Goal: Task Accomplishment & Management: Use online tool/utility

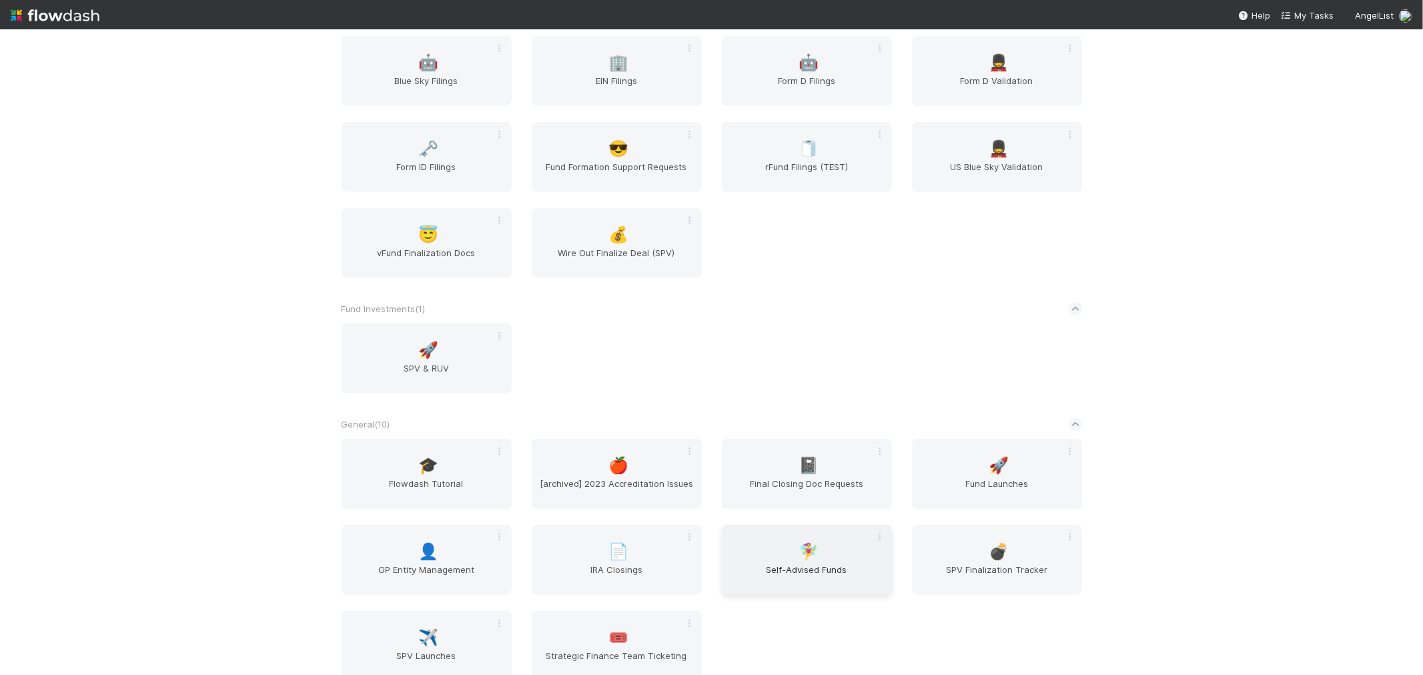
scroll to position [667, 0]
click at [1012, 561] on span "SPV Finalization Tracker" at bounding box center [997, 574] width 159 height 27
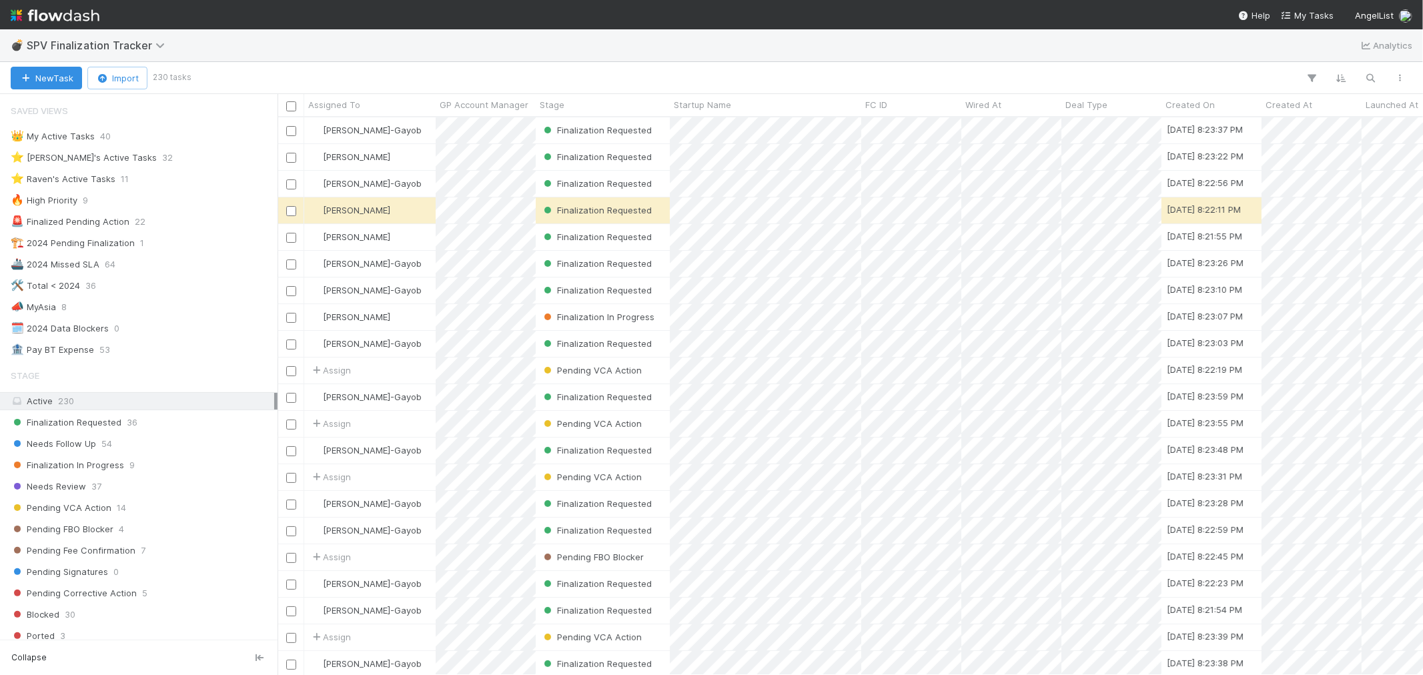
scroll to position [546, 1134]
click at [90, 14] on img at bounding box center [55, 15] width 89 height 23
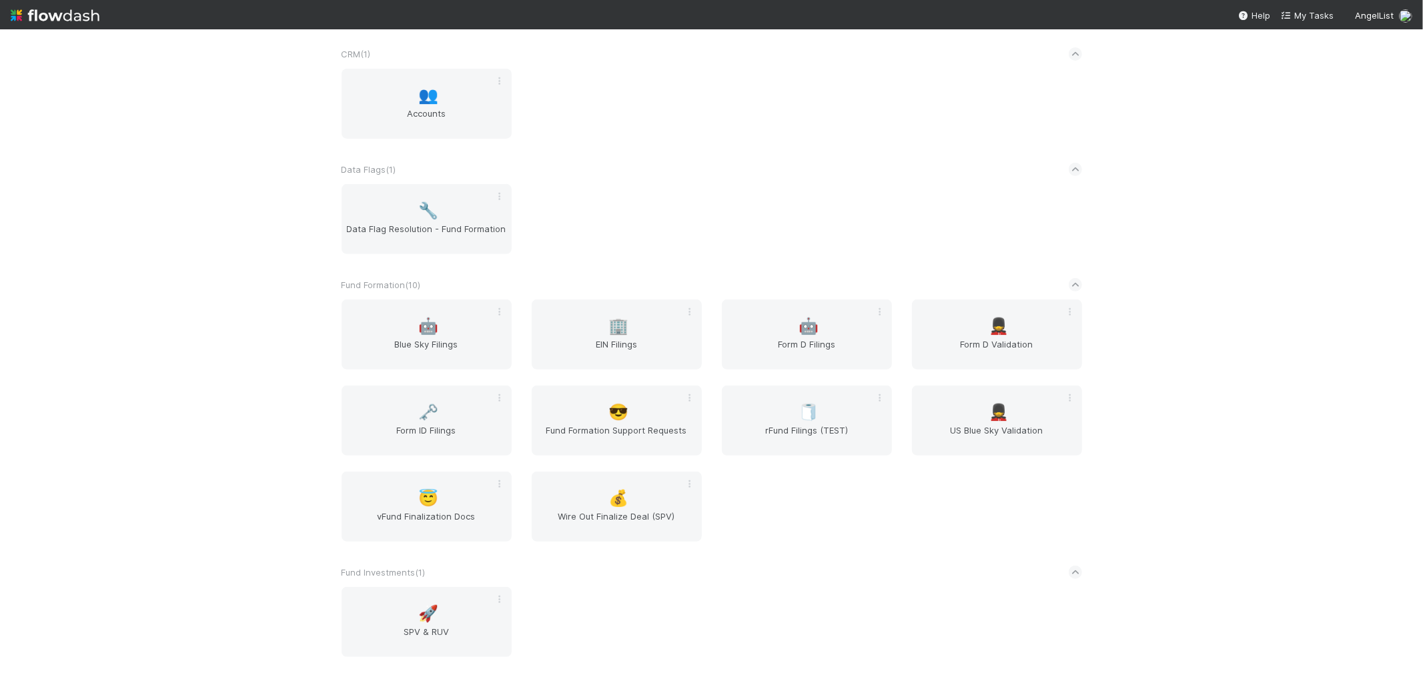
scroll to position [518, 0]
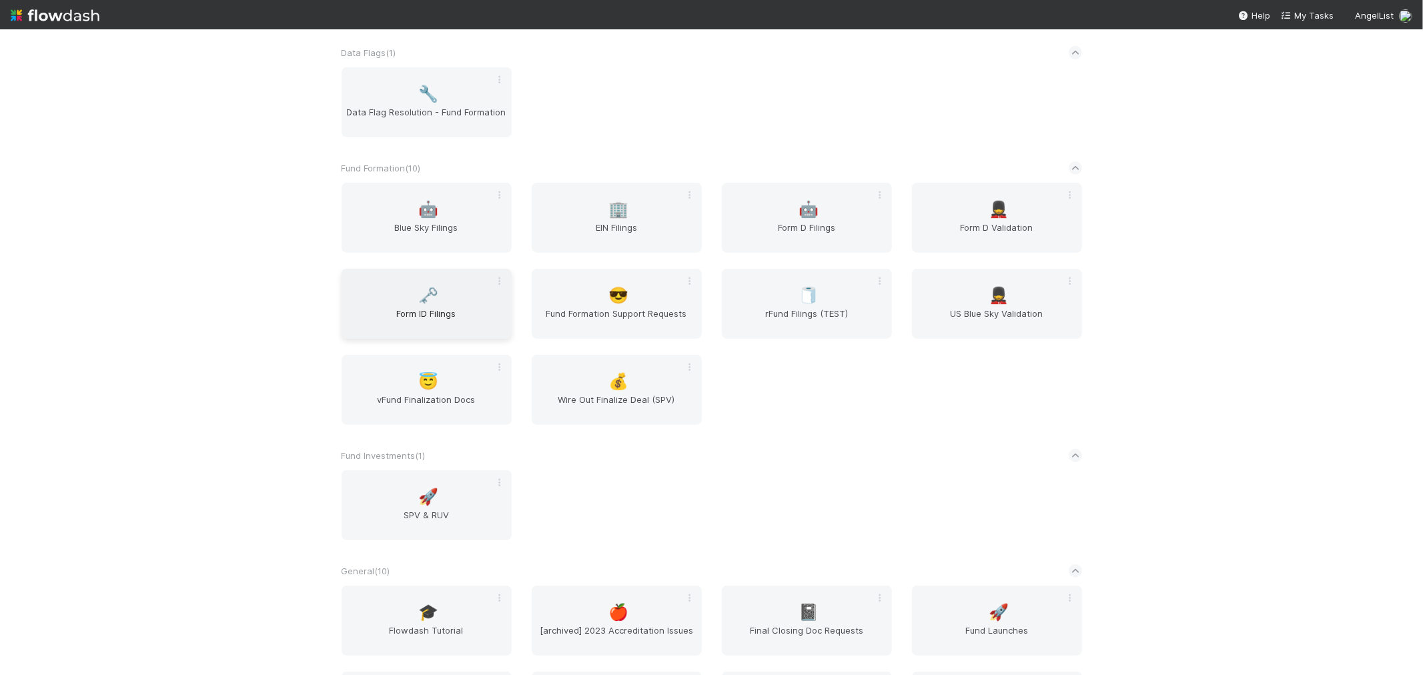
click at [414, 311] on span "Form ID Filings" at bounding box center [426, 320] width 159 height 27
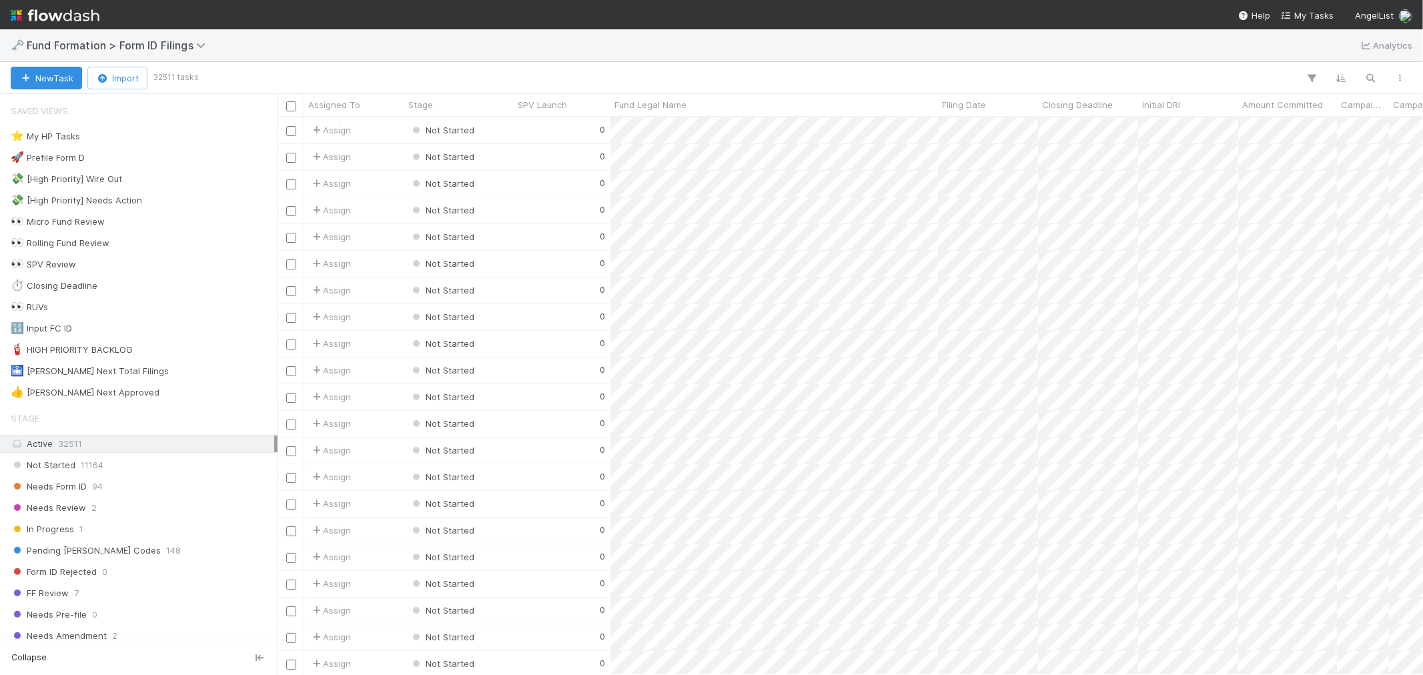
scroll to position [546, 1134]
click at [99, 484] on span "94" at bounding box center [97, 486] width 11 height 17
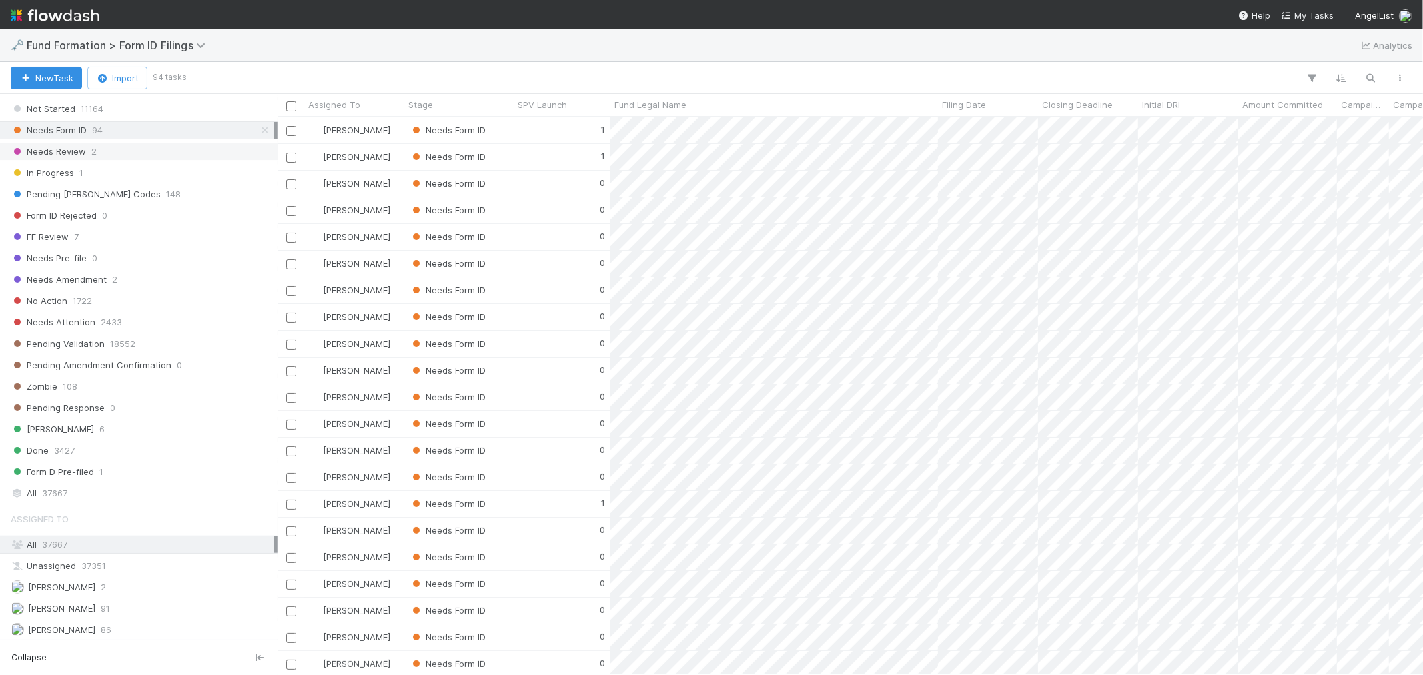
scroll to position [408, 0]
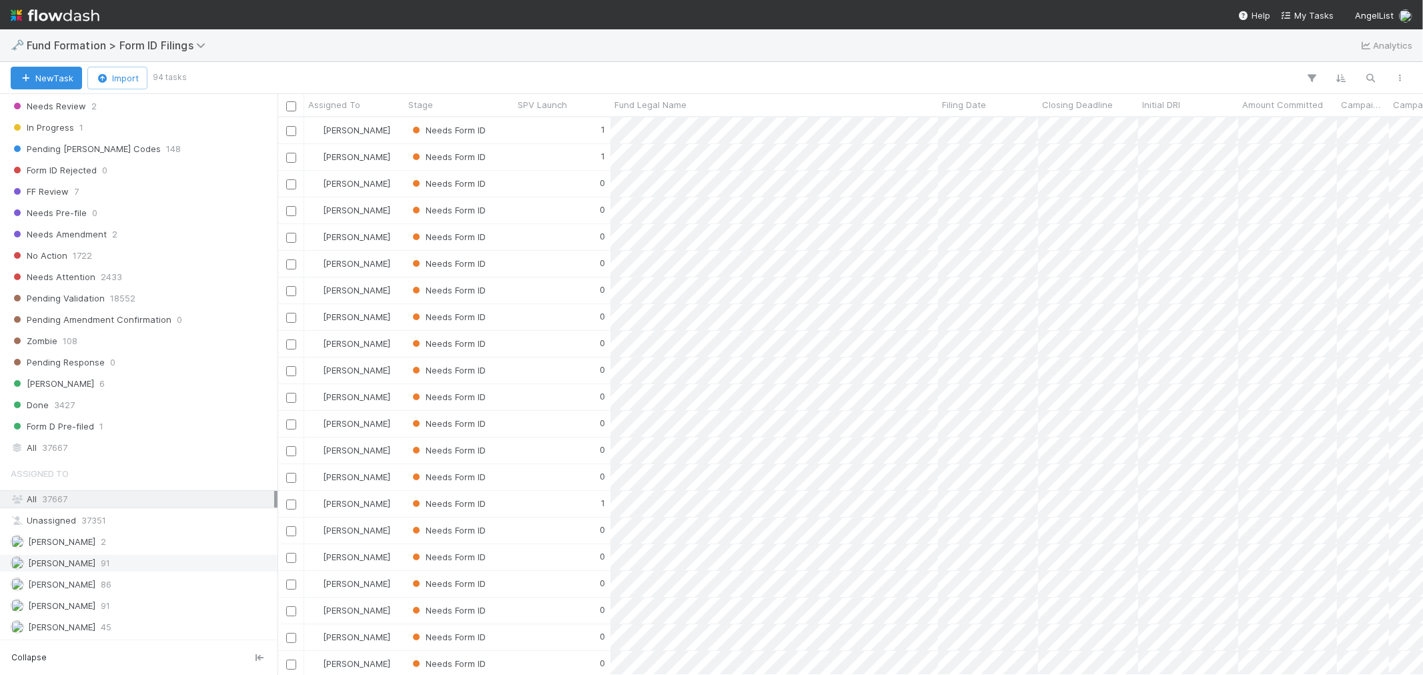
click at [75, 561] on span "[PERSON_NAME]" at bounding box center [61, 563] width 67 height 11
click at [69, 582] on span "[PERSON_NAME]" at bounding box center [61, 584] width 67 height 11
click at [56, 605] on span "[PERSON_NAME]" at bounding box center [61, 606] width 67 height 11
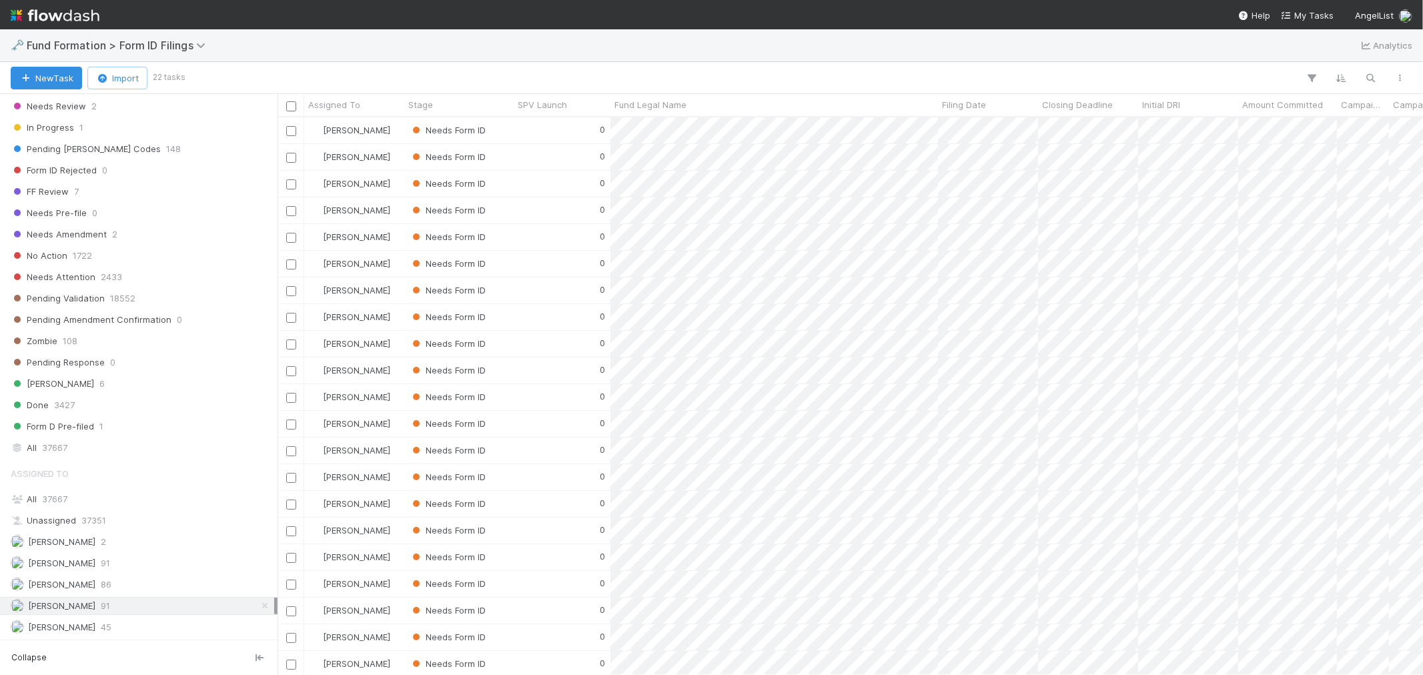
scroll to position [546, 1134]
click at [49, 623] on span "[PERSON_NAME]" at bounding box center [61, 627] width 67 height 11
click at [45, 20] on img at bounding box center [55, 15] width 89 height 23
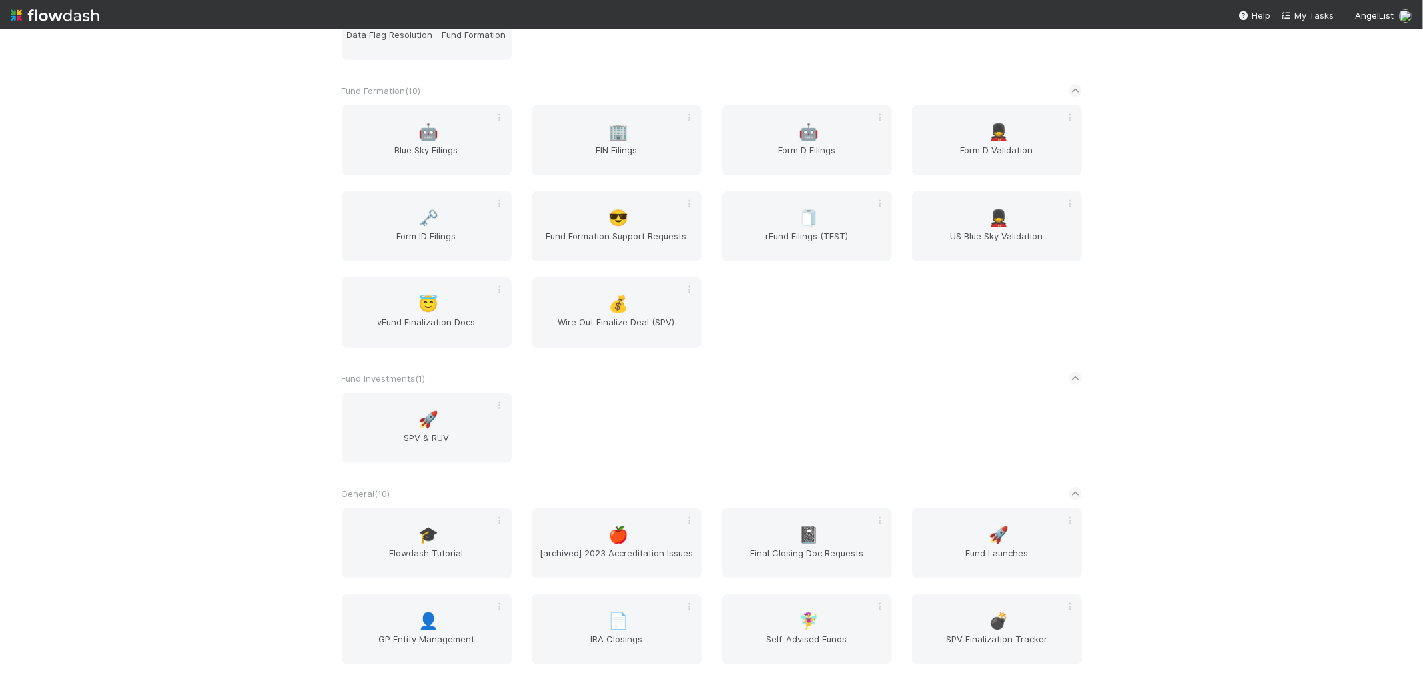
scroll to position [518, 0]
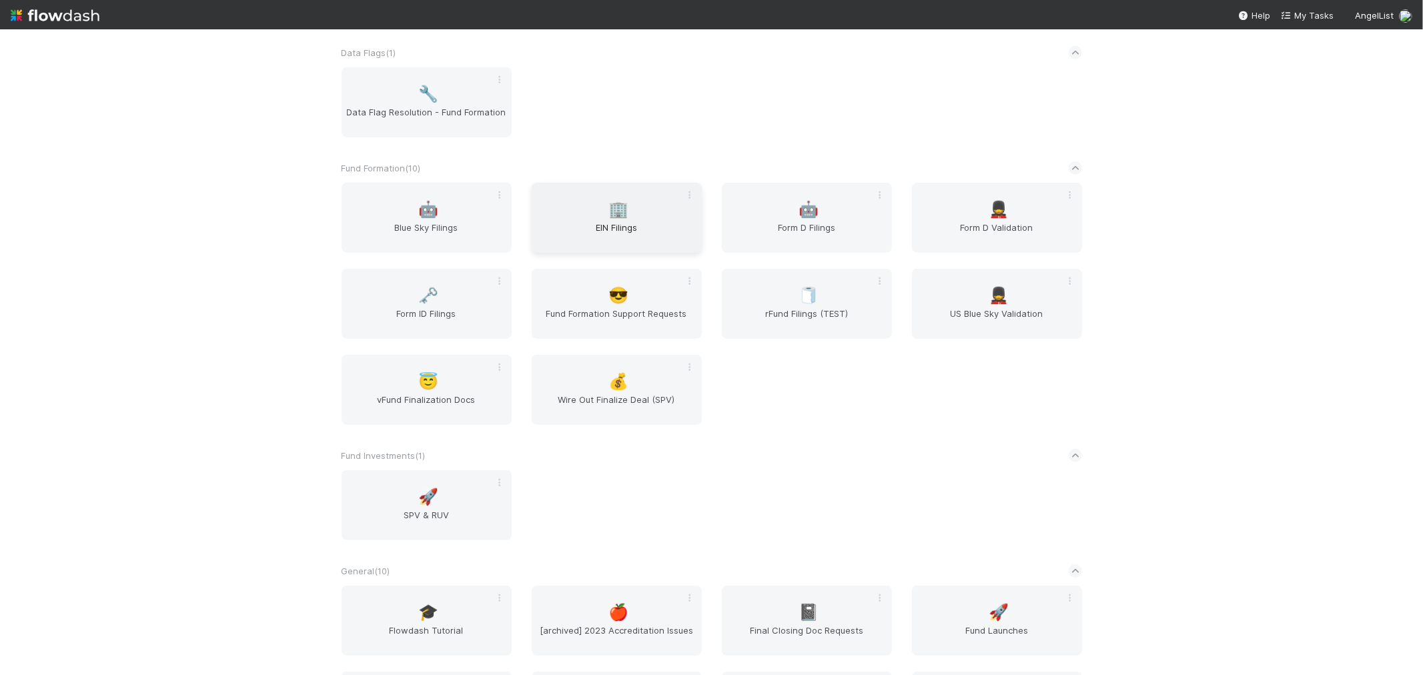
click at [649, 234] on span "EIN Filings" at bounding box center [616, 234] width 159 height 27
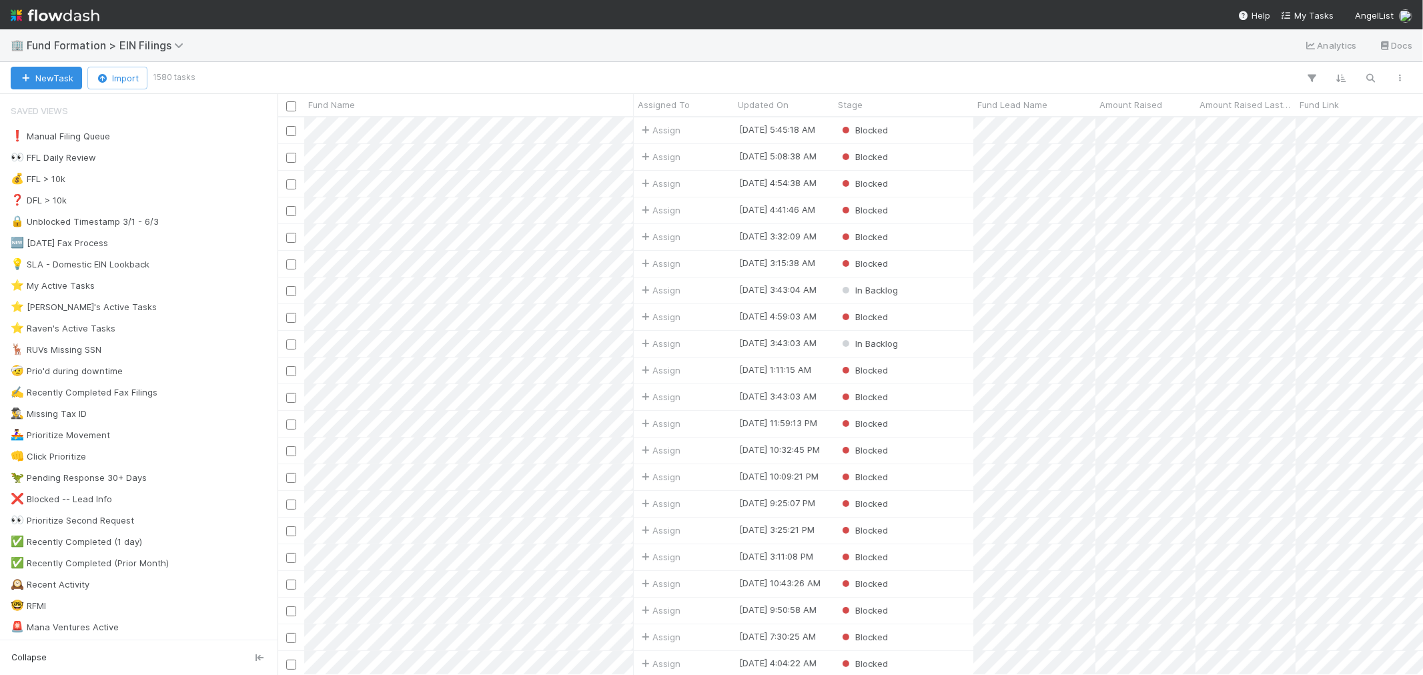
scroll to position [546, 1134]
click at [121, 331] on span "8" at bounding box center [123, 328] width 5 height 17
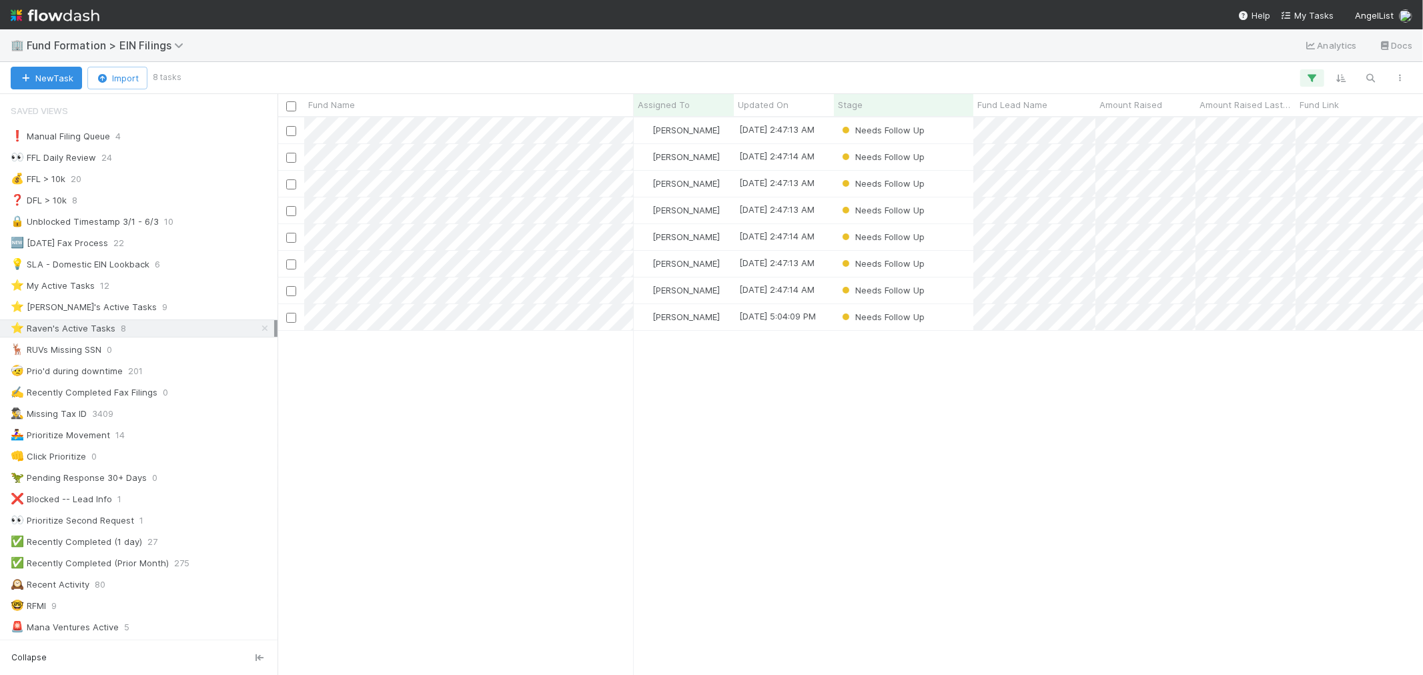
scroll to position [546, 1134]
click at [77, 7] on img at bounding box center [55, 15] width 89 height 23
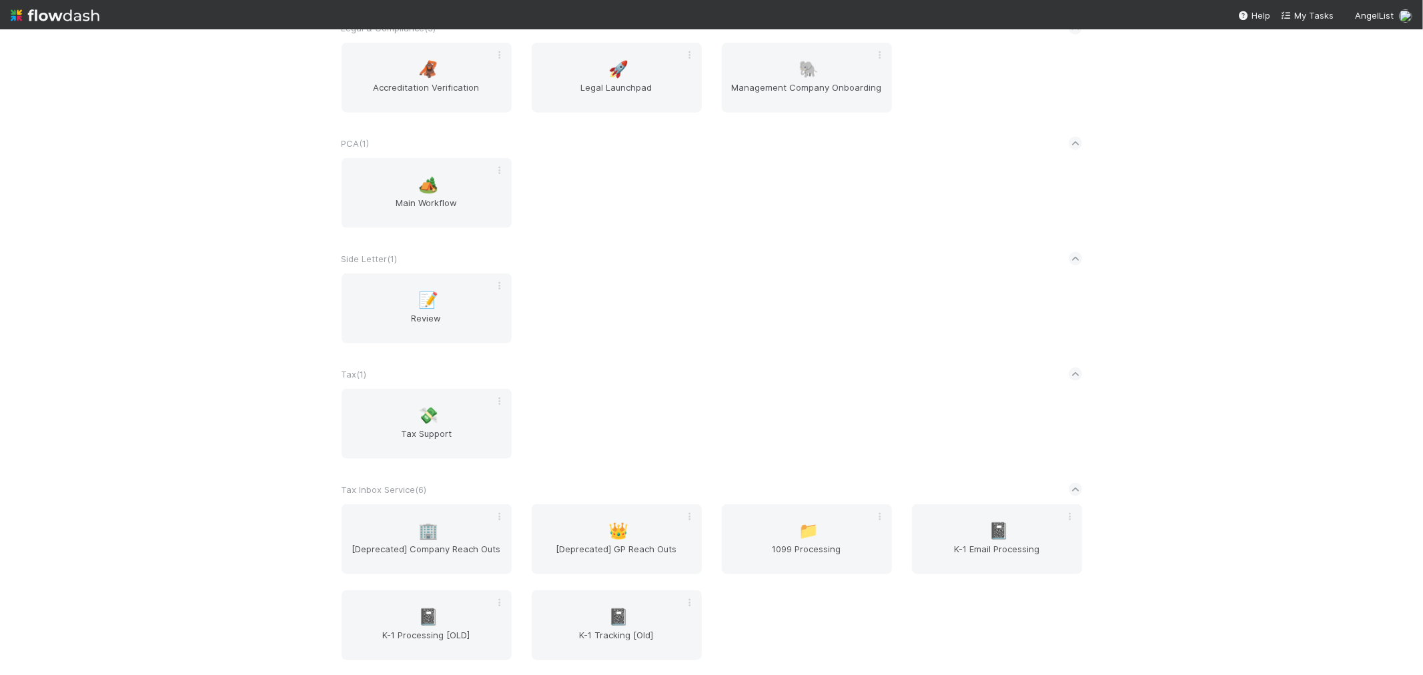
scroll to position [1358, 0]
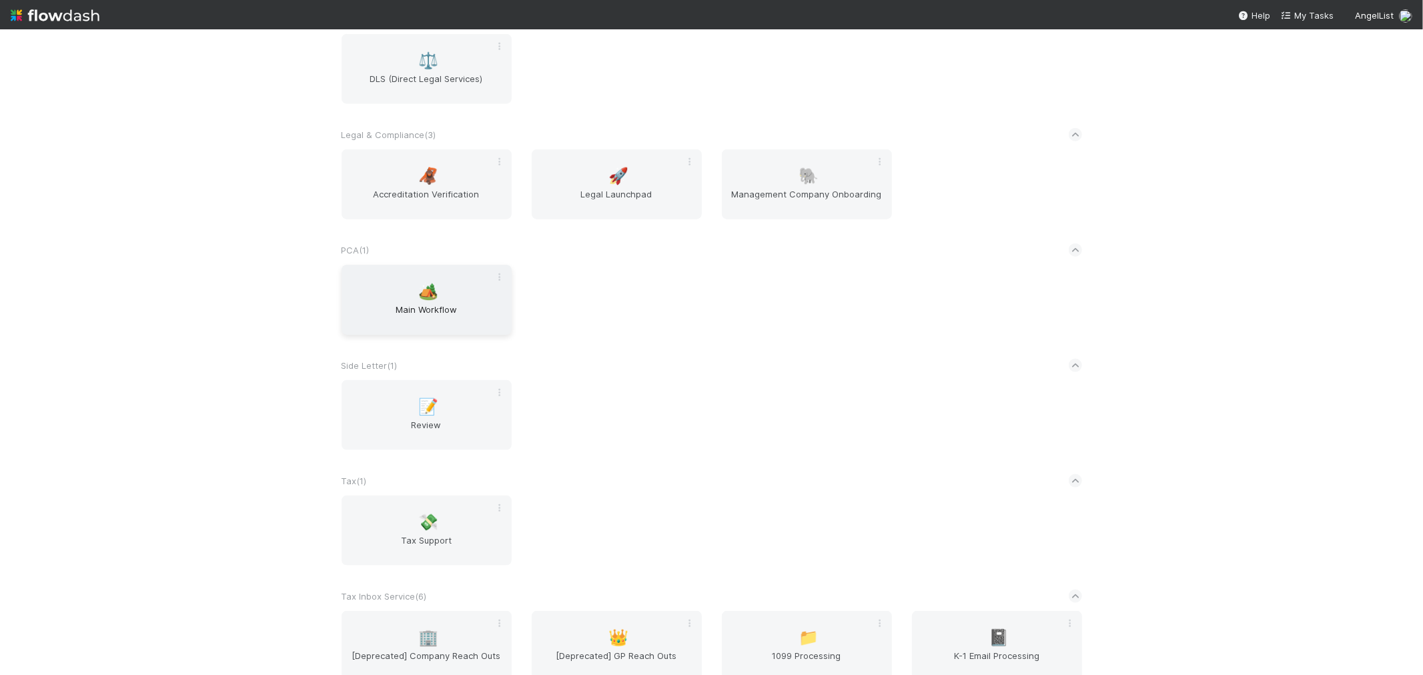
click at [402, 307] on span "Main Workflow" at bounding box center [426, 316] width 159 height 27
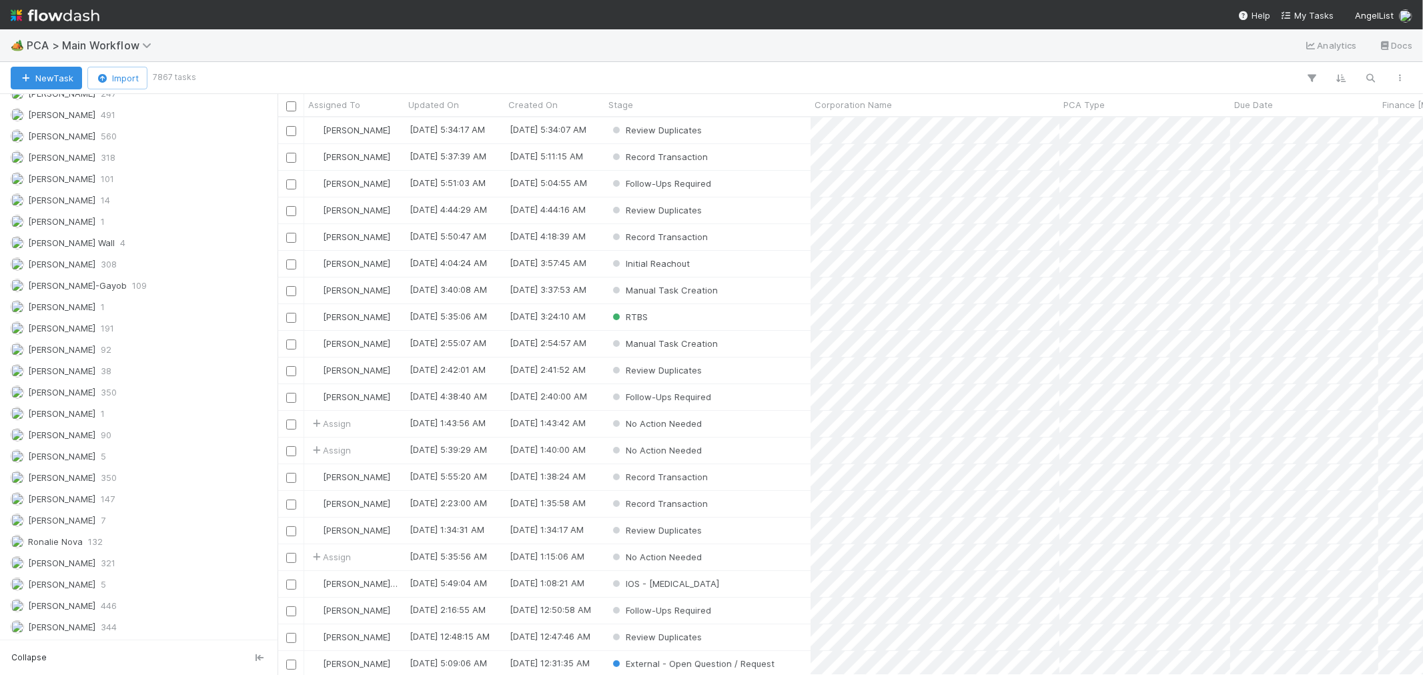
scroll to position [1848, 0]
click at [61, 15] on img at bounding box center [55, 15] width 89 height 23
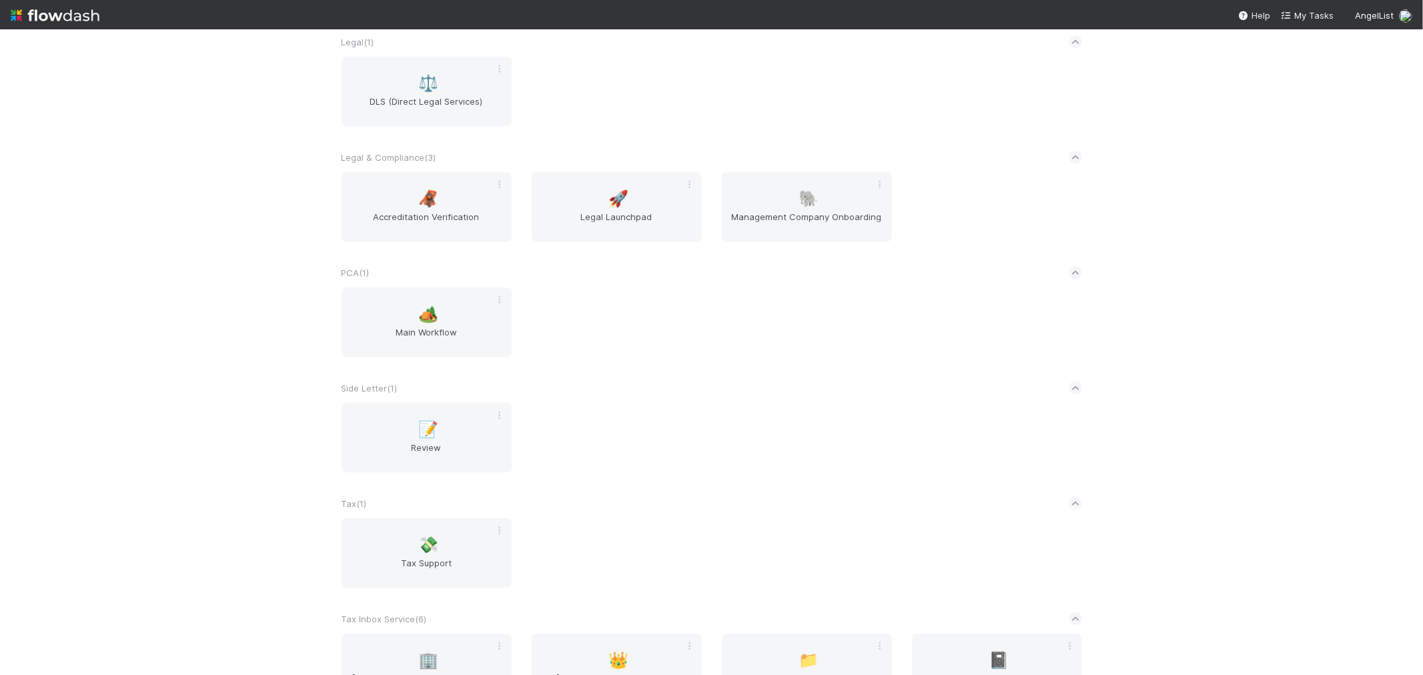
scroll to position [1631, 0]
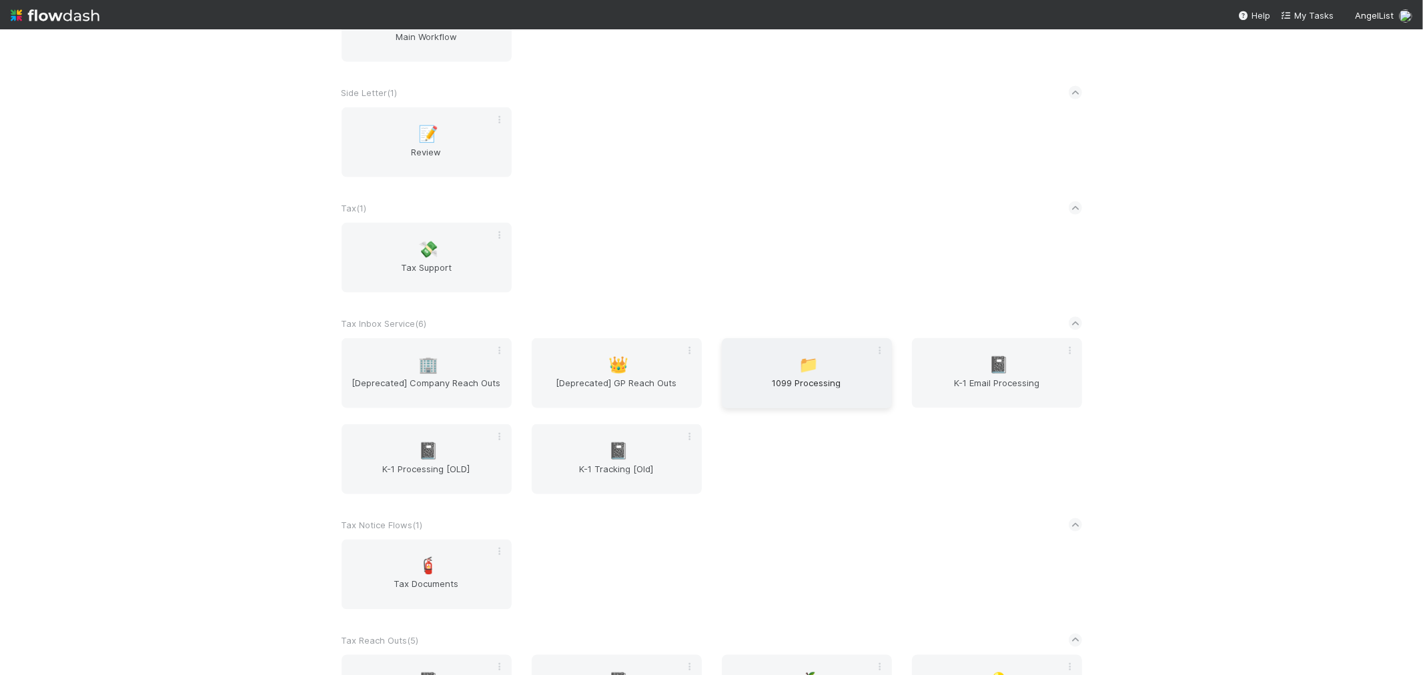
click at [804, 360] on span "📁" at bounding box center [809, 364] width 20 height 17
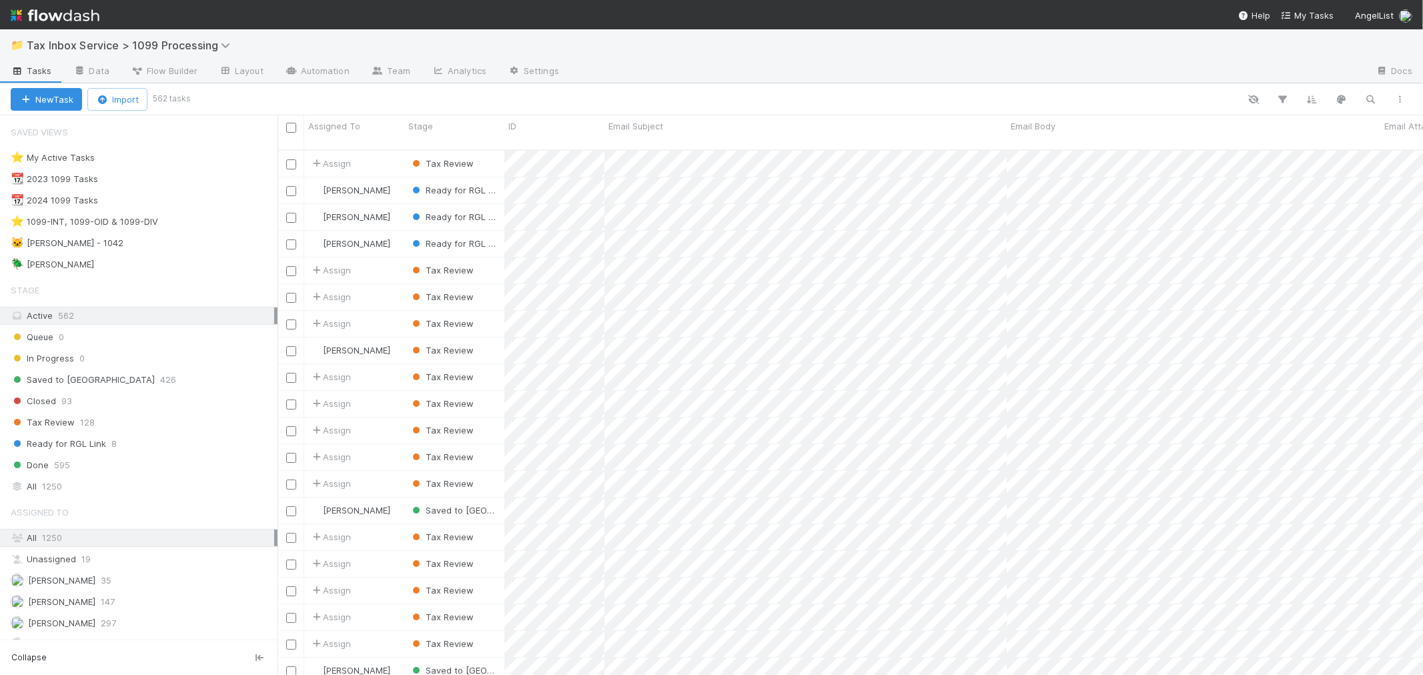
scroll to position [525, 1134]
click at [84, 21] on img at bounding box center [55, 15] width 89 height 23
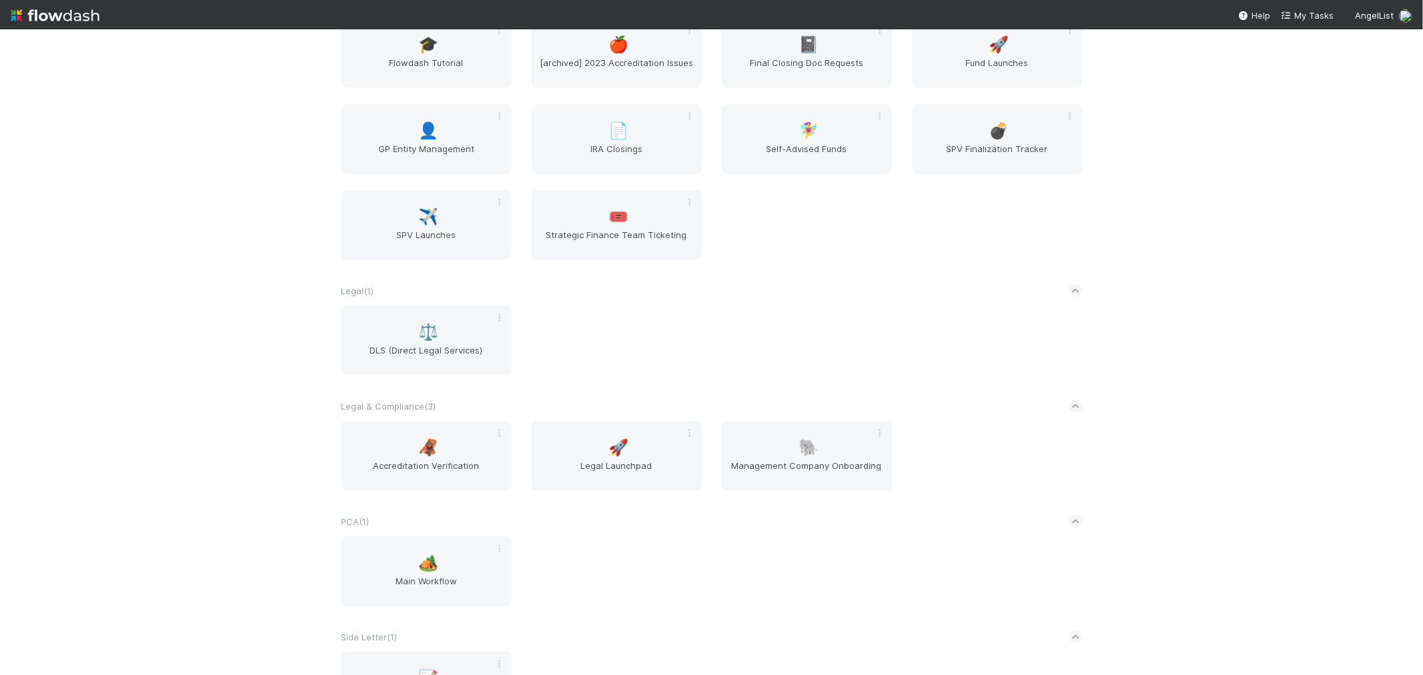
scroll to position [913, 0]
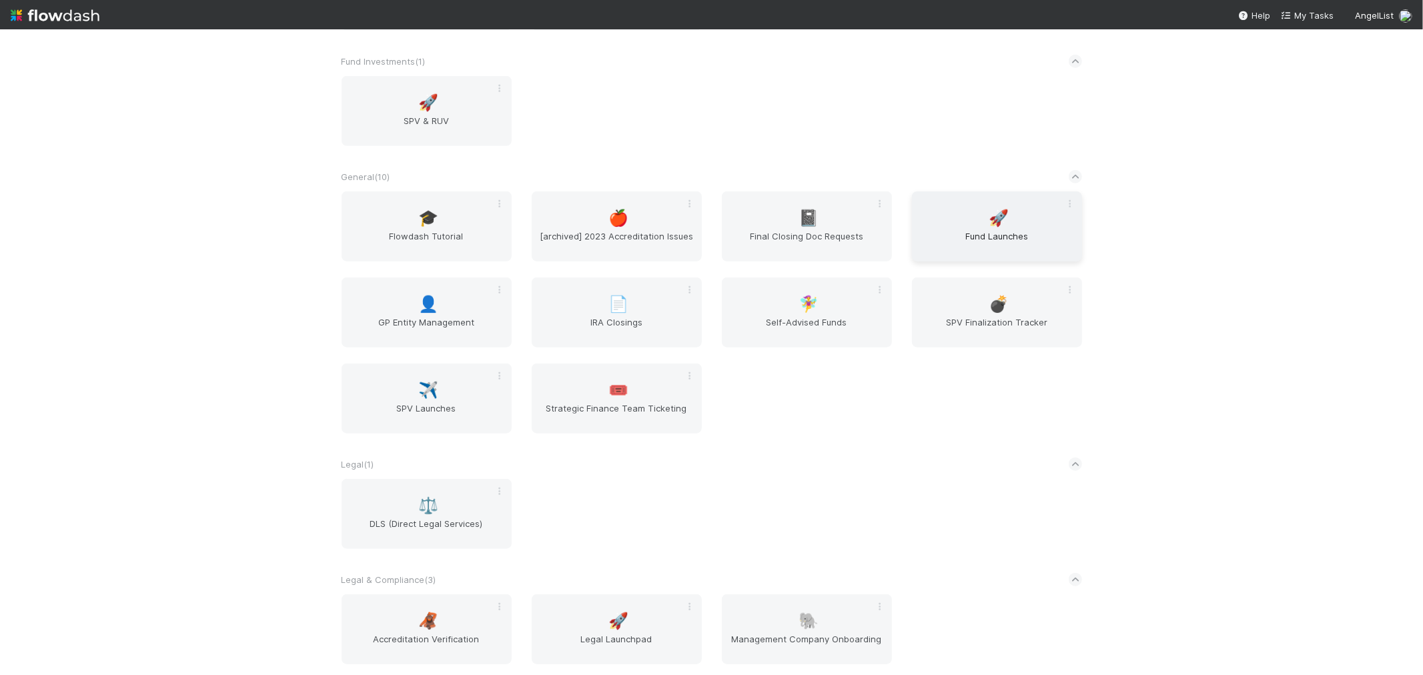
click at [978, 235] on span "Fund Launches" at bounding box center [997, 243] width 159 height 27
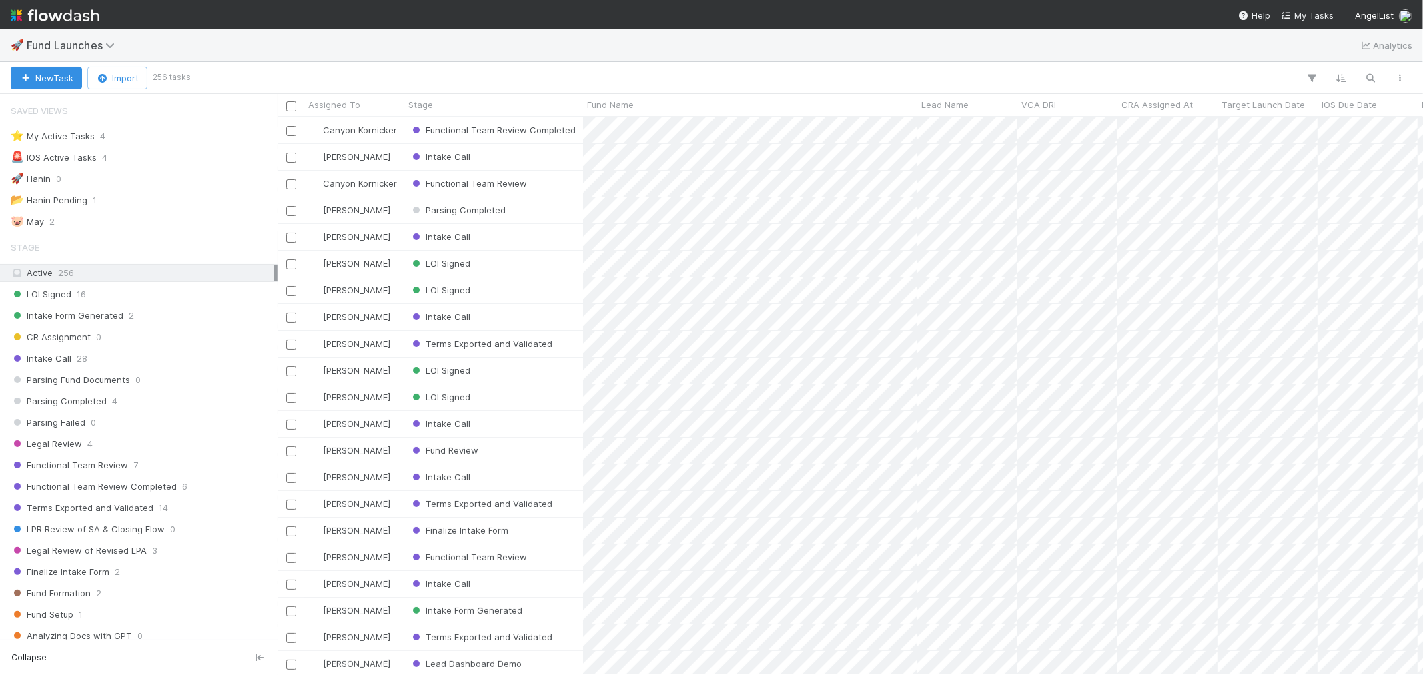
scroll to position [546, 1134]
click at [49, 12] on img at bounding box center [55, 15] width 89 height 23
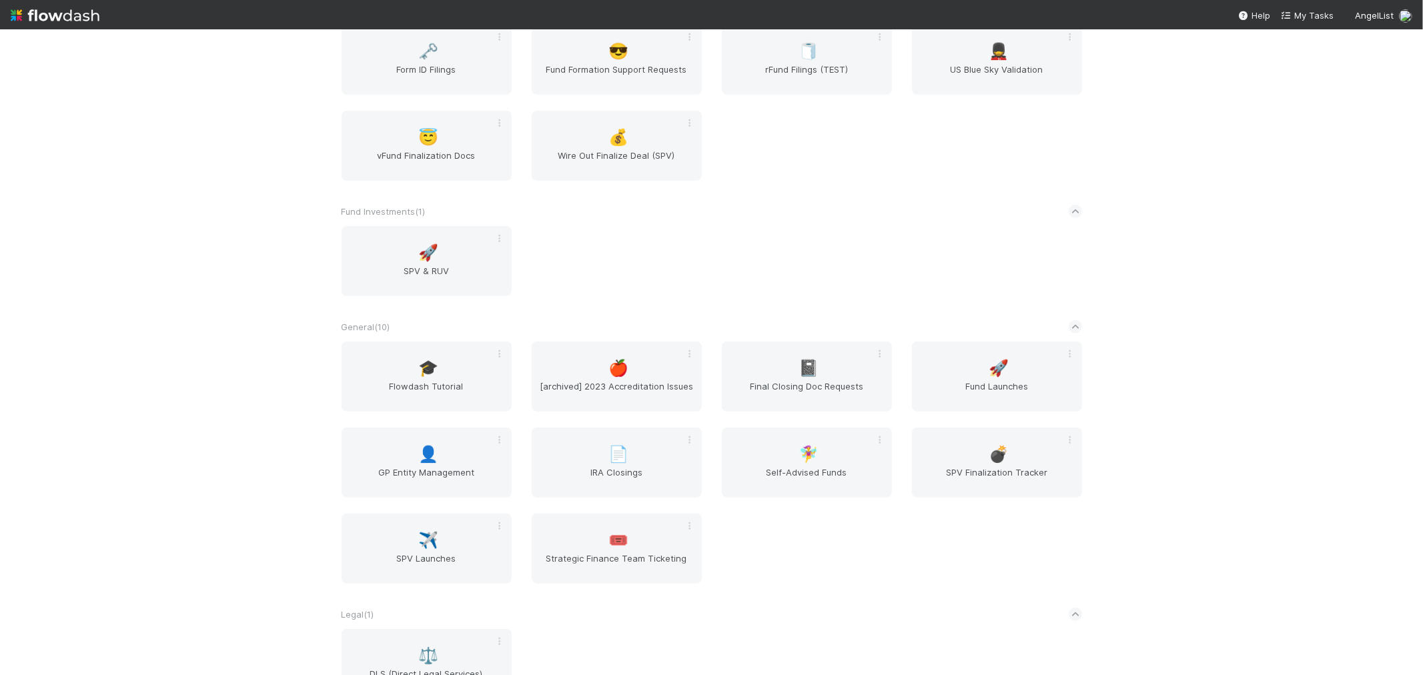
scroll to position [889, 0]
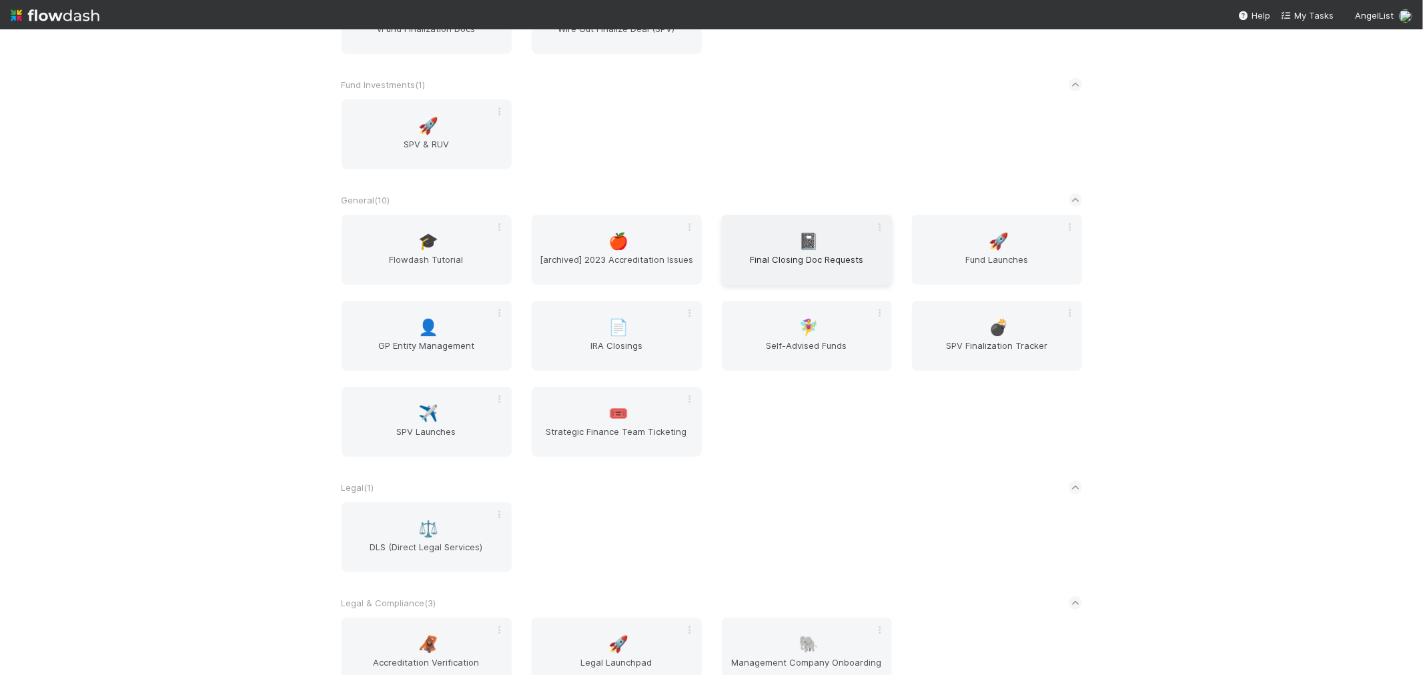
click at [786, 260] on span "Final Closing Doc Requests" at bounding box center [806, 266] width 159 height 27
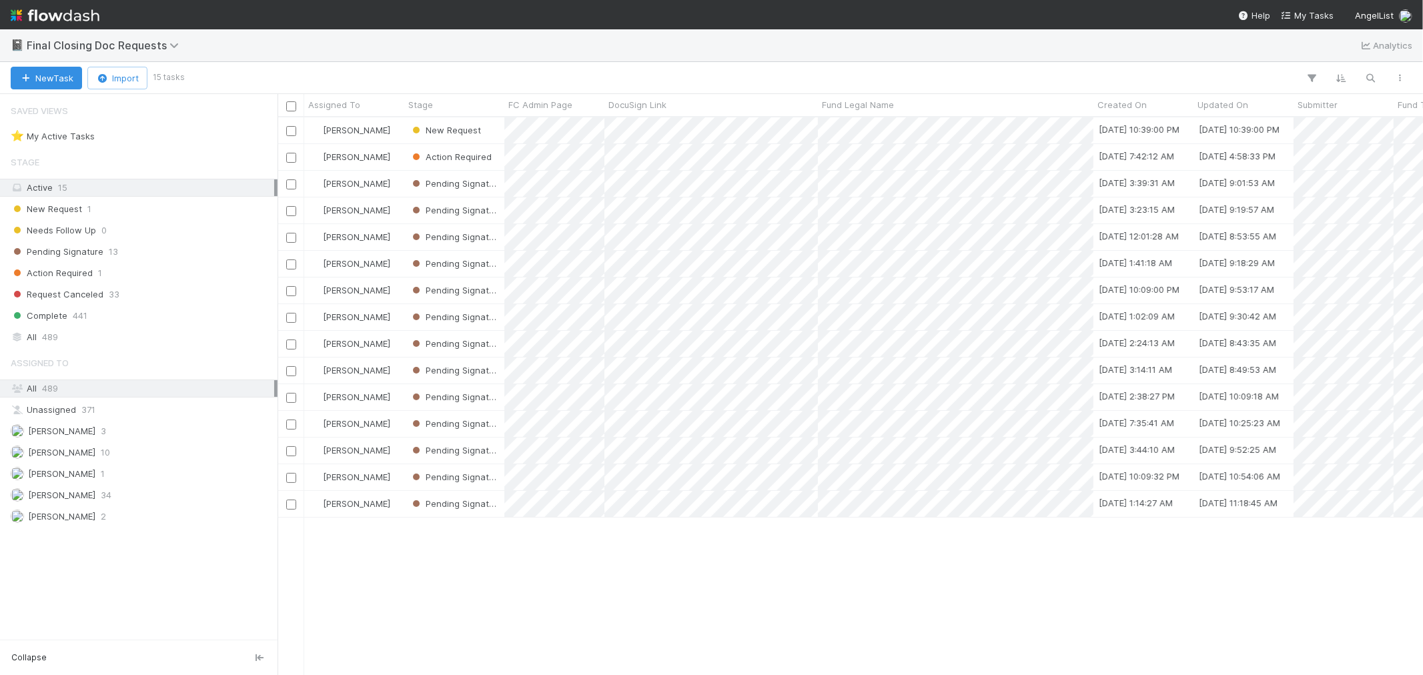
scroll to position [546, 1134]
click at [65, 7] on img at bounding box center [55, 15] width 89 height 23
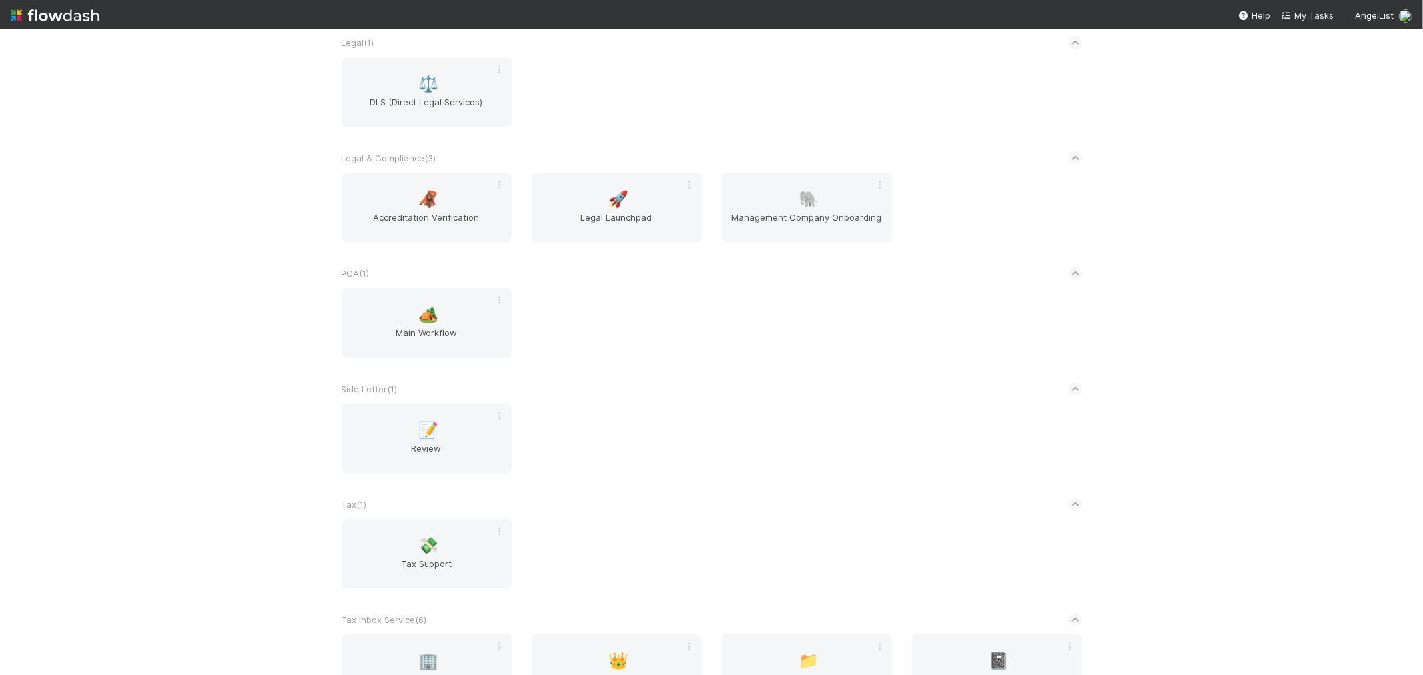
scroll to position [1631, 0]
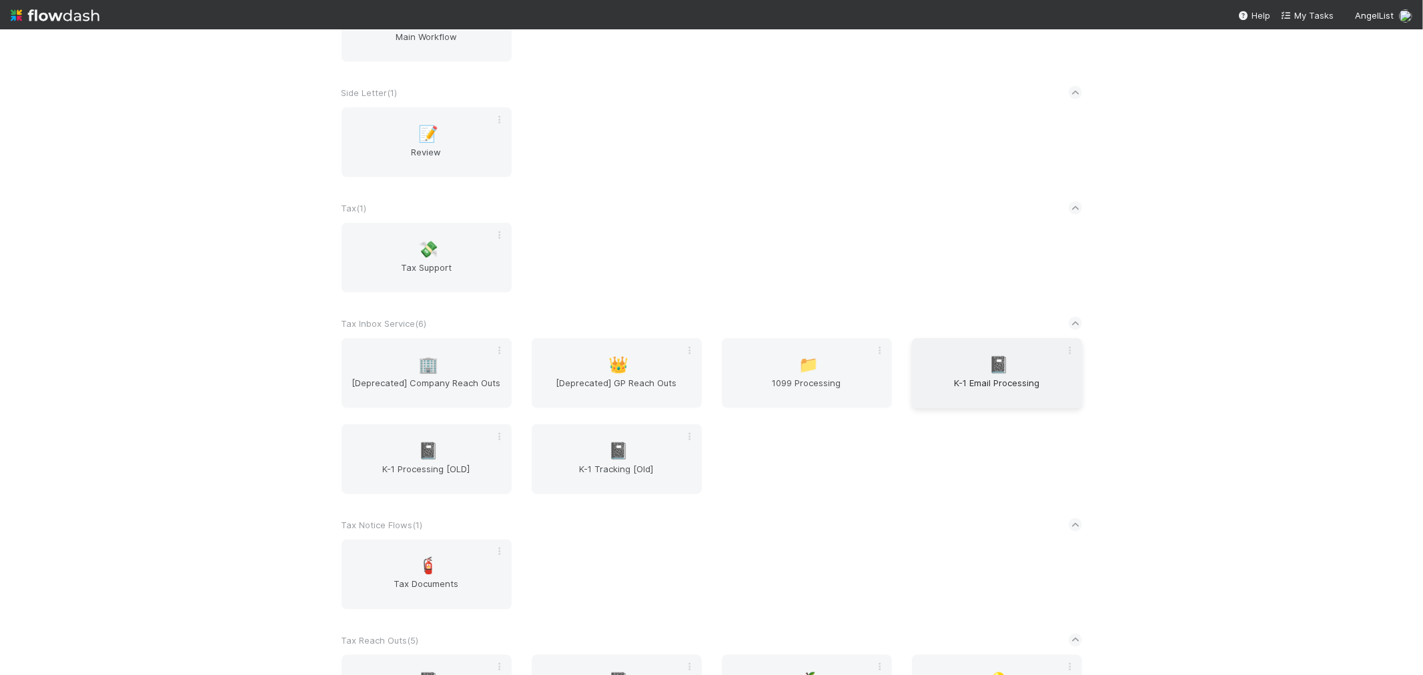
click at [1000, 383] on span "K-1 Email Processing" at bounding box center [997, 389] width 159 height 27
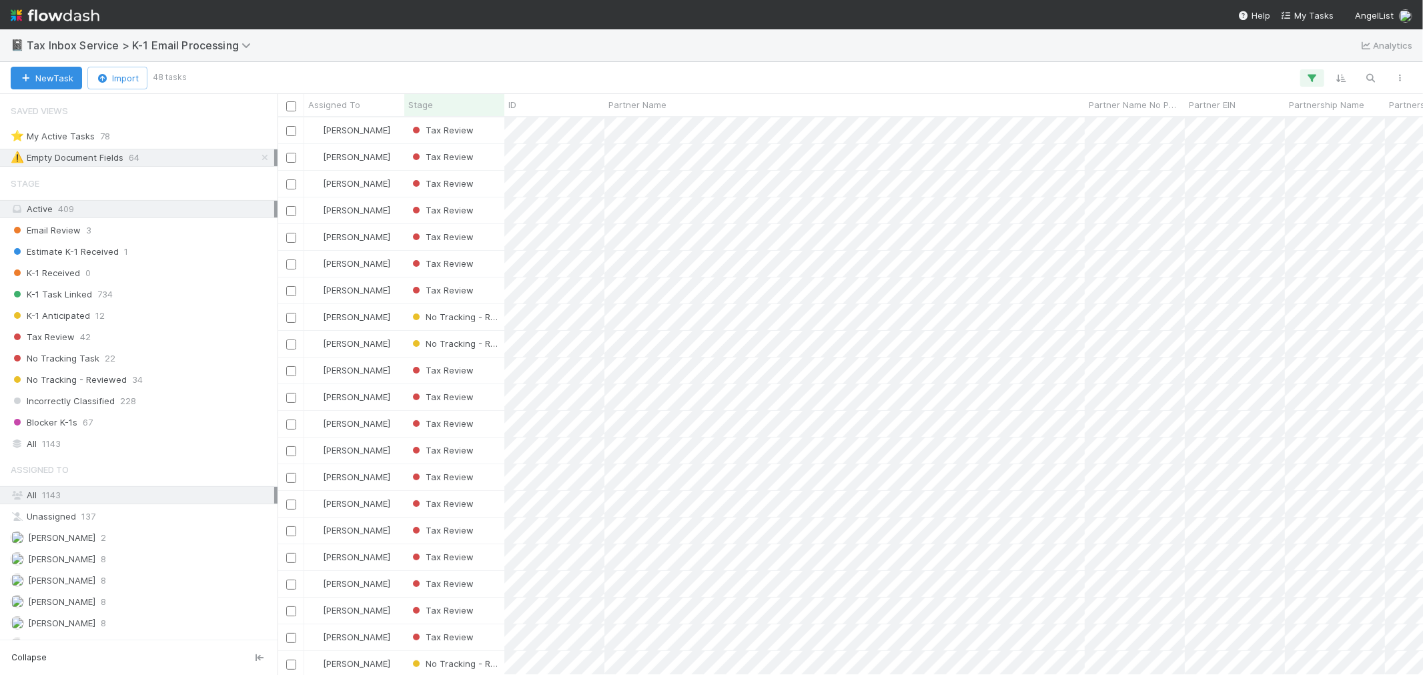
scroll to position [546, 1134]
click at [258, 158] on icon at bounding box center [264, 157] width 13 height 9
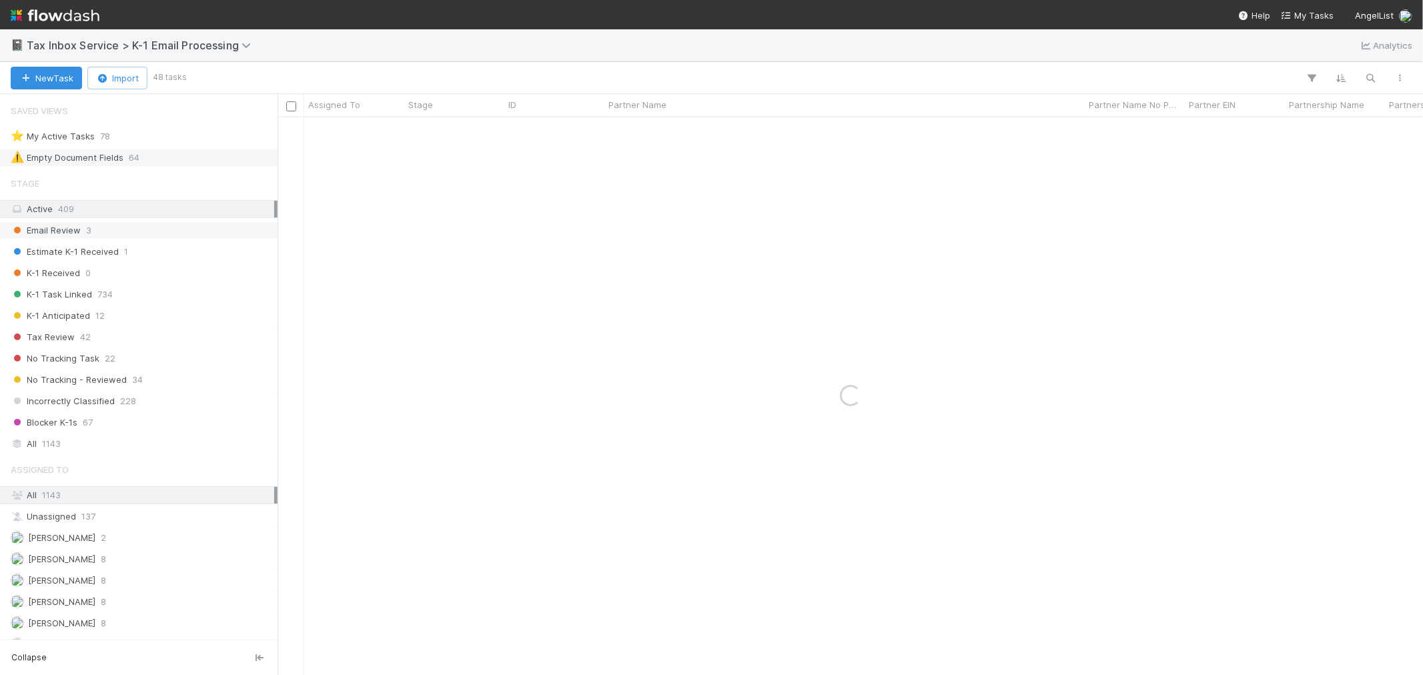
click at [107, 224] on div "Email Review 3" at bounding box center [143, 230] width 264 height 17
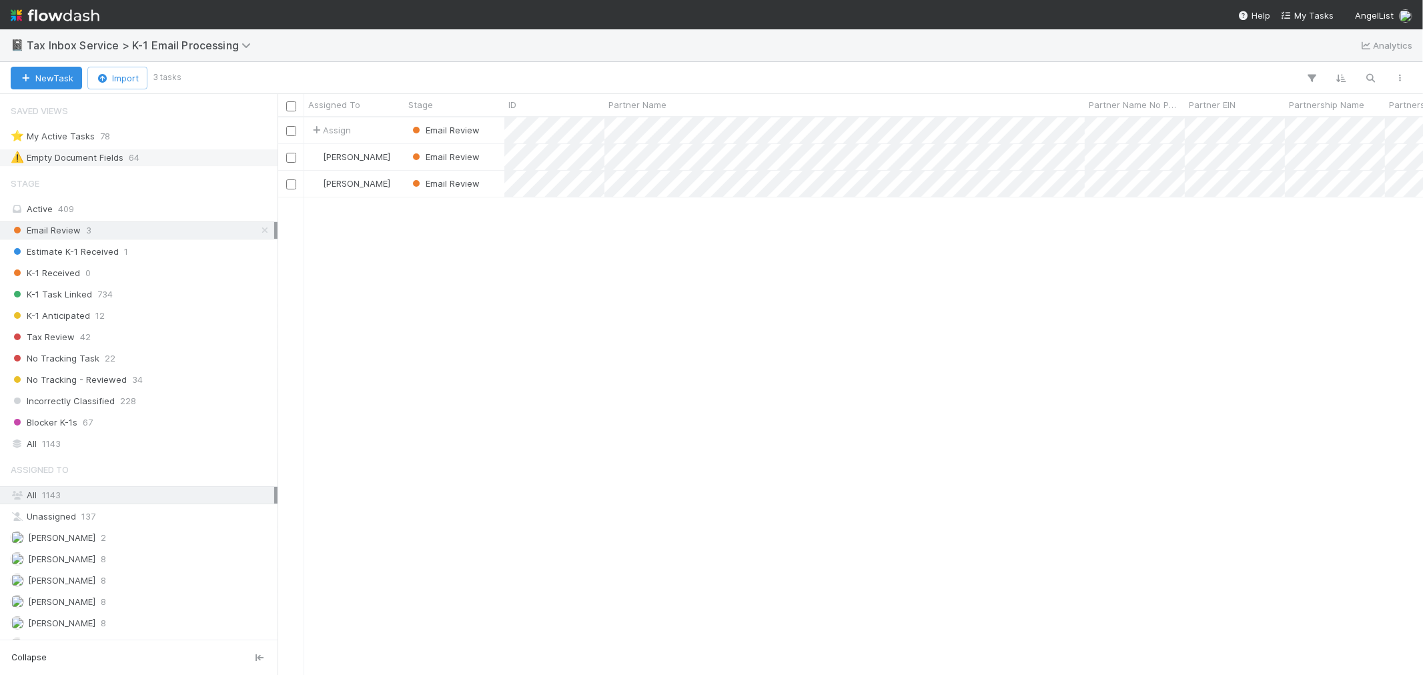
scroll to position [546, 1134]
click at [85, 8] on img at bounding box center [55, 15] width 89 height 23
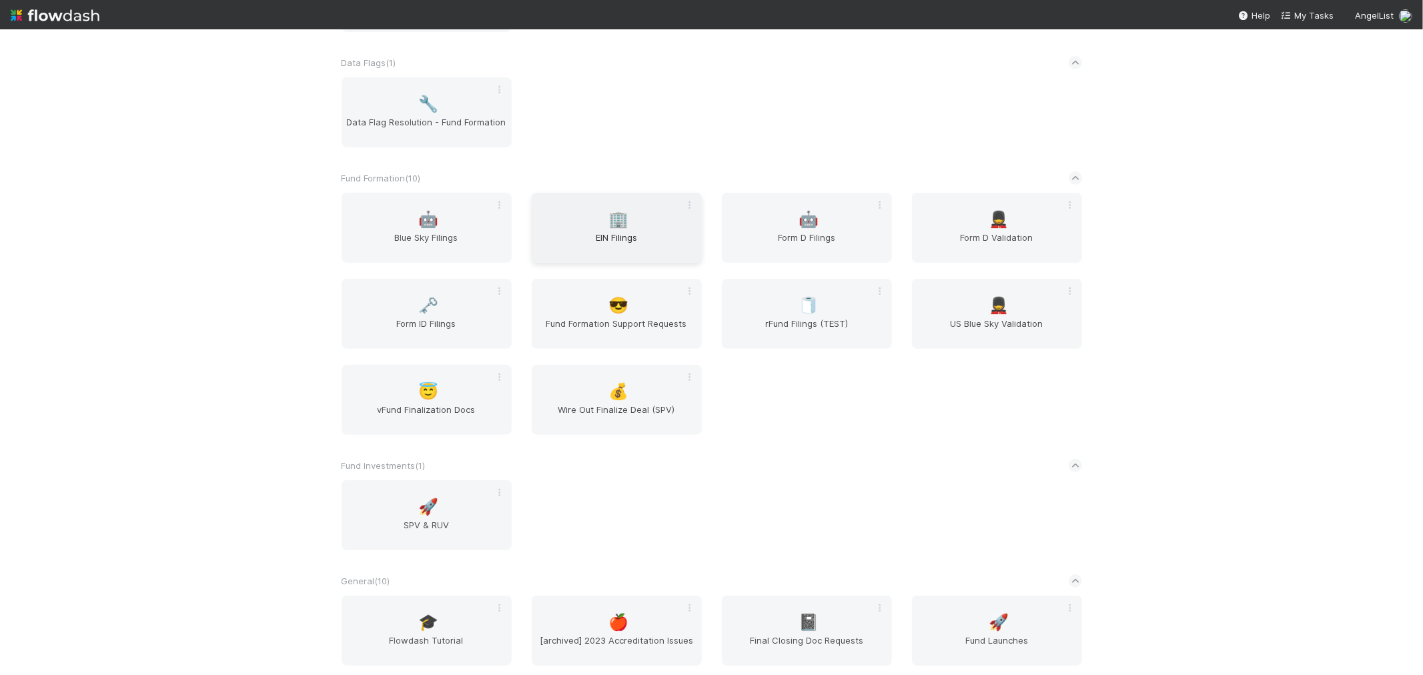
scroll to position [518, 0]
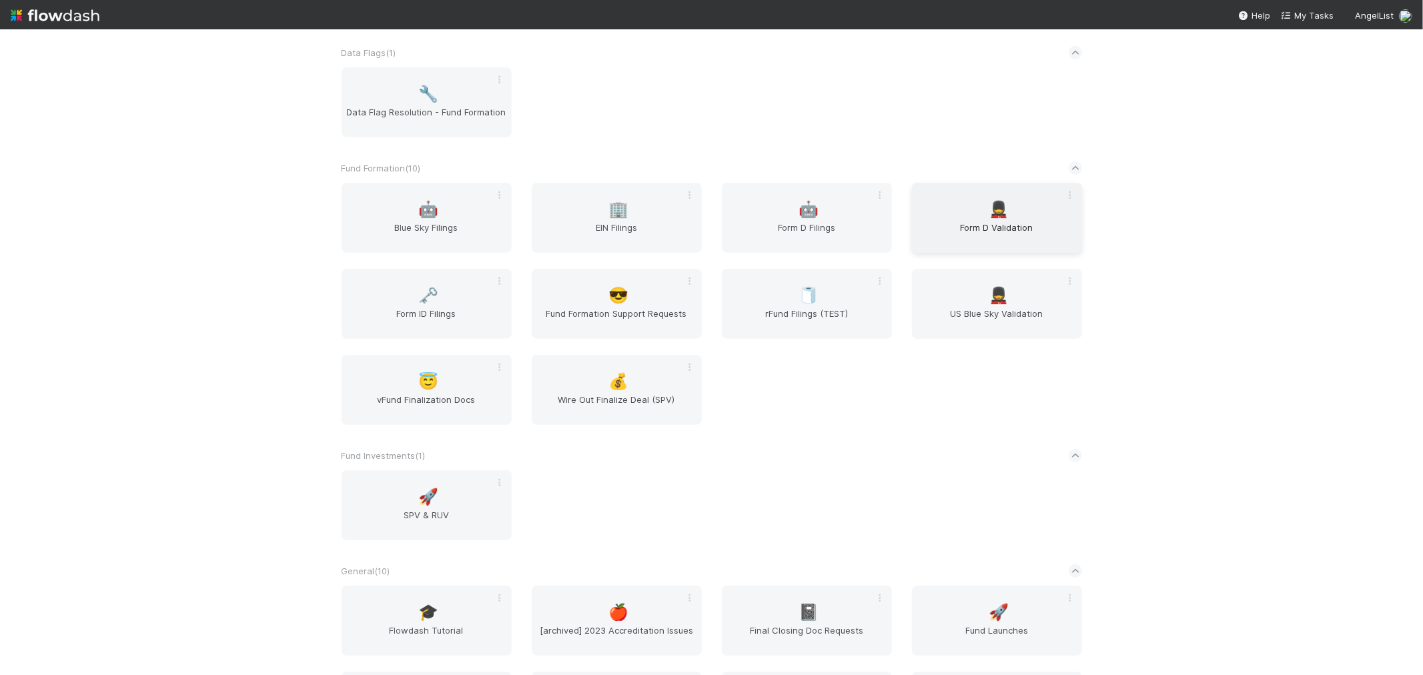
click at [1010, 226] on span "Form D Validation" at bounding box center [997, 234] width 159 height 27
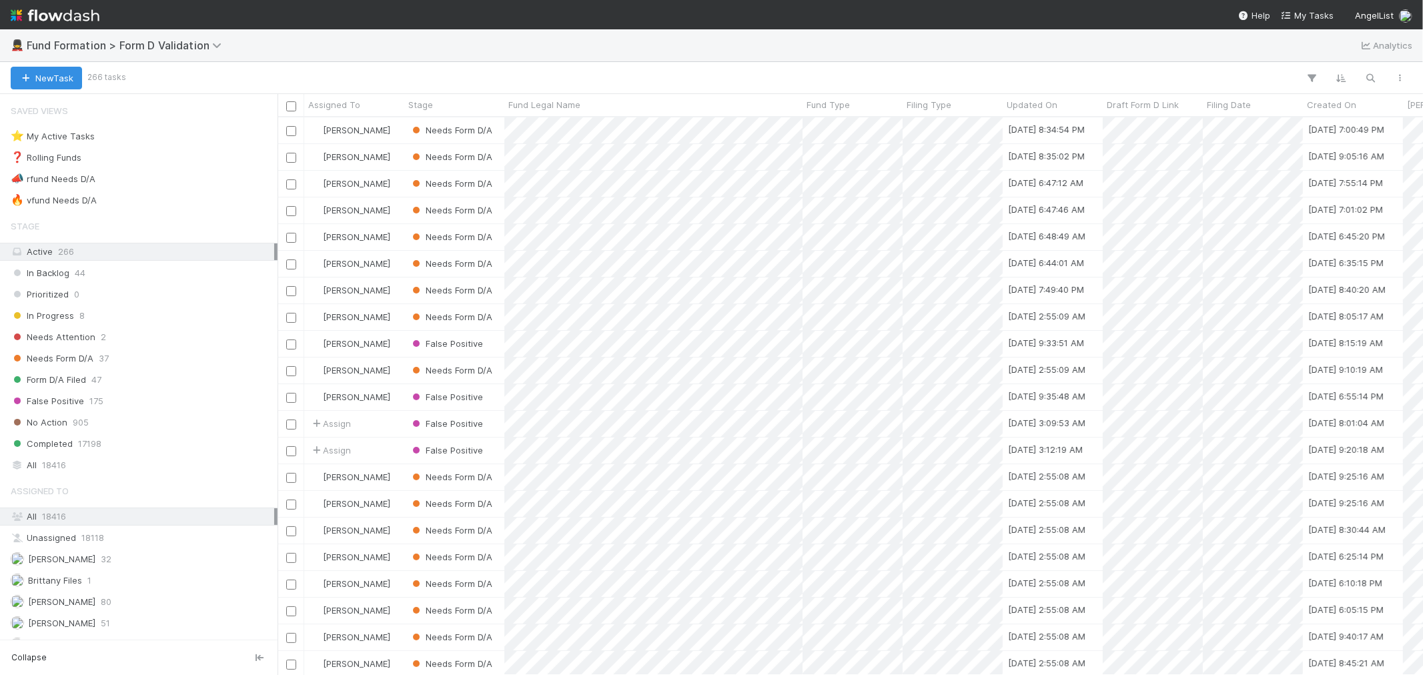
scroll to position [546, 1134]
click at [75, 363] on span "Needs Form D/A" at bounding box center [52, 358] width 83 height 17
click at [76, 23] on img at bounding box center [55, 15] width 89 height 23
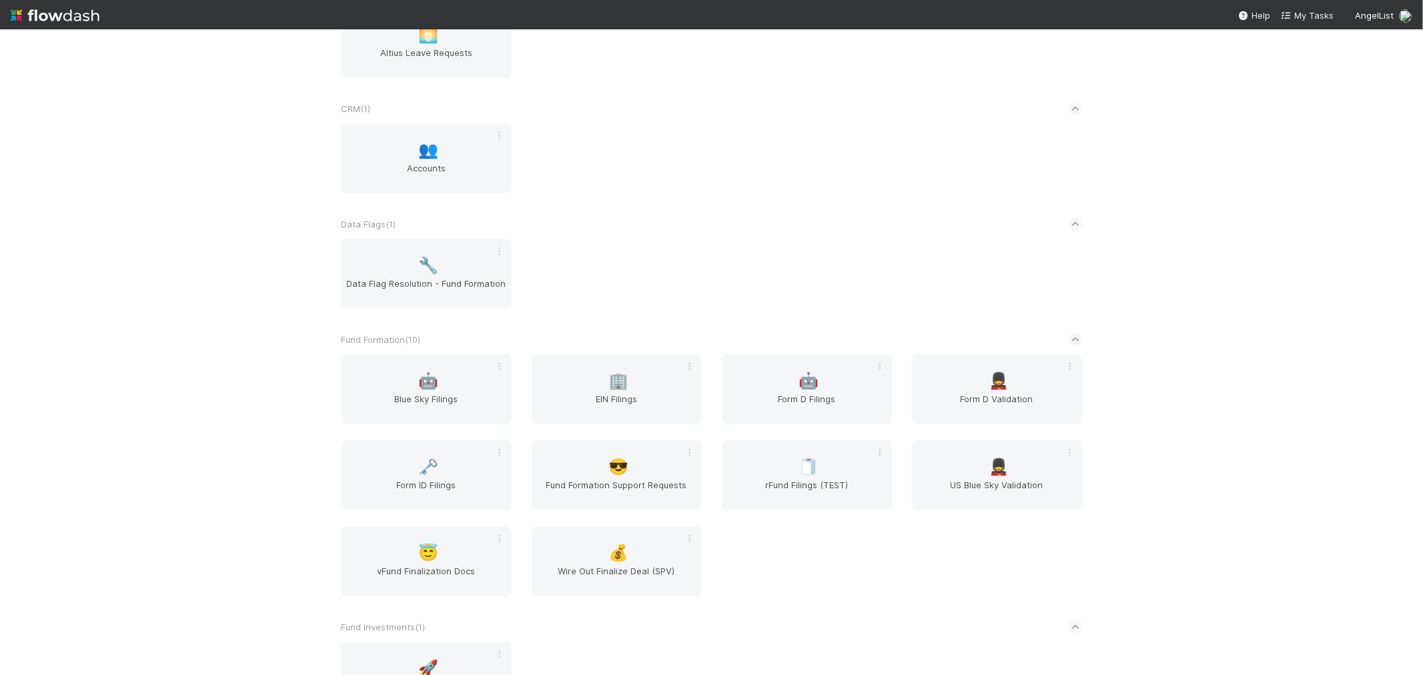
scroll to position [320, 0]
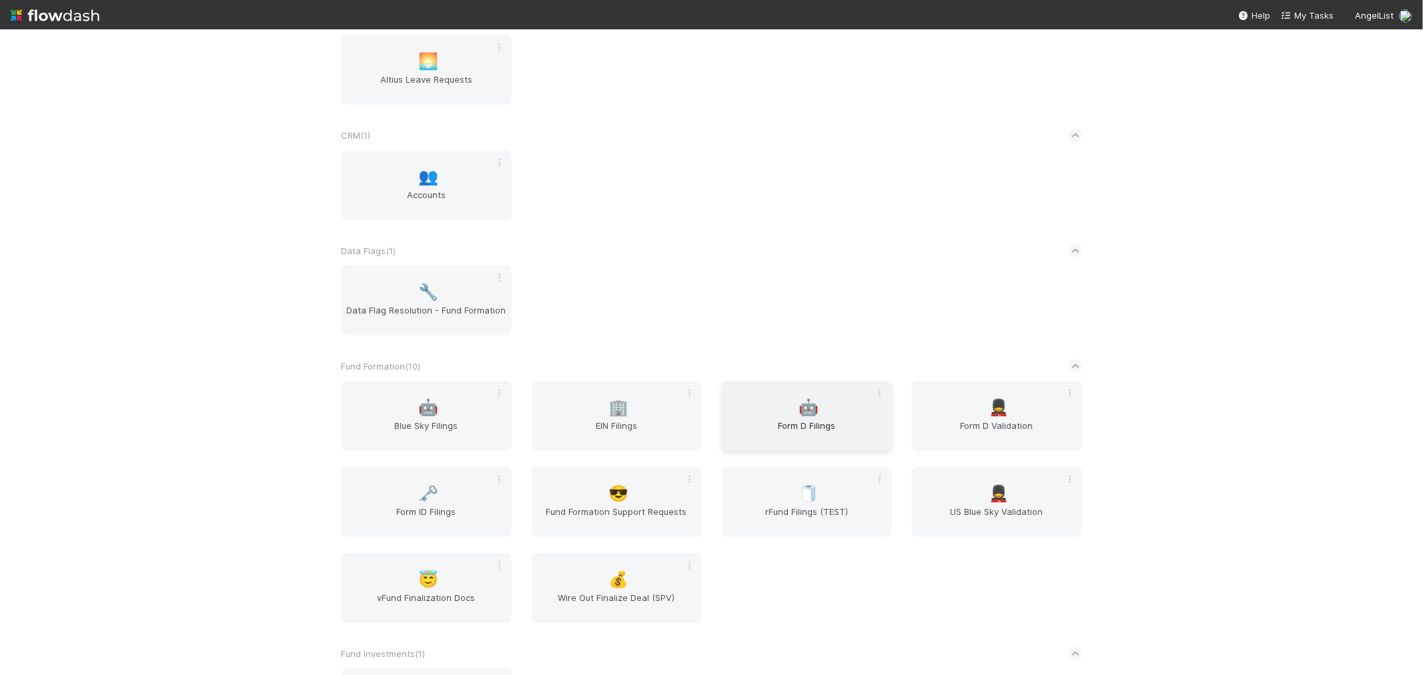
click at [759, 411] on div "🤖 Form D Filings" at bounding box center [807, 416] width 170 height 70
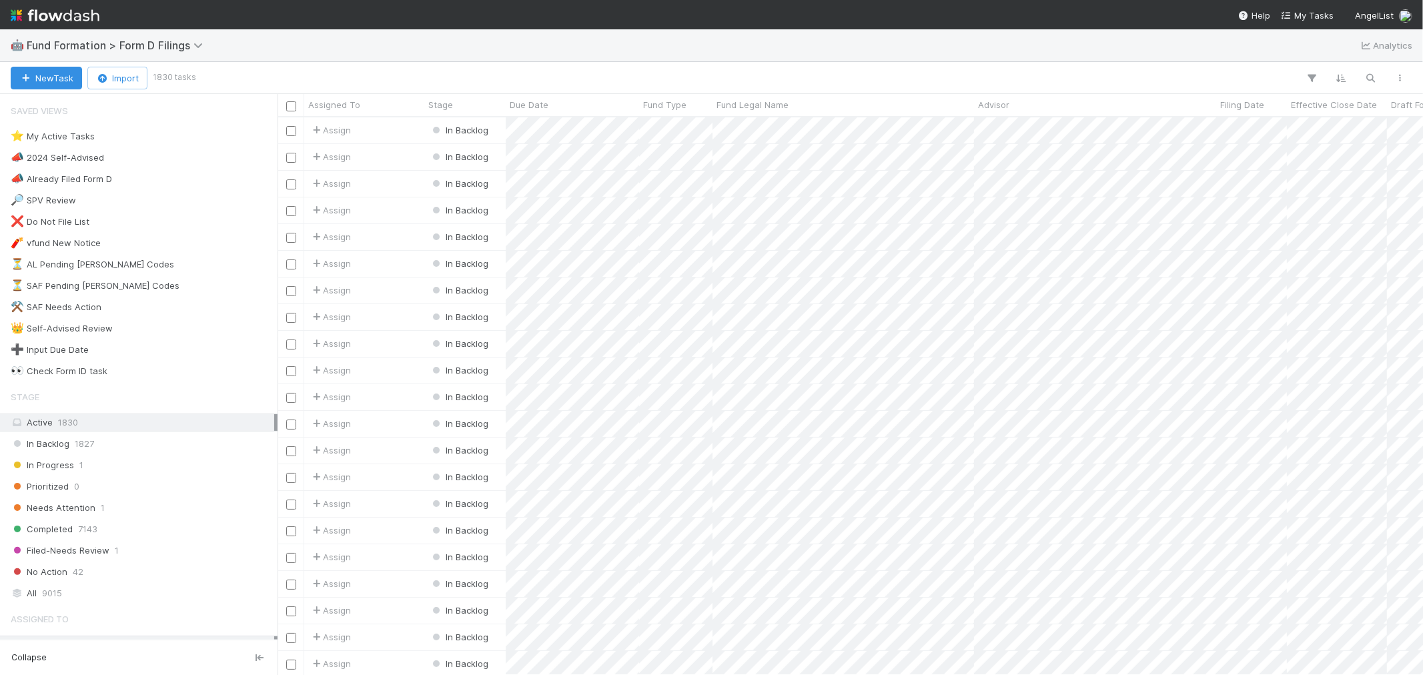
scroll to position [546, 1134]
click at [80, 21] on img at bounding box center [55, 15] width 89 height 23
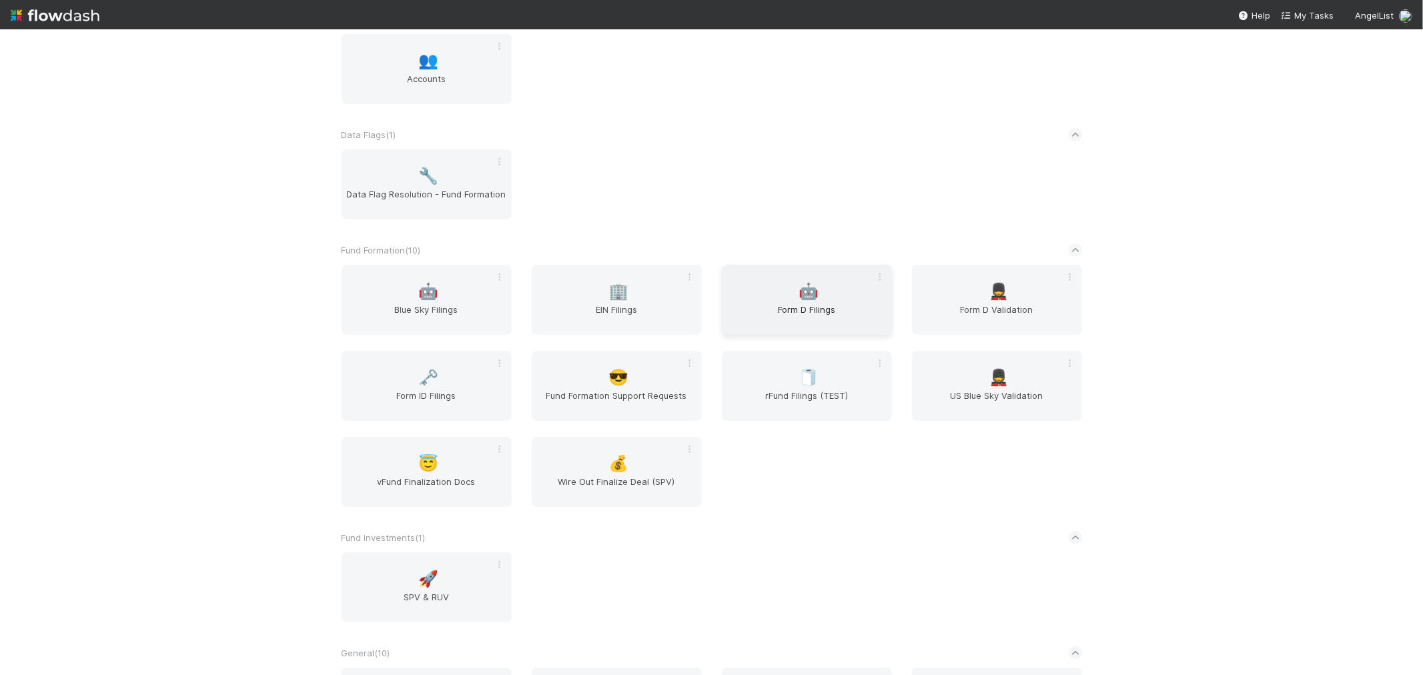
scroll to position [593, 0]
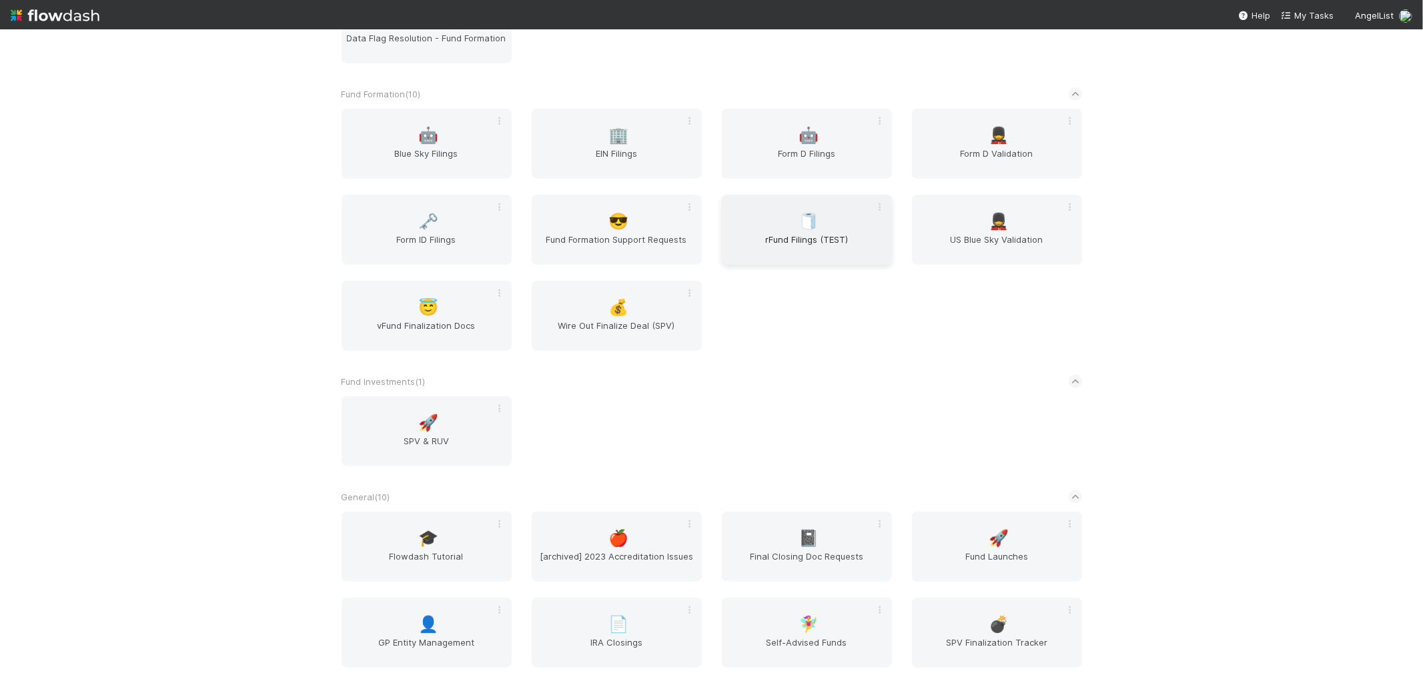
click at [791, 234] on span "rFund Filings (TEST)" at bounding box center [806, 246] width 159 height 27
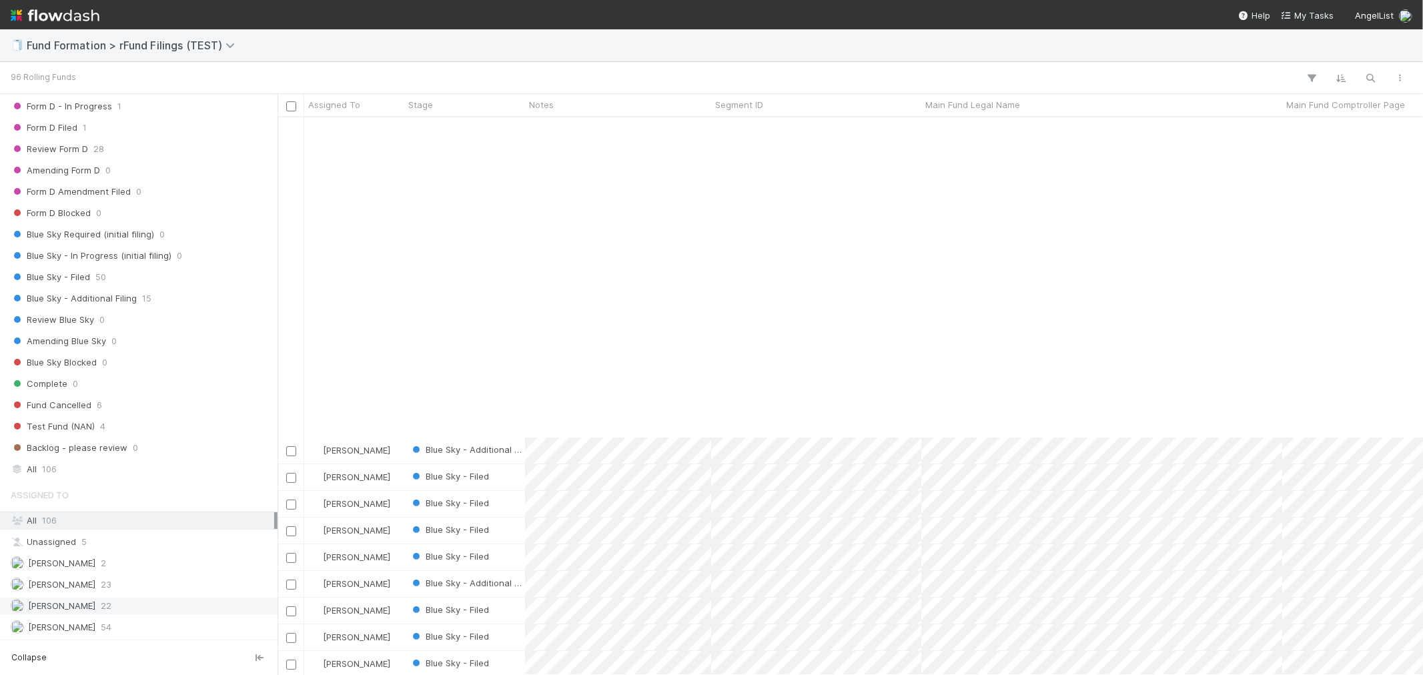
scroll to position [370, 0]
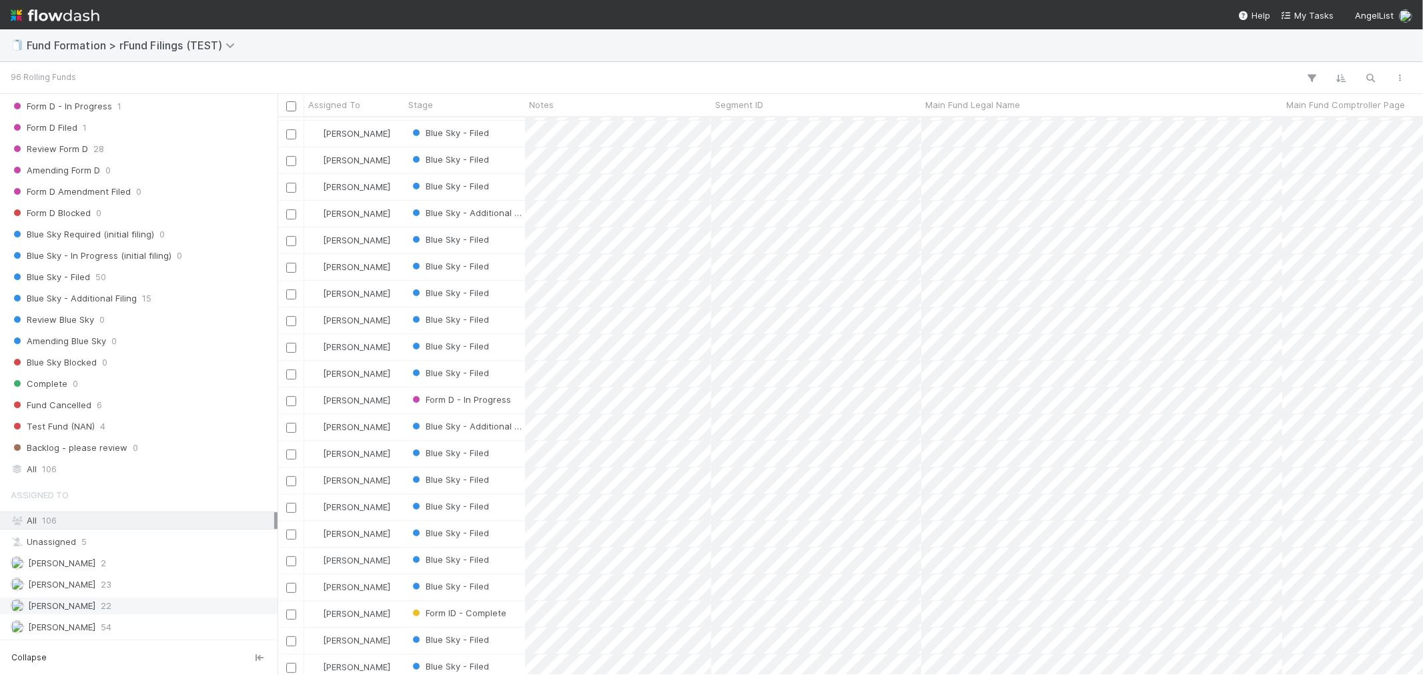
click at [77, 606] on span "[PERSON_NAME]" at bounding box center [61, 606] width 67 height 11
click at [80, 24] on img at bounding box center [55, 15] width 89 height 23
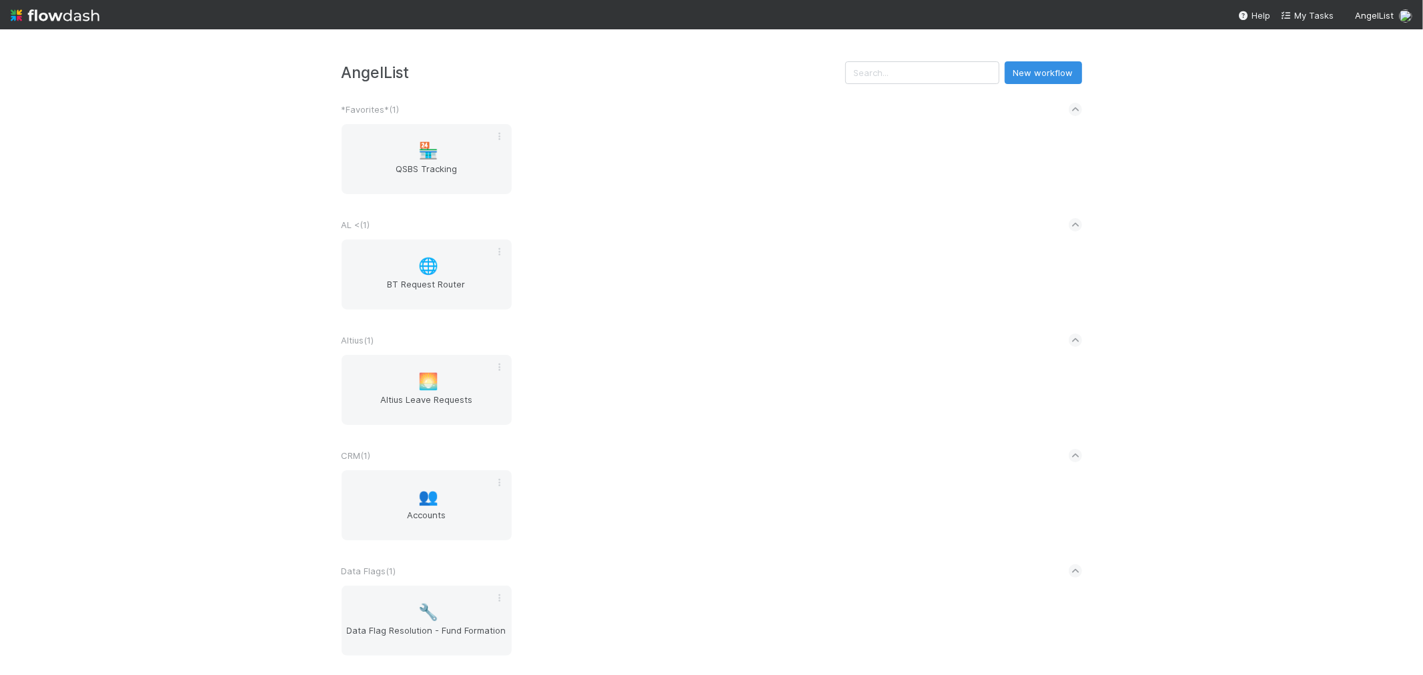
scroll to position [370, 0]
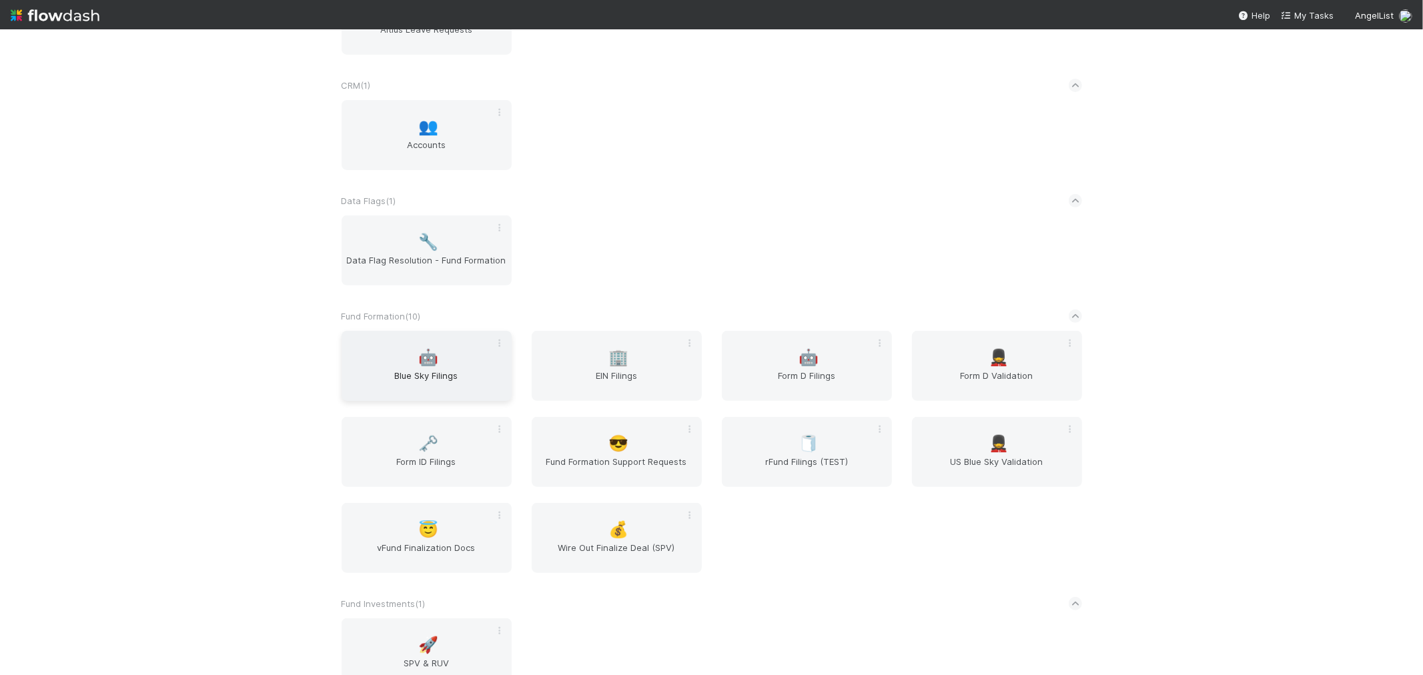
click at [425, 369] on span "Blue Sky Filings" at bounding box center [426, 382] width 159 height 27
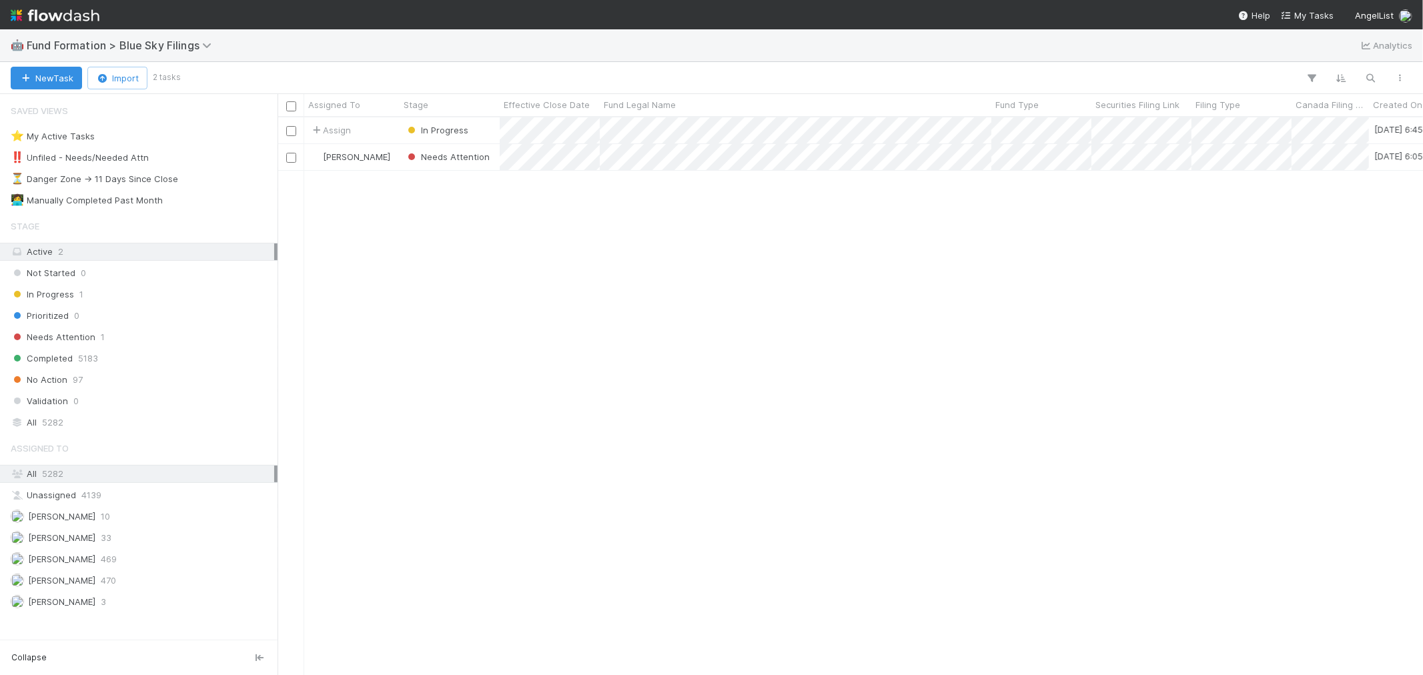
scroll to position [546, 1134]
click at [38, 23] on img at bounding box center [55, 15] width 89 height 23
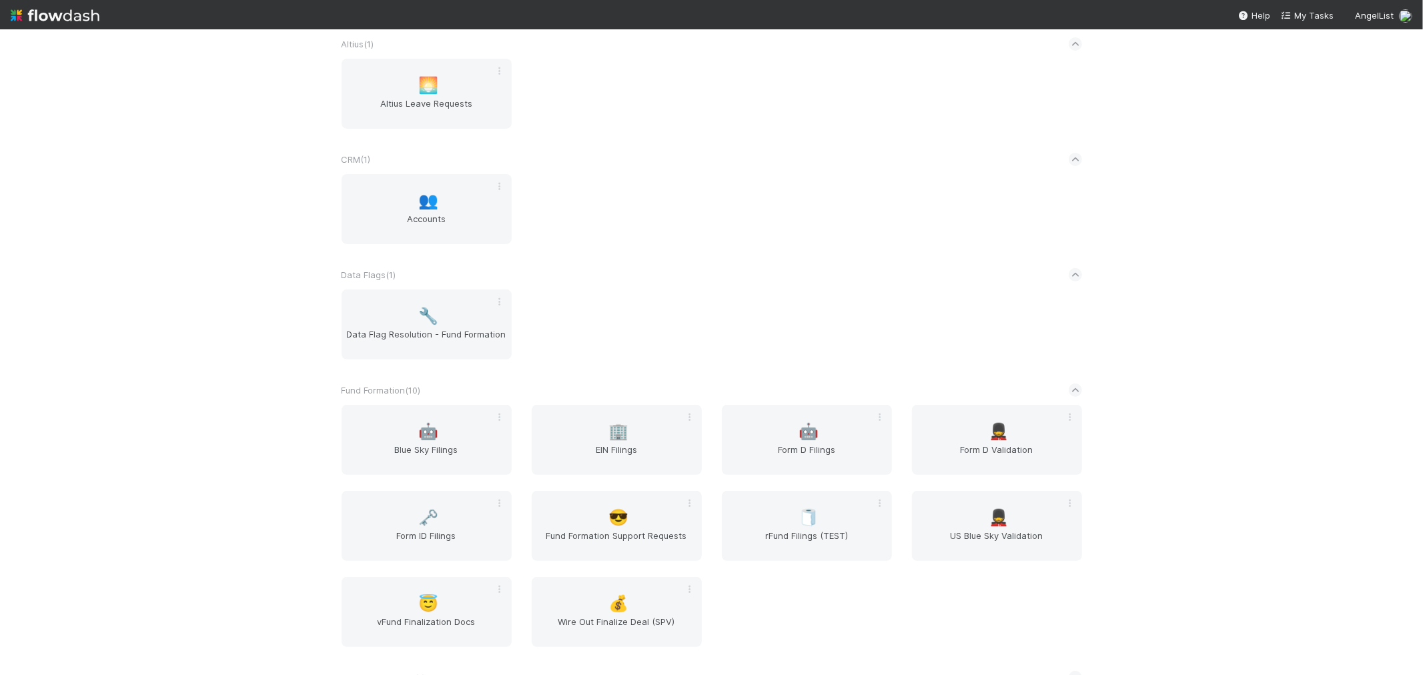
scroll to position [370, 0]
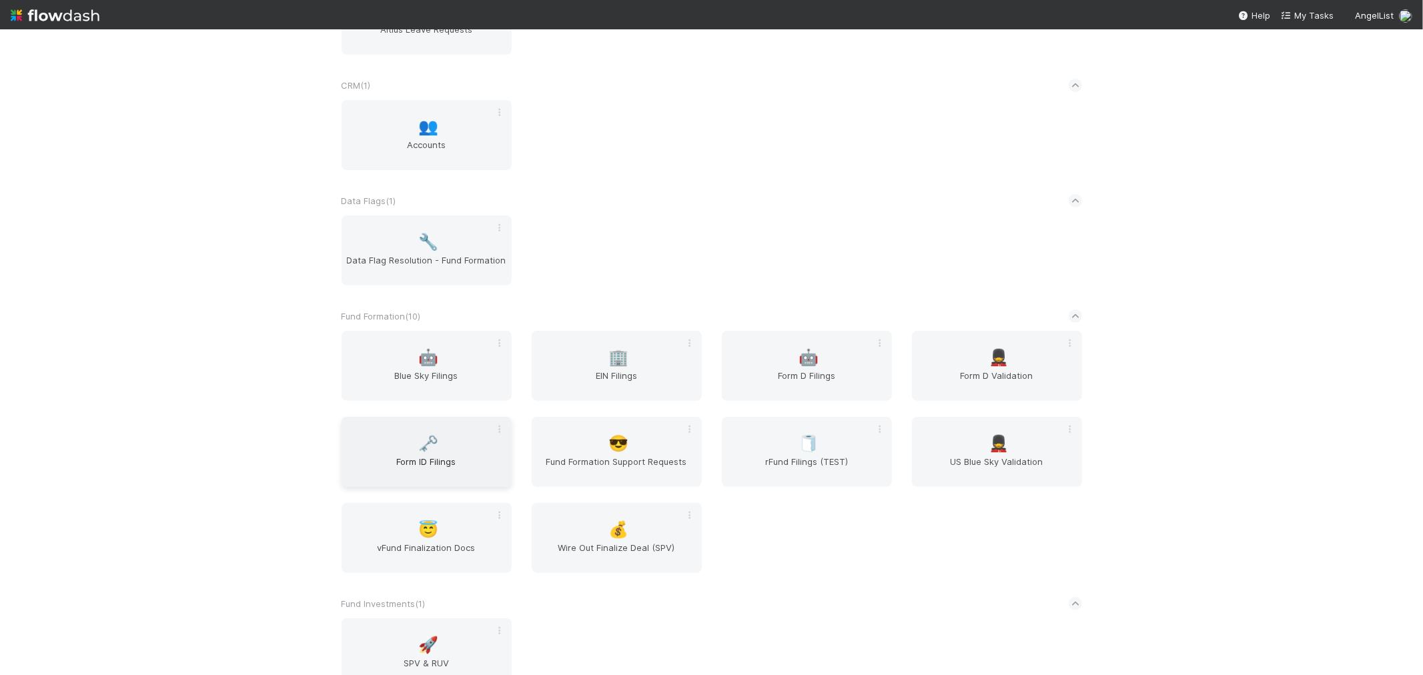
click at [429, 438] on span "🗝️" at bounding box center [428, 443] width 20 height 17
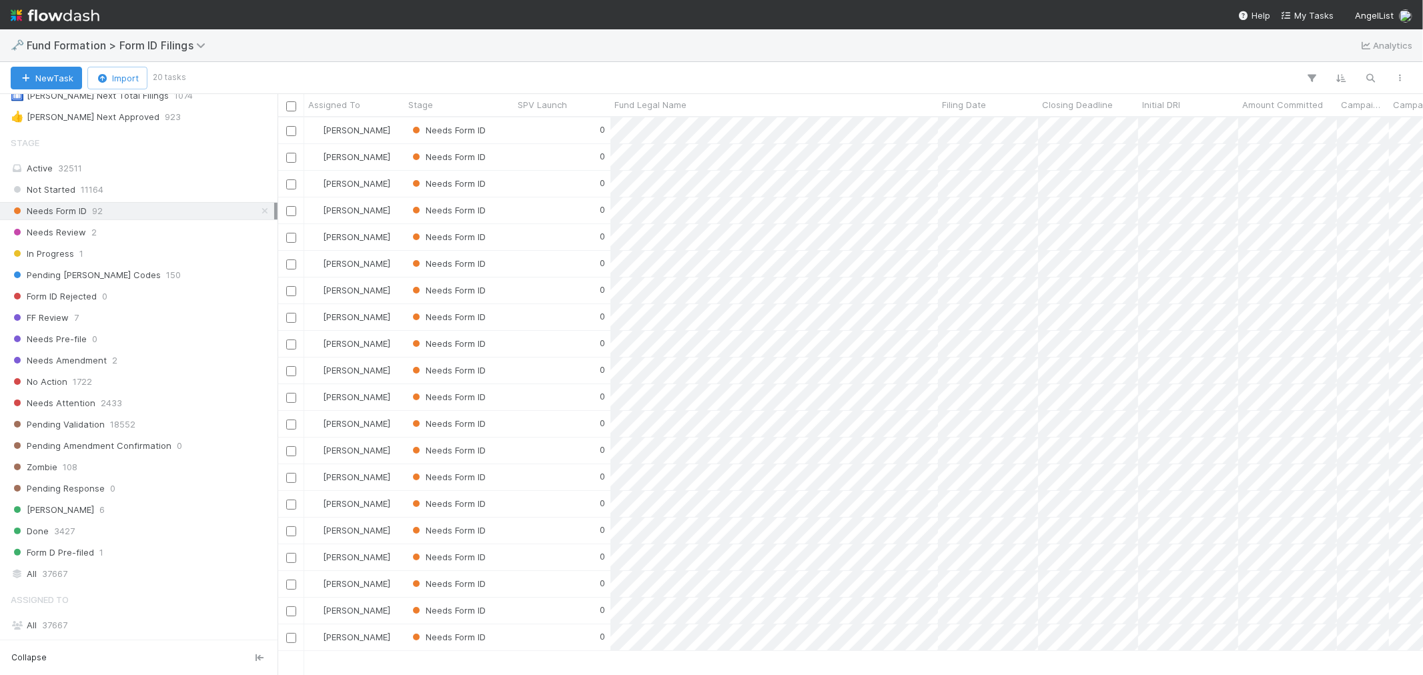
scroll to position [259, 0]
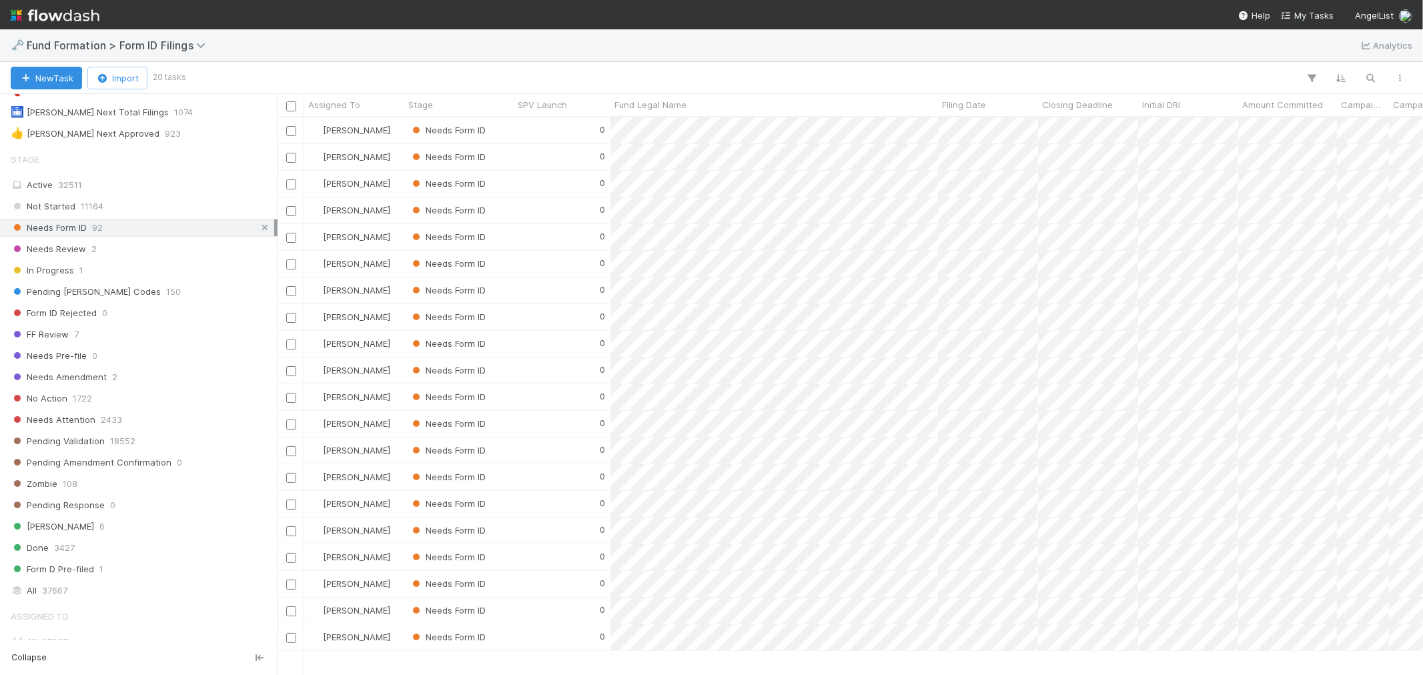
click at [260, 224] on link at bounding box center [264, 228] width 13 height 17
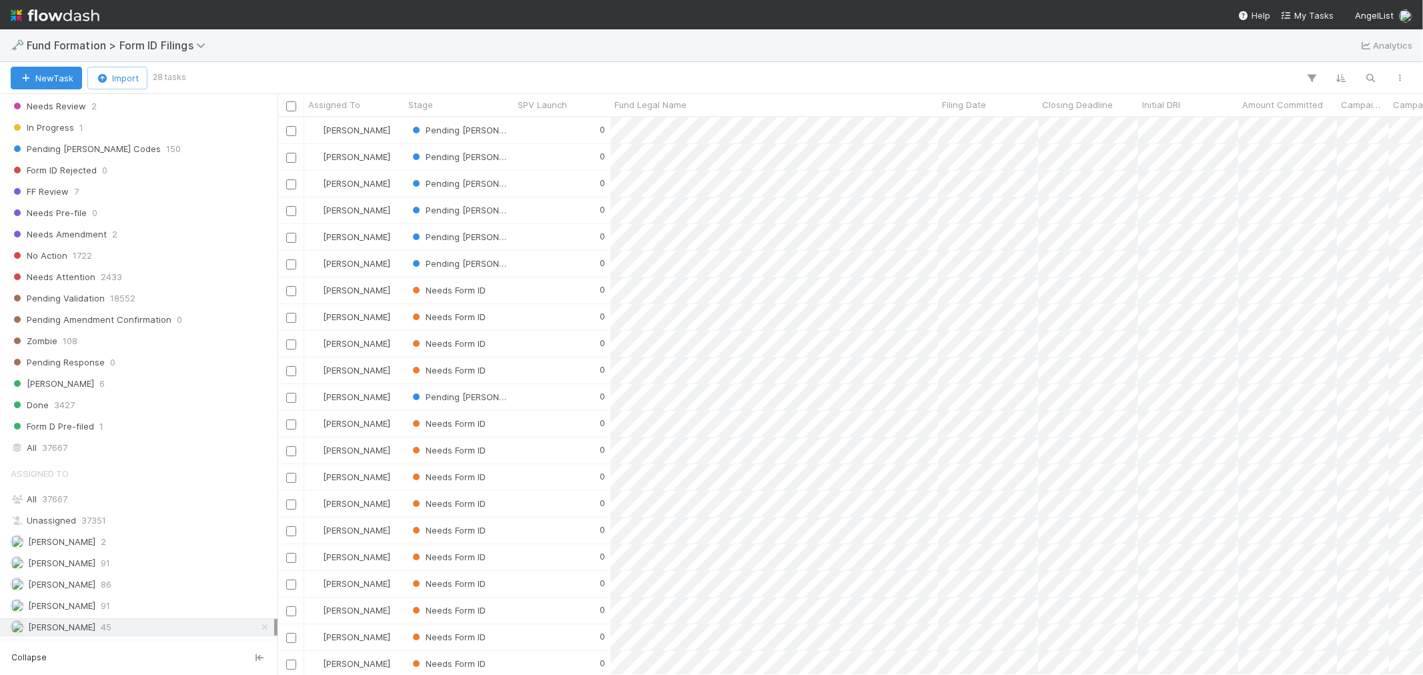
scroll to position [546, 1134]
click at [258, 631] on icon at bounding box center [264, 627] width 13 height 9
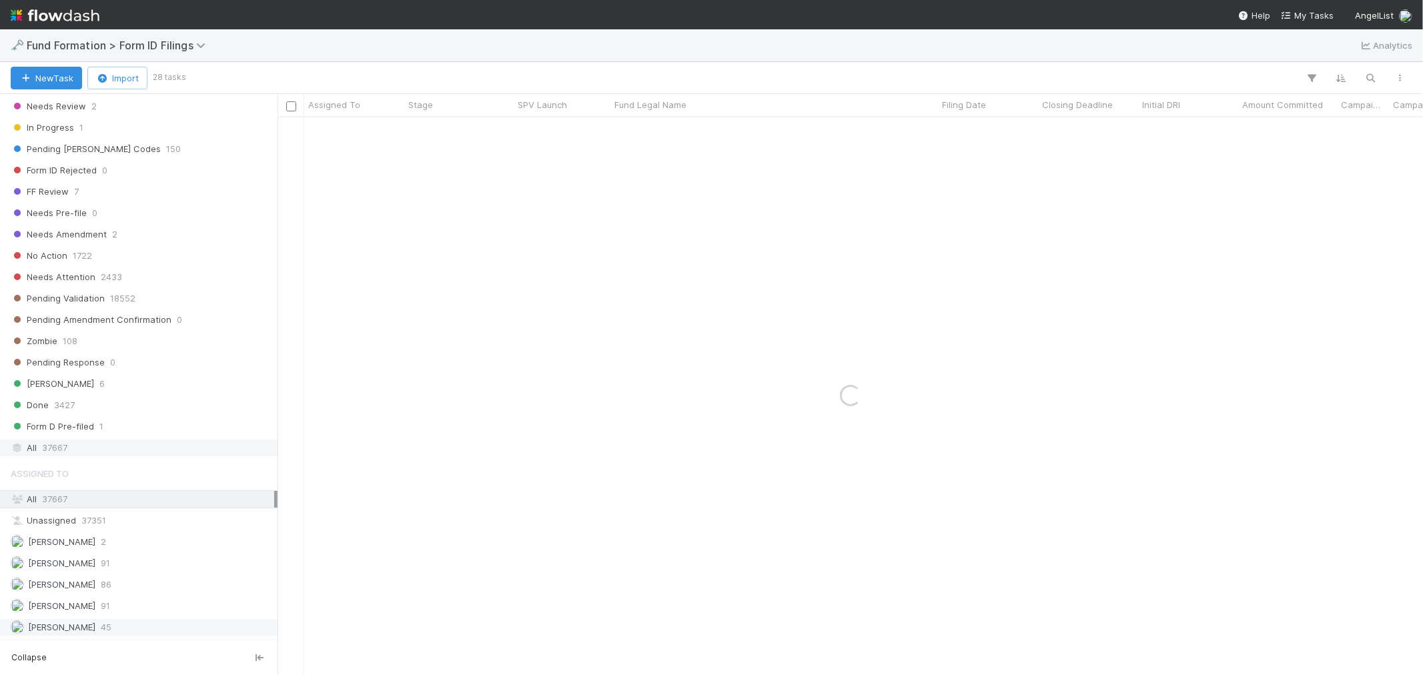
click at [149, 442] on div "All 37667" at bounding box center [143, 448] width 264 height 17
click at [1377, 70] on button "button" at bounding box center [1371, 77] width 24 height 17
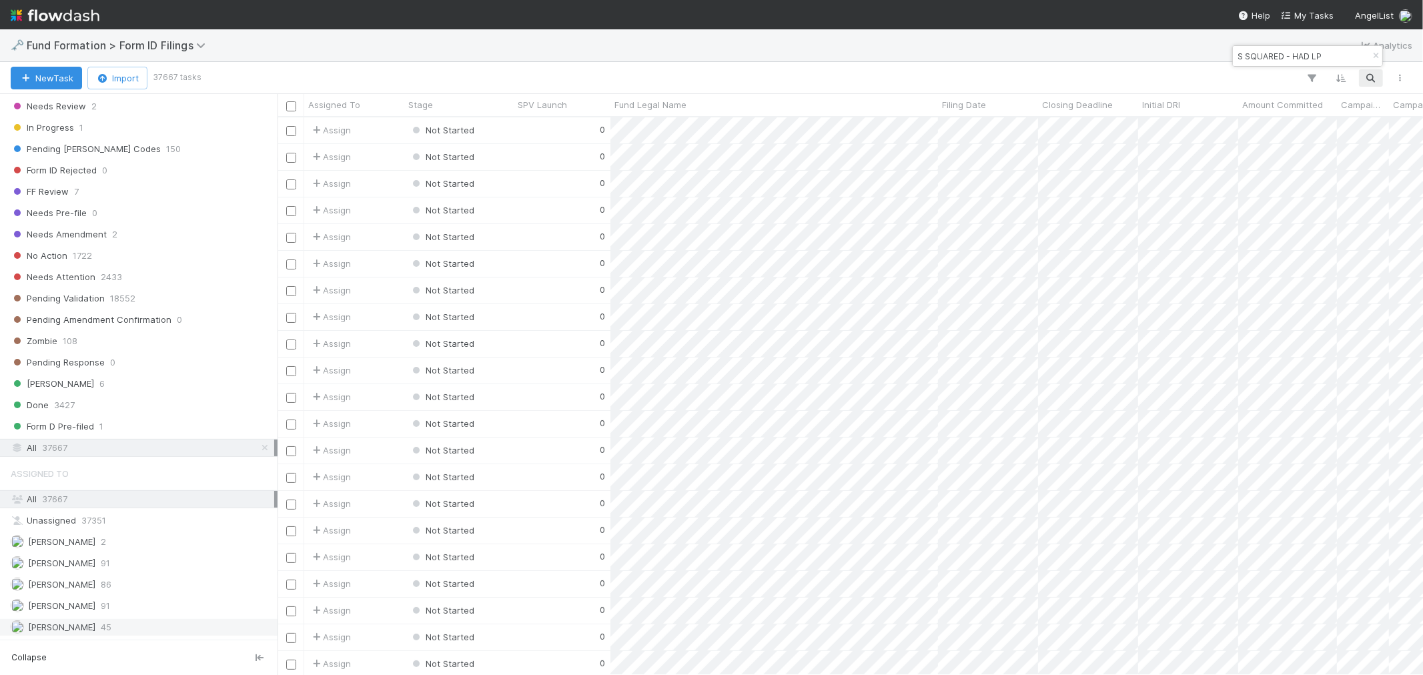
scroll to position [546, 1134]
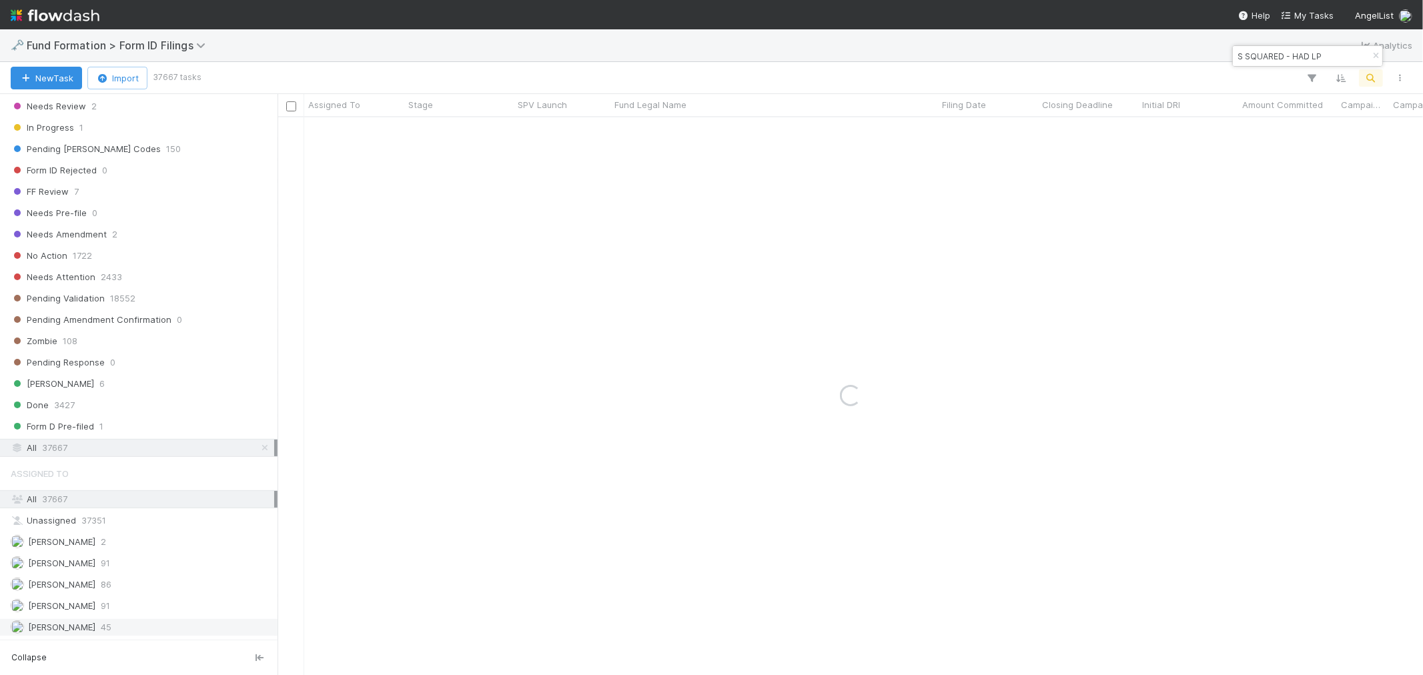
type input "S SQUARED - HAD LP"
click at [550, 133] on div "1" at bounding box center [562, 130] width 97 height 26
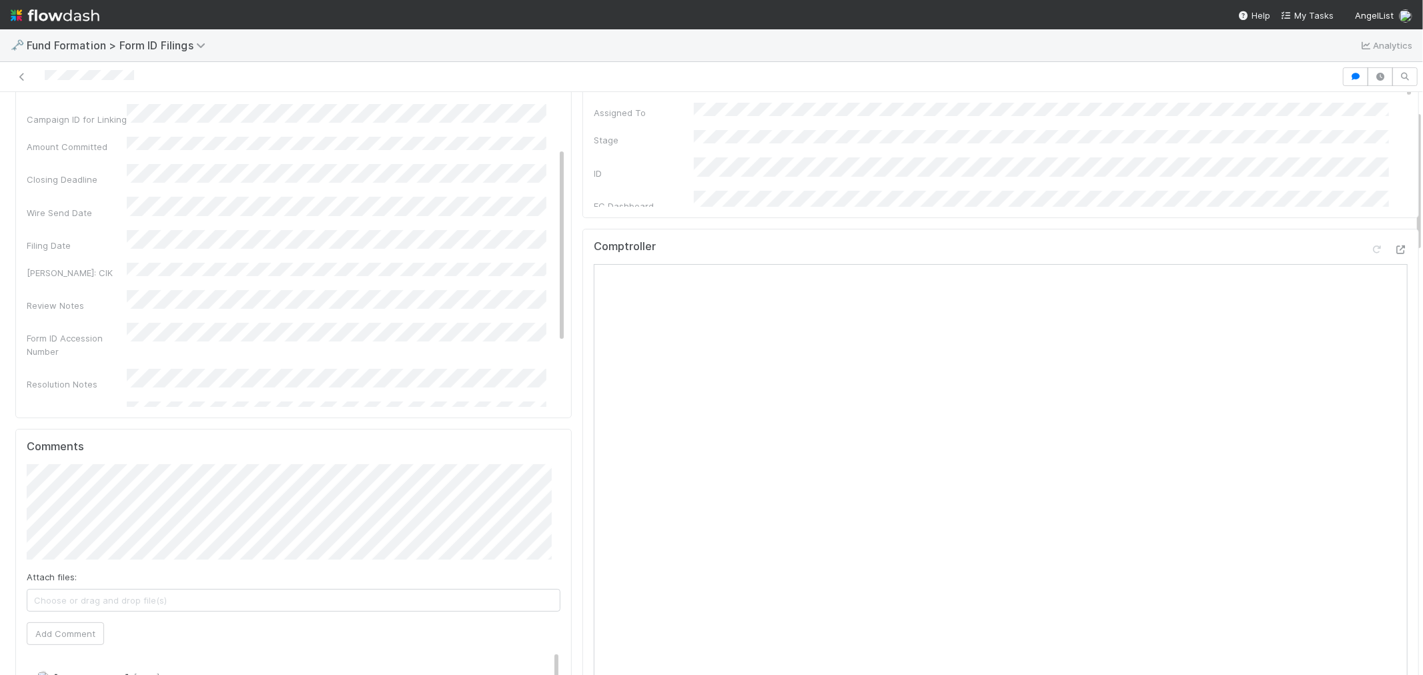
scroll to position [148, 0]
click at [21, 77] on icon at bounding box center [21, 77] width 13 height 9
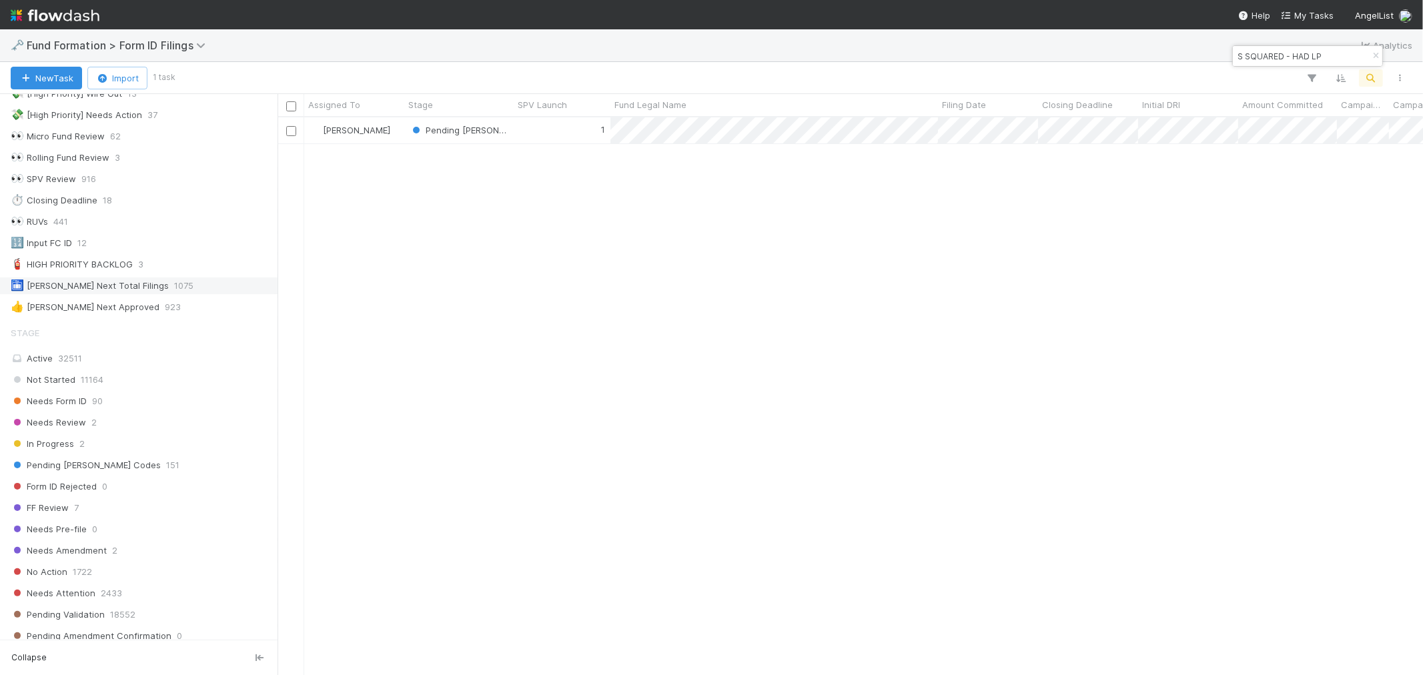
scroll to position [222, 0]
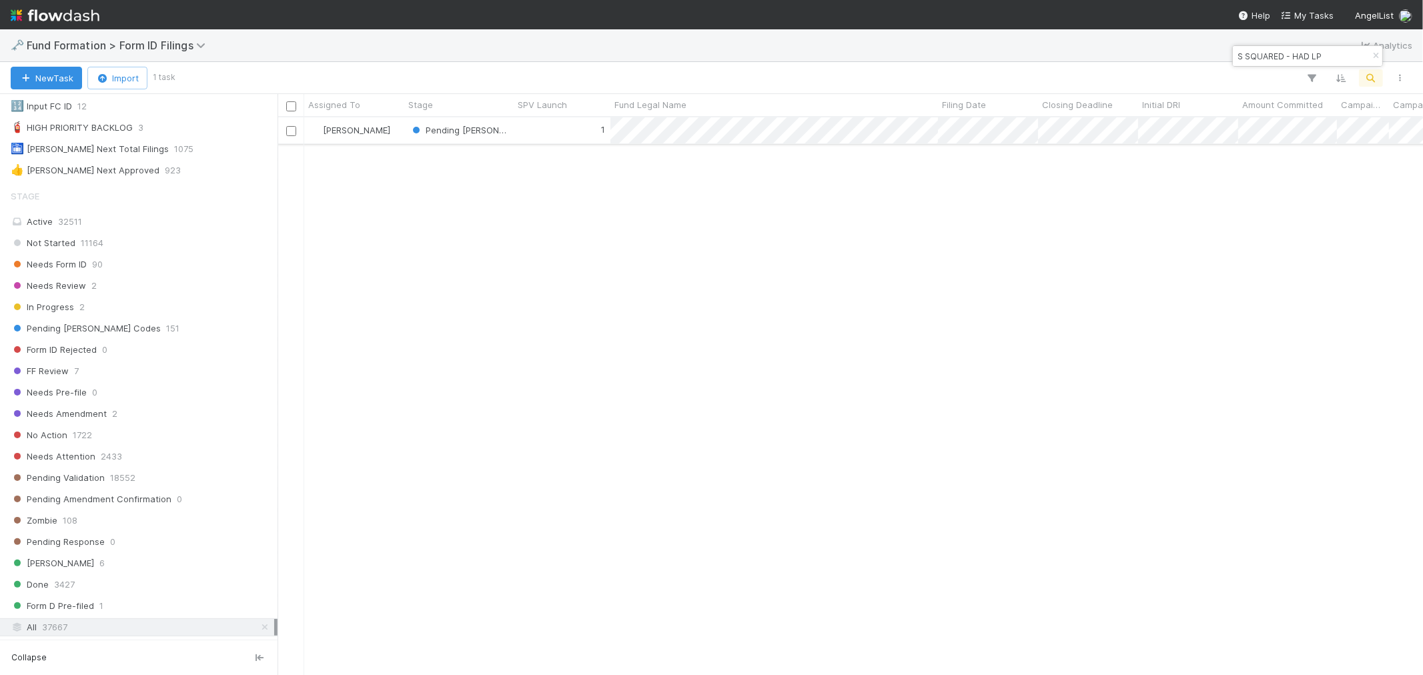
click at [532, 131] on div "1" at bounding box center [562, 130] width 97 height 26
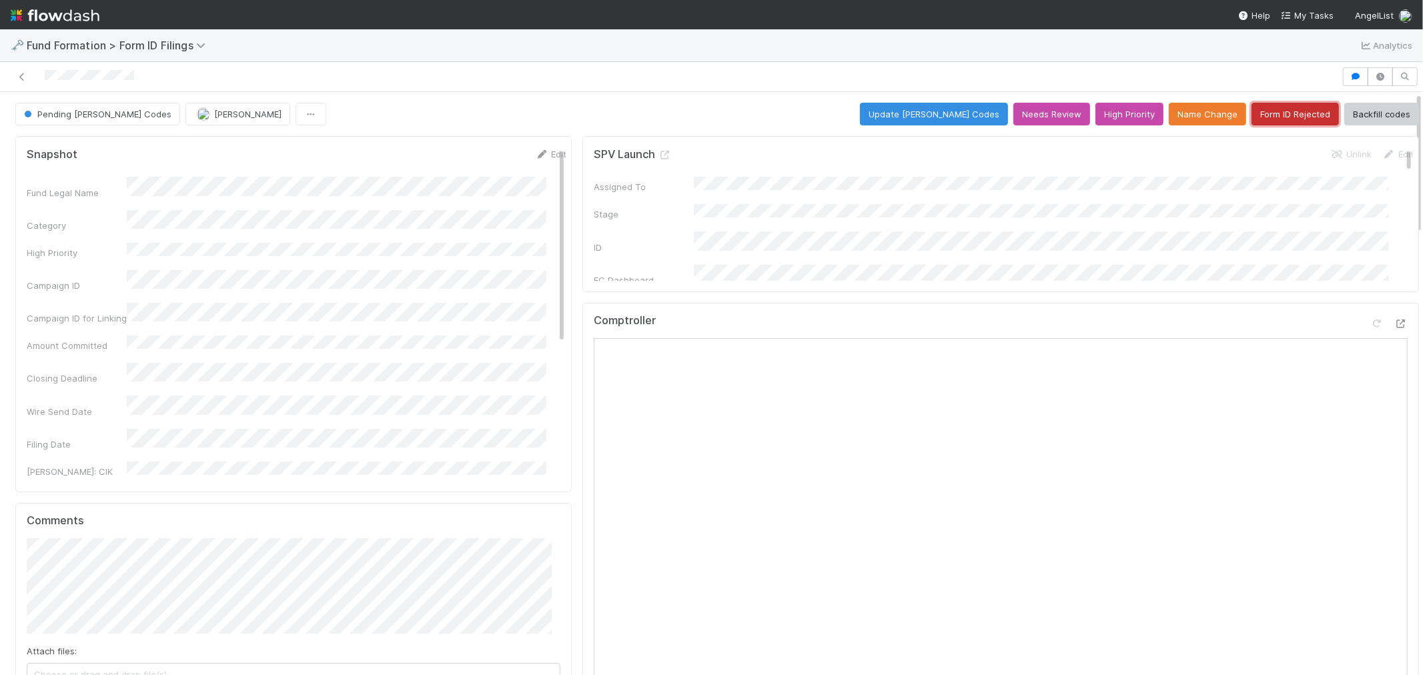
click at [1270, 111] on button "Form ID Rejected" at bounding box center [1295, 114] width 87 height 23
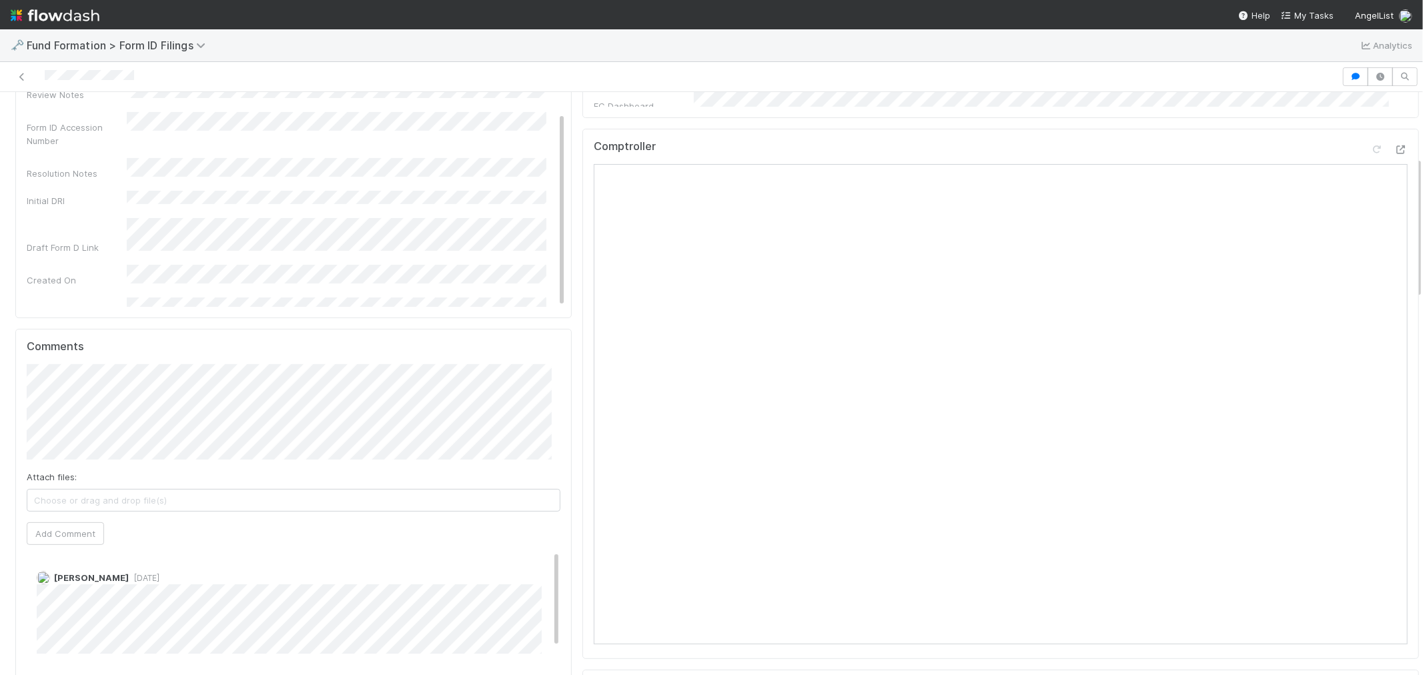
scroll to position [296, 0]
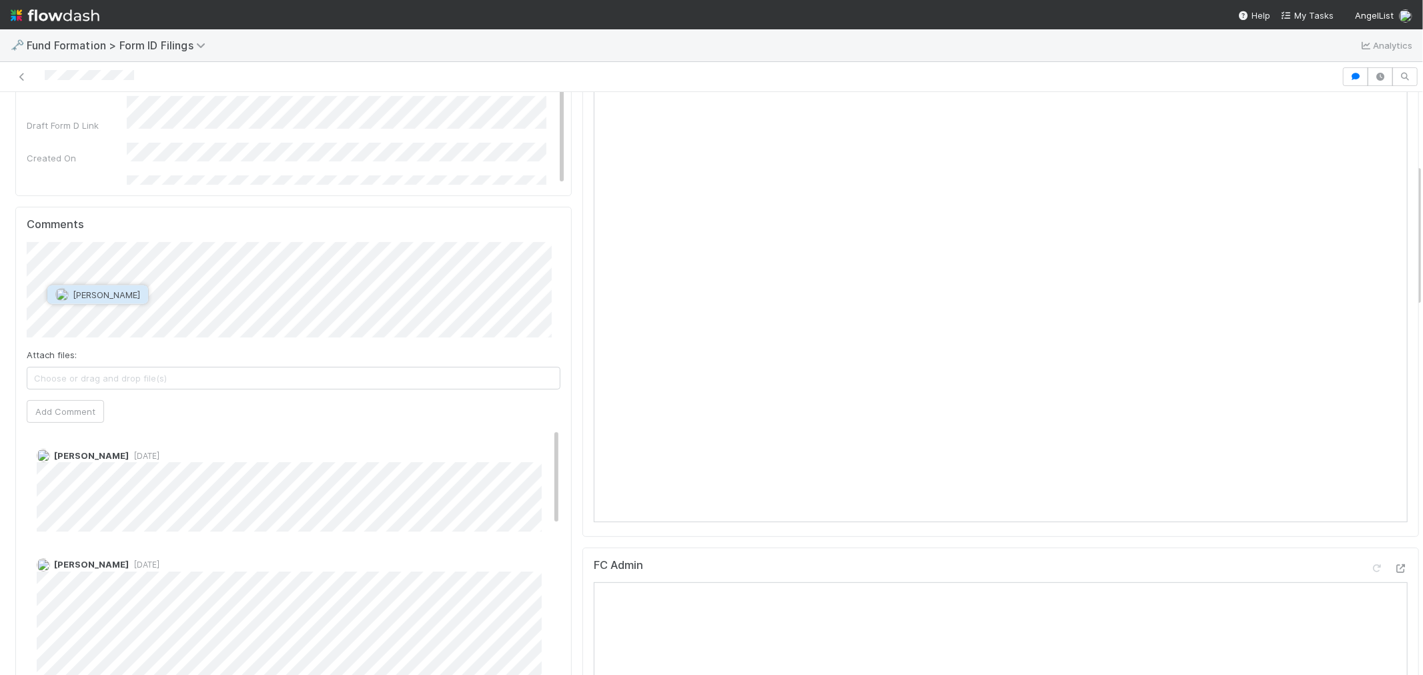
click at [115, 290] on span "Catherine Lambright" at bounding box center [106, 295] width 67 height 11
type input "https://app.frontapp.com/open/msg_1yelnkw7"
click at [308, 284] on button "Ok" at bounding box center [306, 284] width 29 height 23
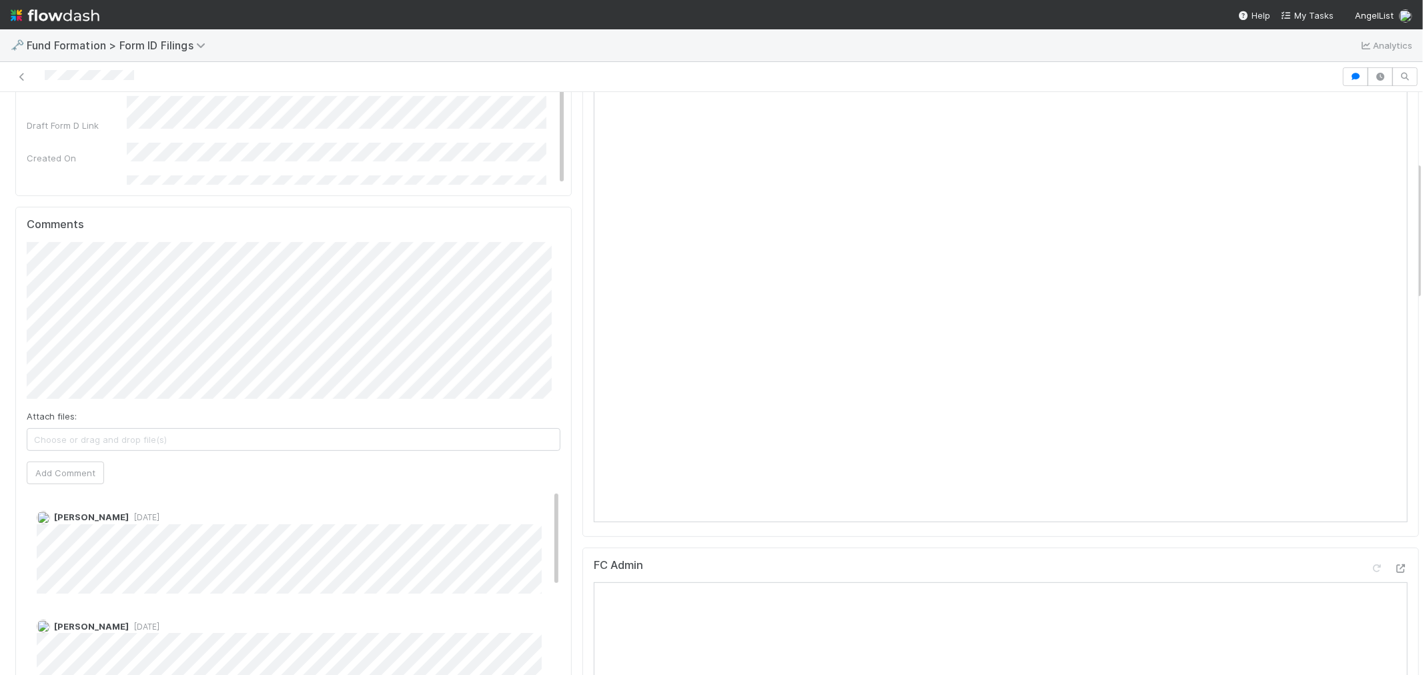
scroll to position [222, 0]
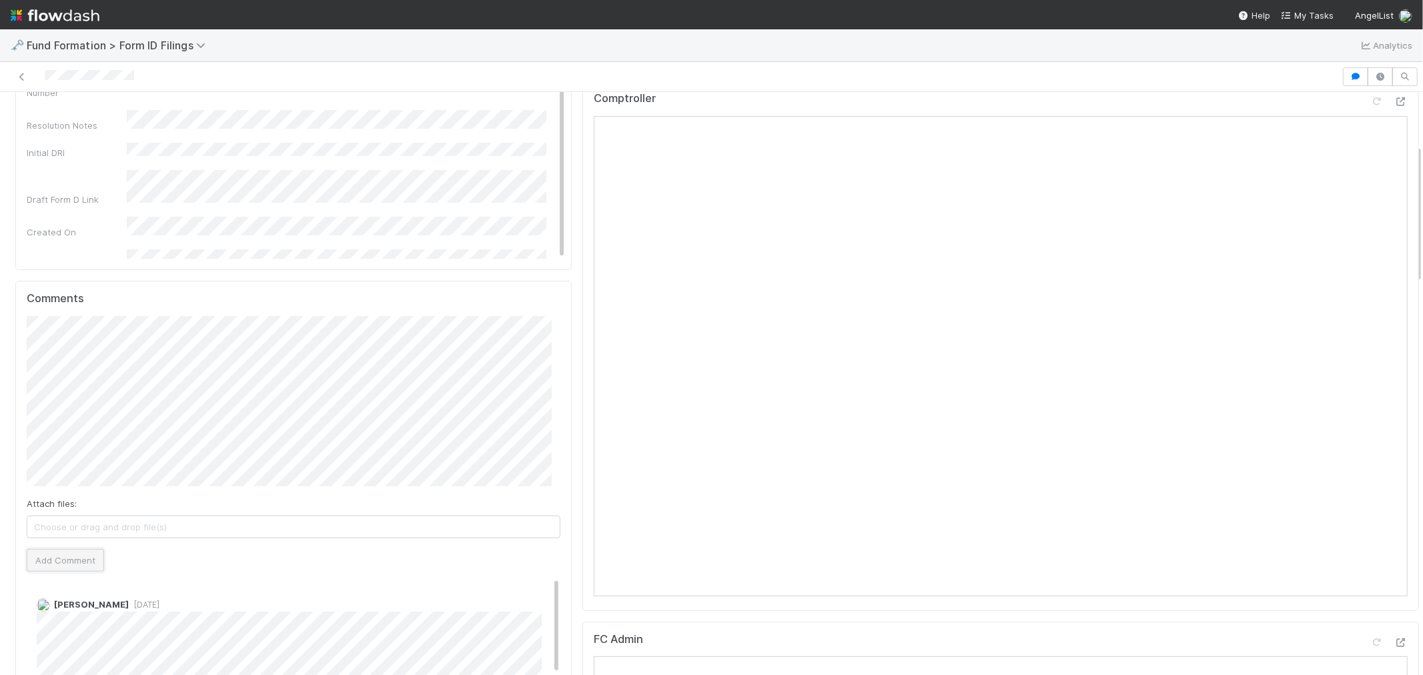
click at [82, 555] on button "Add Comment" at bounding box center [65, 560] width 77 height 23
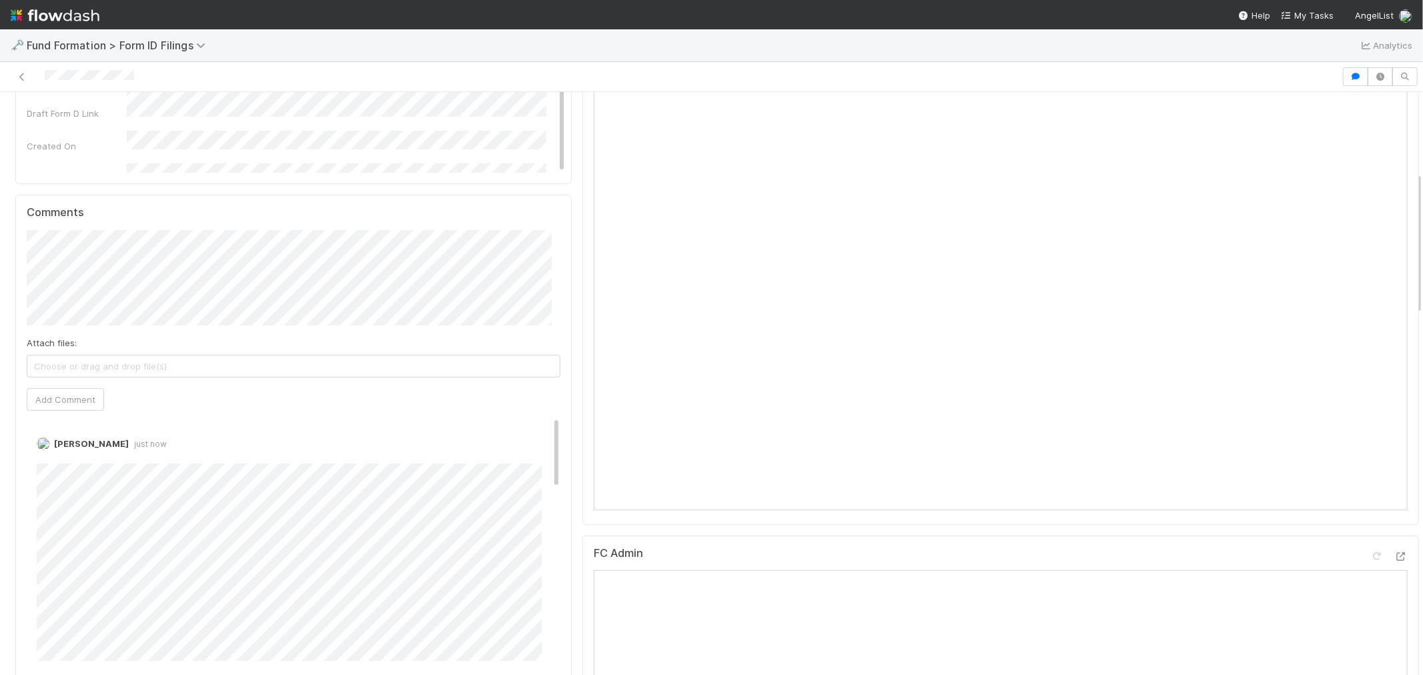
scroll to position [370, 0]
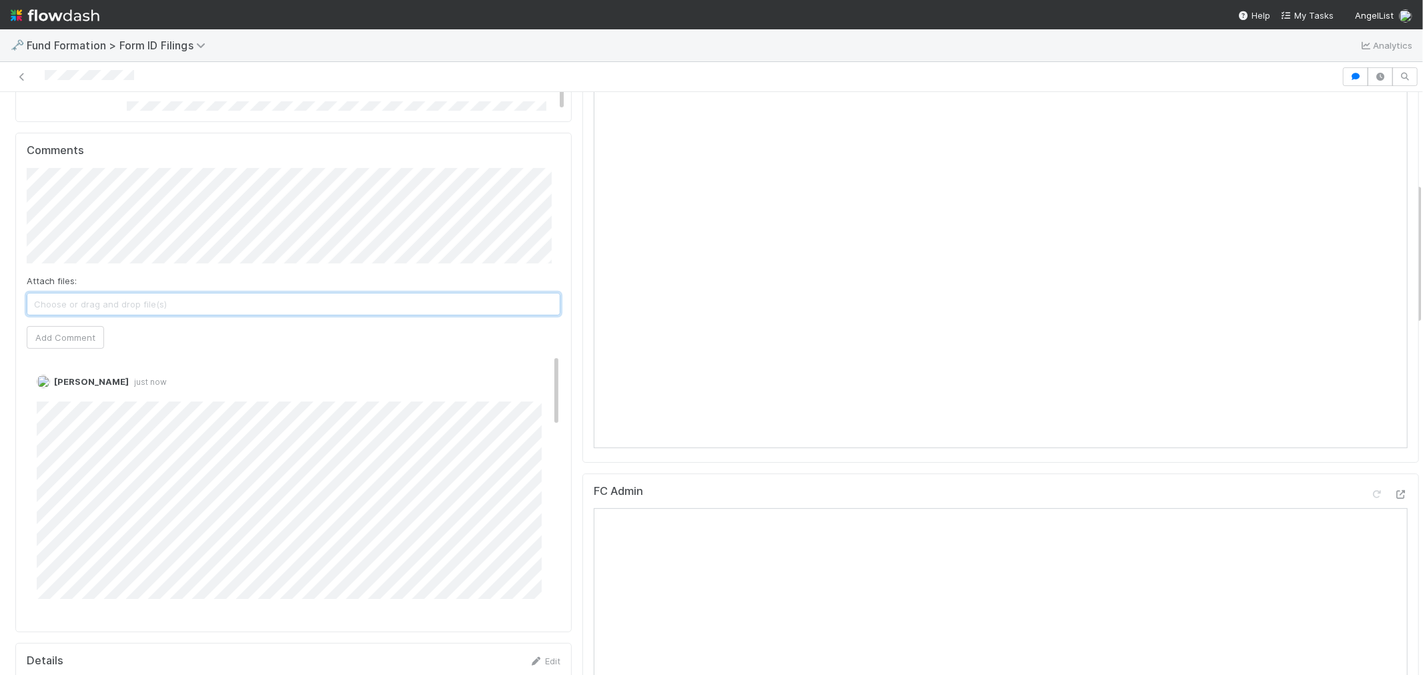
click at [244, 314] on span "Choose or drag and drop file(s)" at bounding box center [293, 304] width 532 height 21
click at [82, 345] on button "Add Comment" at bounding box center [65, 337] width 77 height 23
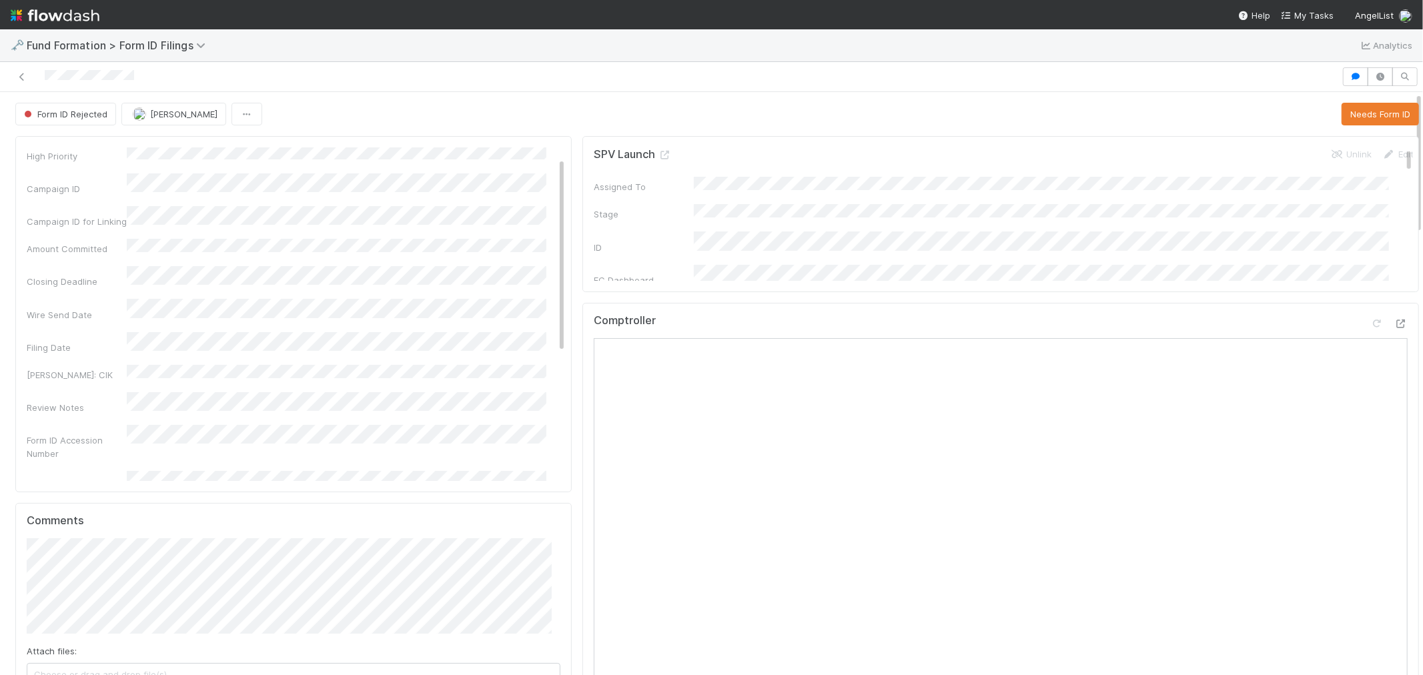
scroll to position [0, 0]
click at [17, 73] on icon at bounding box center [21, 77] width 13 height 9
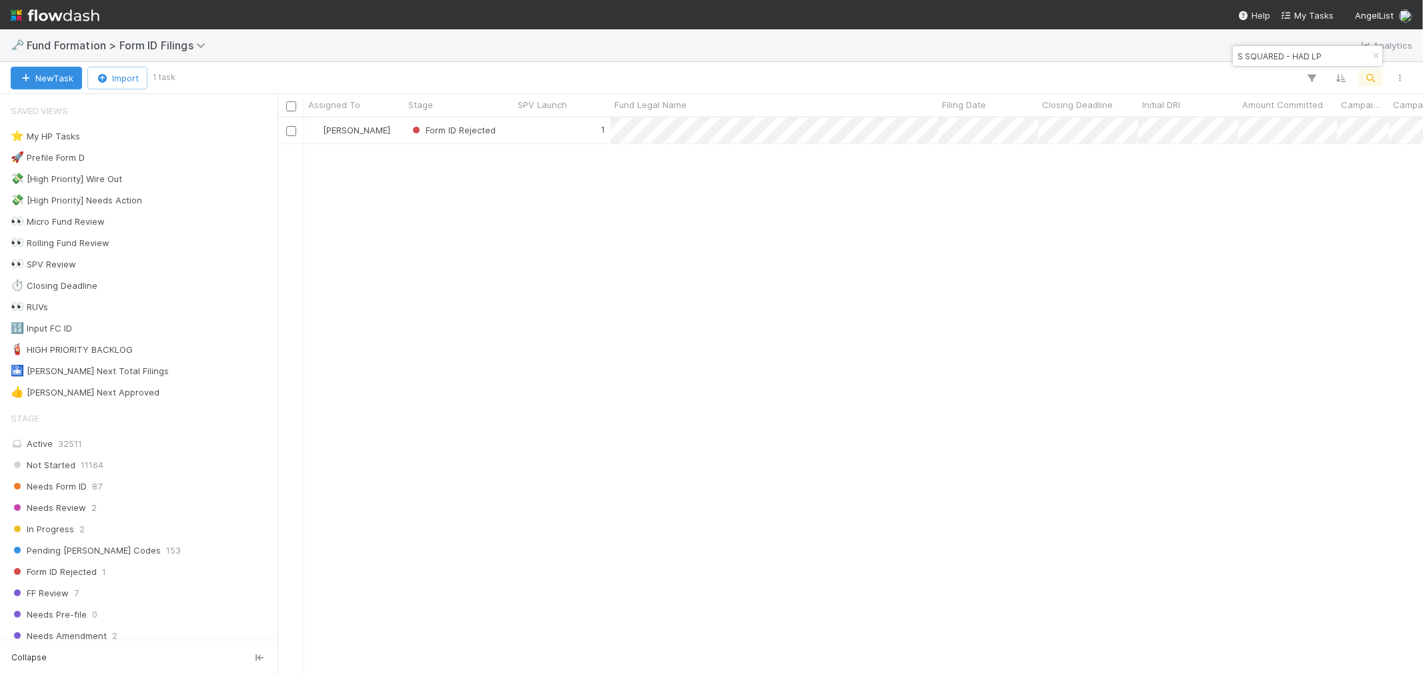
scroll to position [546, 1134]
click at [540, 125] on div "1" at bounding box center [562, 130] width 97 height 26
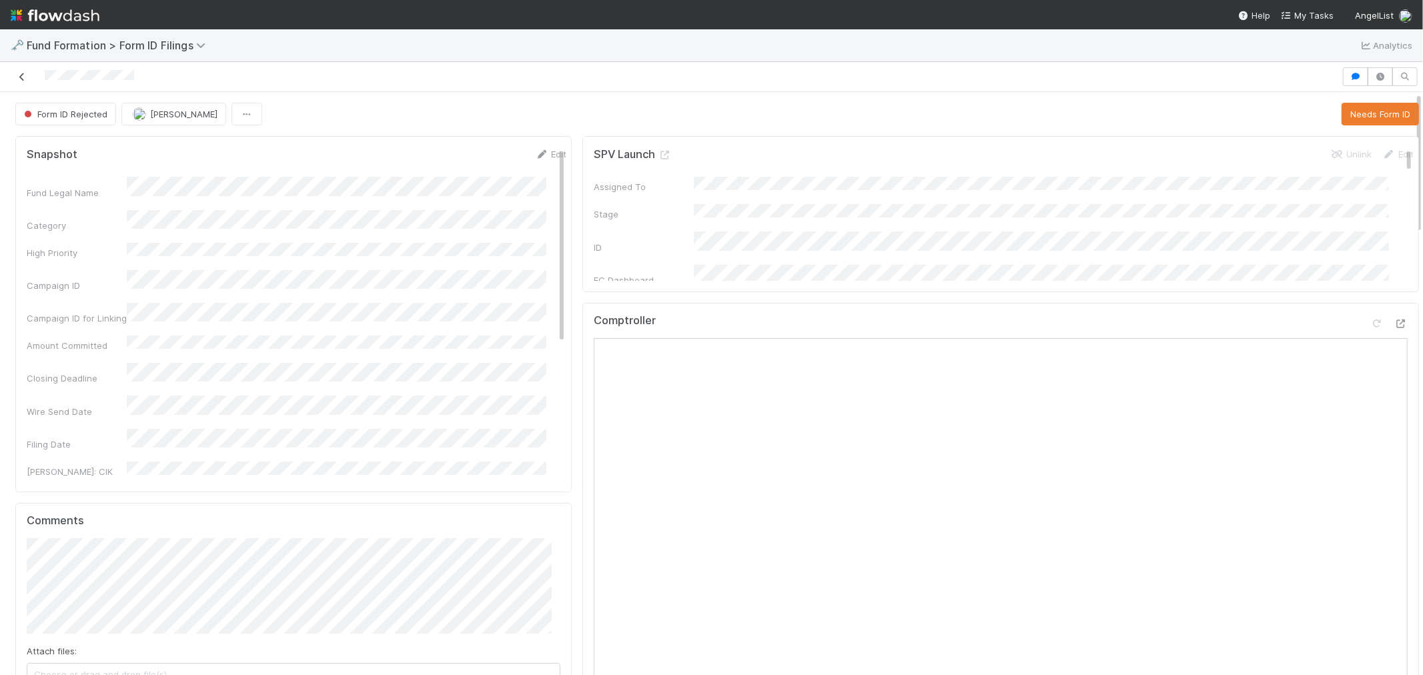
click at [19, 81] on icon at bounding box center [21, 77] width 13 height 9
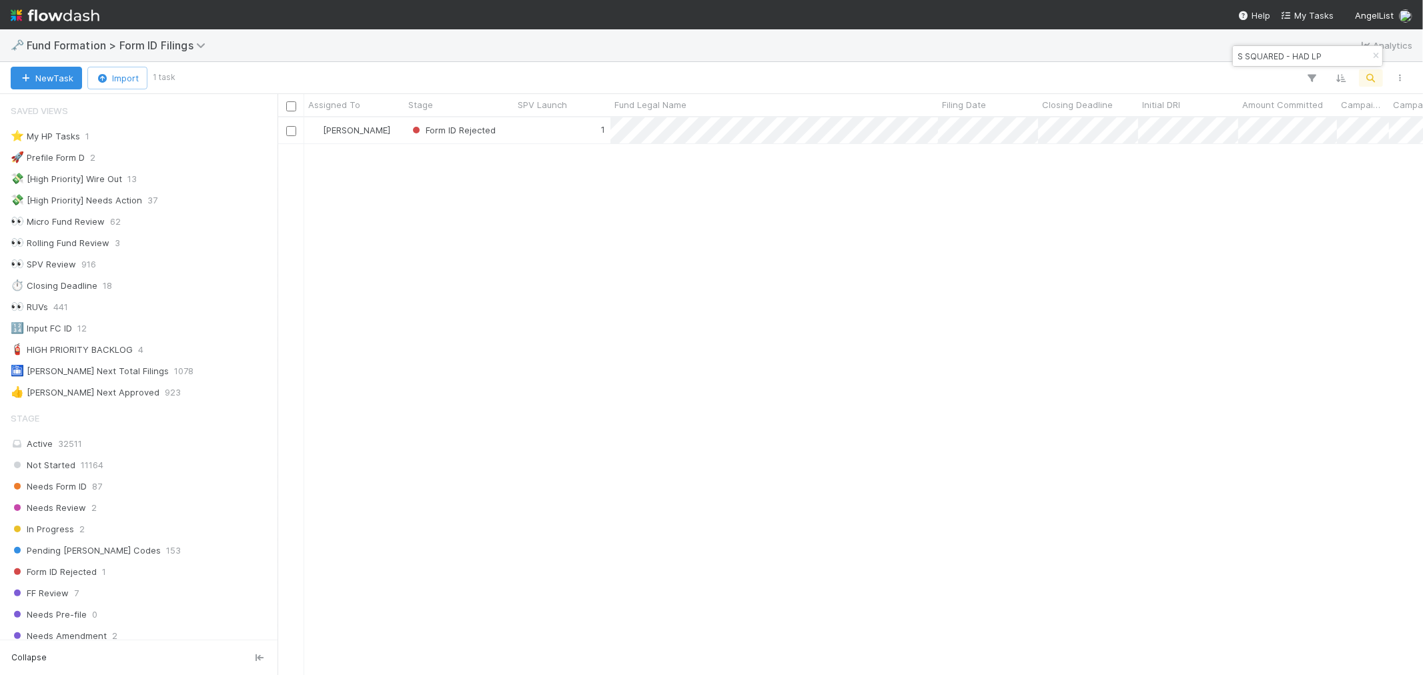
scroll to position [11, 11]
click at [1375, 57] on icon "button" at bounding box center [1375, 56] width 13 height 8
click at [1373, 73] on icon "button" at bounding box center [1371, 78] width 13 height 12
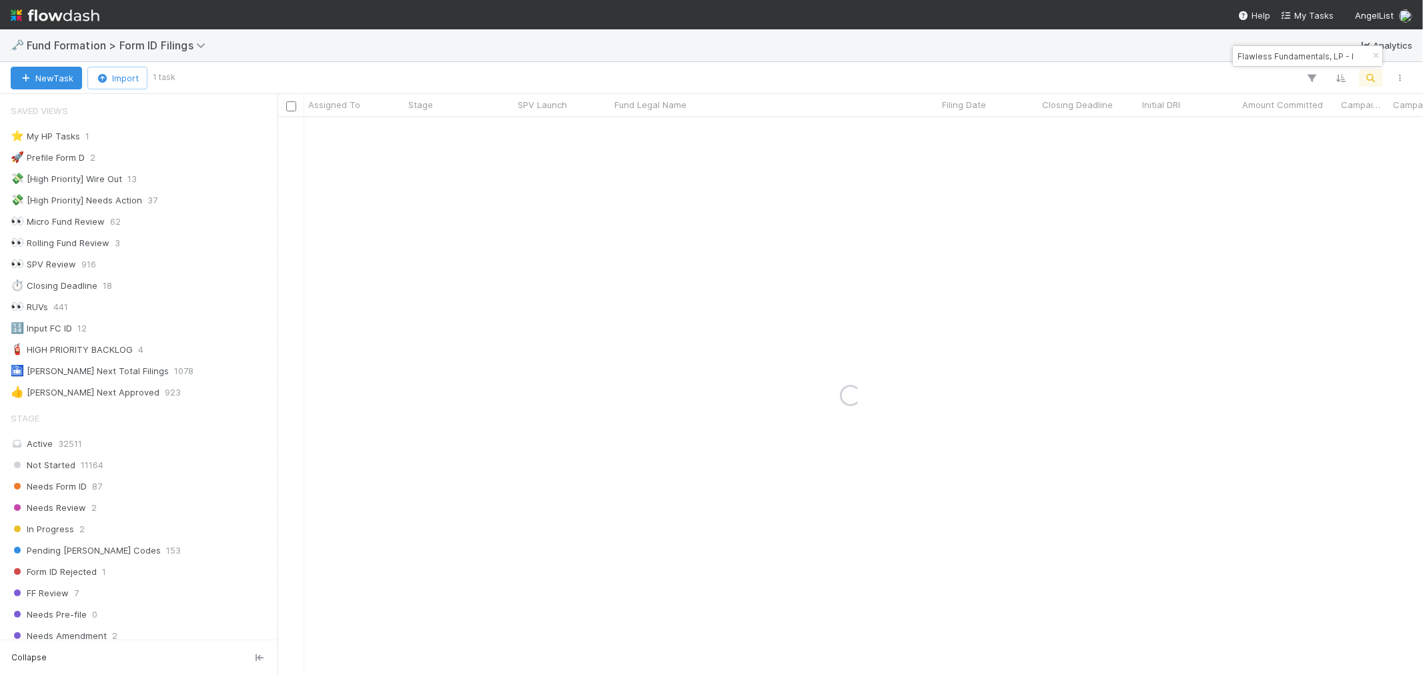
type input "Flawless Fundamentals, LP - I"
click at [390, 137] on div "[PERSON_NAME]" at bounding box center [354, 130] width 100 height 26
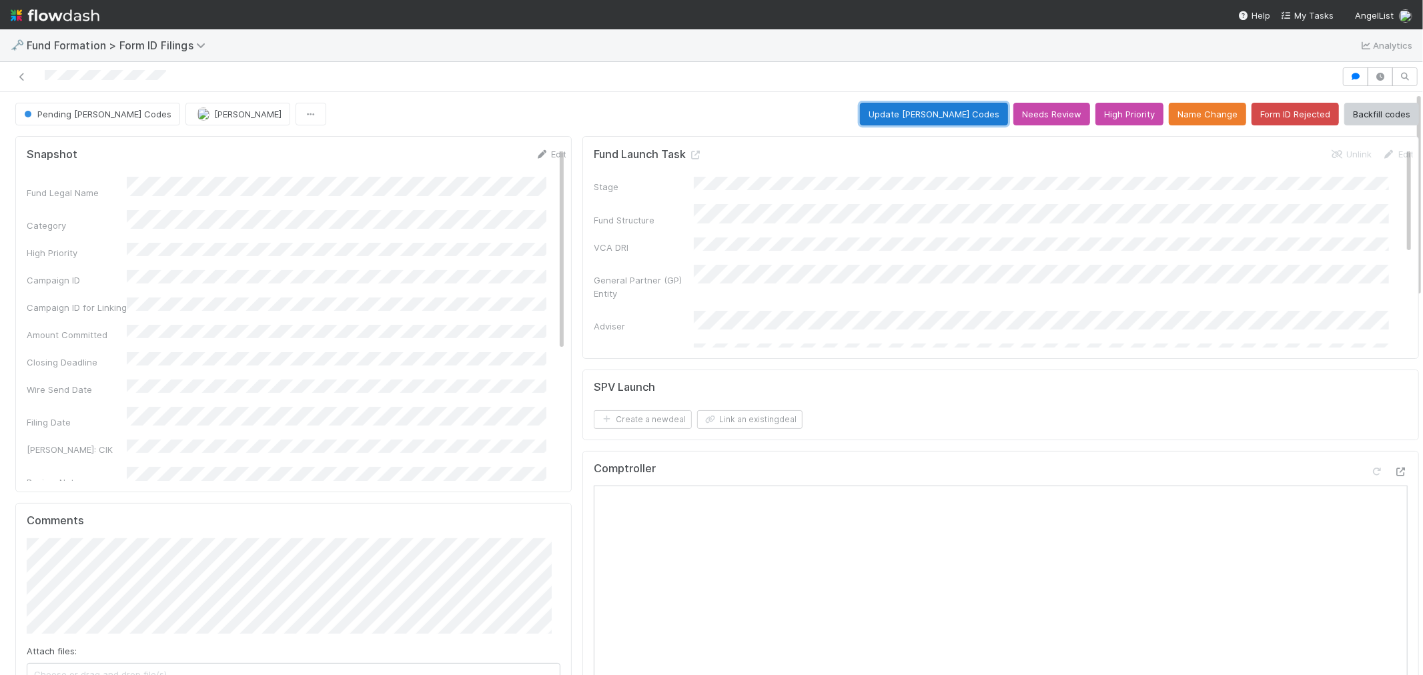
click at [904, 108] on button "Update EDGAR Codes" at bounding box center [934, 114] width 148 height 23
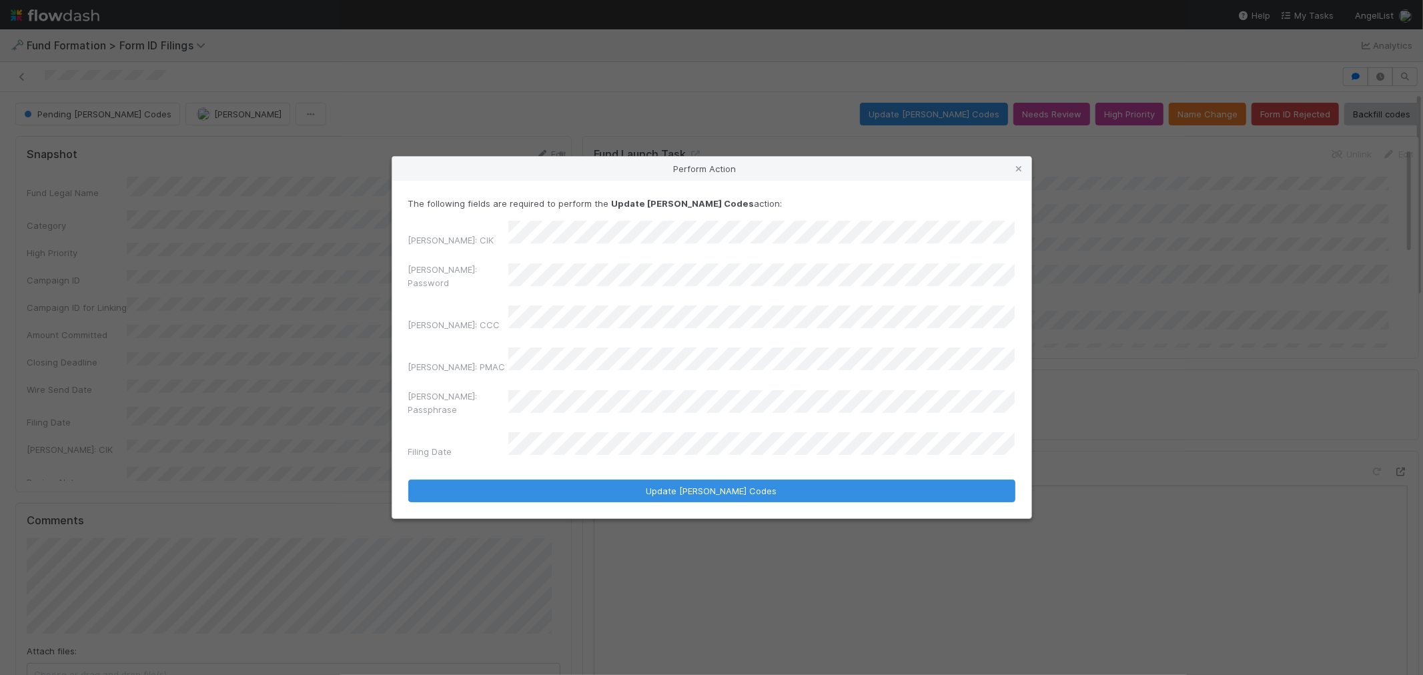
click at [448, 292] on div "EDGAR: Password" at bounding box center [711, 279] width 607 height 32
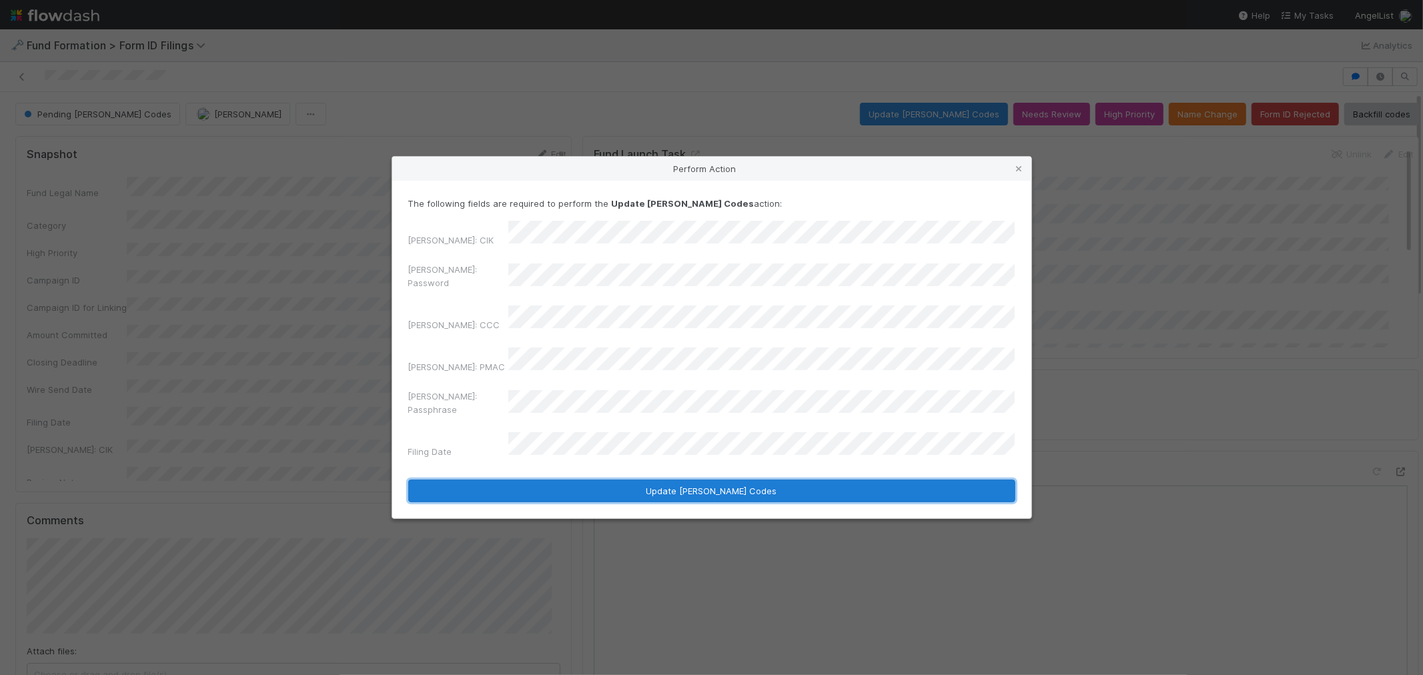
click at [643, 480] on button "Update EDGAR Codes" at bounding box center [711, 491] width 607 height 23
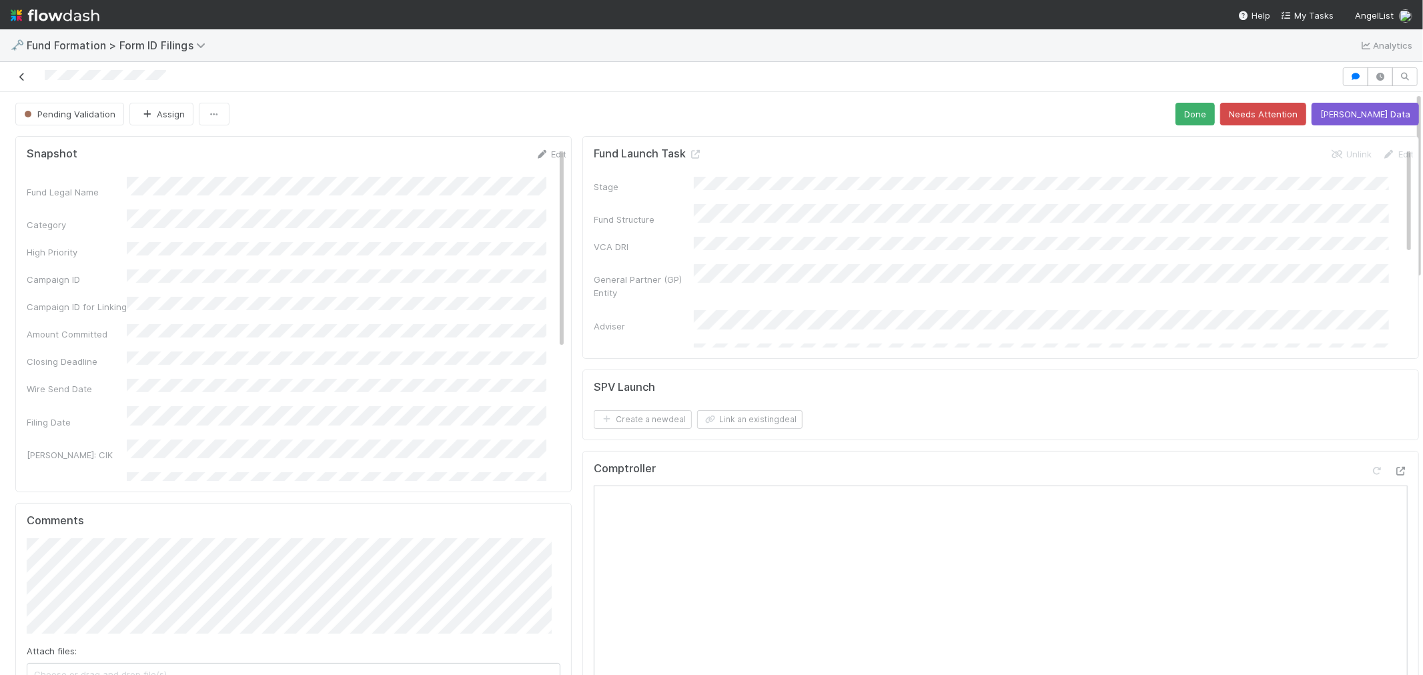
click at [24, 81] on icon at bounding box center [21, 77] width 13 height 9
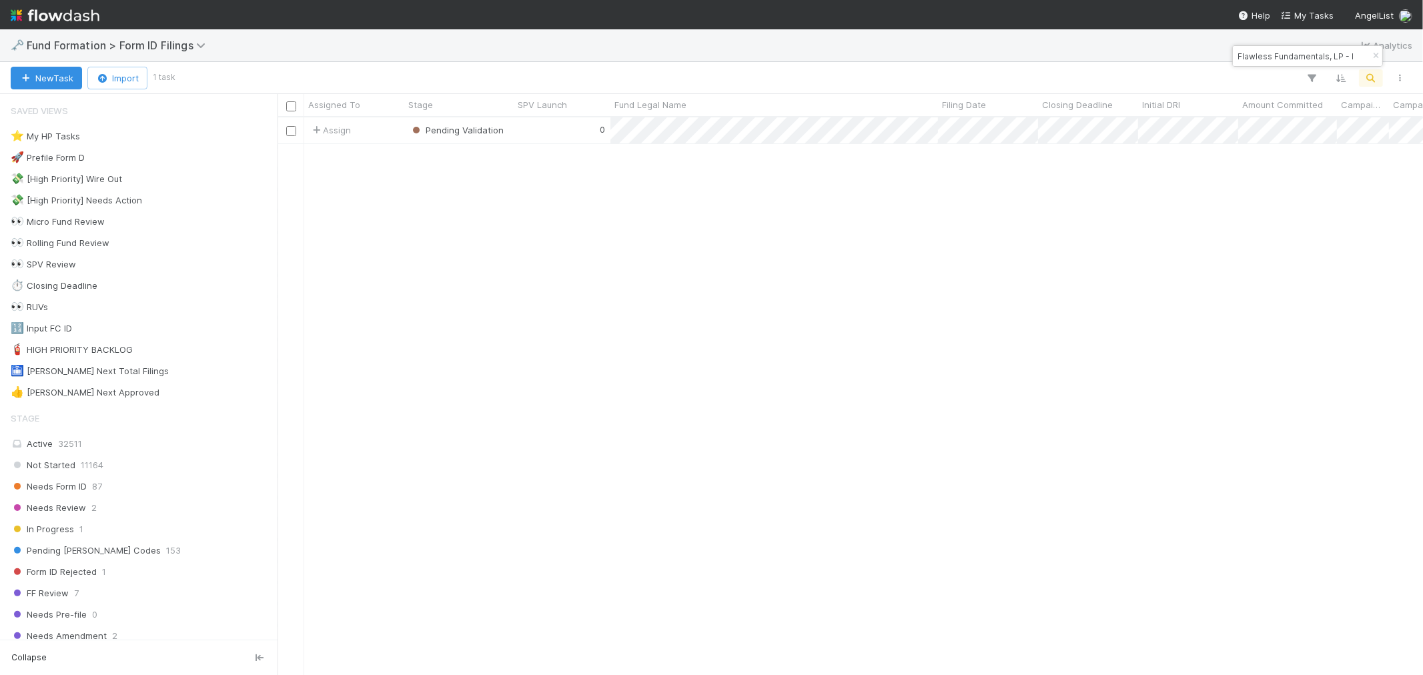
scroll to position [546, 1134]
click at [1381, 58] on icon "button" at bounding box center [1375, 56] width 13 height 8
click at [1376, 77] on icon "button" at bounding box center [1371, 78] width 13 height 12
type input "AC-0716 Fund II, a series of Roll Up Vehicles, LP"
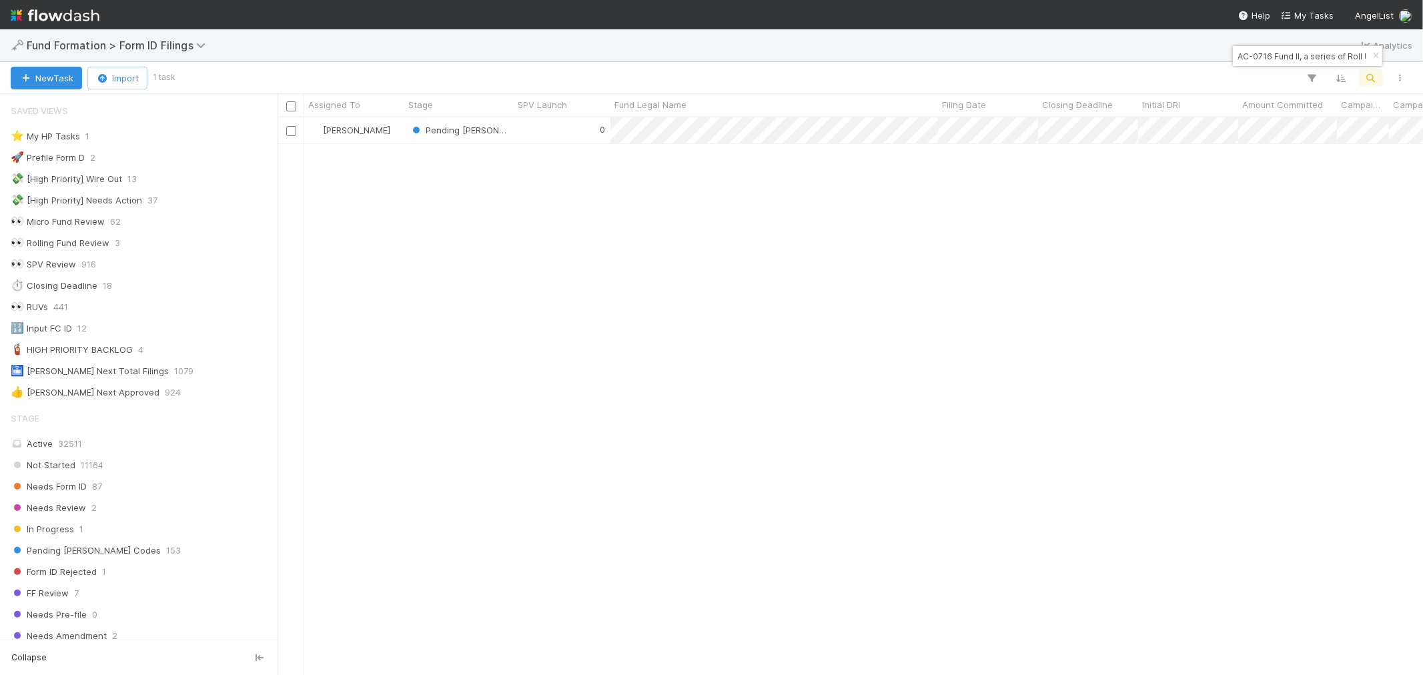
scroll to position [546, 1134]
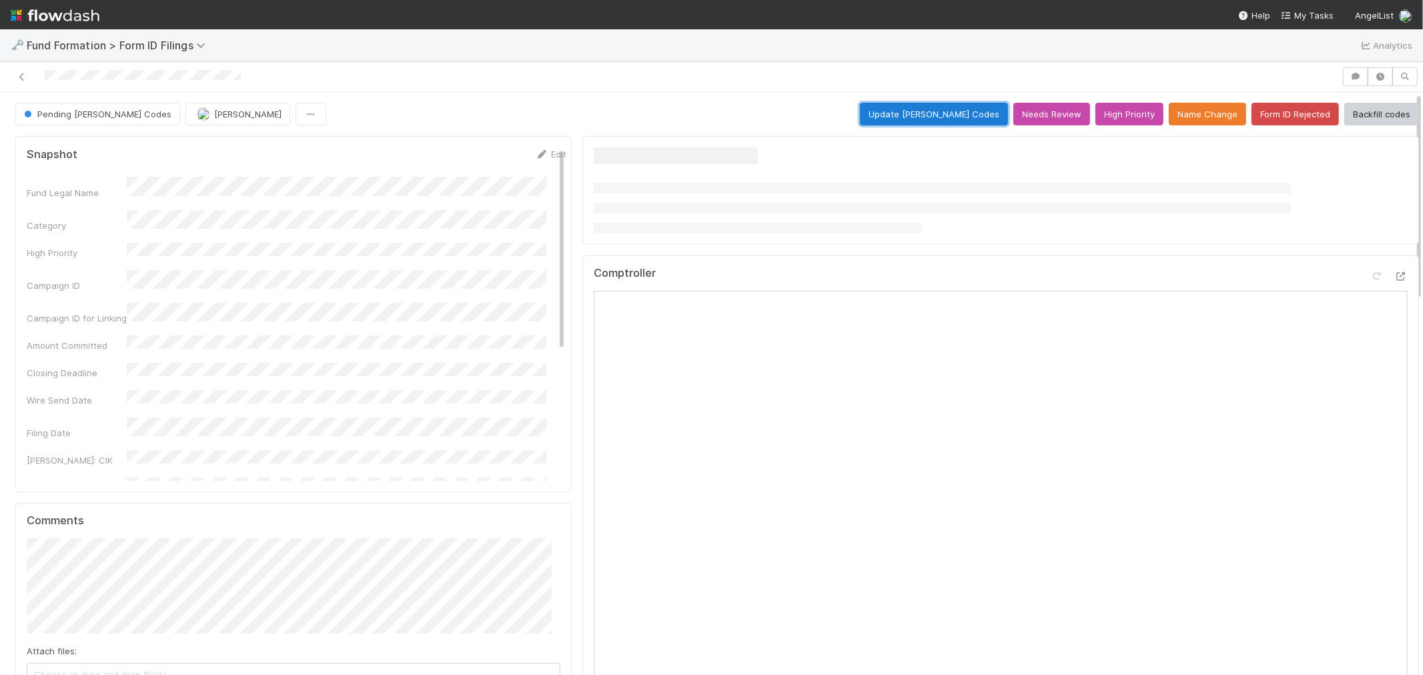
click at [912, 112] on button "Update EDGAR Codes" at bounding box center [934, 114] width 148 height 23
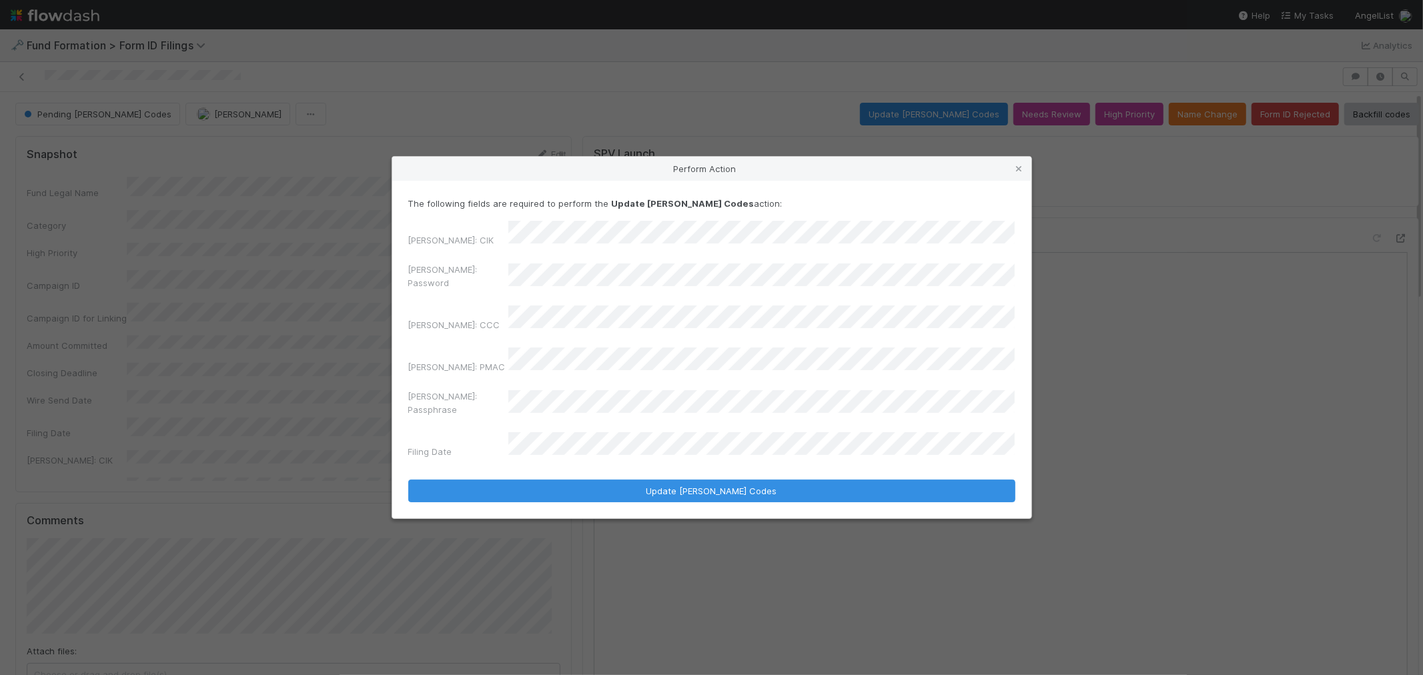
click at [472, 295] on div "EDGAR: Password" at bounding box center [711, 279] width 607 height 32
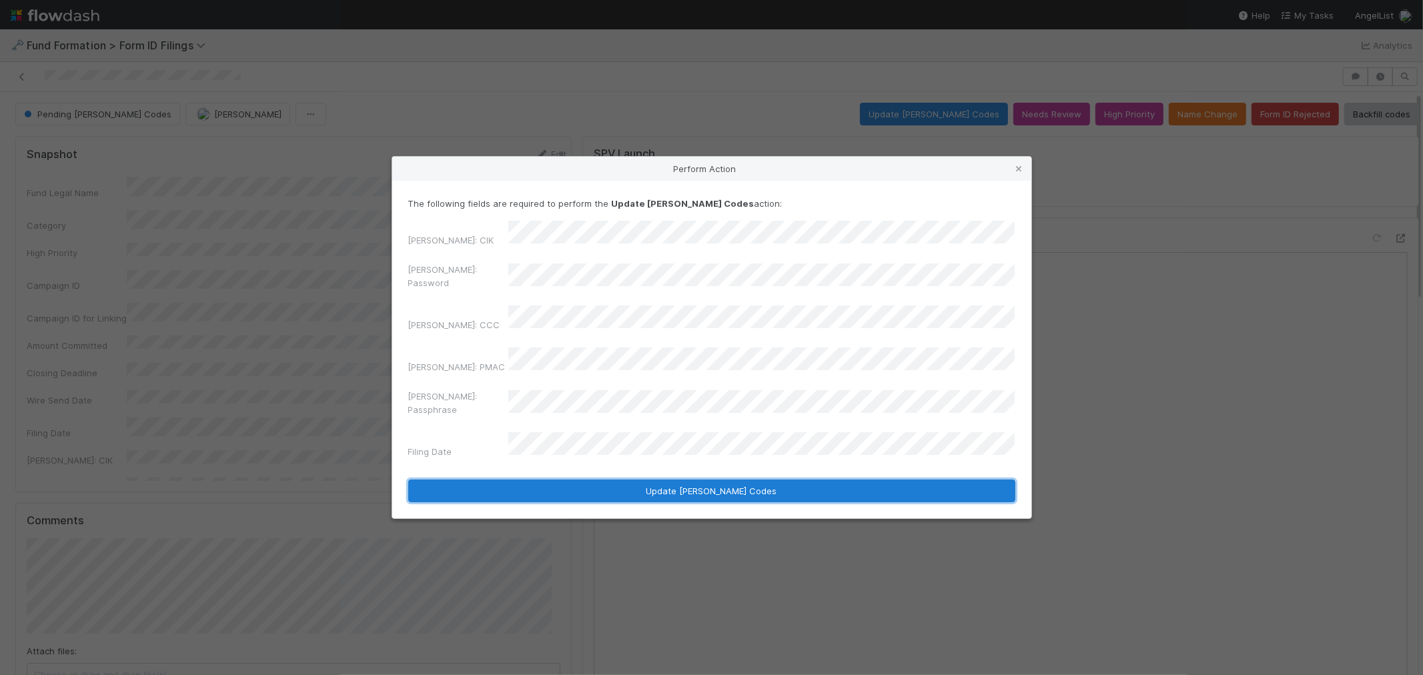
click at [592, 480] on button "Update EDGAR Codes" at bounding box center [711, 491] width 607 height 23
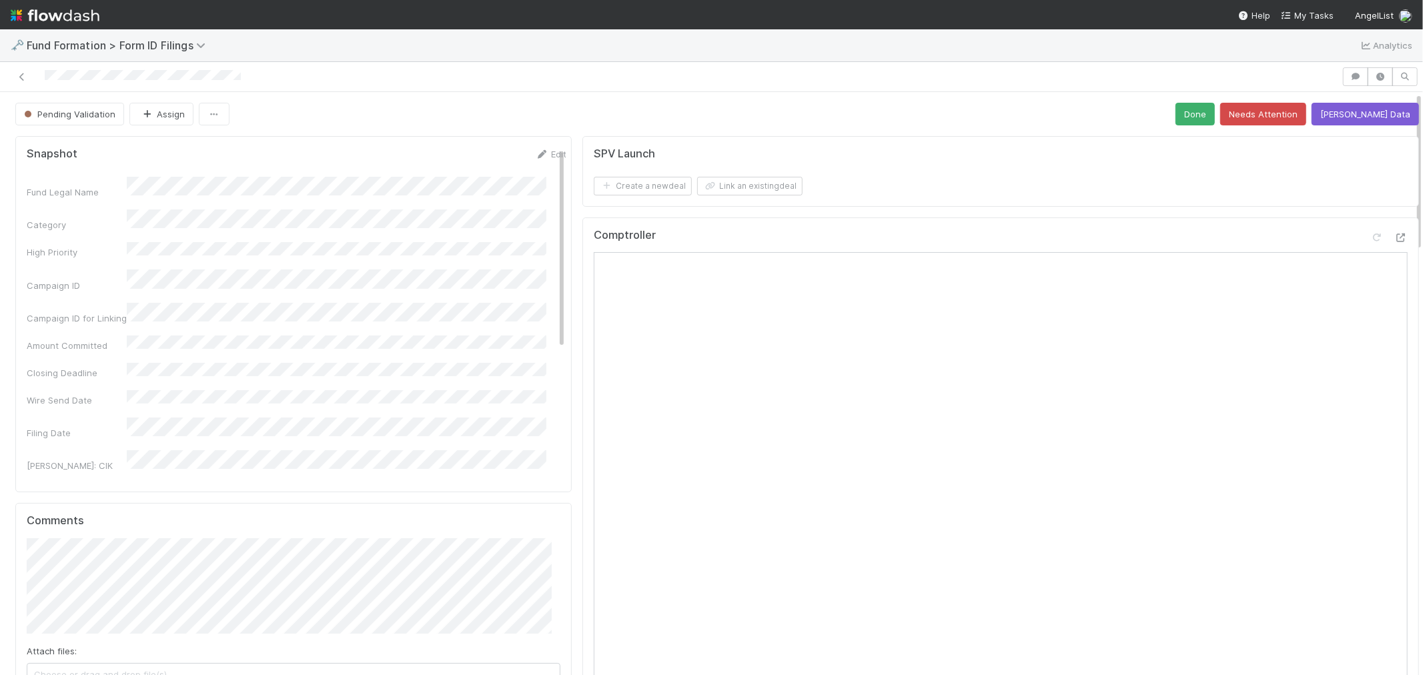
drag, startPoint x: 23, startPoint y: 80, endPoint x: 127, endPoint y: 51, distance: 107.3
click at [23, 80] on icon at bounding box center [21, 77] width 13 height 9
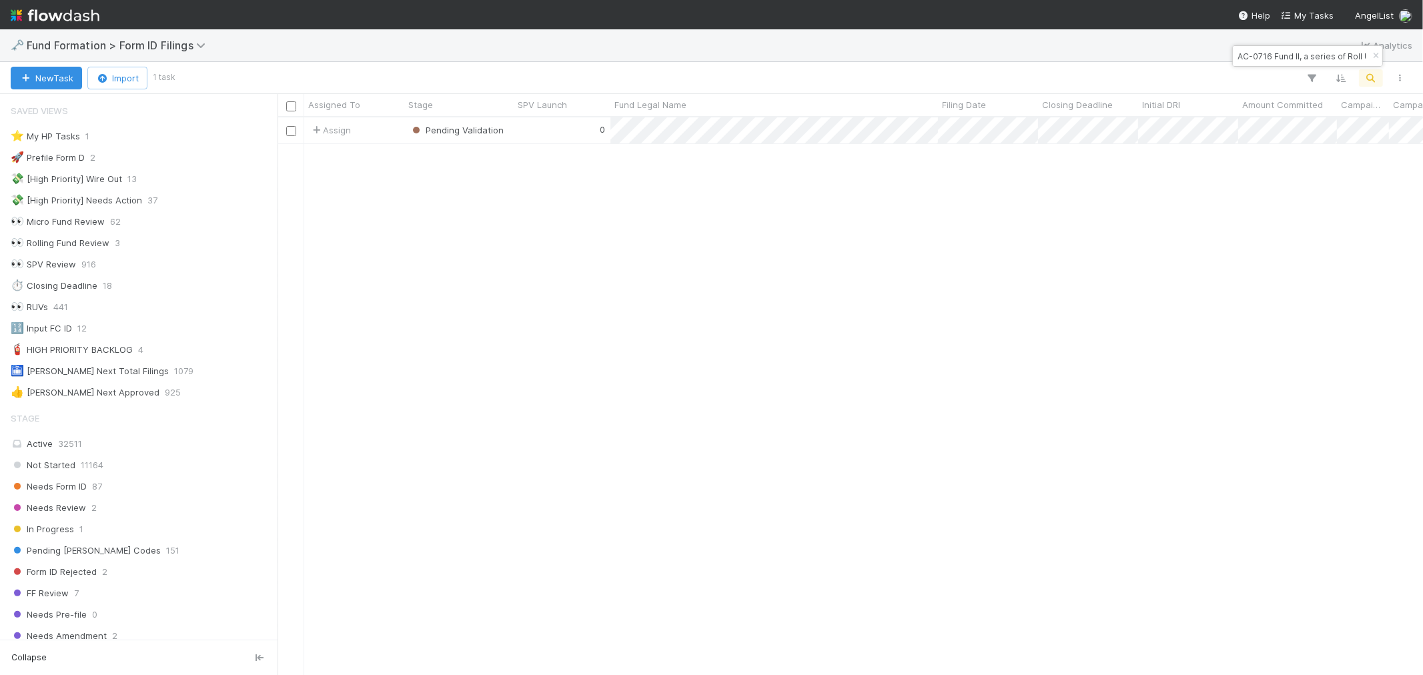
scroll to position [11, 11]
click at [1372, 52] on icon "button" at bounding box center [1375, 56] width 13 height 8
click at [1366, 87] on div "New Task Import 1 task Search Search Search" at bounding box center [711, 78] width 1423 height 32
click at [1366, 75] on icon "button" at bounding box center [1371, 78] width 13 height 12
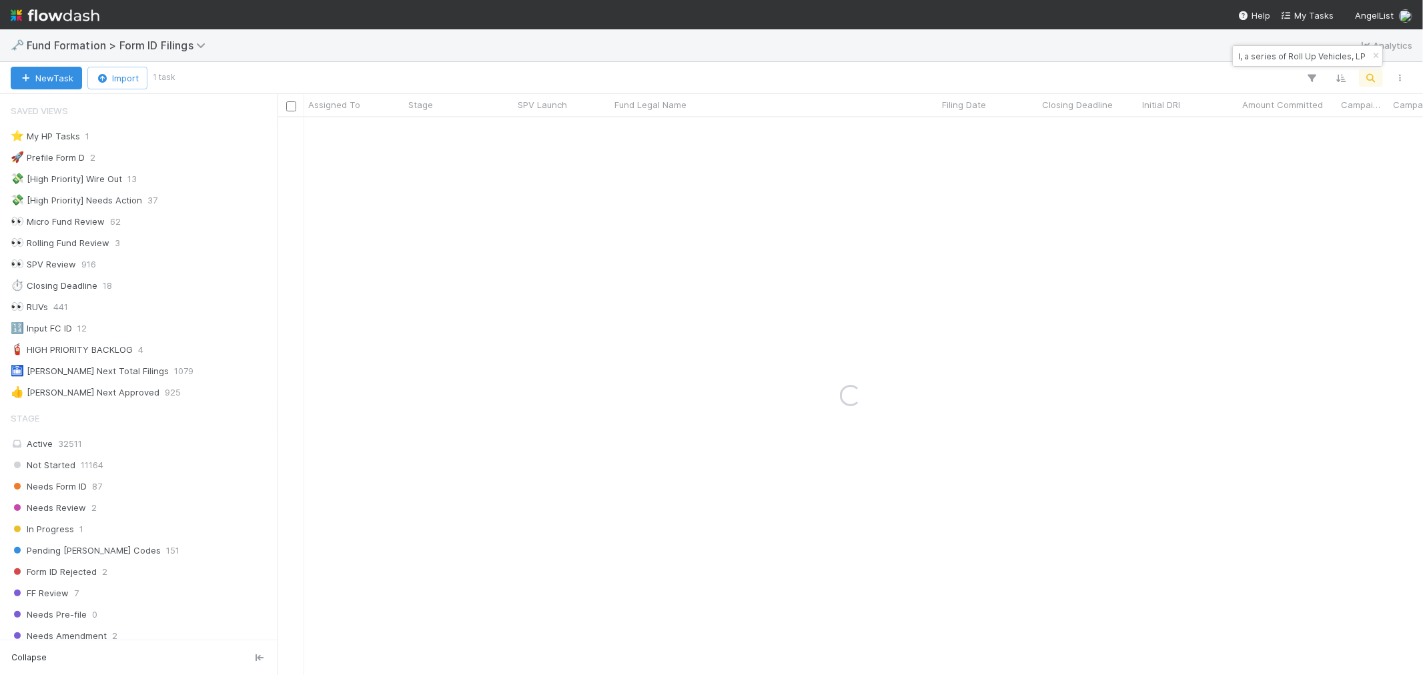
type input "BE-0715 Fund III, a series of Roll Up Vehicles, LP"
click at [530, 131] on div "0" at bounding box center [562, 130] width 97 height 26
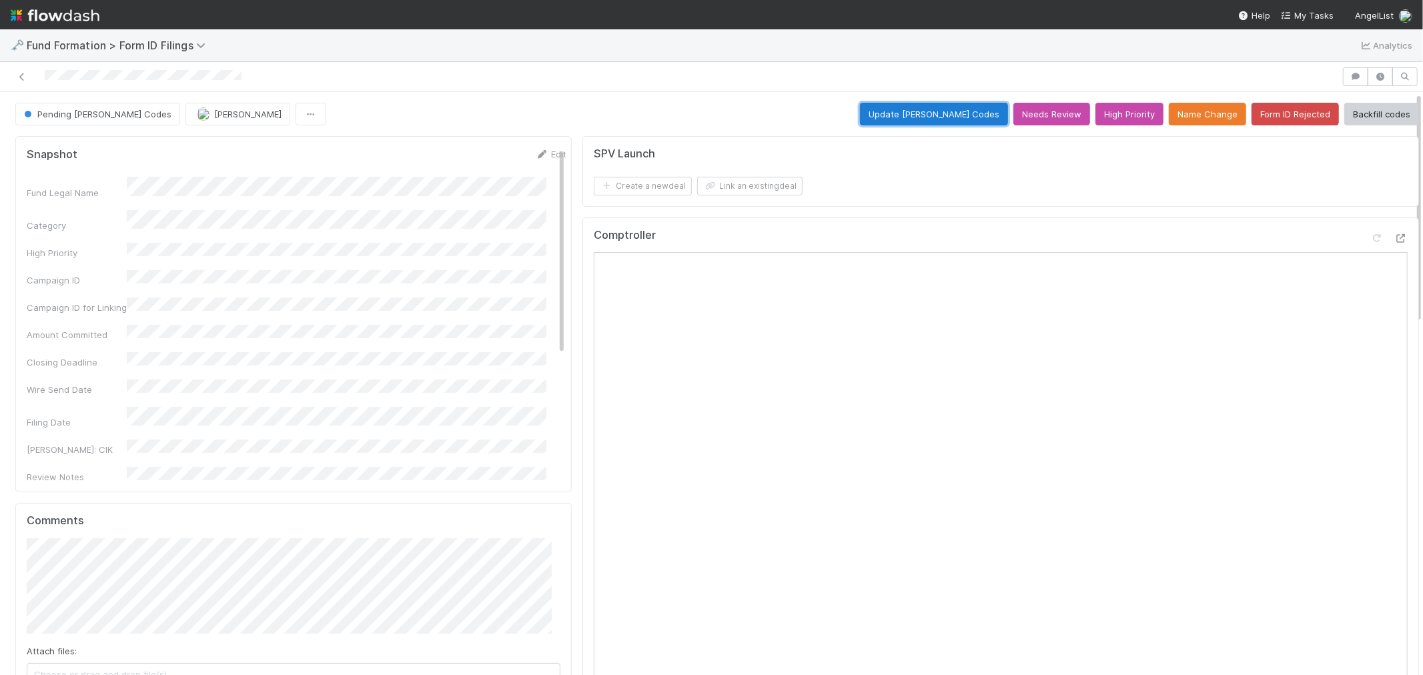
click at [910, 122] on button "Update EDGAR Codes" at bounding box center [934, 114] width 148 height 23
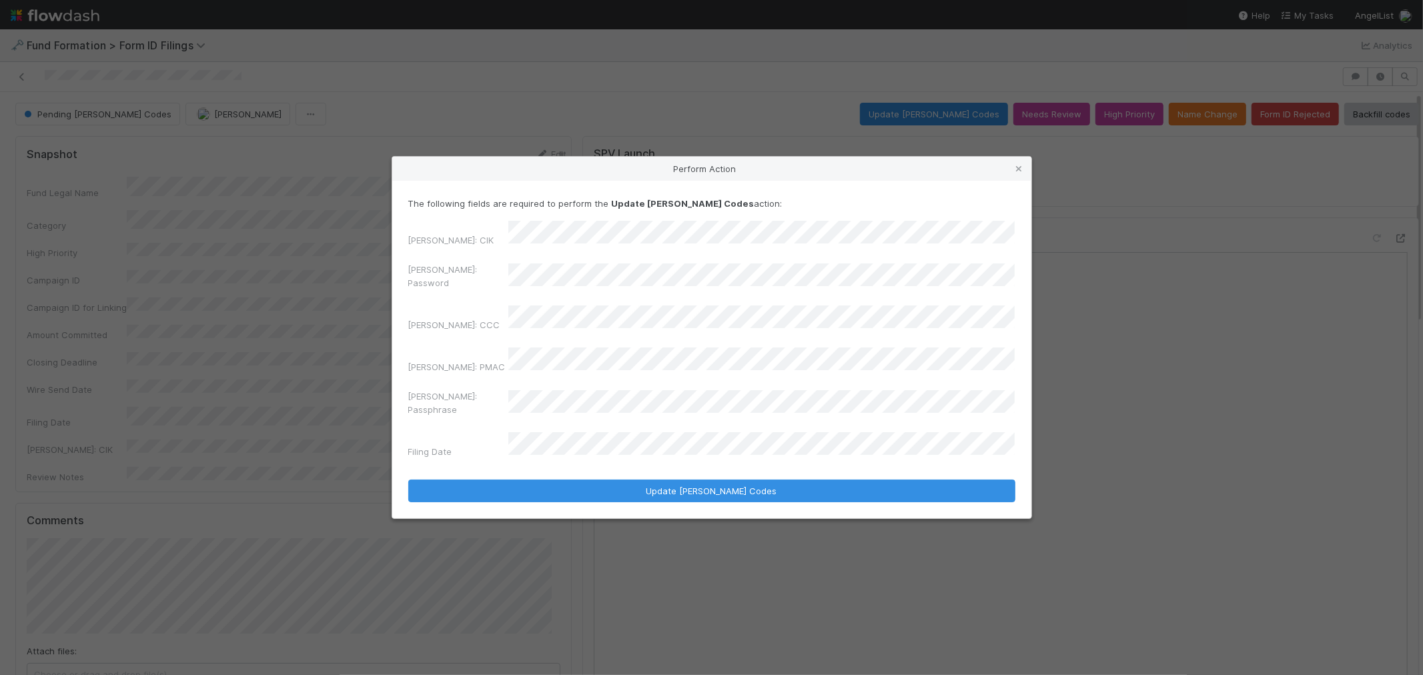
click at [454, 278] on div "EDGAR: CIK EDGAR: Password EDGAR: CCC EDGAR: PMAC EDGAR: Passphrase Filing Date" at bounding box center [711, 342] width 607 height 243
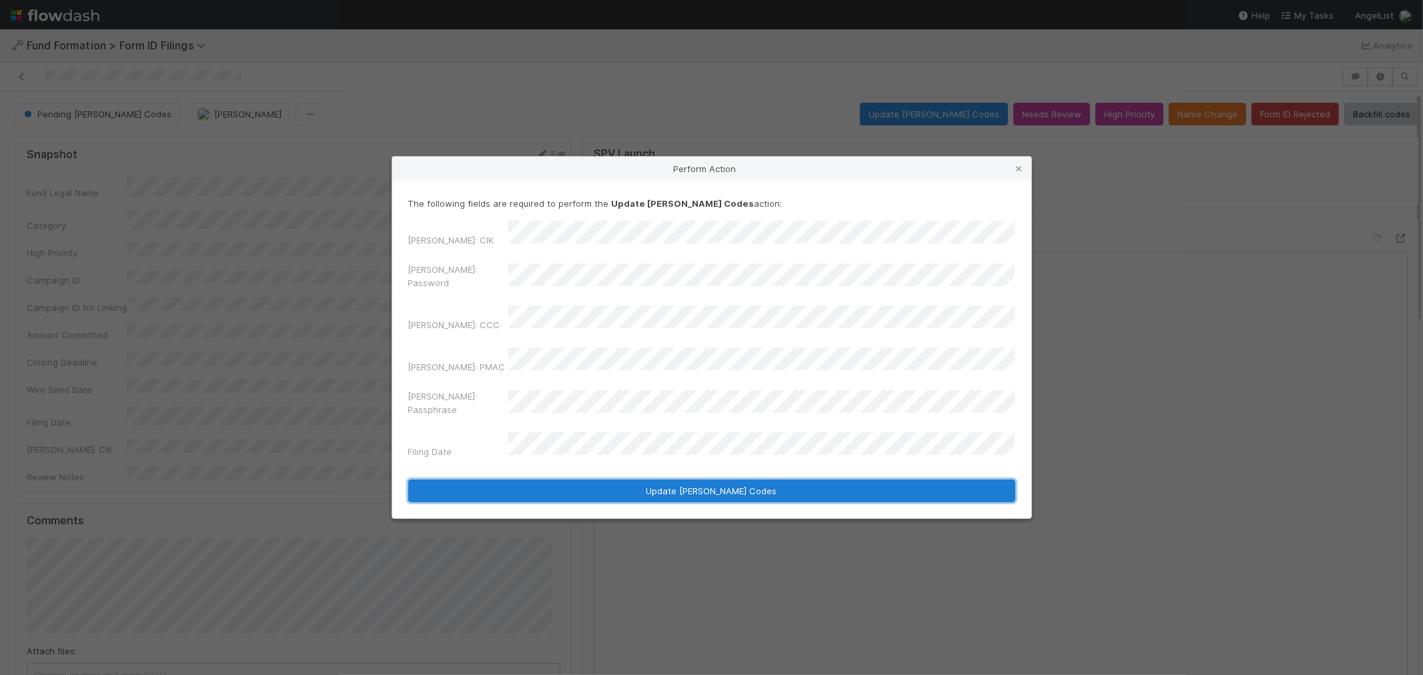
click at [488, 480] on button "Update EDGAR Codes" at bounding box center [711, 491] width 607 height 23
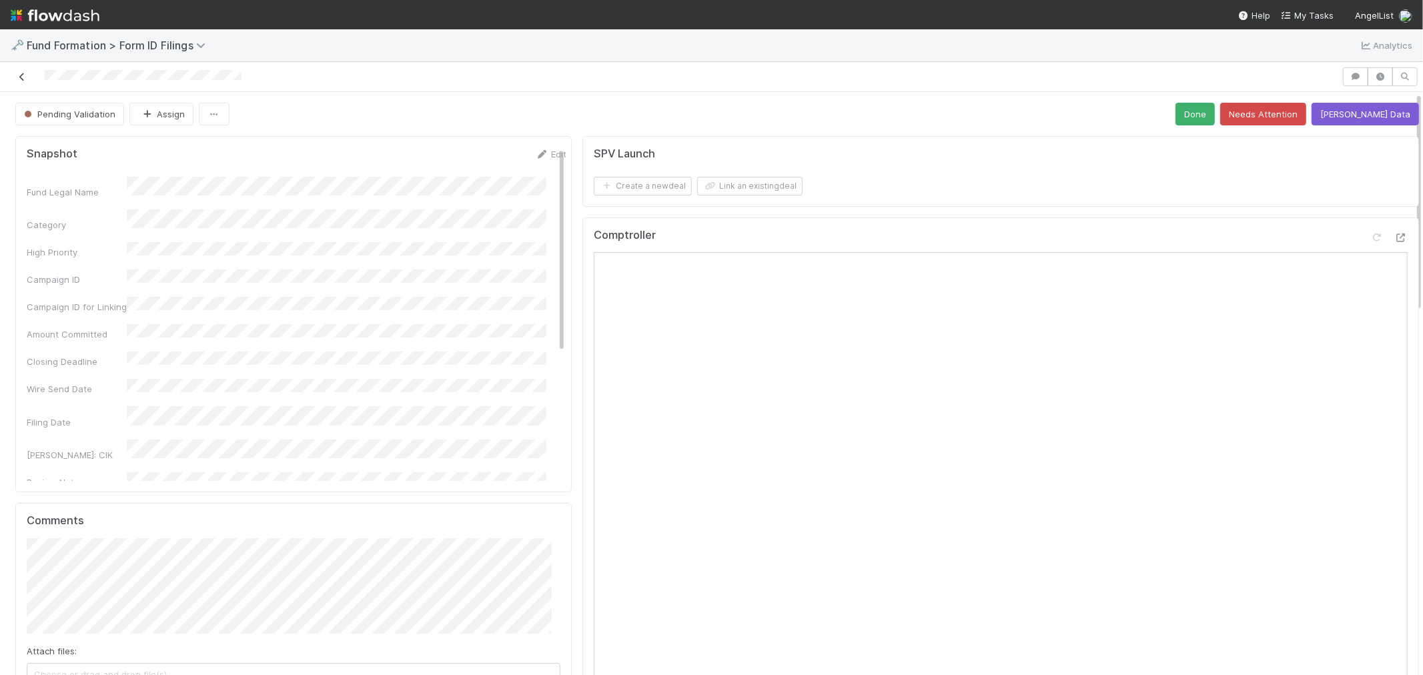
click at [19, 75] on icon at bounding box center [21, 77] width 13 height 9
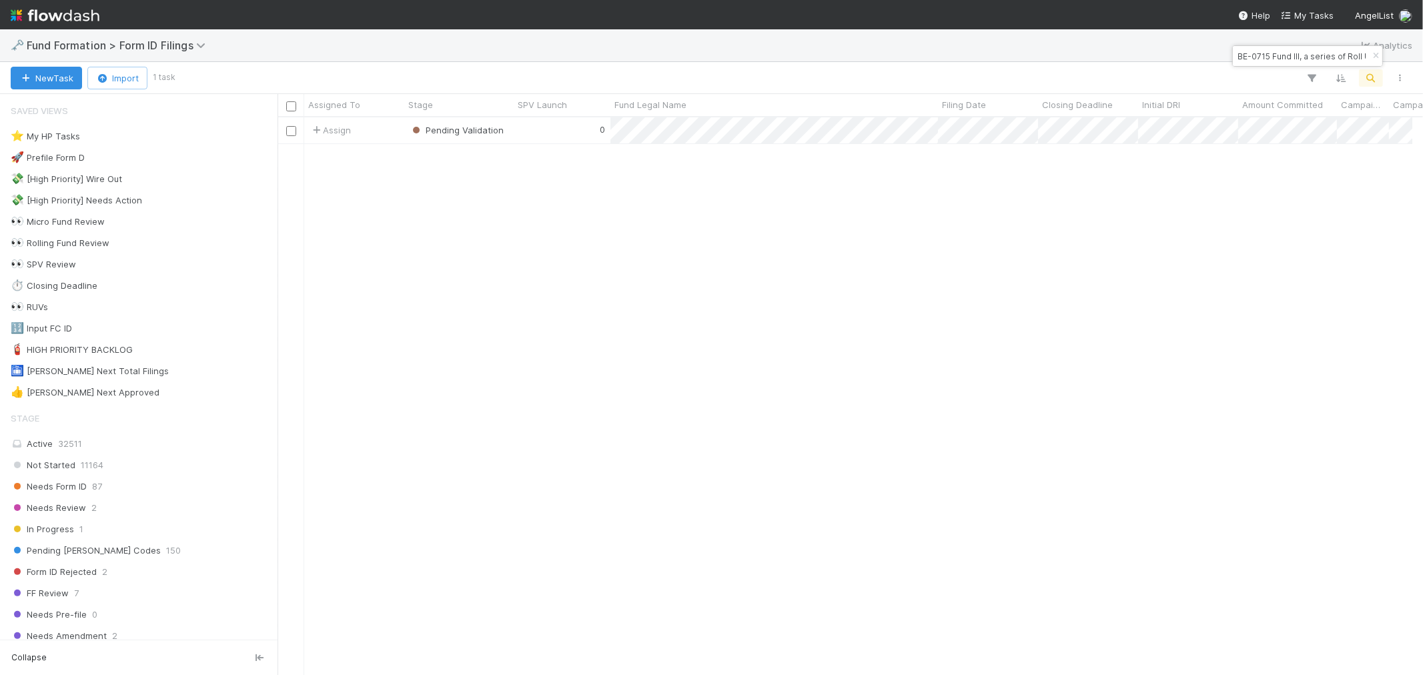
scroll to position [11, 11]
click at [1378, 59] on icon "button" at bounding box center [1375, 56] width 13 height 8
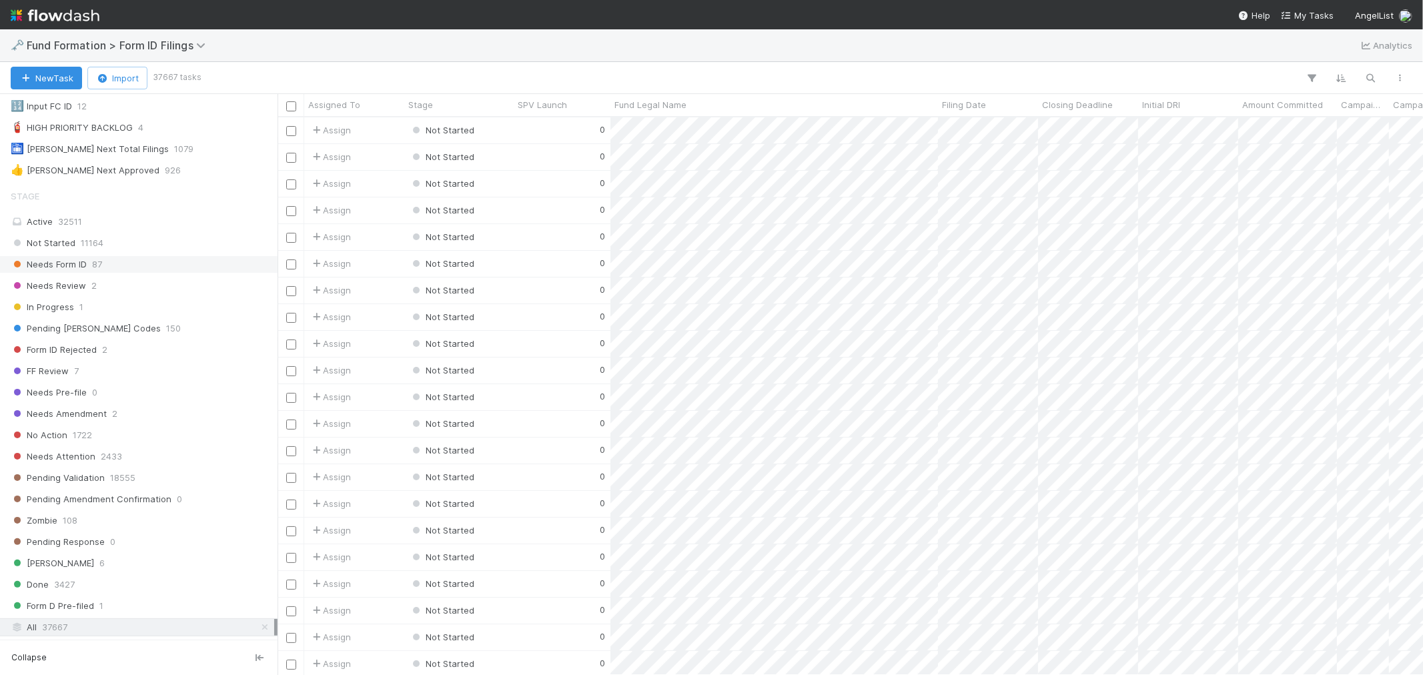
scroll to position [546, 1134]
click at [157, 270] on div "Needs Form ID 87" at bounding box center [143, 264] width 264 height 17
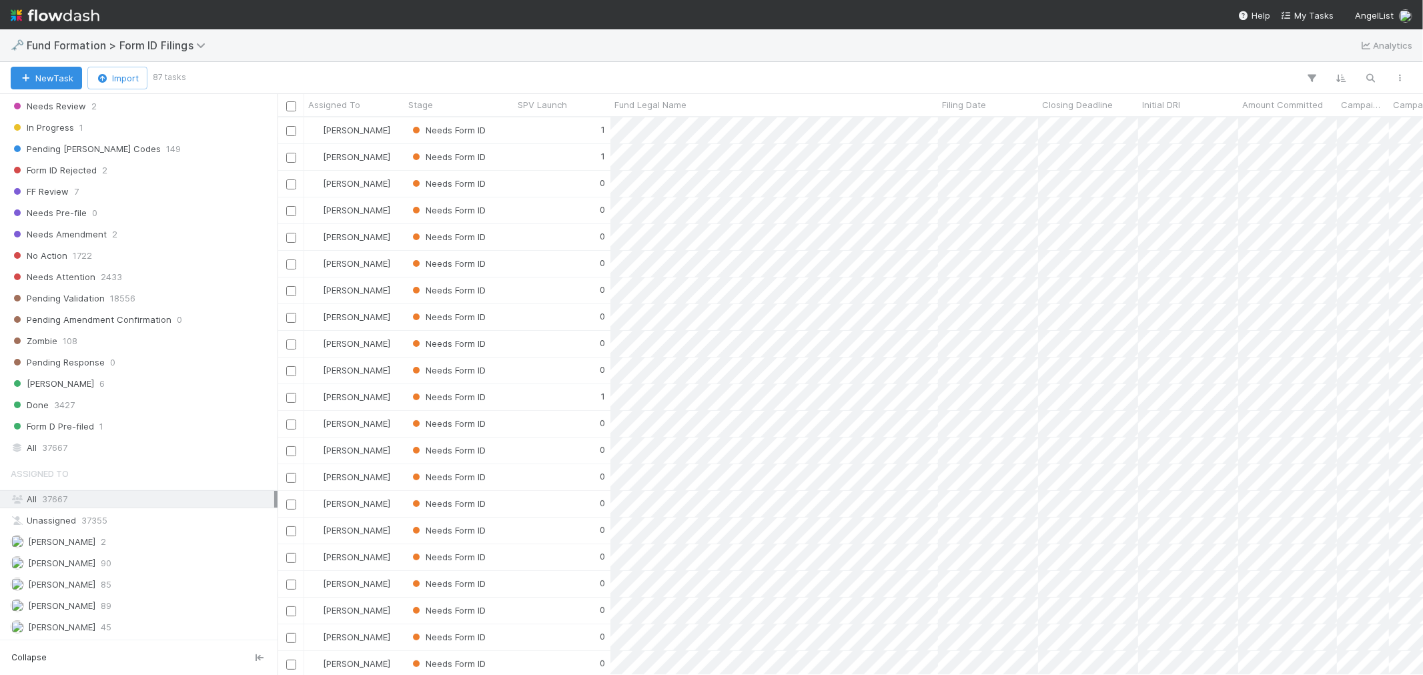
scroll to position [408, 0]
click at [104, 563] on div "Febbie Cervantes 90" at bounding box center [143, 563] width 264 height 17
click at [81, 581] on span "Meg Castanare" at bounding box center [61, 584] width 67 height 11
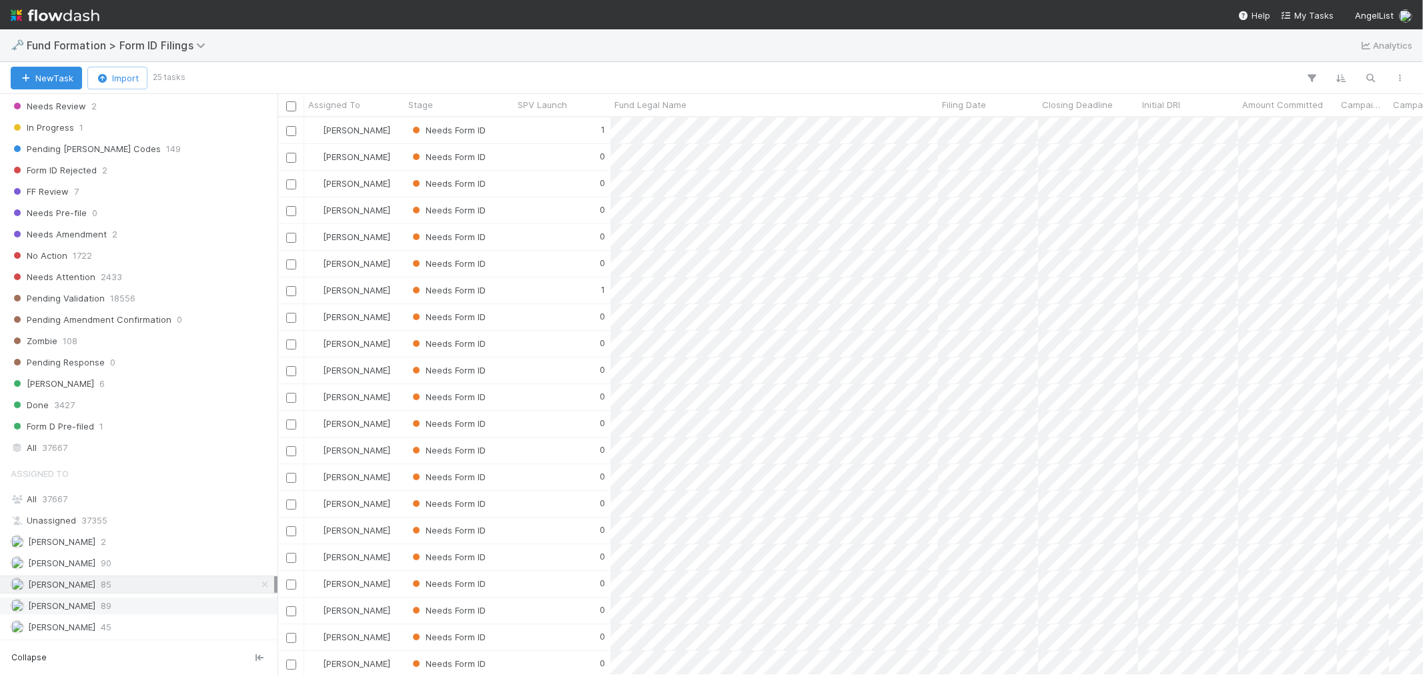
scroll to position [546, 1134]
click at [75, 598] on span "Raven Jacinto" at bounding box center [53, 606] width 85 height 17
click at [67, 628] on span "Roselyn de Villa" at bounding box center [61, 627] width 67 height 11
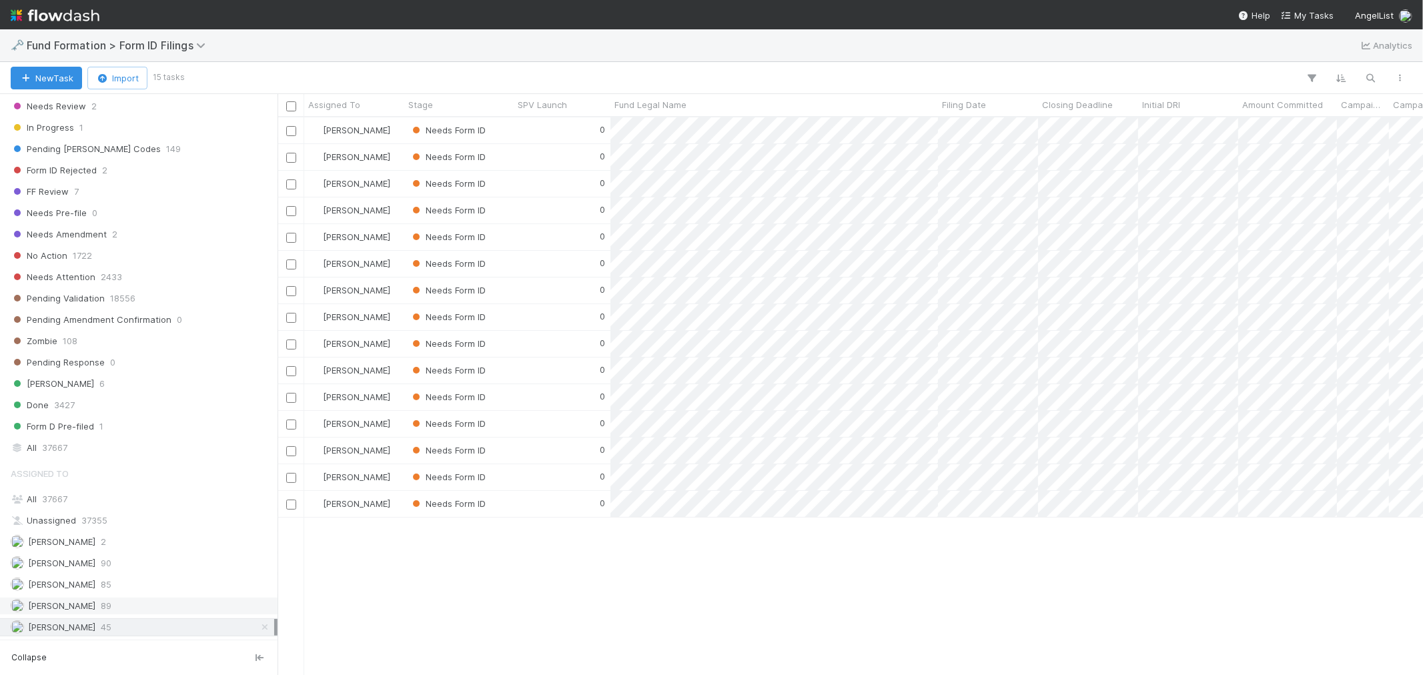
scroll to position [546, 1134]
click at [65, 598] on span "Raven Jacinto" at bounding box center [53, 606] width 85 height 17
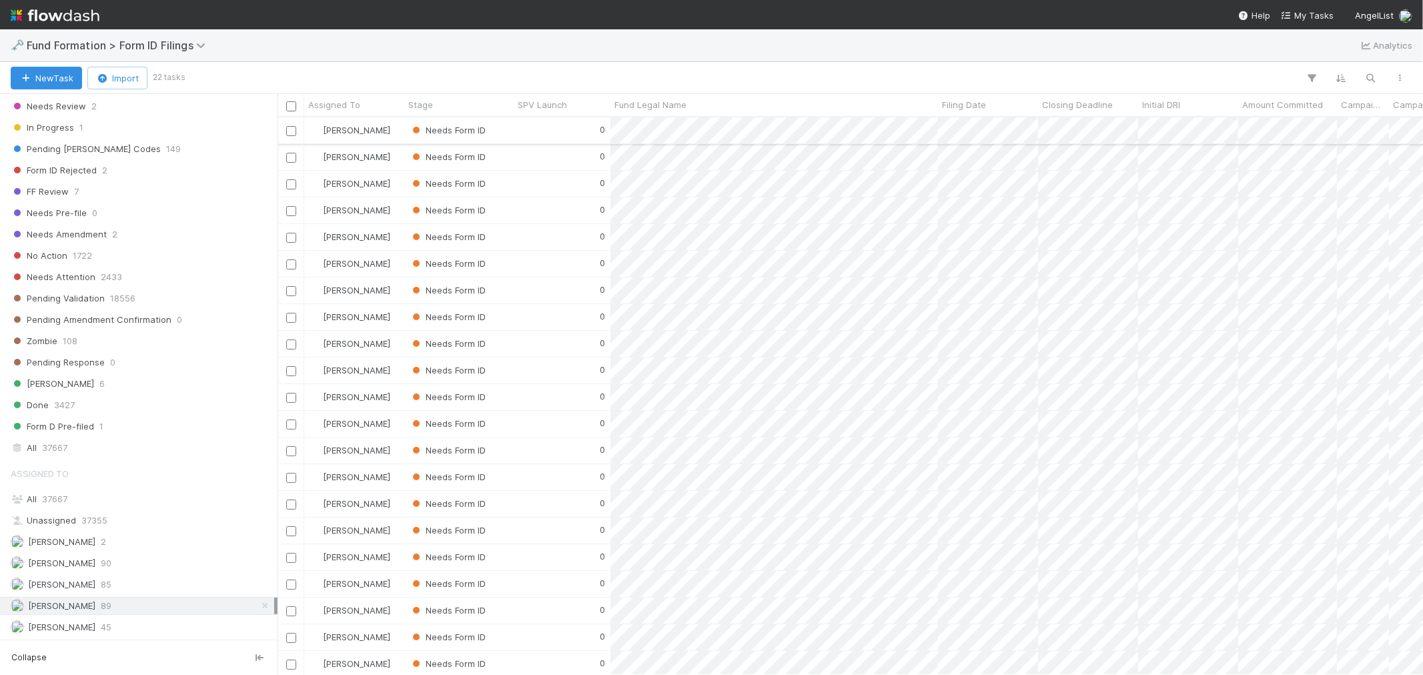
click at [517, 135] on div "0" at bounding box center [562, 130] width 97 height 26
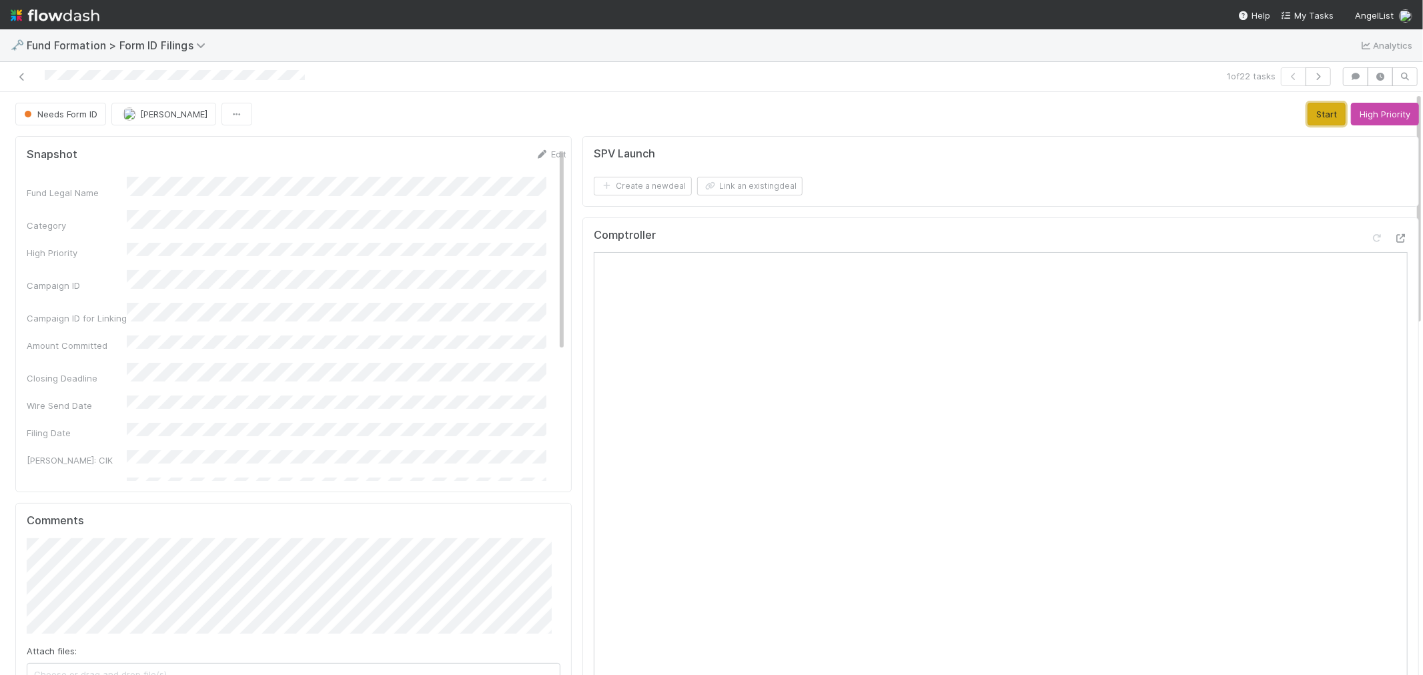
click at [1308, 108] on button "Start" at bounding box center [1327, 114] width 38 height 23
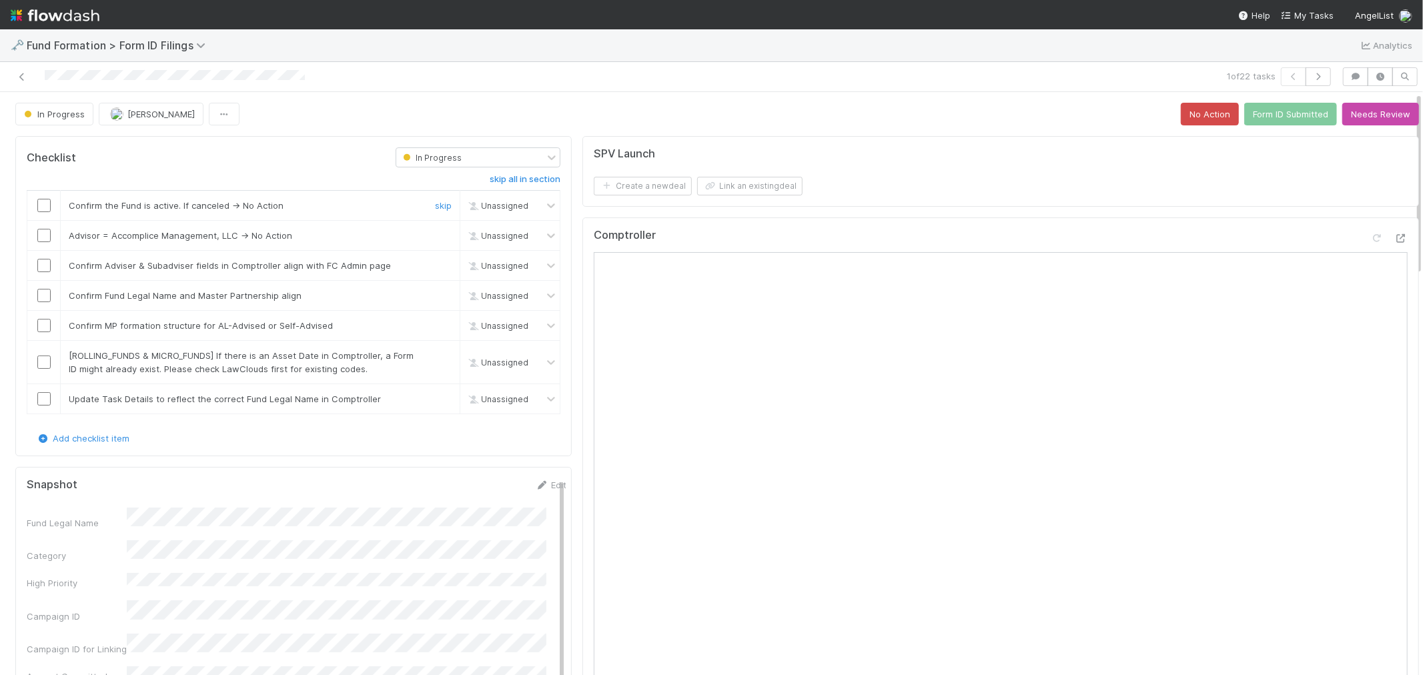
click at [45, 206] on input "checkbox" at bounding box center [43, 205] width 13 height 13
click at [435, 238] on link "skip" at bounding box center [443, 235] width 17 height 11
click at [47, 268] on input "checkbox" at bounding box center [43, 265] width 13 height 13
click at [42, 299] on input "checkbox" at bounding box center [43, 295] width 13 height 13
click at [38, 328] on input "checkbox" at bounding box center [43, 325] width 13 height 13
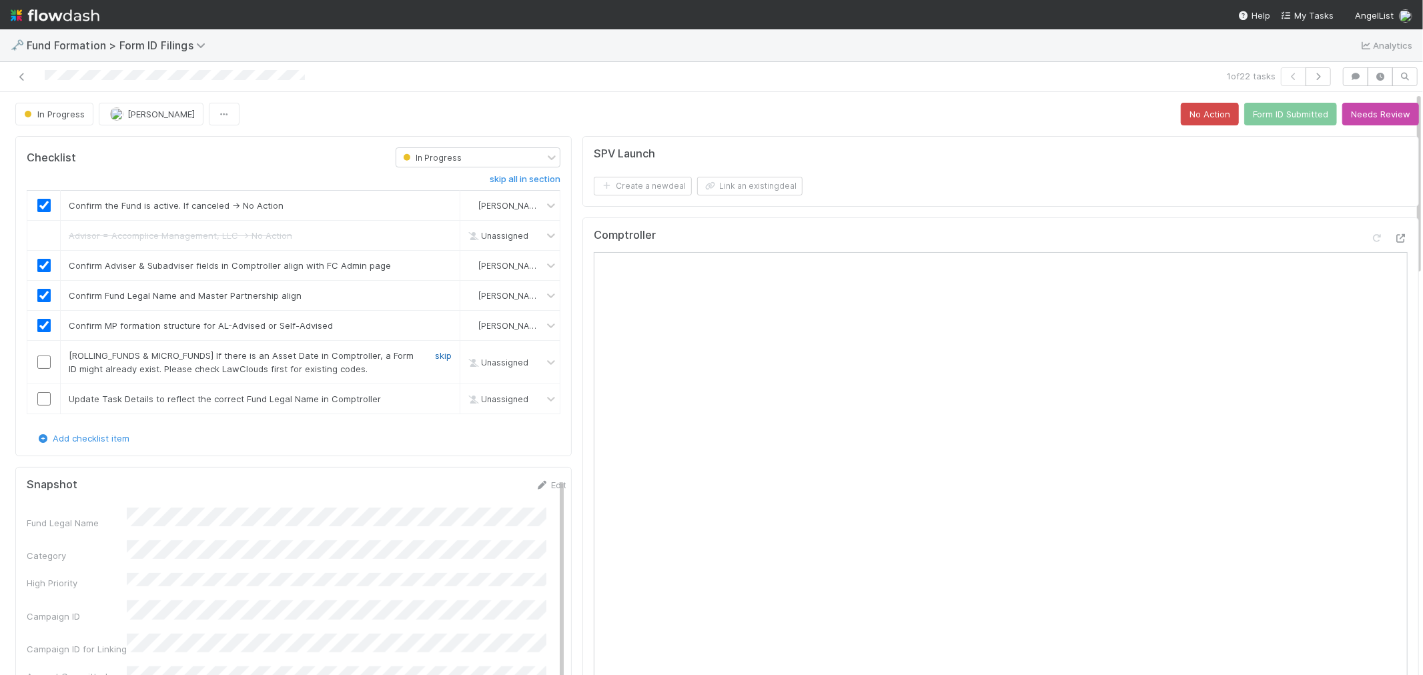
click at [435, 360] on link "skip" at bounding box center [443, 355] width 17 height 11
click at [437, 398] on link "skip" at bounding box center [443, 399] width 17 height 11
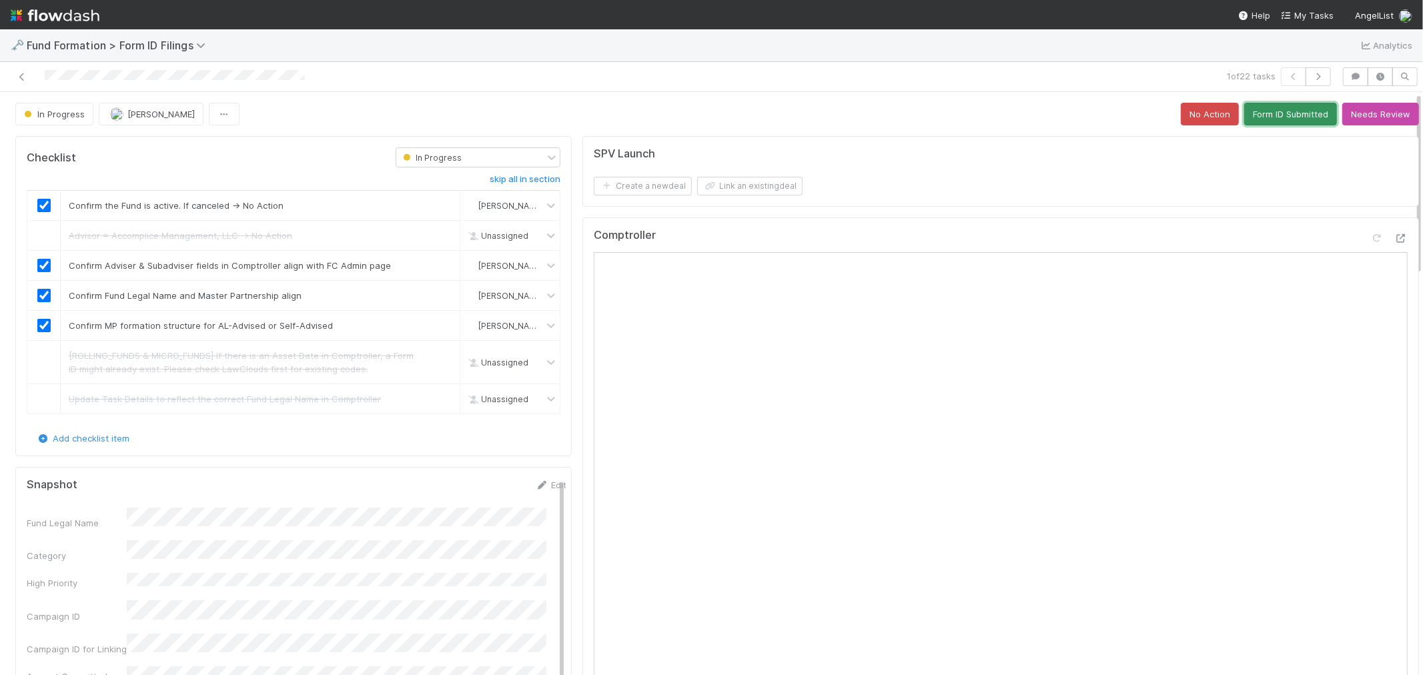
click at [1265, 119] on button "Form ID Submitted" at bounding box center [1290, 114] width 93 height 23
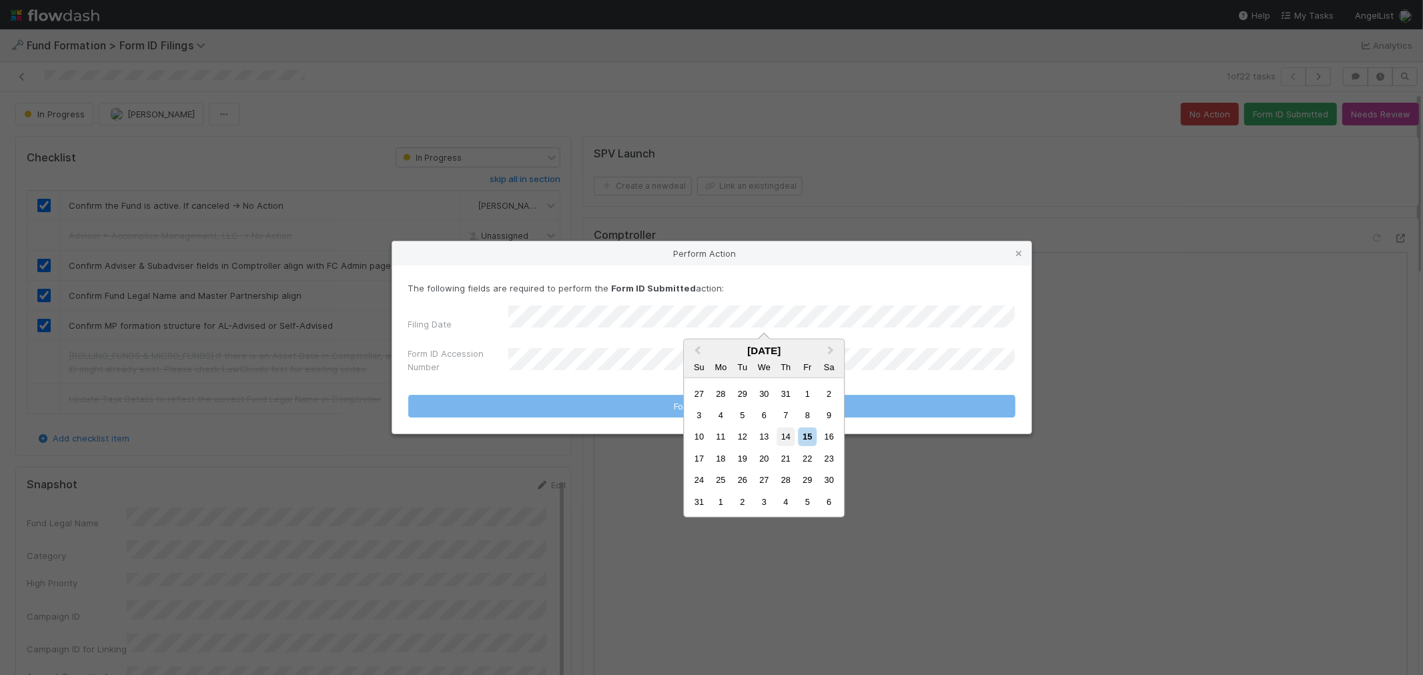
click at [781, 438] on div "14" at bounding box center [786, 437] width 18 height 18
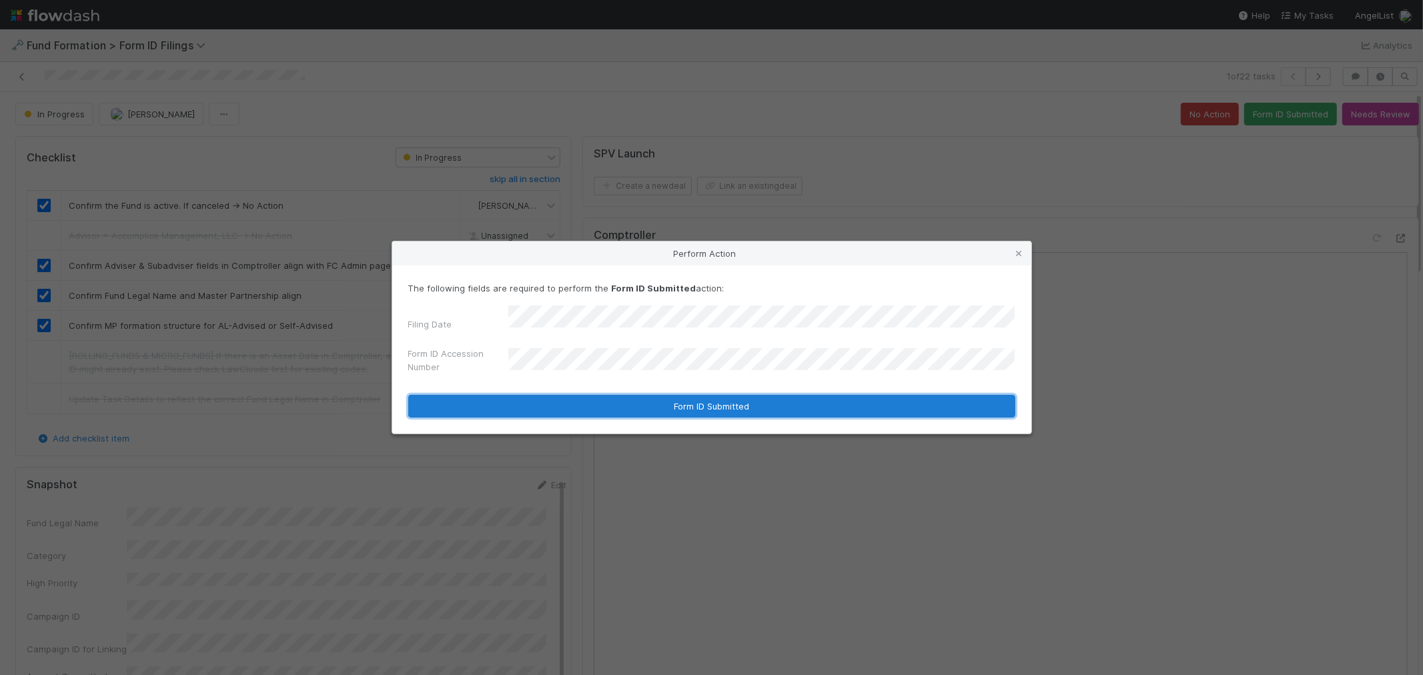
click at [547, 402] on button "Form ID Submitted" at bounding box center [711, 406] width 607 height 23
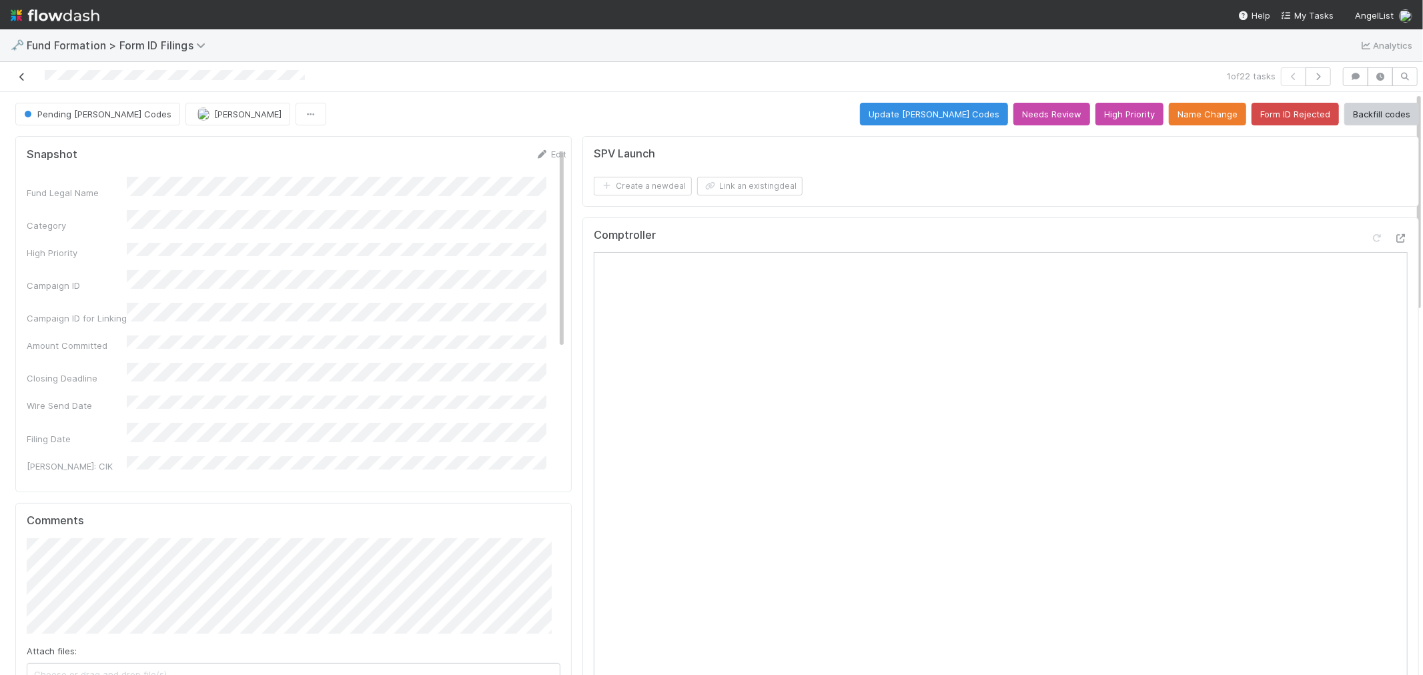
click at [15, 74] on icon at bounding box center [21, 77] width 13 height 9
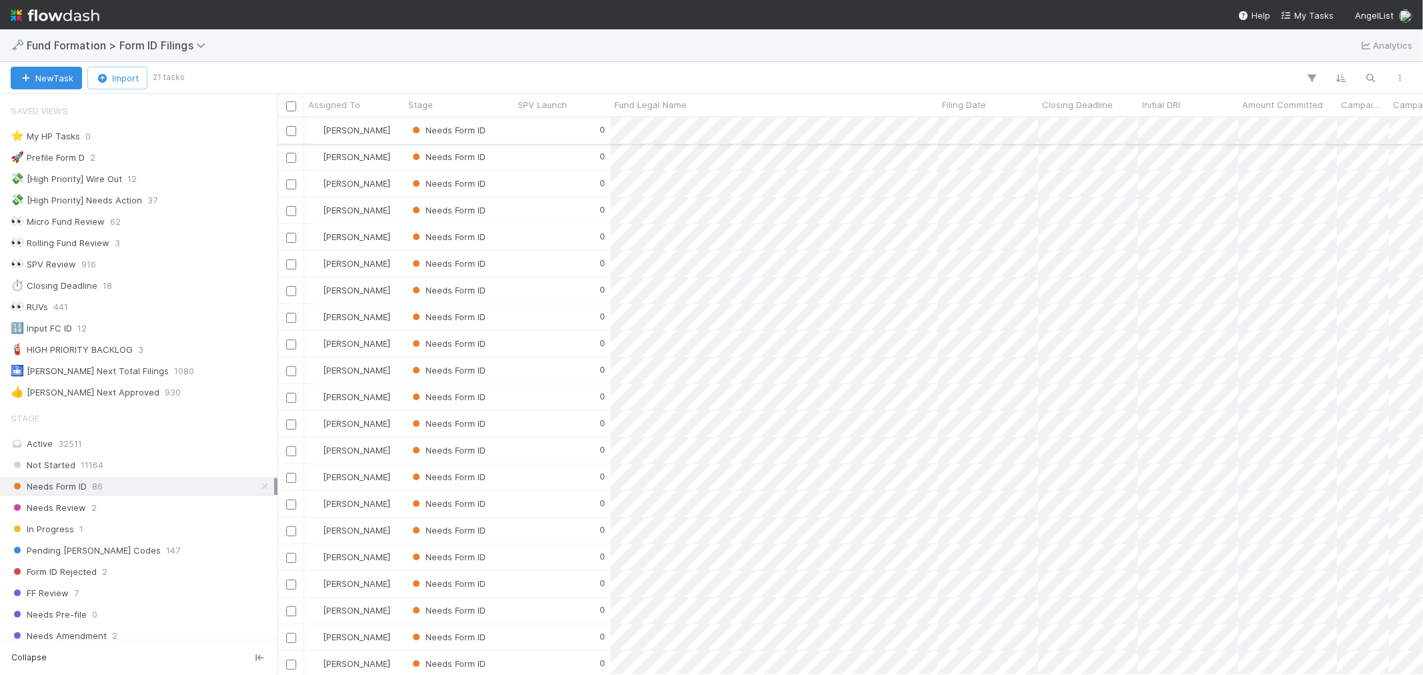
click at [509, 131] on div "Needs Form ID" at bounding box center [458, 130] width 109 height 26
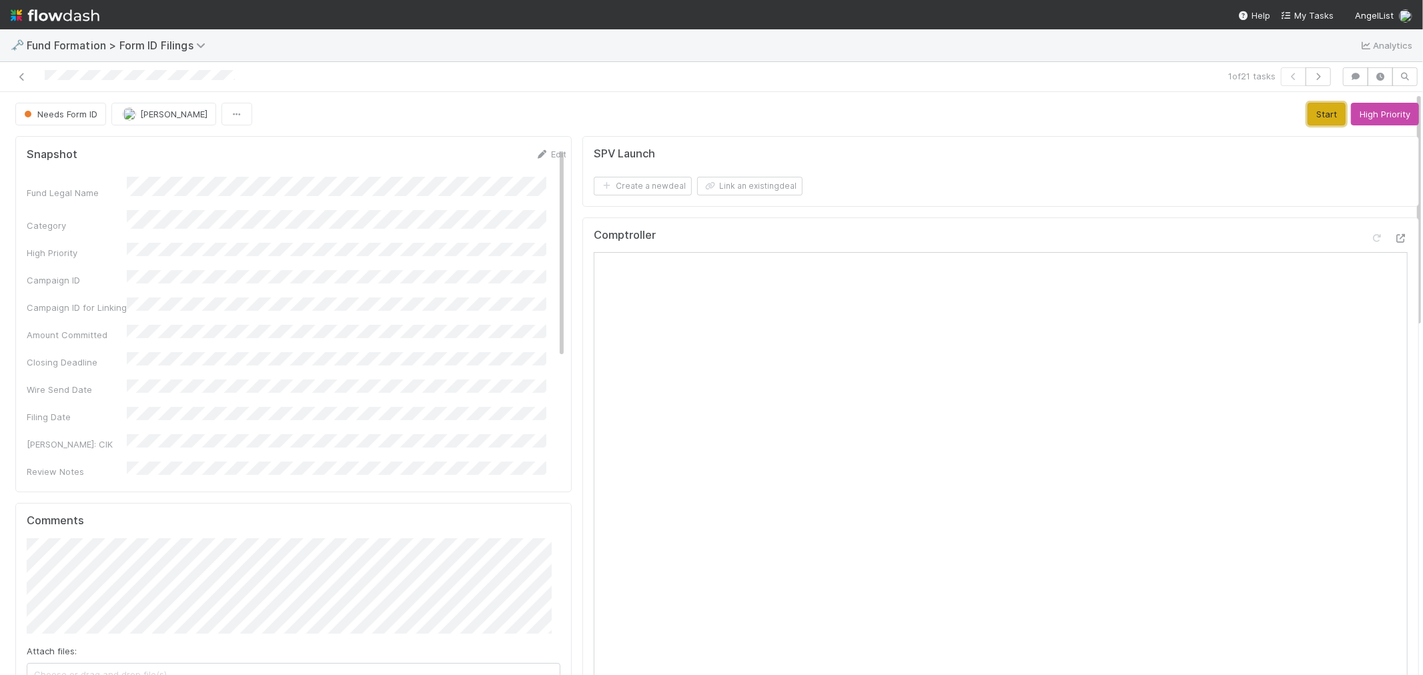
click at [1308, 117] on button "Start" at bounding box center [1327, 114] width 38 height 23
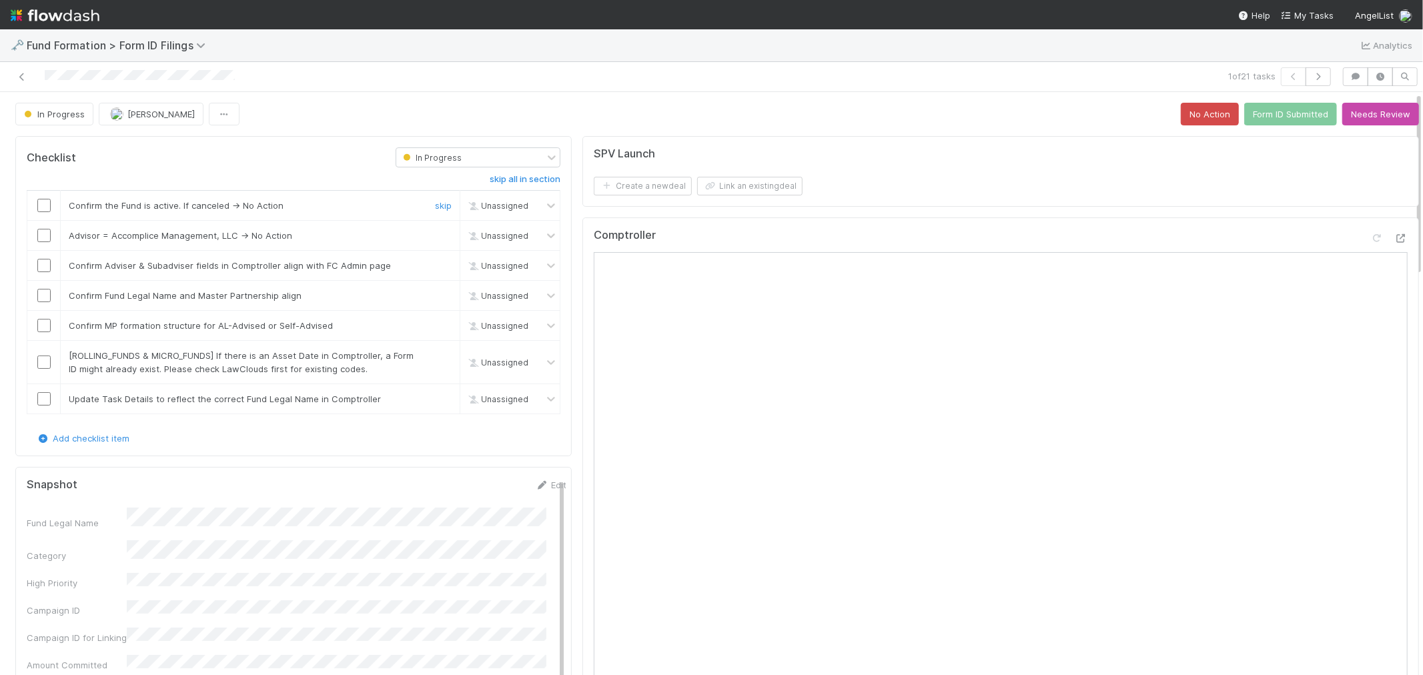
click at [47, 207] on input "checkbox" at bounding box center [43, 205] width 13 height 13
click at [435, 238] on link "skip" at bounding box center [443, 235] width 17 height 11
click at [39, 269] on input "checkbox" at bounding box center [43, 265] width 13 height 13
click at [43, 292] on input "checkbox" at bounding box center [43, 295] width 13 height 13
click at [42, 324] on input "checkbox" at bounding box center [43, 325] width 13 height 13
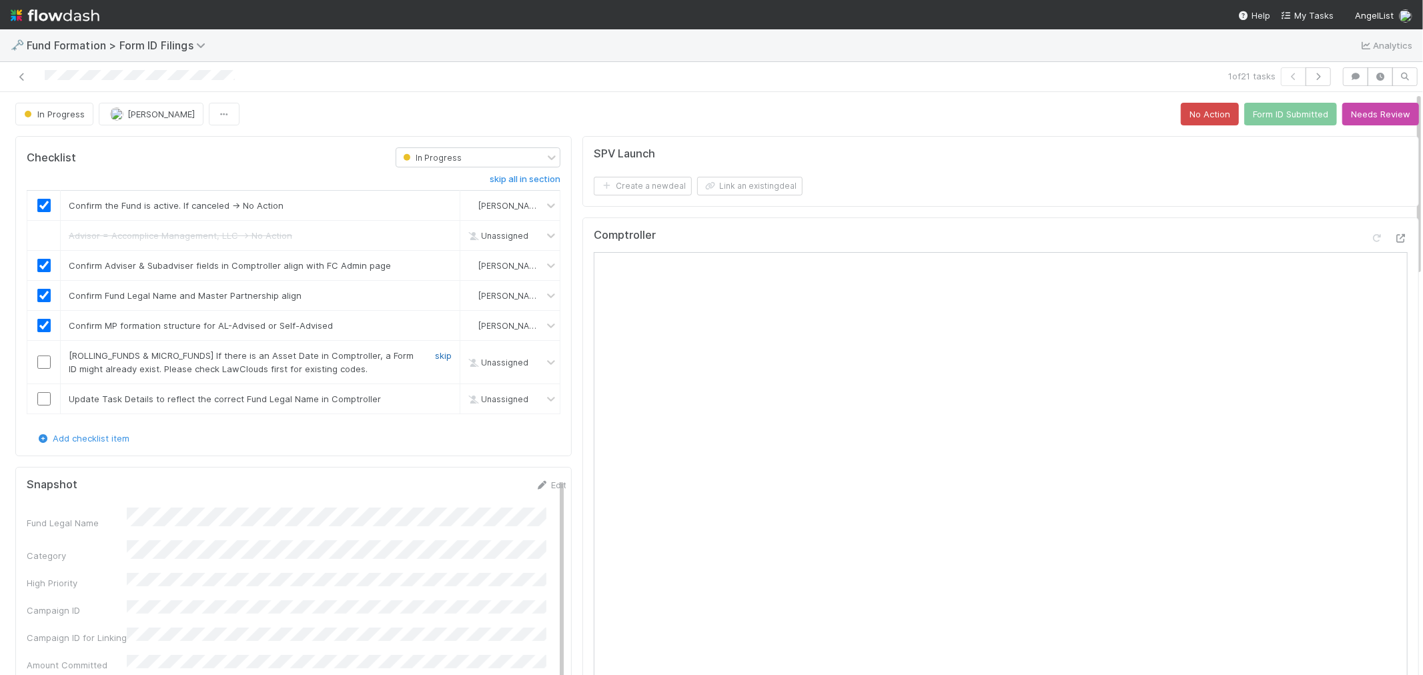
click at [435, 354] on link "skip" at bounding box center [443, 355] width 17 height 11
click at [435, 403] on link "skip" at bounding box center [443, 399] width 17 height 11
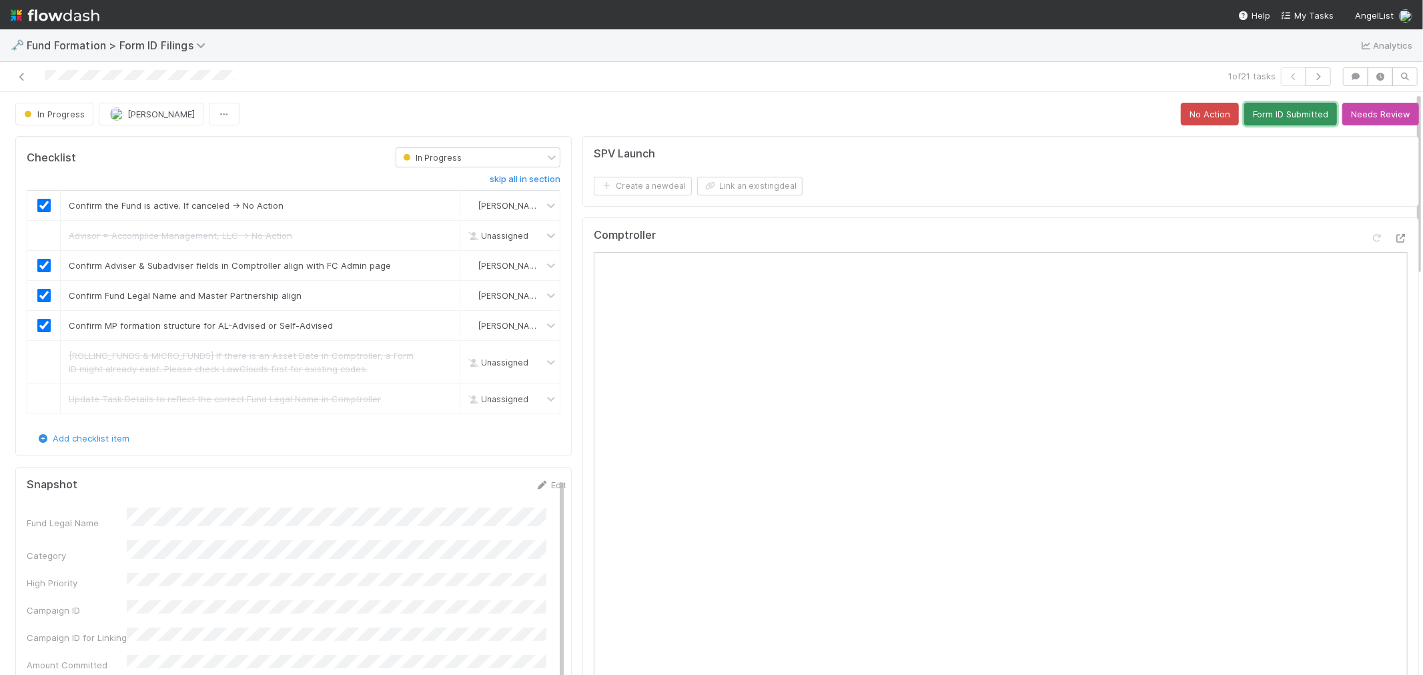
click at [1266, 115] on button "Form ID Submitted" at bounding box center [1290, 114] width 93 height 23
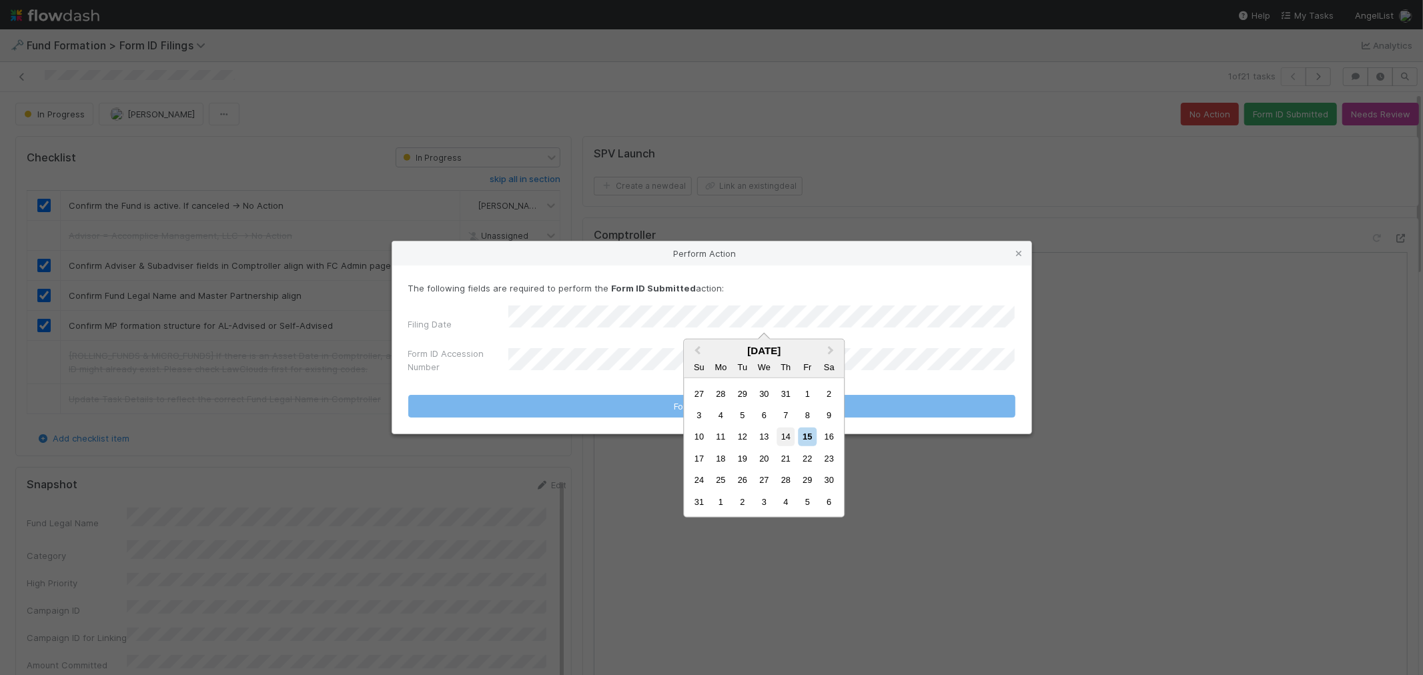
click at [783, 438] on div "14" at bounding box center [786, 437] width 18 height 18
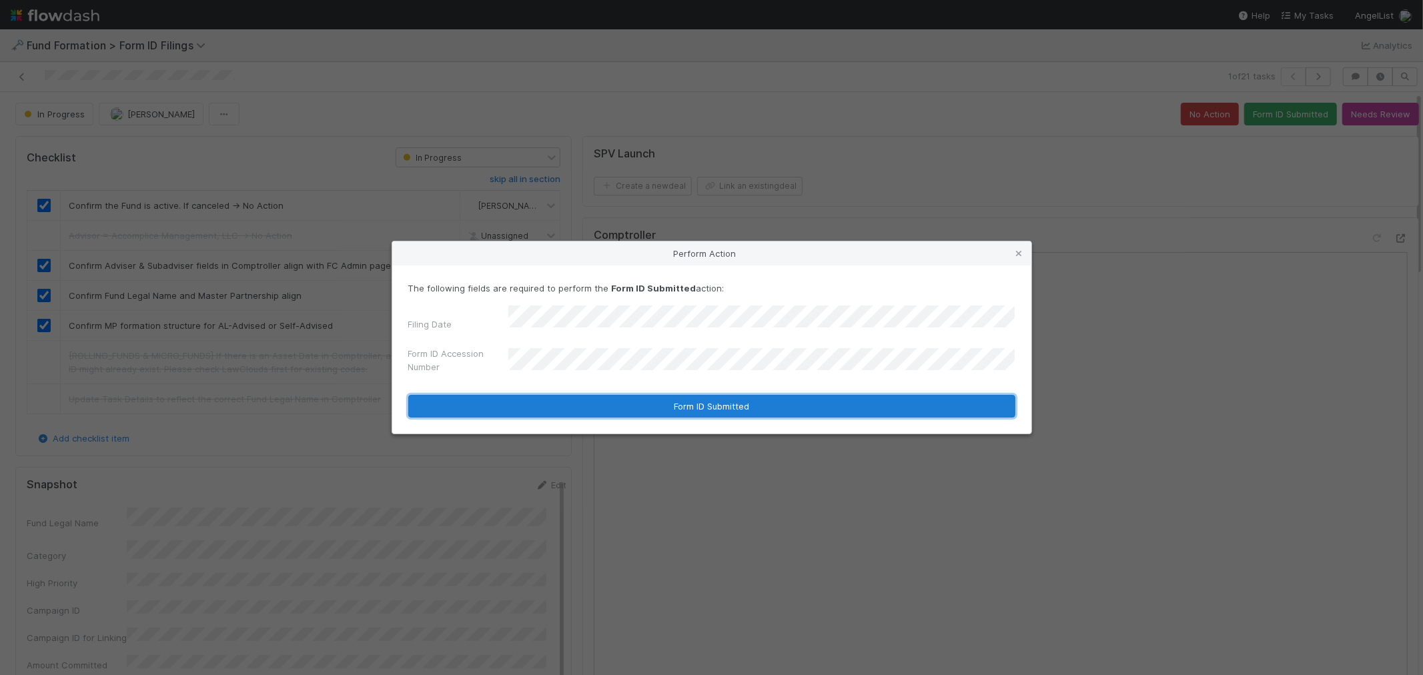
click at [571, 398] on button "Form ID Submitted" at bounding box center [711, 406] width 607 height 23
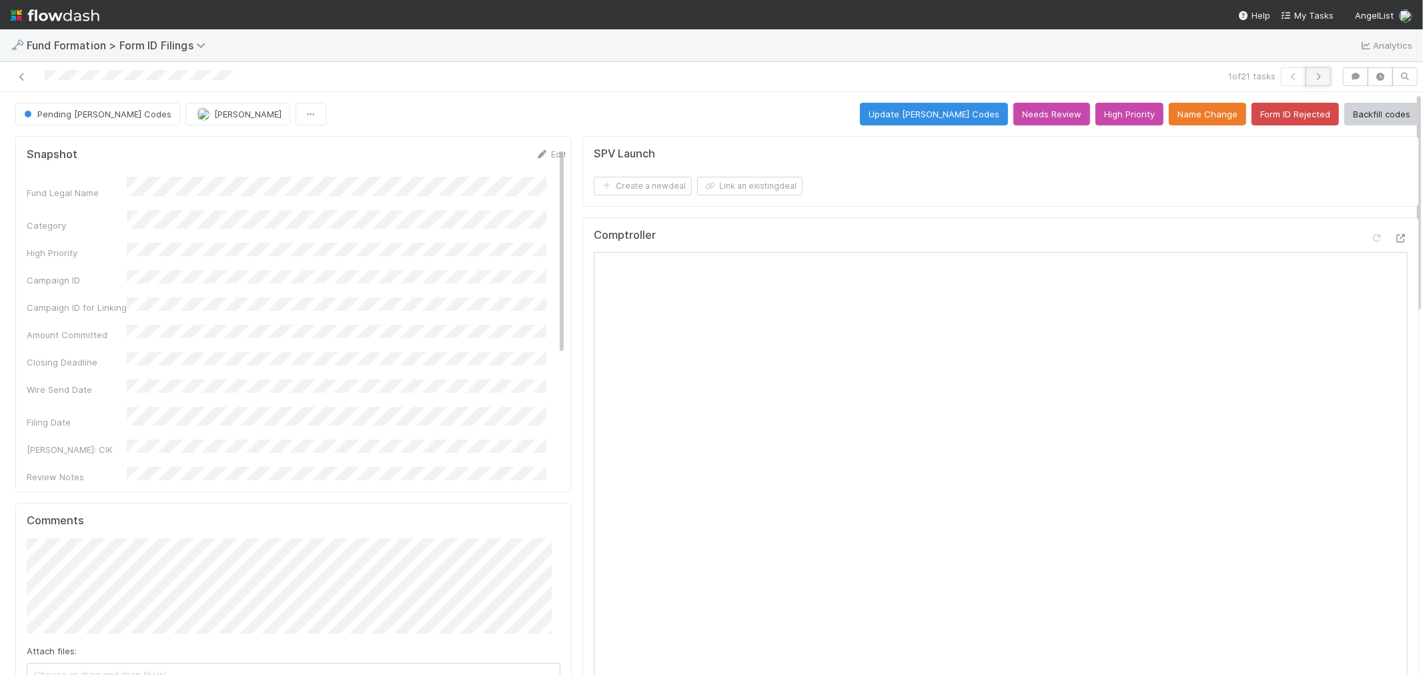
click at [1312, 77] on icon "button" at bounding box center [1318, 77] width 13 height 8
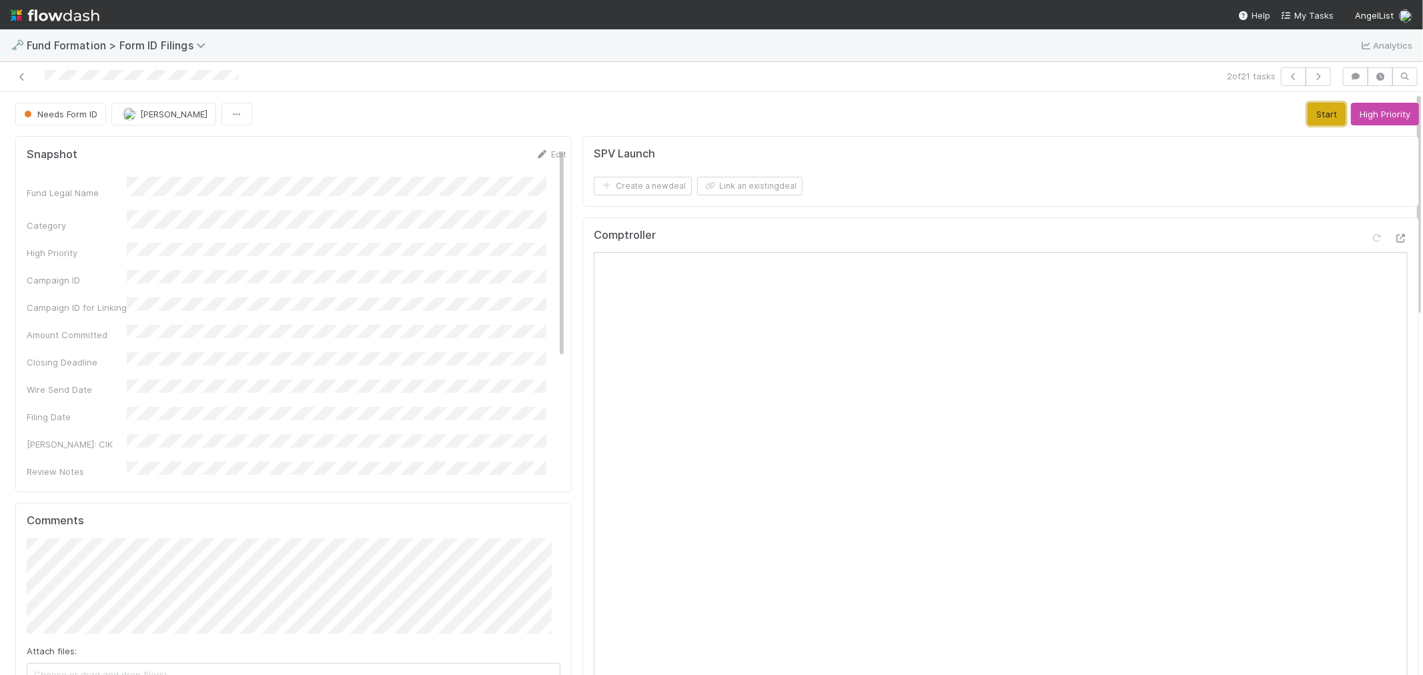
click at [1308, 116] on button "Start" at bounding box center [1327, 114] width 38 height 23
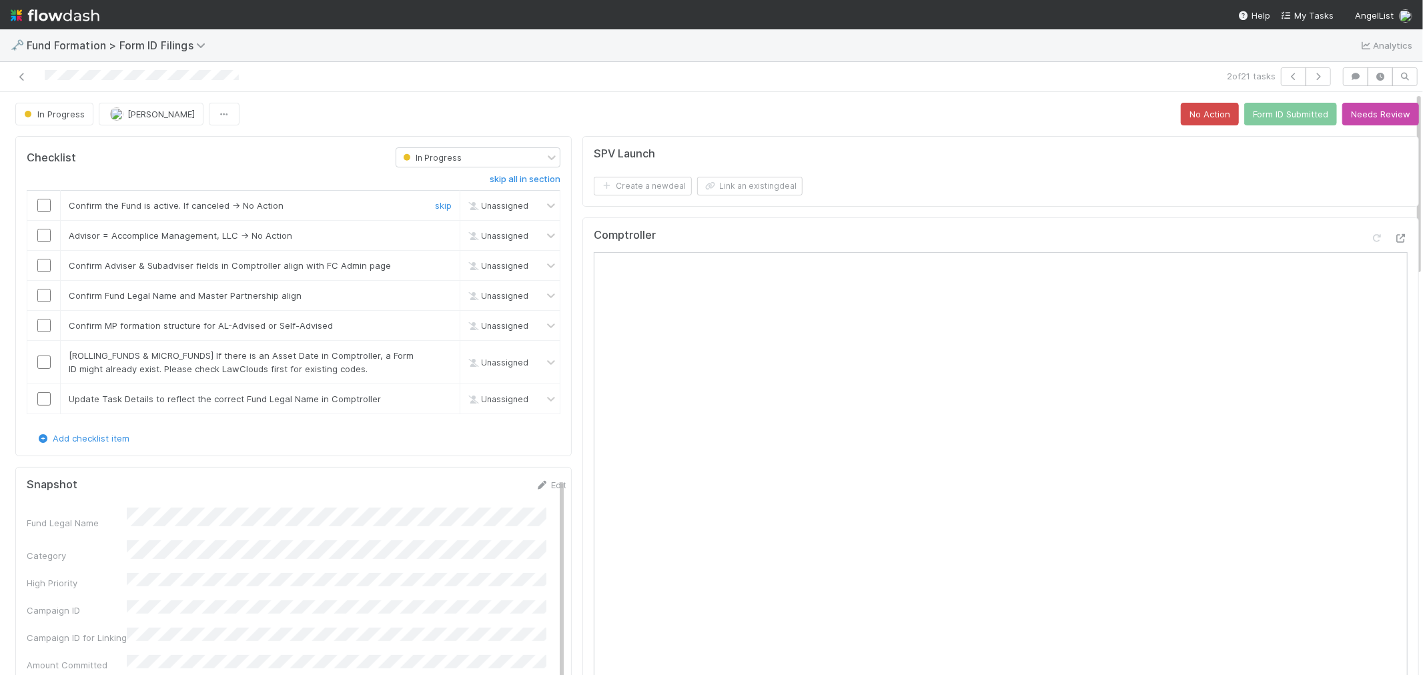
click at [41, 207] on input "checkbox" at bounding box center [43, 205] width 13 height 13
click at [436, 236] on link "skip" at bounding box center [443, 235] width 17 height 11
click at [44, 265] on input "checkbox" at bounding box center [43, 265] width 13 height 13
click at [43, 295] on input "checkbox" at bounding box center [43, 295] width 13 height 13
click at [51, 328] on div at bounding box center [43, 325] width 33 height 13
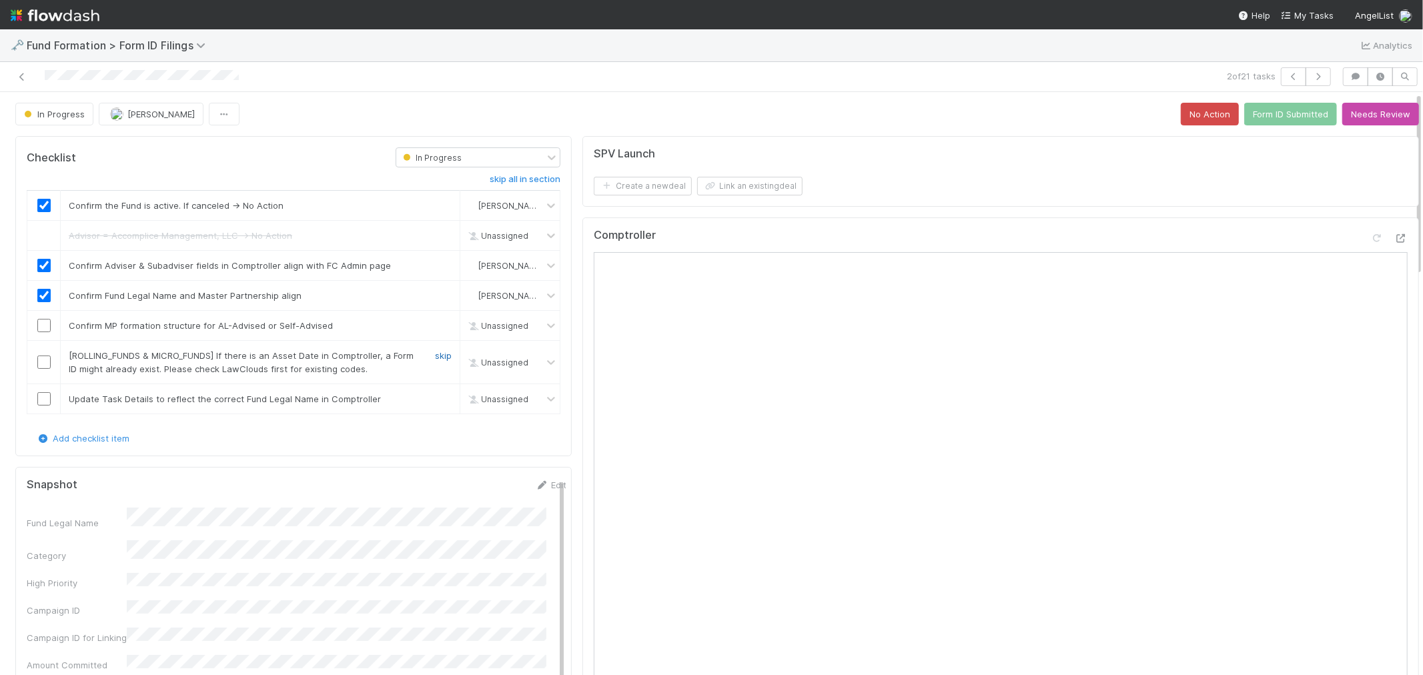
click at [435, 360] on link "skip" at bounding box center [443, 355] width 17 height 11
click at [41, 330] on input "checkbox" at bounding box center [43, 325] width 13 height 13
click at [435, 395] on link "skip" at bounding box center [443, 399] width 17 height 11
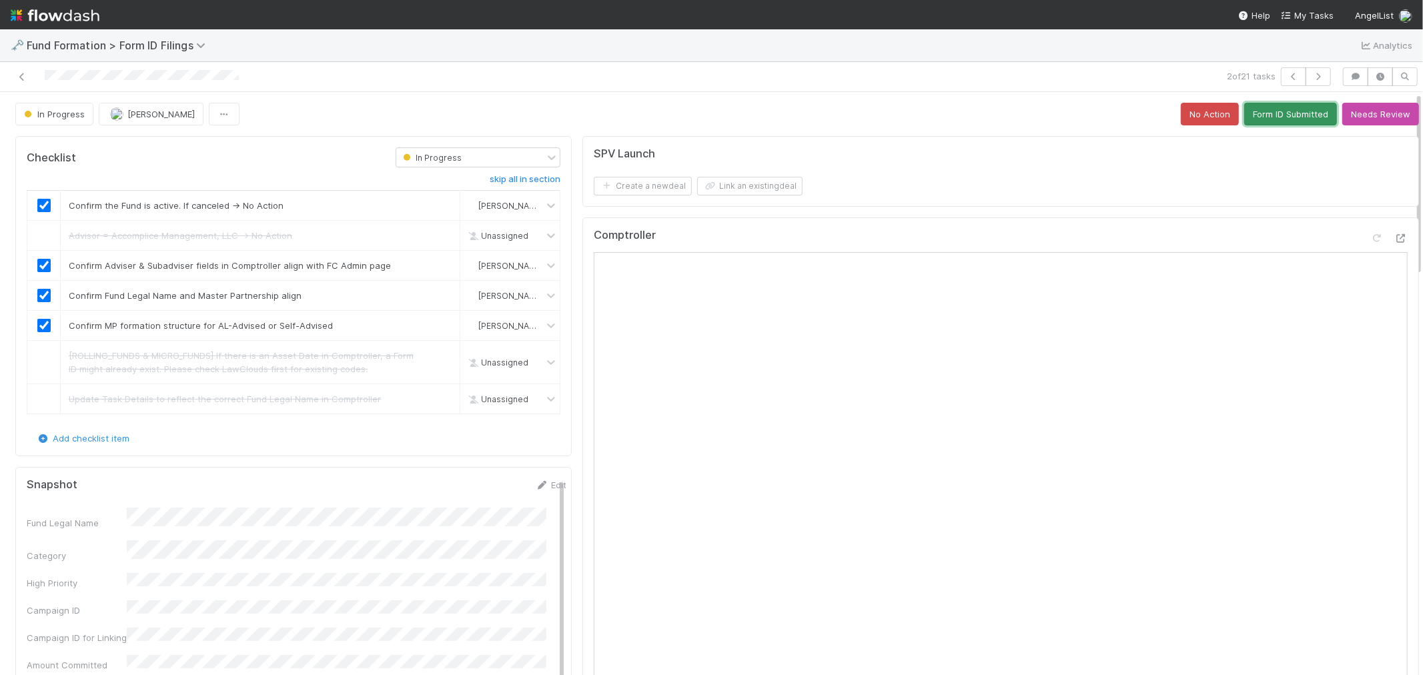
click at [1273, 119] on button "Form ID Submitted" at bounding box center [1290, 114] width 93 height 23
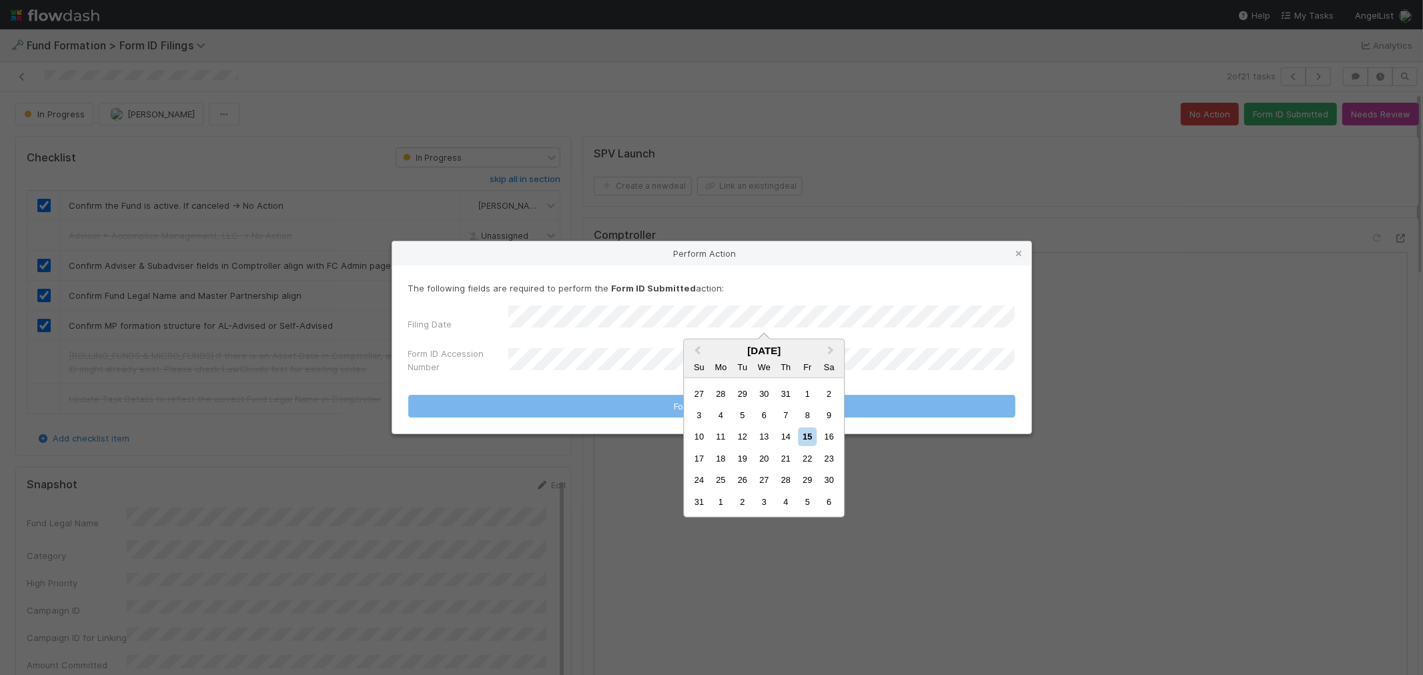
drag, startPoint x: 788, startPoint y: 438, endPoint x: 645, endPoint y: 392, distance: 150.0
click at [787, 438] on div "14" at bounding box center [786, 437] width 18 height 18
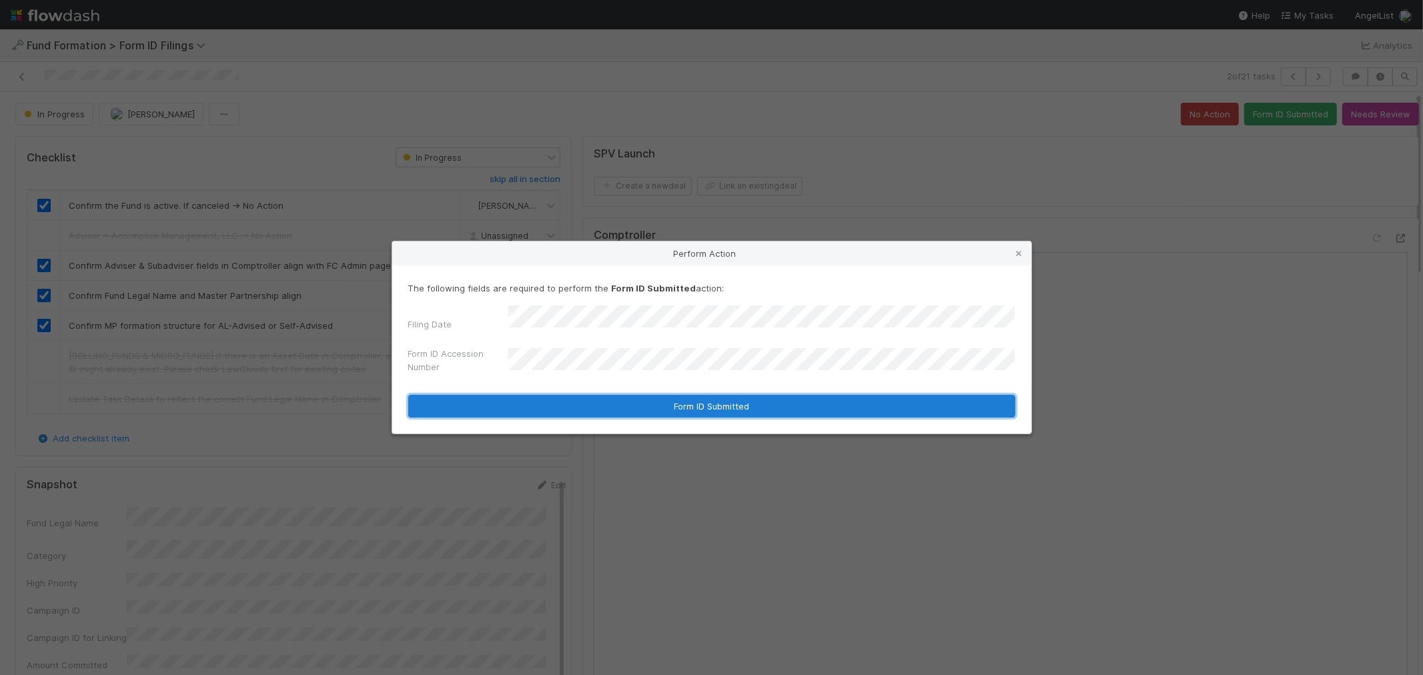
click at [611, 406] on button "Form ID Submitted" at bounding box center [711, 406] width 607 height 23
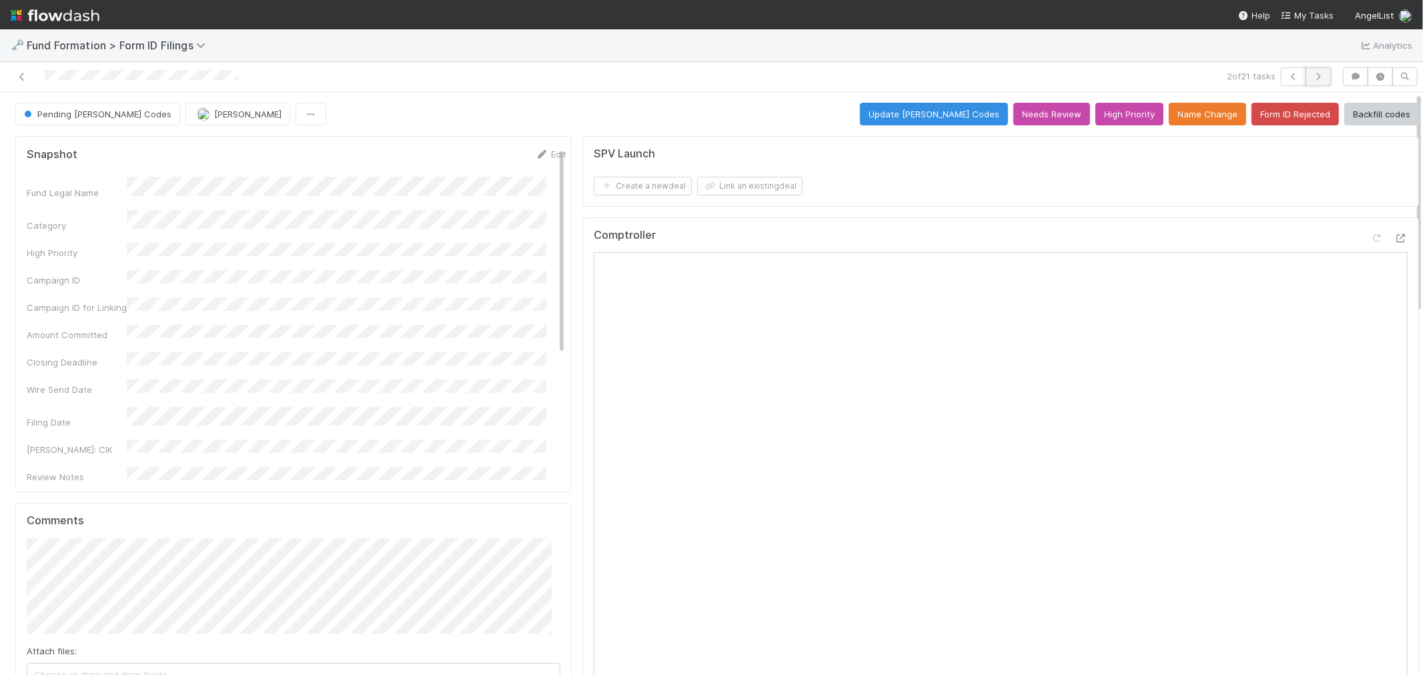
click at [1315, 77] on button "button" at bounding box center [1318, 76] width 25 height 19
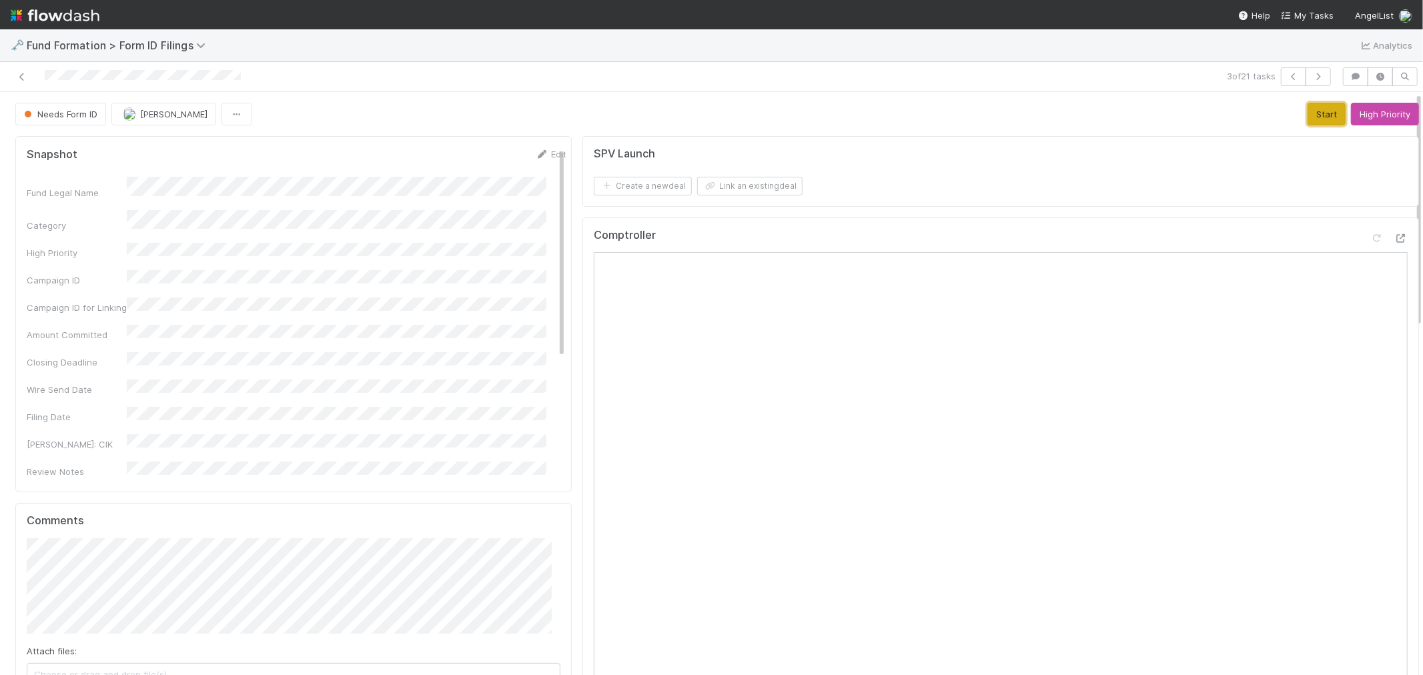
click at [1308, 117] on button "Start" at bounding box center [1327, 114] width 38 height 23
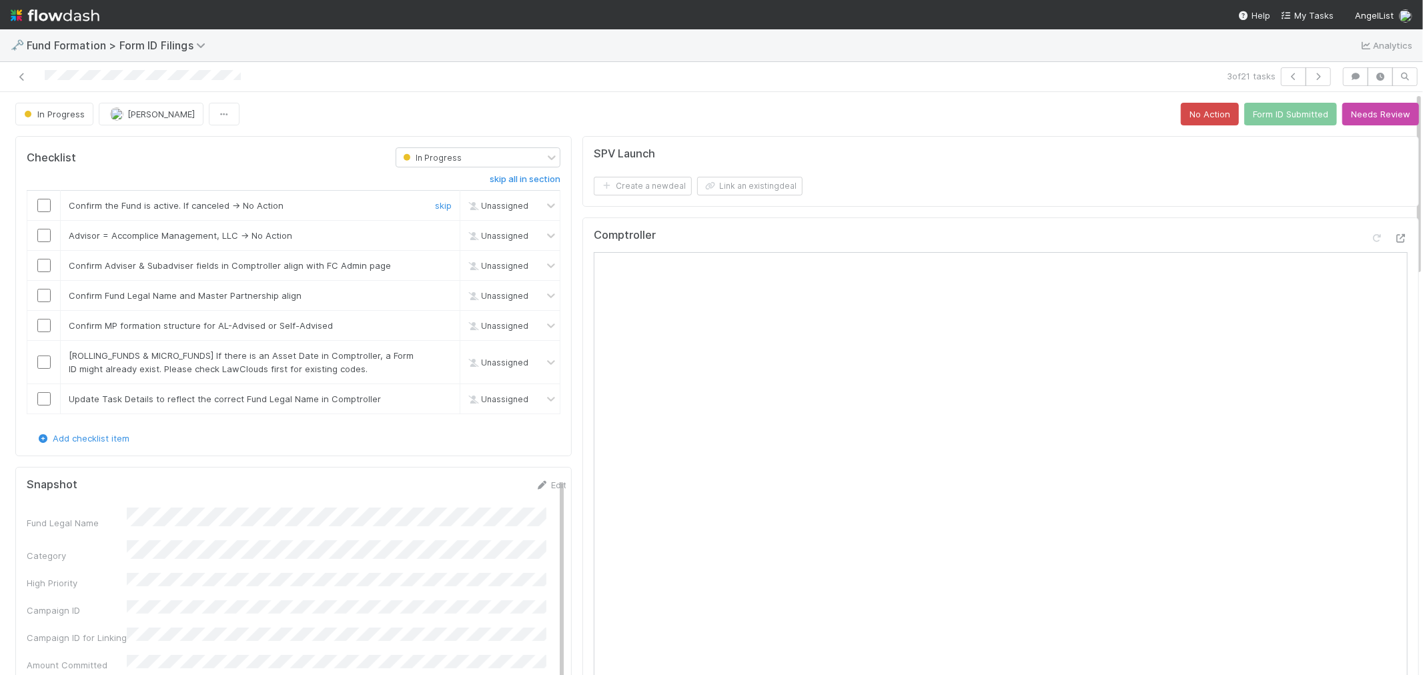
click at [45, 212] on input "checkbox" at bounding box center [43, 205] width 13 height 13
click at [435, 238] on link "skip" at bounding box center [443, 235] width 17 height 11
click at [39, 271] on input "checkbox" at bounding box center [43, 265] width 13 height 13
checkbox input "true"
click at [41, 296] on input "checkbox" at bounding box center [43, 295] width 13 height 13
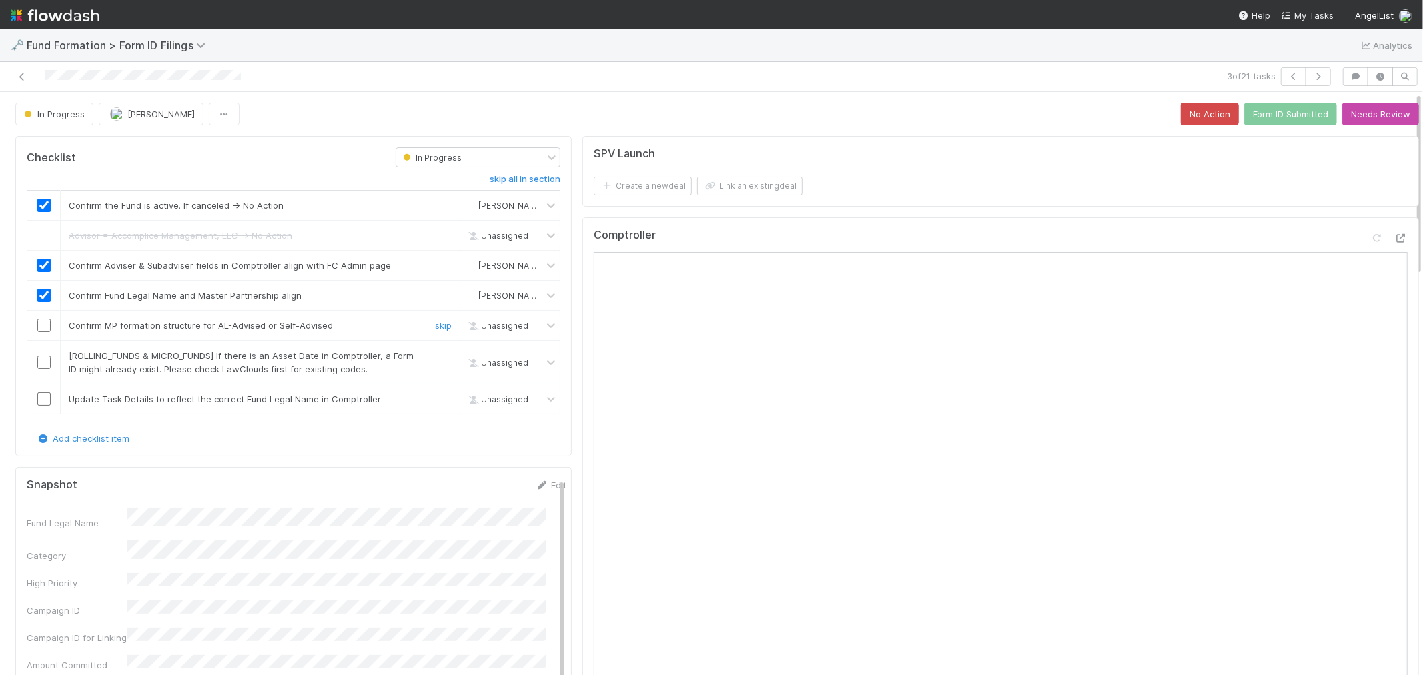
click at [50, 328] on input "checkbox" at bounding box center [43, 325] width 13 height 13
click at [435, 357] on link "skip" at bounding box center [443, 355] width 17 height 11
click at [435, 400] on link "skip" at bounding box center [443, 399] width 17 height 11
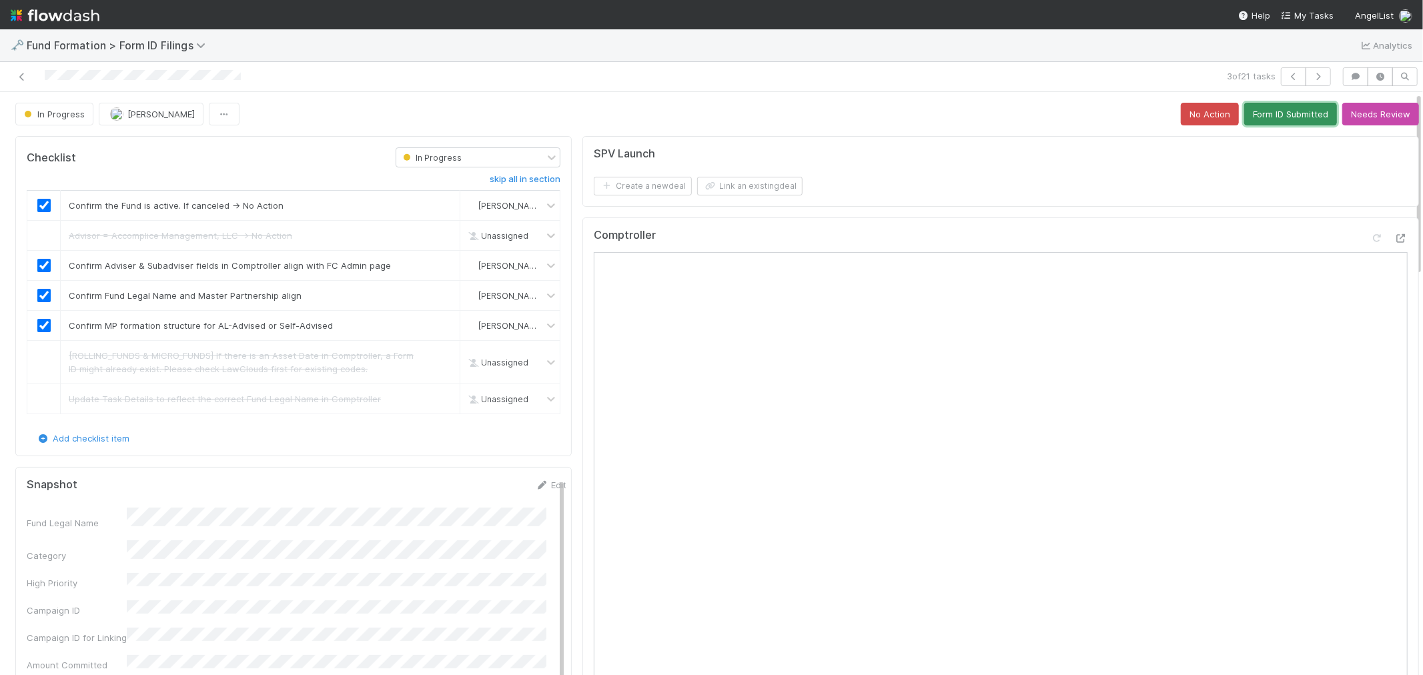
click at [1250, 105] on button "Form ID Submitted" at bounding box center [1290, 114] width 93 height 23
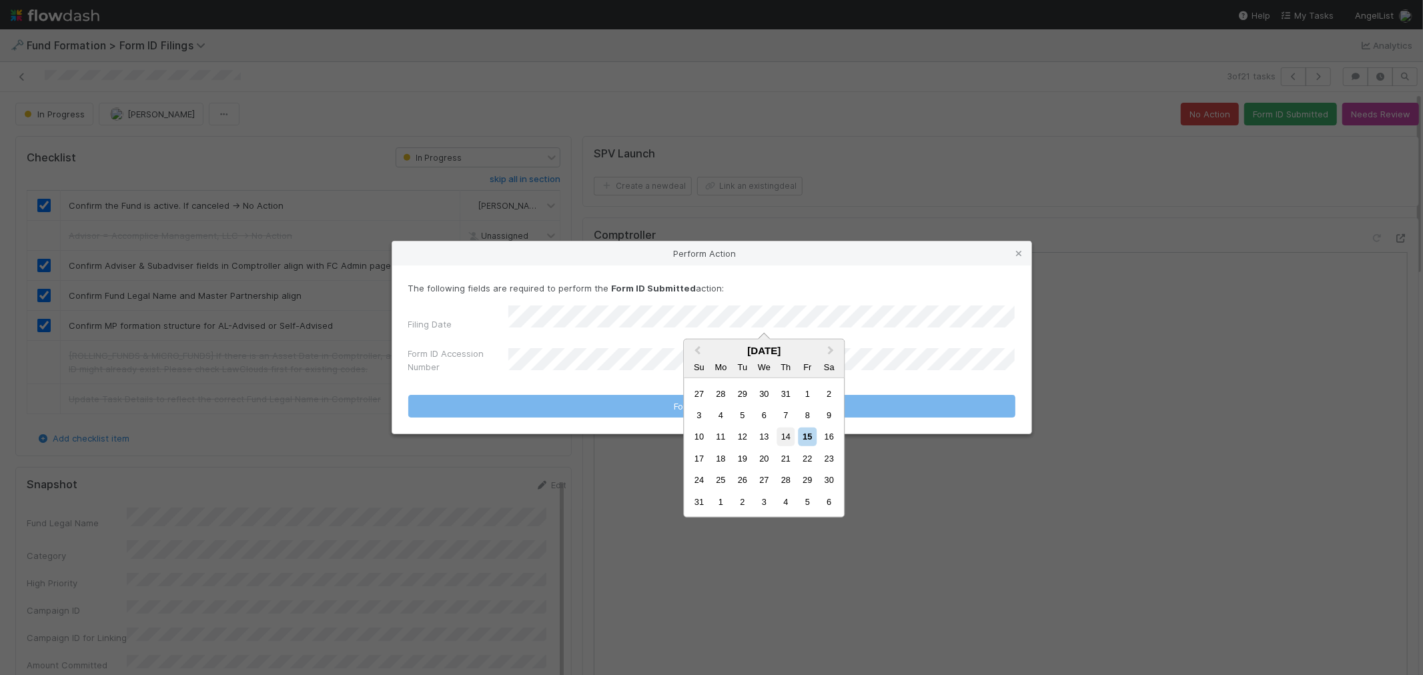
drag, startPoint x: 791, startPoint y: 437, endPoint x: 629, endPoint y: 390, distance: 168.1
click at [790, 437] on div "14" at bounding box center [786, 437] width 18 height 18
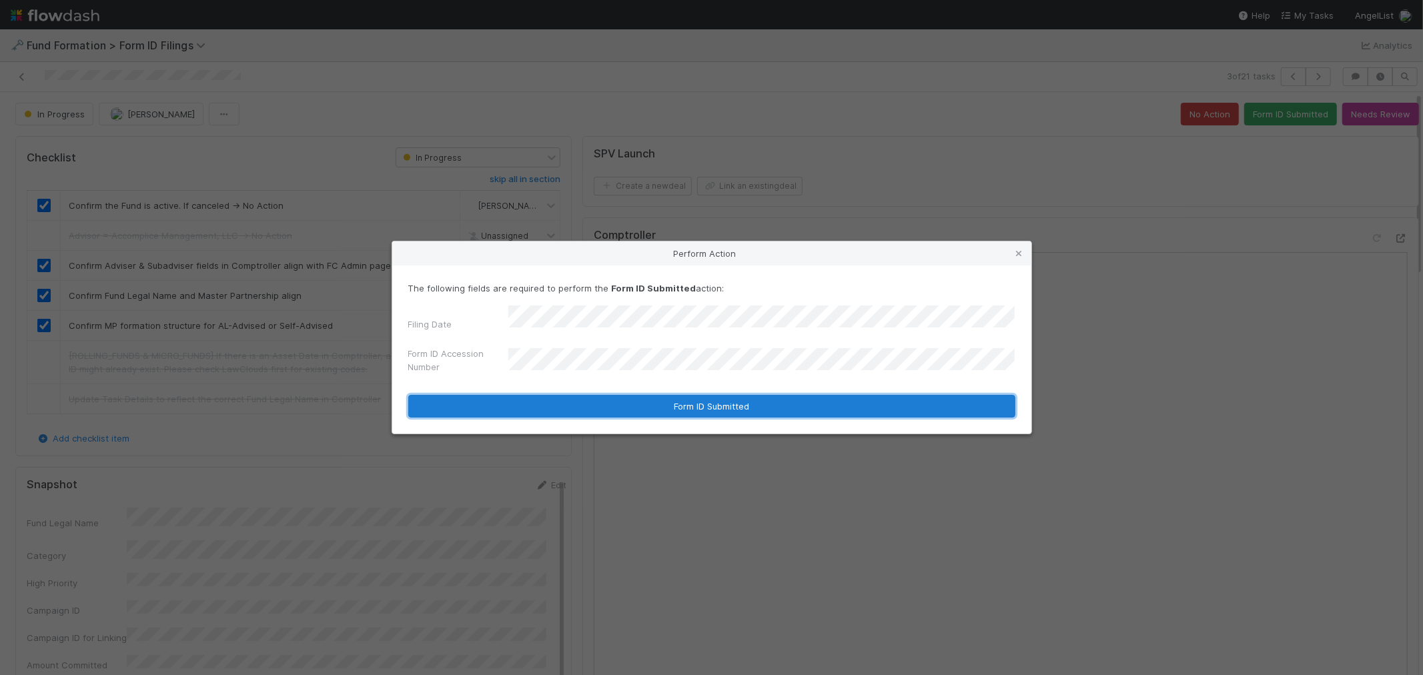
click at [601, 396] on button "Form ID Submitted" at bounding box center [711, 406] width 607 height 23
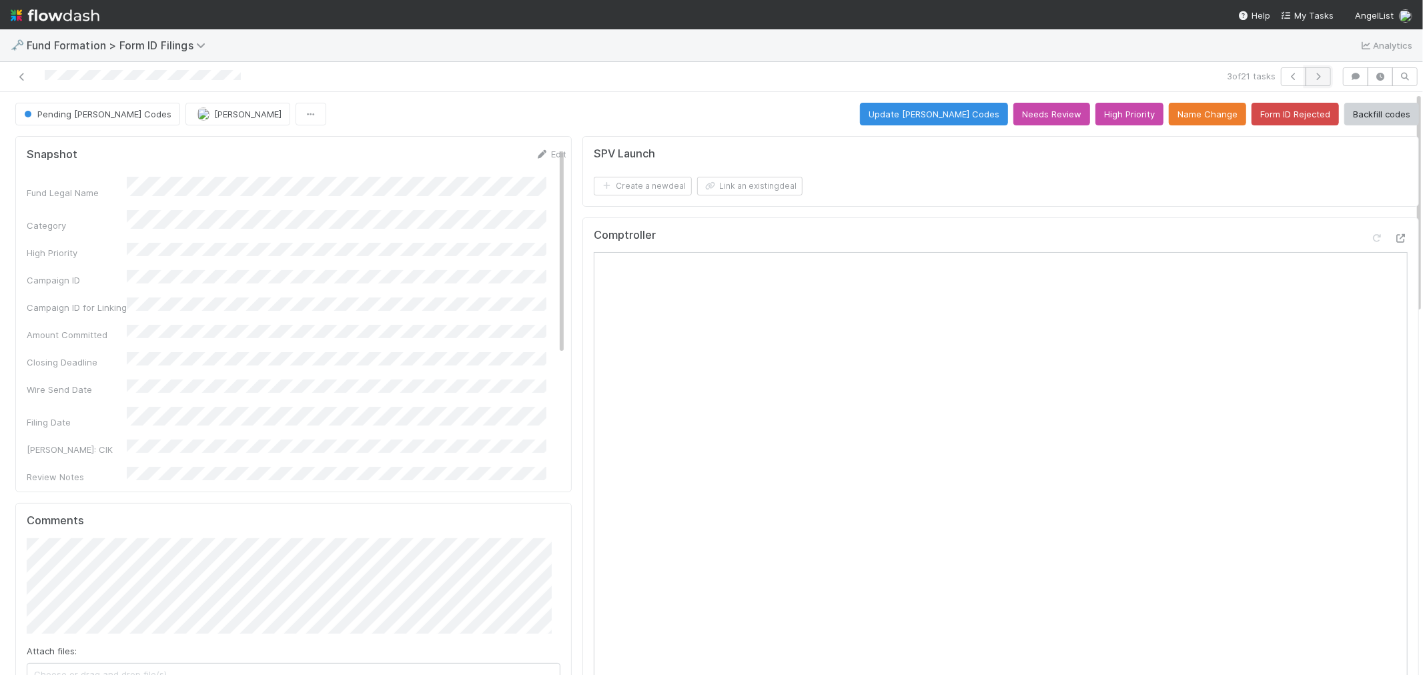
click at [1306, 71] on button "button" at bounding box center [1318, 76] width 25 height 19
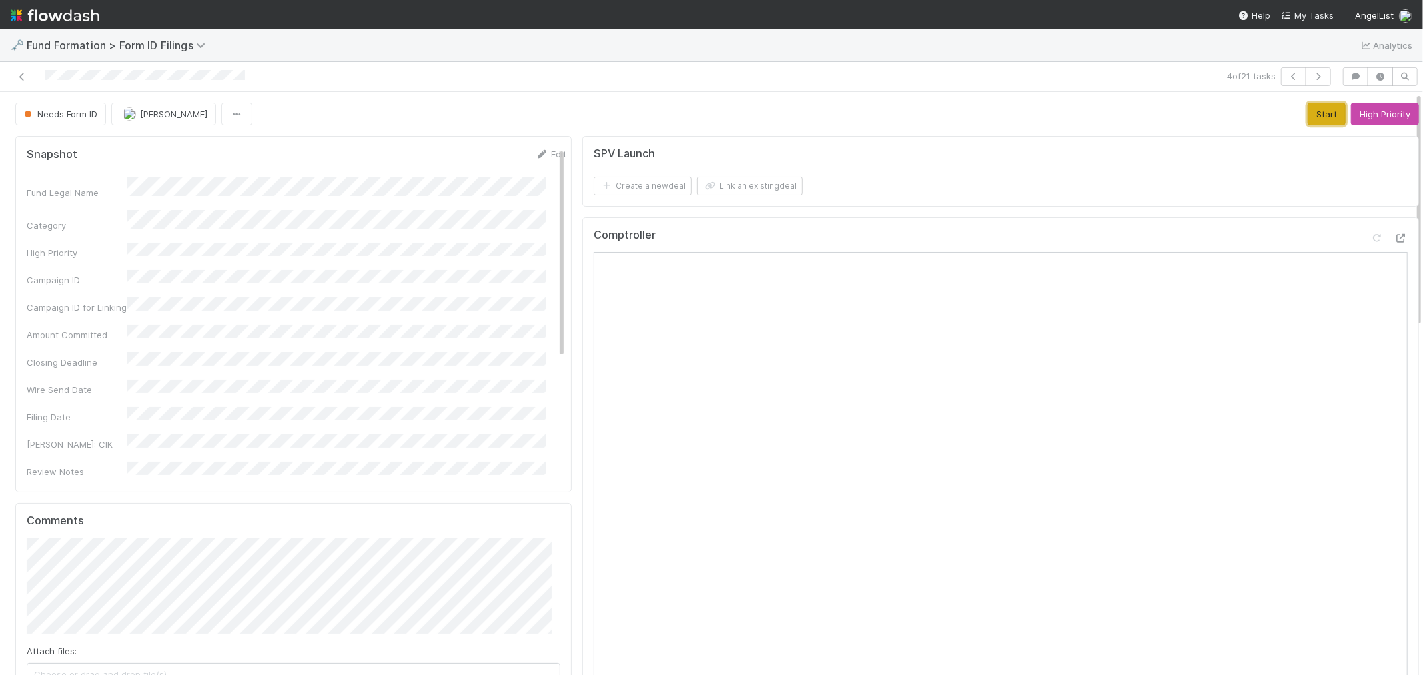
click at [1308, 123] on button "Start" at bounding box center [1327, 114] width 38 height 23
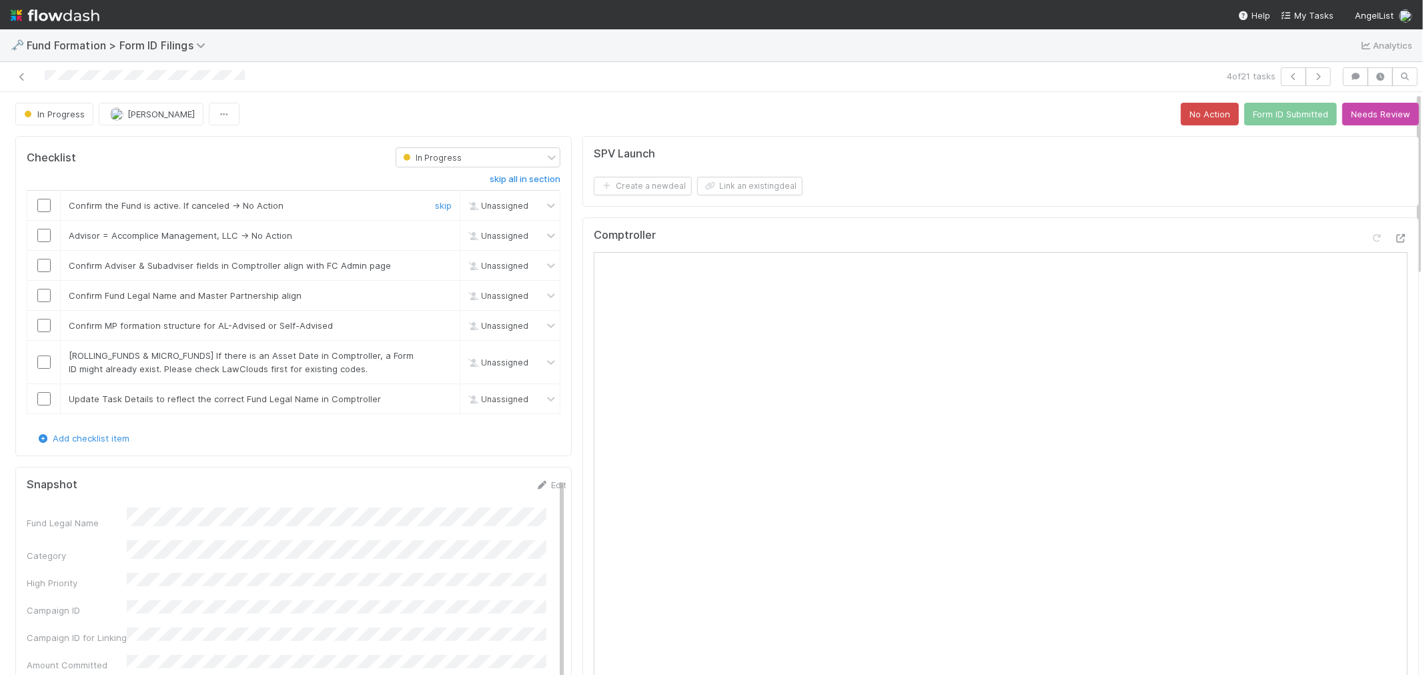
click at [40, 208] on input "checkbox" at bounding box center [43, 205] width 13 height 13
click at [436, 236] on link "skip" at bounding box center [443, 235] width 17 height 11
click at [43, 263] on input "checkbox" at bounding box center [43, 265] width 13 height 13
click at [39, 298] on input "checkbox" at bounding box center [43, 295] width 13 height 13
checkbox input "true"
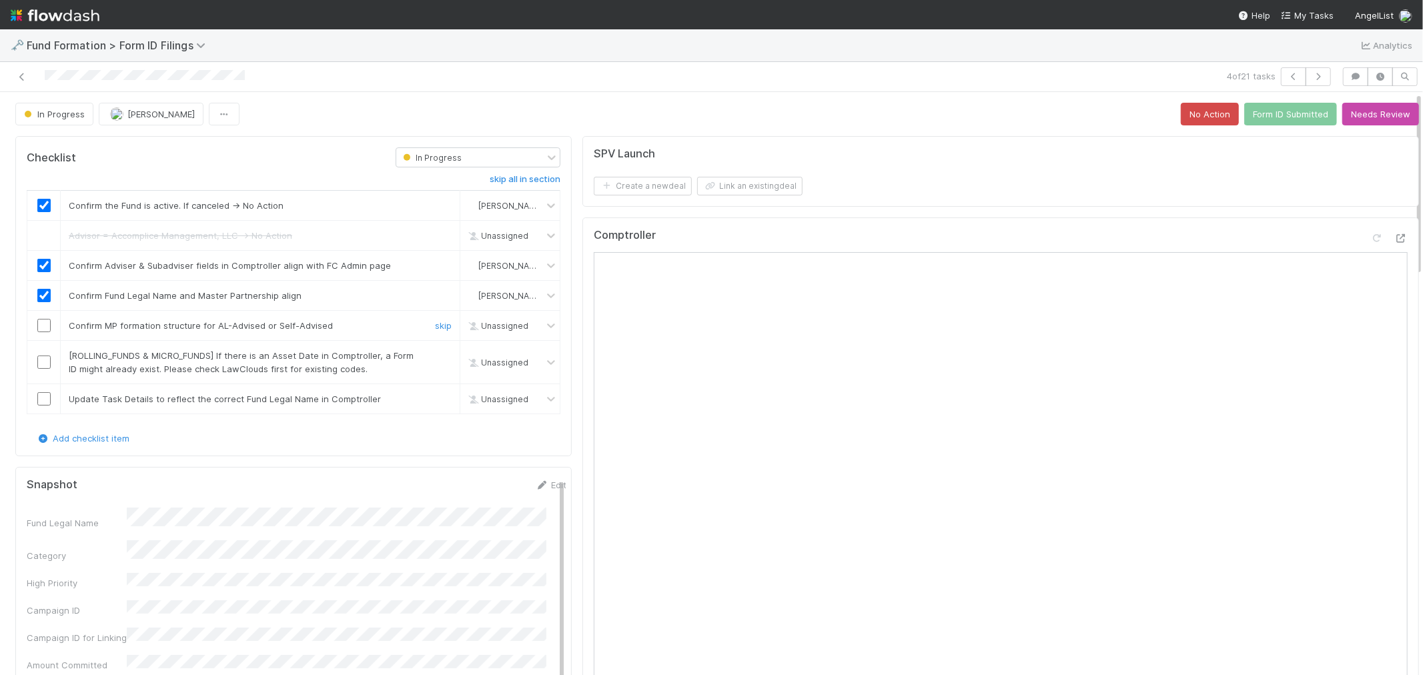
click at [41, 322] on input "checkbox" at bounding box center [43, 325] width 13 height 13
click at [436, 358] on link "skip" at bounding box center [443, 355] width 17 height 11
click at [438, 402] on link "skip" at bounding box center [443, 399] width 17 height 11
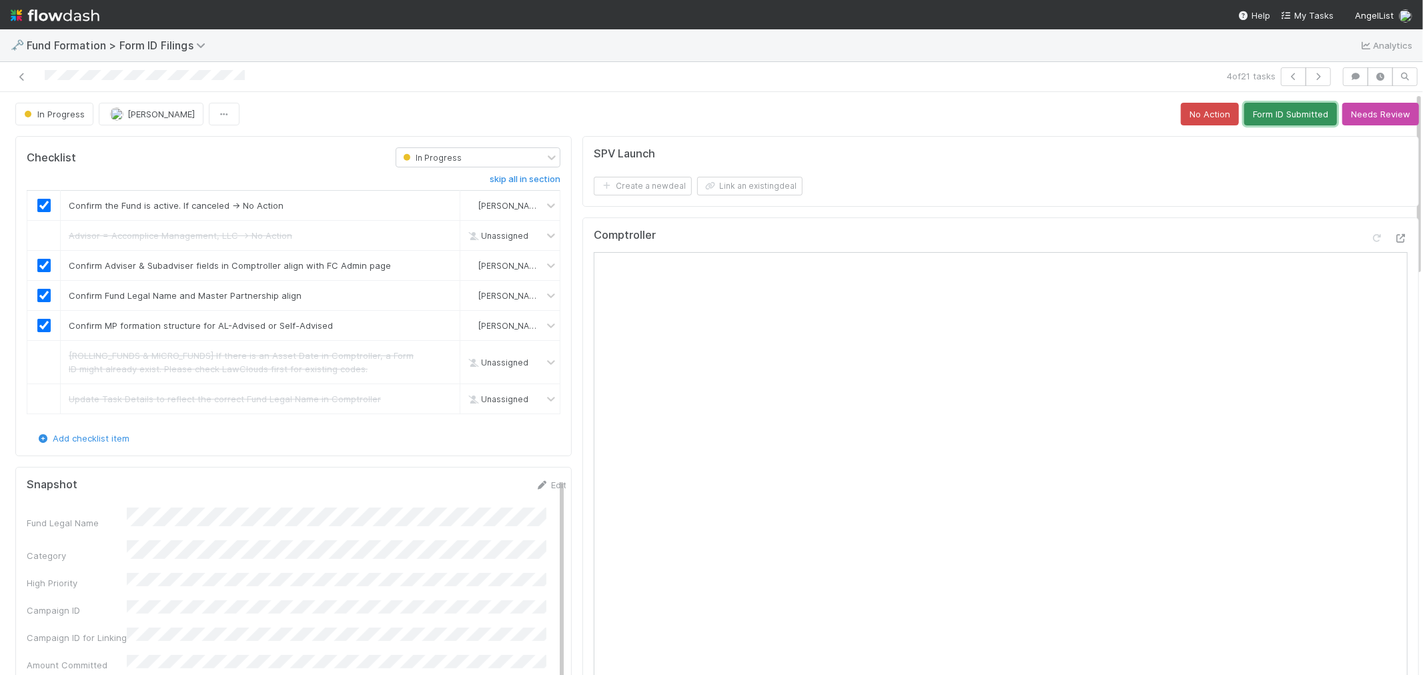
click at [1260, 123] on button "Form ID Submitted" at bounding box center [1290, 114] width 93 height 23
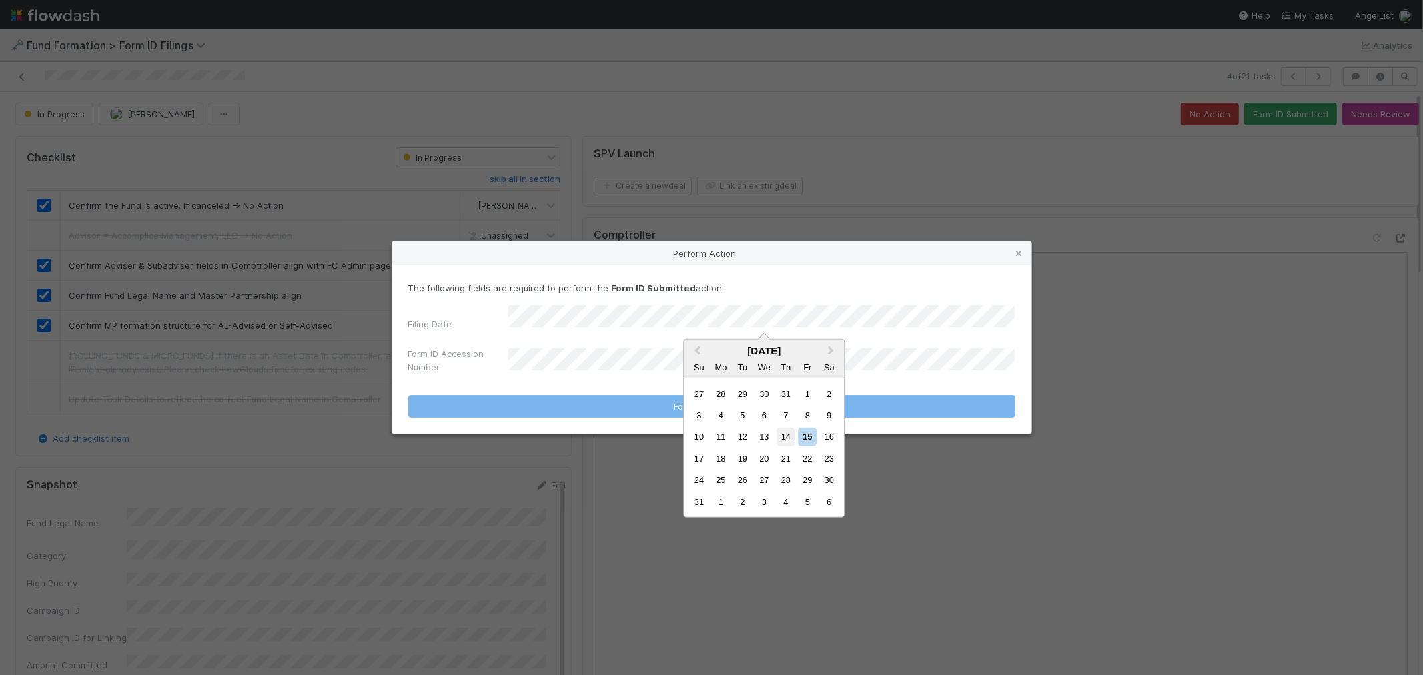
click at [785, 431] on div "14" at bounding box center [786, 437] width 18 height 18
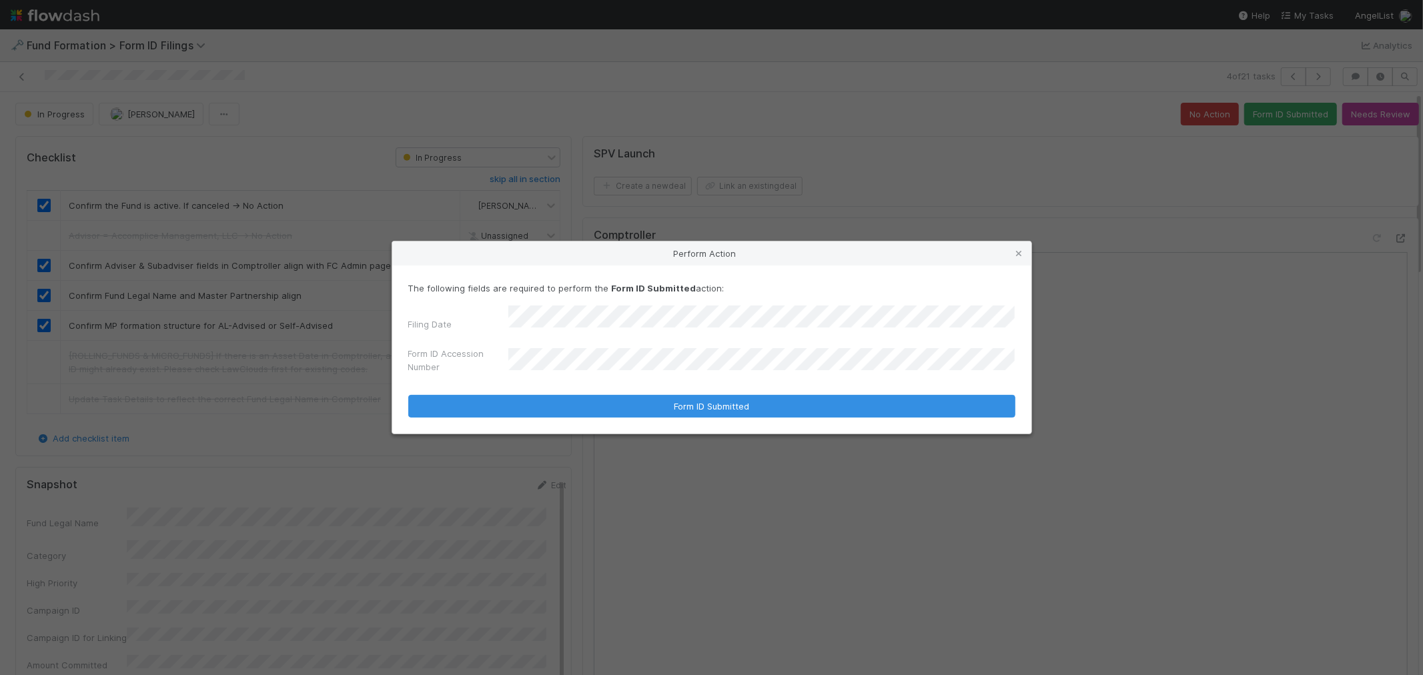
click at [576, 416] on div "The following fields are required to perform the Form ID Submitted action: Fili…" at bounding box center [711, 350] width 639 height 169
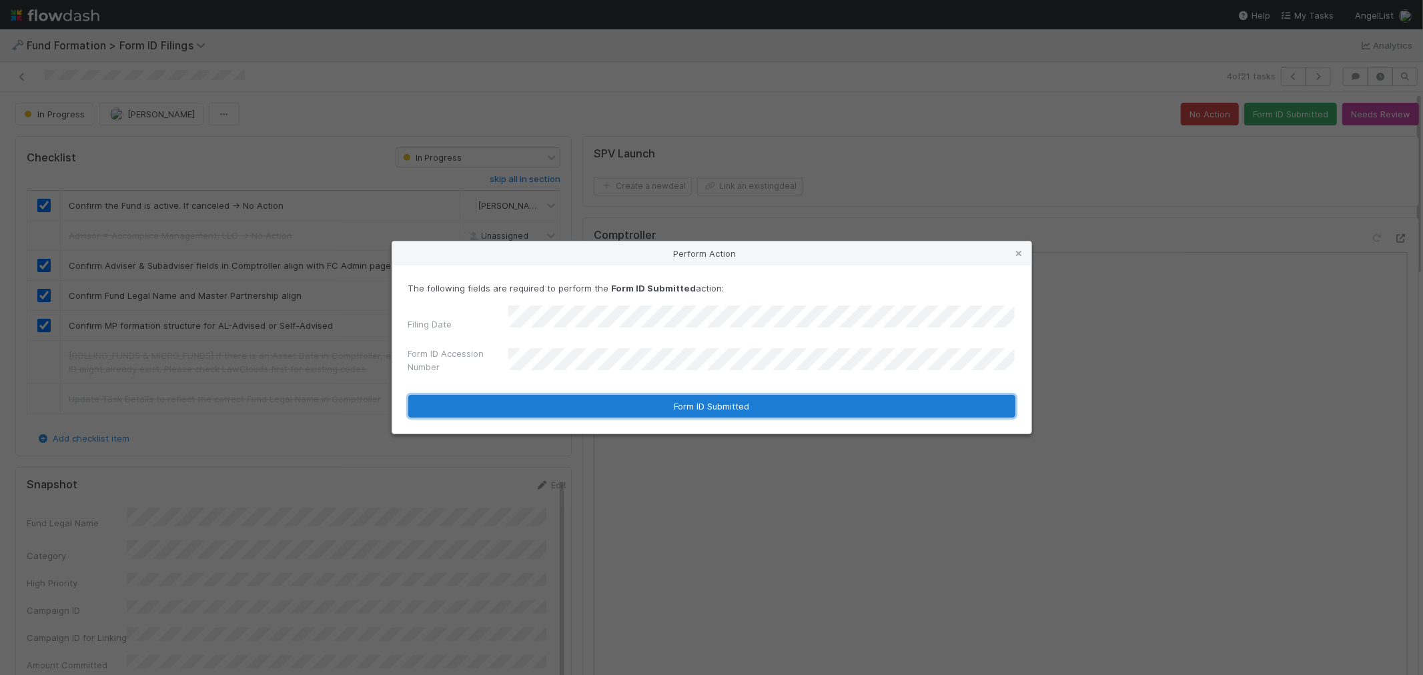
click at [573, 408] on button "Form ID Submitted" at bounding box center [711, 406] width 607 height 23
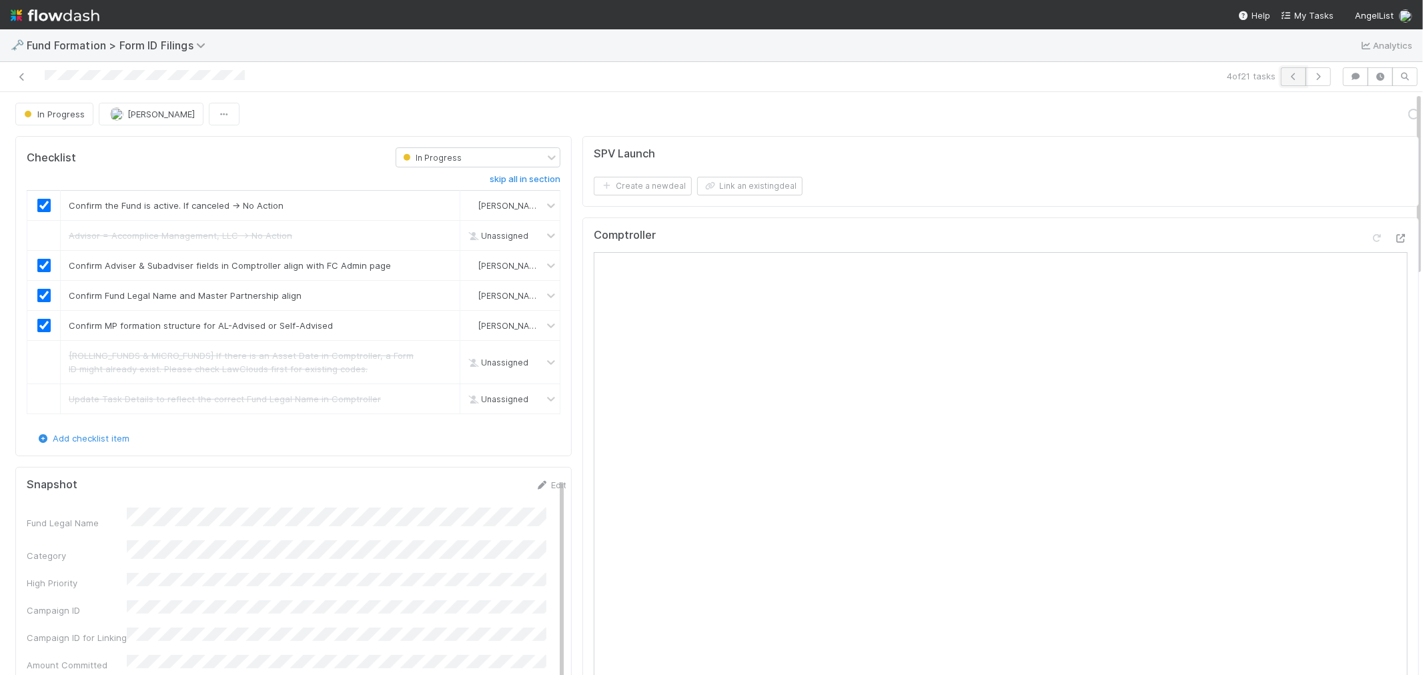
click at [1287, 79] on icon "button" at bounding box center [1293, 77] width 13 height 8
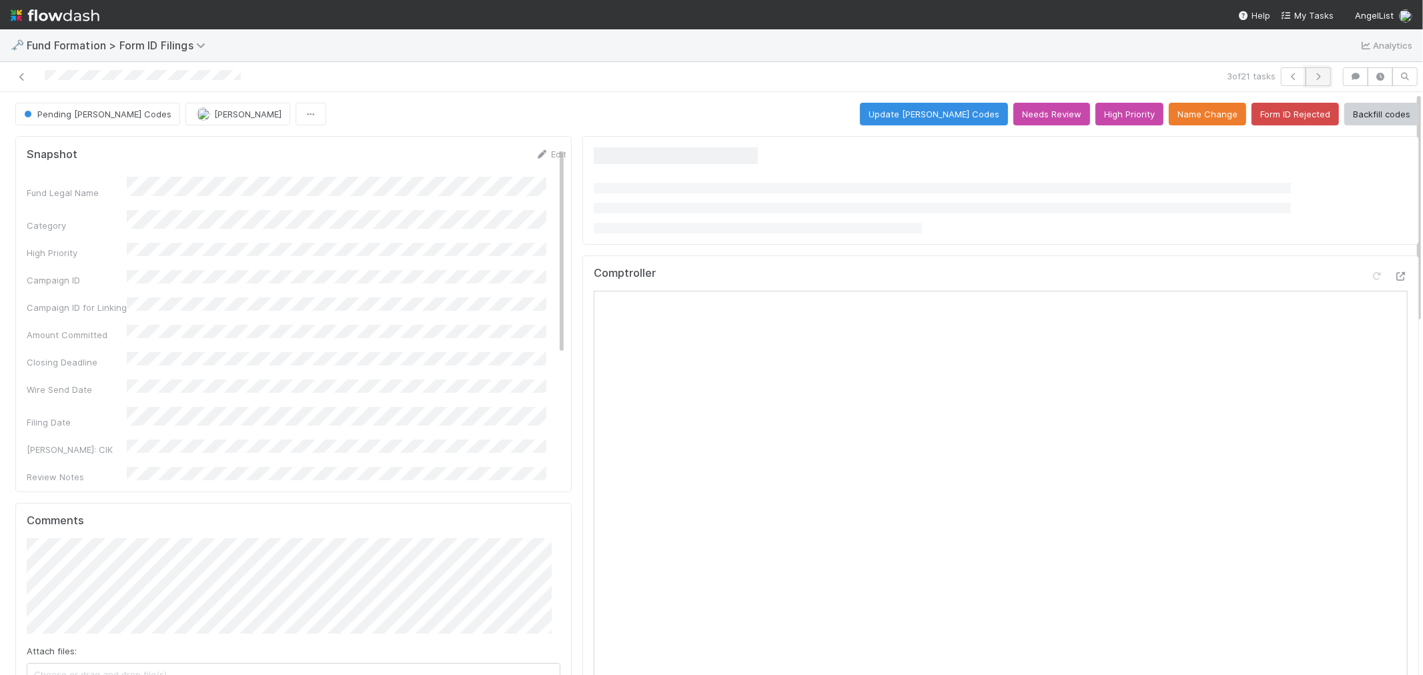
click at [1312, 80] on icon "button" at bounding box center [1318, 77] width 13 height 8
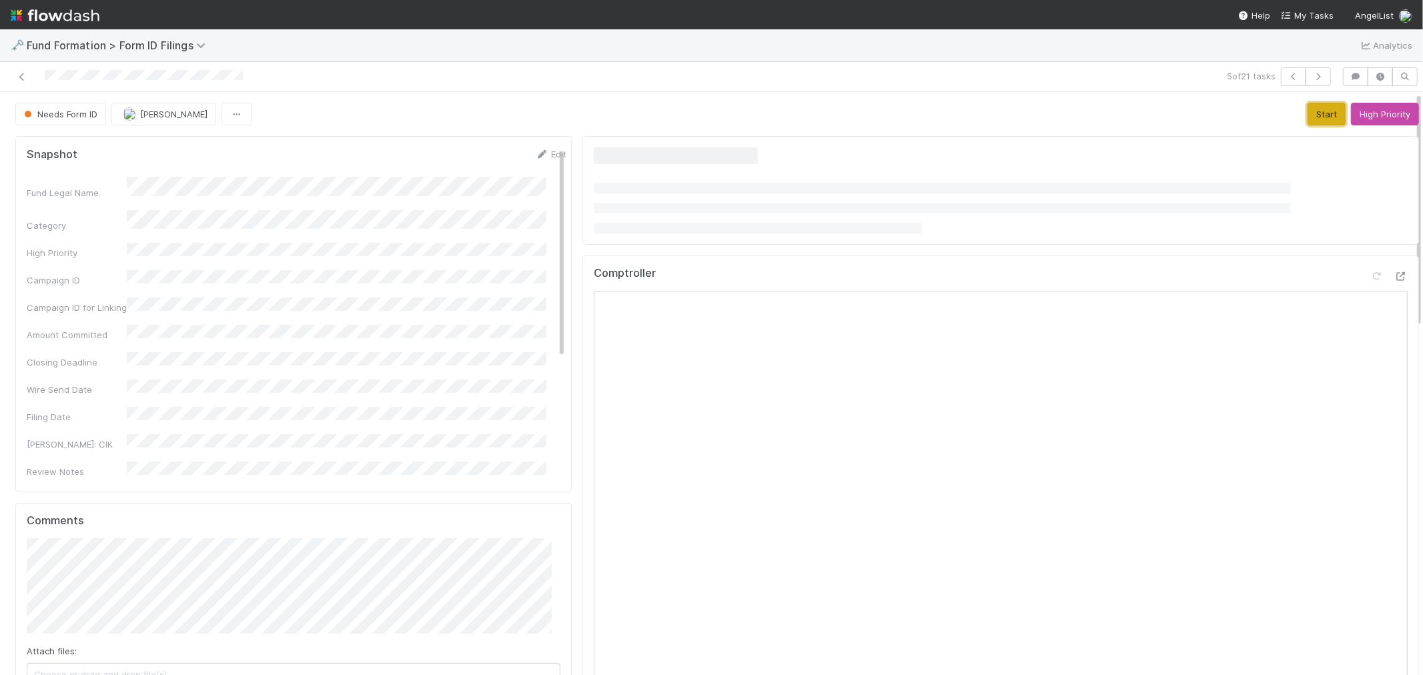
click at [1309, 112] on button "Start" at bounding box center [1327, 114] width 38 height 23
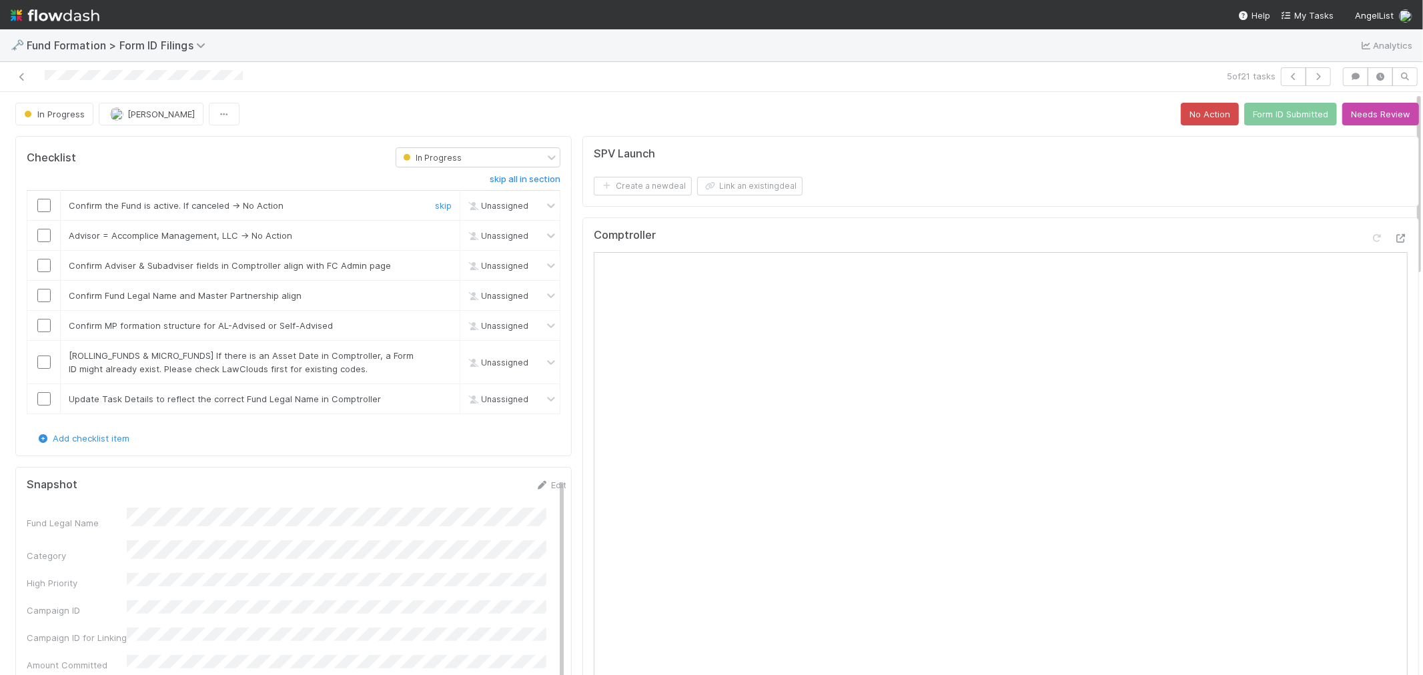
click at [41, 207] on input "checkbox" at bounding box center [43, 205] width 13 height 13
click at [432, 242] on div "skip" at bounding box center [442, 235] width 40 height 13
click at [435, 236] on link "skip" at bounding box center [443, 235] width 17 height 11
click at [41, 270] on input "checkbox" at bounding box center [43, 265] width 13 height 13
checkbox input "true"
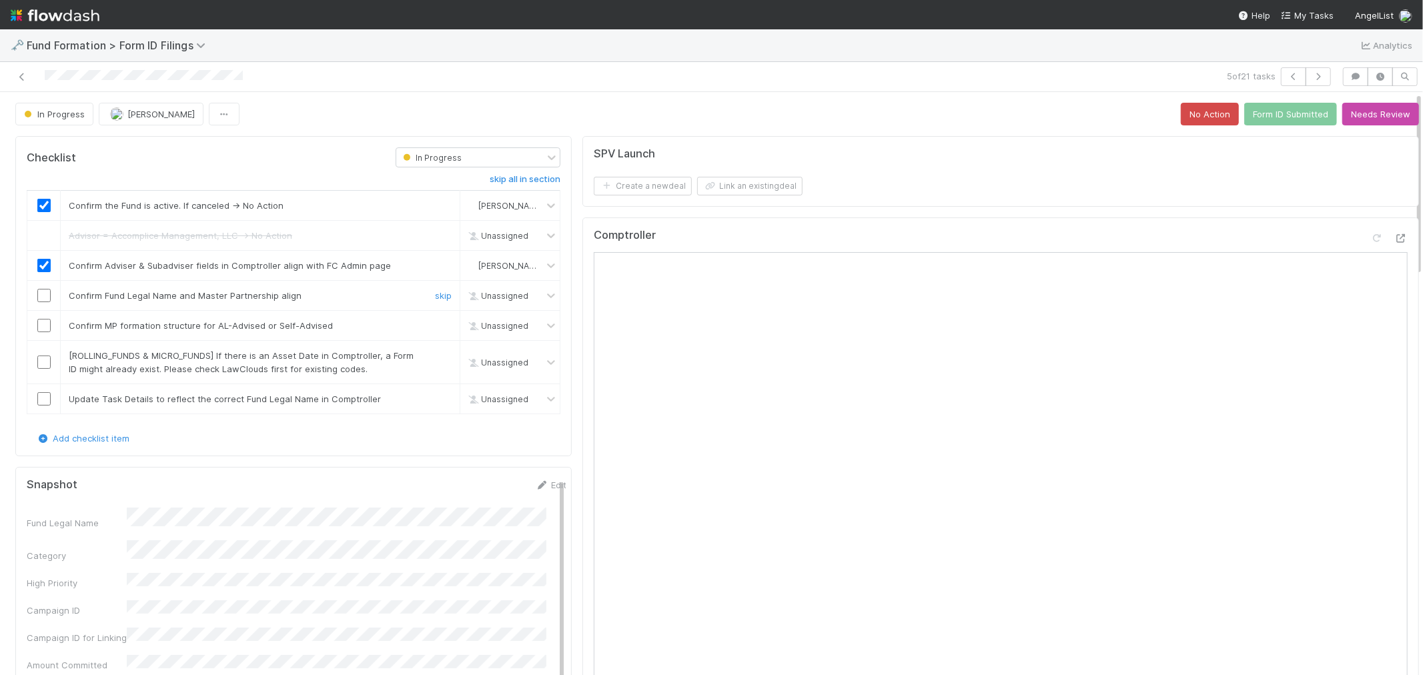
click at [47, 292] on input "checkbox" at bounding box center [43, 295] width 13 height 13
click at [47, 324] on input "checkbox" at bounding box center [43, 325] width 13 height 13
click at [435, 357] on link "skip" at bounding box center [443, 355] width 17 height 11
click at [435, 398] on link "skip" at bounding box center [443, 399] width 17 height 11
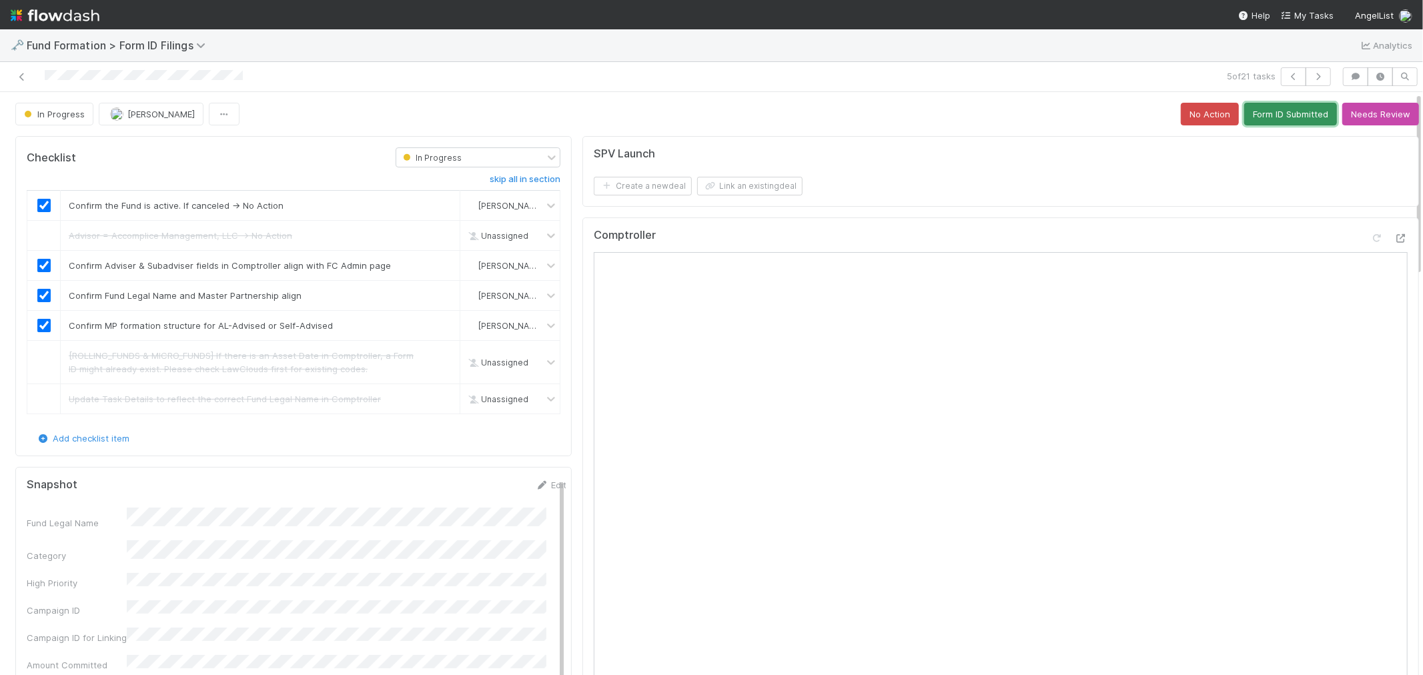
click at [1262, 115] on button "Form ID Submitted" at bounding box center [1290, 114] width 93 height 23
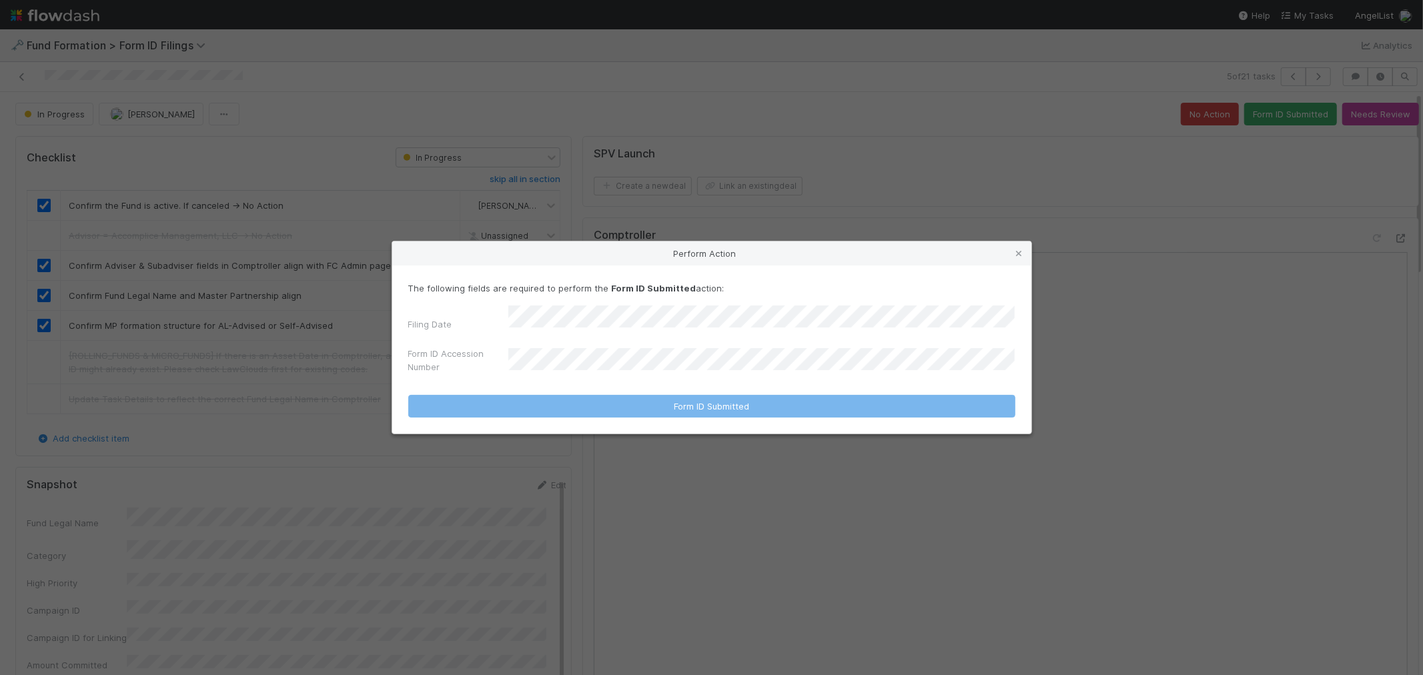
click at [577, 308] on div "The following fields are required to perform the Form ID Submitted action: Fili…" at bounding box center [711, 331] width 607 height 98
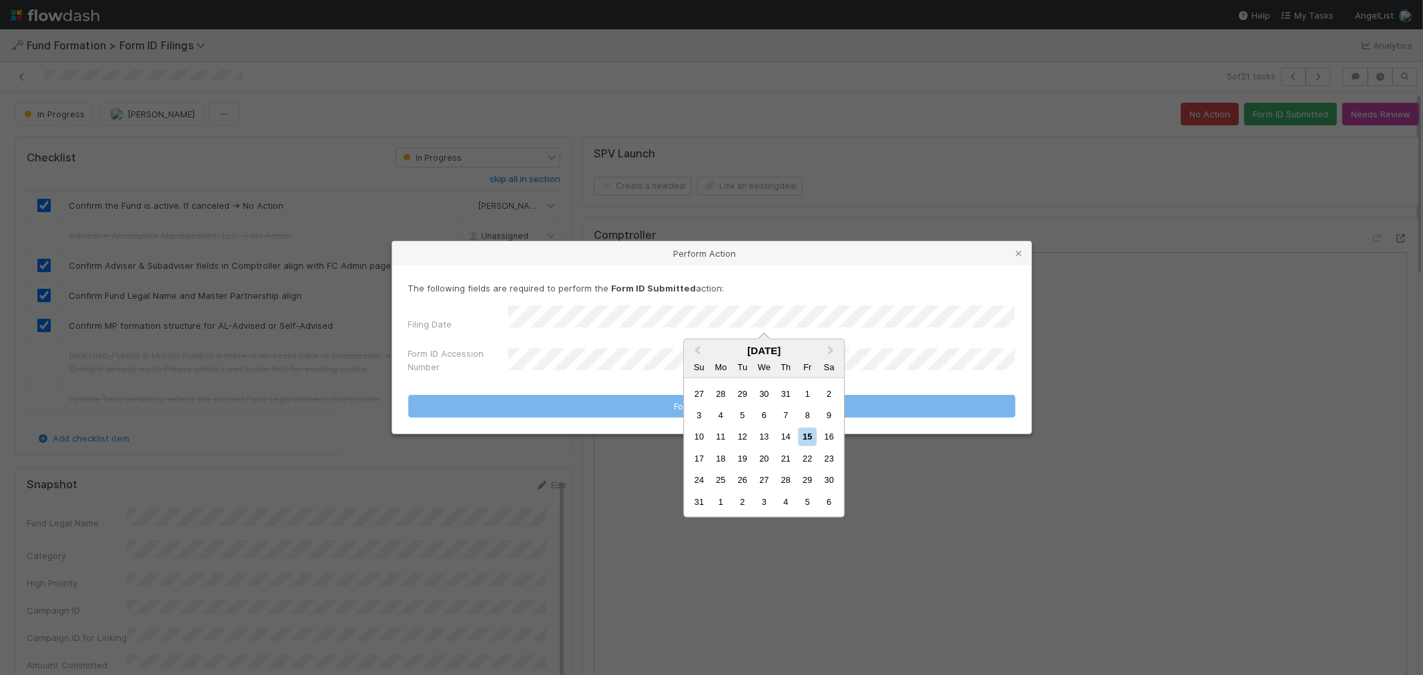
drag, startPoint x: 779, startPoint y: 431, endPoint x: 766, endPoint y: 430, distance: 12.7
click at [781, 431] on div "14" at bounding box center [786, 437] width 18 height 18
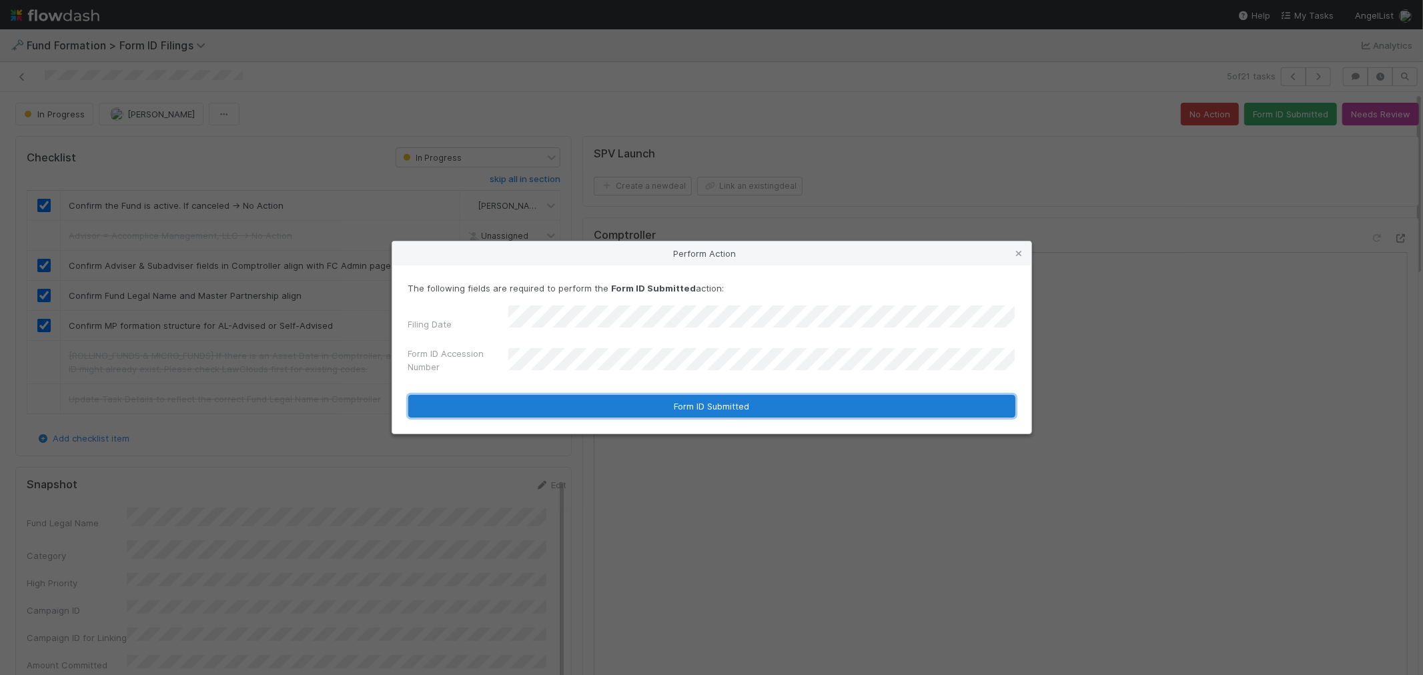
click at [545, 405] on button "Form ID Submitted" at bounding box center [711, 406] width 607 height 23
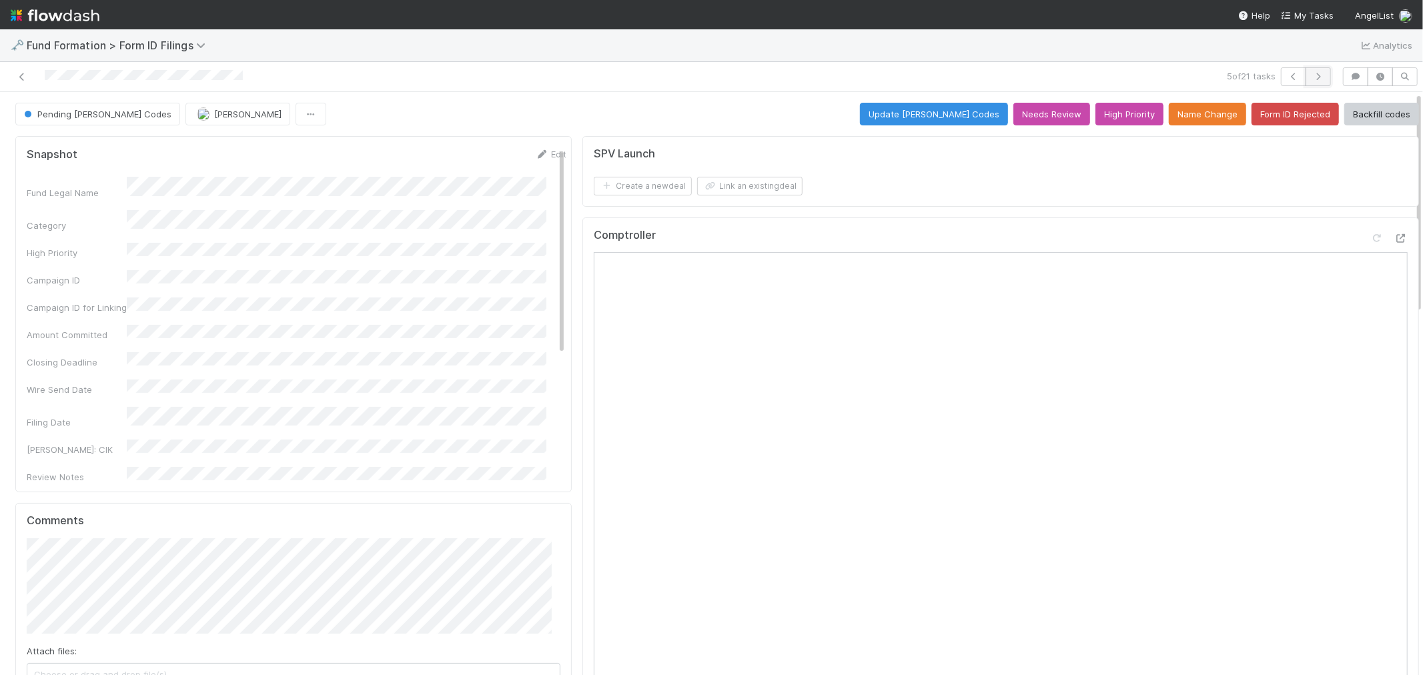
click at [1306, 81] on button "button" at bounding box center [1318, 76] width 25 height 19
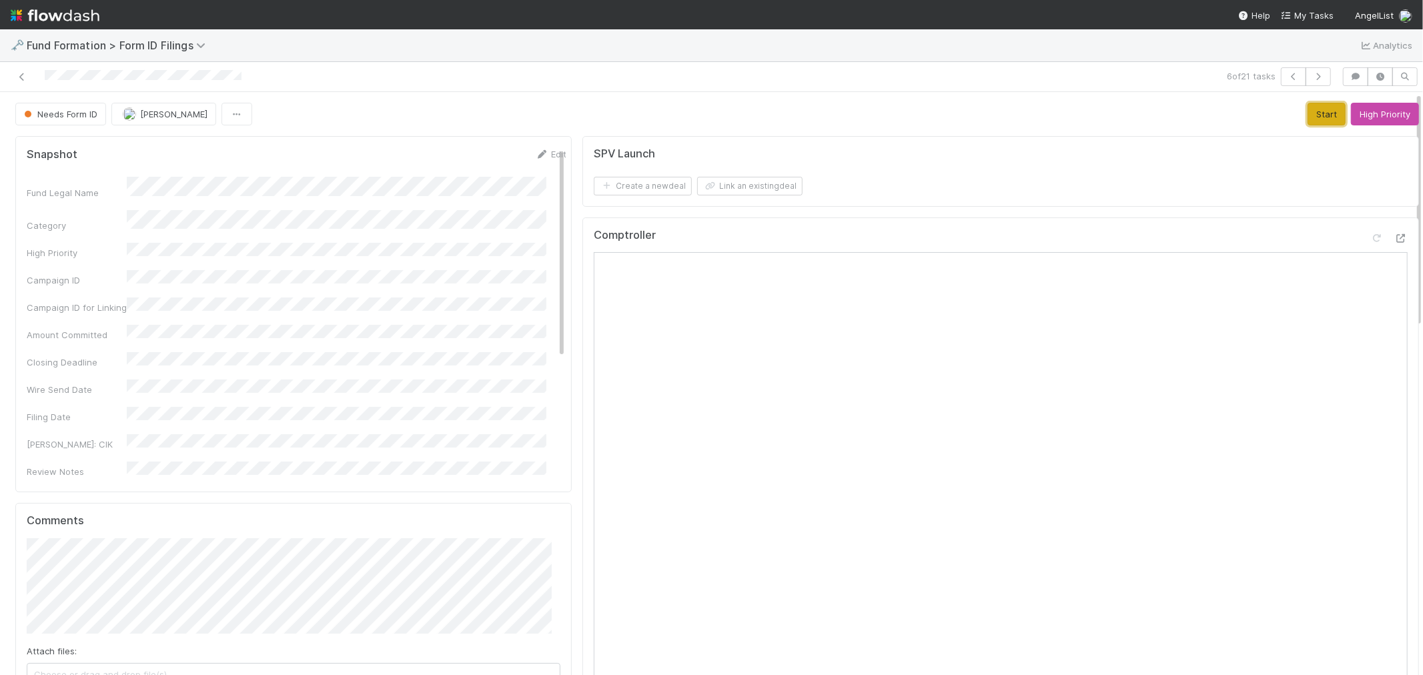
click at [1308, 112] on button "Start" at bounding box center [1327, 114] width 38 height 23
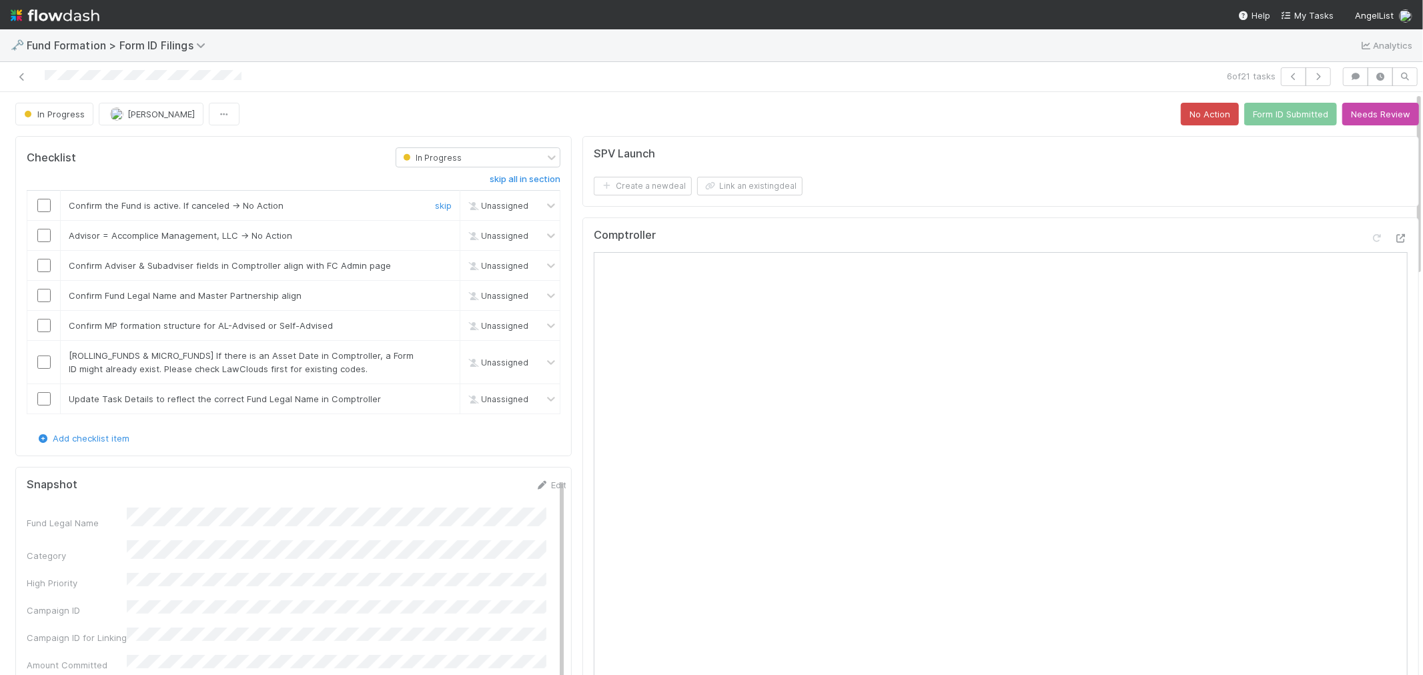
click at [50, 204] on input "checkbox" at bounding box center [43, 205] width 13 height 13
click at [435, 237] on link "skip" at bounding box center [443, 235] width 17 height 11
click at [43, 261] on input "checkbox" at bounding box center [43, 265] width 13 height 13
click at [45, 298] on input "checkbox" at bounding box center [43, 295] width 13 height 13
click at [43, 328] on input "checkbox" at bounding box center [43, 325] width 13 height 13
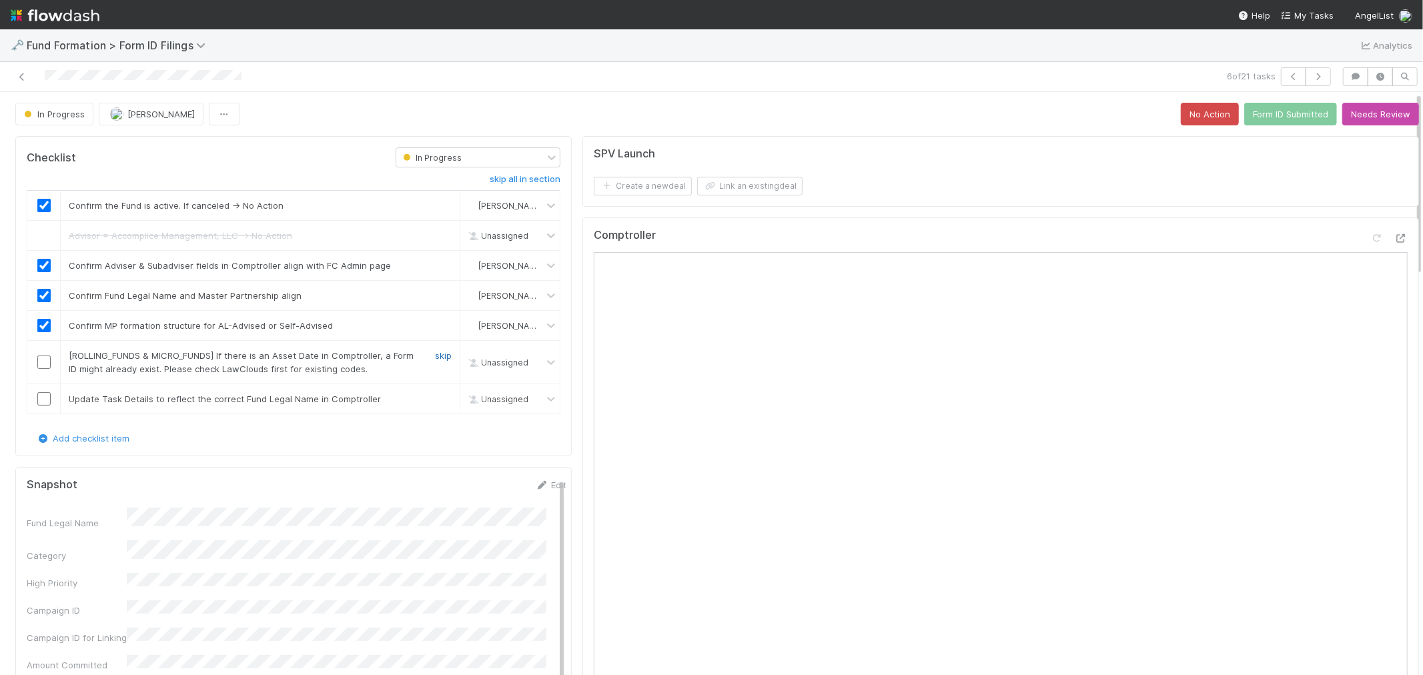
click at [435, 357] on link "skip" at bounding box center [443, 355] width 17 height 11
click at [435, 404] on link "skip" at bounding box center [443, 399] width 17 height 11
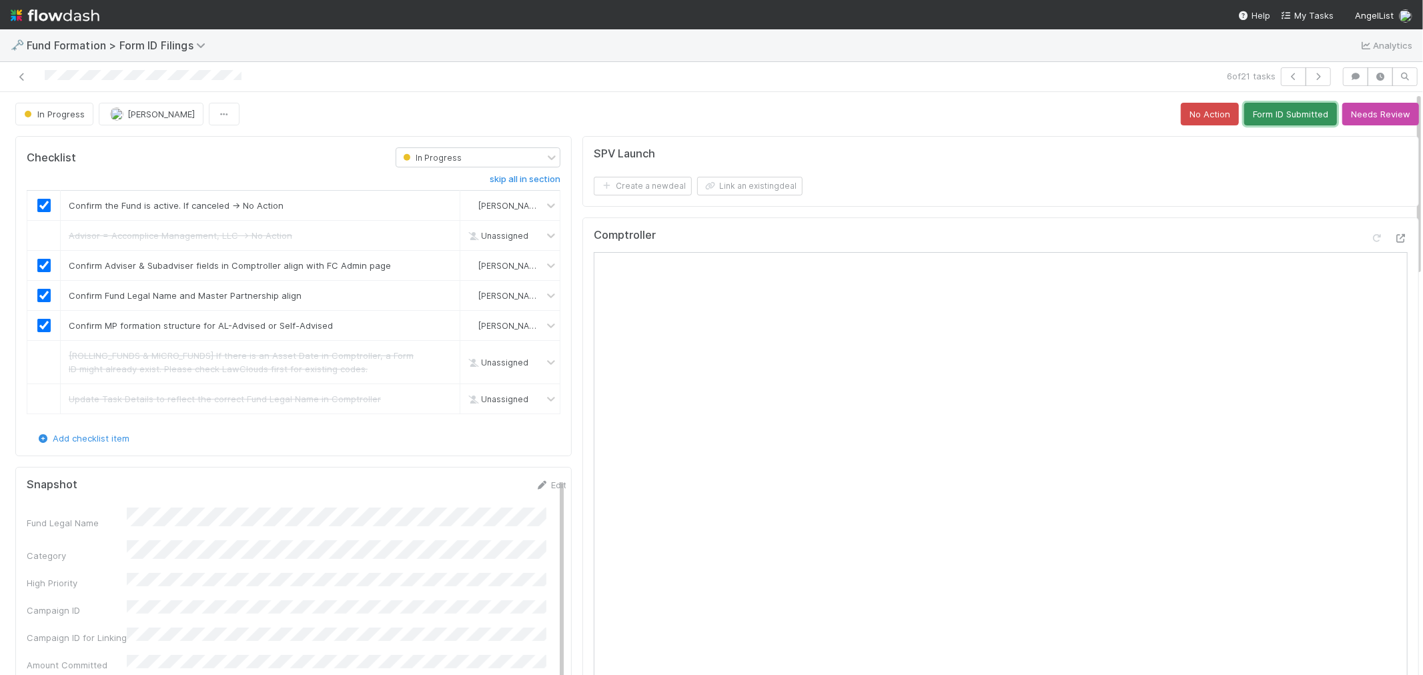
click at [1258, 120] on button "Form ID Submitted" at bounding box center [1290, 114] width 93 height 23
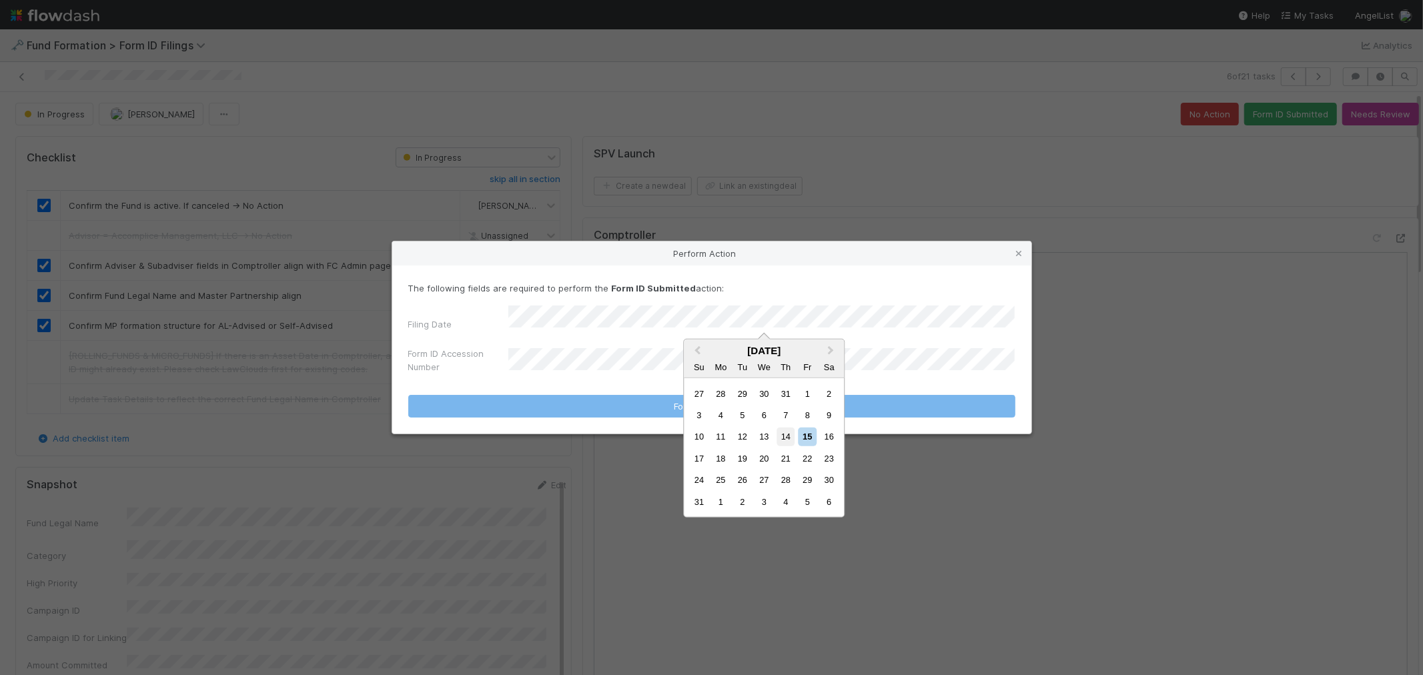
click at [779, 436] on div "14" at bounding box center [786, 437] width 18 height 18
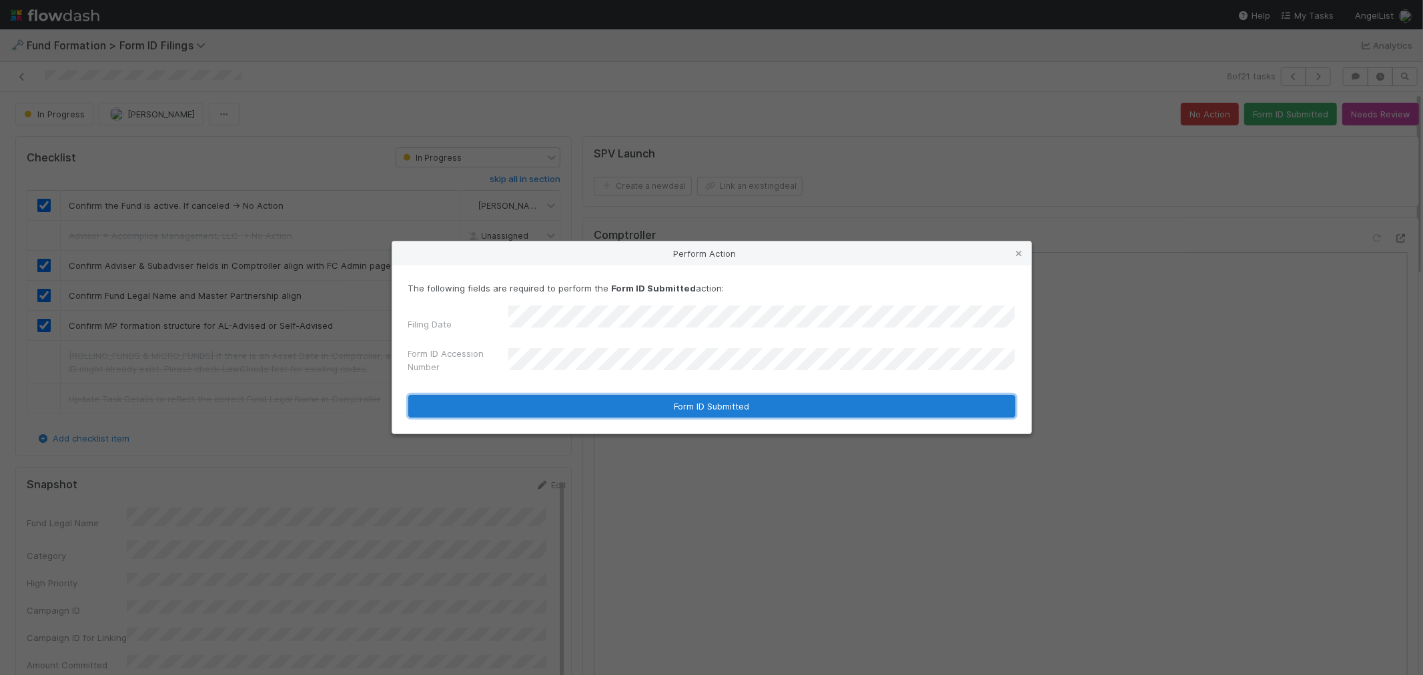
click at [564, 395] on button "Form ID Submitted" at bounding box center [711, 406] width 607 height 23
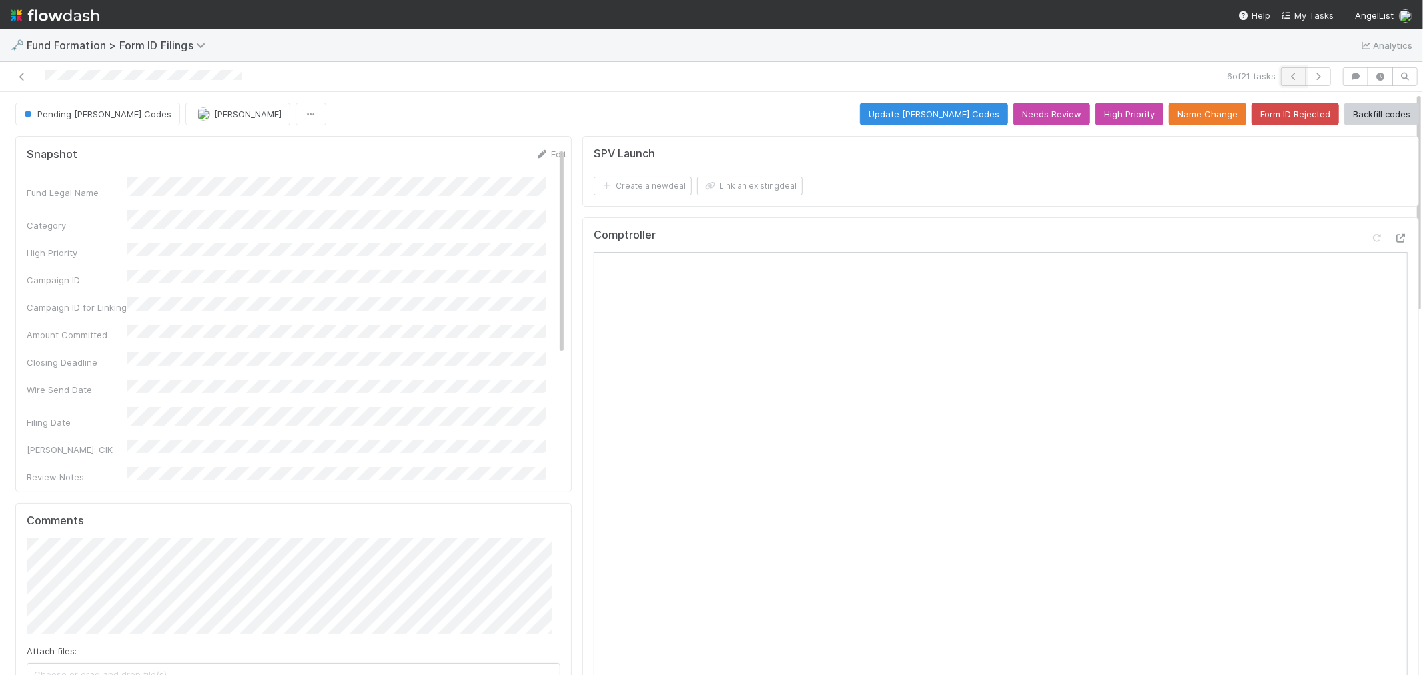
click at [1287, 75] on icon "button" at bounding box center [1293, 77] width 13 height 8
click at [1312, 80] on icon "button" at bounding box center [1318, 77] width 13 height 8
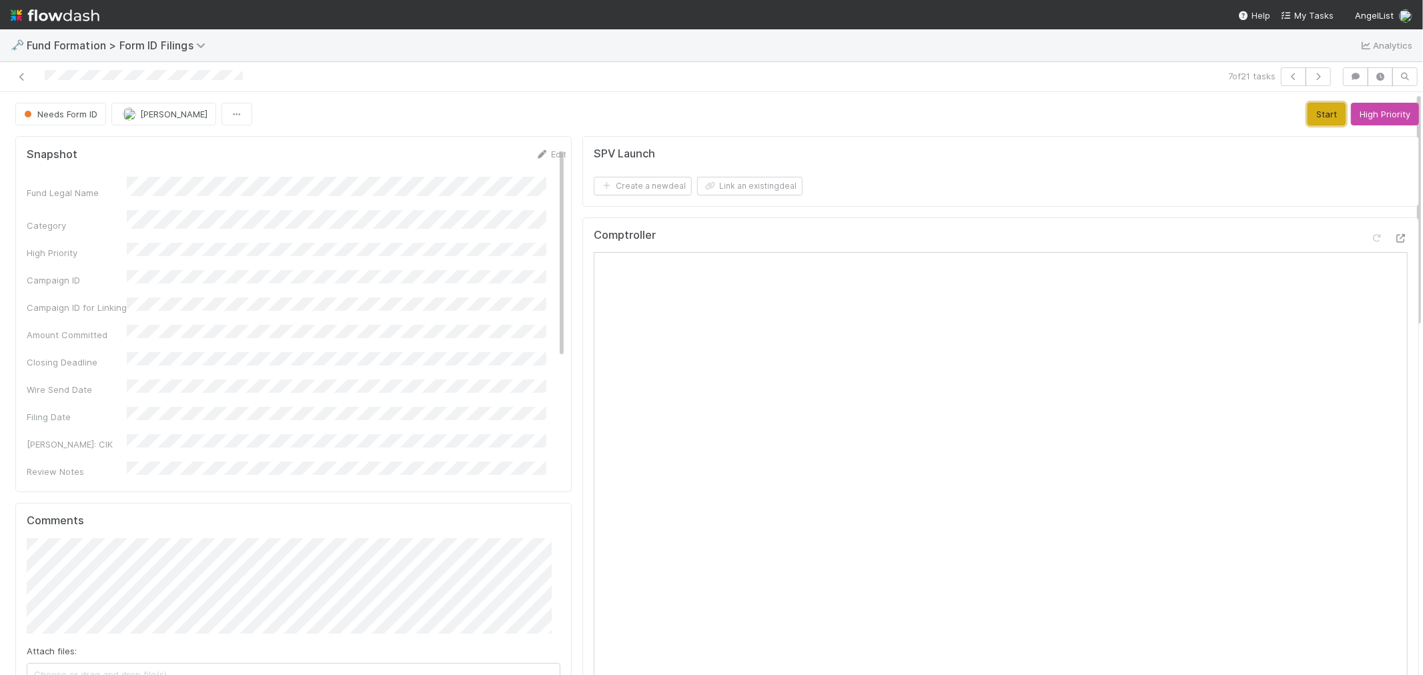
click at [1311, 107] on button "Start" at bounding box center [1327, 114] width 38 height 23
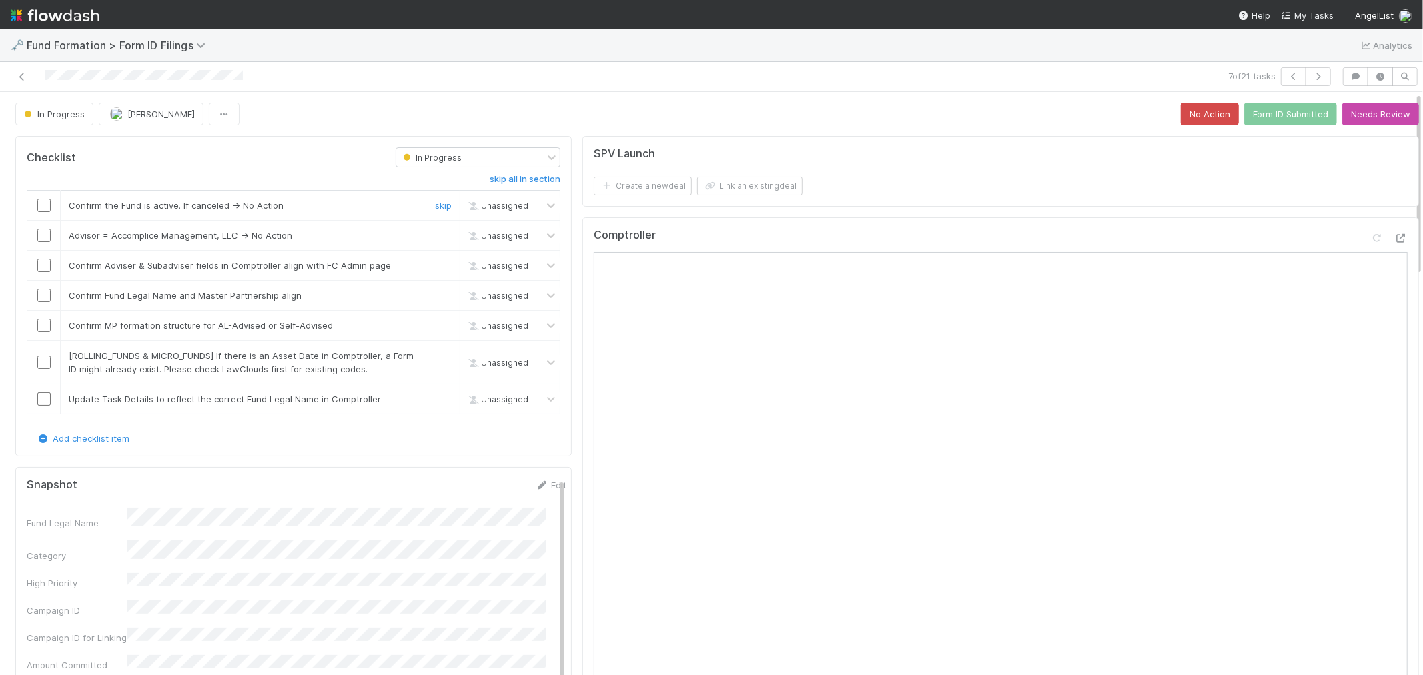
click at [43, 210] on input "checkbox" at bounding box center [43, 205] width 13 height 13
click at [435, 236] on link "skip" at bounding box center [443, 235] width 17 height 11
click at [41, 264] on input "checkbox" at bounding box center [43, 265] width 13 height 13
click at [41, 296] on input "checkbox" at bounding box center [43, 295] width 13 height 13
click at [45, 330] on input "checkbox" at bounding box center [43, 325] width 13 height 13
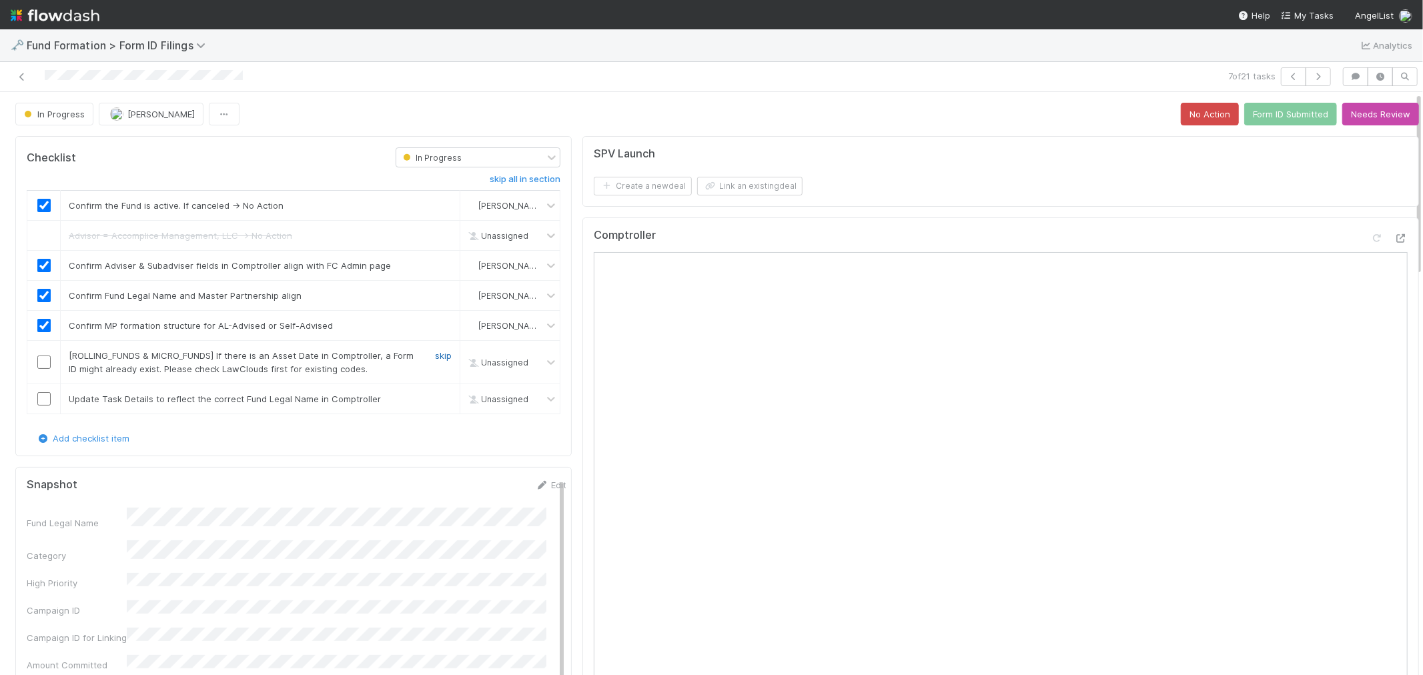
click at [441, 356] on link "skip" at bounding box center [443, 355] width 17 height 11
click at [435, 398] on link "skip" at bounding box center [443, 399] width 17 height 11
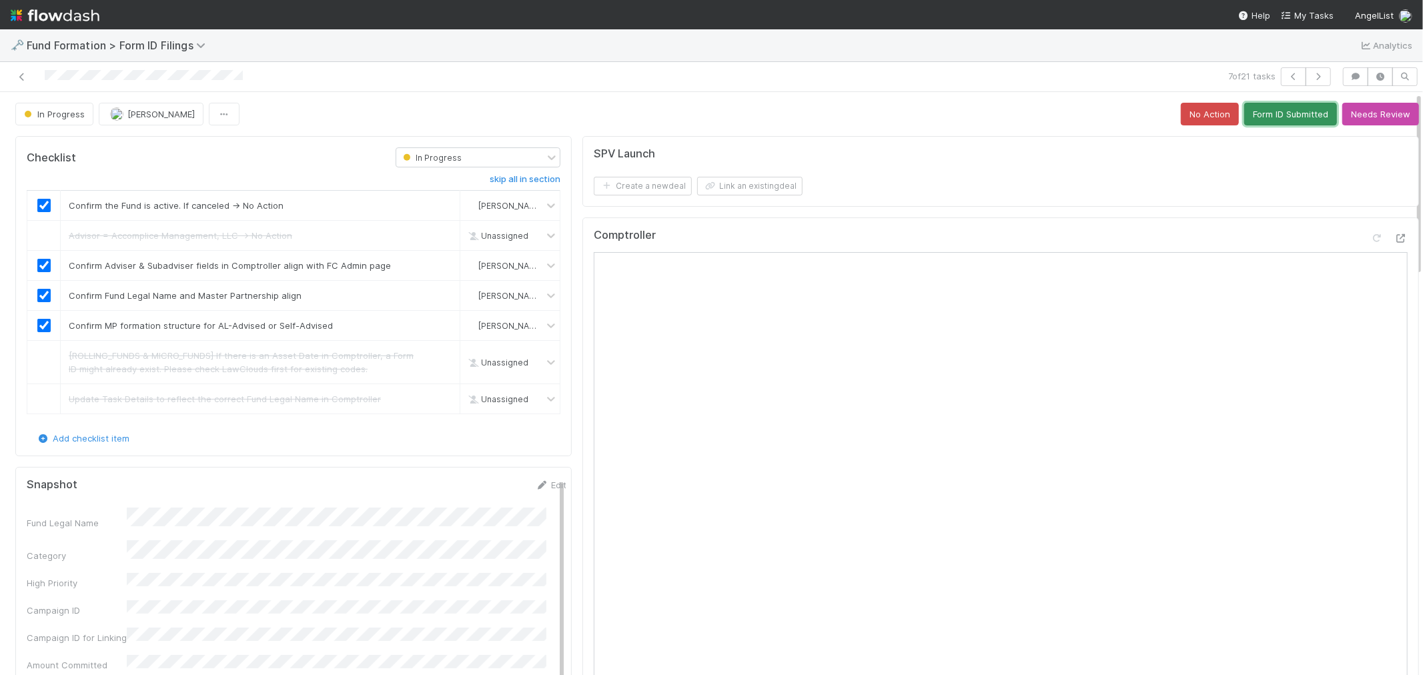
click at [1269, 103] on button "Form ID Submitted" at bounding box center [1290, 114] width 93 height 23
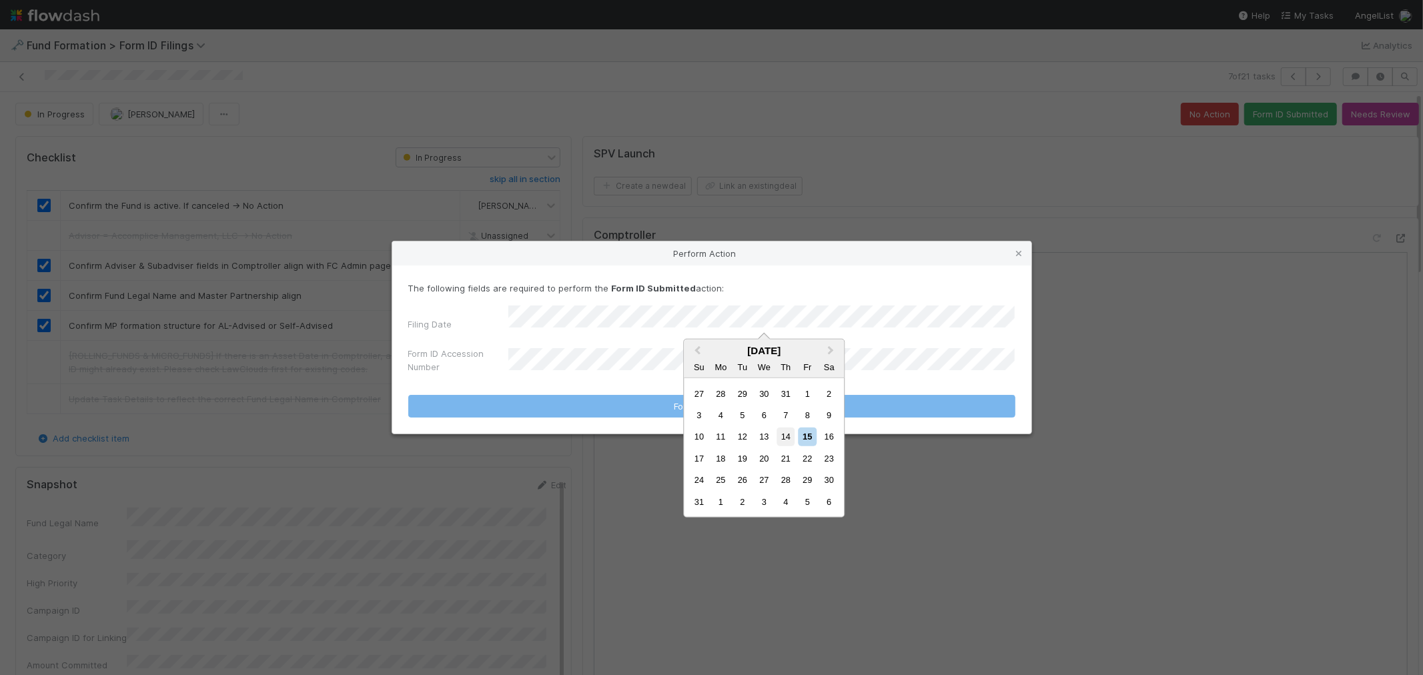
click at [781, 432] on div "14" at bounding box center [786, 437] width 18 height 18
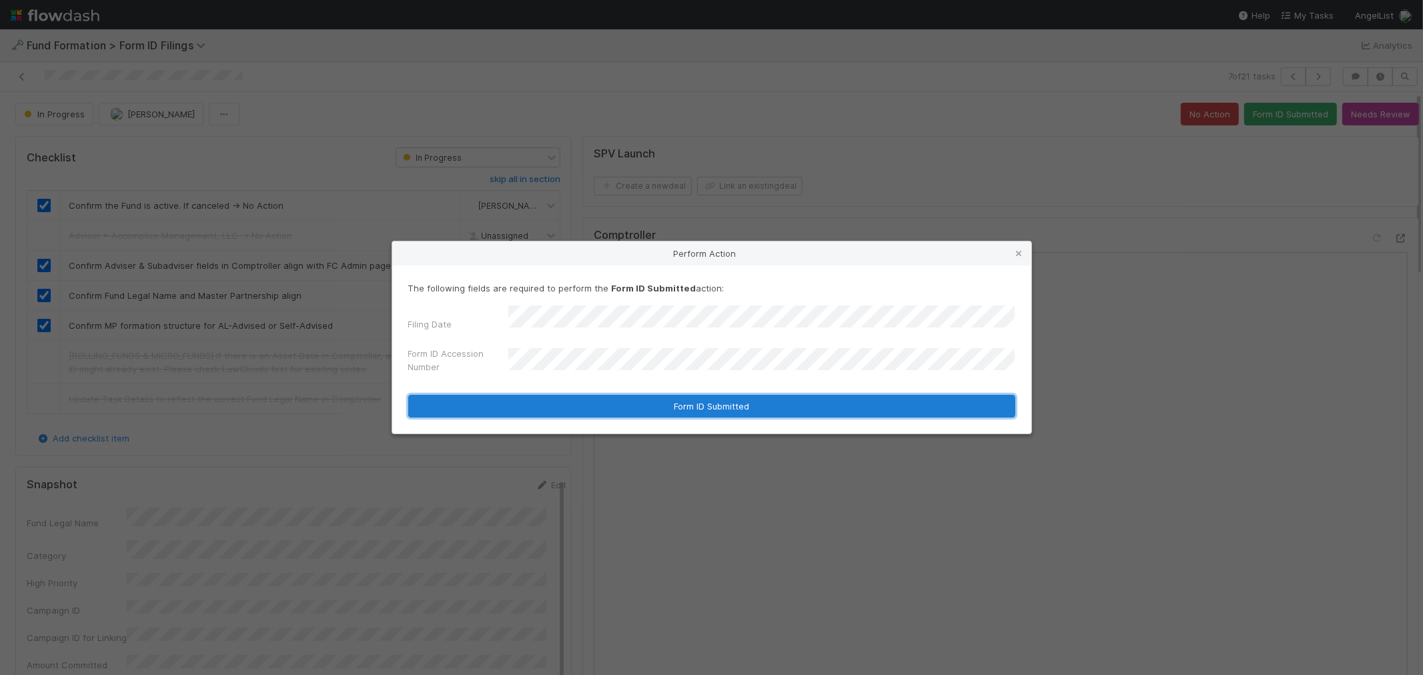
click at [583, 396] on button "Form ID Submitted" at bounding box center [711, 406] width 607 height 23
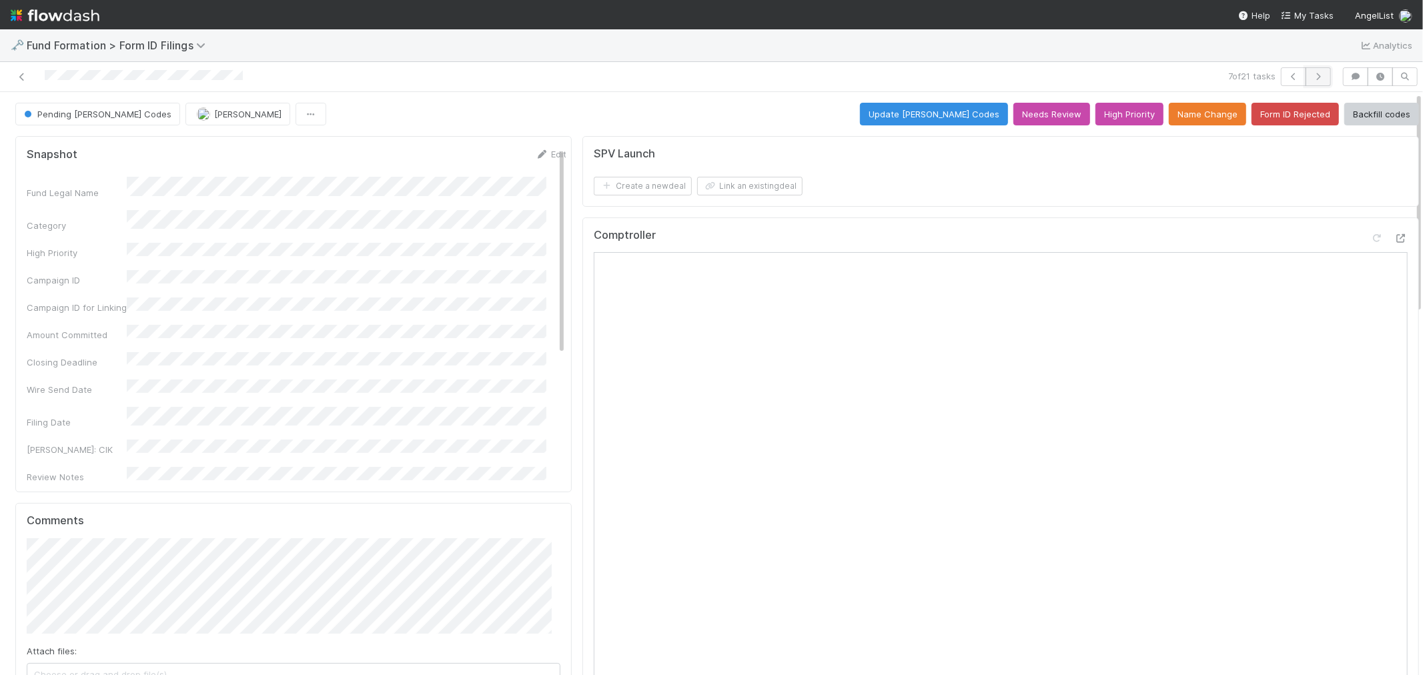
click at [1312, 78] on icon "button" at bounding box center [1318, 77] width 13 height 8
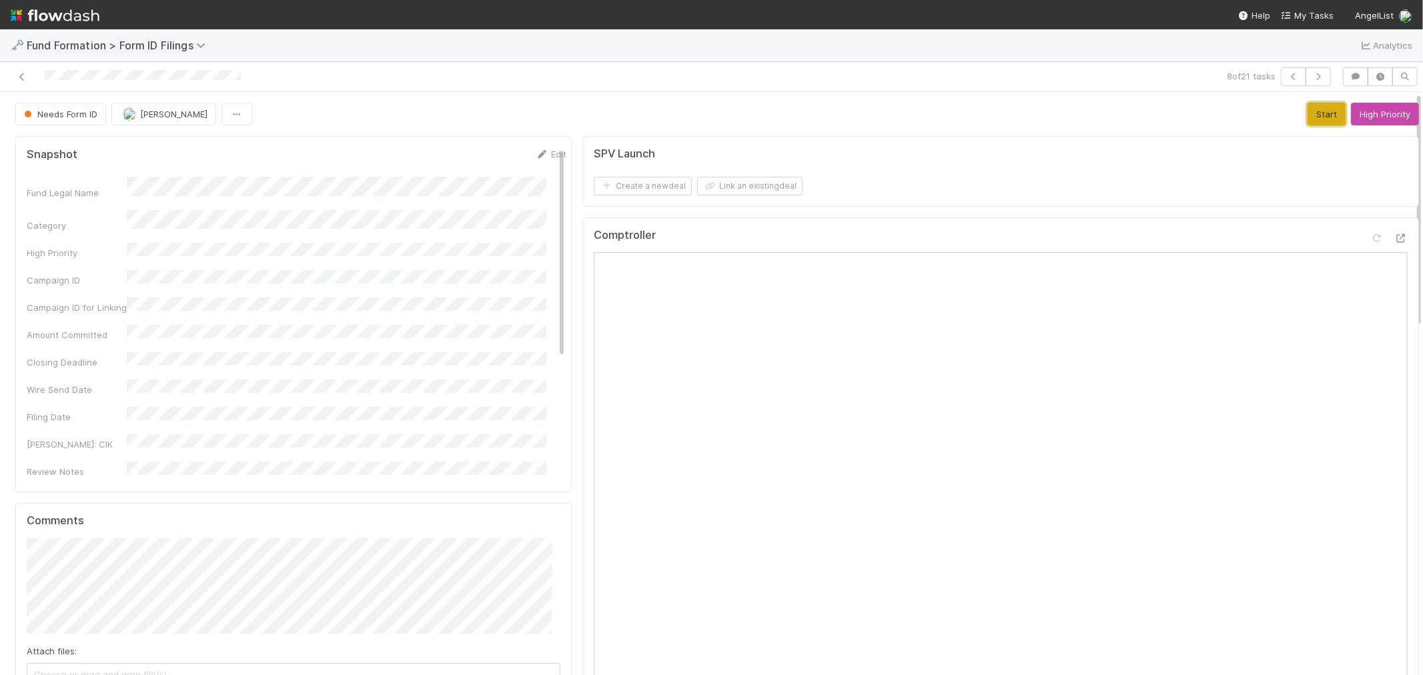
click at [1309, 108] on button "Start" at bounding box center [1327, 114] width 38 height 23
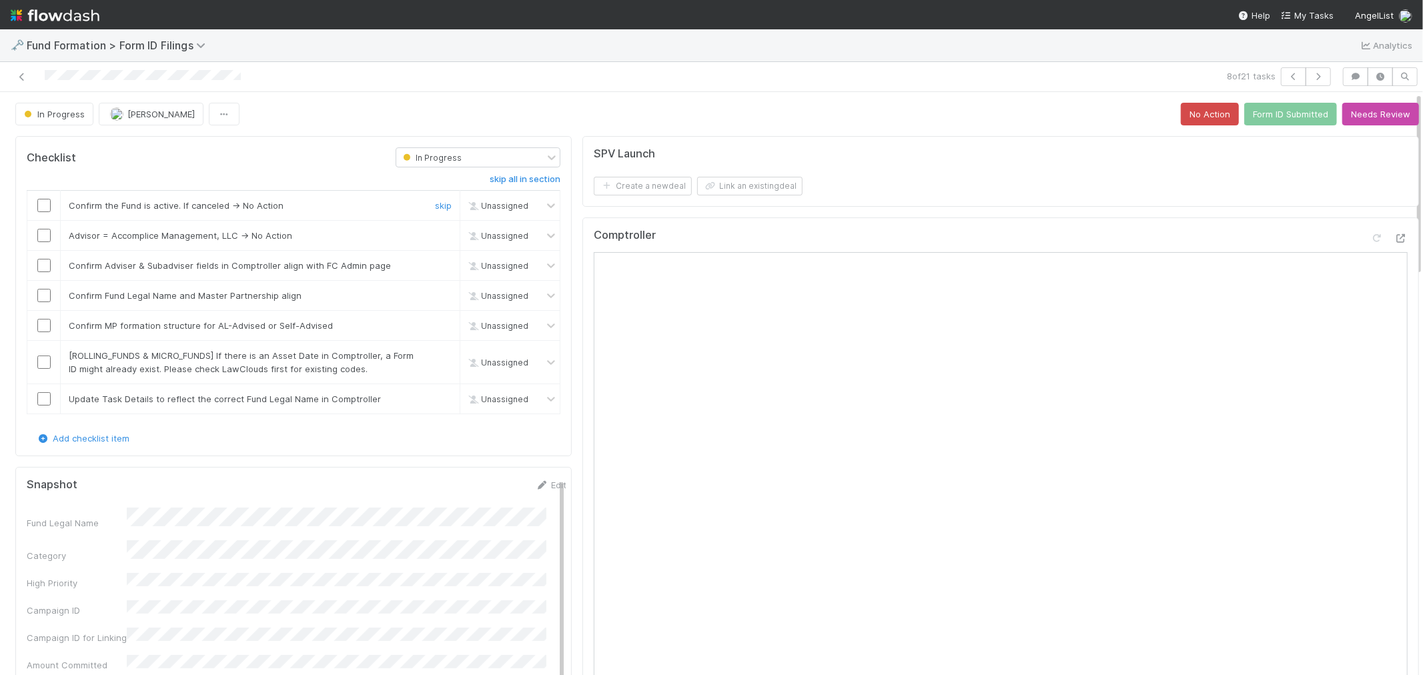
click at [38, 210] on input "checkbox" at bounding box center [43, 205] width 13 height 13
click at [435, 238] on link "skip" at bounding box center [443, 235] width 17 height 11
click at [47, 267] on input "checkbox" at bounding box center [43, 265] width 13 height 13
click at [42, 299] on input "checkbox" at bounding box center [43, 295] width 13 height 13
click at [45, 325] on input "checkbox" at bounding box center [43, 325] width 13 height 13
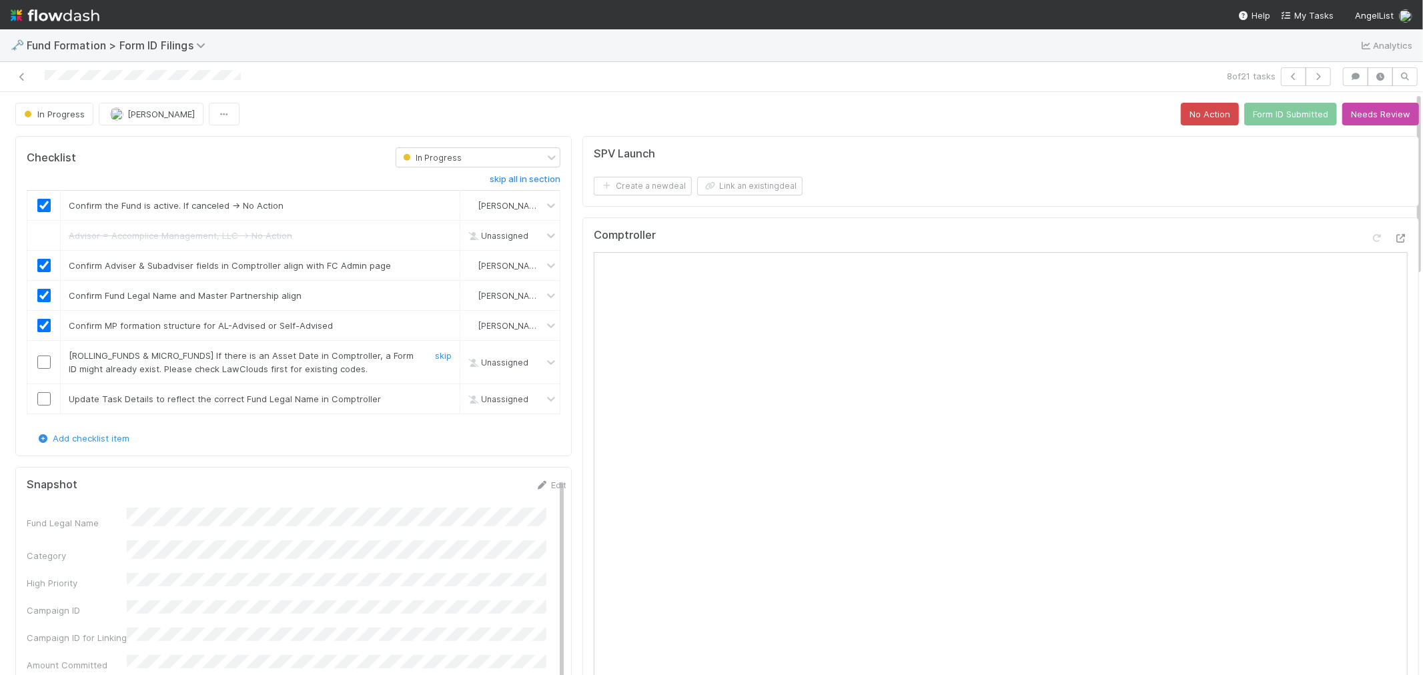
click at [424, 359] on div "skip" at bounding box center [442, 362] width 40 height 27
click at [425, 357] on div "skip" at bounding box center [442, 362] width 40 height 27
click at [435, 355] on link "skip" at bounding box center [443, 355] width 17 height 11
click at [435, 398] on link "skip" at bounding box center [443, 399] width 17 height 11
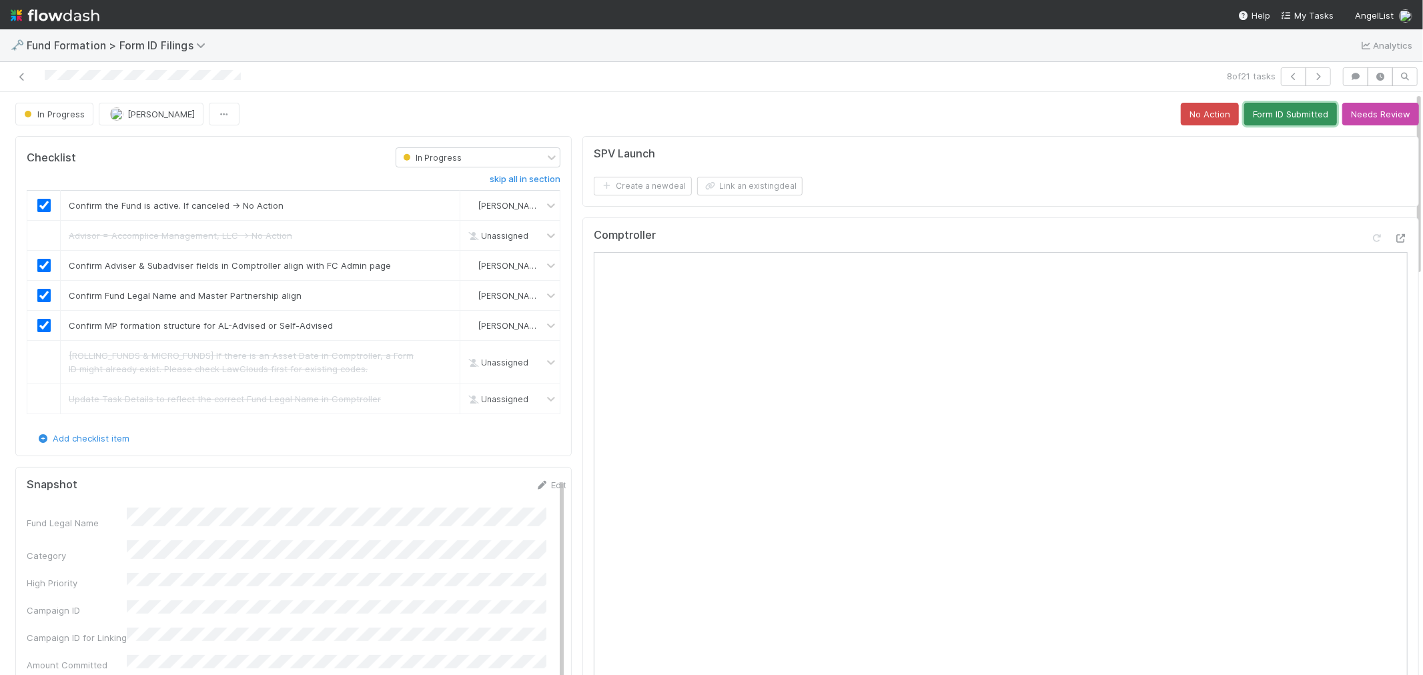
click at [1275, 116] on button "Form ID Submitted" at bounding box center [1290, 114] width 93 height 23
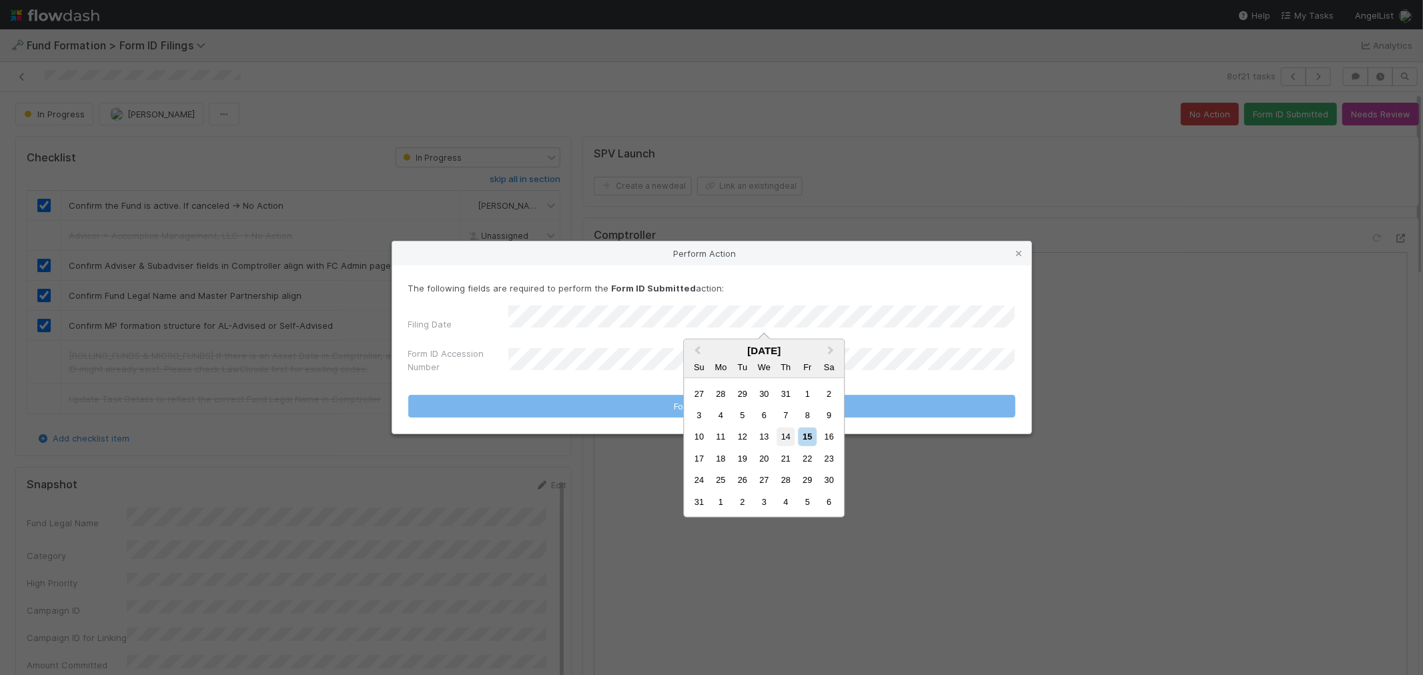
click at [787, 439] on div "14" at bounding box center [786, 437] width 18 height 18
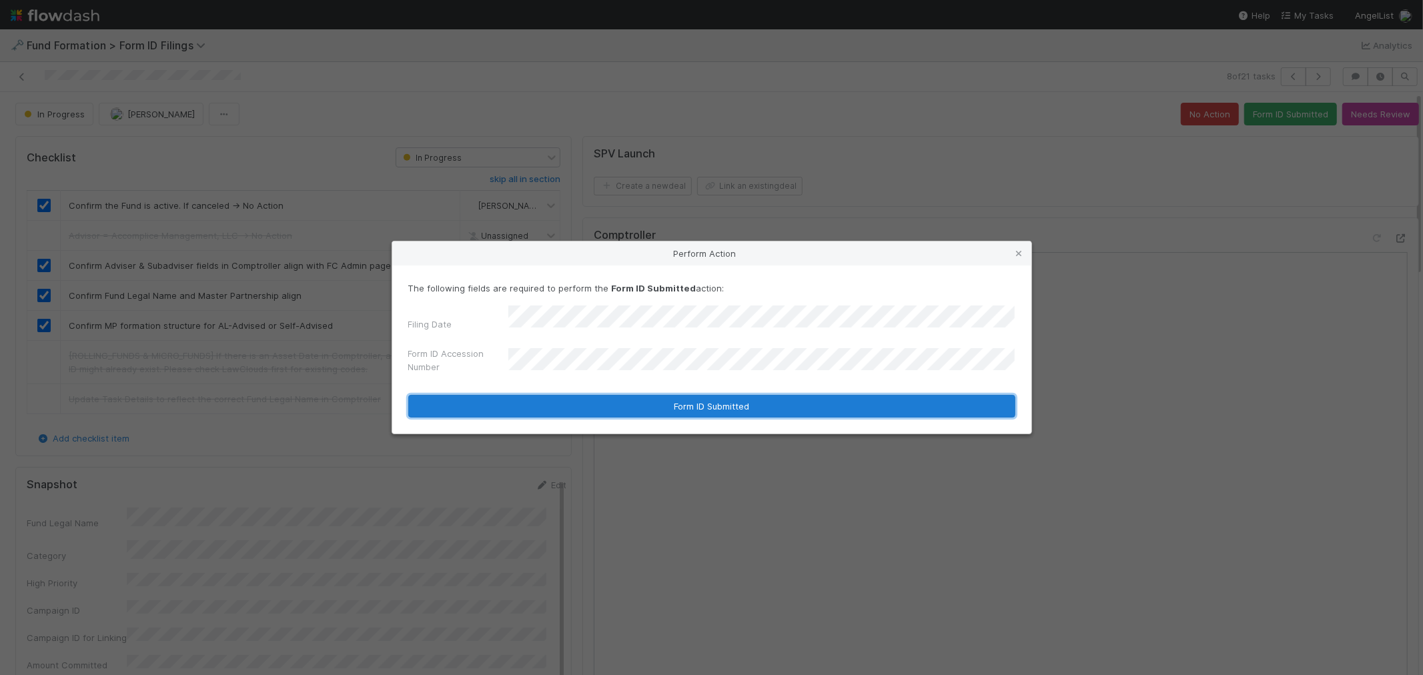
click at [576, 402] on button "Form ID Submitted" at bounding box center [711, 406] width 607 height 23
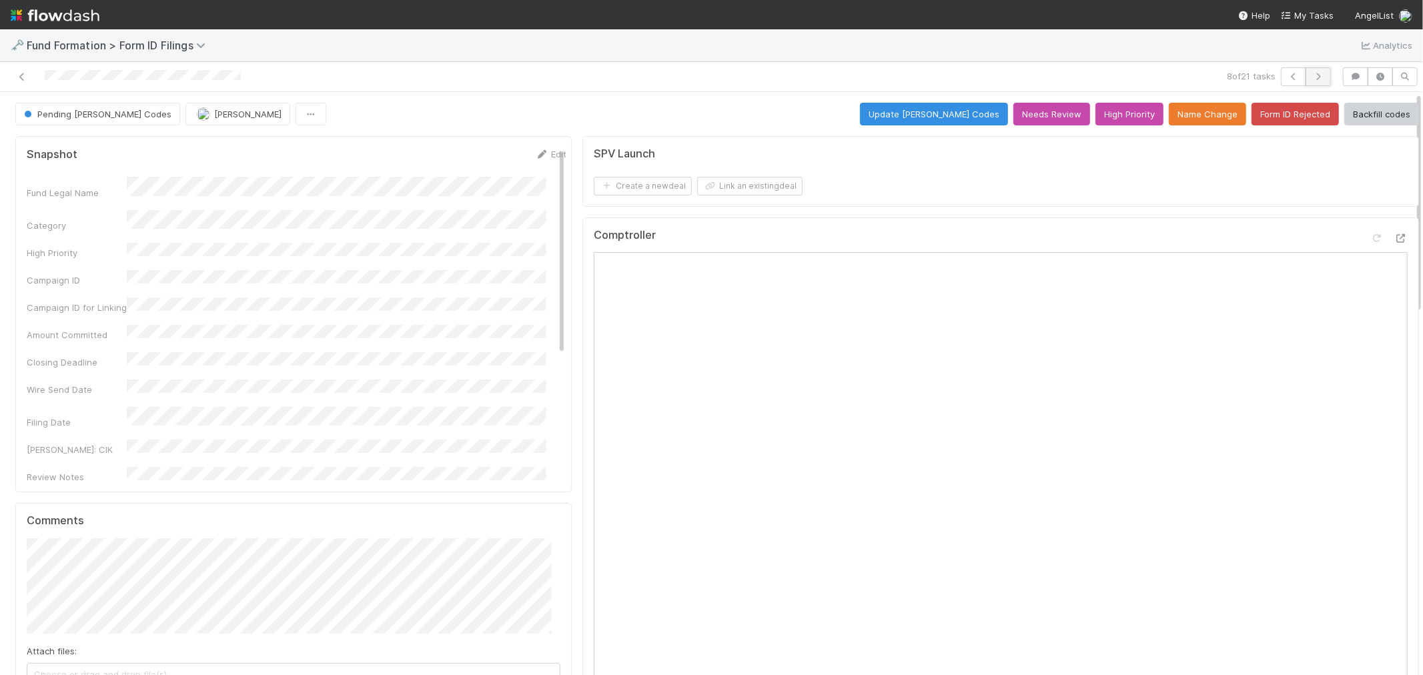
click at [1312, 77] on icon "button" at bounding box center [1318, 77] width 13 height 8
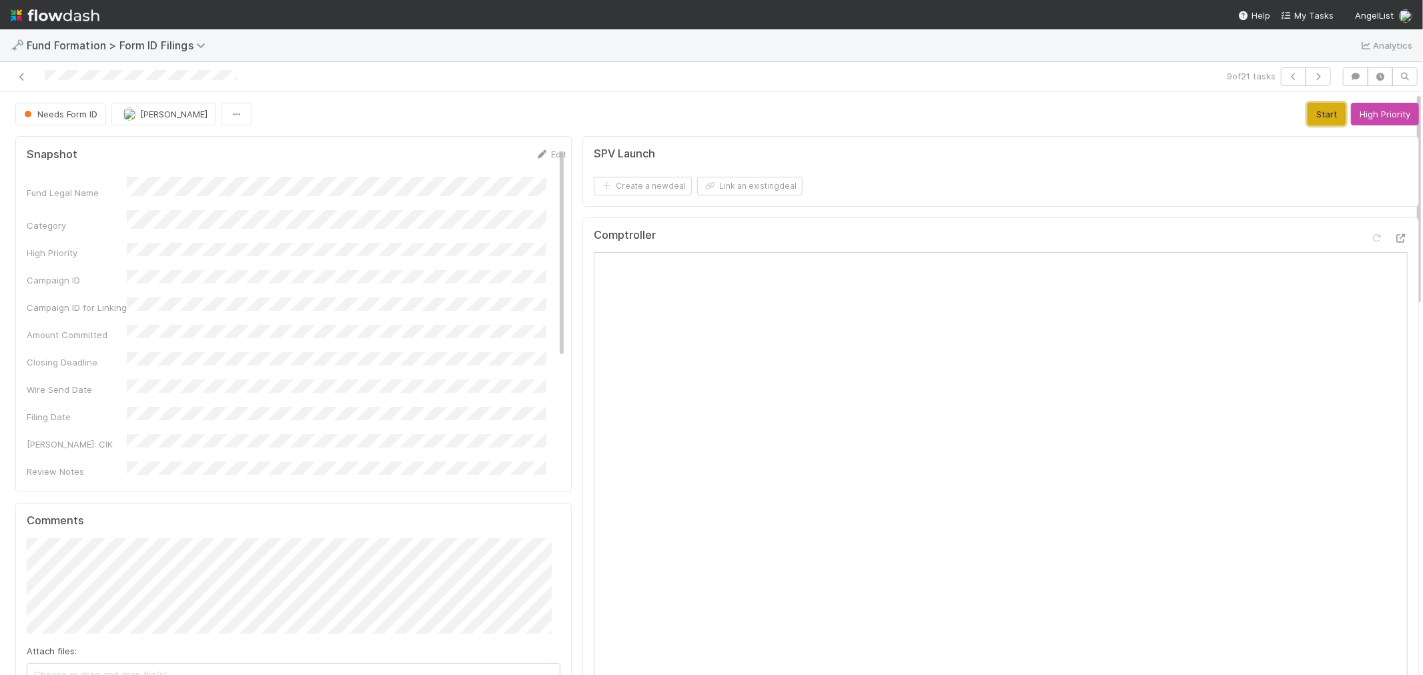
click at [1308, 110] on button "Start" at bounding box center [1327, 114] width 38 height 23
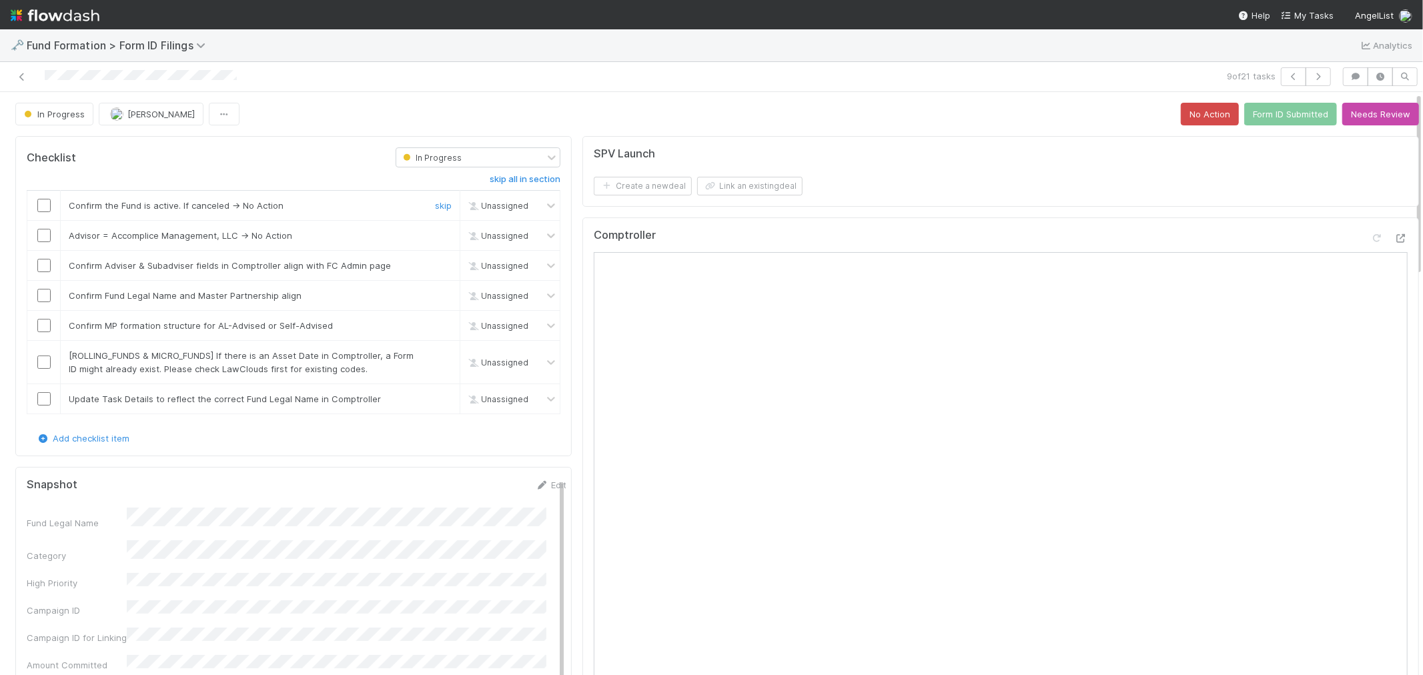
click at [44, 205] on input "checkbox" at bounding box center [43, 205] width 13 height 13
click at [438, 232] on link "skip" at bounding box center [443, 235] width 17 height 11
click at [43, 266] on input "checkbox" at bounding box center [43, 265] width 13 height 13
click at [41, 299] on input "checkbox" at bounding box center [43, 295] width 13 height 13
click at [39, 325] on input "checkbox" at bounding box center [43, 325] width 13 height 13
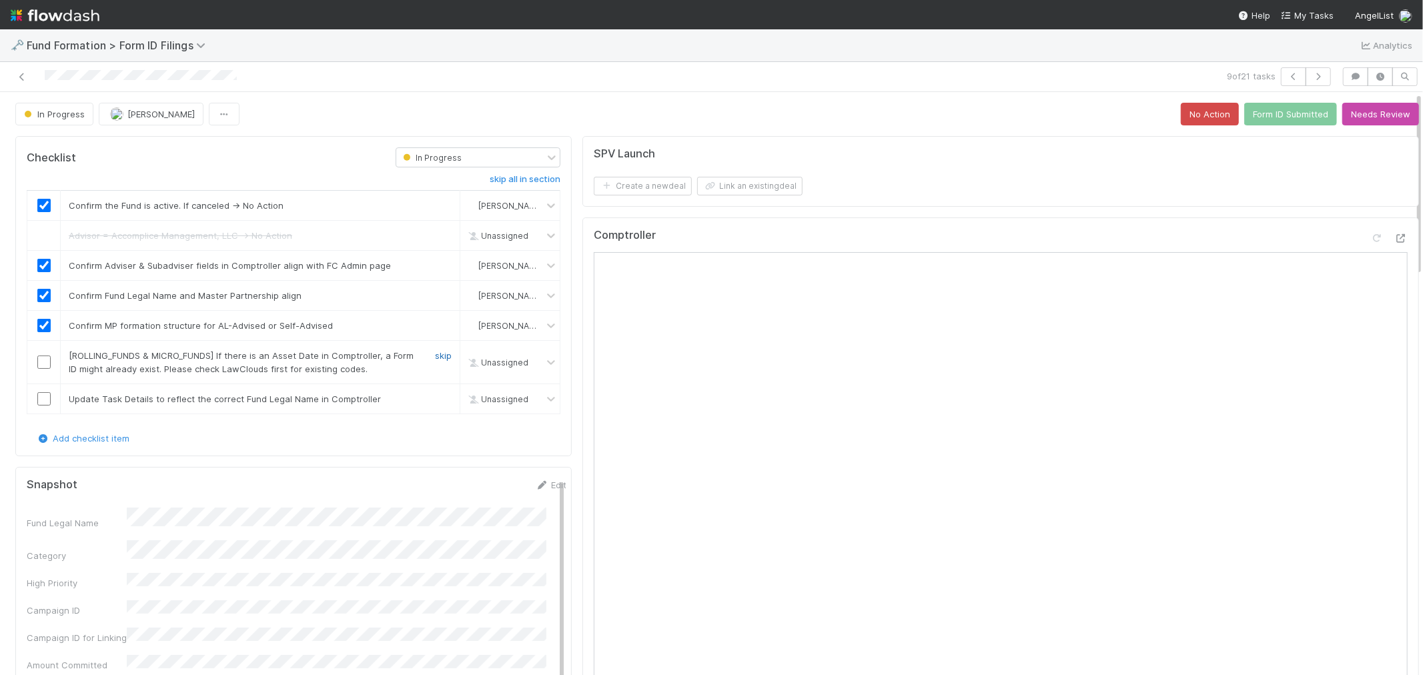
click at [435, 355] on link "skip" at bounding box center [443, 355] width 17 height 11
click at [437, 398] on link "skip" at bounding box center [443, 399] width 17 height 11
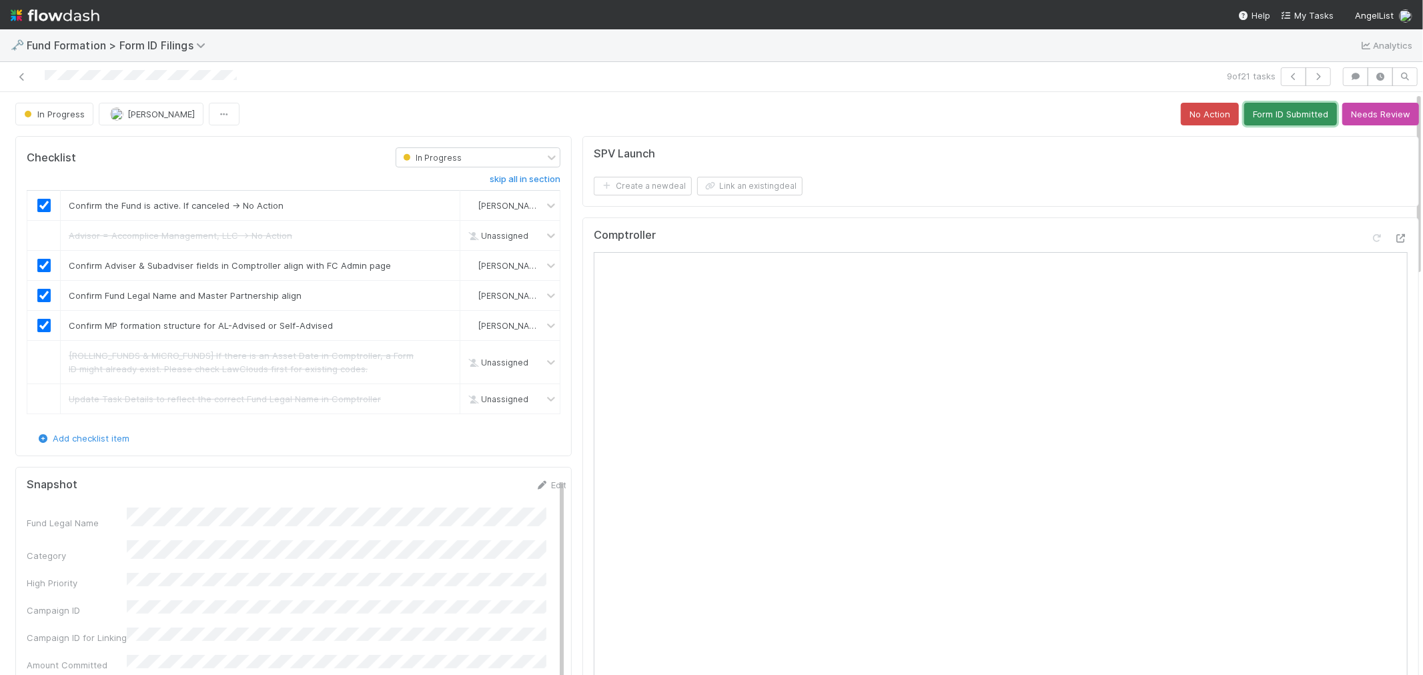
click at [1254, 105] on button "Form ID Submitted" at bounding box center [1290, 114] width 93 height 23
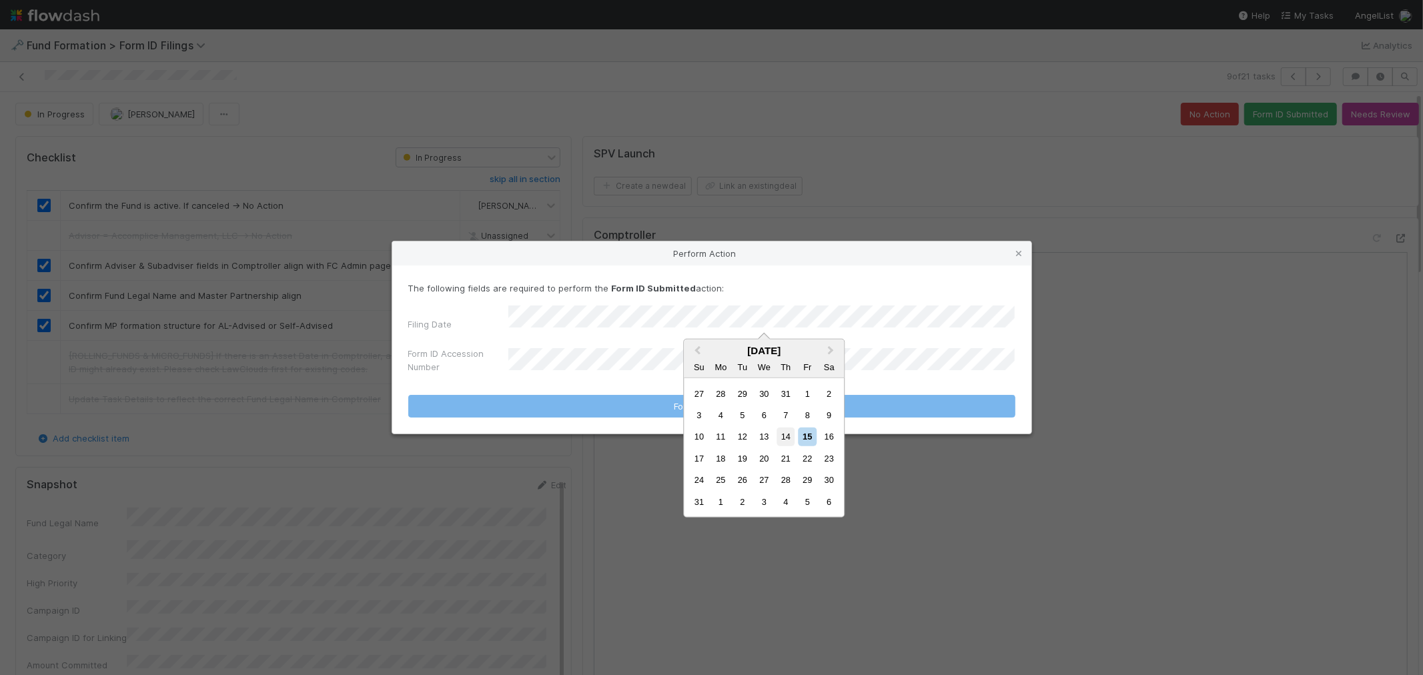
click at [790, 438] on div "14" at bounding box center [786, 437] width 18 height 18
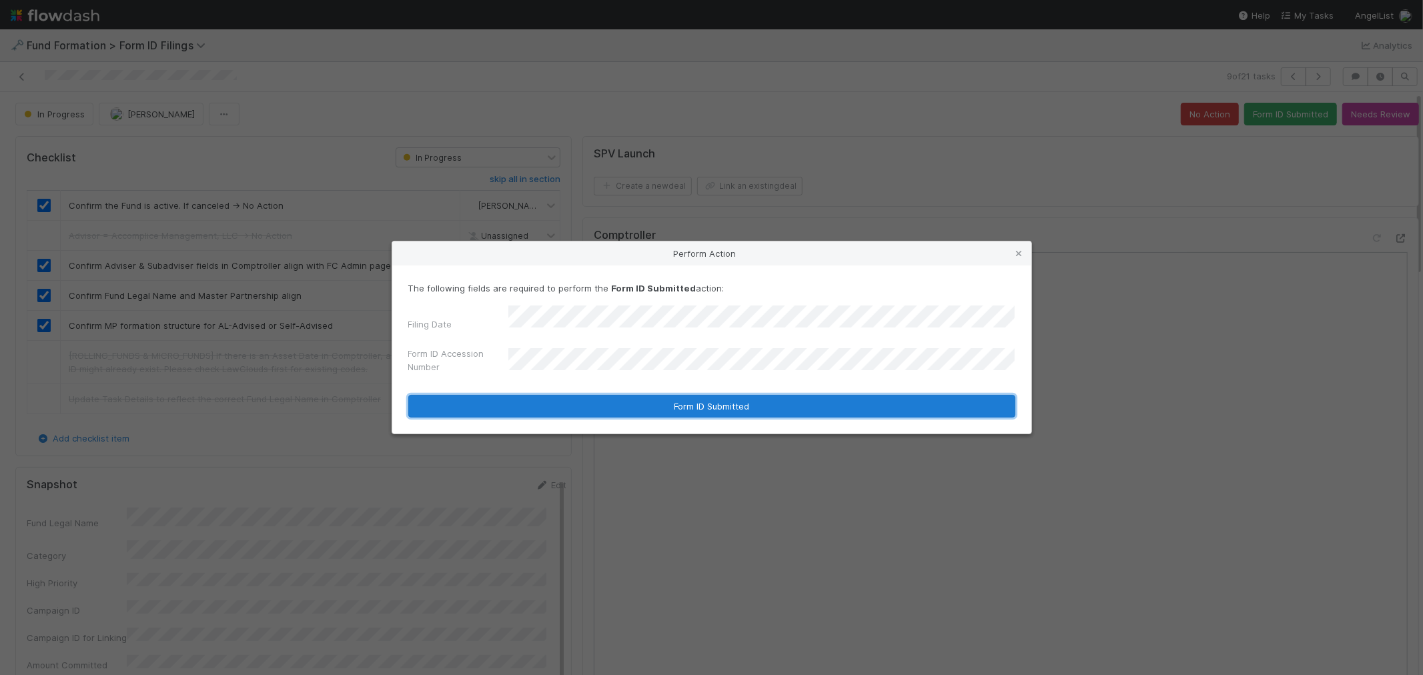
click at [579, 396] on button "Form ID Submitted" at bounding box center [711, 406] width 607 height 23
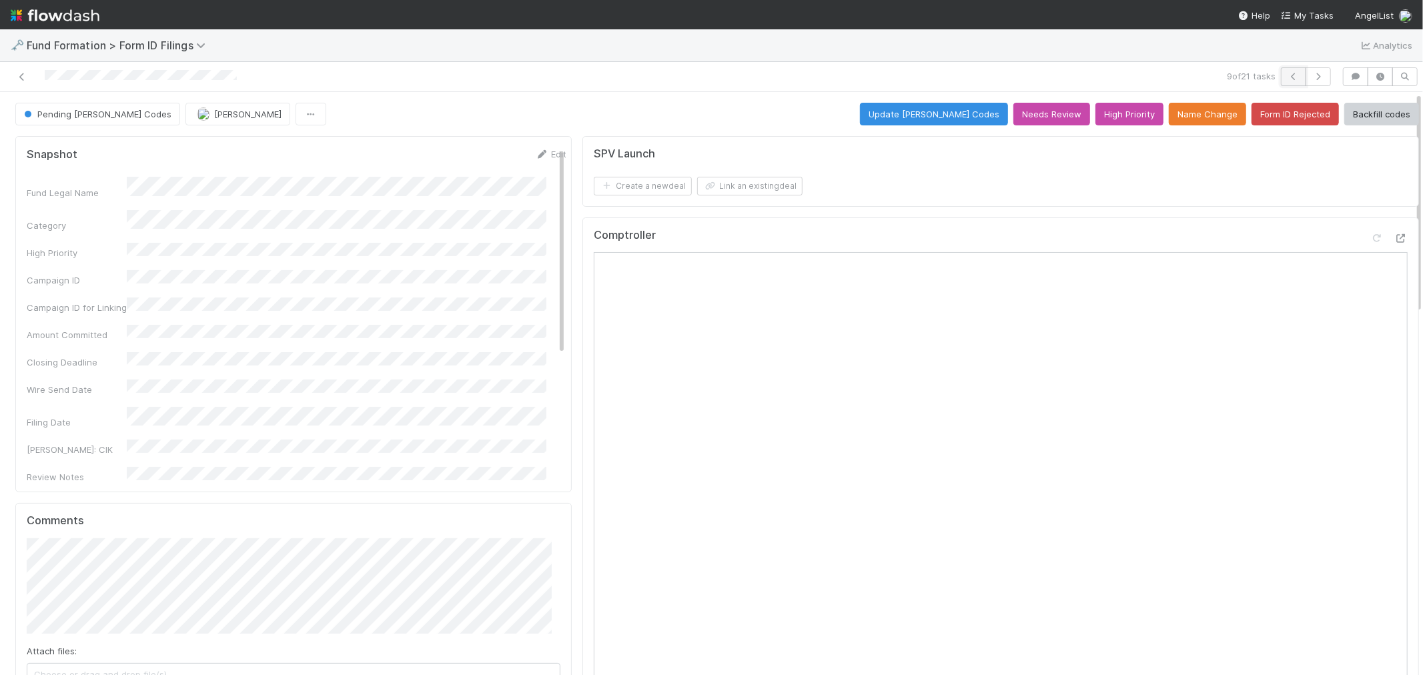
click at [1287, 76] on icon "button" at bounding box center [1293, 77] width 13 height 8
click at [1312, 73] on icon "button" at bounding box center [1318, 77] width 13 height 8
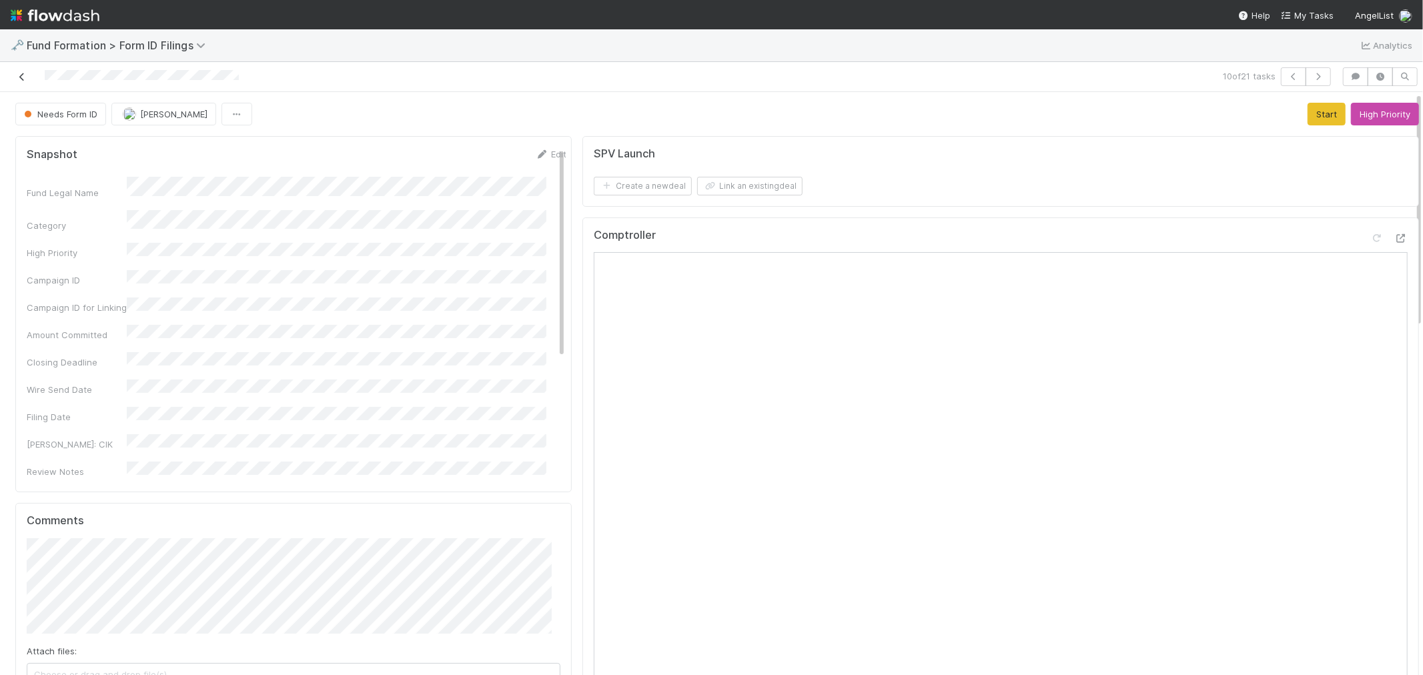
click at [21, 77] on icon at bounding box center [21, 77] width 13 height 9
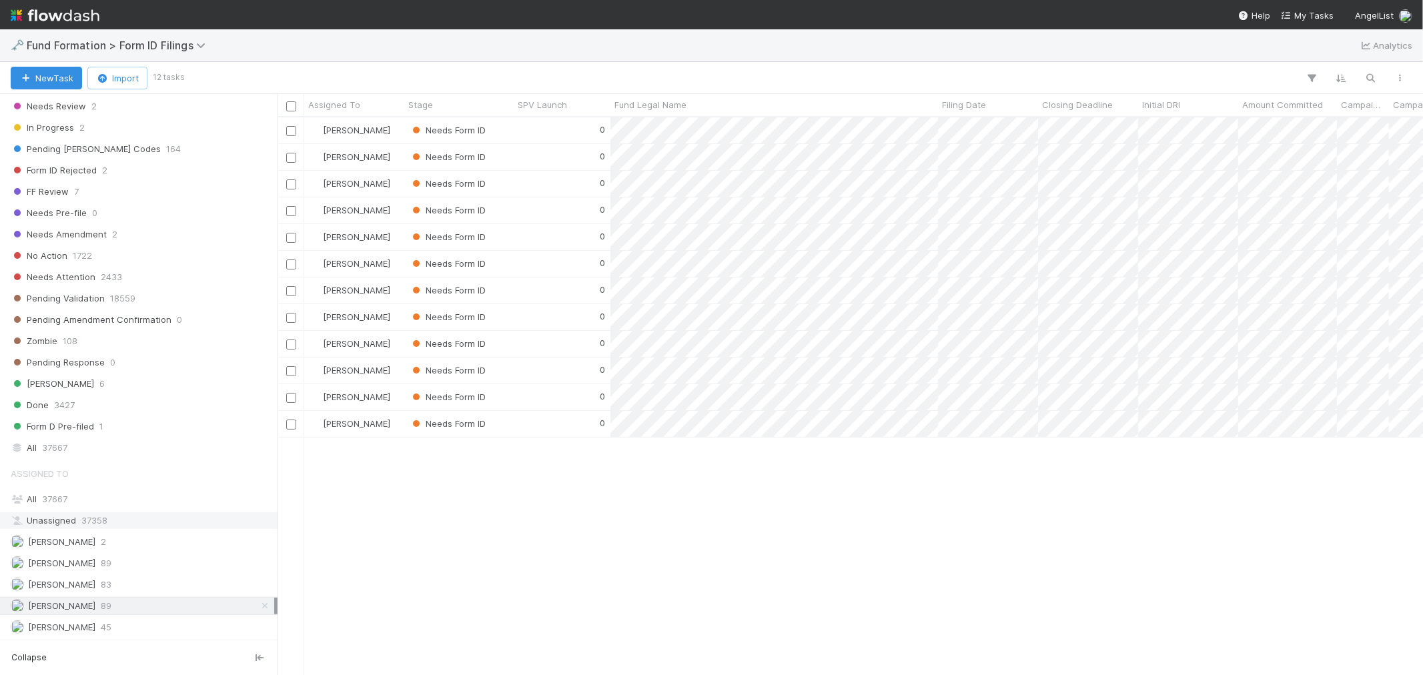
scroll to position [408, 0]
click at [136, 557] on div "Febbie Cervantes 89" at bounding box center [143, 563] width 264 height 17
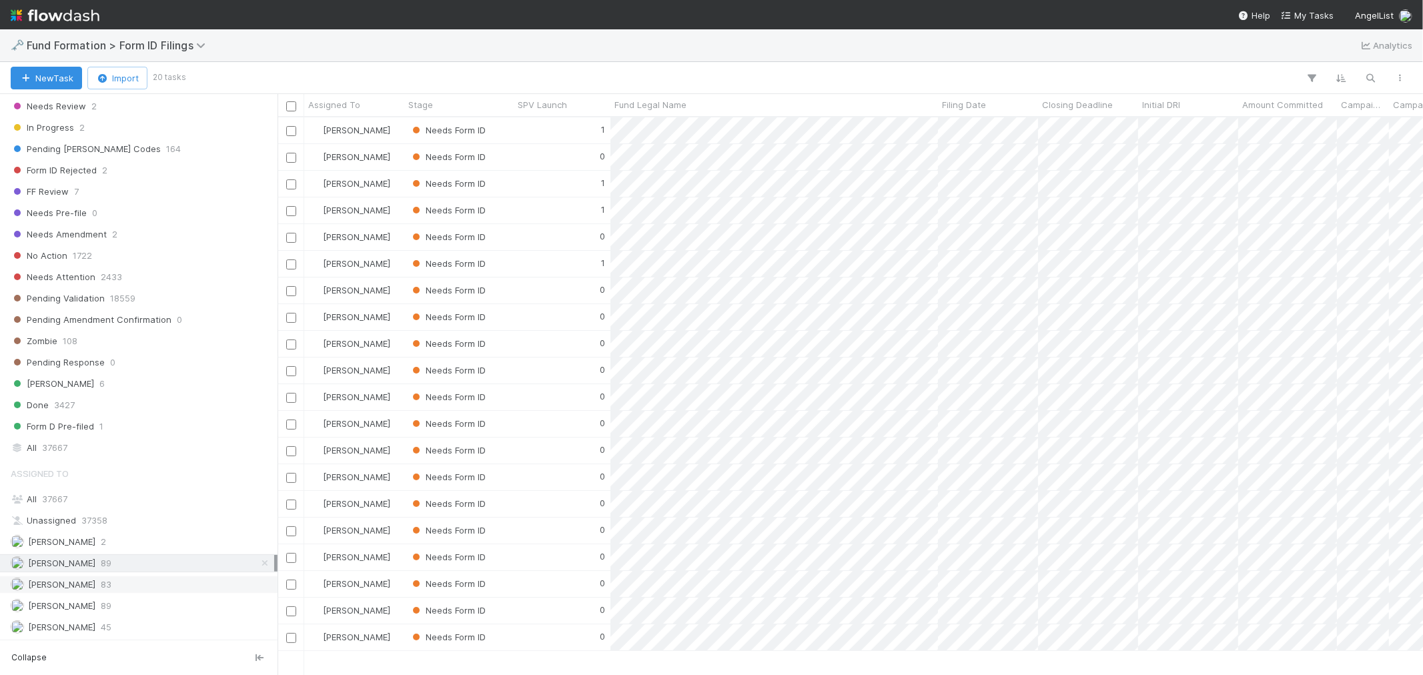
scroll to position [546, 1134]
click at [94, 586] on div "Meg Castanare 83" at bounding box center [143, 585] width 264 height 17
click at [73, 601] on span "Raven Jacinto" at bounding box center [61, 606] width 67 height 11
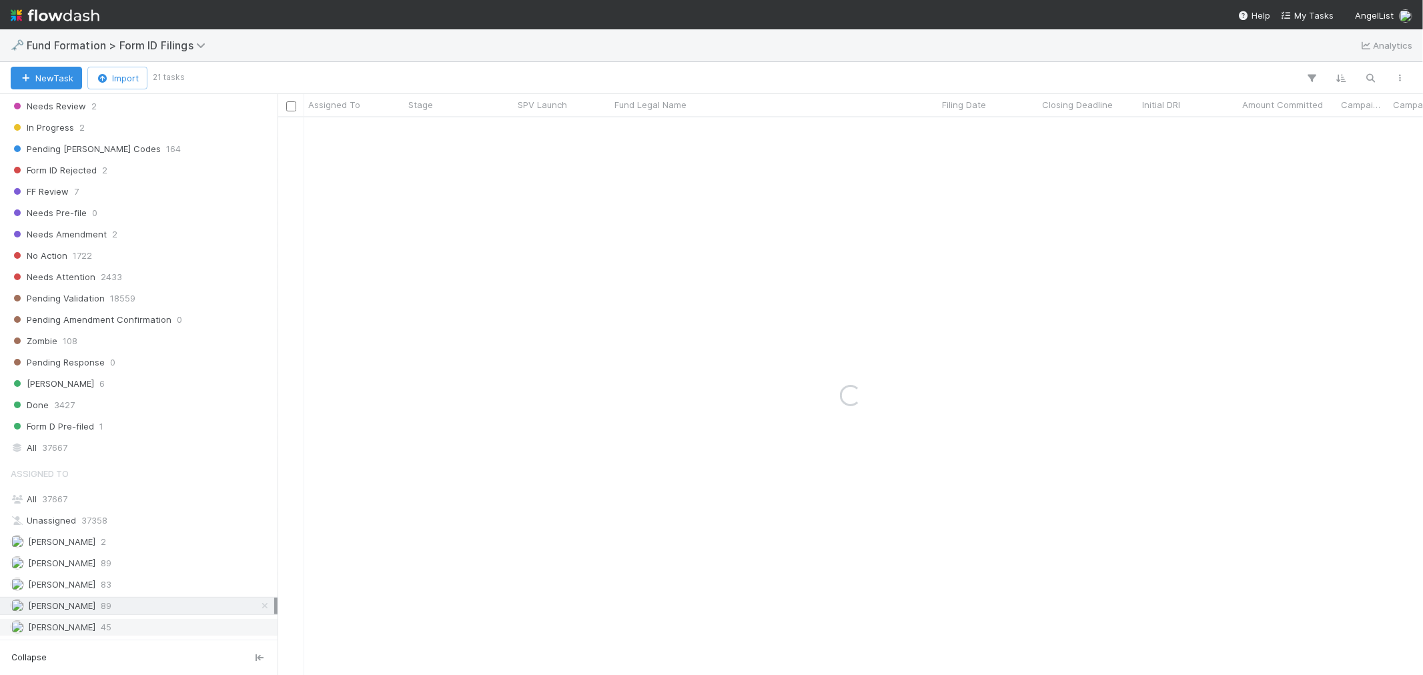
click at [115, 630] on div "Roselyn de Villa 45" at bounding box center [143, 627] width 264 height 17
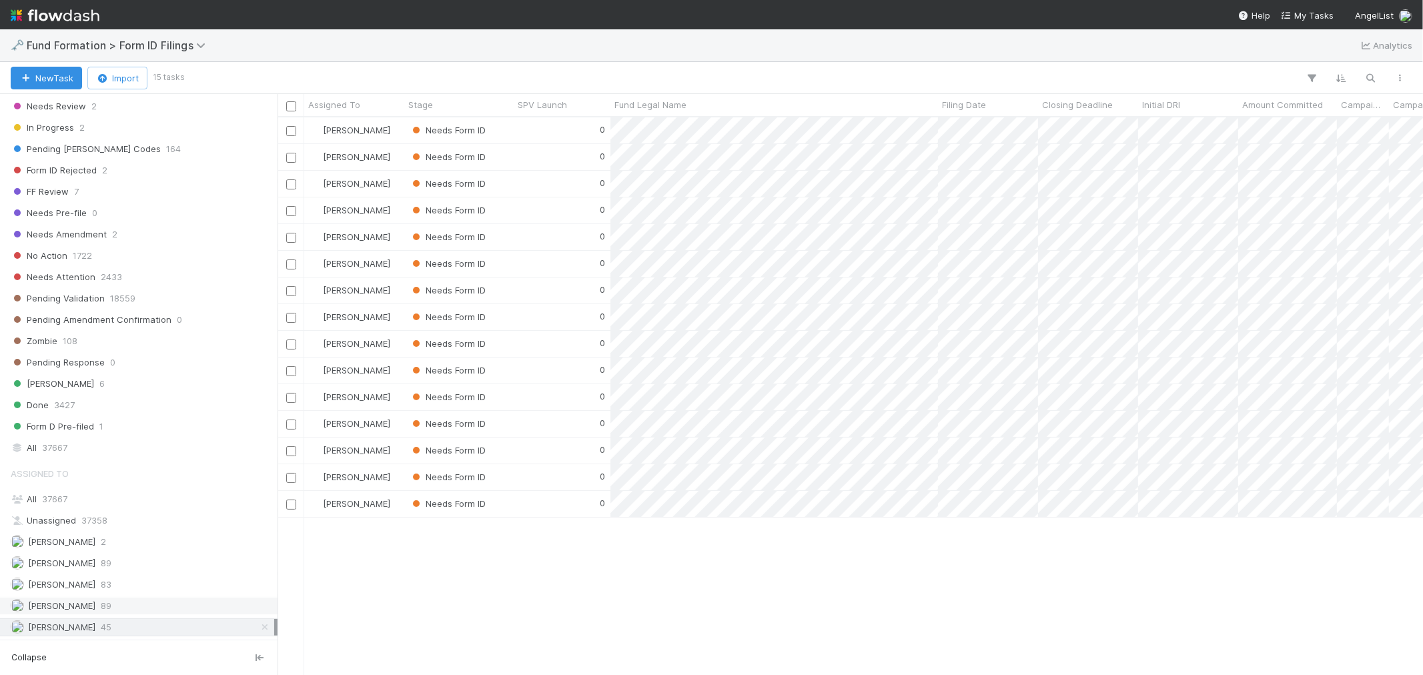
scroll to position [546, 1134]
click at [129, 605] on div "Raven Jacinto 89" at bounding box center [143, 606] width 264 height 17
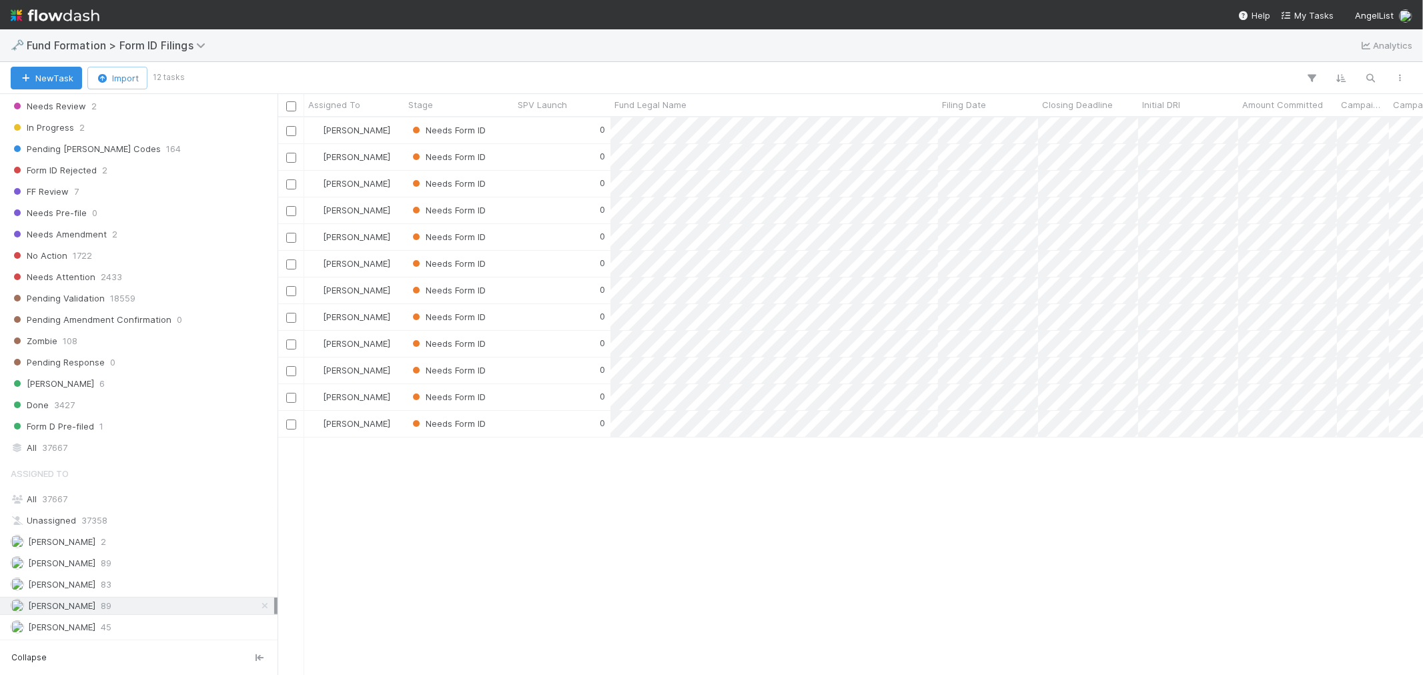
scroll to position [546, 1134]
click at [396, 134] on div "Raven Jacinto" at bounding box center [354, 130] width 100 height 26
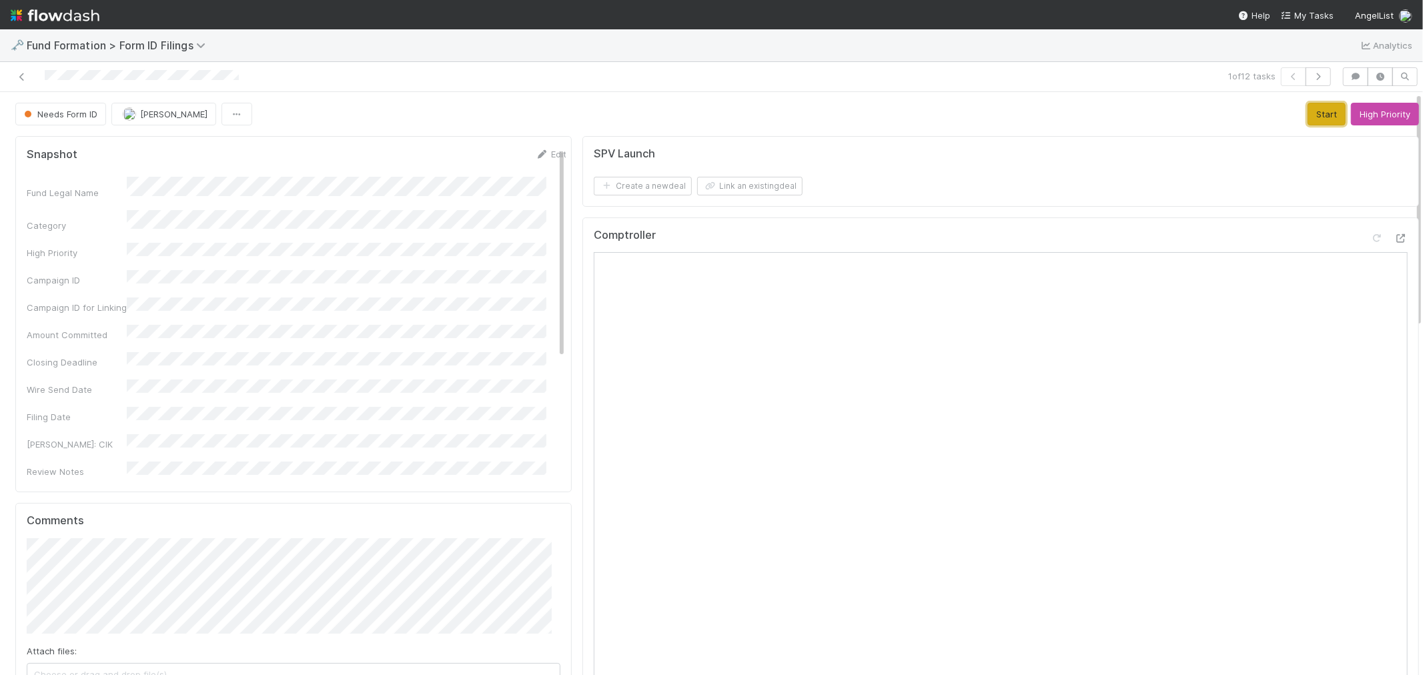
click at [1308, 120] on button "Start" at bounding box center [1327, 114] width 38 height 23
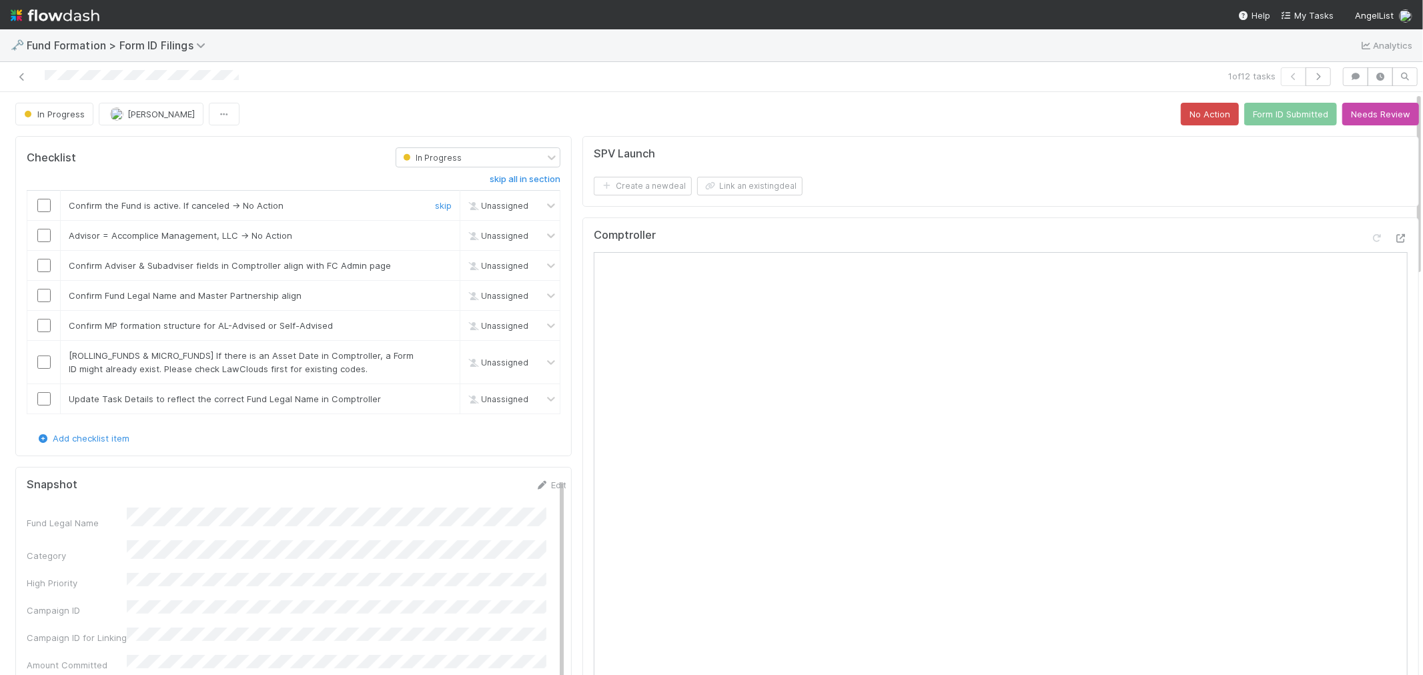
click at [36, 206] on div at bounding box center [43, 205] width 33 height 13
click at [41, 206] on input "checkbox" at bounding box center [43, 205] width 13 height 13
click at [435, 236] on link "skip" at bounding box center [443, 235] width 17 height 11
click at [43, 264] on input "checkbox" at bounding box center [43, 265] width 13 height 13
click at [44, 294] on input "checkbox" at bounding box center [43, 295] width 13 height 13
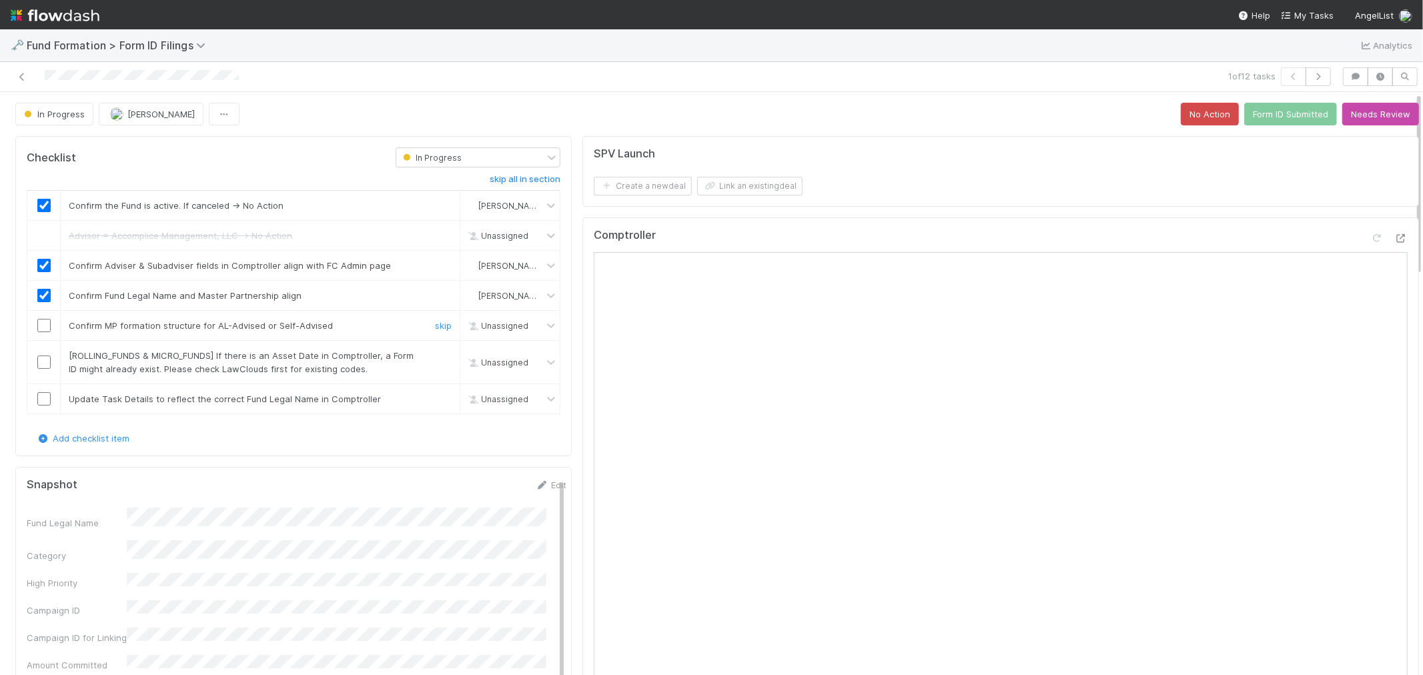
click at [44, 324] on input "checkbox" at bounding box center [43, 325] width 13 height 13
click at [438, 358] on link "skip" at bounding box center [443, 355] width 17 height 11
click at [438, 399] on link "skip" at bounding box center [443, 399] width 17 height 11
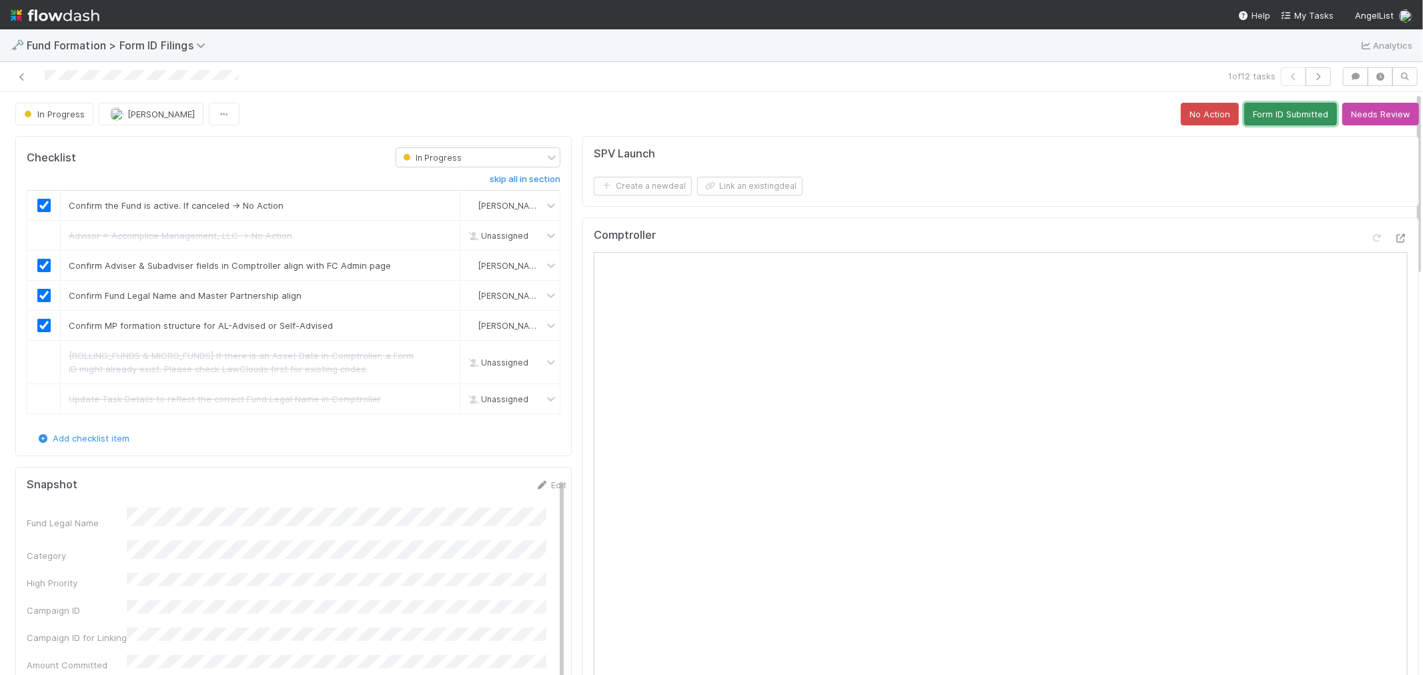
click at [1276, 117] on button "Form ID Submitted" at bounding box center [1290, 114] width 93 height 23
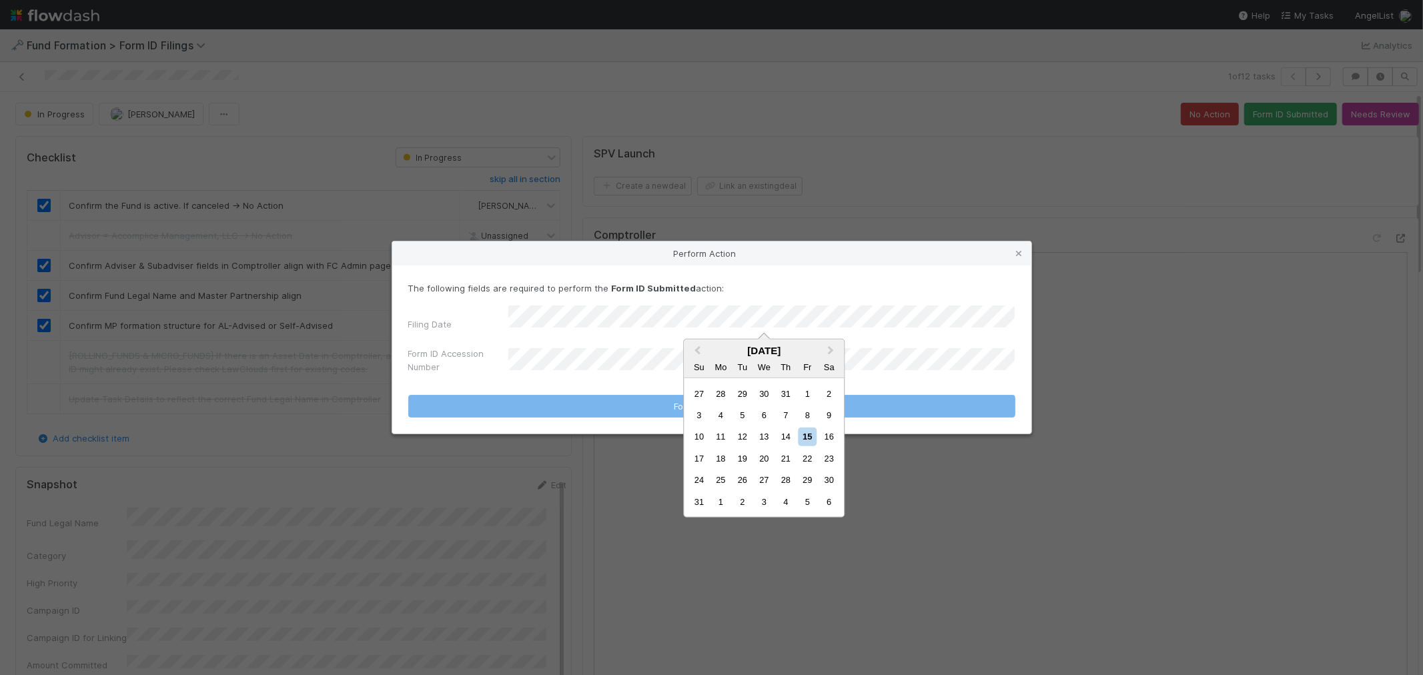
drag, startPoint x: 789, startPoint y: 443, endPoint x: 741, endPoint y: 438, distance: 48.3
click at [789, 444] on div "14" at bounding box center [786, 437] width 18 height 18
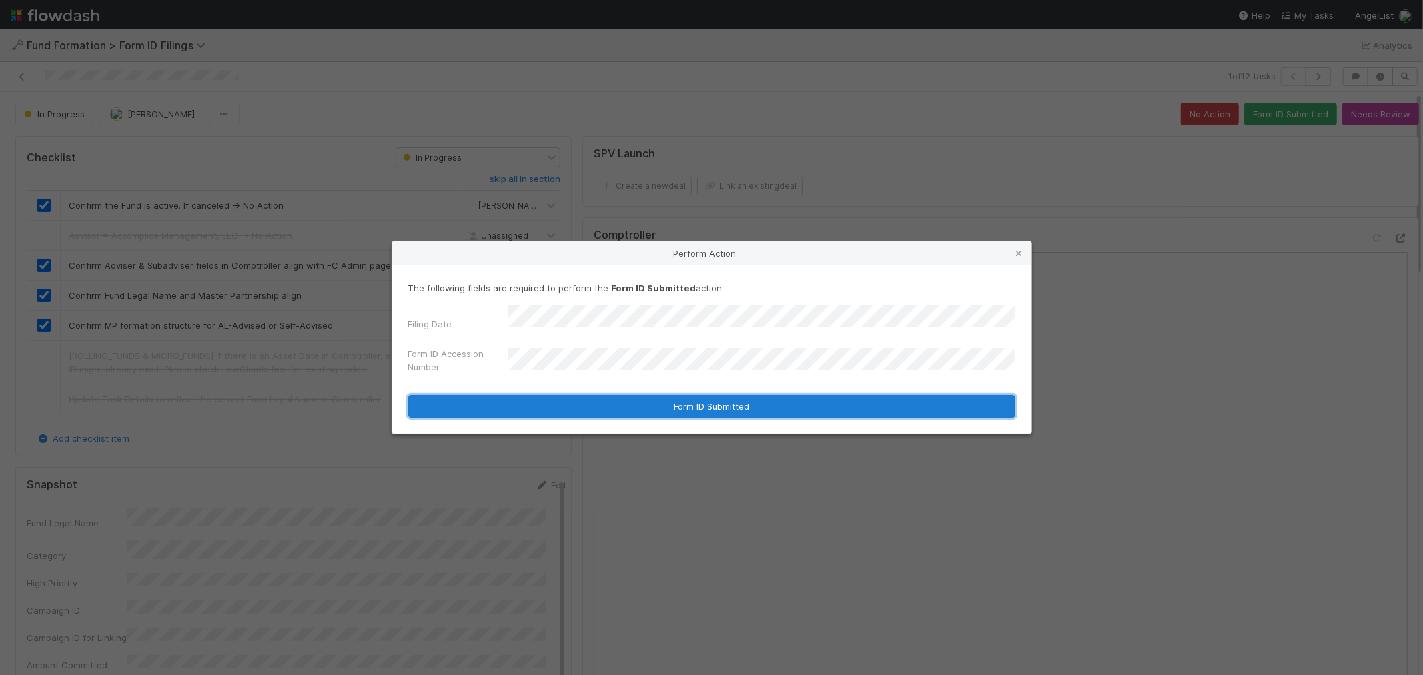
click at [559, 401] on button "Form ID Submitted" at bounding box center [711, 406] width 607 height 23
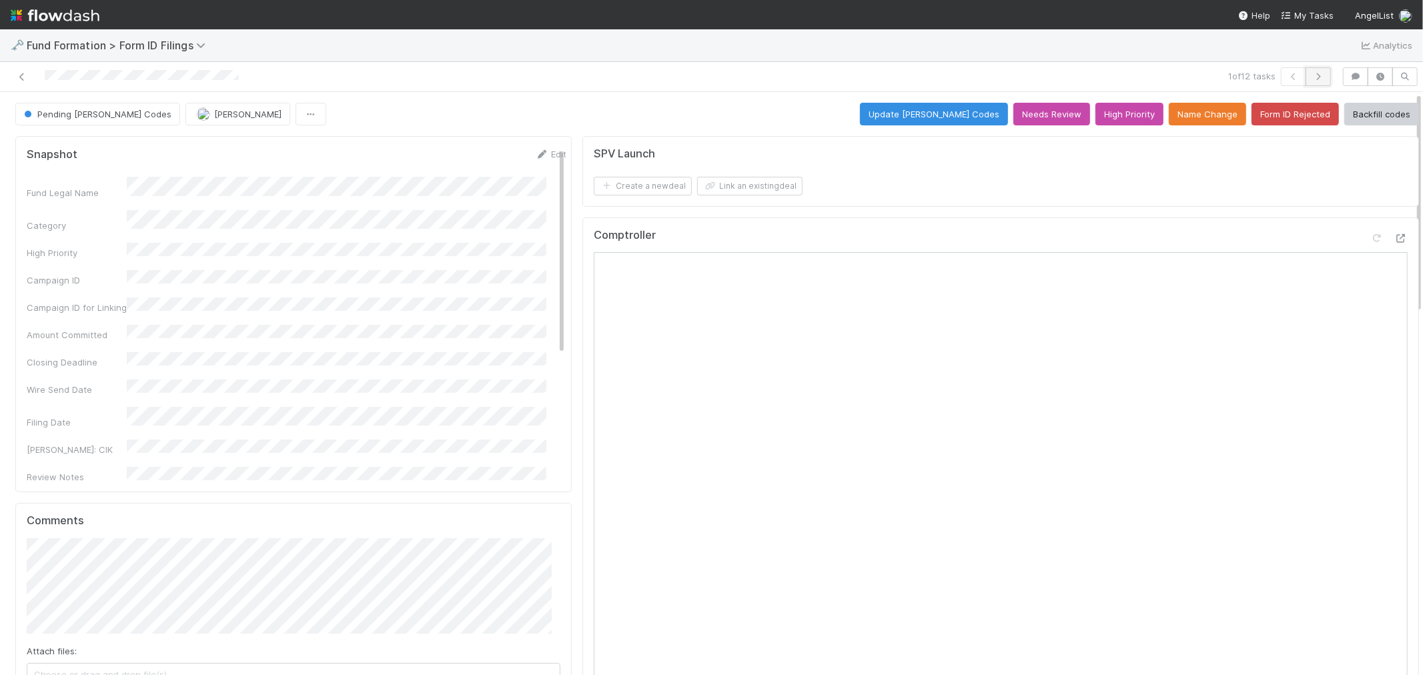
click at [1312, 80] on icon "button" at bounding box center [1318, 77] width 13 height 8
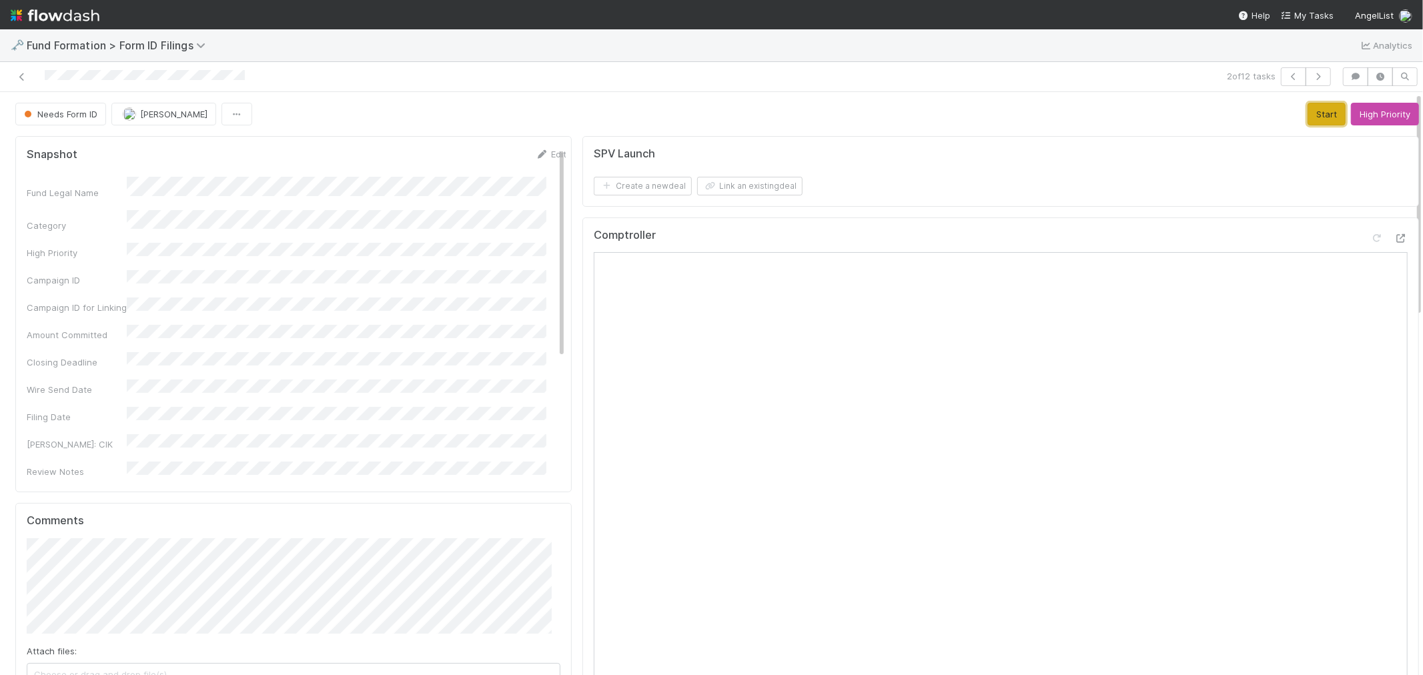
click at [1308, 107] on button "Start" at bounding box center [1327, 114] width 38 height 23
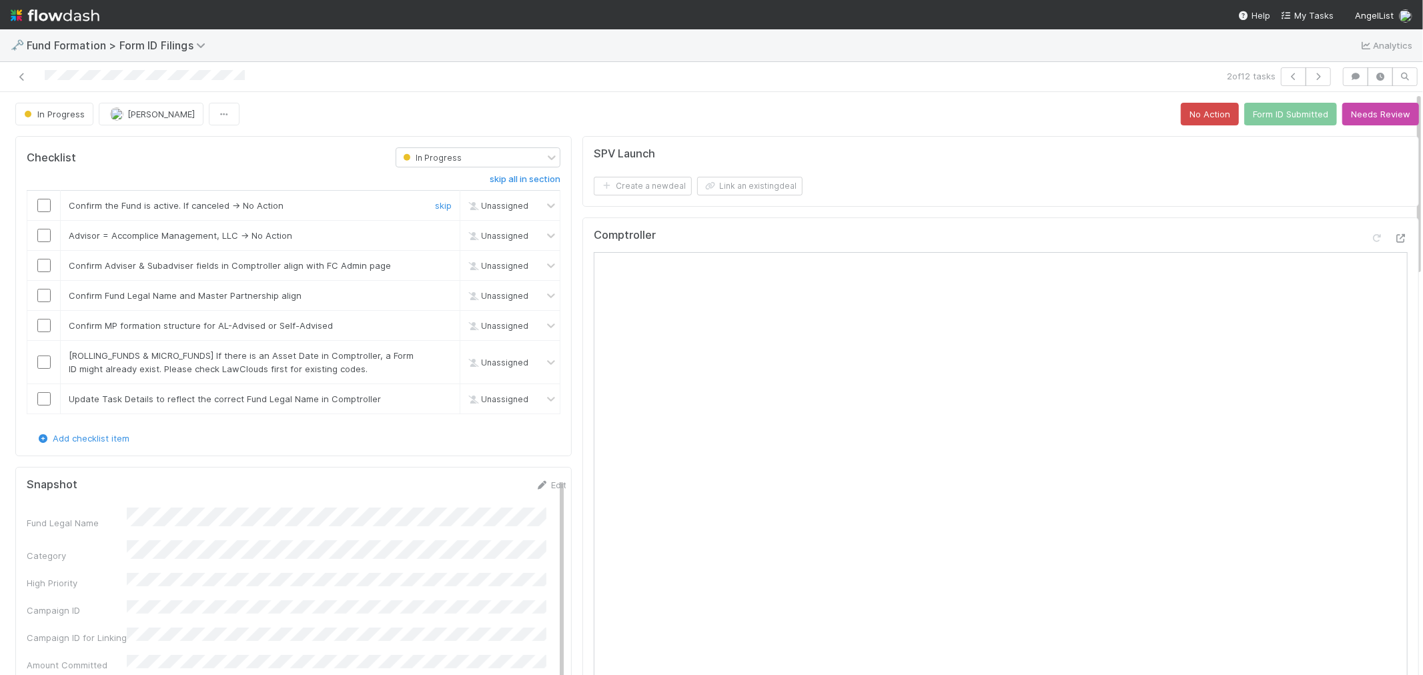
click at [50, 204] on input "checkbox" at bounding box center [43, 205] width 13 height 13
checkbox input "true"
click at [435, 236] on link "skip" at bounding box center [443, 235] width 17 height 11
click at [43, 267] on input "checkbox" at bounding box center [43, 265] width 13 height 13
click at [45, 299] on input "checkbox" at bounding box center [43, 295] width 13 height 13
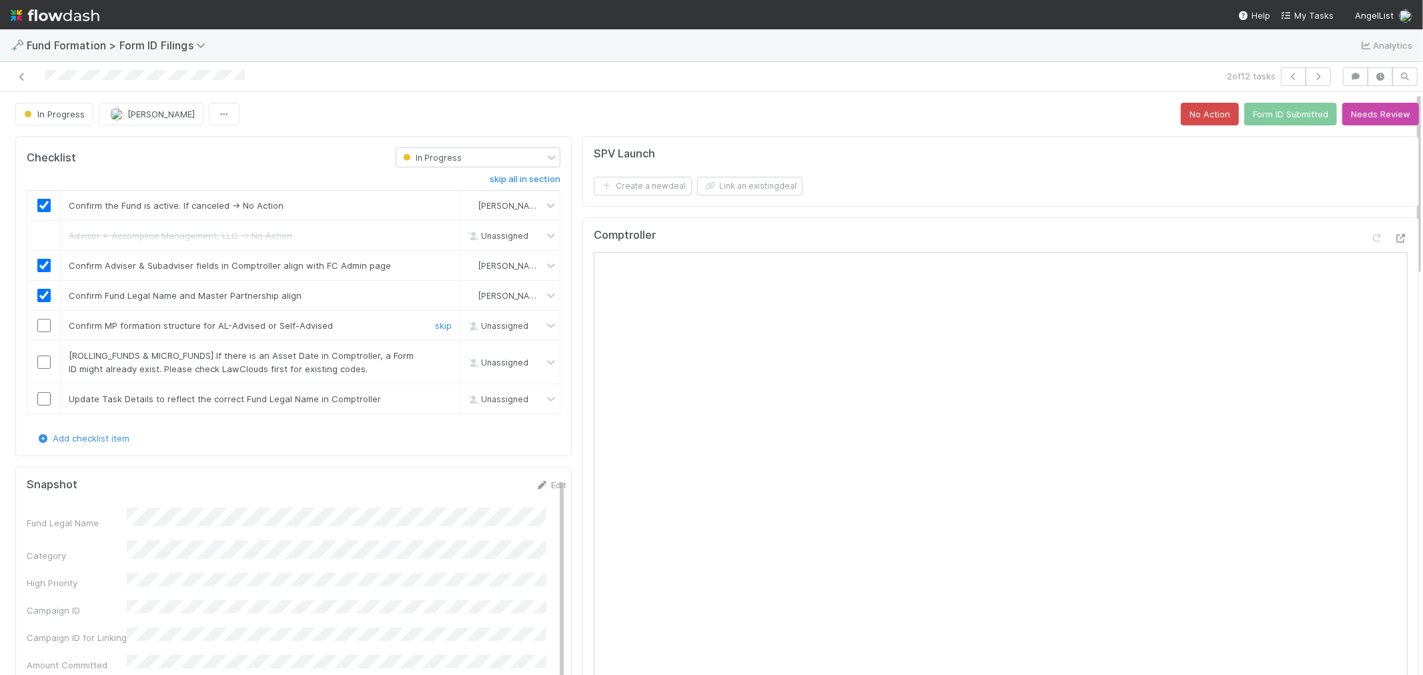
click at [37, 330] on input "checkbox" at bounding box center [43, 325] width 13 height 13
click at [436, 361] on link "skip" at bounding box center [443, 355] width 17 height 11
click at [435, 396] on link "skip" at bounding box center [443, 399] width 17 height 11
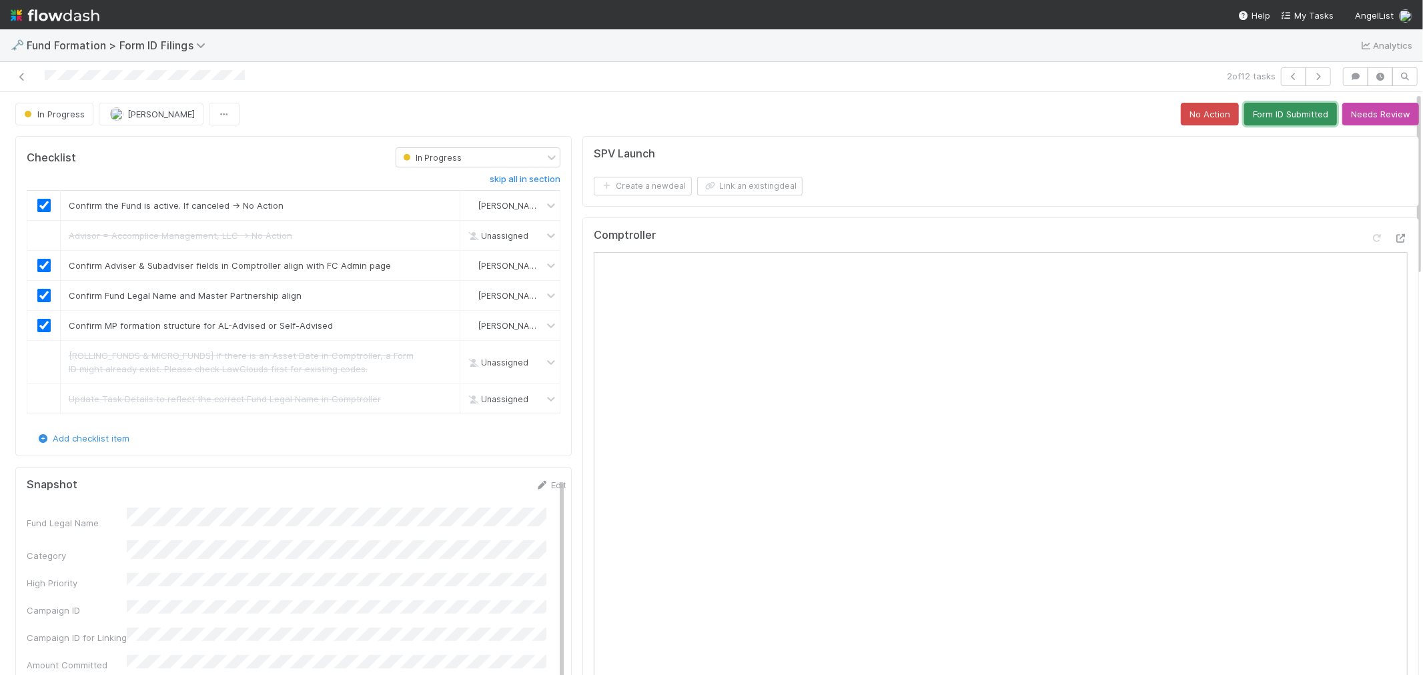
click at [1273, 117] on button "Form ID Submitted" at bounding box center [1290, 114] width 93 height 23
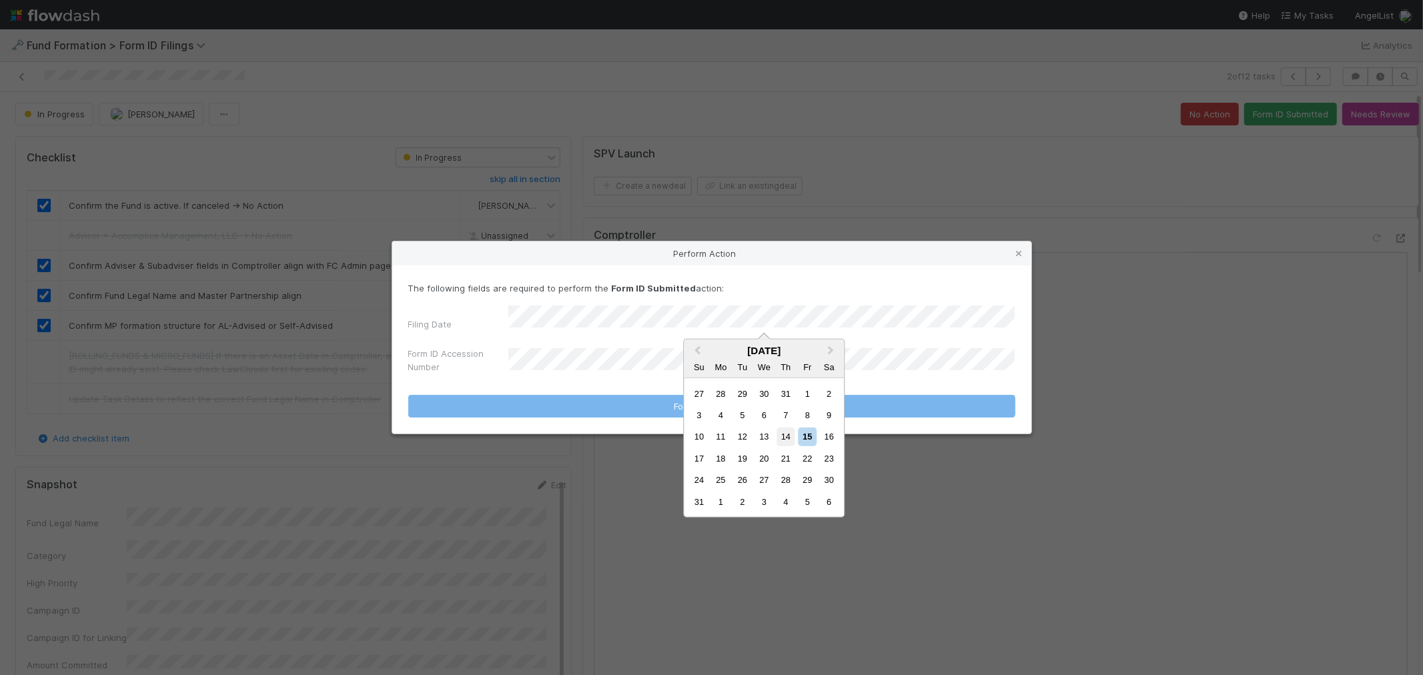
click at [783, 436] on div "14" at bounding box center [786, 437] width 18 height 18
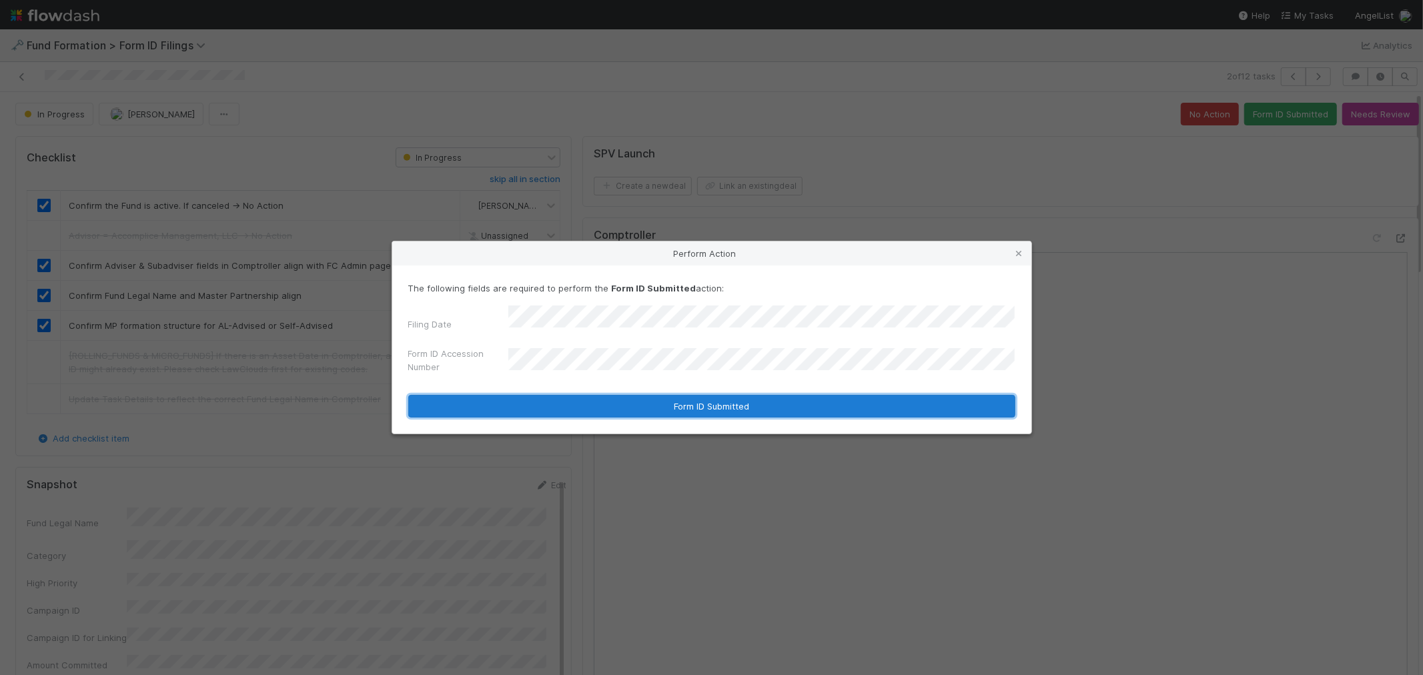
click at [538, 404] on button "Form ID Submitted" at bounding box center [711, 406] width 607 height 23
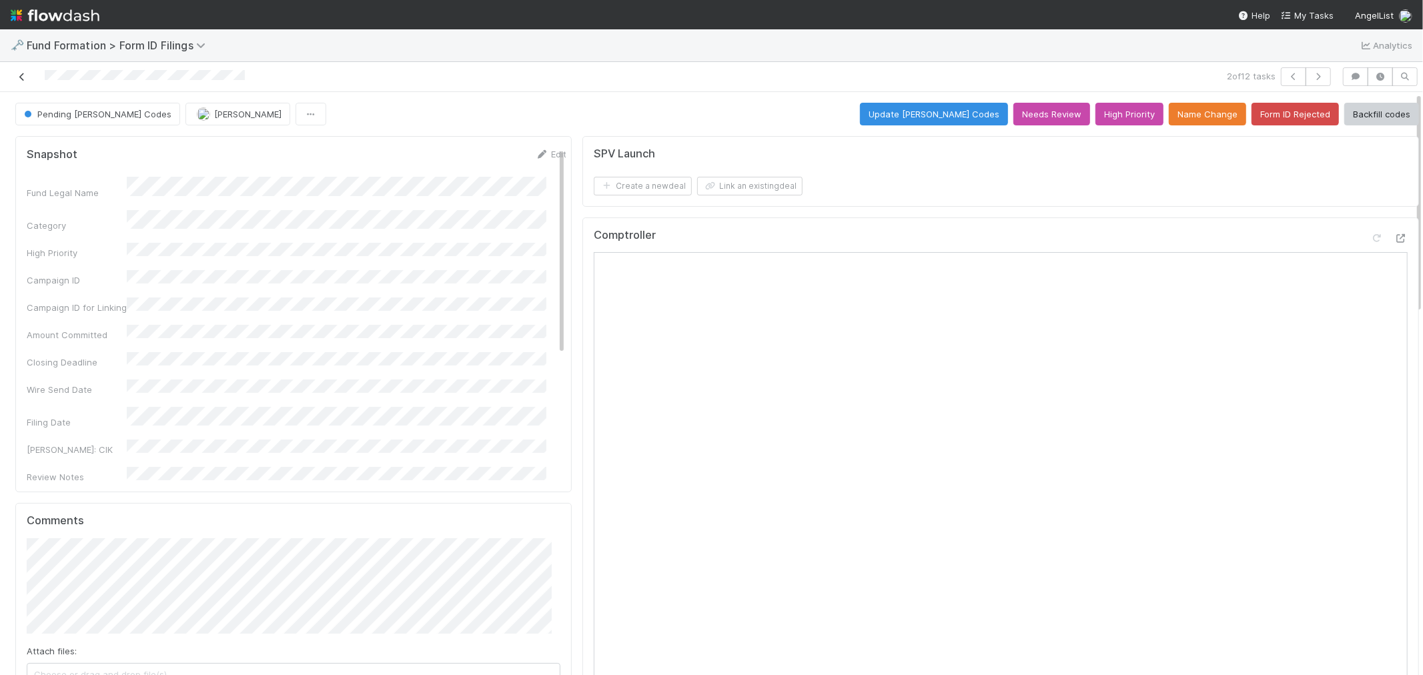
click at [21, 75] on icon at bounding box center [21, 77] width 13 height 9
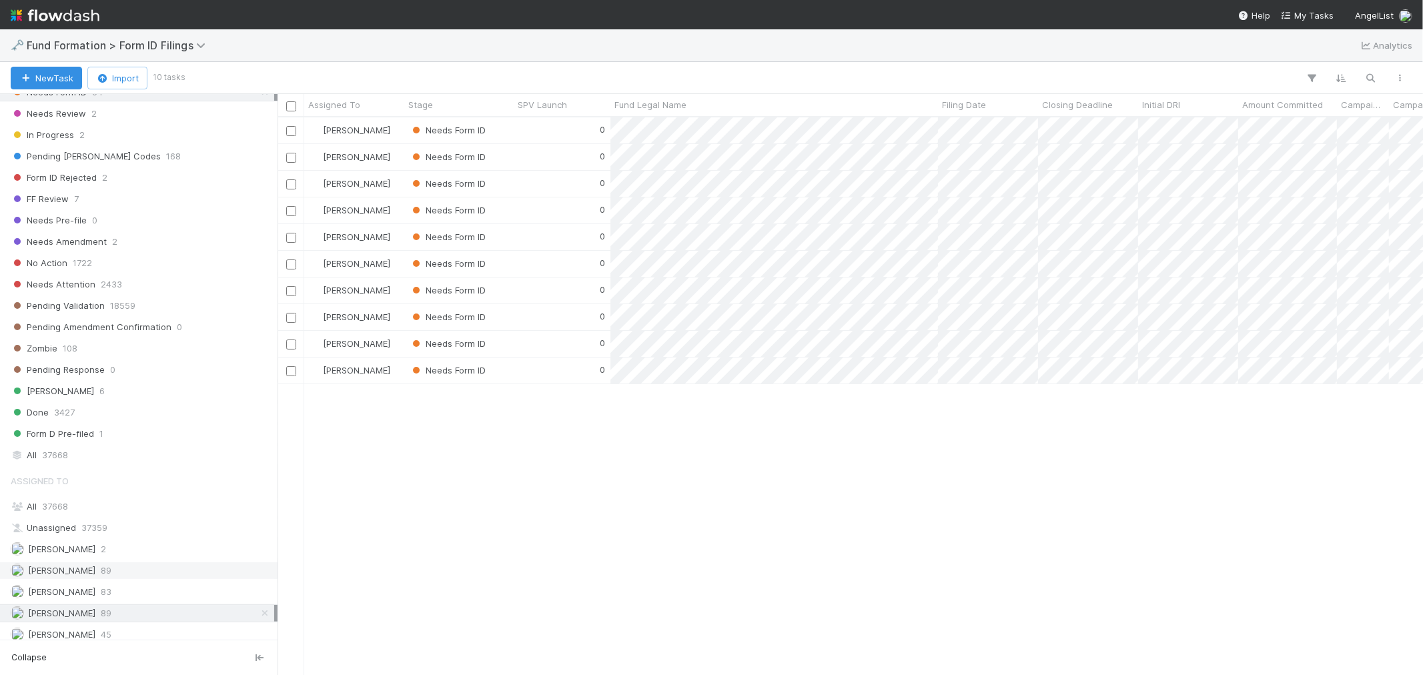
scroll to position [408, 0]
click at [105, 623] on span "45" at bounding box center [106, 627] width 11 height 17
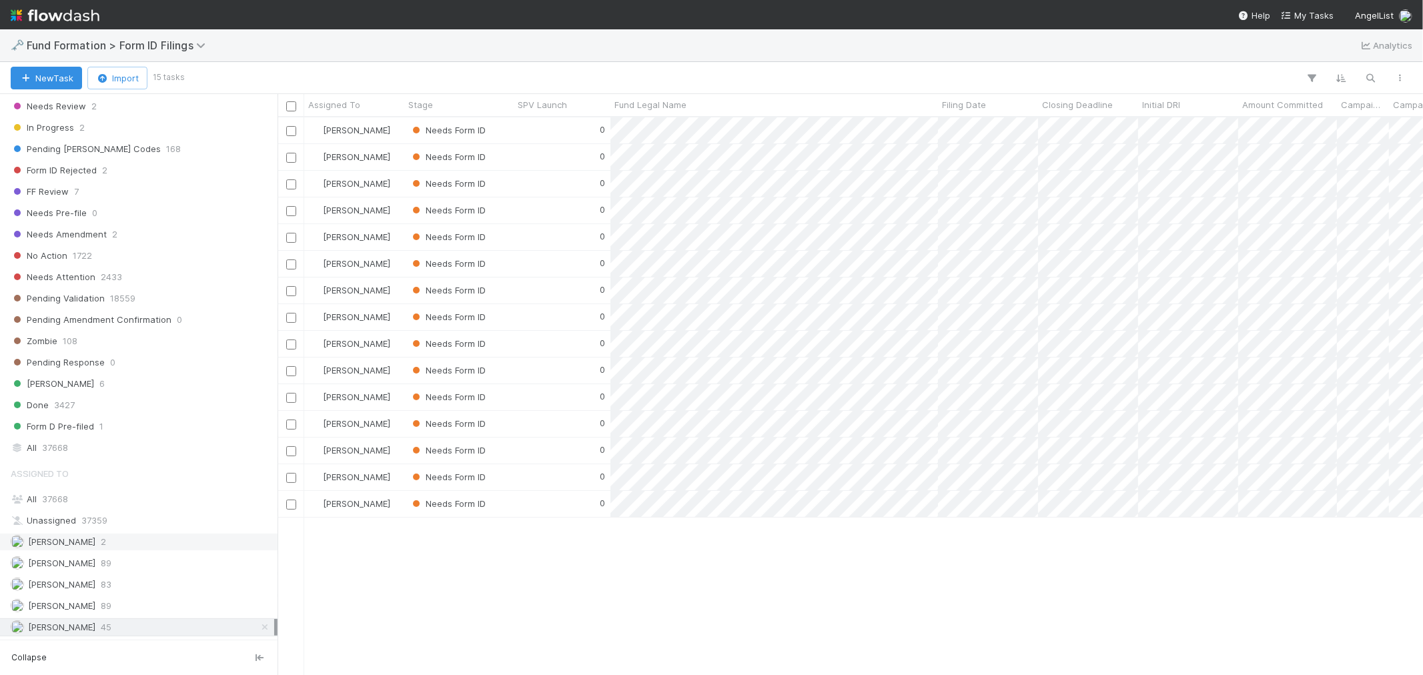
scroll to position [546, 1134]
click at [109, 578] on div "Meg Castanare 83" at bounding box center [143, 585] width 264 height 17
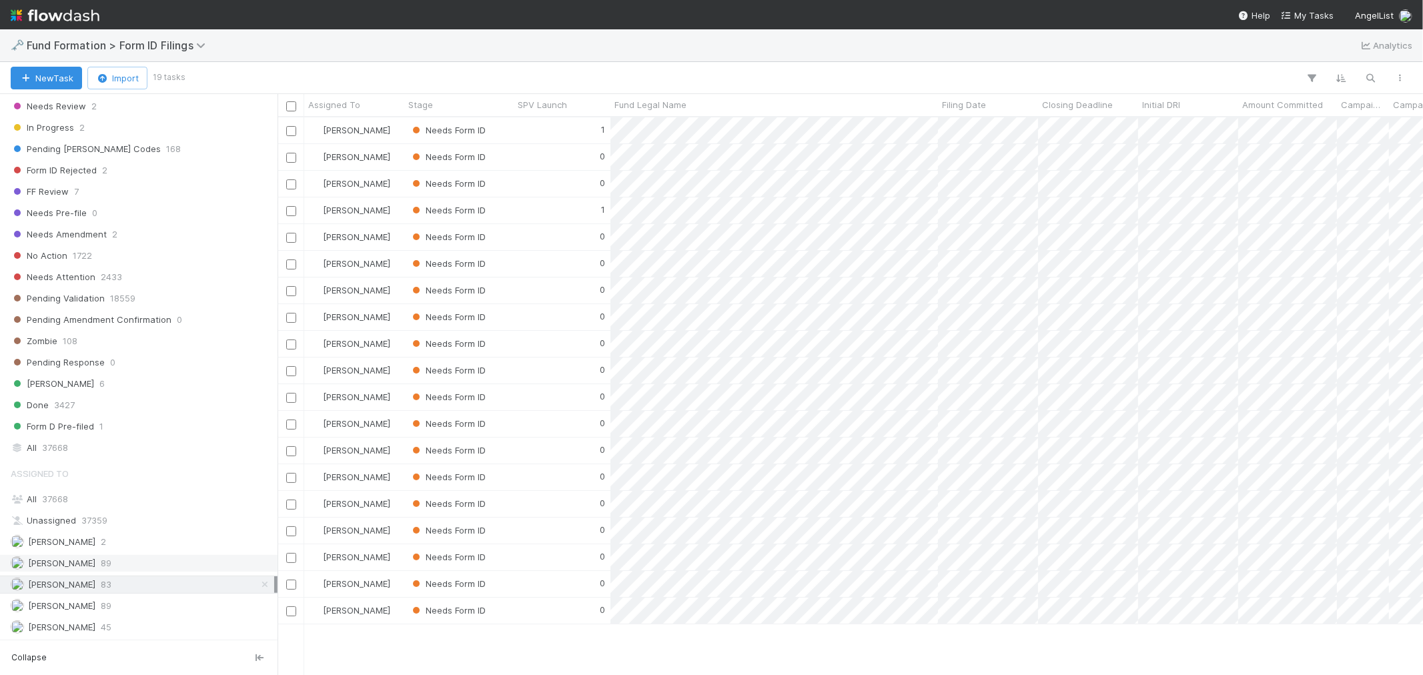
scroll to position [546, 1134]
click at [148, 569] on div "Febbie Cervantes 89" at bounding box center [143, 563] width 264 height 17
click at [64, 15] on img at bounding box center [55, 15] width 89 height 23
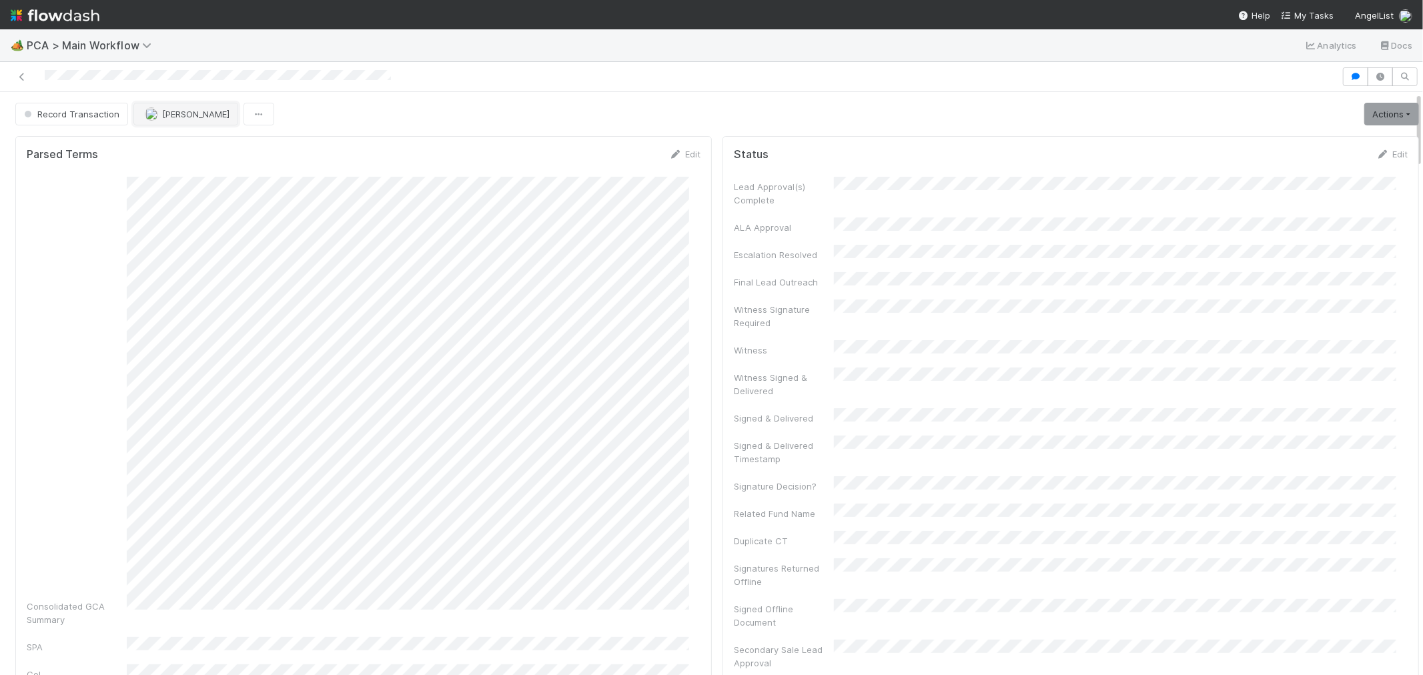
click at [203, 116] on span "Michael Capilitan" at bounding box center [195, 114] width 67 height 11
click at [177, 137] on div "Raven Jacinto you" at bounding box center [220, 148] width 188 height 24
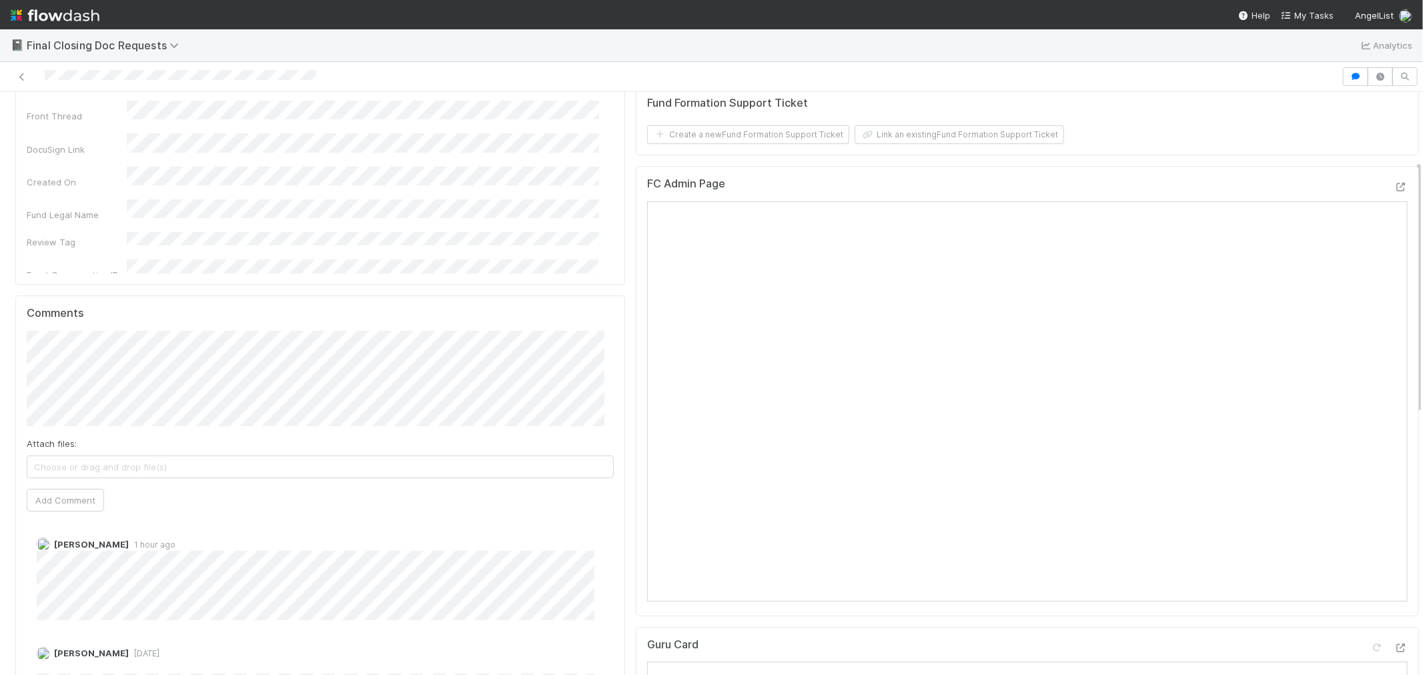
scroll to position [222, 0]
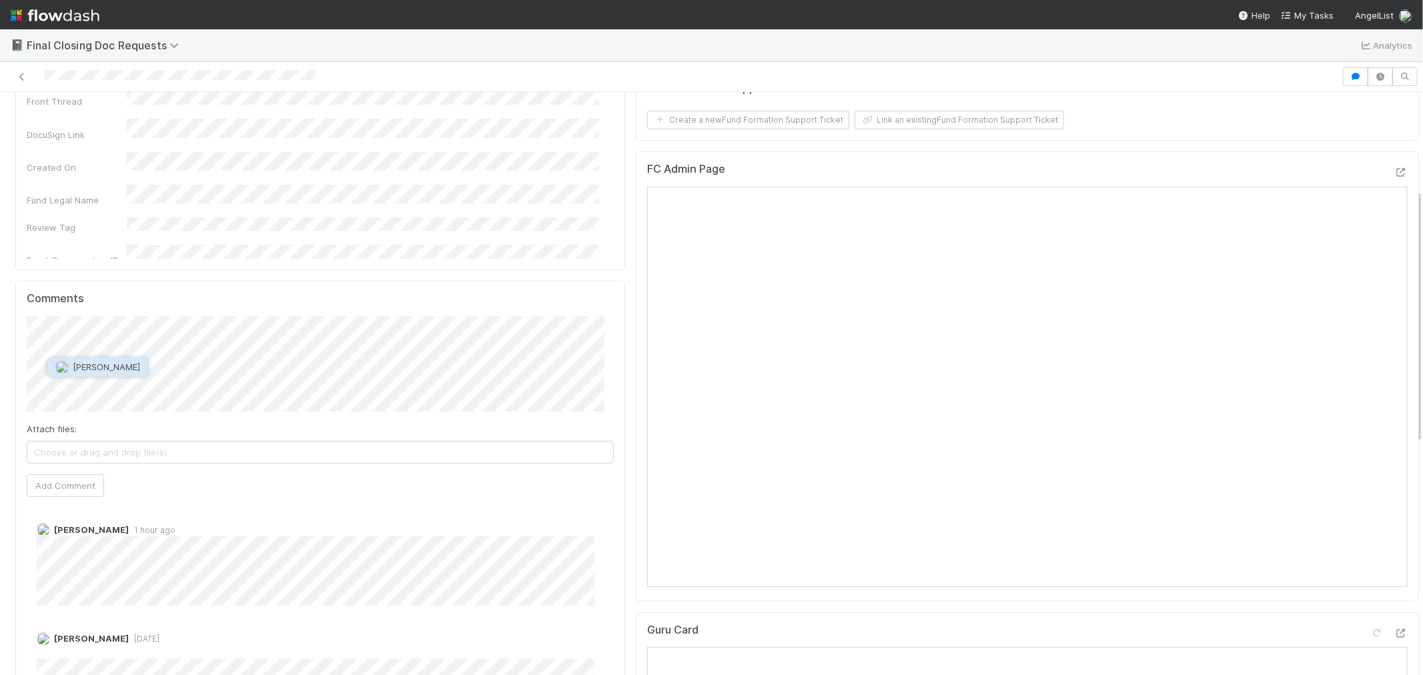
click at [111, 372] on span "[PERSON_NAME]" at bounding box center [106, 367] width 67 height 11
click at [389, 362] on button "[PERSON_NAME]" at bounding box center [338, 367] width 101 height 19
click at [18, 372] on div "Comments Attach files: Choose or drag and drop file(s) Add Comment May Chang 1 …" at bounding box center [320, 530] width 610 height 498
click at [84, 484] on button "Add Comment" at bounding box center [65, 485] width 77 height 23
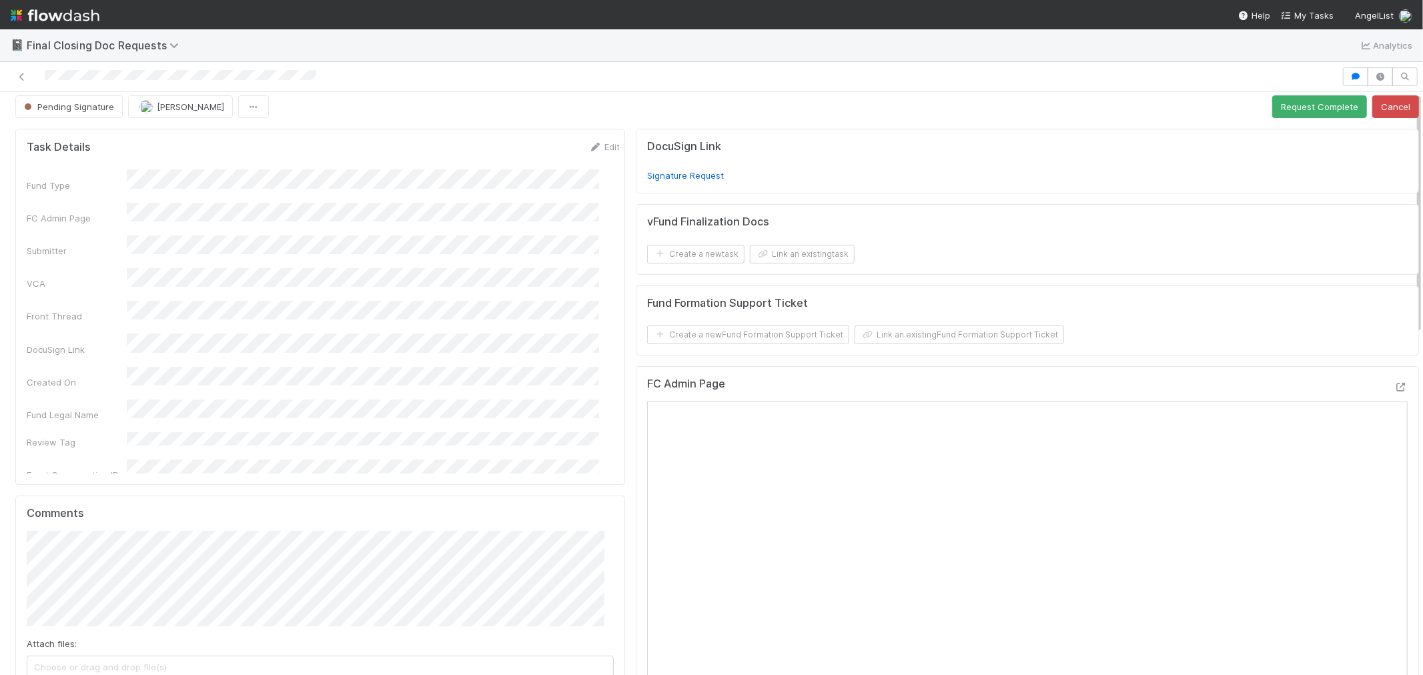
scroll to position [0, 0]
click at [18, 79] on icon at bounding box center [21, 77] width 13 height 9
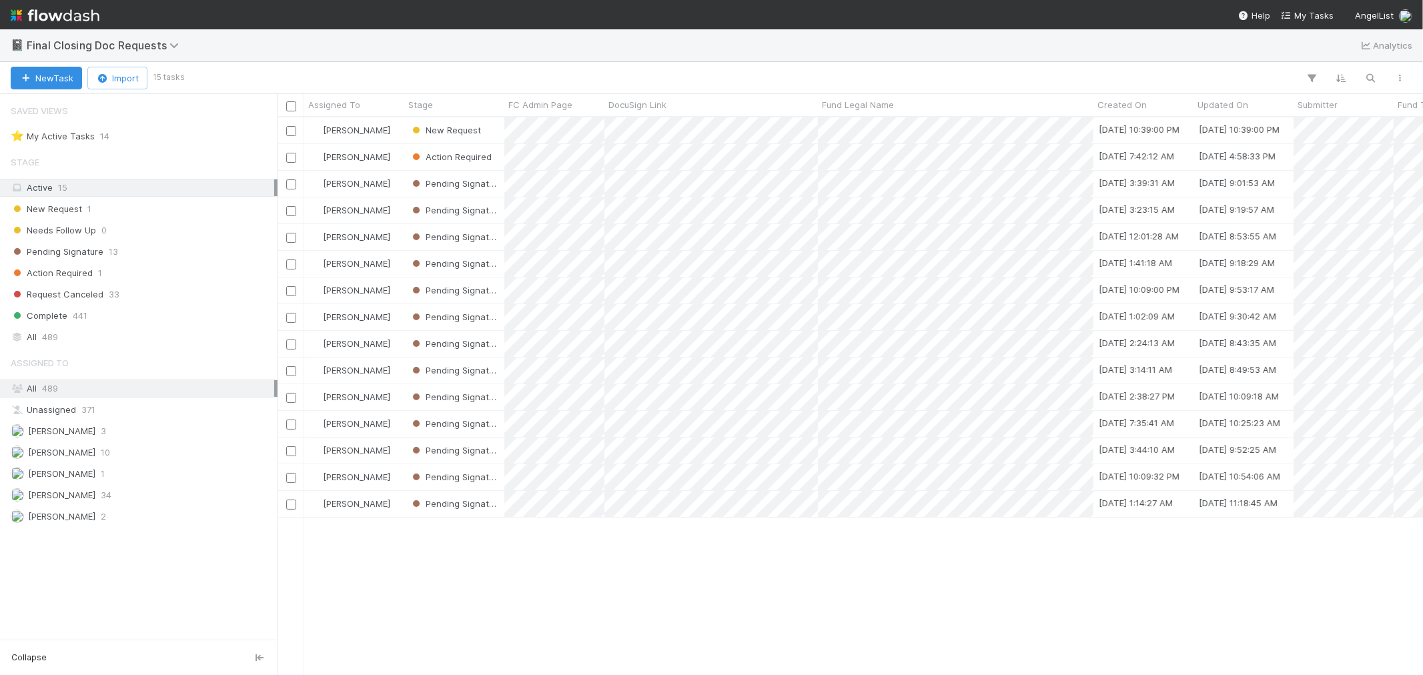
scroll to position [546, 1134]
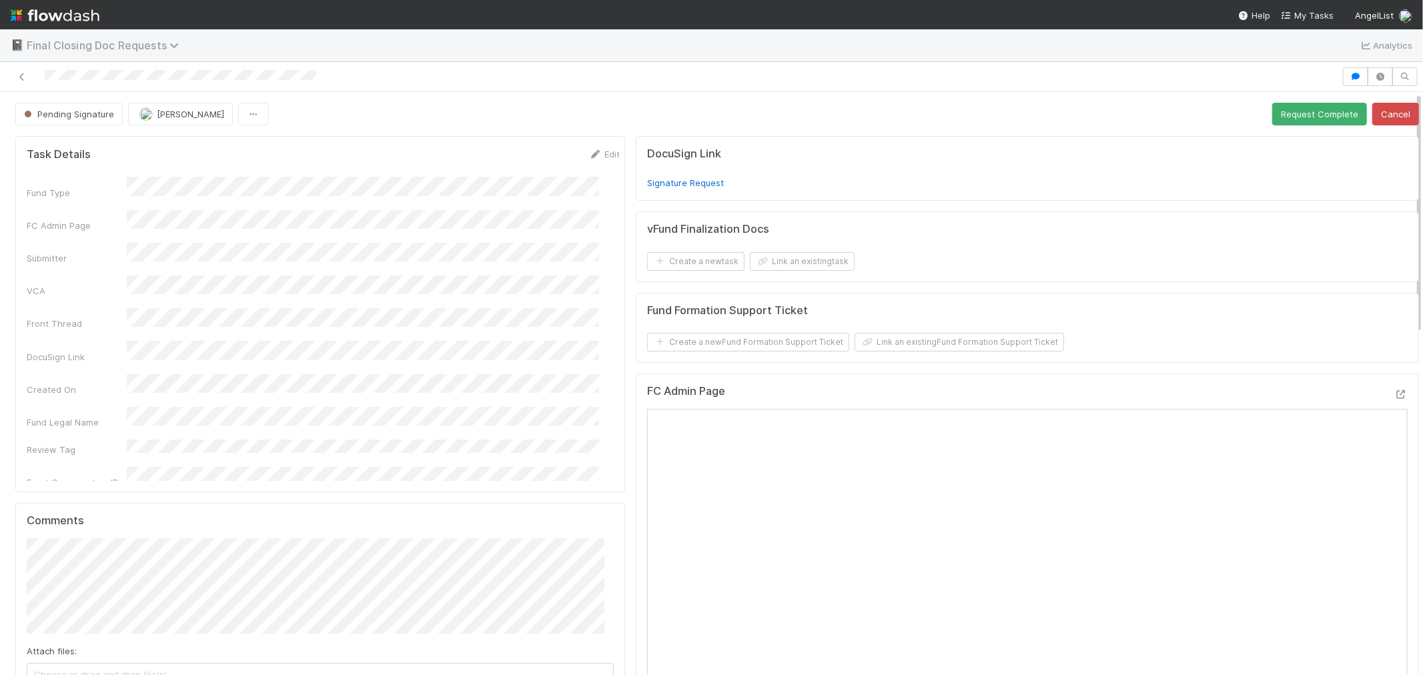
drag, startPoint x: 23, startPoint y: 77, endPoint x: 135, endPoint y: 39, distance: 118.4
click at [23, 77] on icon at bounding box center [21, 77] width 13 height 9
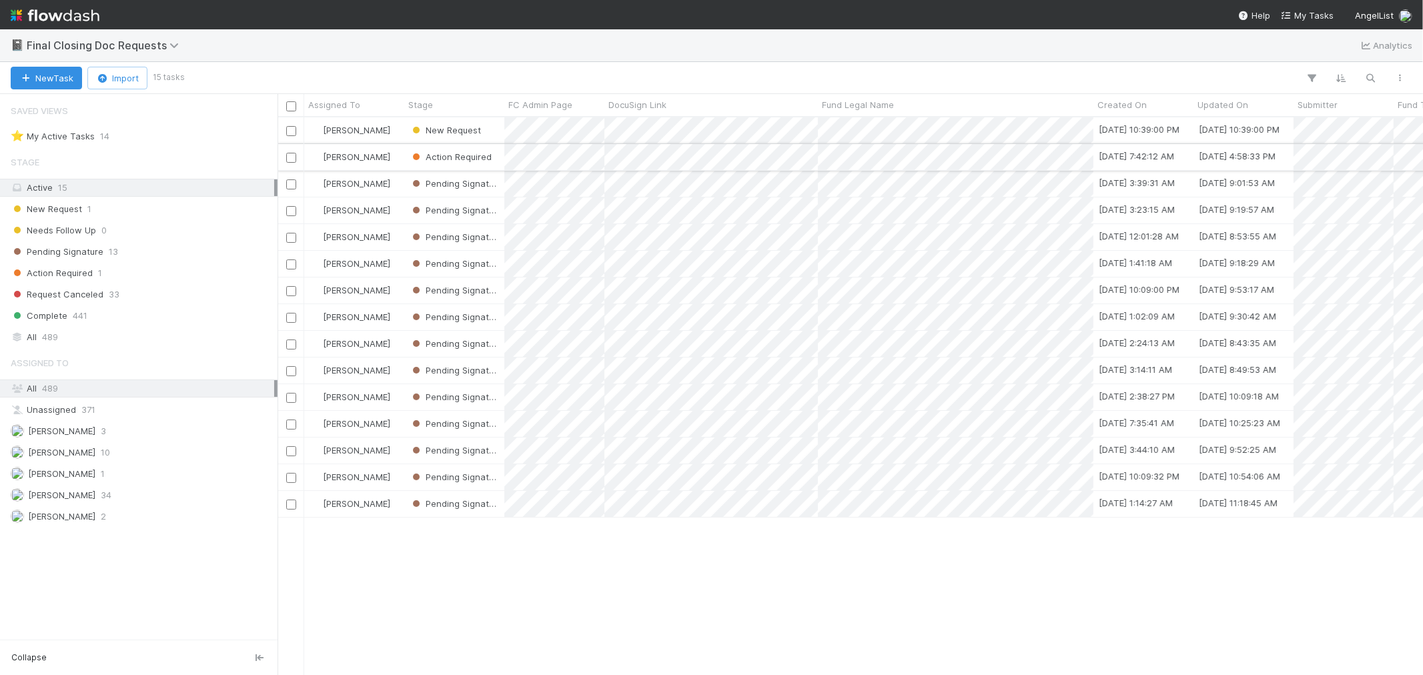
click at [406, 167] on div "Action Required" at bounding box center [454, 157] width 100 height 26
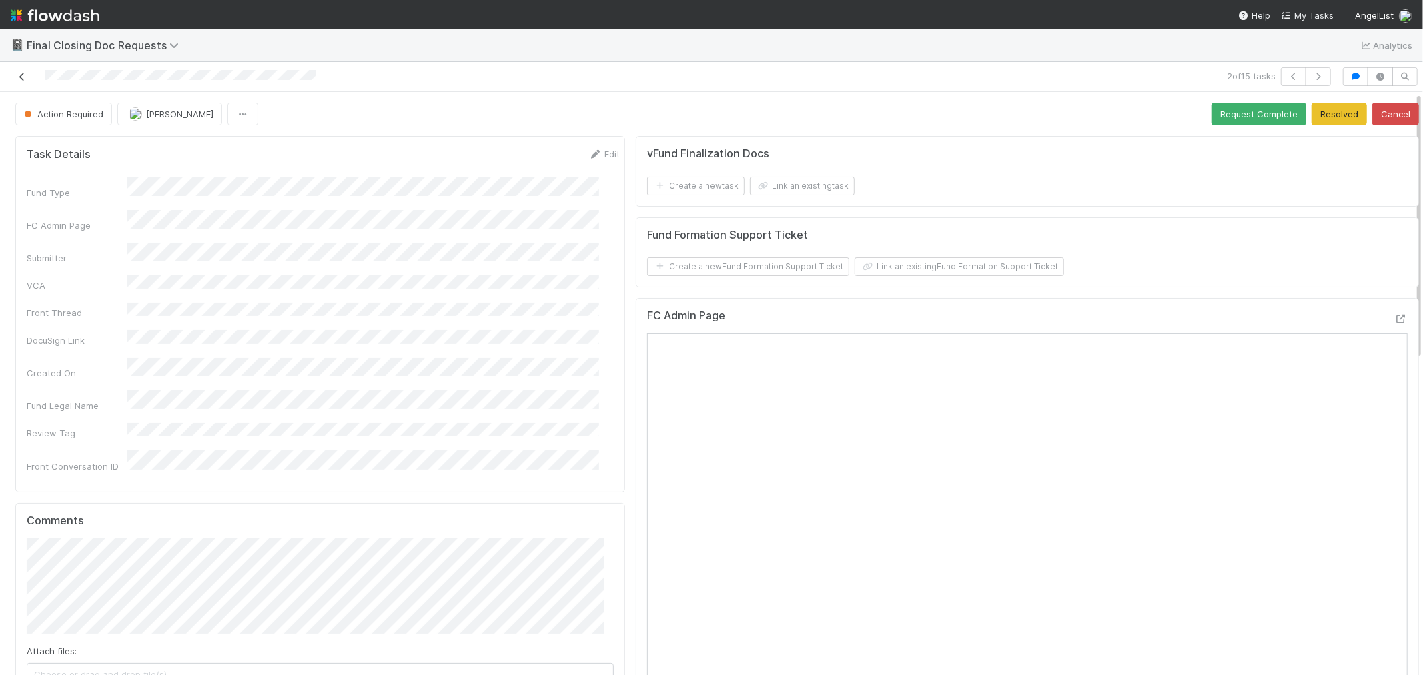
click at [25, 71] on link at bounding box center [21, 76] width 13 height 13
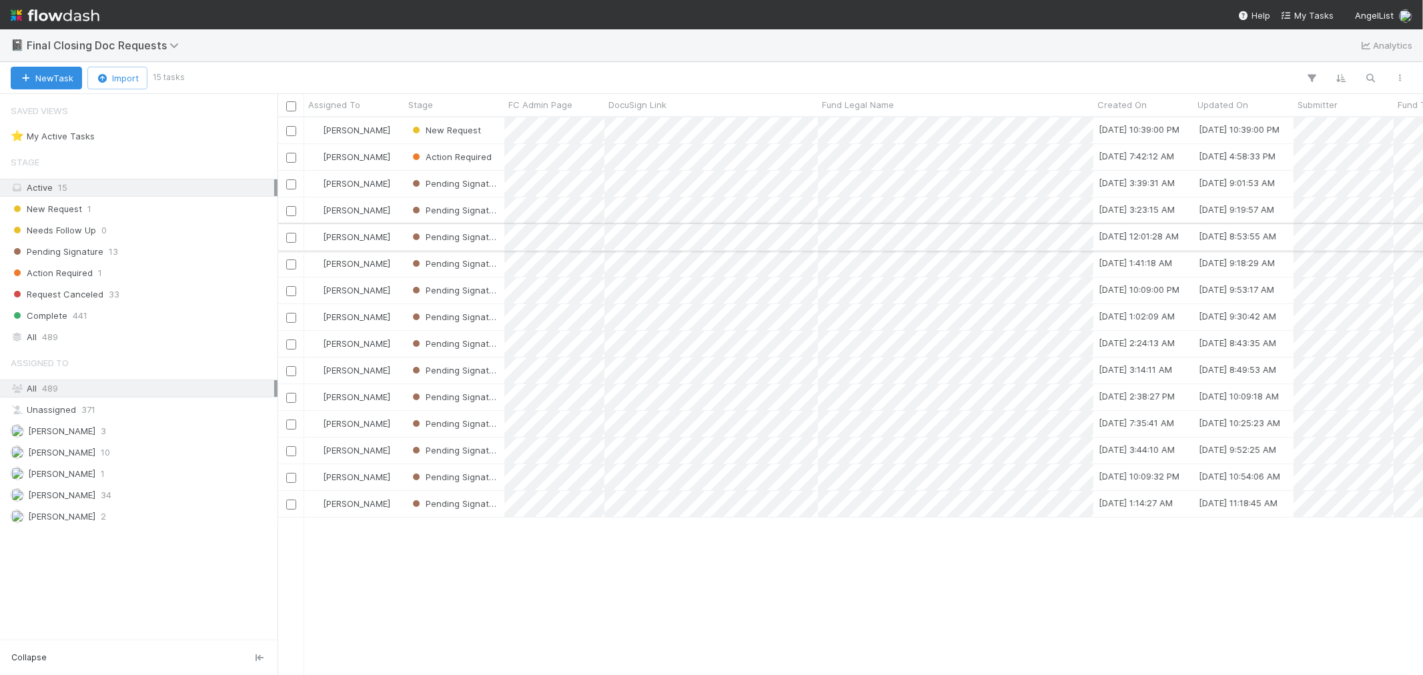
scroll to position [546, 1134]
click at [141, 254] on div "Pending Signature 13" at bounding box center [143, 252] width 264 height 17
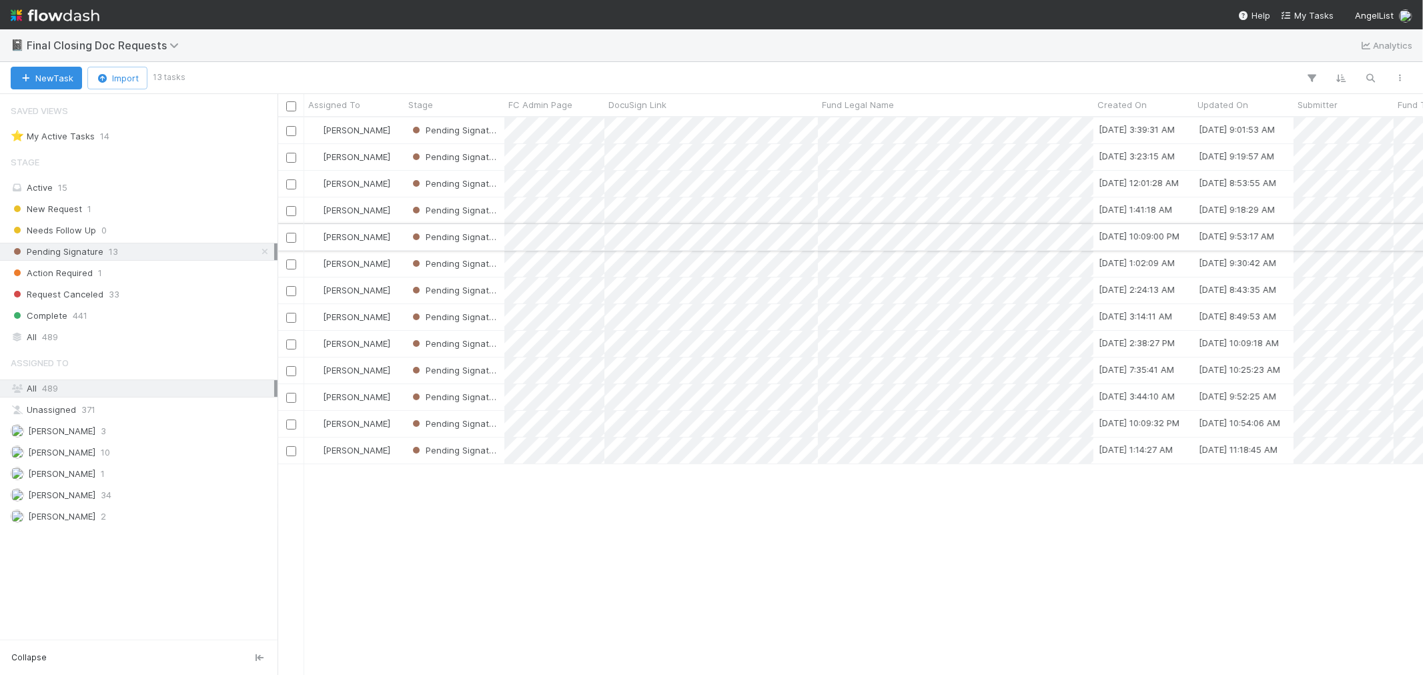
scroll to position [546, 1134]
click at [396, 133] on div "[PERSON_NAME]" at bounding box center [354, 130] width 100 height 26
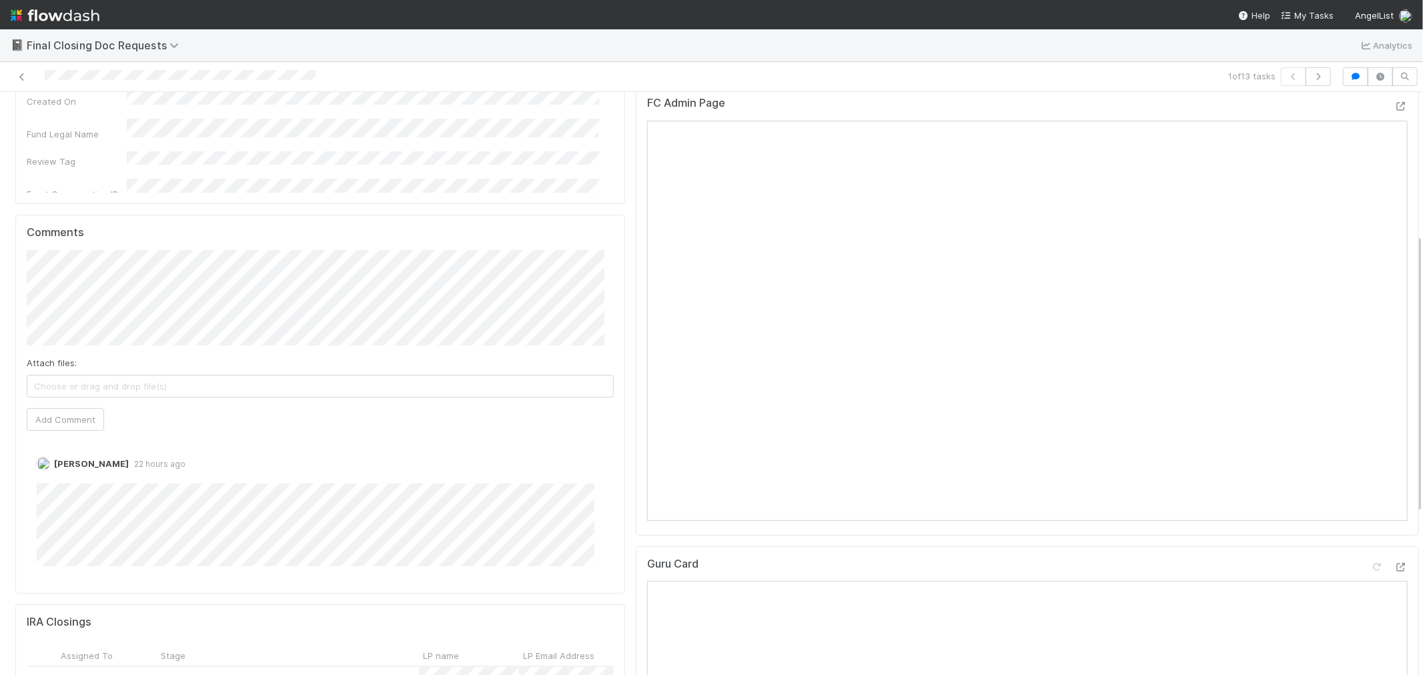
scroll to position [296, 0]
click at [91, 419] on button "Add Comment" at bounding box center [65, 411] width 77 height 23
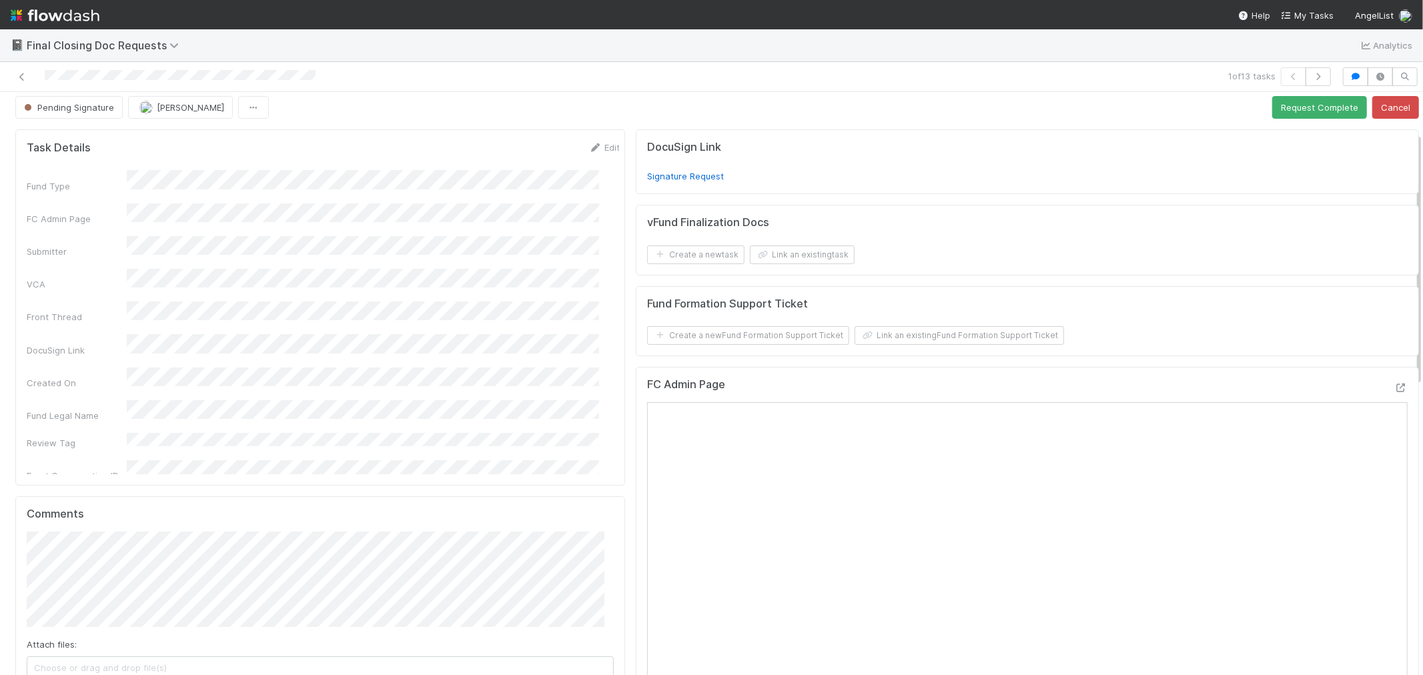
scroll to position [0, 0]
click at [1273, 117] on button "Request Complete" at bounding box center [1320, 114] width 95 height 23
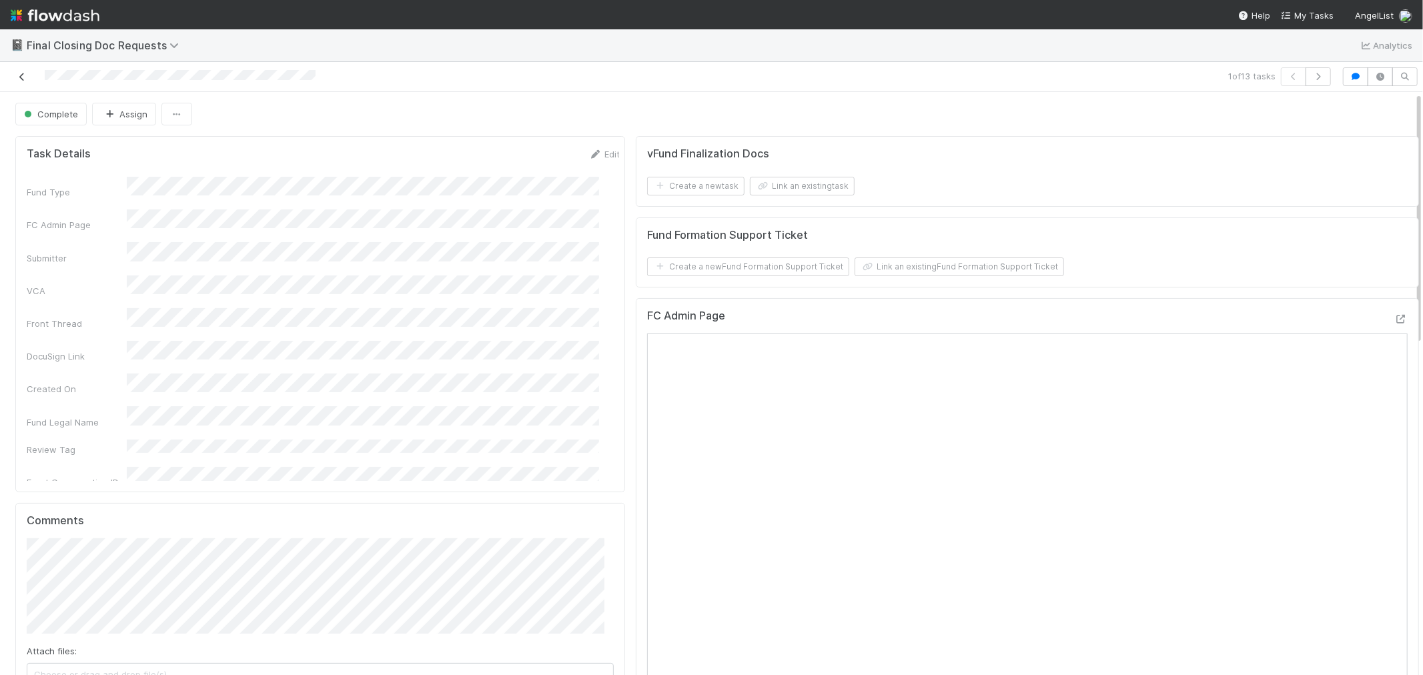
click at [21, 78] on icon at bounding box center [21, 77] width 13 height 9
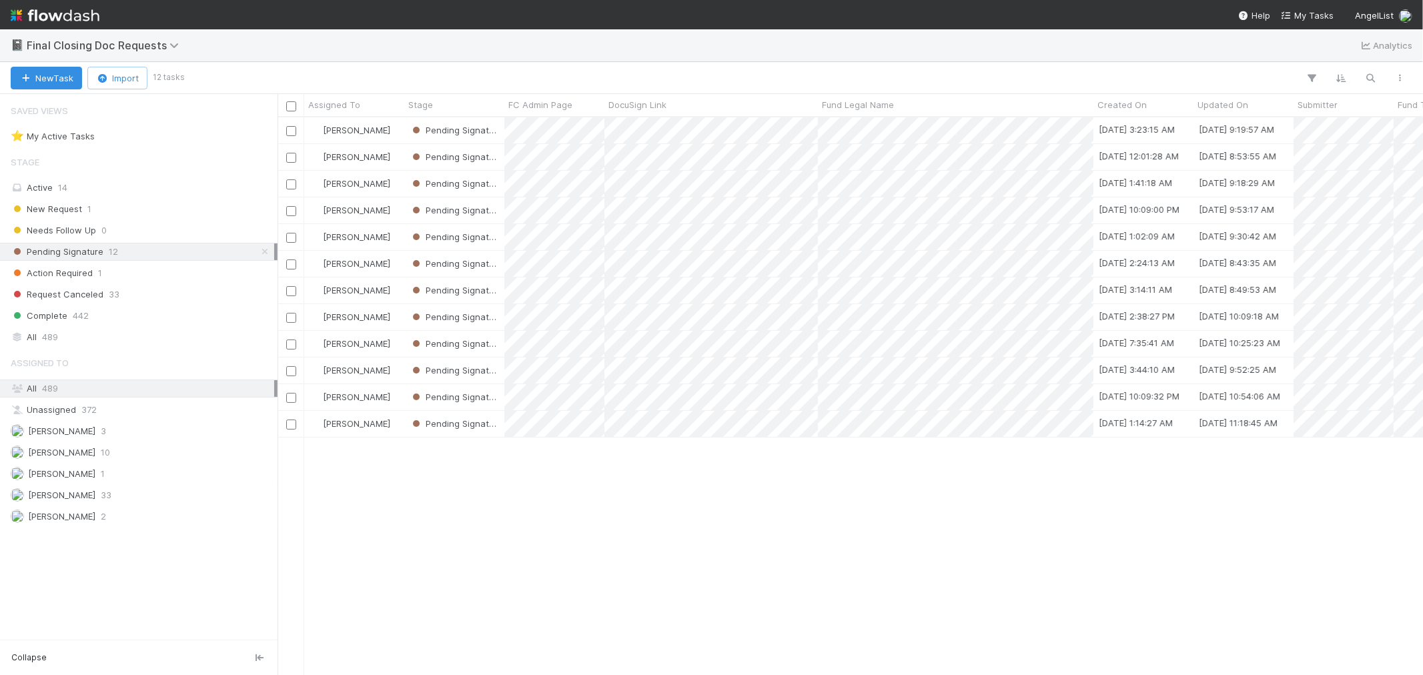
scroll to position [546, 1134]
click at [390, 133] on div "[PERSON_NAME]" at bounding box center [354, 130] width 100 height 26
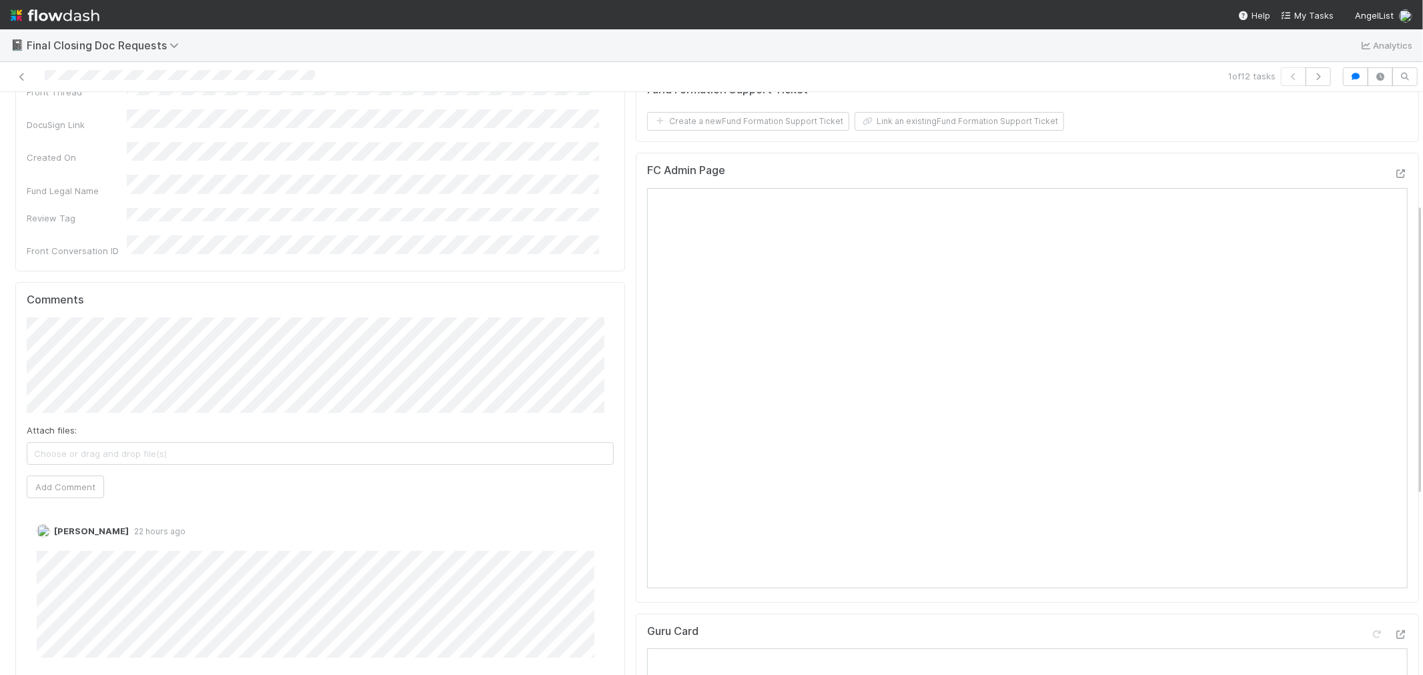
scroll to position [222, 0]
click at [187, 442] on span "Choose or drag and drop file(s)" at bounding box center [320, 452] width 586 height 21
click at [65, 482] on button "Add Comment" at bounding box center [65, 485] width 77 height 23
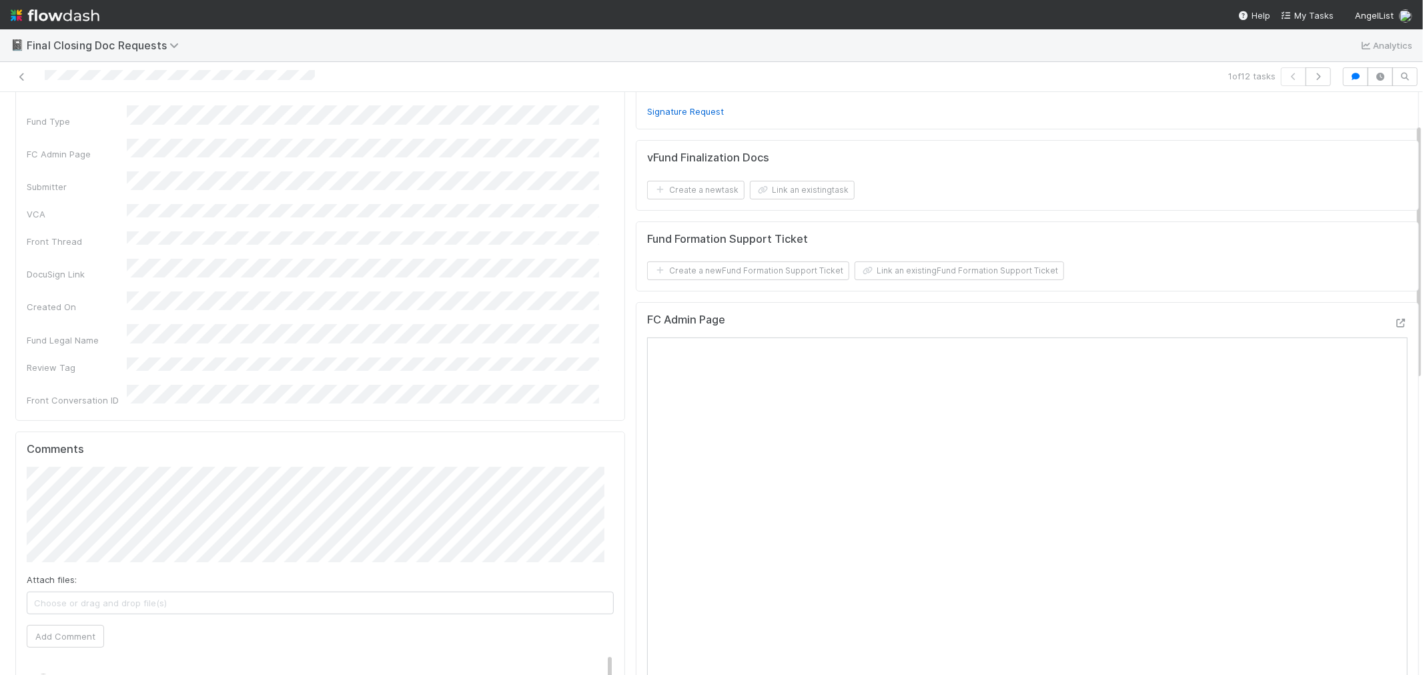
scroll to position [0, 0]
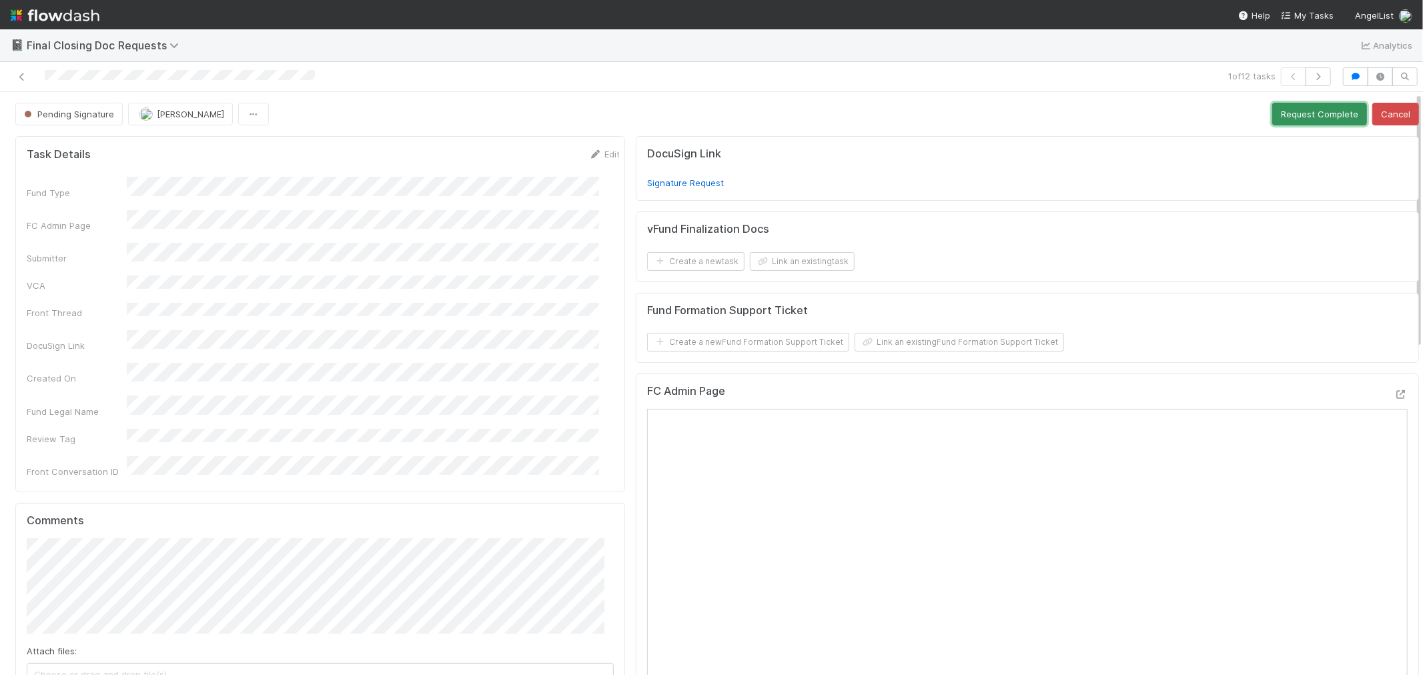
drag, startPoint x: 1265, startPoint y: 107, endPoint x: 1095, endPoint y: 165, distance: 180.0
click at [1273, 107] on button "Request Complete" at bounding box center [1320, 114] width 95 height 23
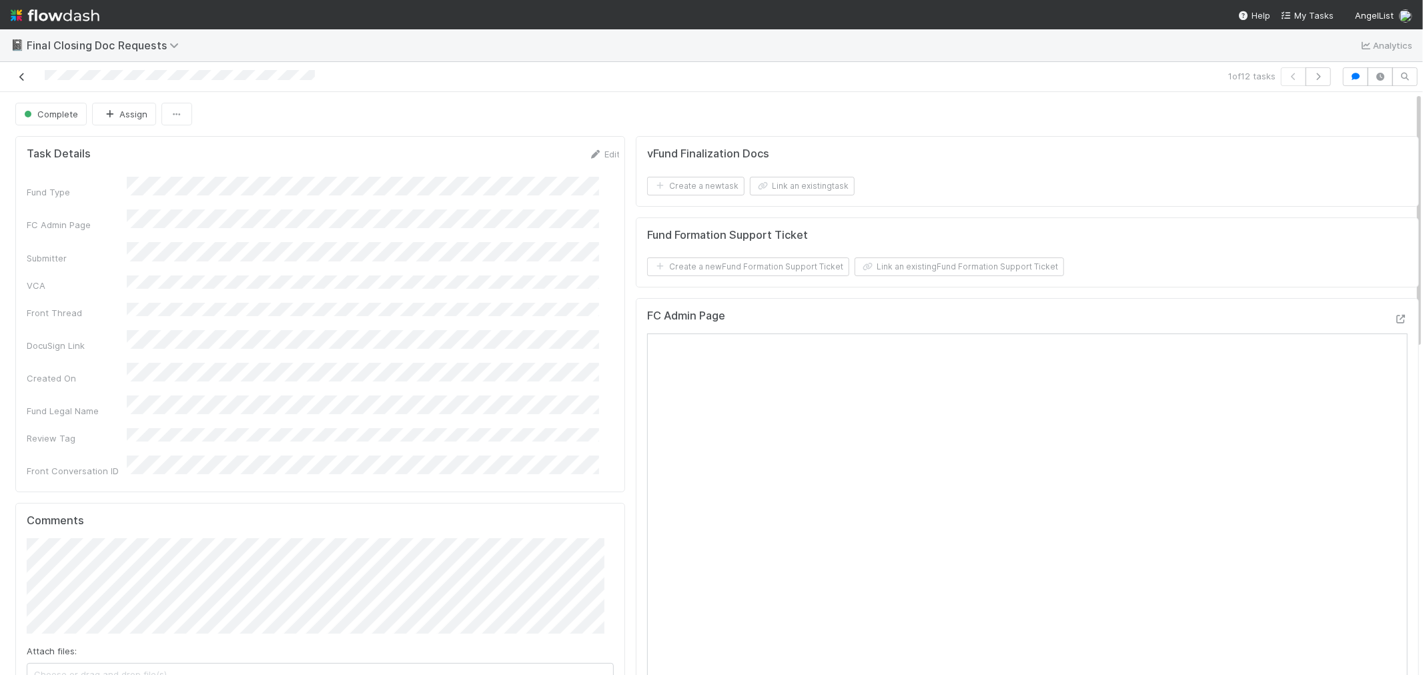
click at [18, 77] on icon at bounding box center [21, 77] width 13 height 9
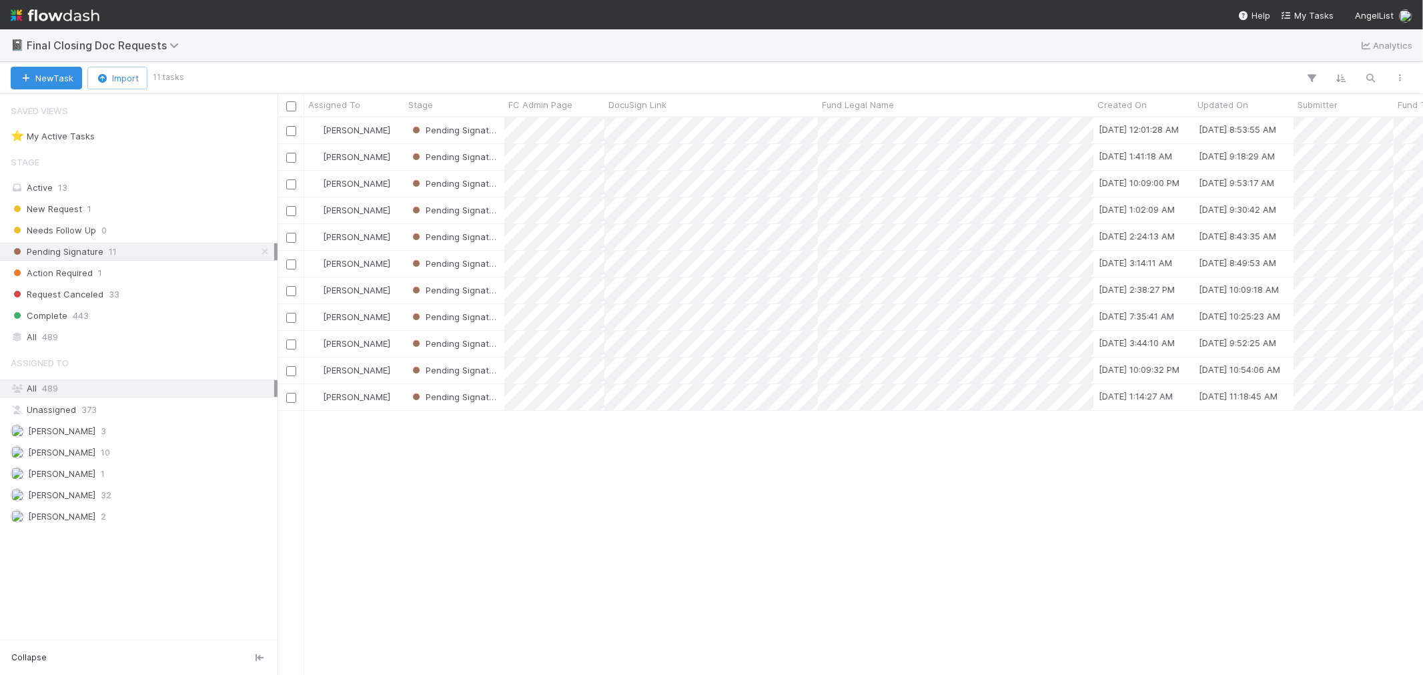
scroll to position [546, 1134]
click at [103, 322] on div "Complete 443" at bounding box center [143, 316] width 264 height 17
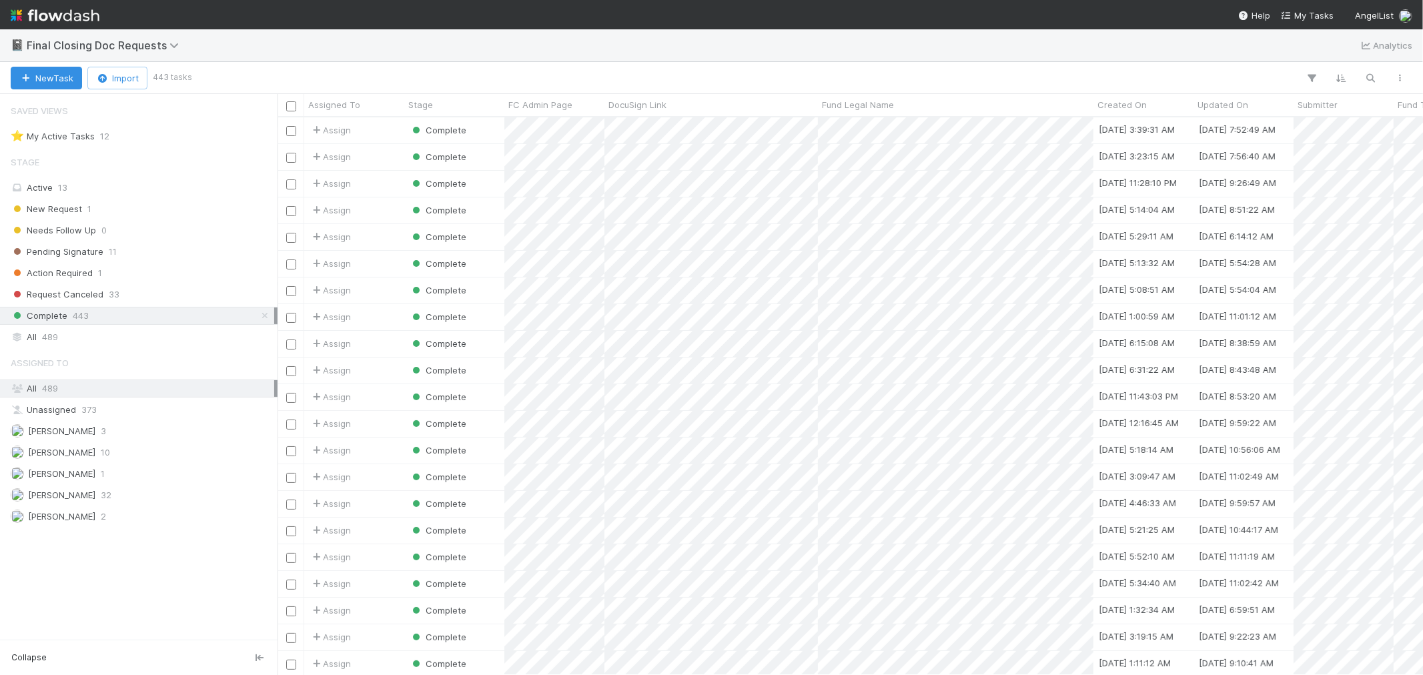
scroll to position [546, 1134]
click at [392, 155] on div "Assign" at bounding box center [354, 157] width 100 height 26
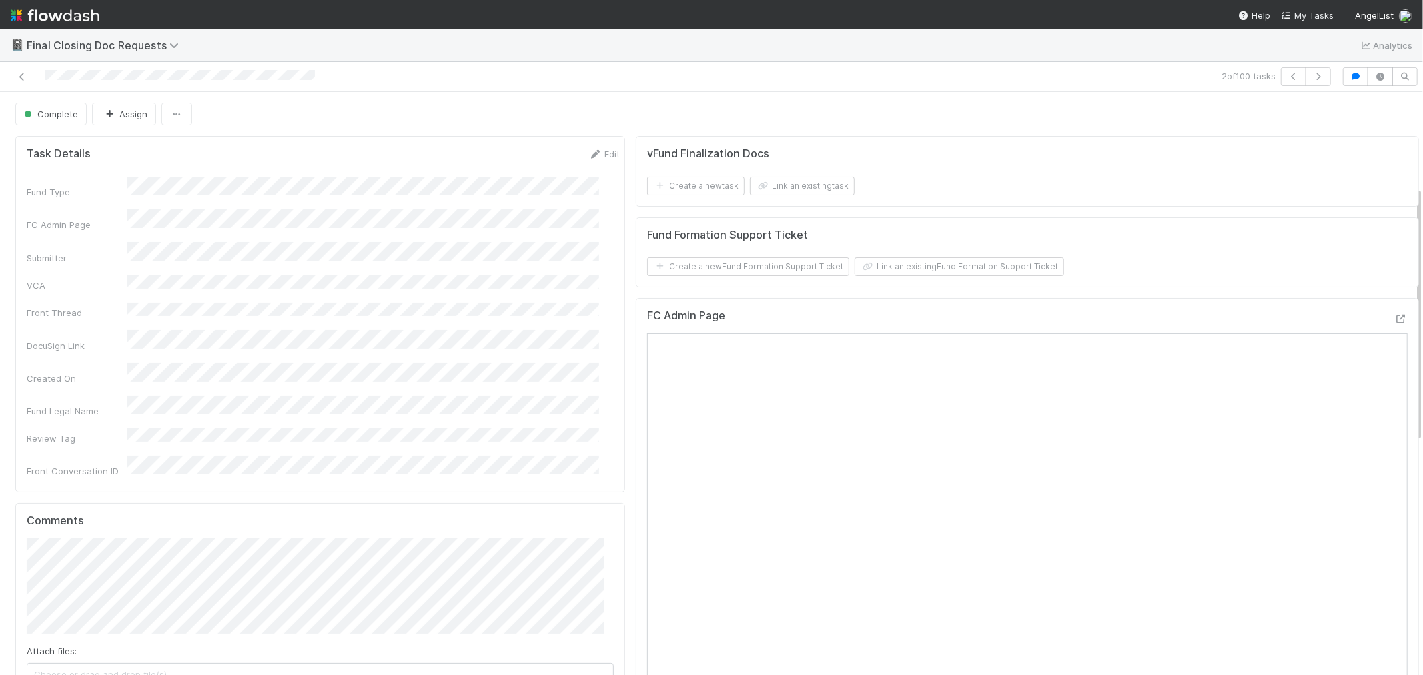
scroll to position [222, 0]
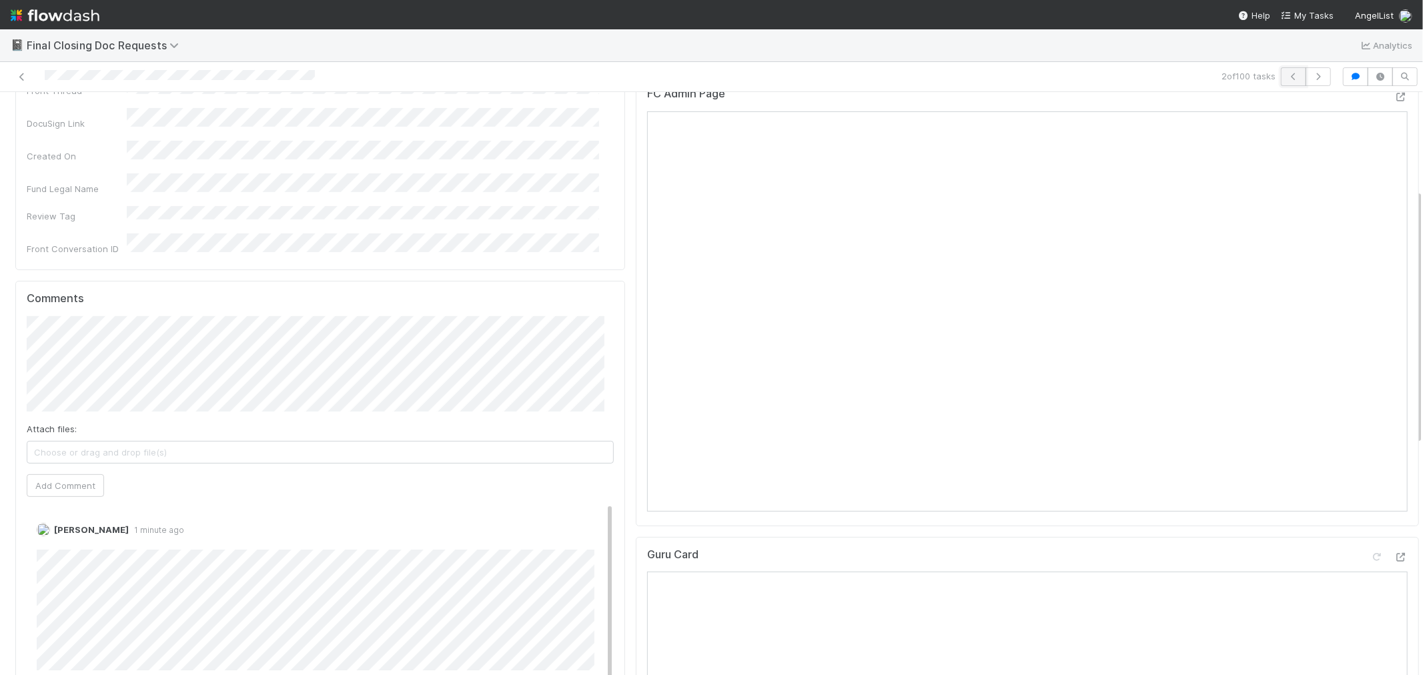
click at [1287, 77] on icon "button" at bounding box center [1293, 77] width 13 height 8
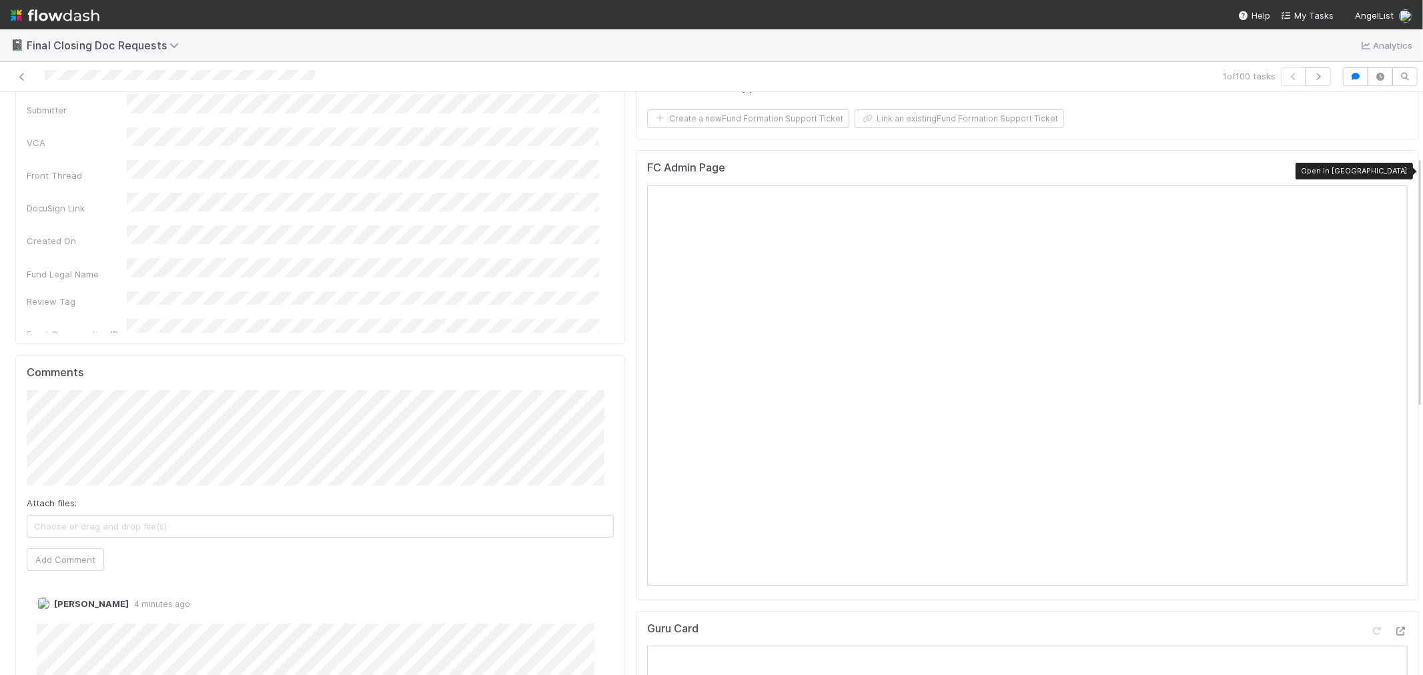
click at [1395, 170] on icon at bounding box center [1401, 171] width 13 height 9
click at [21, 75] on icon at bounding box center [21, 77] width 13 height 9
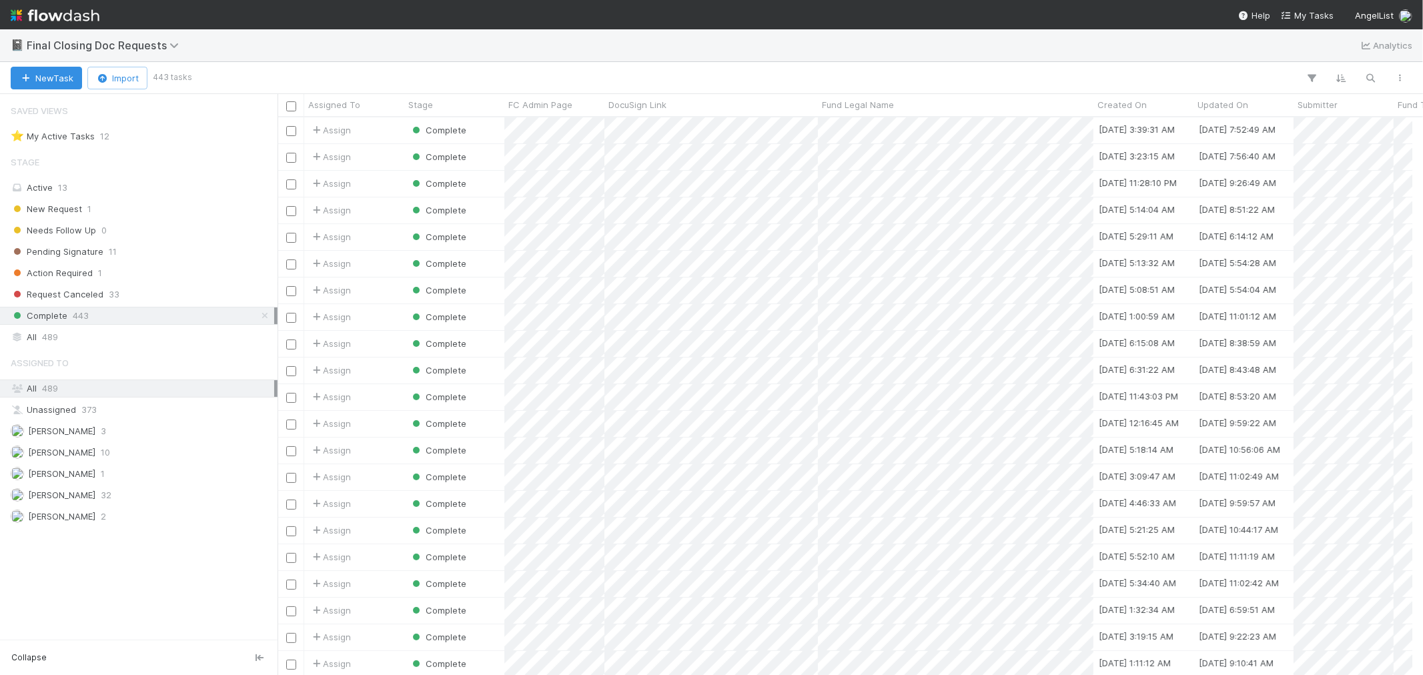
scroll to position [11, 11]
click at [98, 257] on span "Pending Signature" at bounding box center [57, 252] width 93 height 17
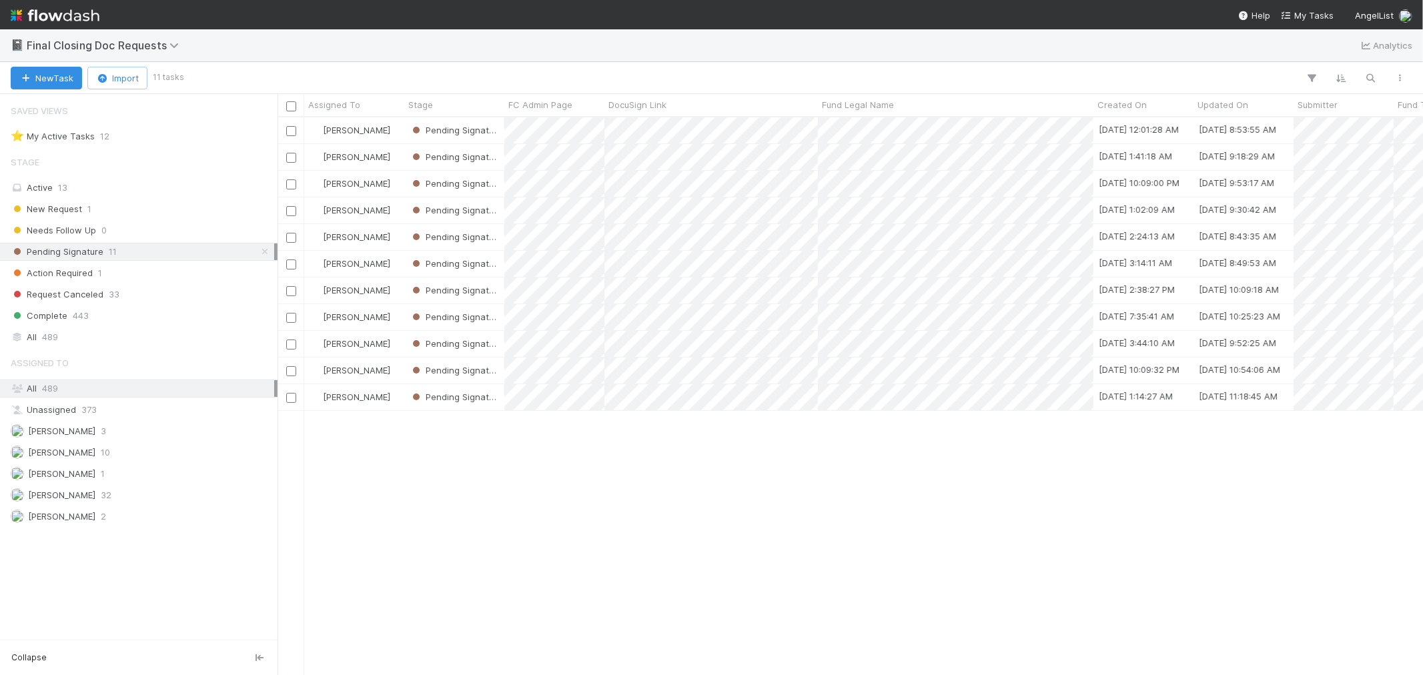
scroll to position [546, 1134]
click at [390, 137] on div "[PERSON_NAME]" at bounding box center [354, 130] width 100 height 26
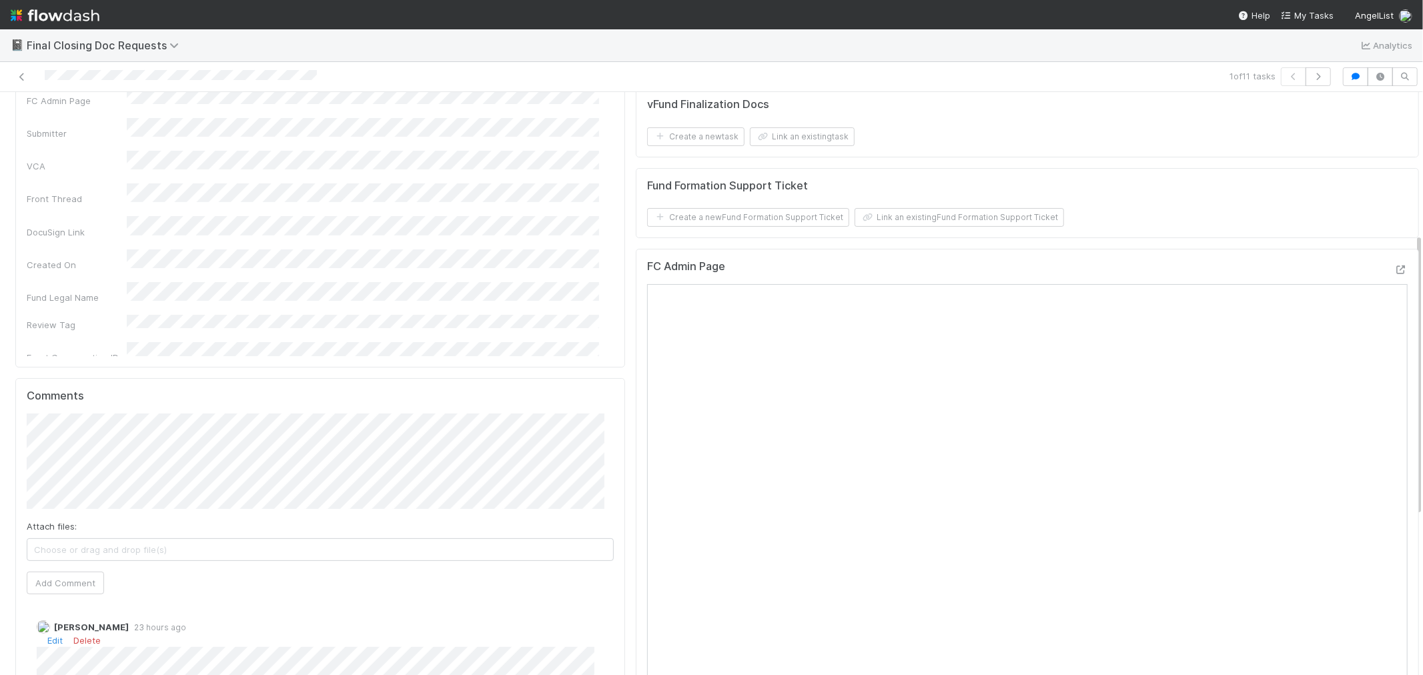
scroll to position [296, 0]
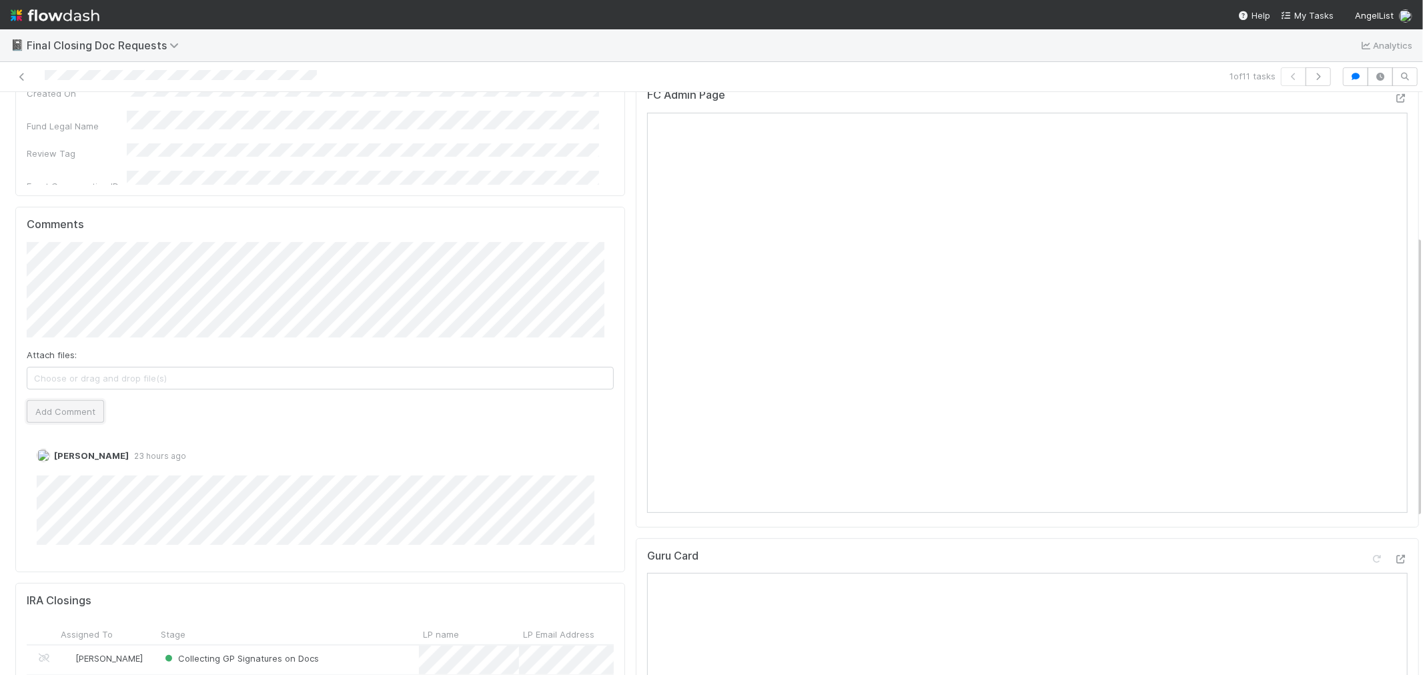
click at [95, 416] on button "Add Comment" at bounding box center [65, 411] width 77 height 23
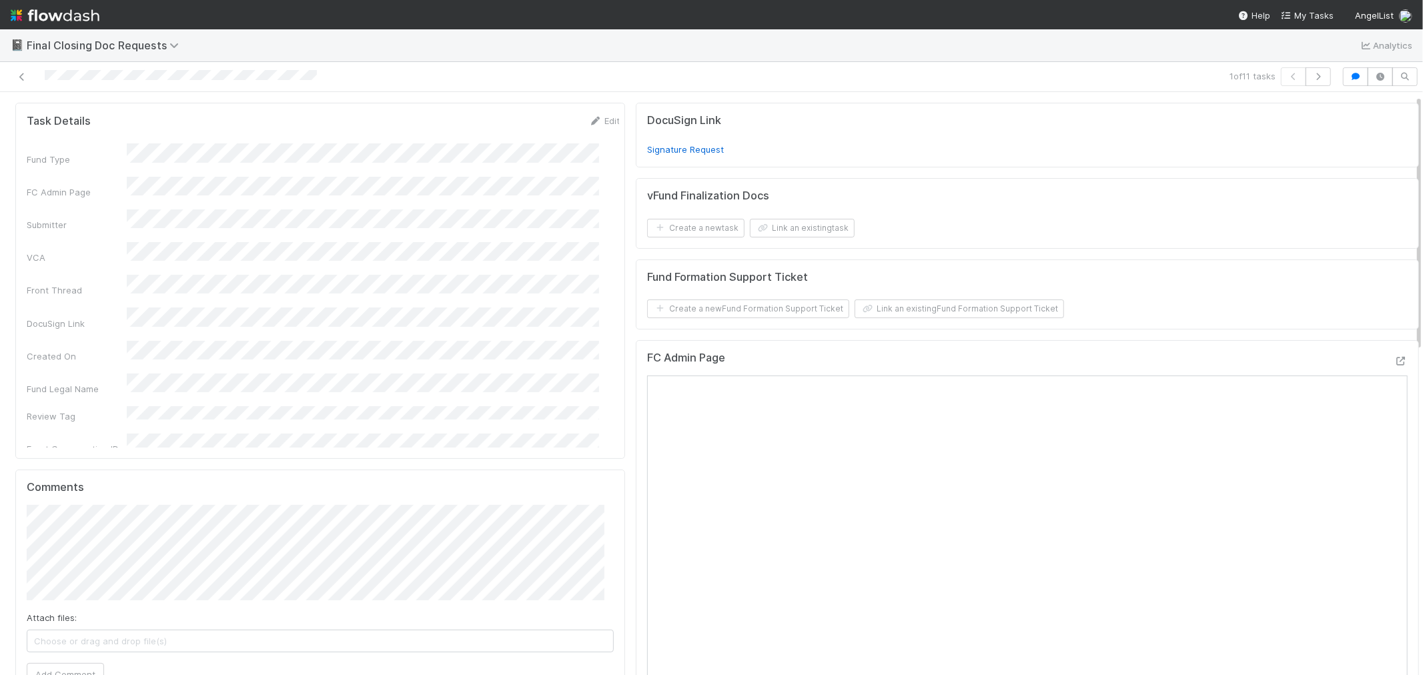
scroll to position [0, 0]
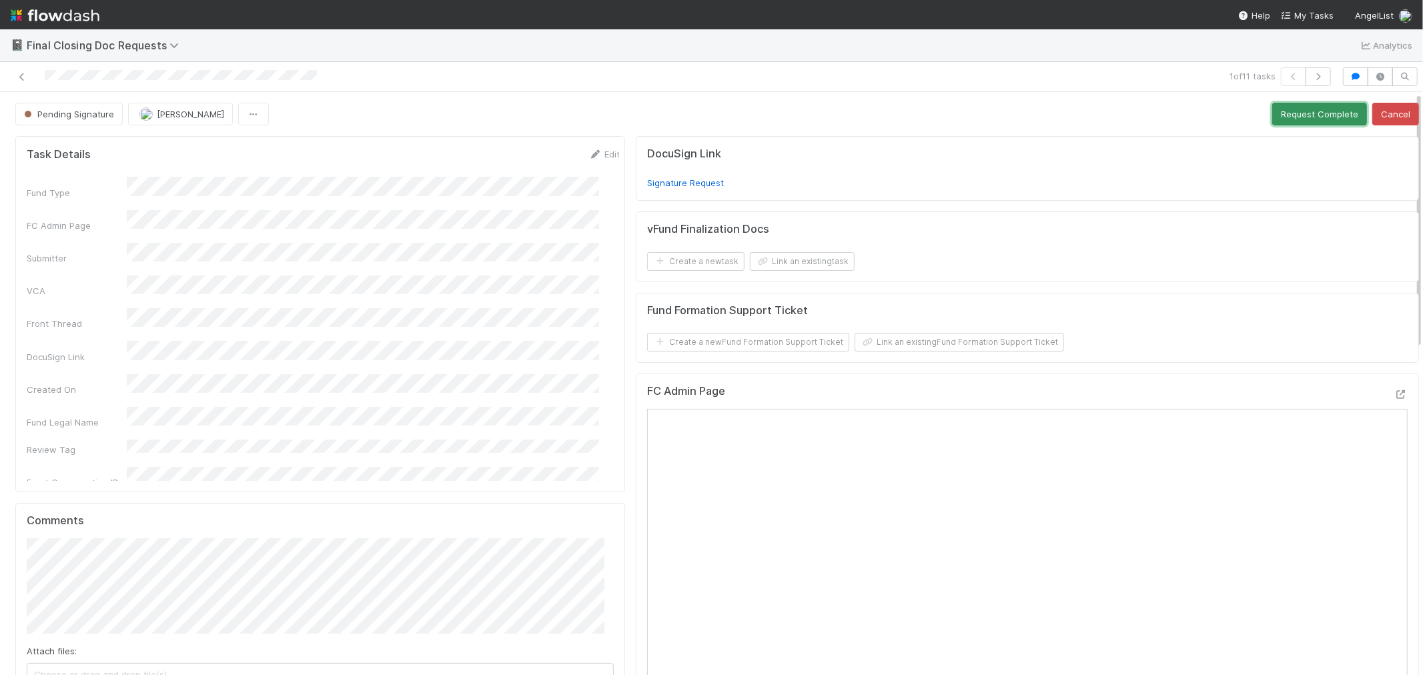
drag, startPoint x: 1265, startPoint y: 116, endPoint x: 392, endPoint y: 175, distance: 875.4
click at [1273, 116] on button "Request Complete" at bounding box center [1320, 114] width 95 height 23
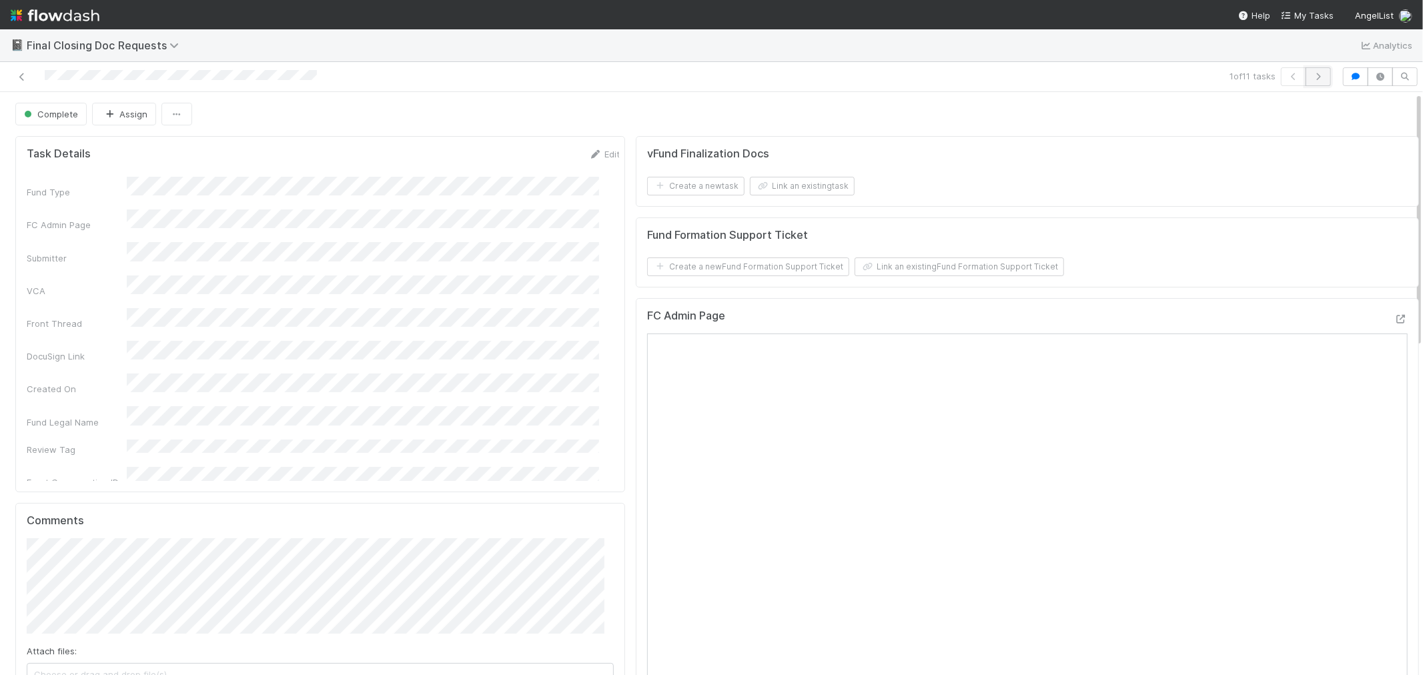
click at [1313, 71] on button "button" at bounding box center [1318, 76] width 25 height 19
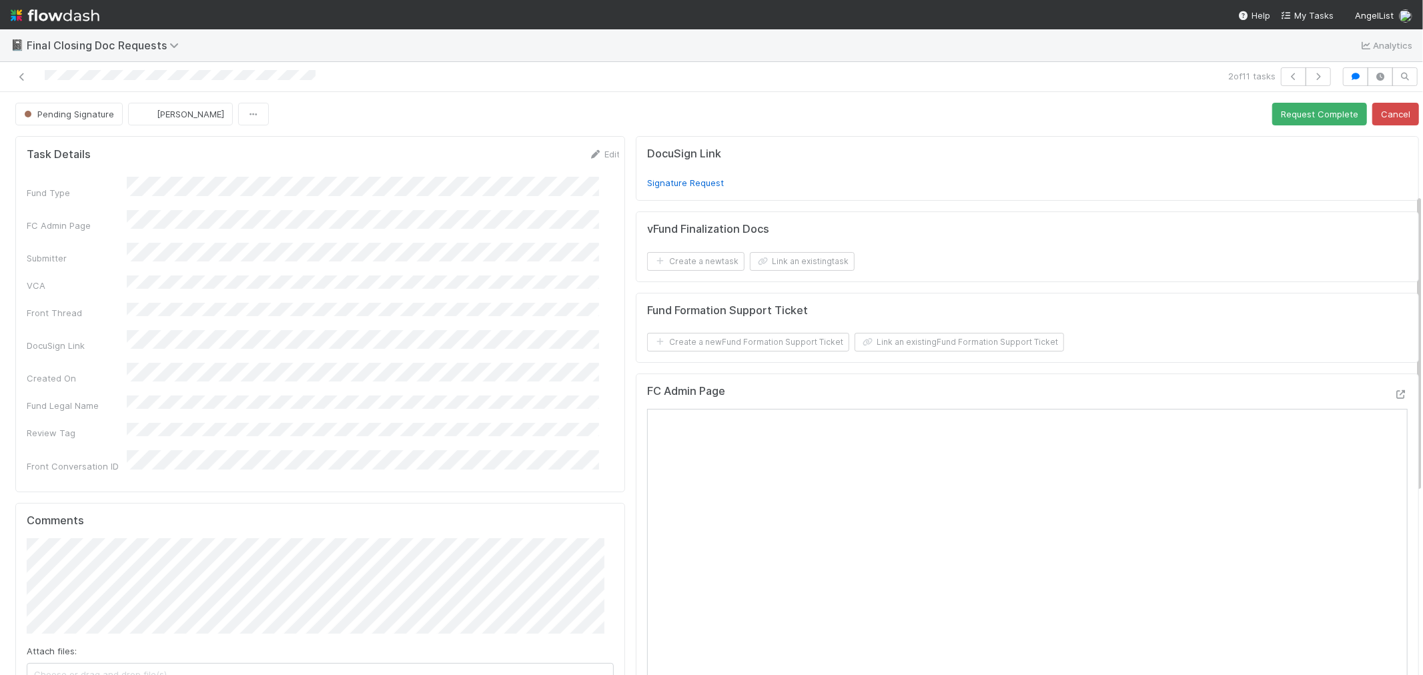
scroll to position [370, 0]
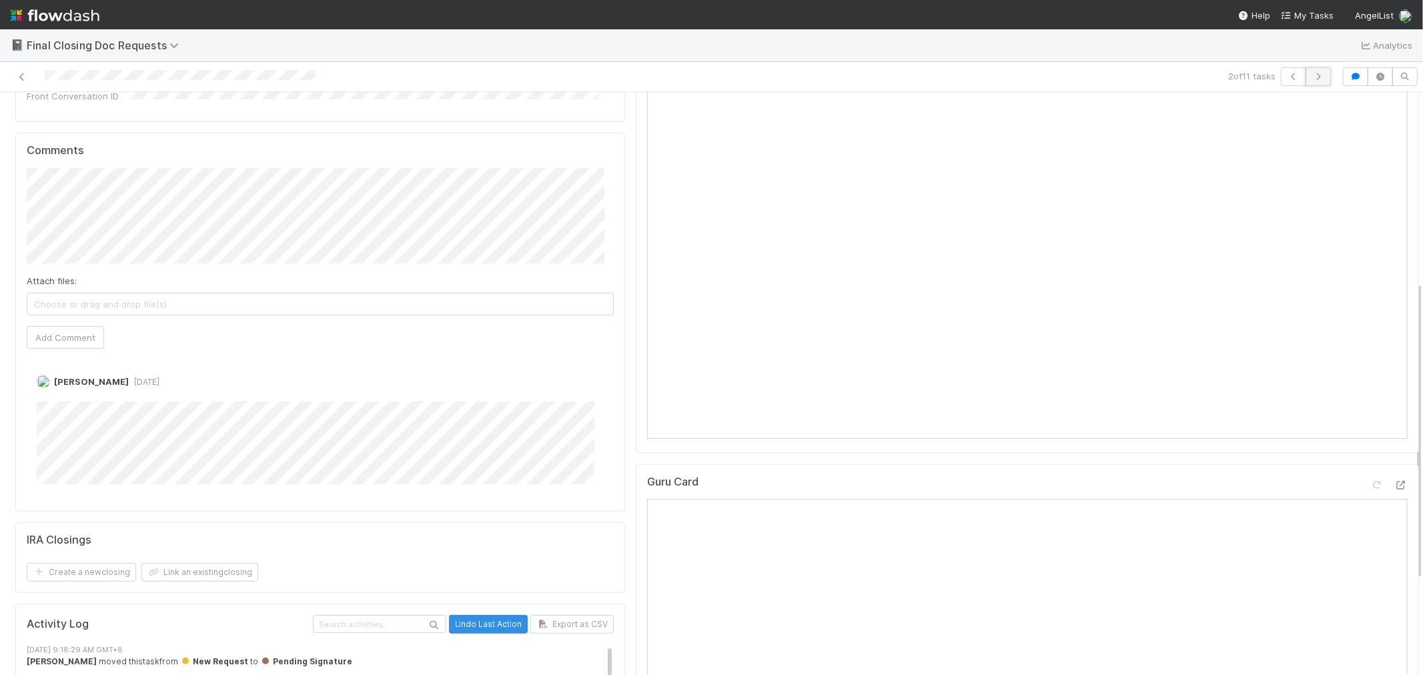
click at [1312, 77] on icon "button" at bounding box center [1318, 77] width 13 height 8
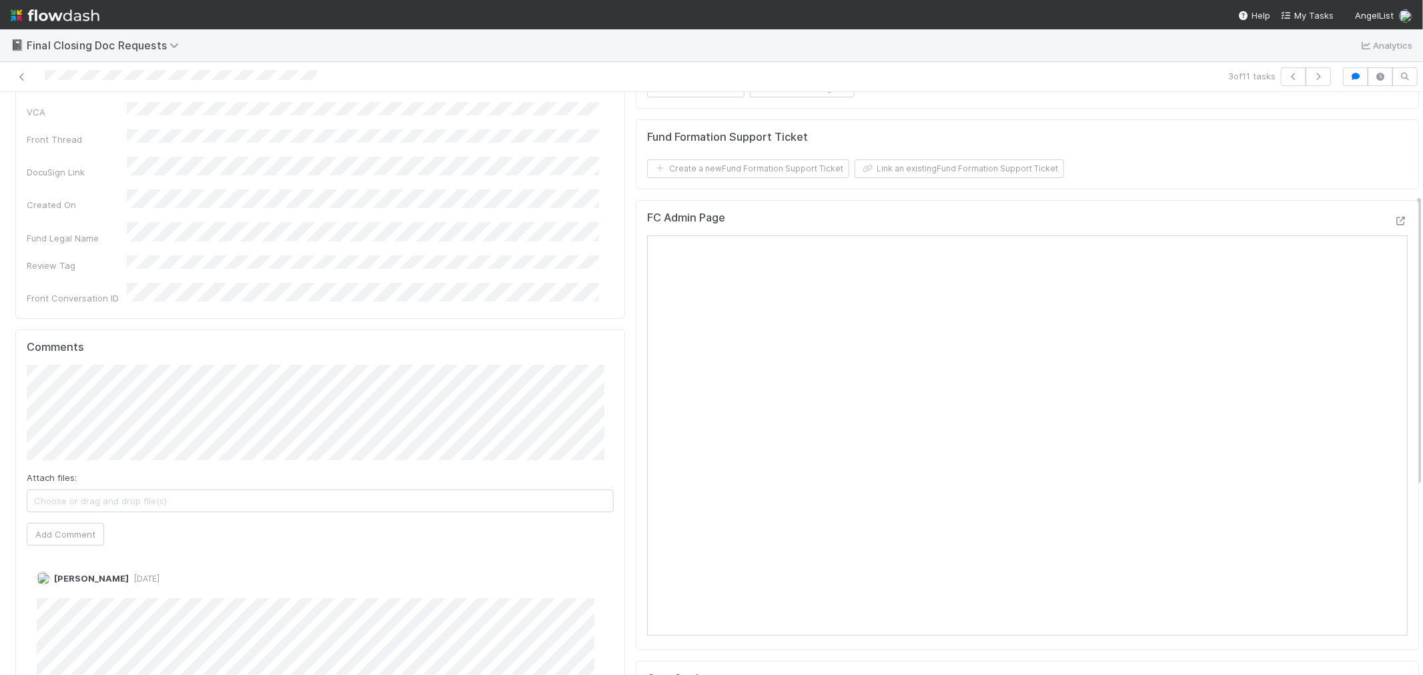
scroll to position [148, 0]
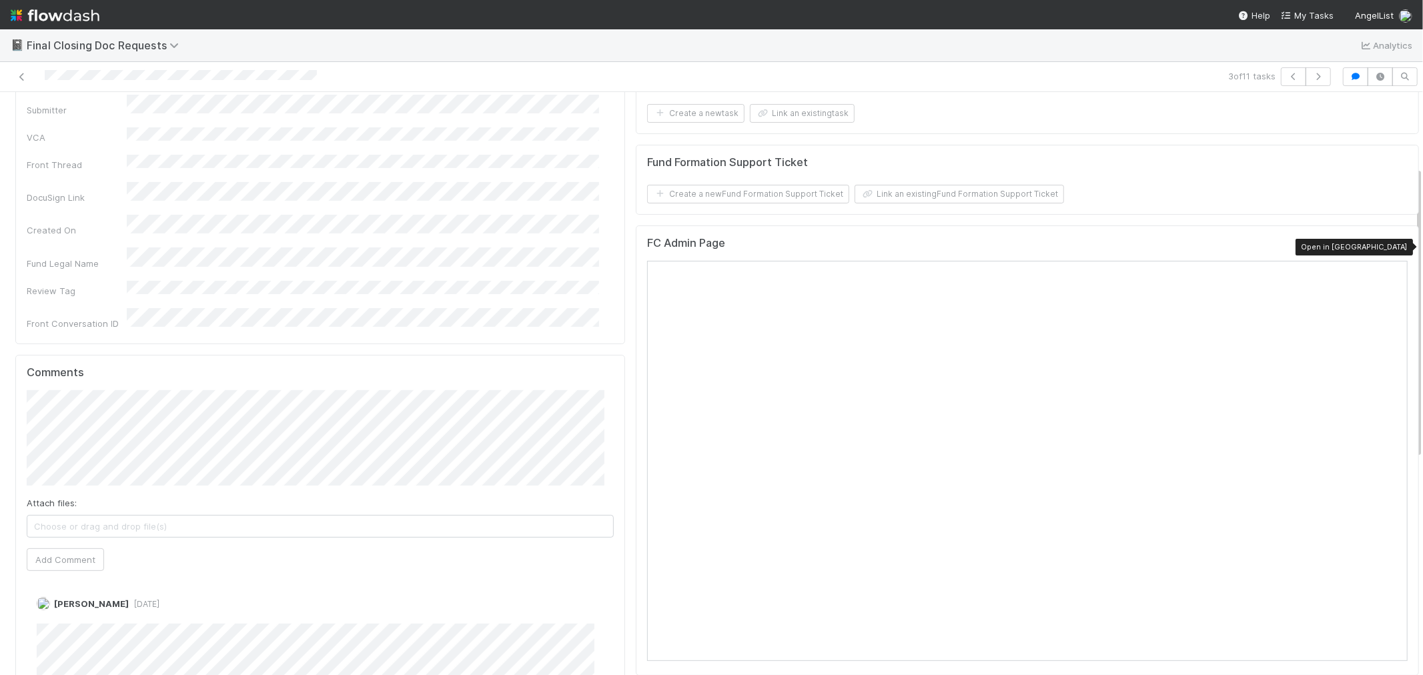
click at [1395, 251] on icon at bounding box center [1401, 246] width 13 height 9
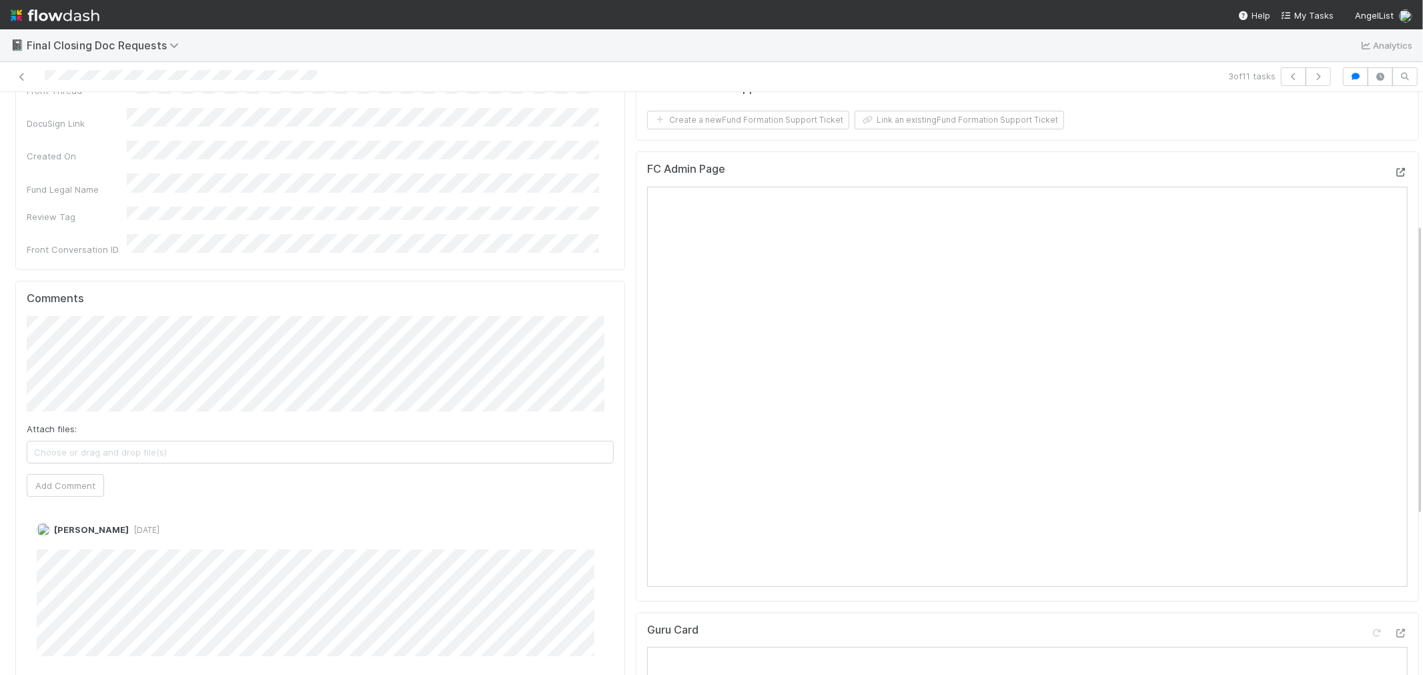
scroll to position [296, 0]
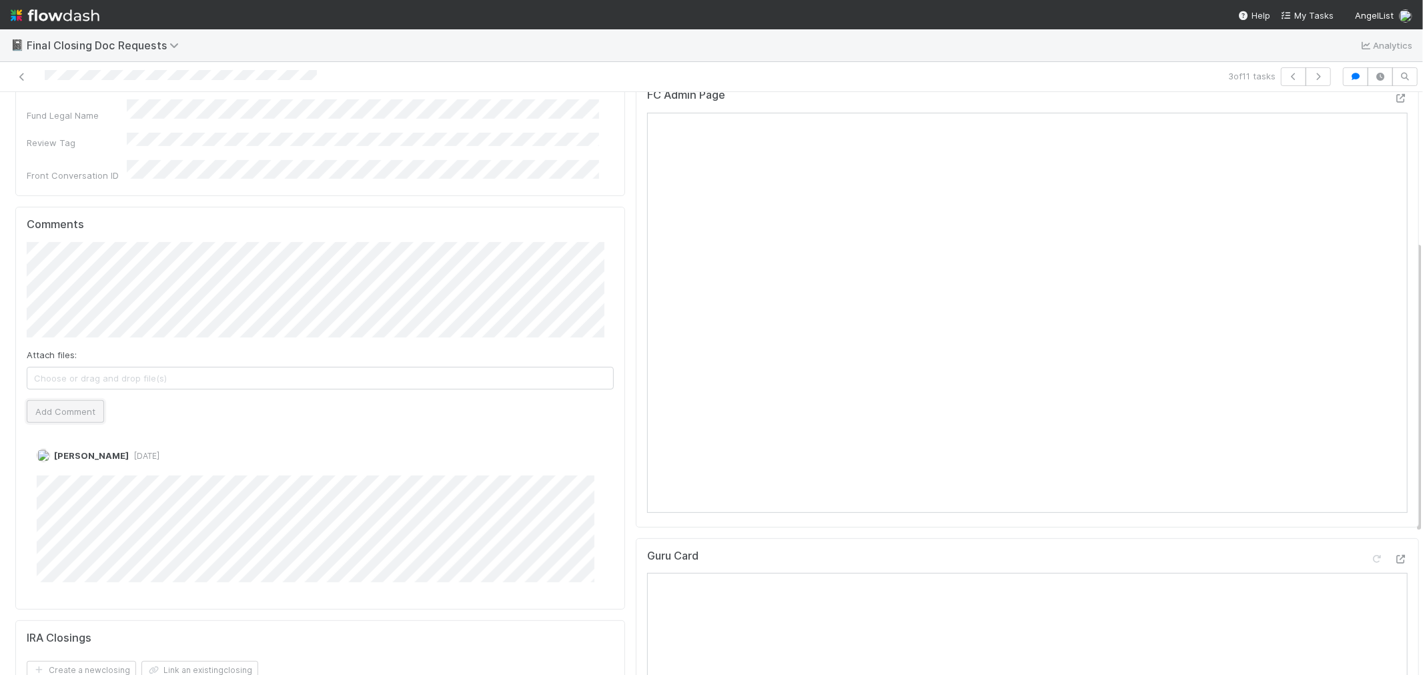
click at [69, 411] on button "Add Comment" at bounding box center [65, 411] width 77 height 23
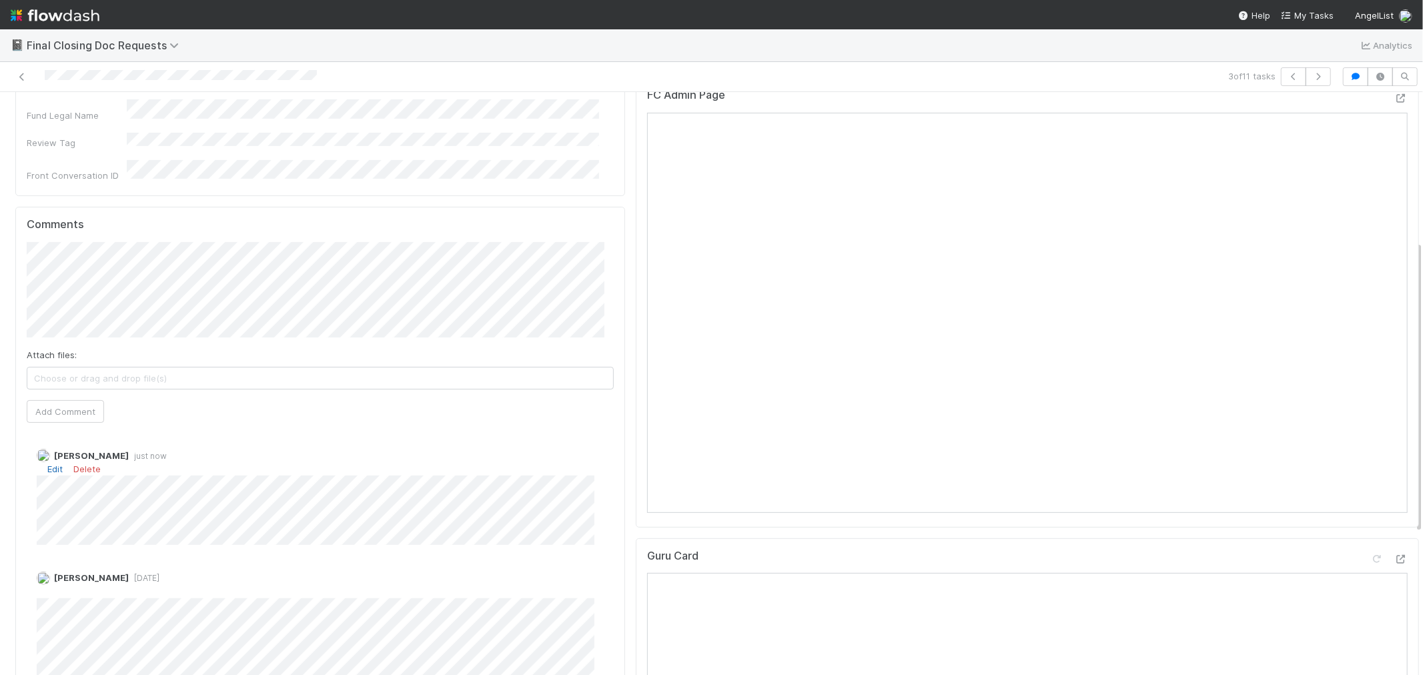
click at [52, 464] on link "Edit" at bounding box center [54, 469] width 15 height 11
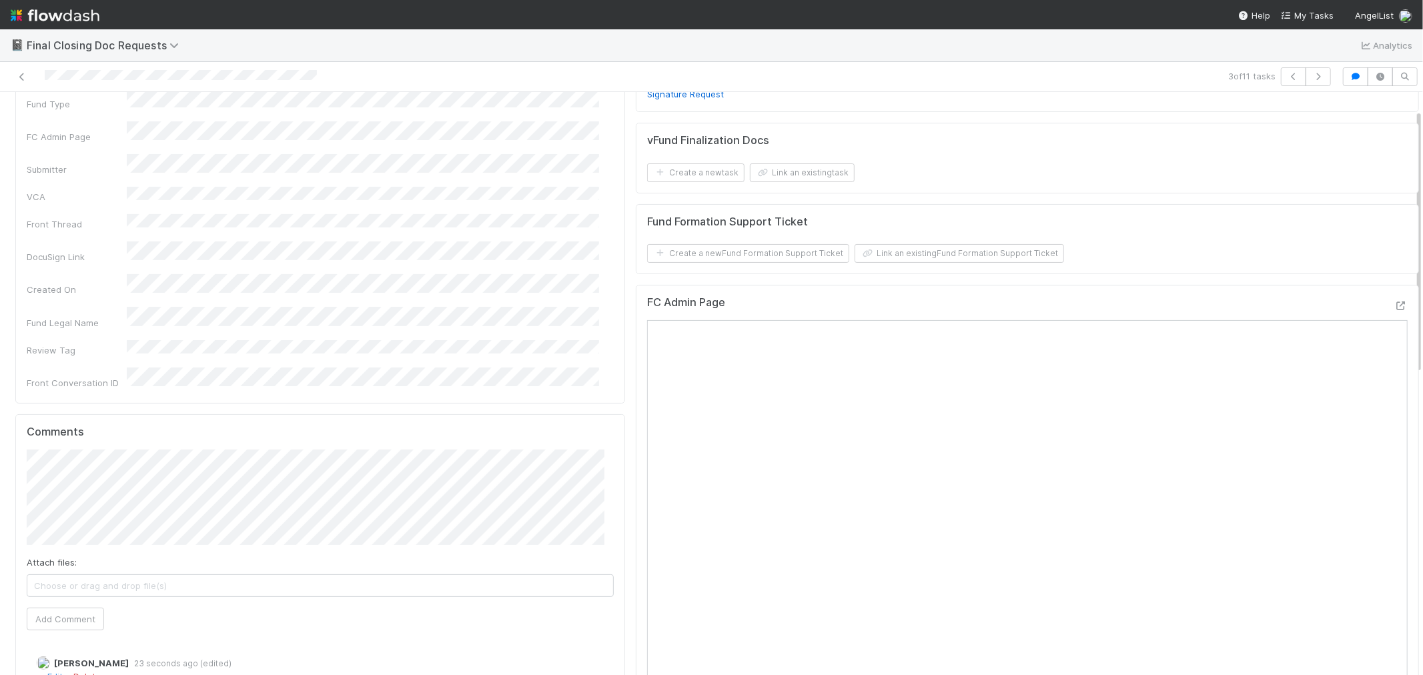
scroll to position [0, 0]
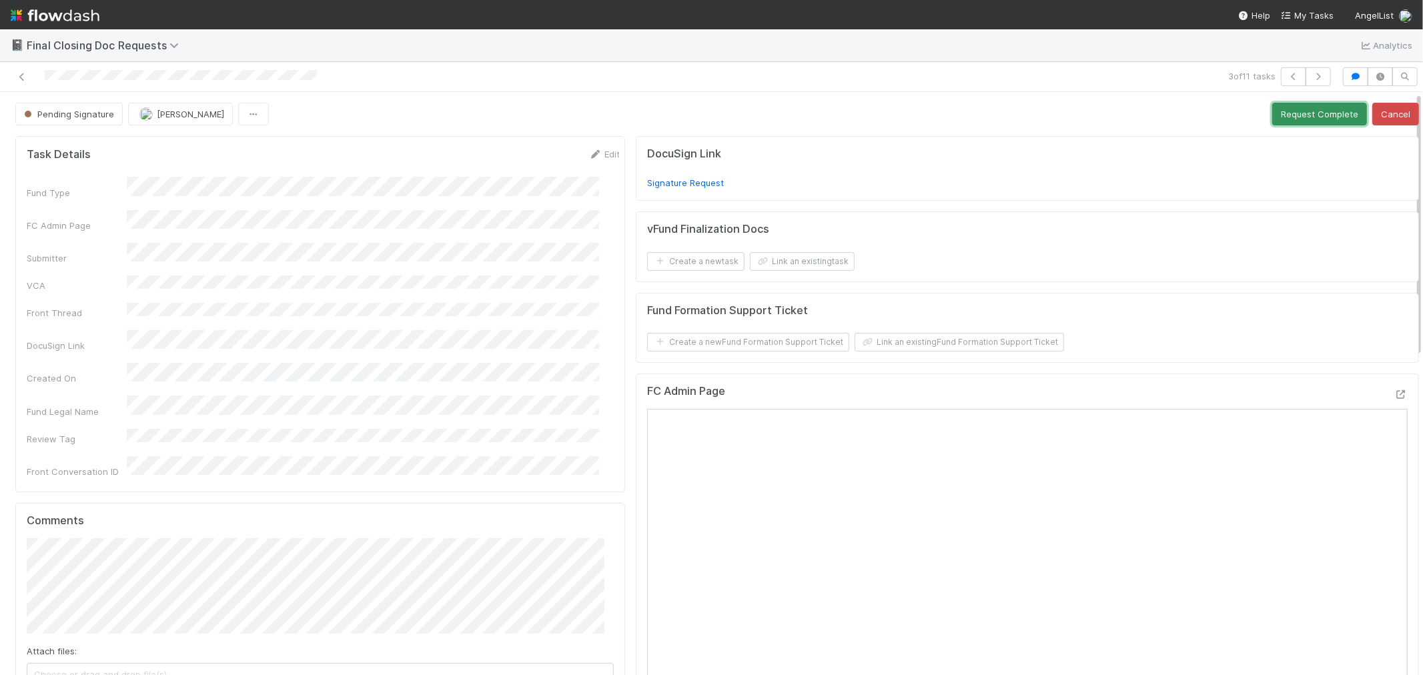
click at [1285, 116] on button "Request Complete" at bounding box center [1320, 114] width 95 height 23
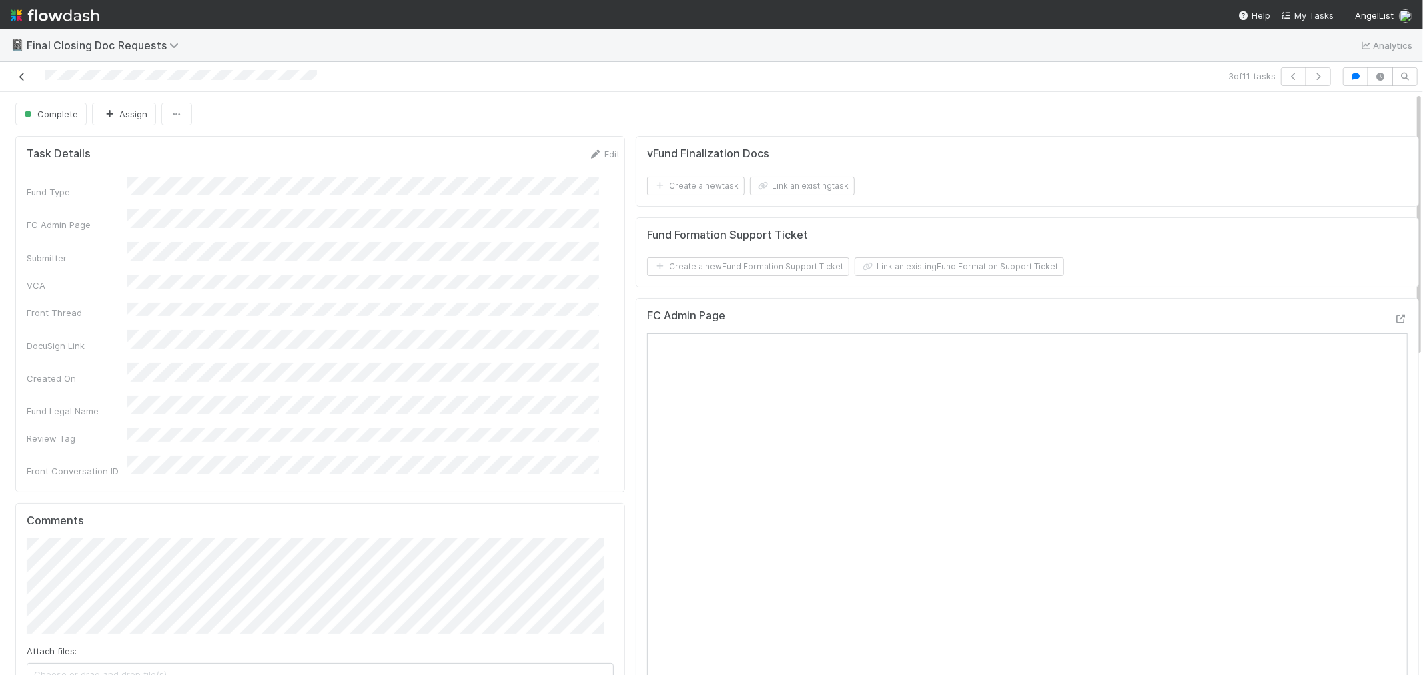
click at [22, 83] on link at bounding box center [21, 76] width 13 height 13
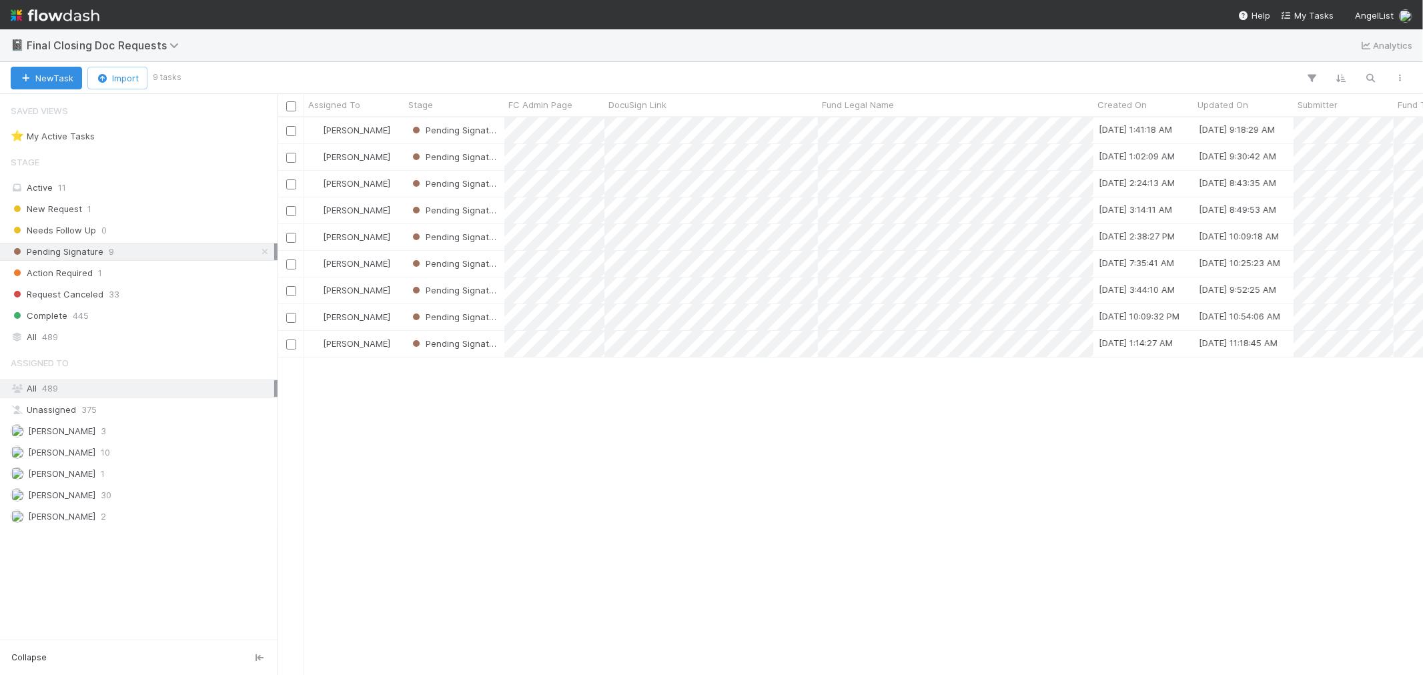
scroll to position [546, 1134]
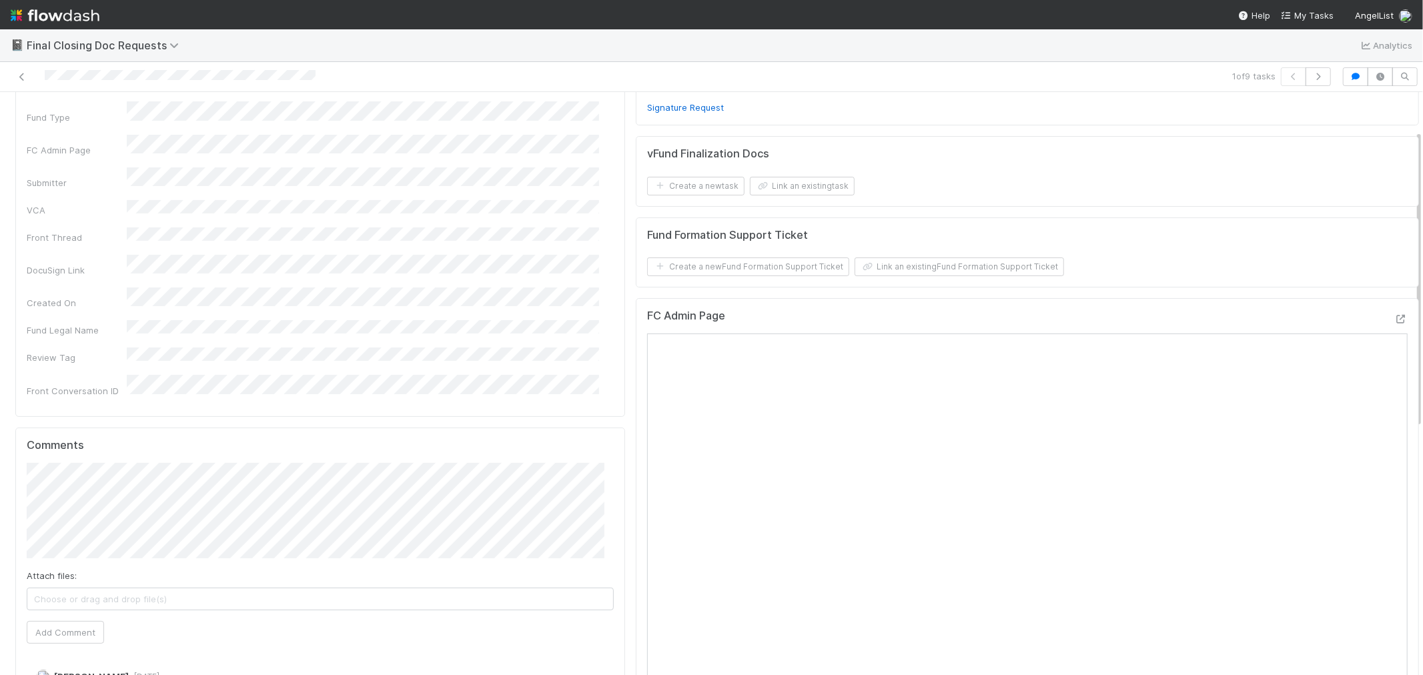
scroll to position [74, 0]
click at [1312, 75] on icon "button" at bounding box center [1318, 77] width 13 height 8
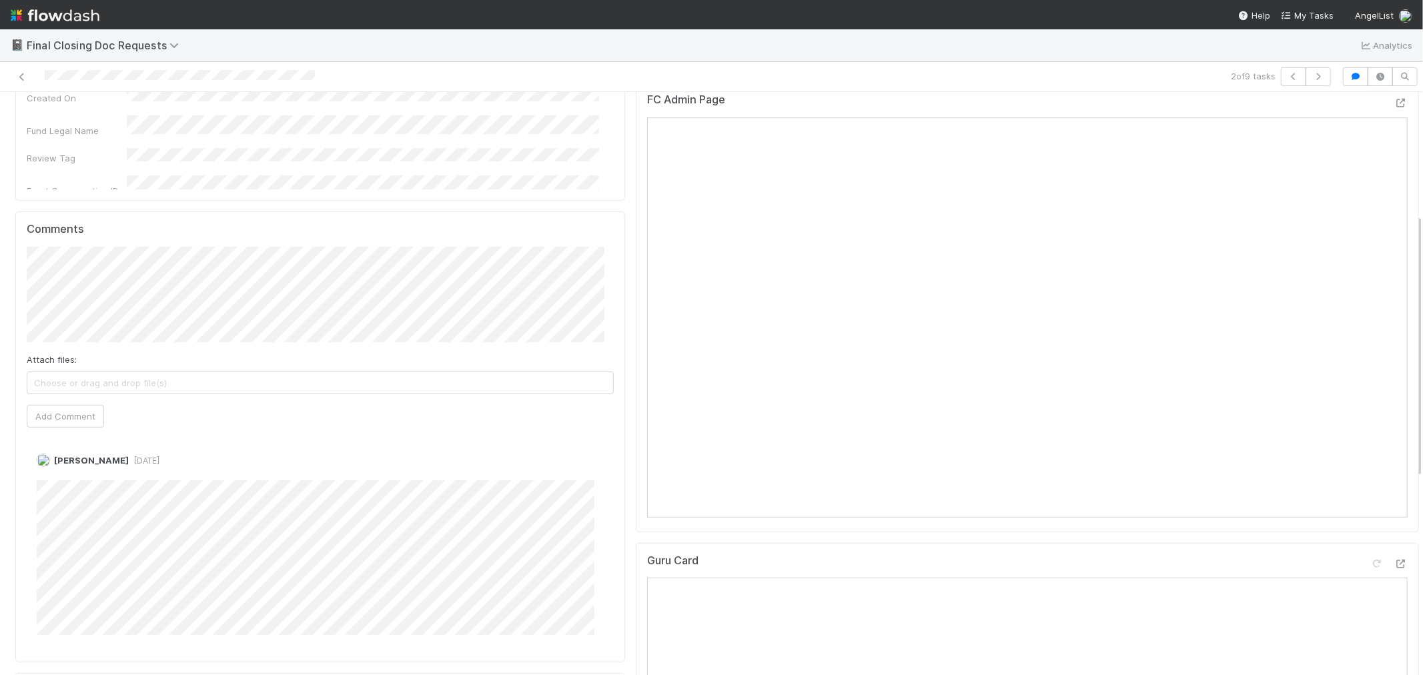
scroll to position [296, 0]
click at [1312, 76] on icon "button" at bounding box center [1318, 77] width 13 height 8
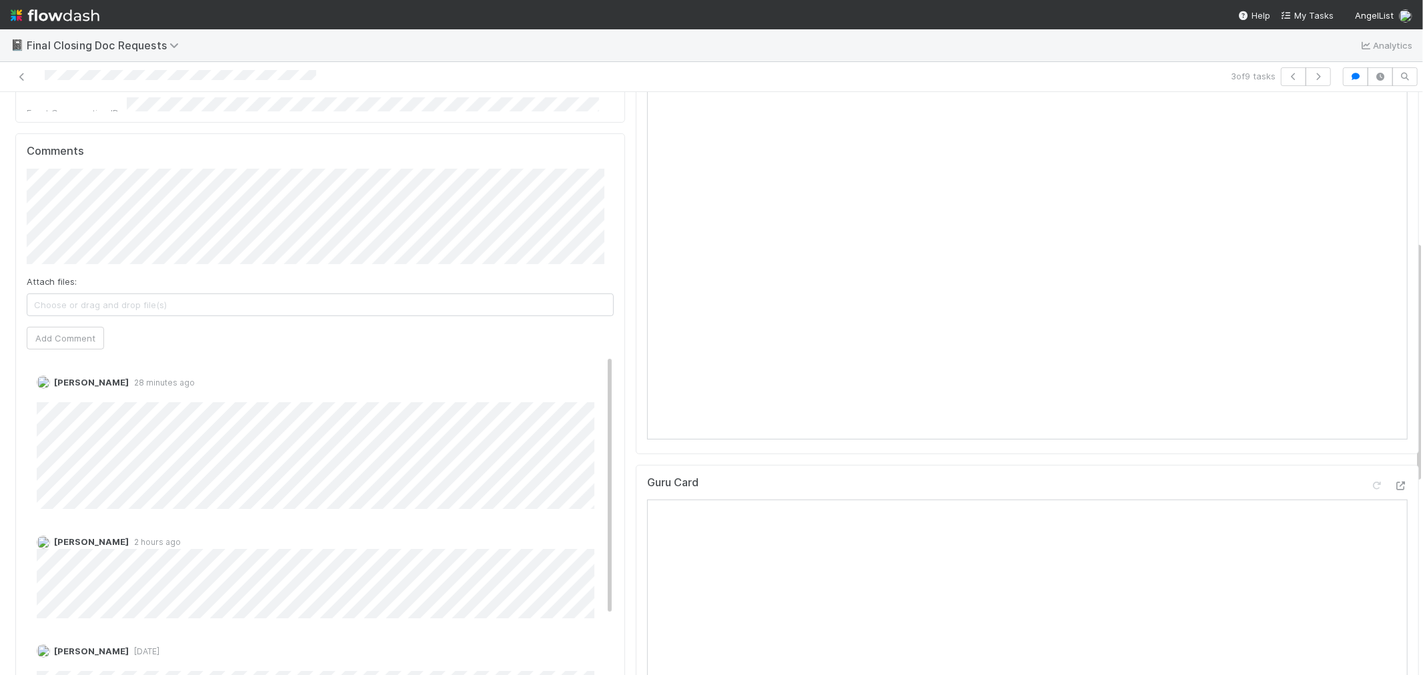
scroll to position [370, 0]
click at [1311, 81] on button "button" at bounding box center [1318, 76] width 25 height 19
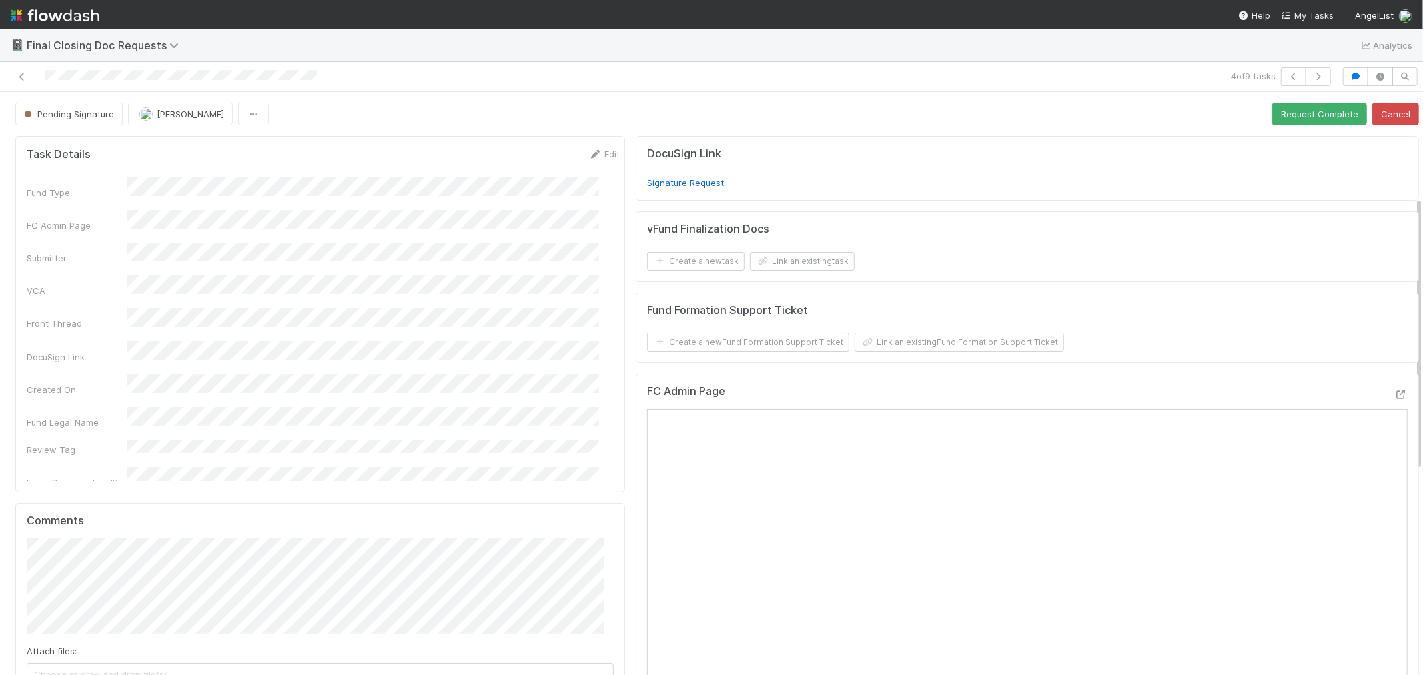
scroll to position [222, 0]
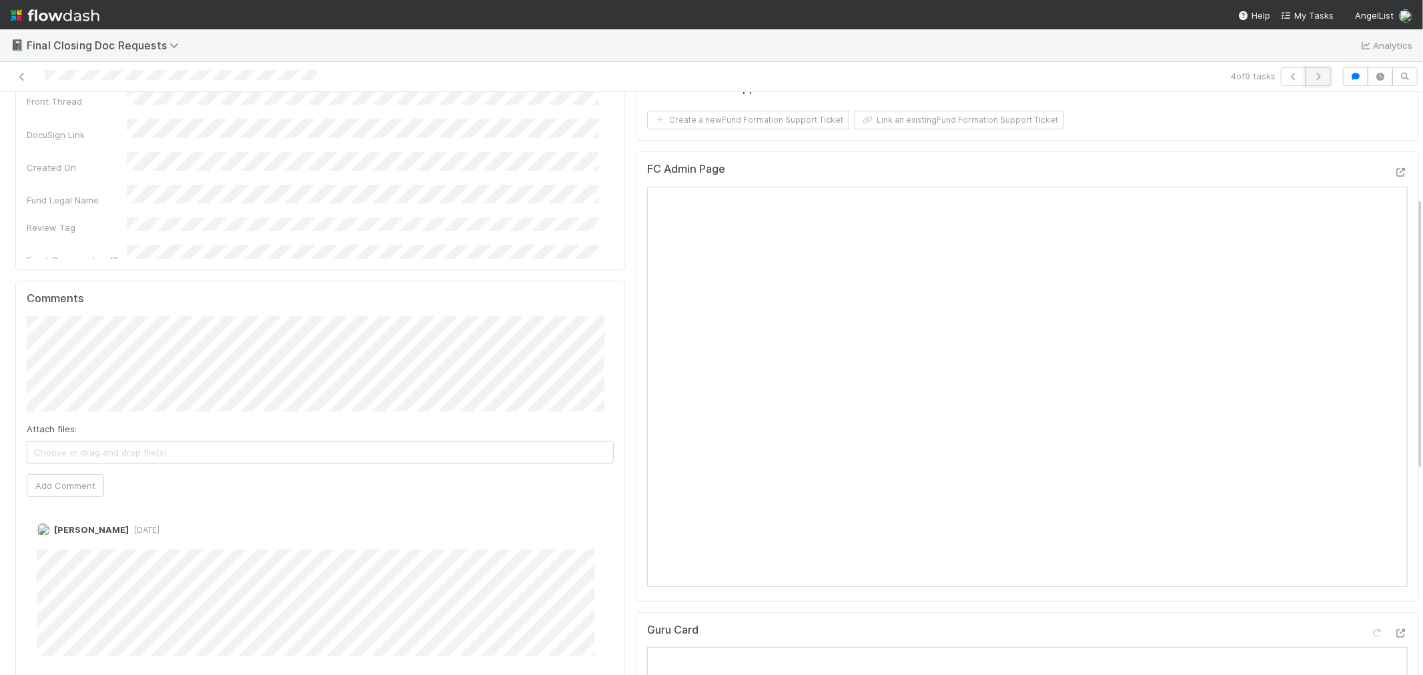
click at [1312, 78] on icon "button" at bounding box center [1318, 77] width 13 height 8
click at [1312, 73] on icon "button" at bounding box center [1318, 77] width 13 height 8
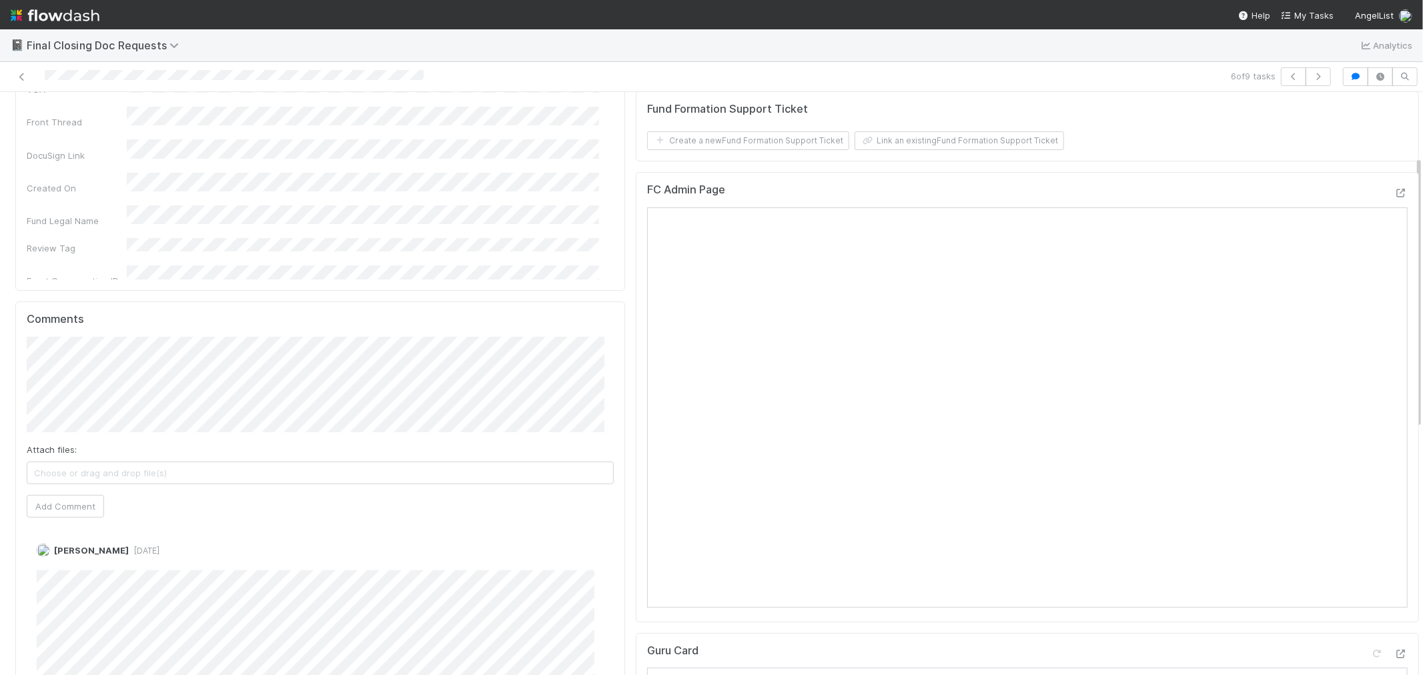
scroll to position [222, 0]
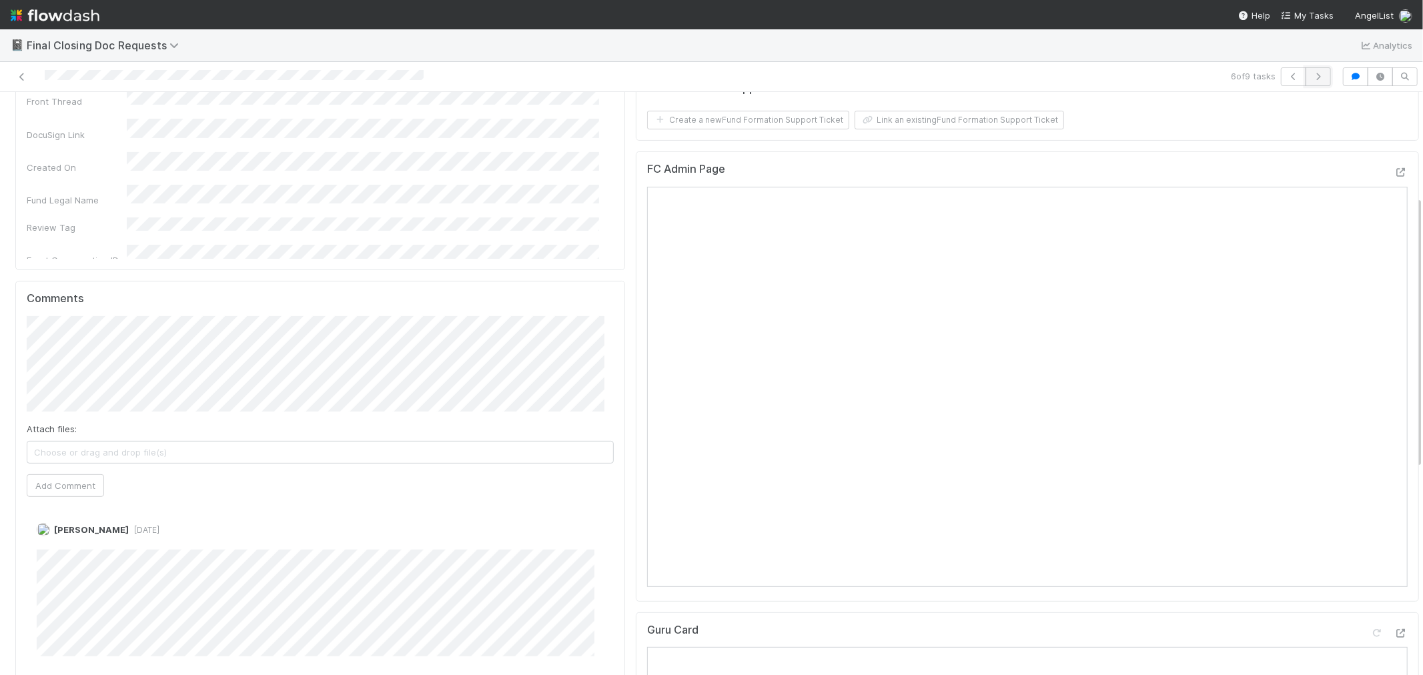
click at [1312, 76] on icon "button" at bounding box center [1318, 77] width 13 height 8
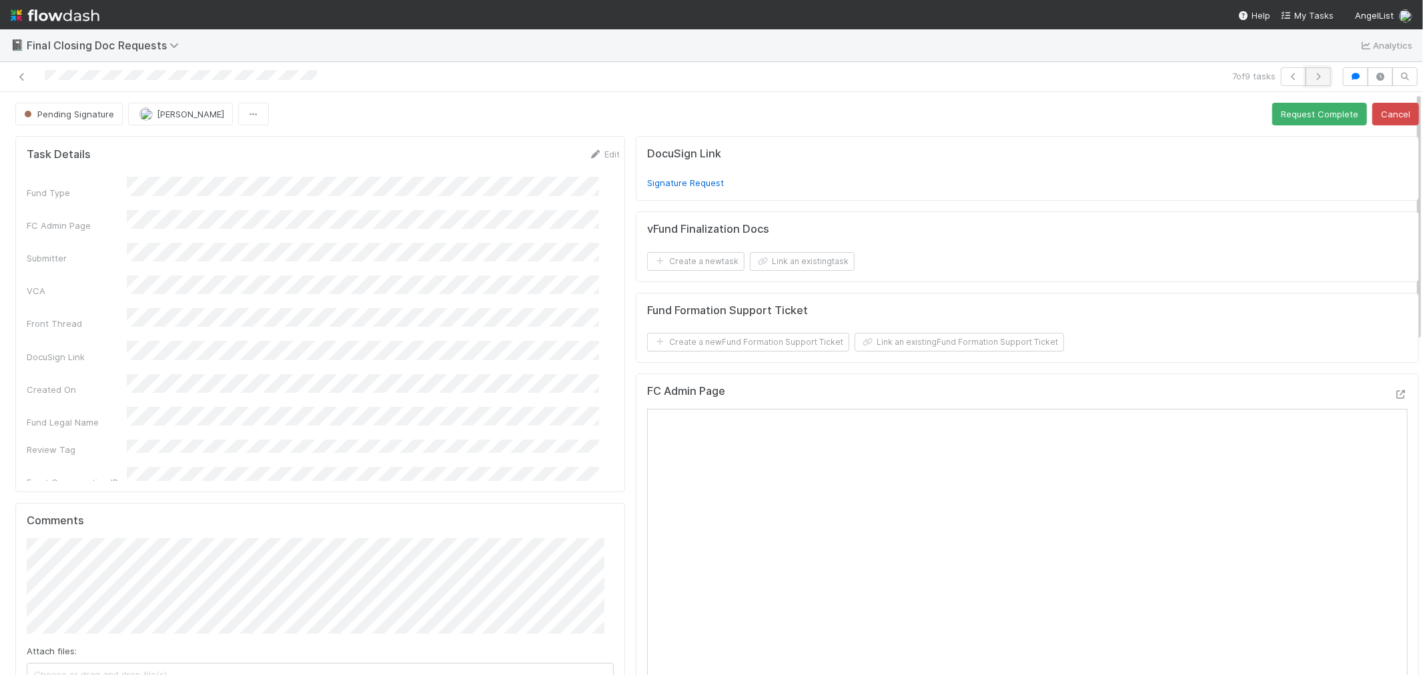
click at [1312, 77] on icon "button" at bounding box center [1318, 77] width 13 height 8
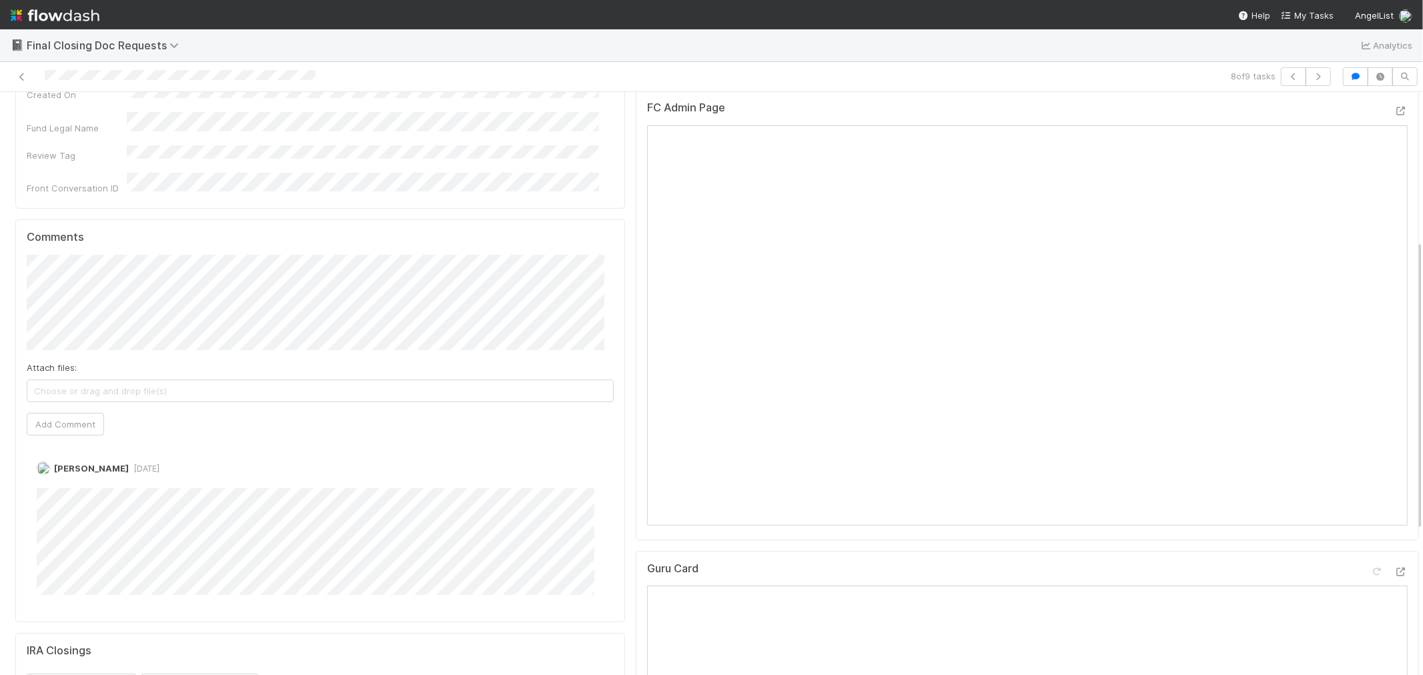
scroll to position [296, 0]
click at [1308, 81] on button "button" at bounding box center [1318, 76] width 25 height 19
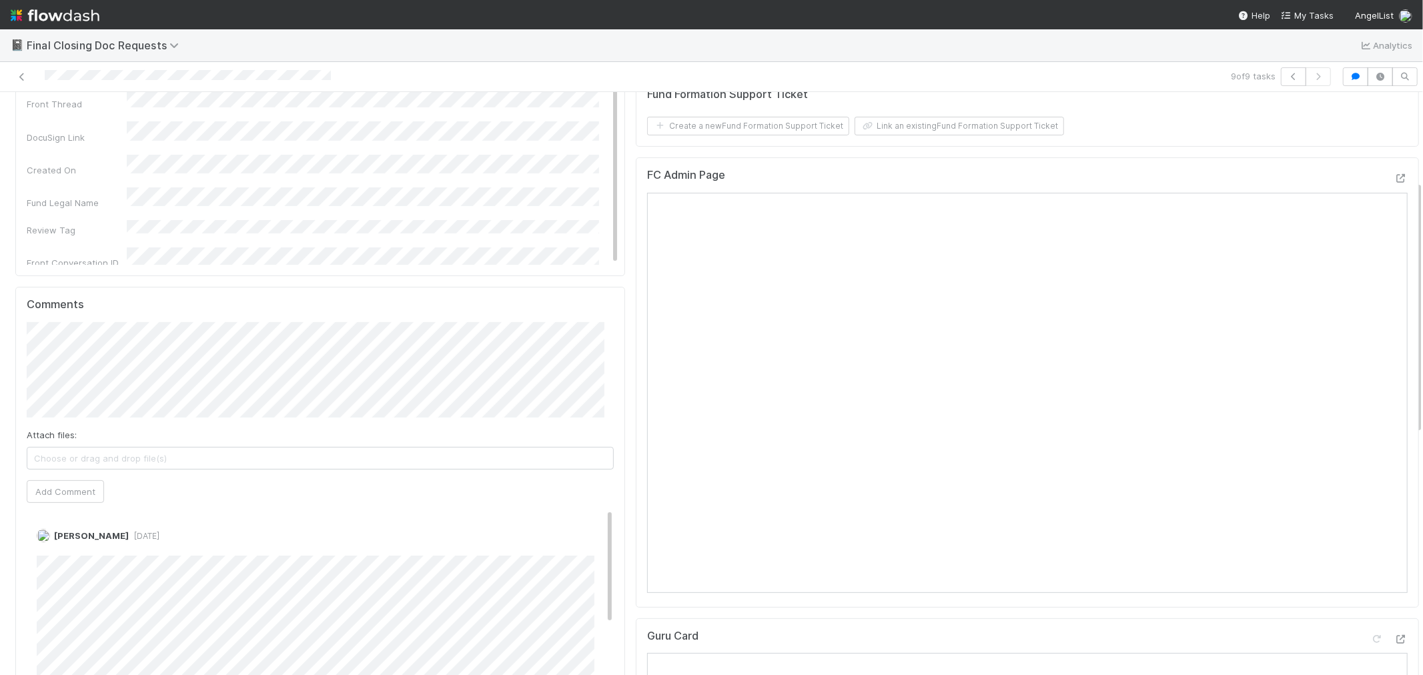
scroll to position [222, 0]
click at [23, 77] on icon at bounding box center [21, 77] width 13 height 9
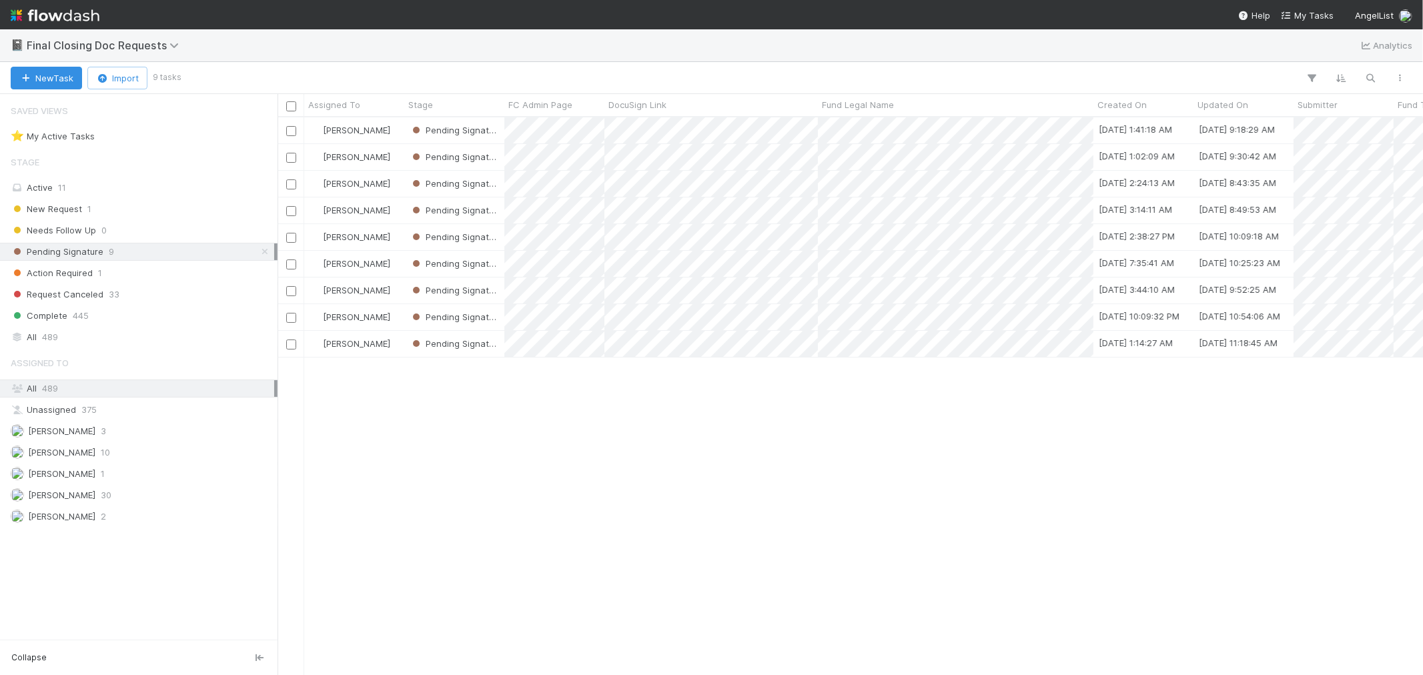
scroll to position [546, 1134]
click at [157, 204] on div "New Request 1" at bounding box center [143, 209] width 264 height 17
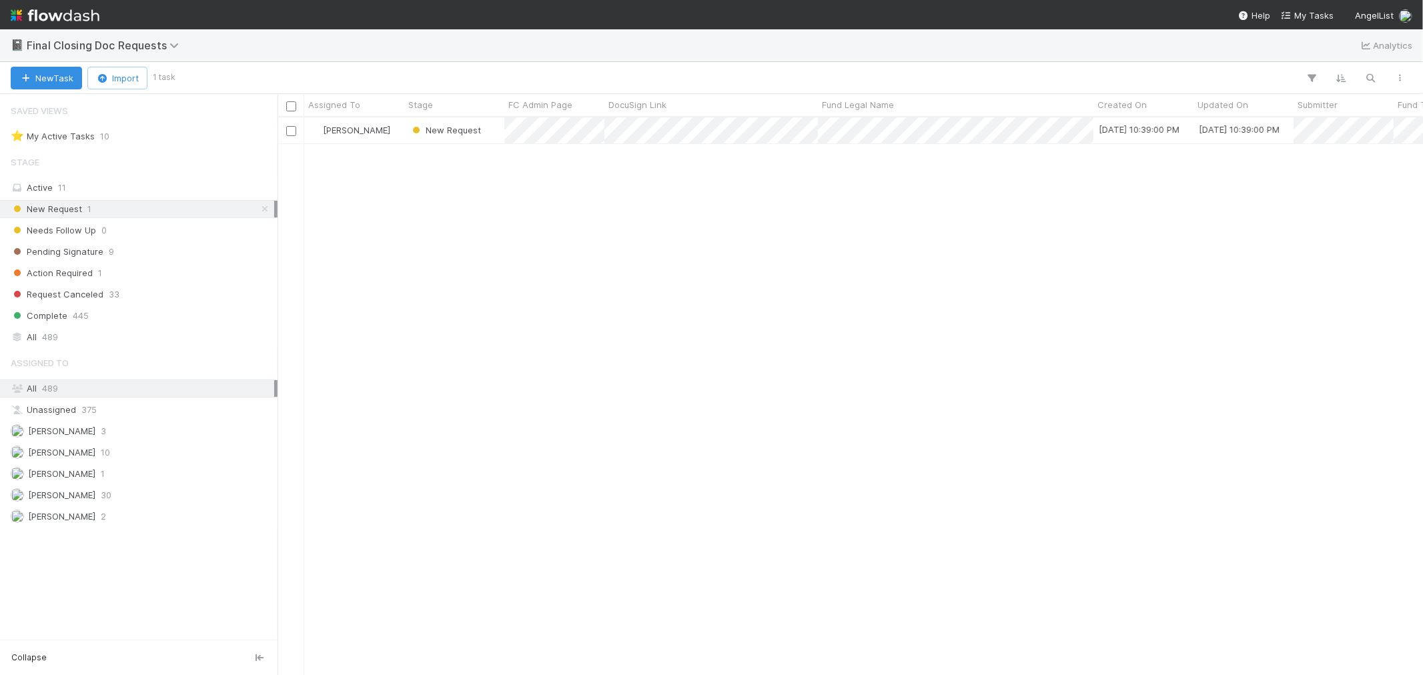
scroll to position [546, 1134]
click at [404, 136] on div "New Request" at bounding box center [454, 130] width 100 height 26
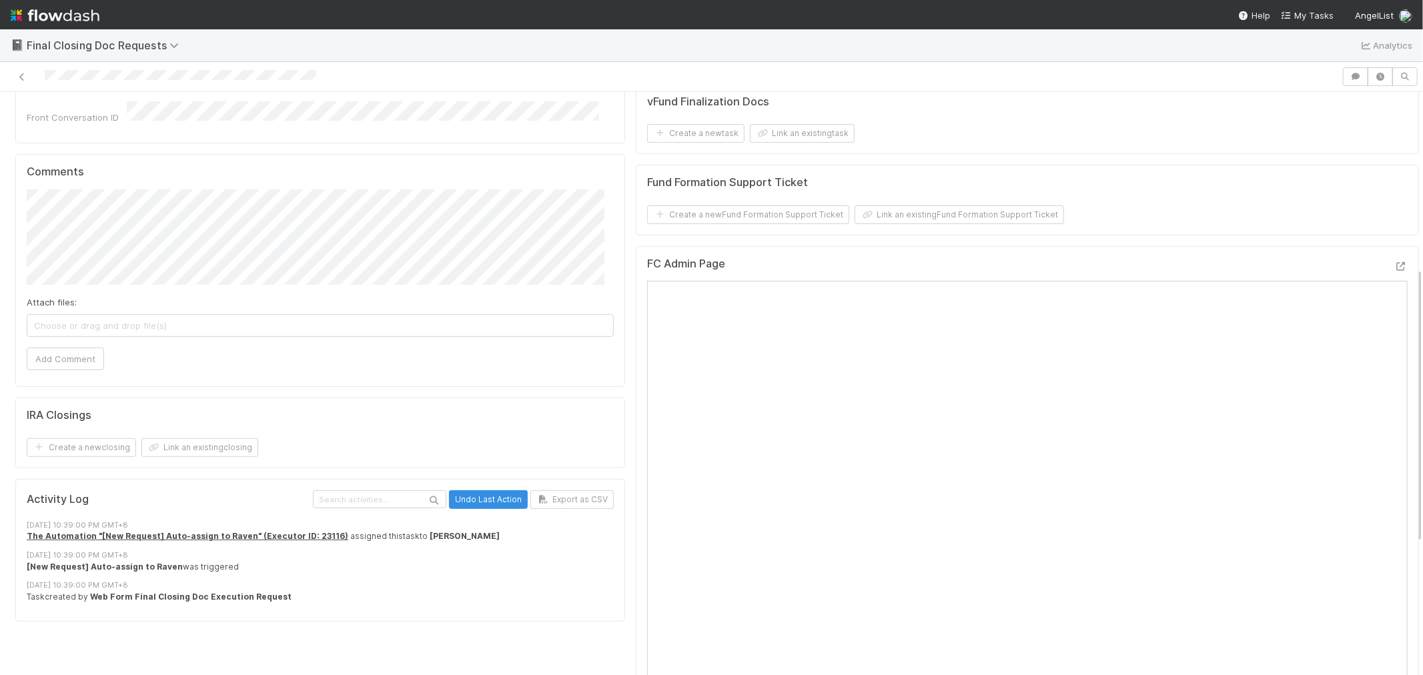
scroll to position [370, 0]
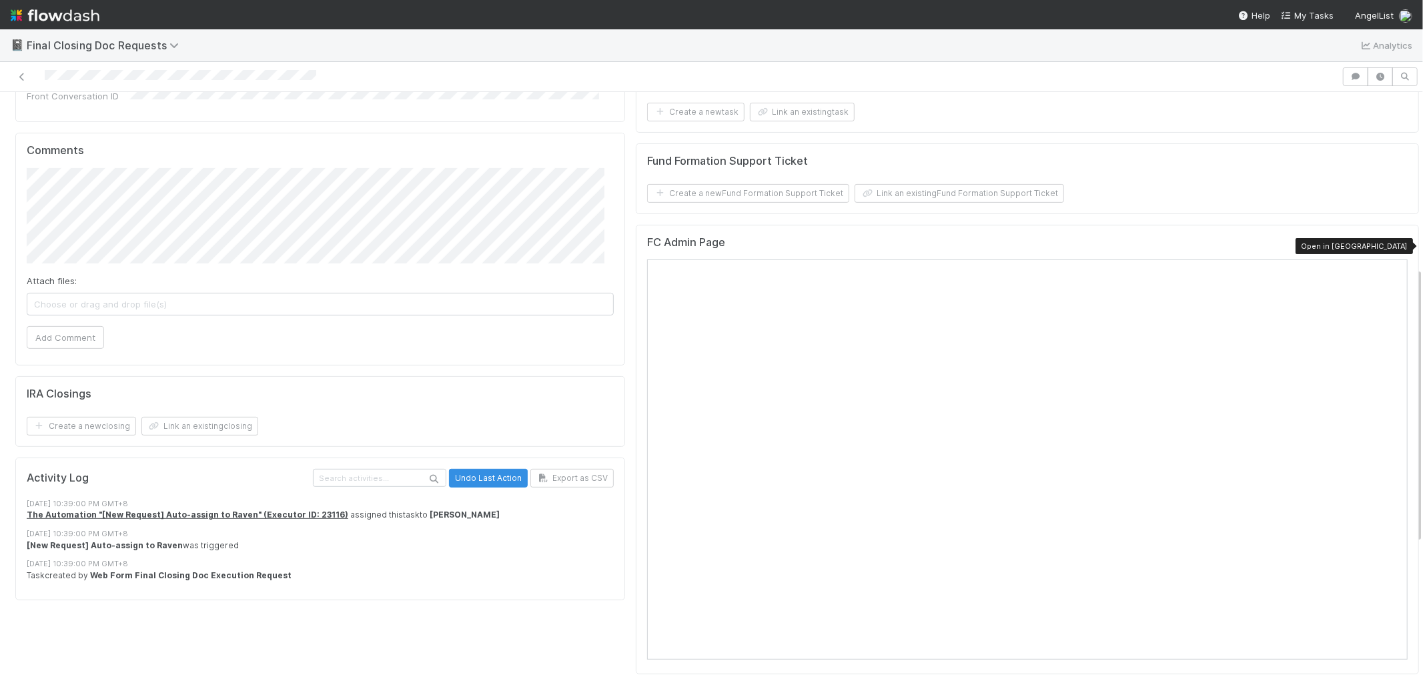
click at [1395, 245] on icon at bounding box center [1401, 245] width 13 height 9
click at [137, 210] on span "[PERSON_NAME]" at bounding box center [106, 208] width 67 height 11
click at [4, 230] on div "Task Details Edit Fund Type FC Admin Page Submitter VCA Front Thread DocuSign L…" at bounding box center [717, 355] width 1435 height 1190
type input "https://treasury.internal.angellist.com/v/customer_accounts/5e6dd7a2125d443bb2e…"
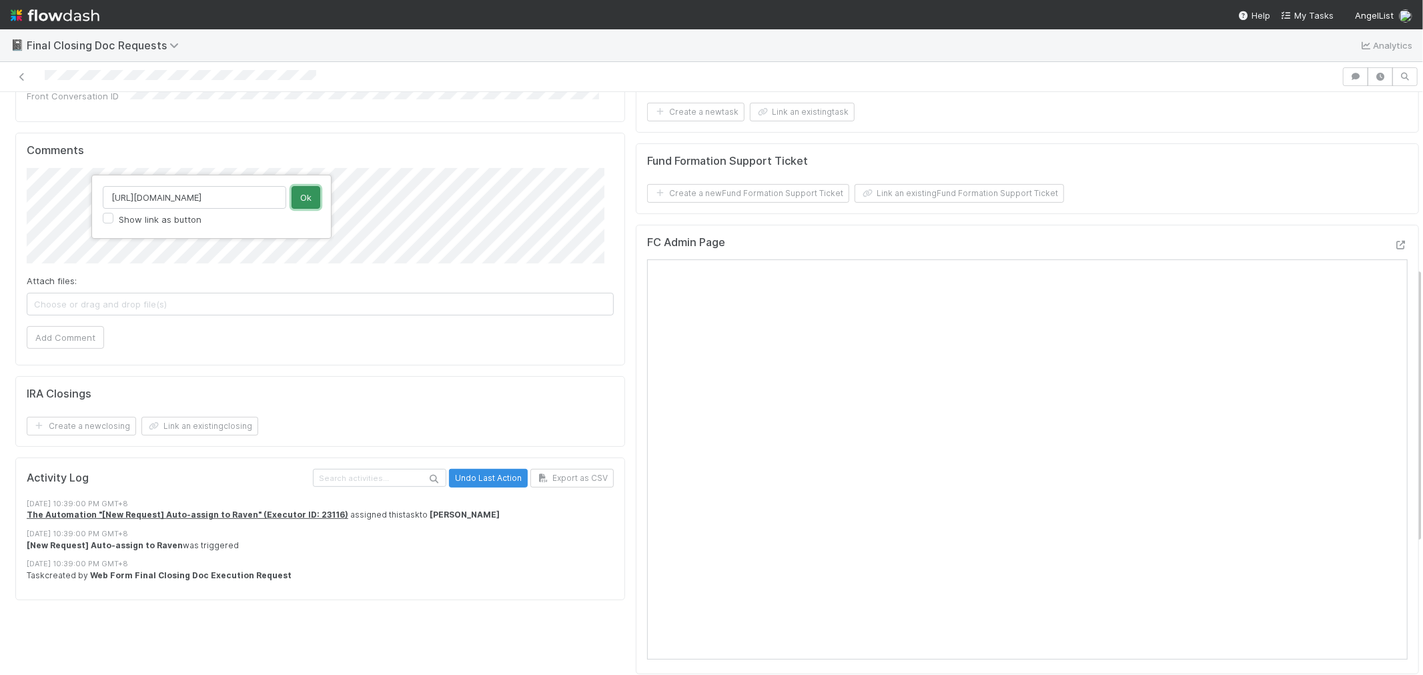
click at [300, 198] on button "Ok" at bounding box center [306, 197] width 29 height 23
type input "https://treasury.internal.angellist.com/v/customer_accounts/8618?tab=entities"
click at [305, 199] on button "Ok" at bounding box center [306, 197] width 29 height 23
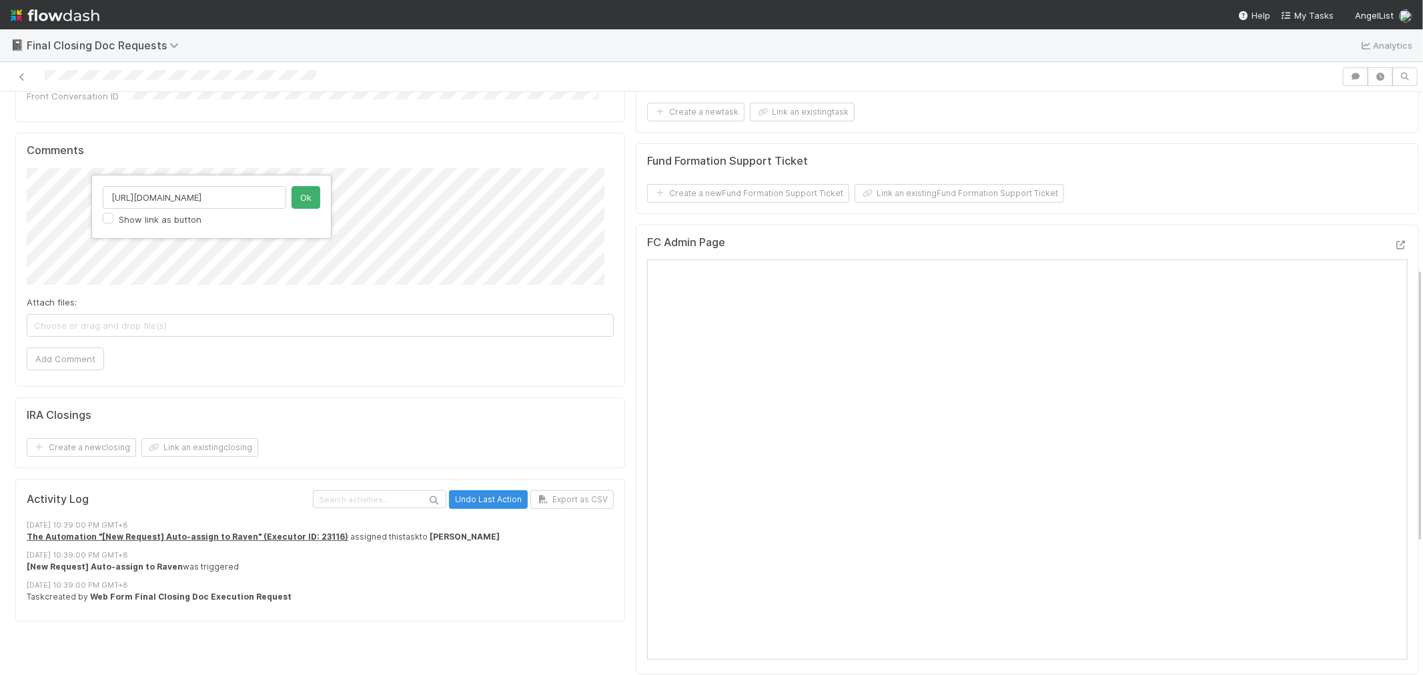
scroll to position [0, 294]
type input "https://comptroller.internal.angellist.com/v/advisors/9dc25341049844b79f9933ead…"
click at [302, 199] on button "Ok" at bounding box center [306, 197] width 29 height 23
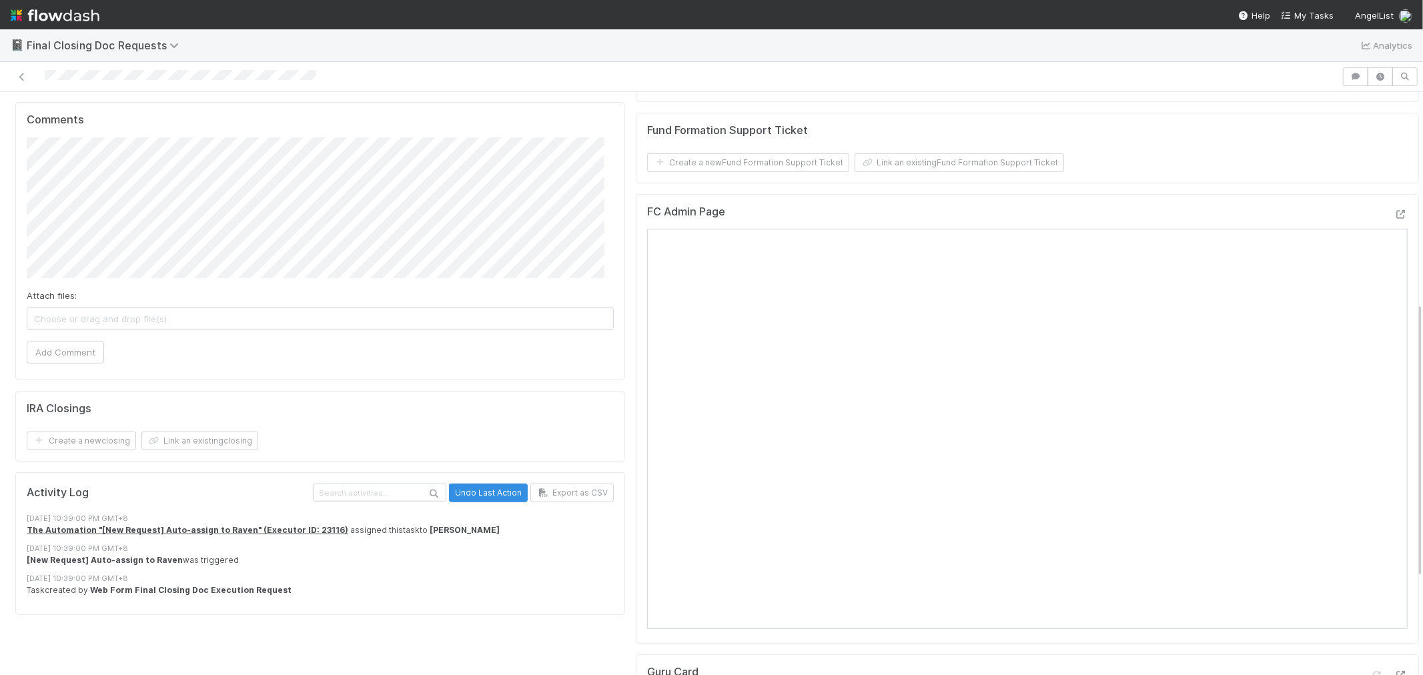
scroll to position [444, 0]
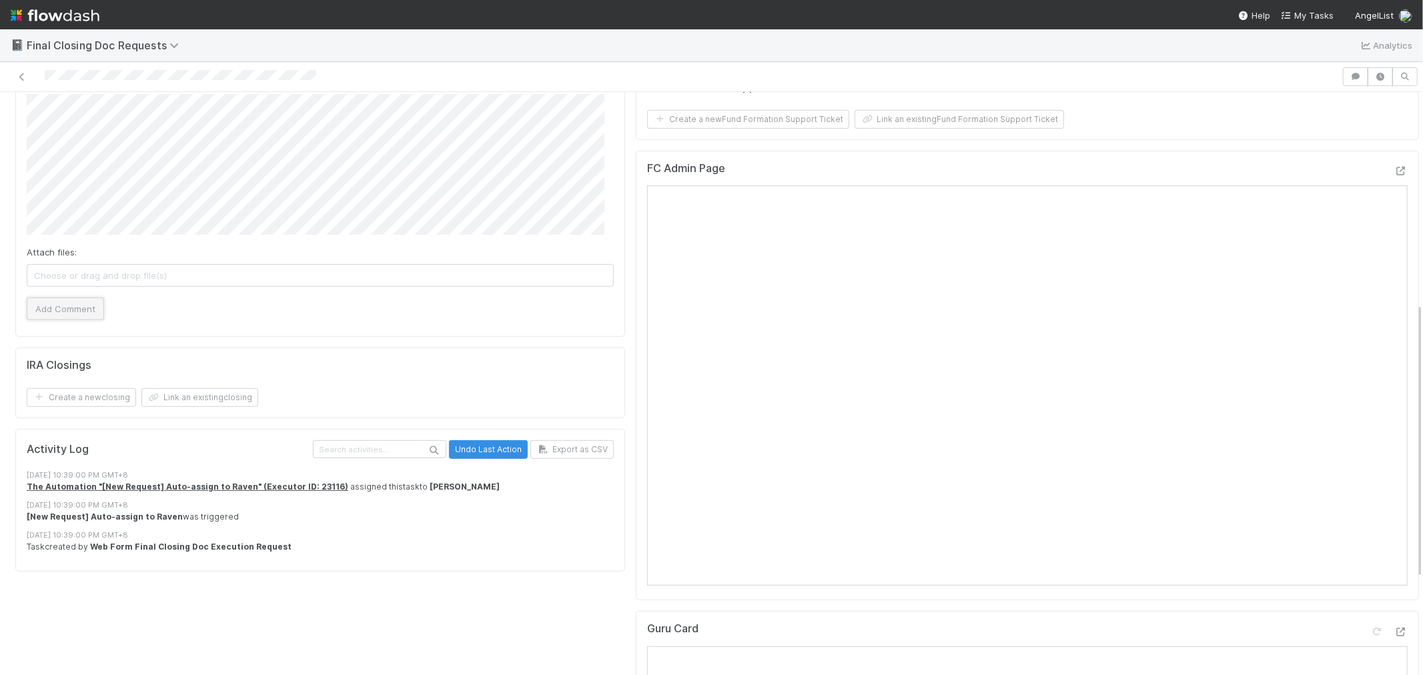
click at [64, 301] on button "Add Comment" at bounding box center [65, 309] width 77 height 23
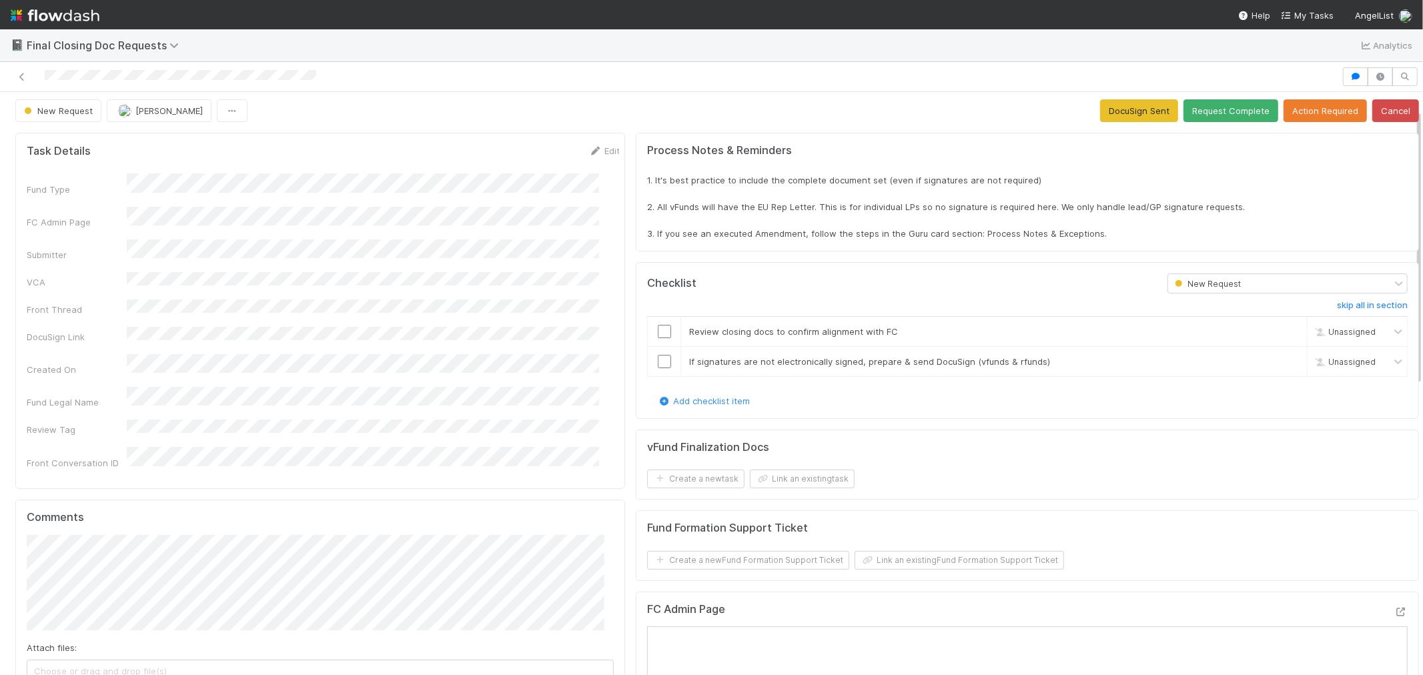
scroll to position [0, 0]
click at [1291, 114] on button "Action Required" at bounding box center [1325, 114] width 83 height 23
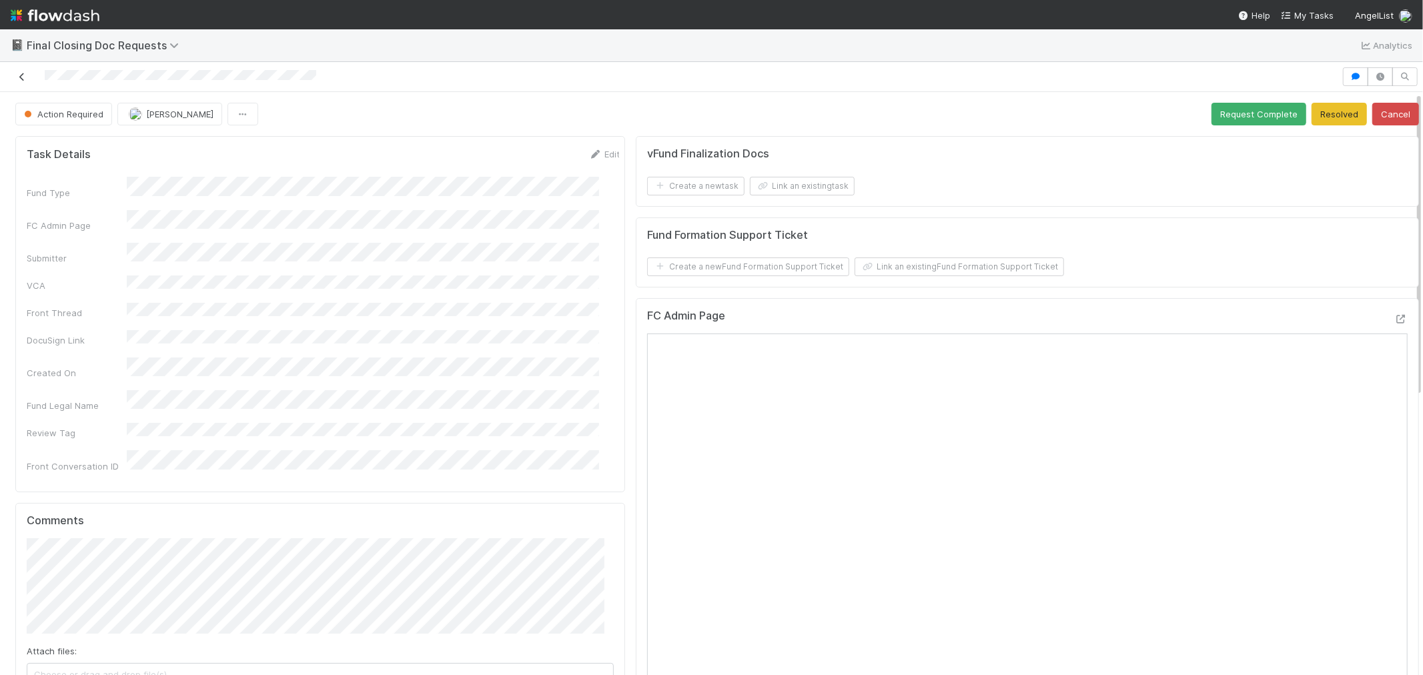
click at [21, 75] on icon at bounding box center [21, 77] width 13 height 9
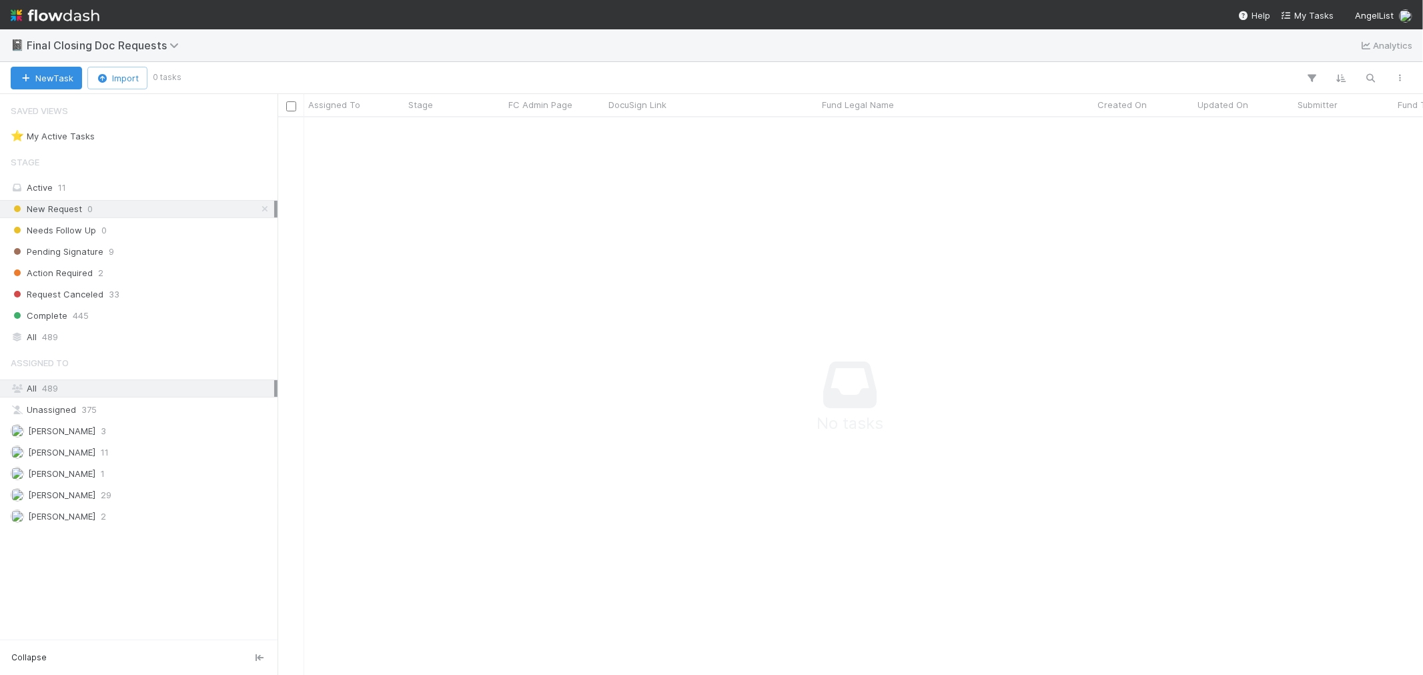
scroll to position [11, 11]
click at [76, 17] on img at bounding box center [55, 15] width 89 height 23
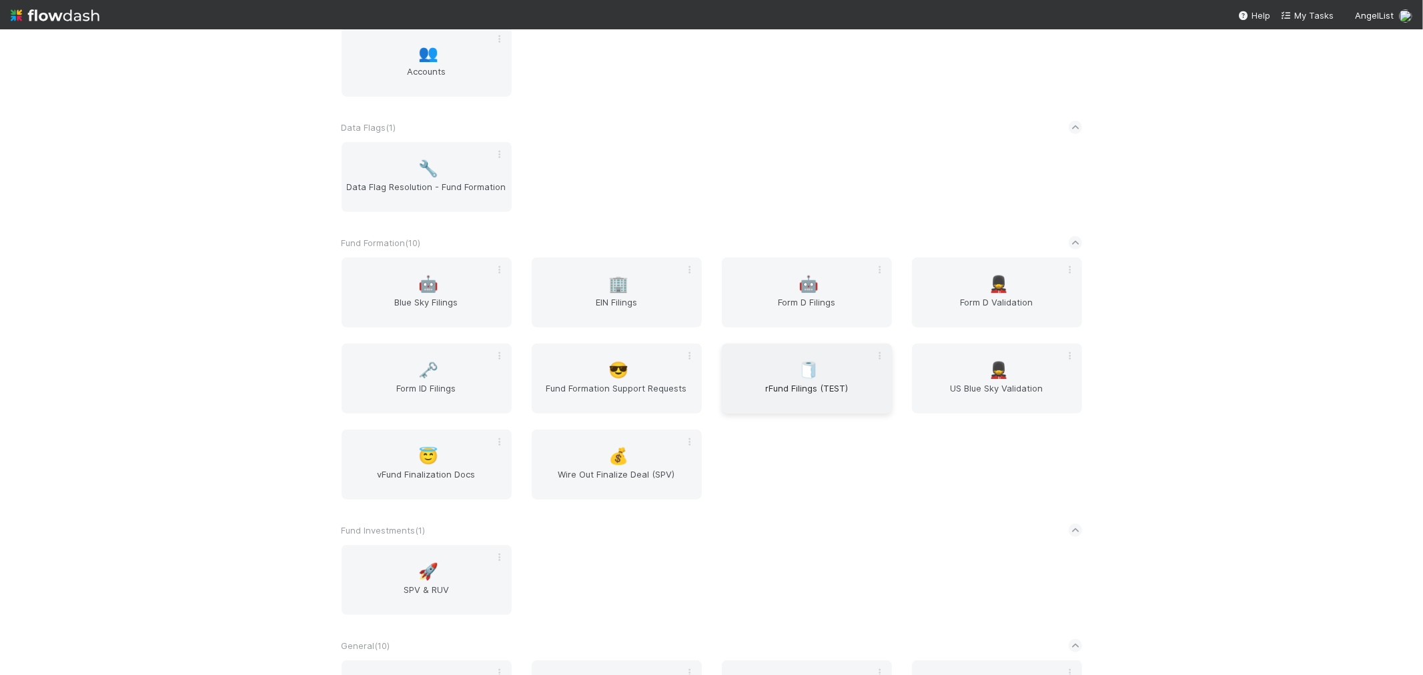
scroll to position [444, 0]
click at [436, 388] on span "Form ID Filings" at bounding box center [426, 394] width 159 height 27
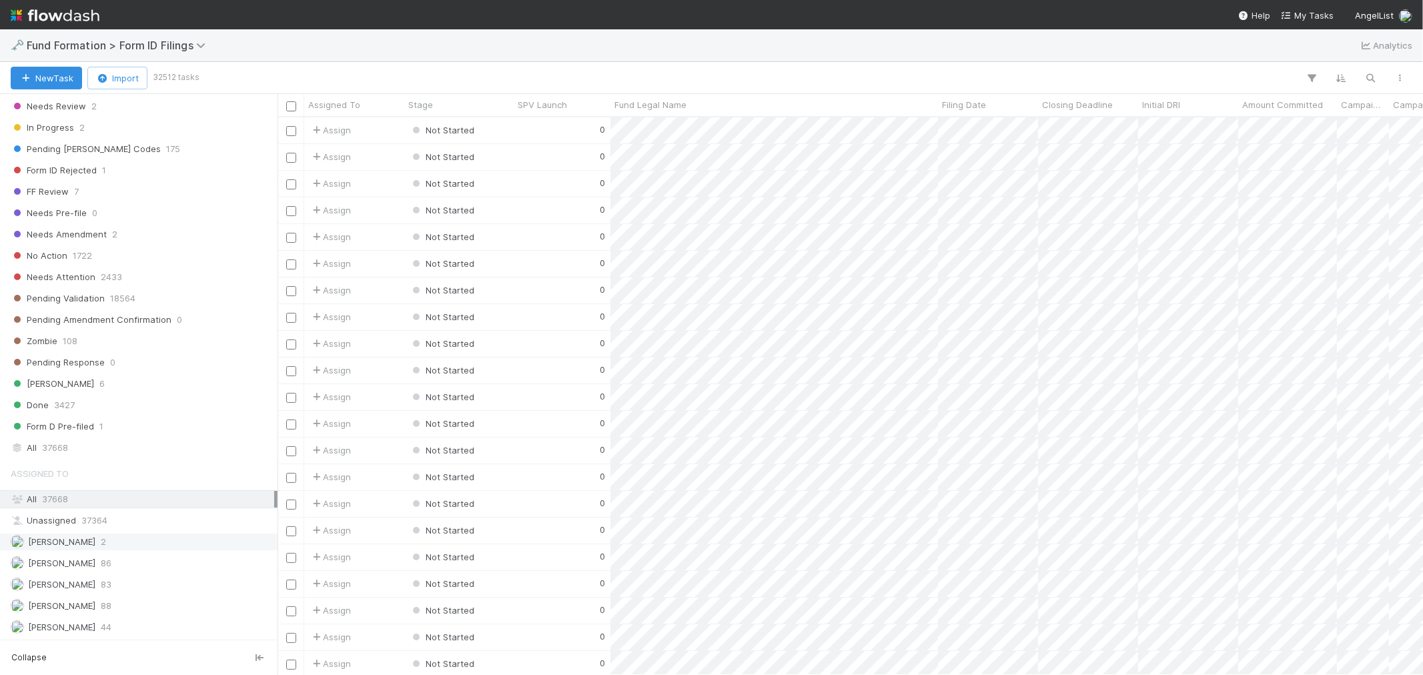
scroll to position [408, 0]
click at [105, 561] on span "86" at bounding box center [106, 563] width 11 height 17
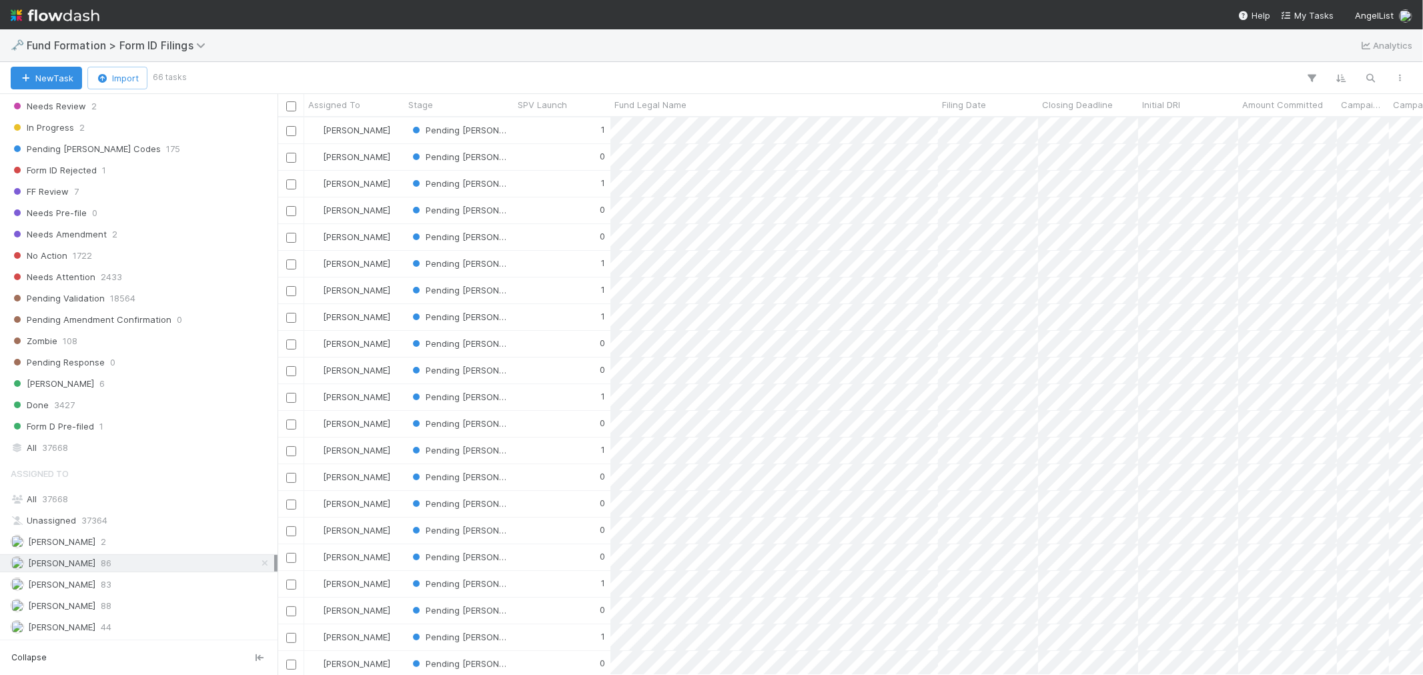
scroll to position [334, 0]
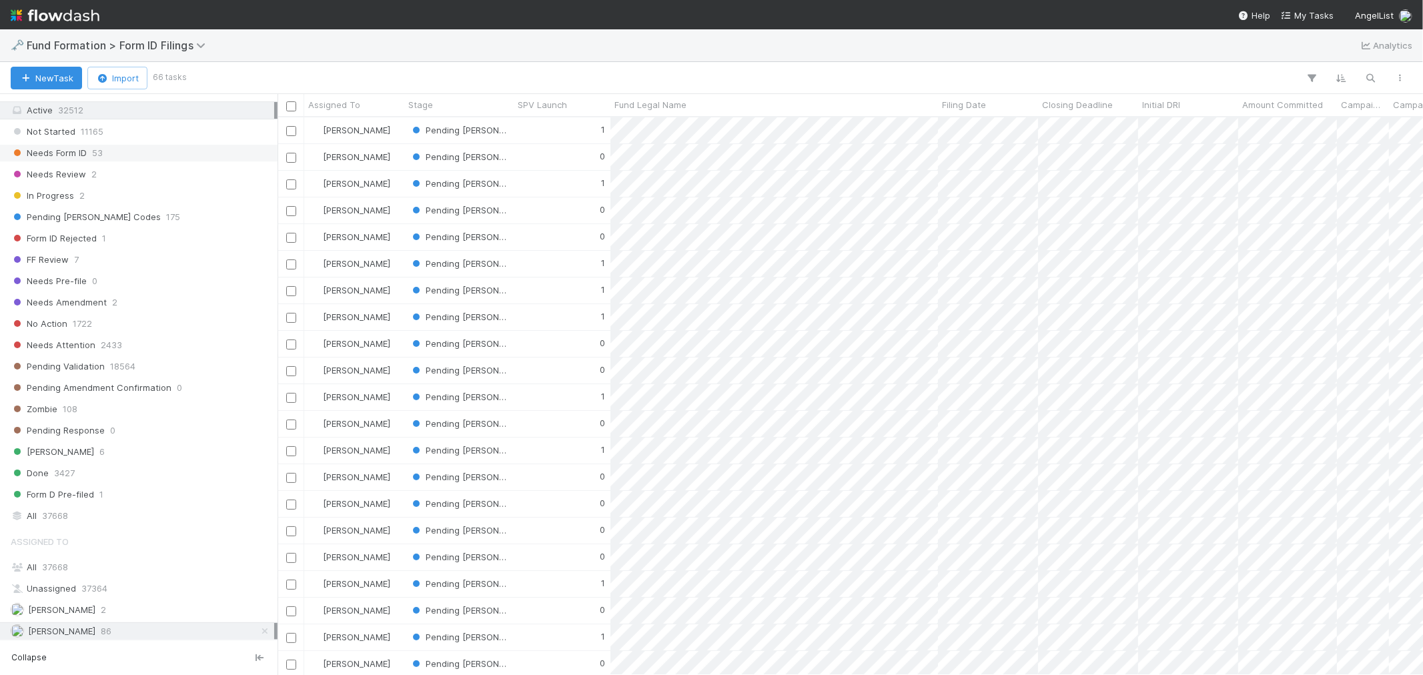
click at [101, 155] on span "53" at bounding box center [97, 153] width 11 height 17
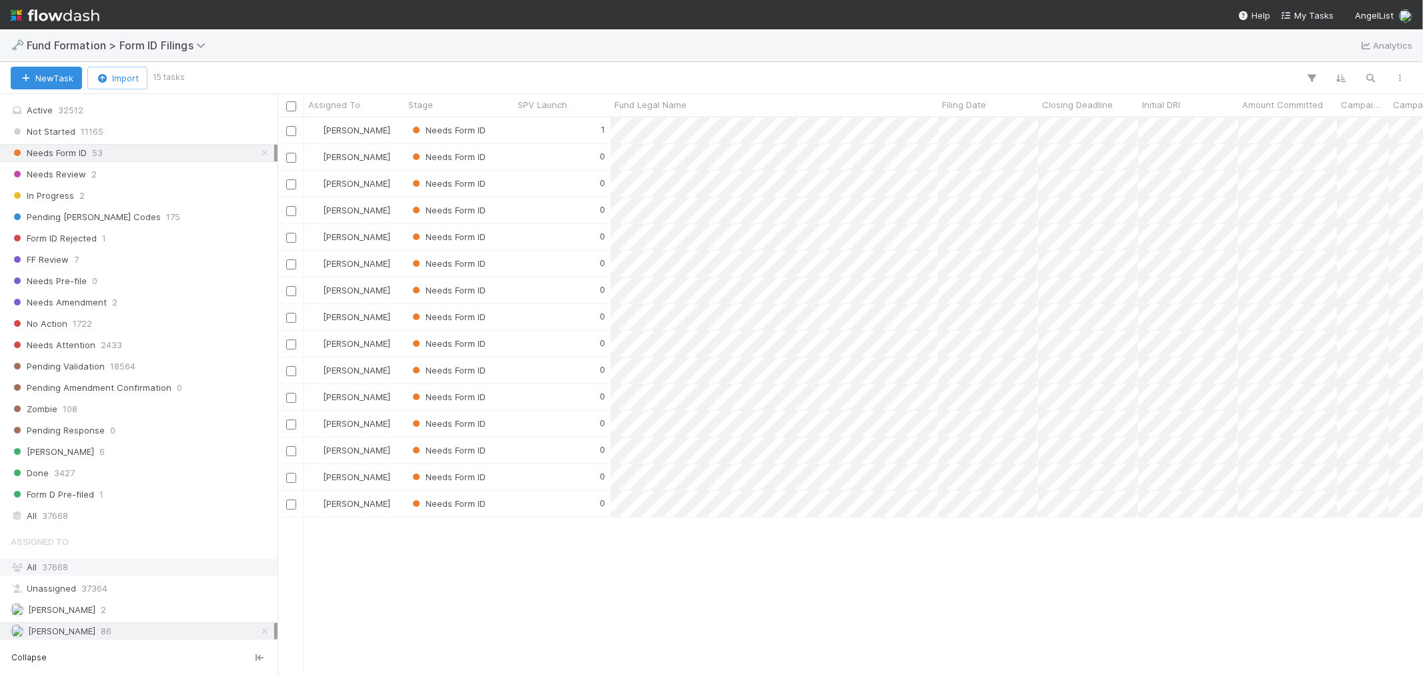
scroll to position [408, 0]
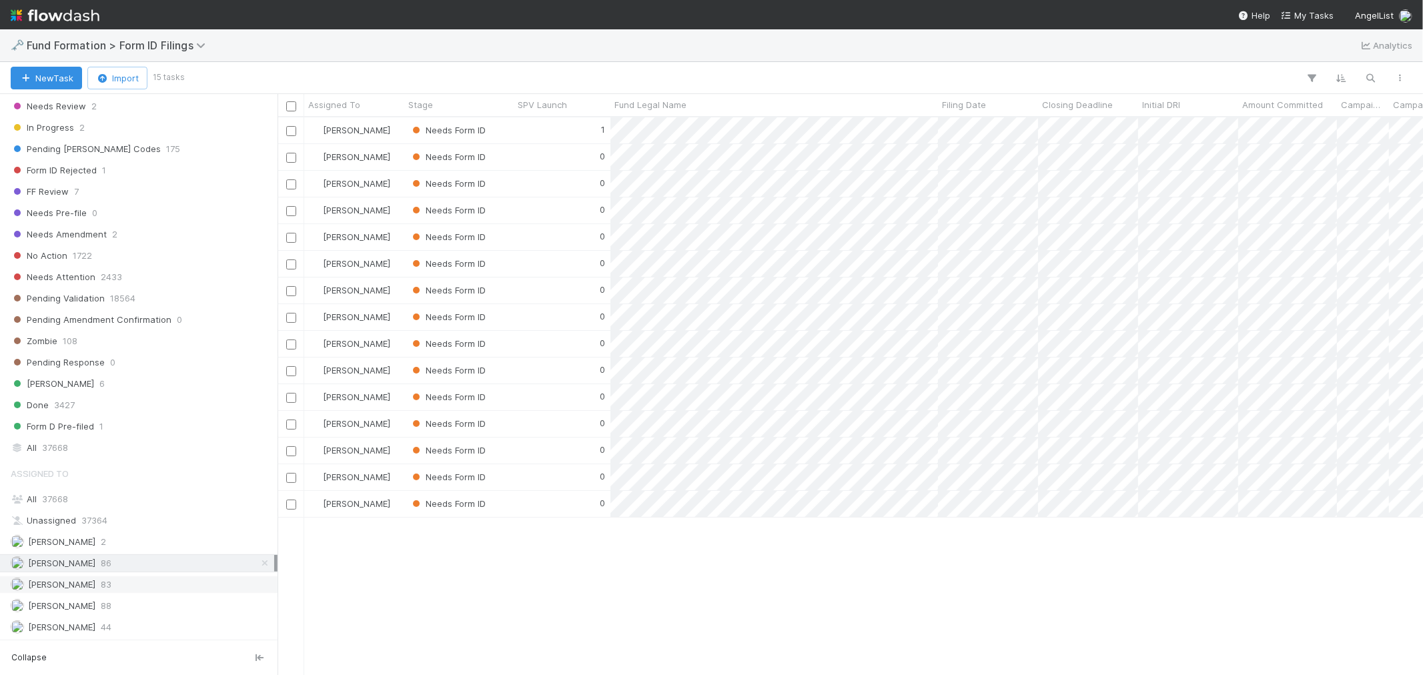
click at [128, 586] on div "Meg Castanare 83" at bounding box center [143, 585] width 264 height 17
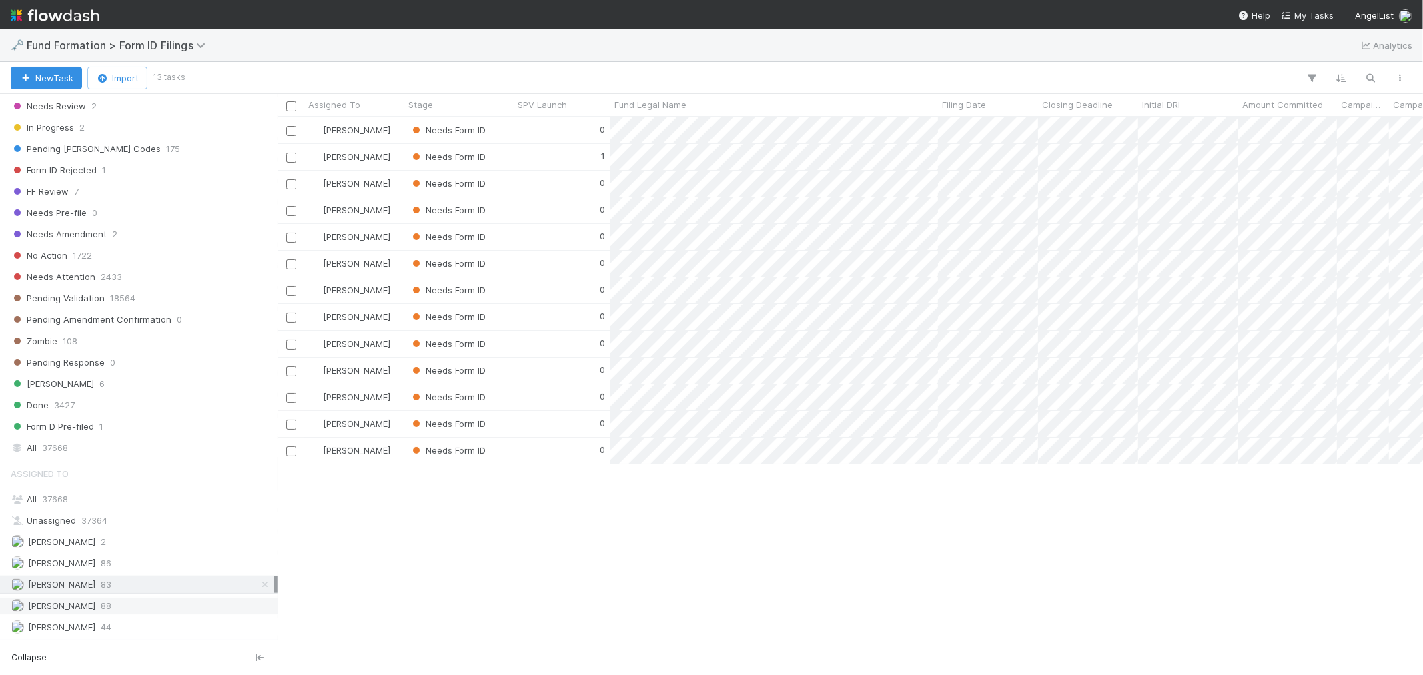
scroll to position [546, 1134]
click at [123, 606] on div "Raven Jacinto 88" at bounding box center [143, 606] width 264 height 17
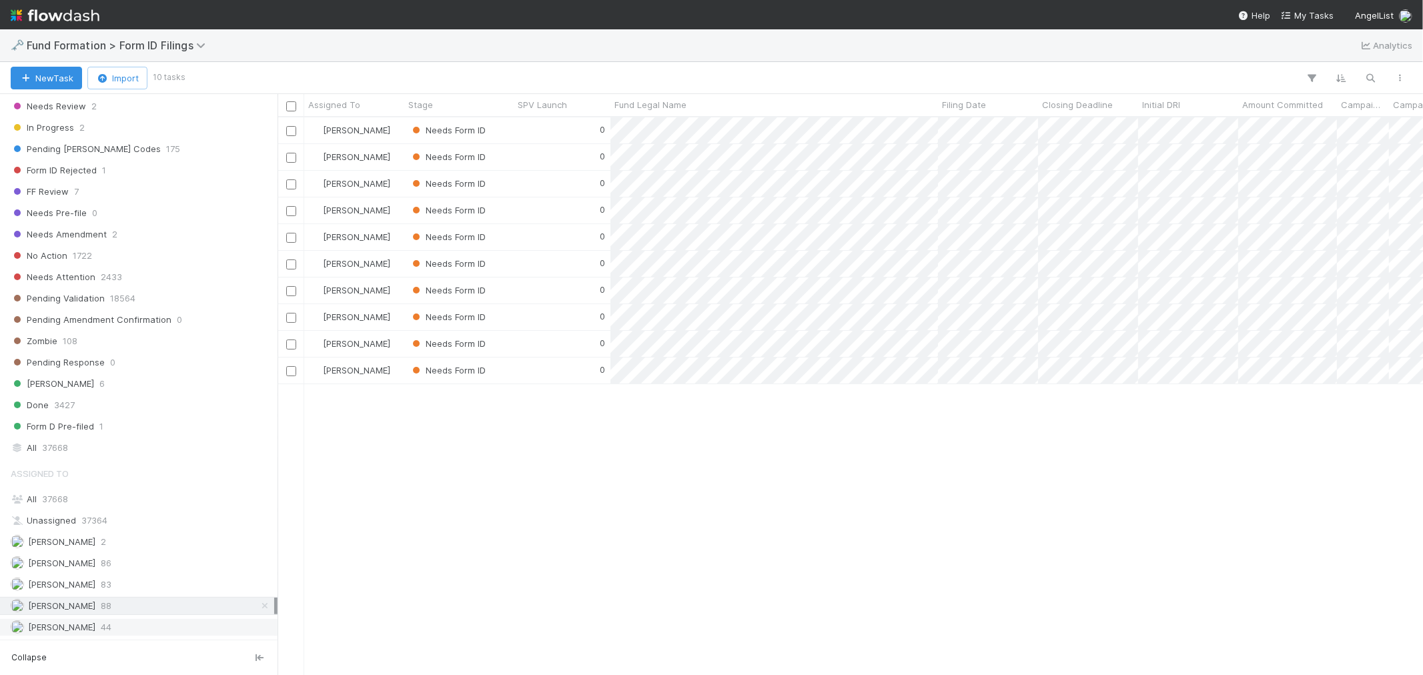
scroll to position [546, 1134]
click at [122, 628] on div "Roselyn de Villa 44" at bounding box center [143, 627] width 264 height 17
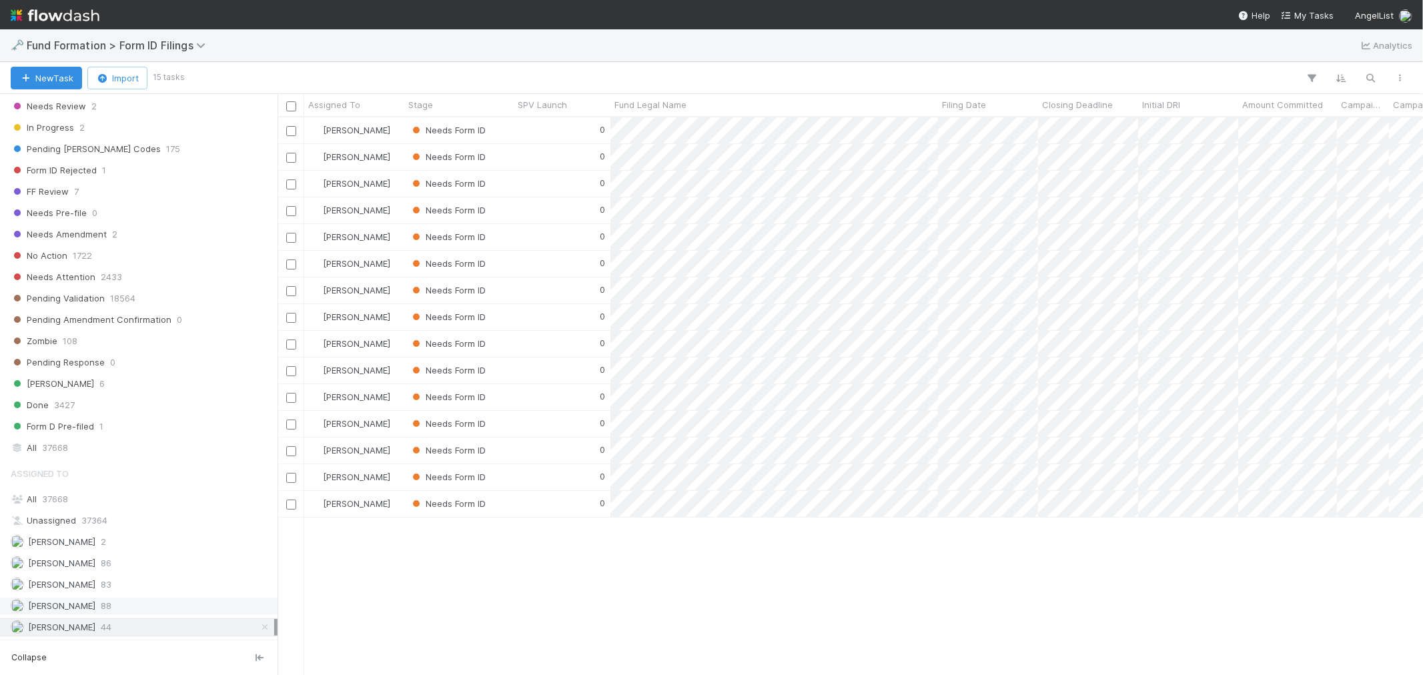
scroll to position [546, 1134]
click at [57, 17] on img at bounding box center [55, 15] width 89 height 23
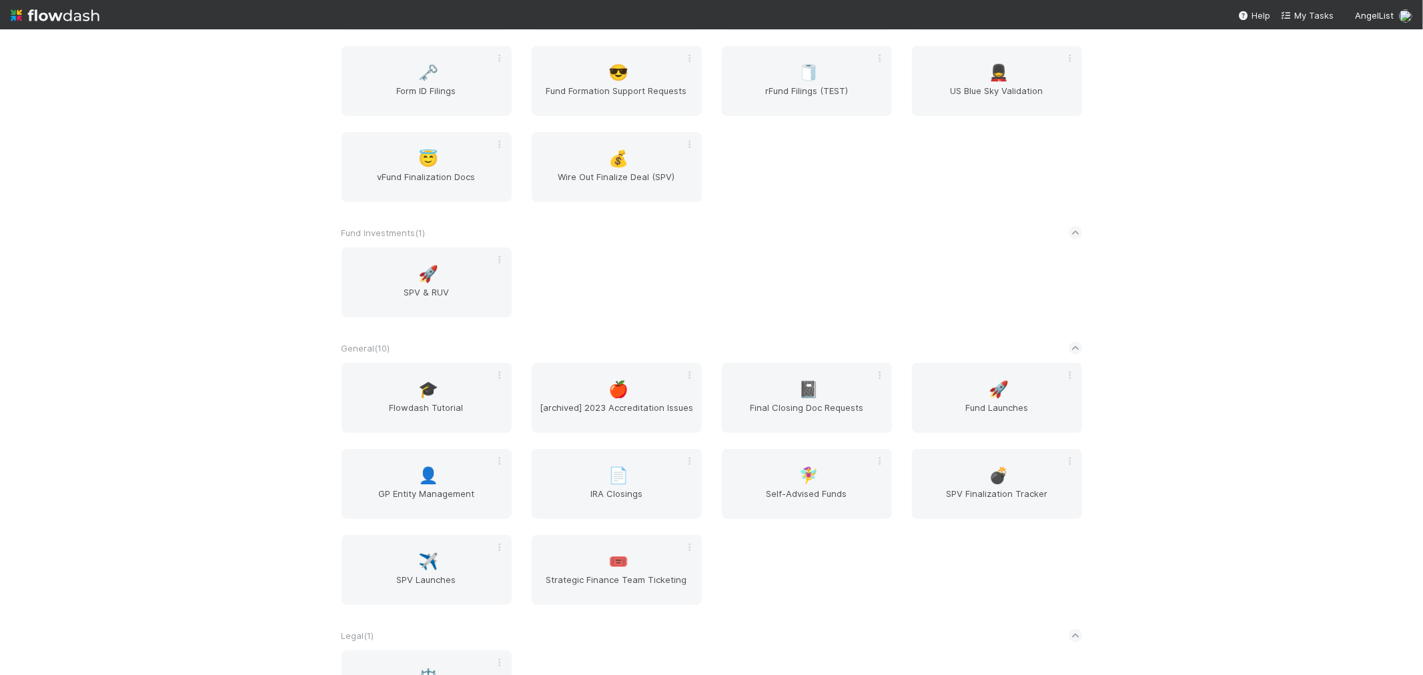
scroll to position [1038, 0]
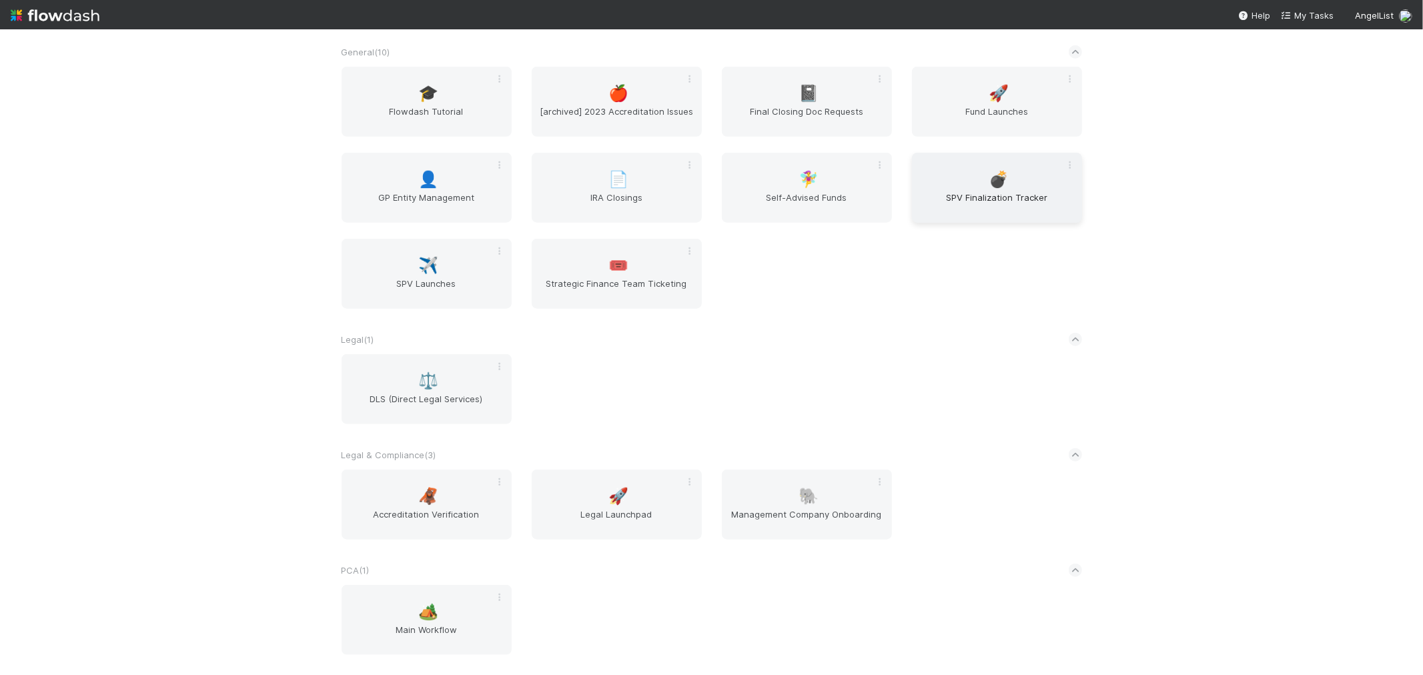
click at [970, 175] on div "💣 SPV Finalization Tracker" at bounding box center [997, 188] width 170 height 70
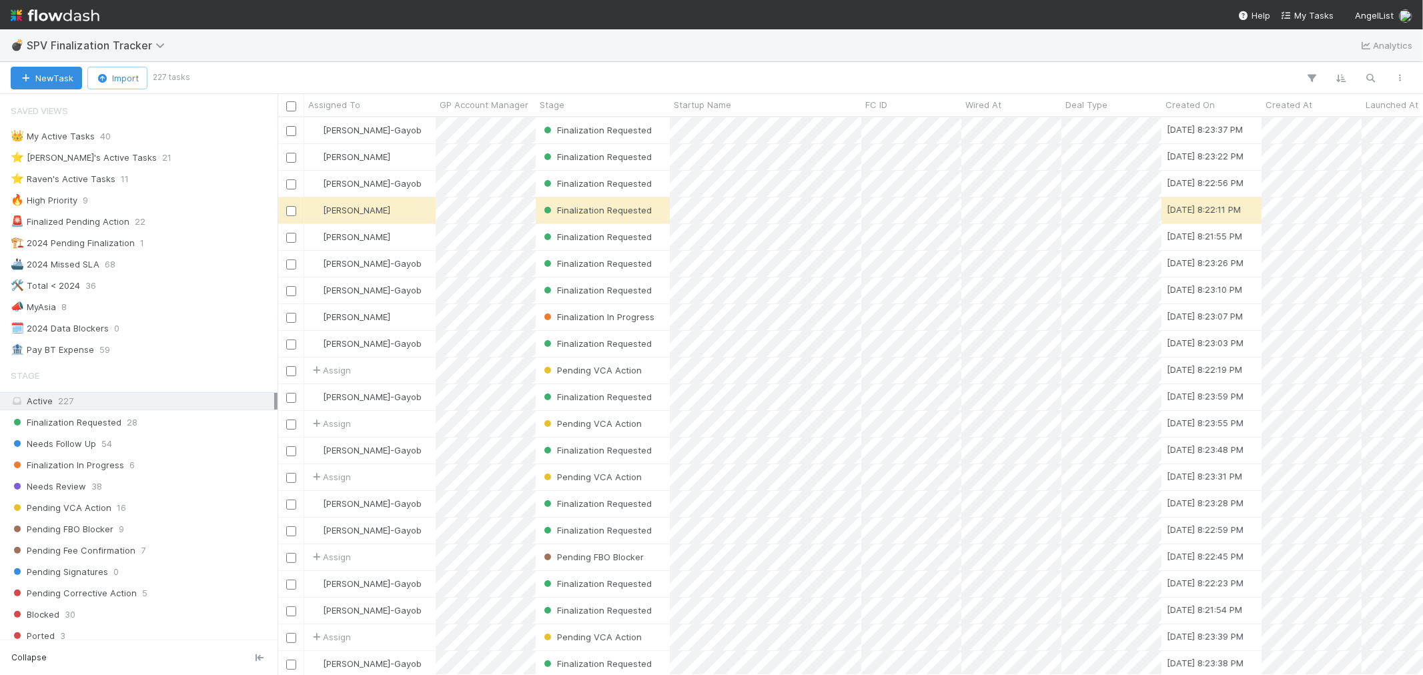
scroll to position [546, 1134]
click at [175, 177] on div "⭐ Raven's Active Tasks 11" at bounding box center [143, 179] width 264 height 17
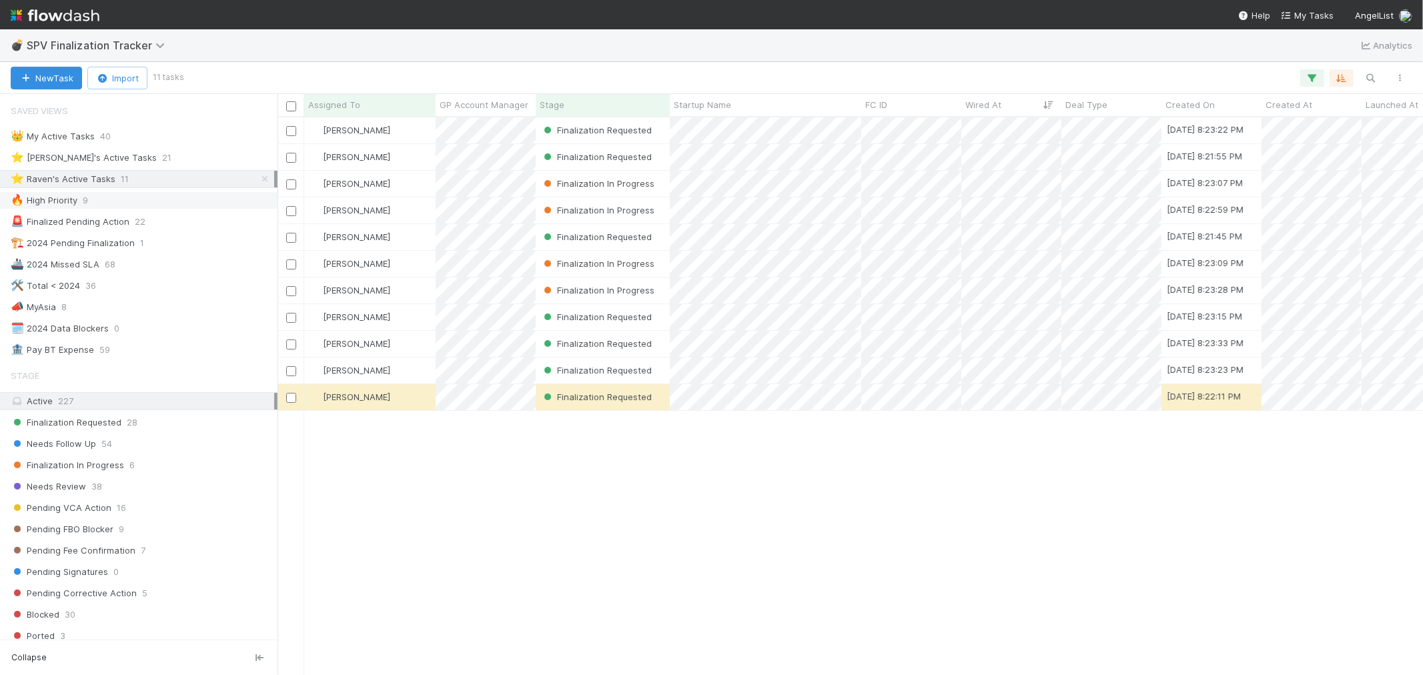
scroll to position [546, 1134]
click at [157, 463] on div "Finalization In Progress 6" at bounding box center [143, 465] width 264 height 17
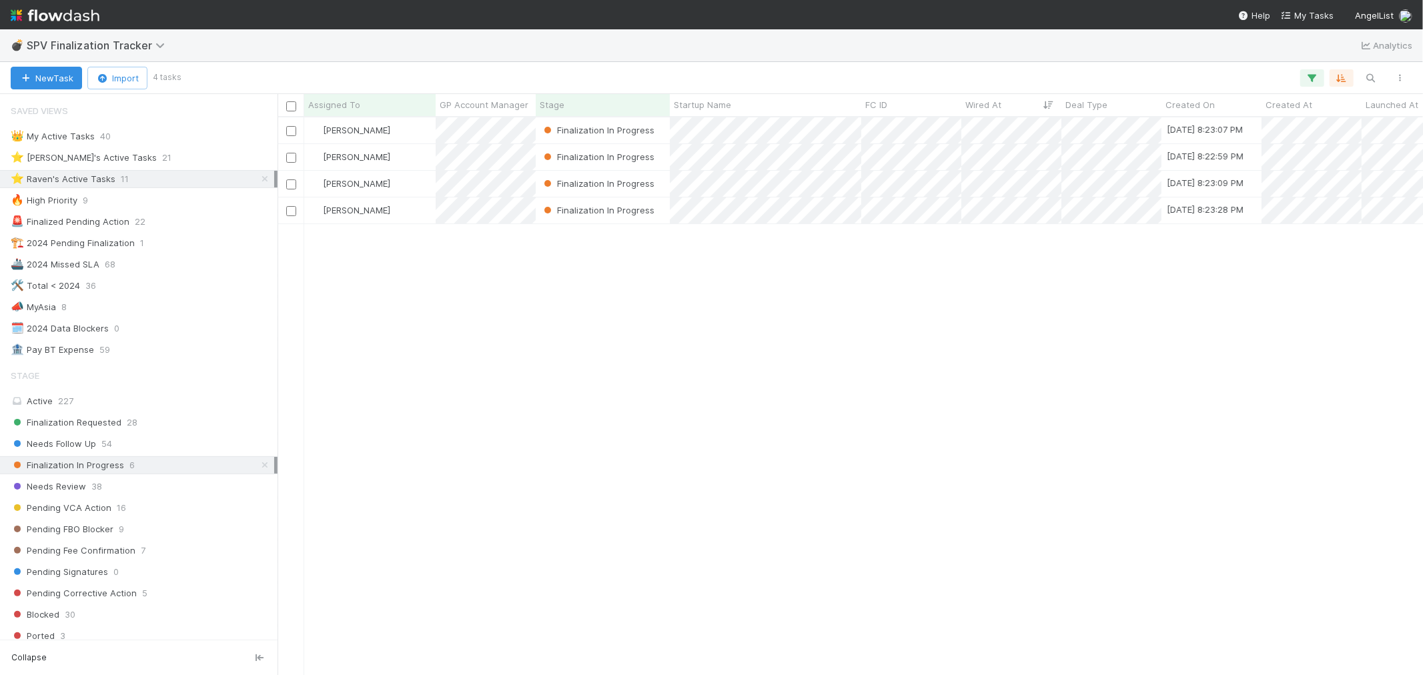
scroll to position [546, 1134]
click at [411, 131] on div "[PERSON_NAME]" at bounding box center [369, 130] width 131 height 26
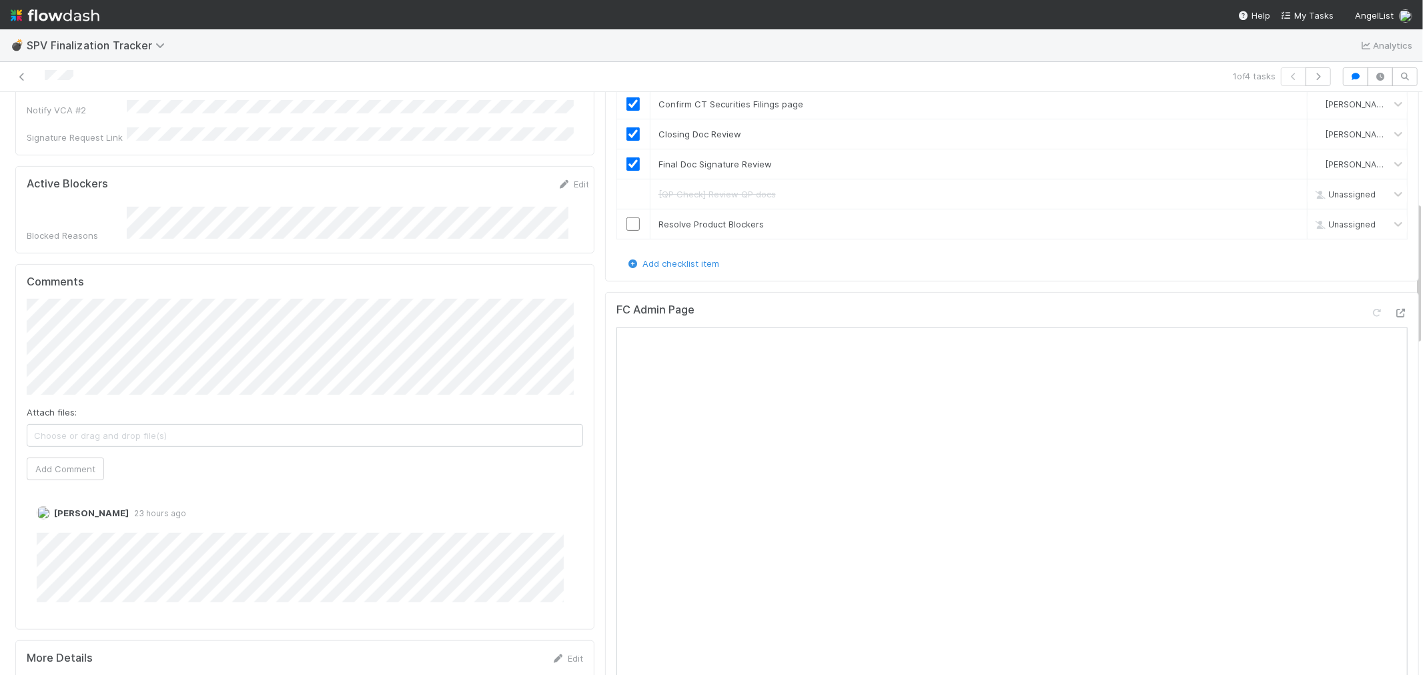
scroll to position [444, 0]
click at [1395, 308] on icon at bounding box center [1401, 312] width 13 height 9
click at [627, 217] on input "checkbox" at bounding box center [633, 223] width 13 height 13
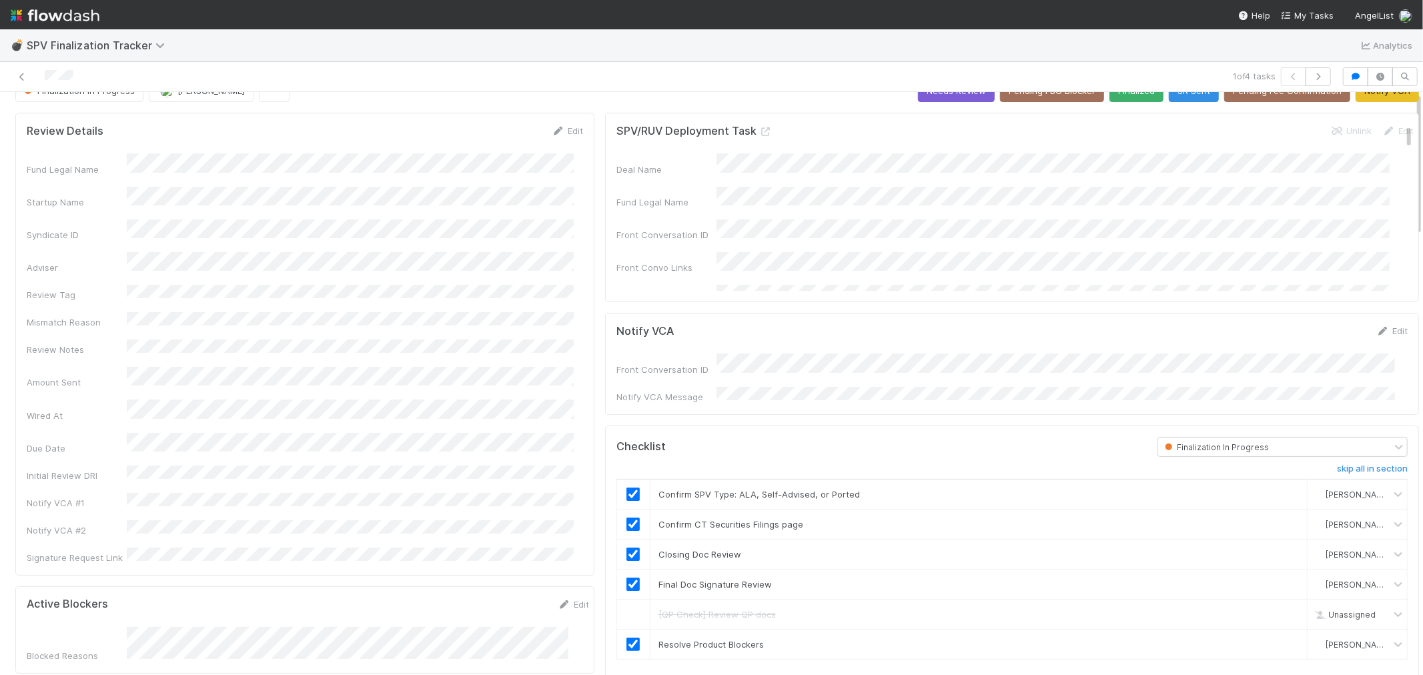
scroll to position [0, 0]
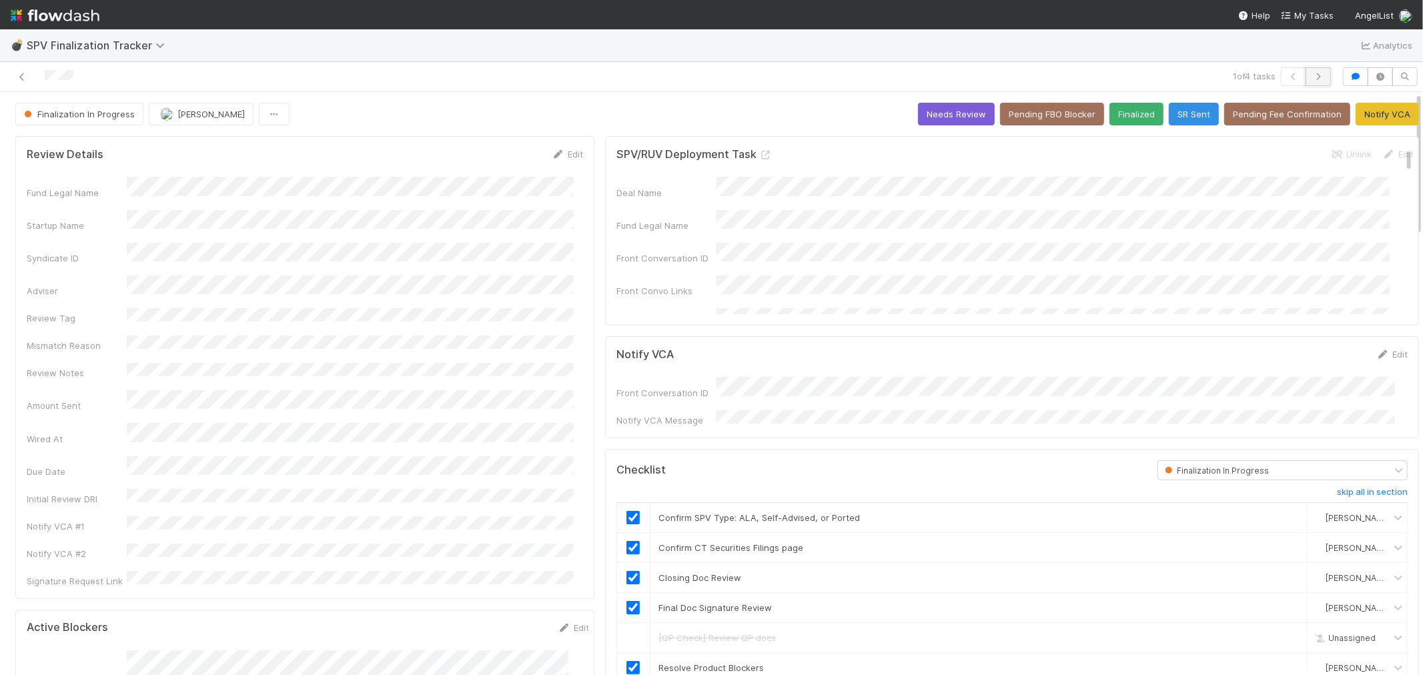
click at [1312, 79] on icon "button" at bounding box center [1318, 77] width 13 height 8
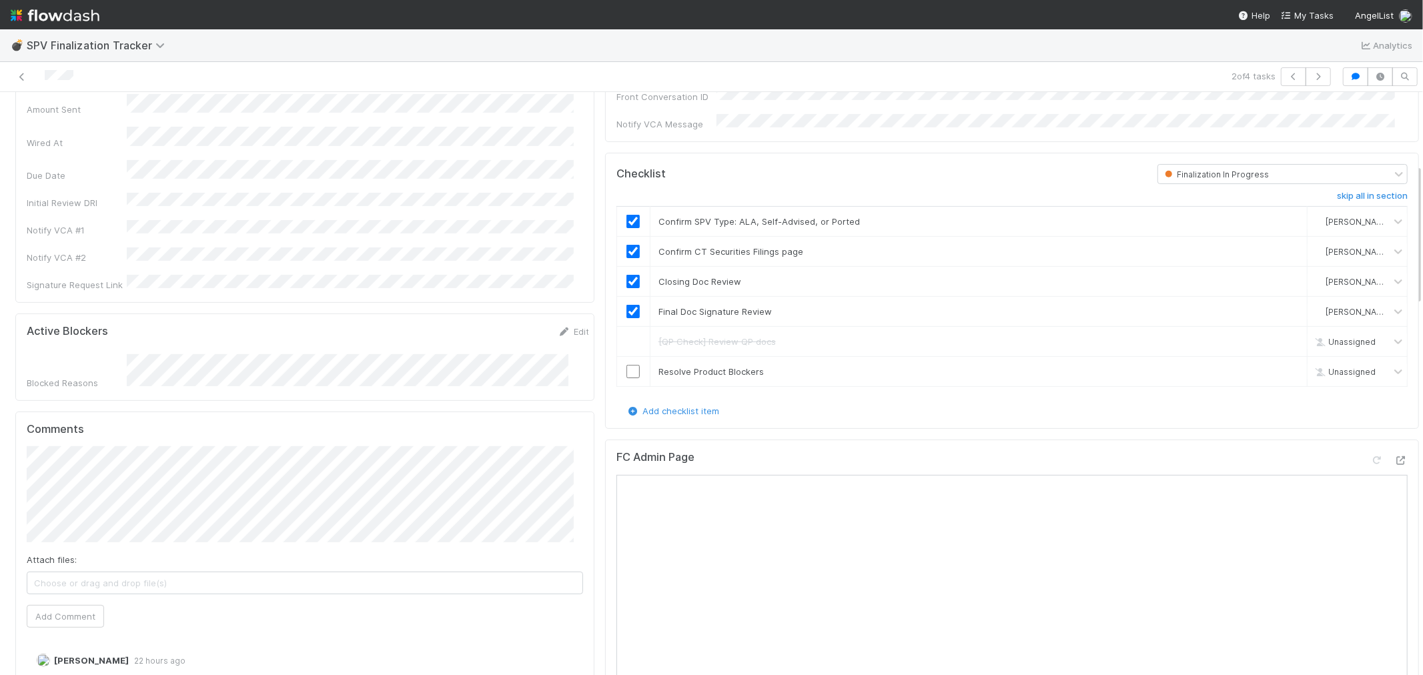
scroll to position [444, 0]
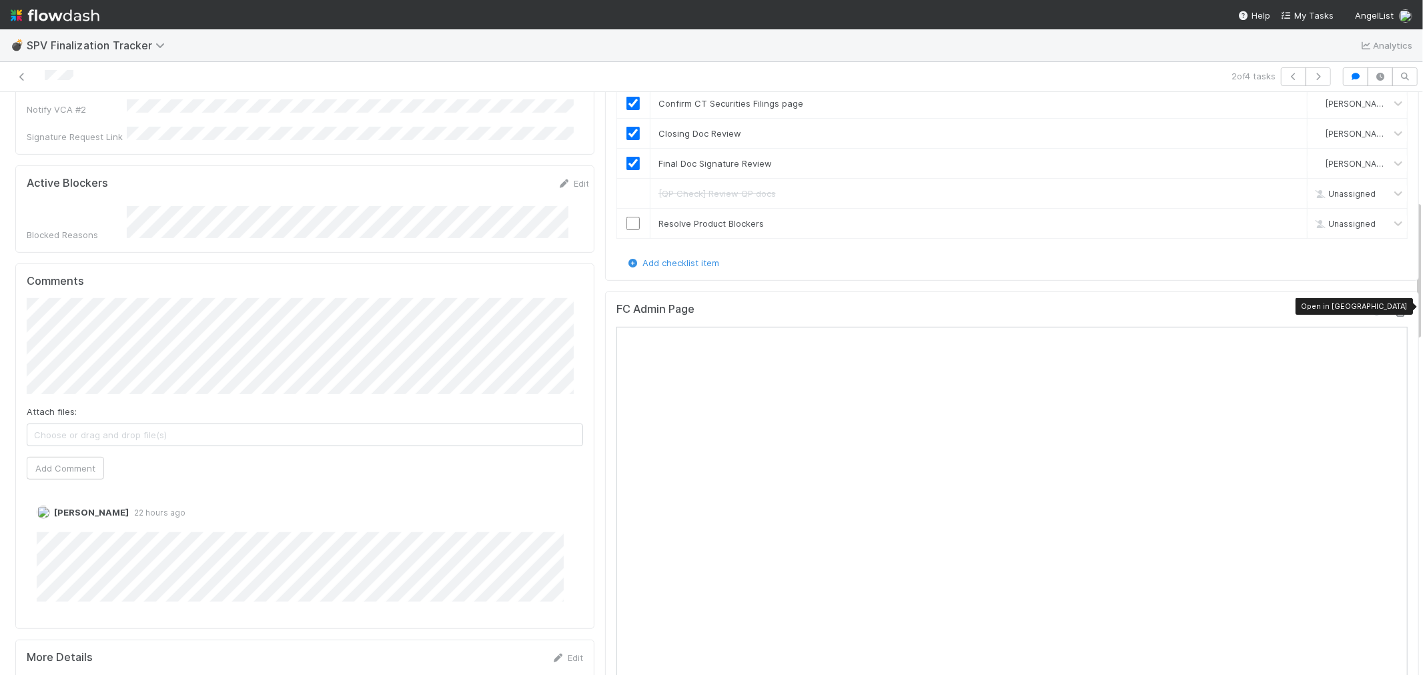
click at [1395, 308] on icon at bounding box center [1401, 312] width 13 height 9
click at [629, 222] on input "checkbox" at bounding box center [633, 223] width 13 height 13
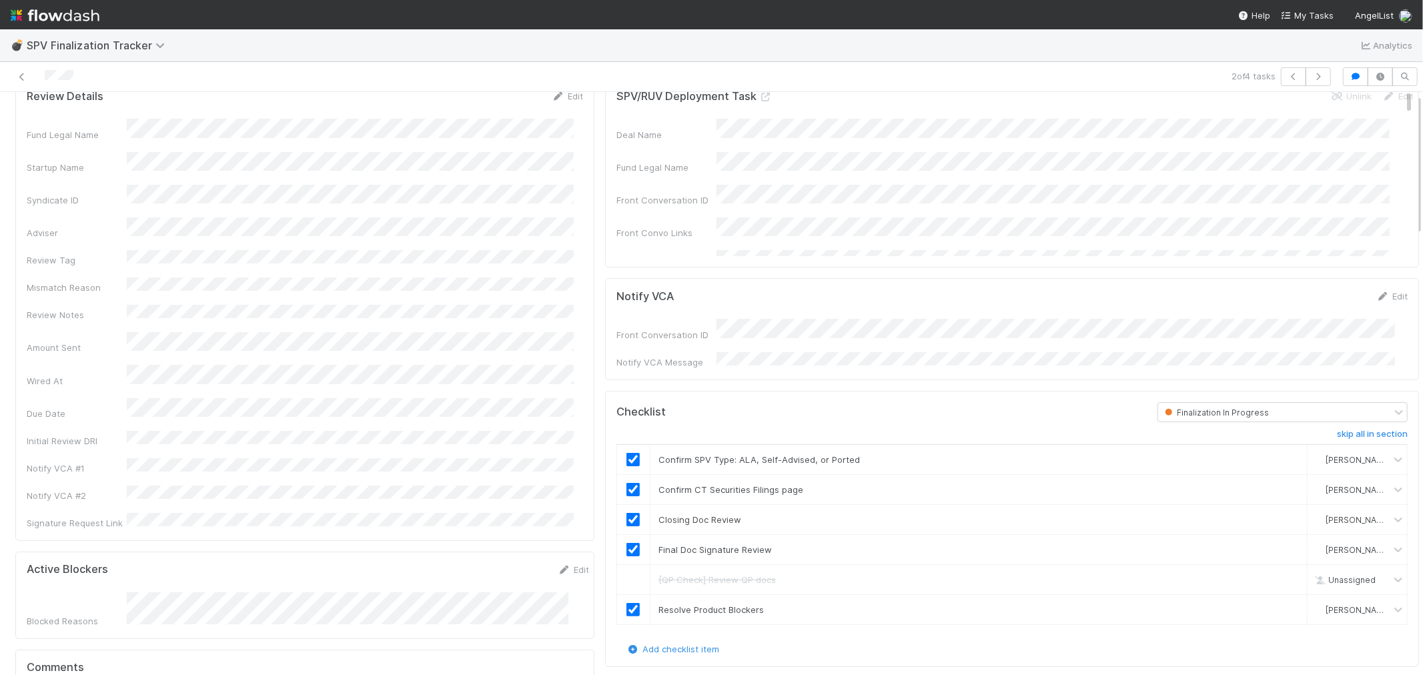
scroll to position [0, 0]
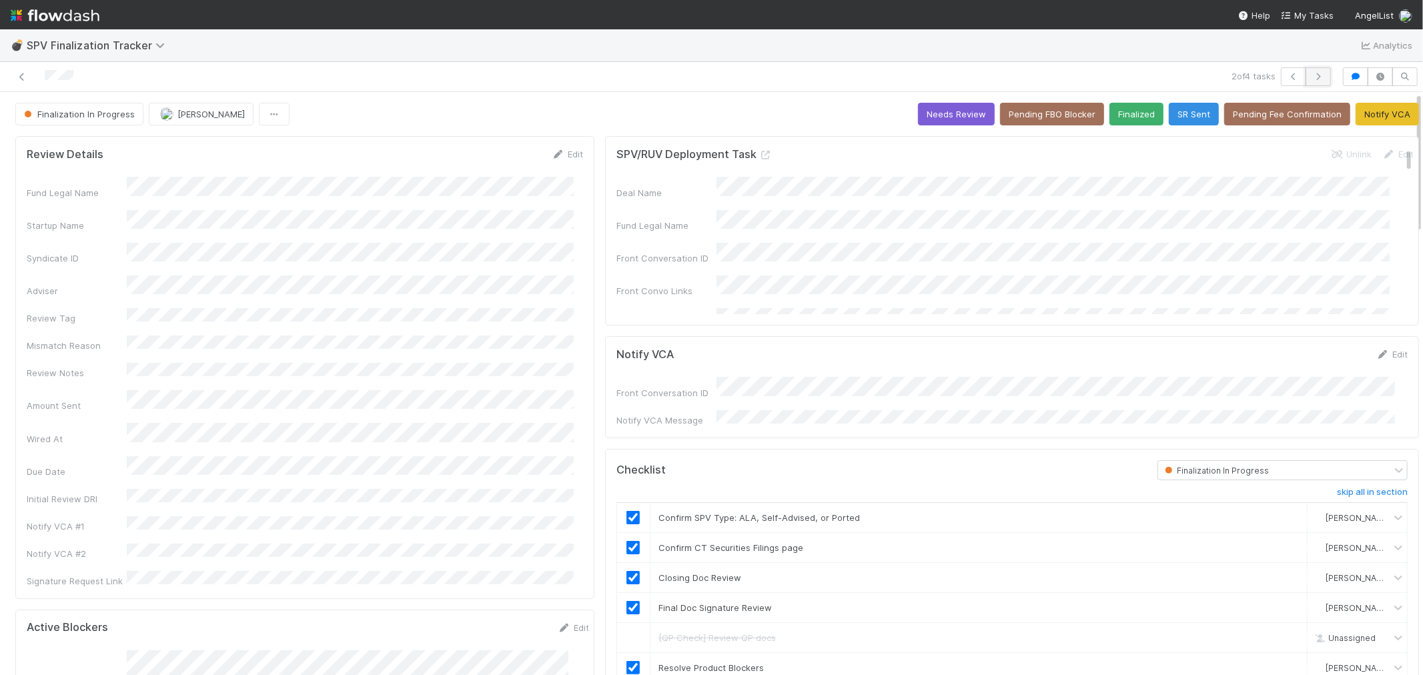
click at [1312, 74] on icon "button" at bounding box center [1318, 77] width 13 height 8
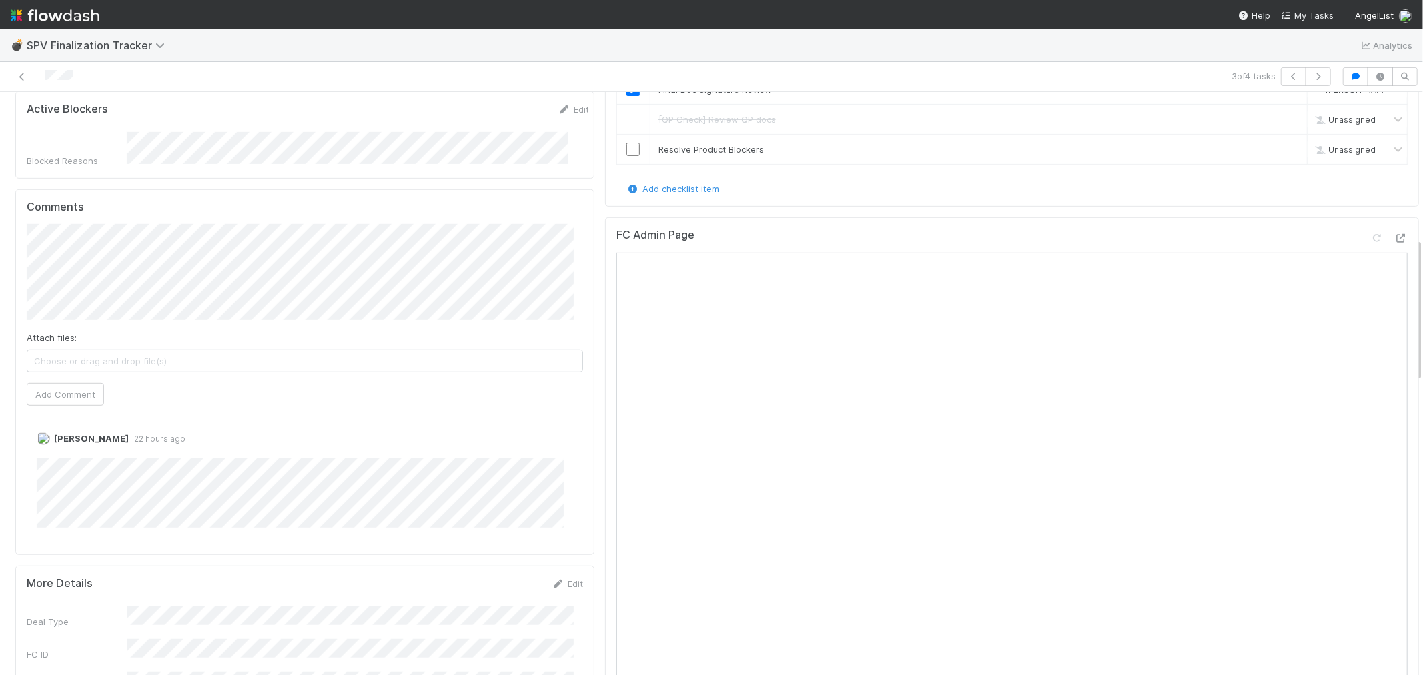
scroll to position [593, 0]
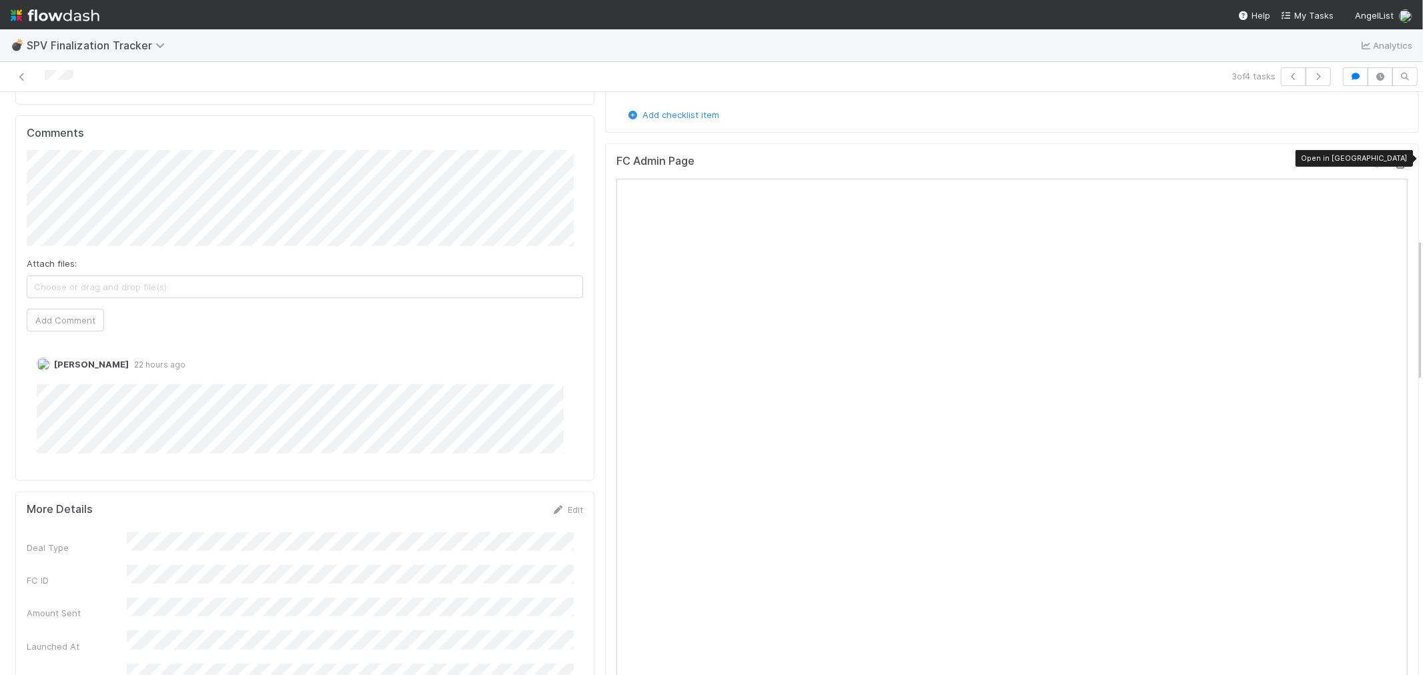
click at [1395, 160] on icon at bounding box center [1401, 164] width 13 height 9
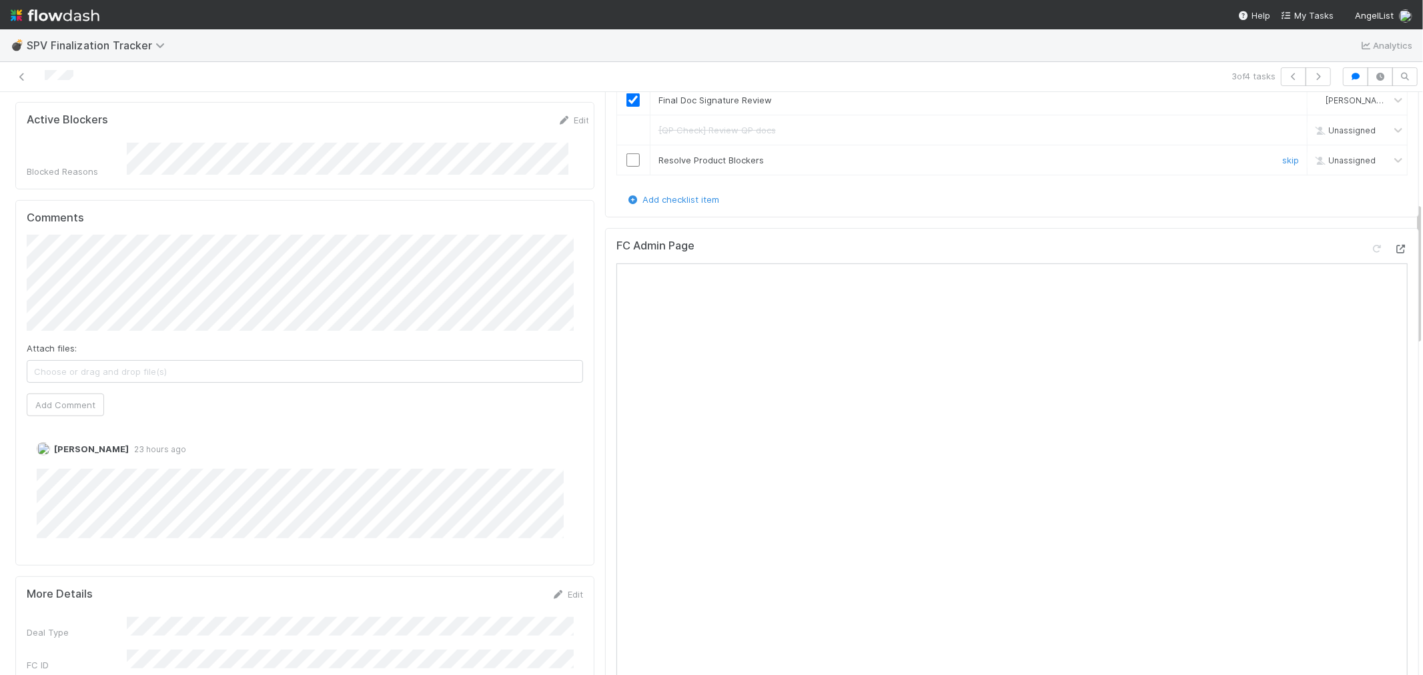
scroll to position [444, 0]
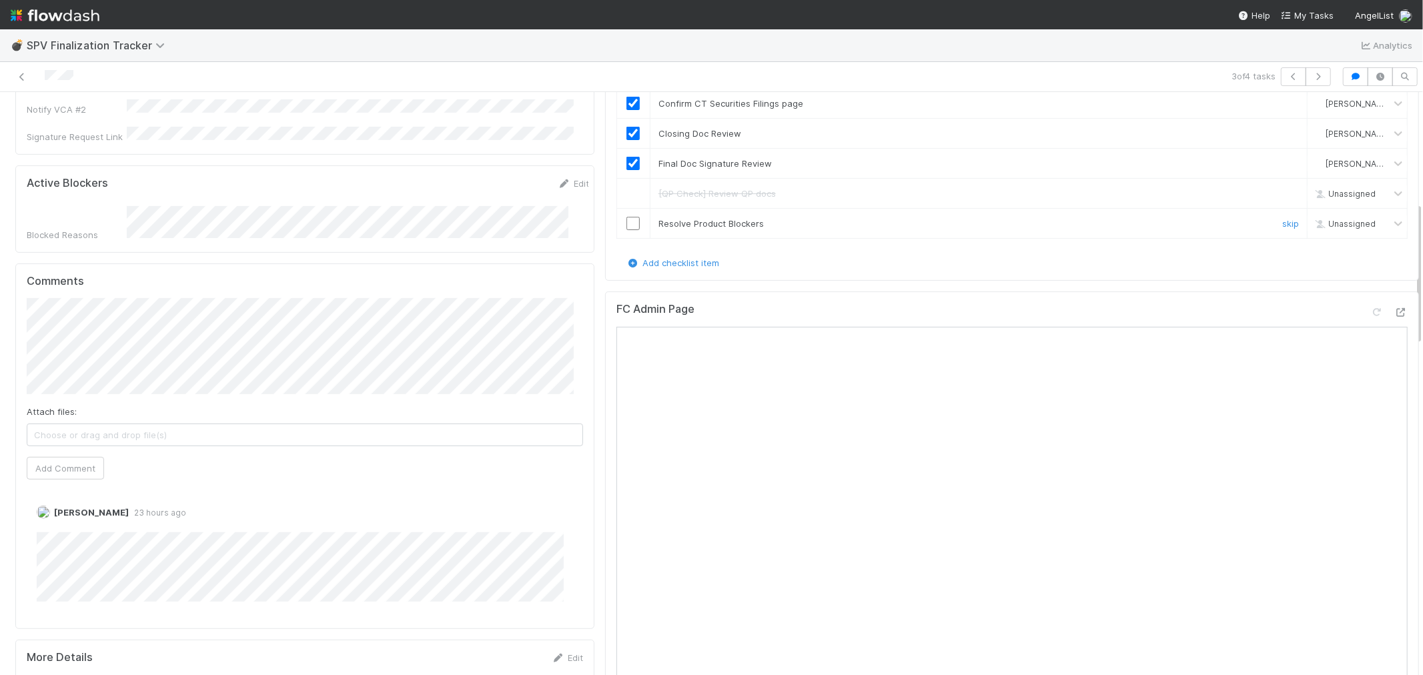
click at [627, 223] on input "checkbox" at bounding box center [633, 223] width 13 height 13
click at [1312, 76] on icon "button" at bounding box center [1318, 77] width 13 height 8
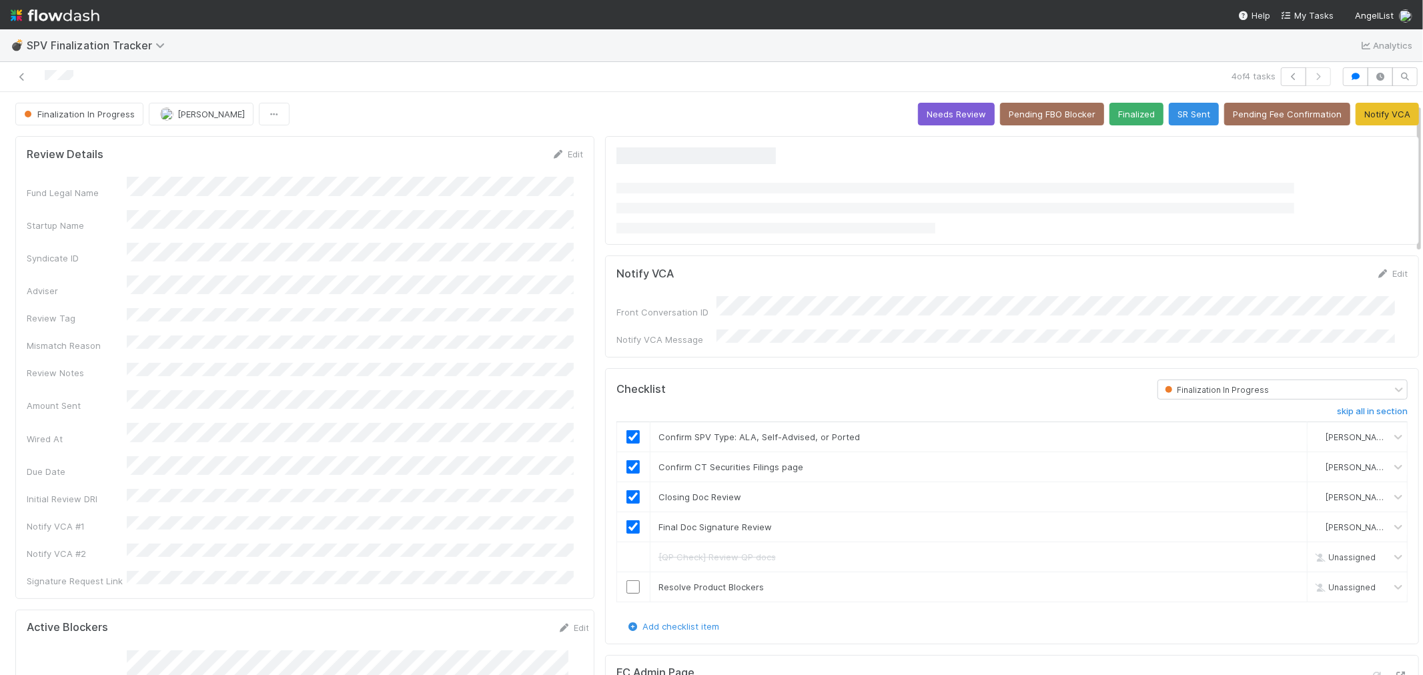
scroll to position [296, 0]
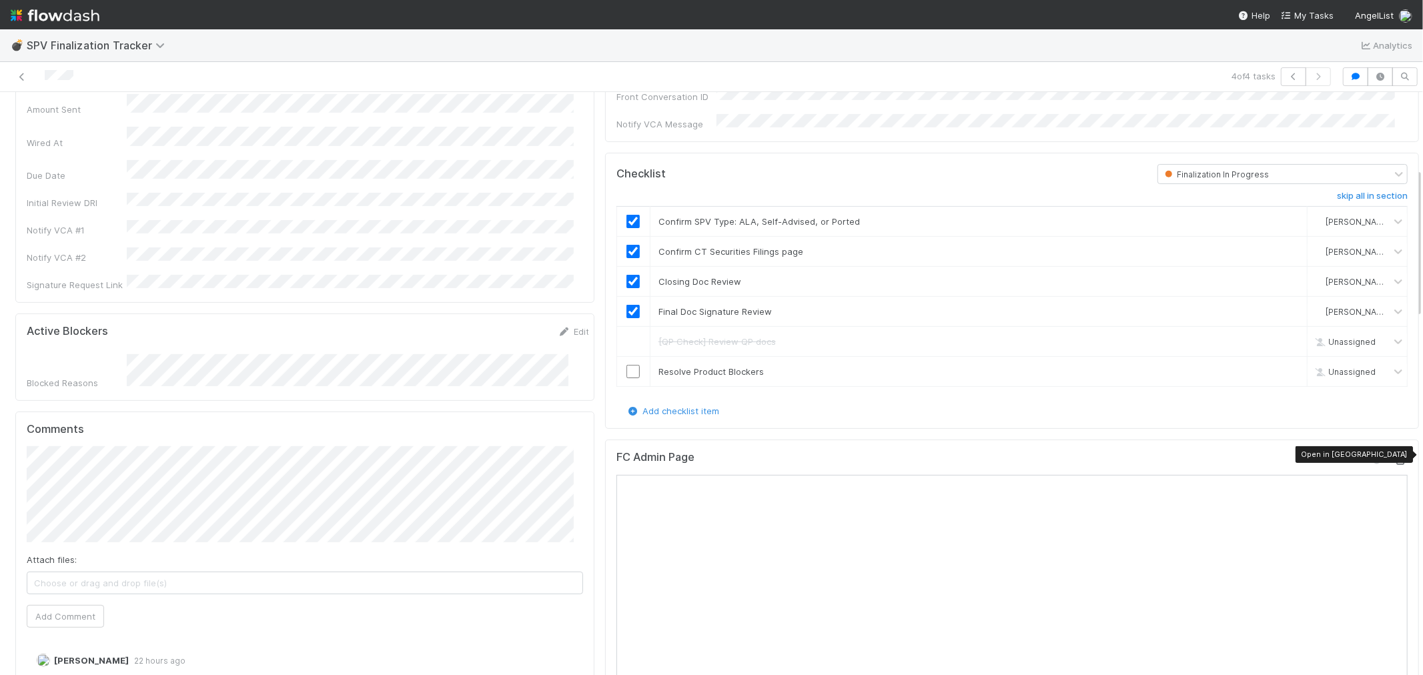
click at [1395, 456] on icon at bounding box center [1401, 460] width 13 height 9
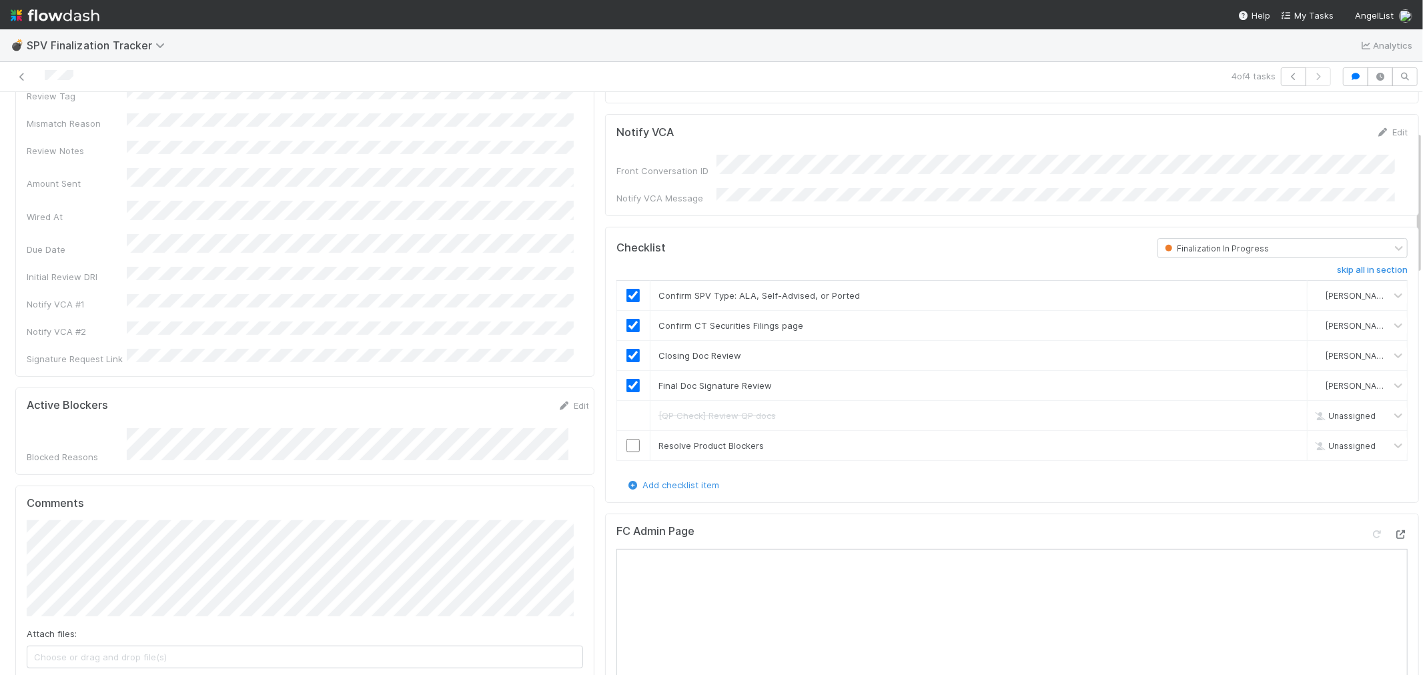
scroll to position [0, 0]
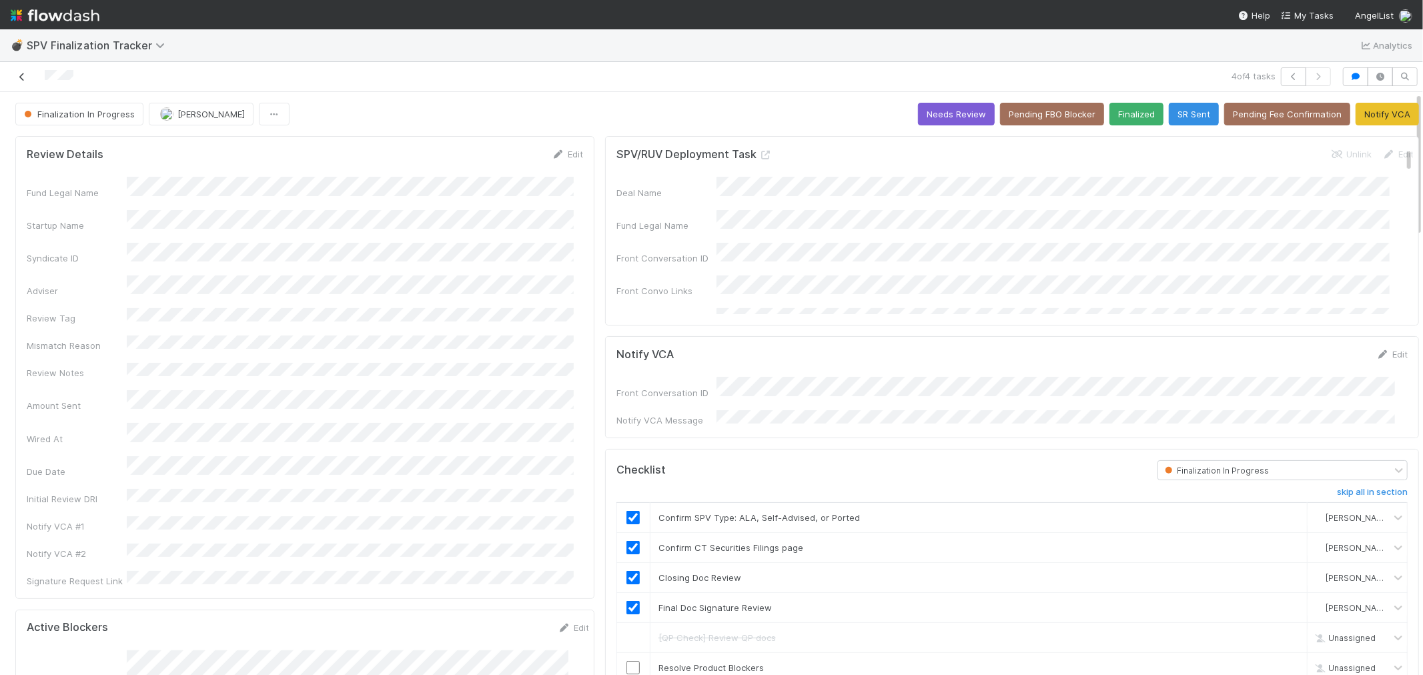
click at [24, 74] on icon at bounding box center [21, 77] width 13 height 9
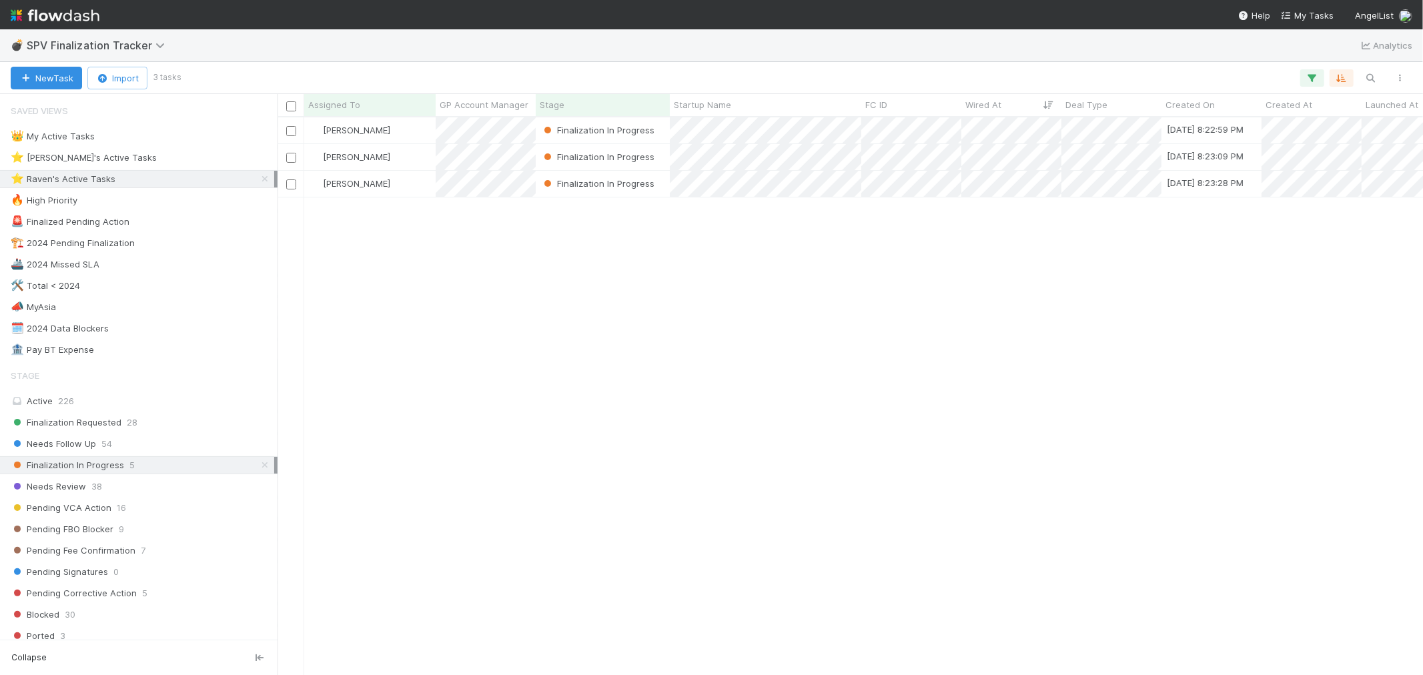
scroll to position [546, 1134]
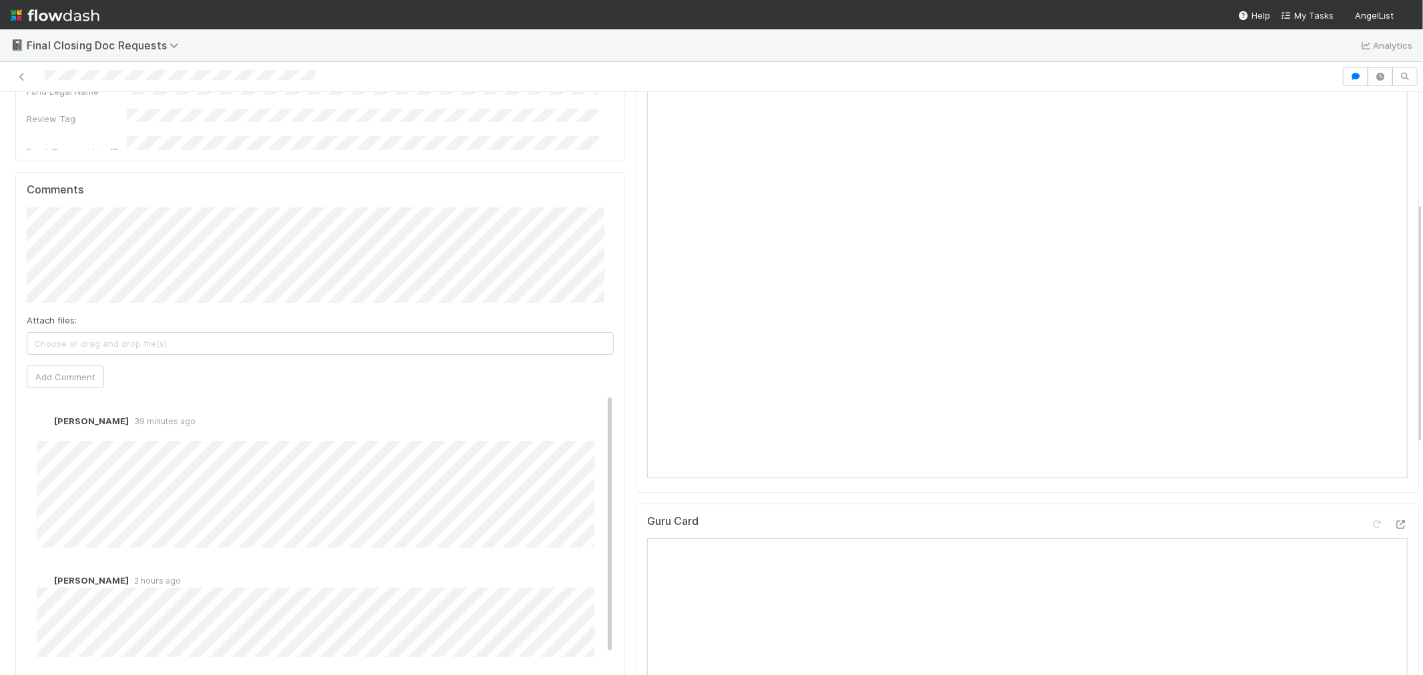
scroll to position [370, 0]
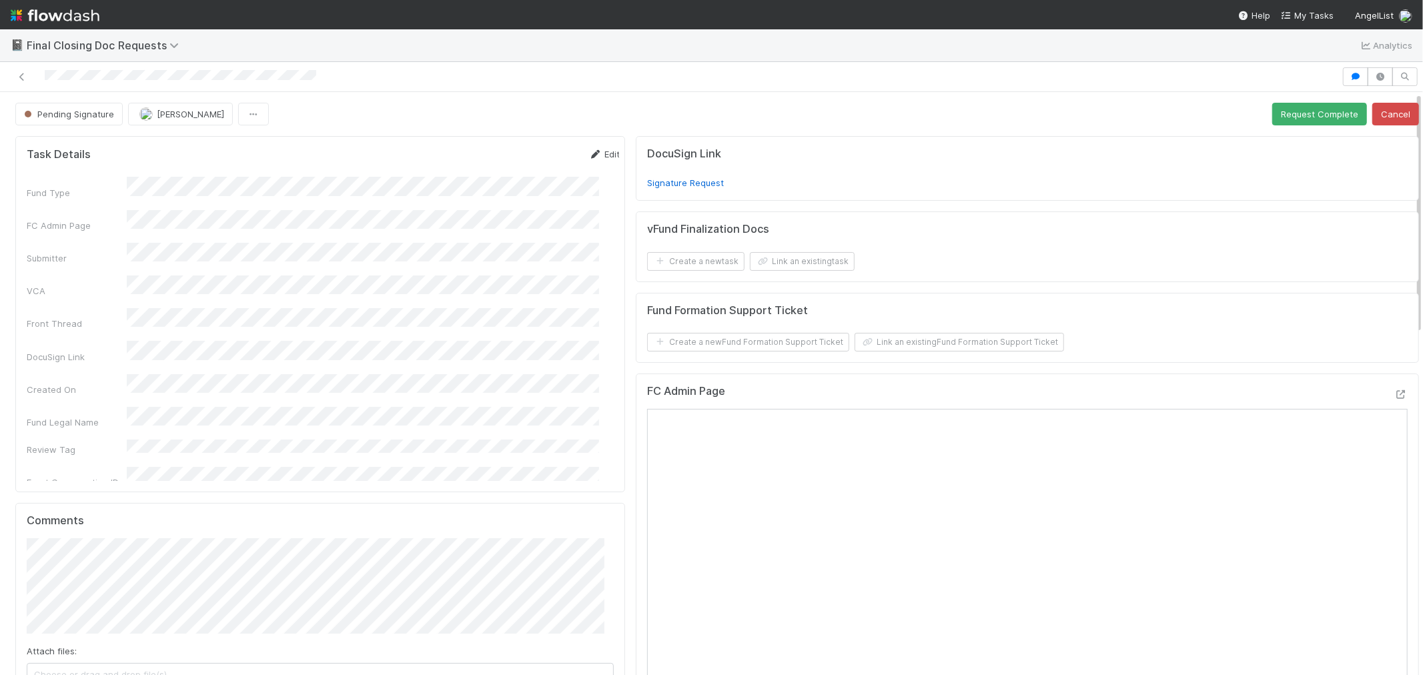
click at [589, 152] on link "Edit" at bounding box center [604, 154] width 31 height 11
click at [530, 160] on button "Save" at bounding box center [549, 158] width 38 height 23
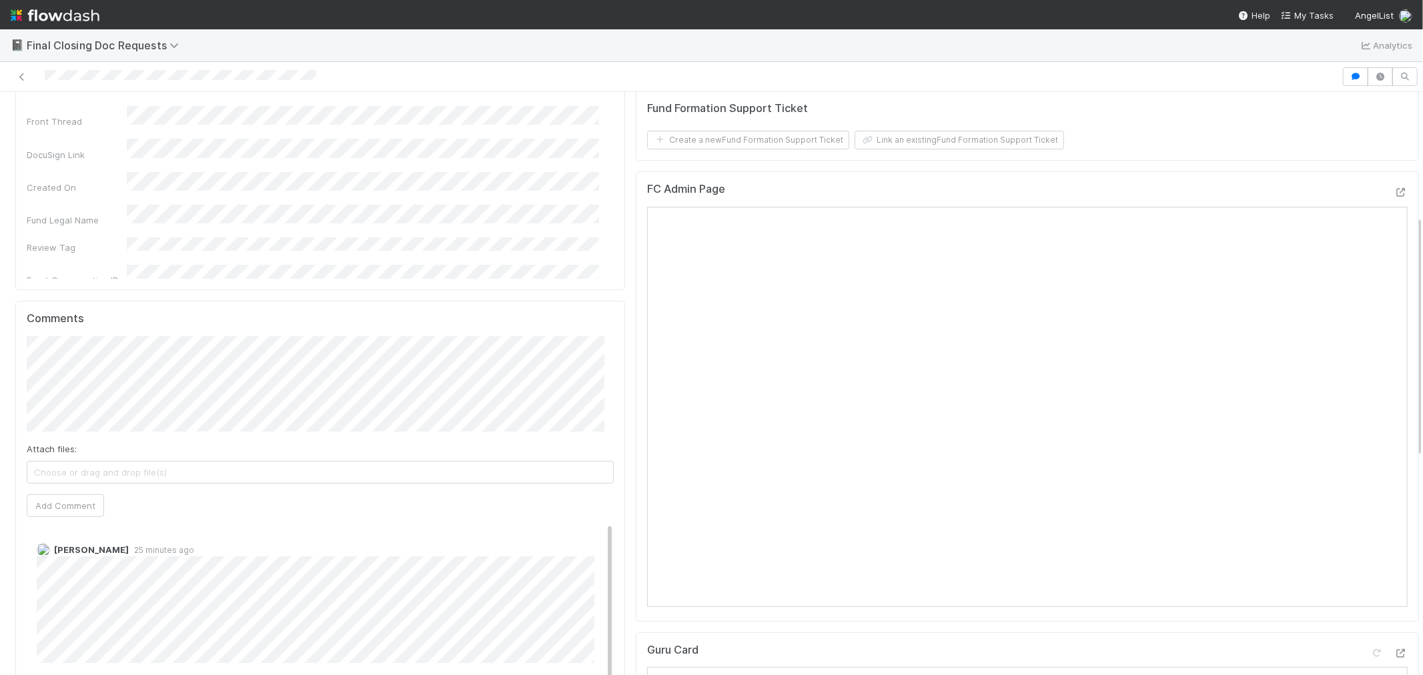
scroll to position [296, 0]
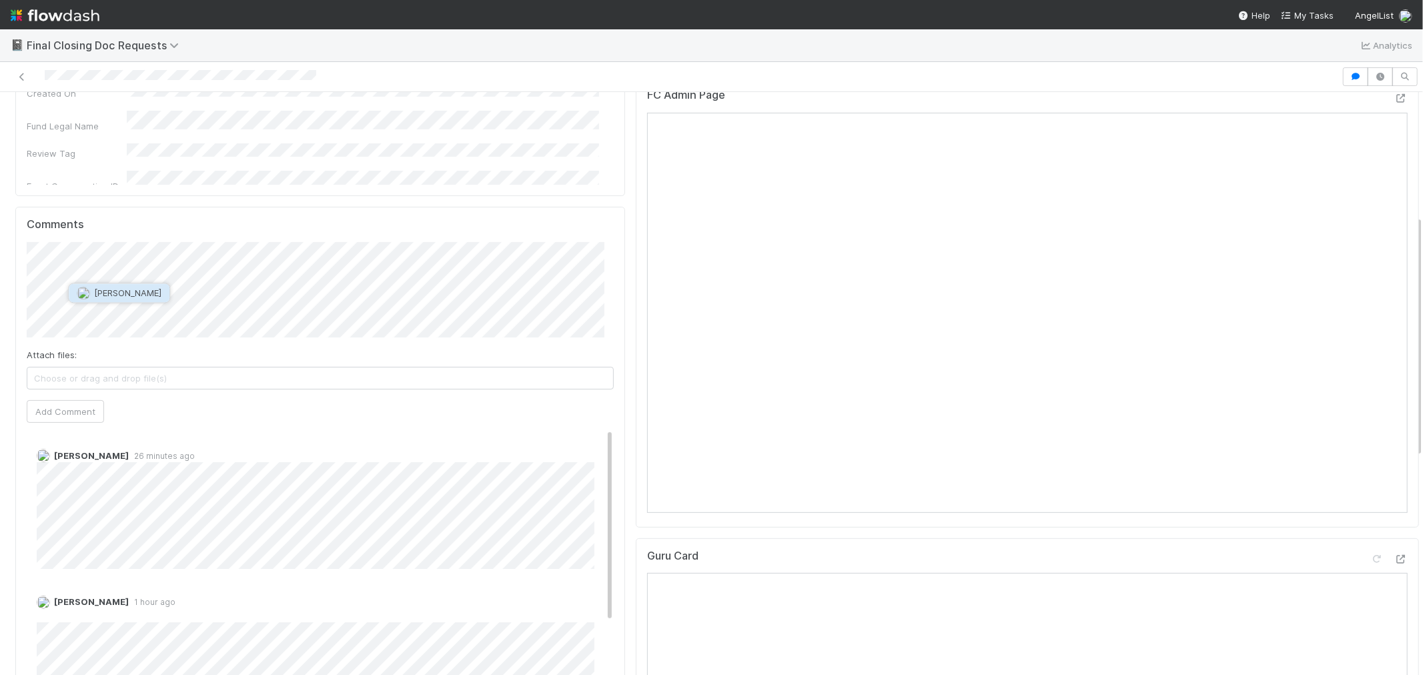
click at [147, 294] on span "[PERSON_NAME]" at bounding box center [127, 293] width 67 height 11
click at [112, 317] on span "[PERSON_NAME]" at bounding box center [106, 317] width 67 height 11
click at [77, 407] on button "Add Comment" at bounding box center [65, 411] width 77 height 23
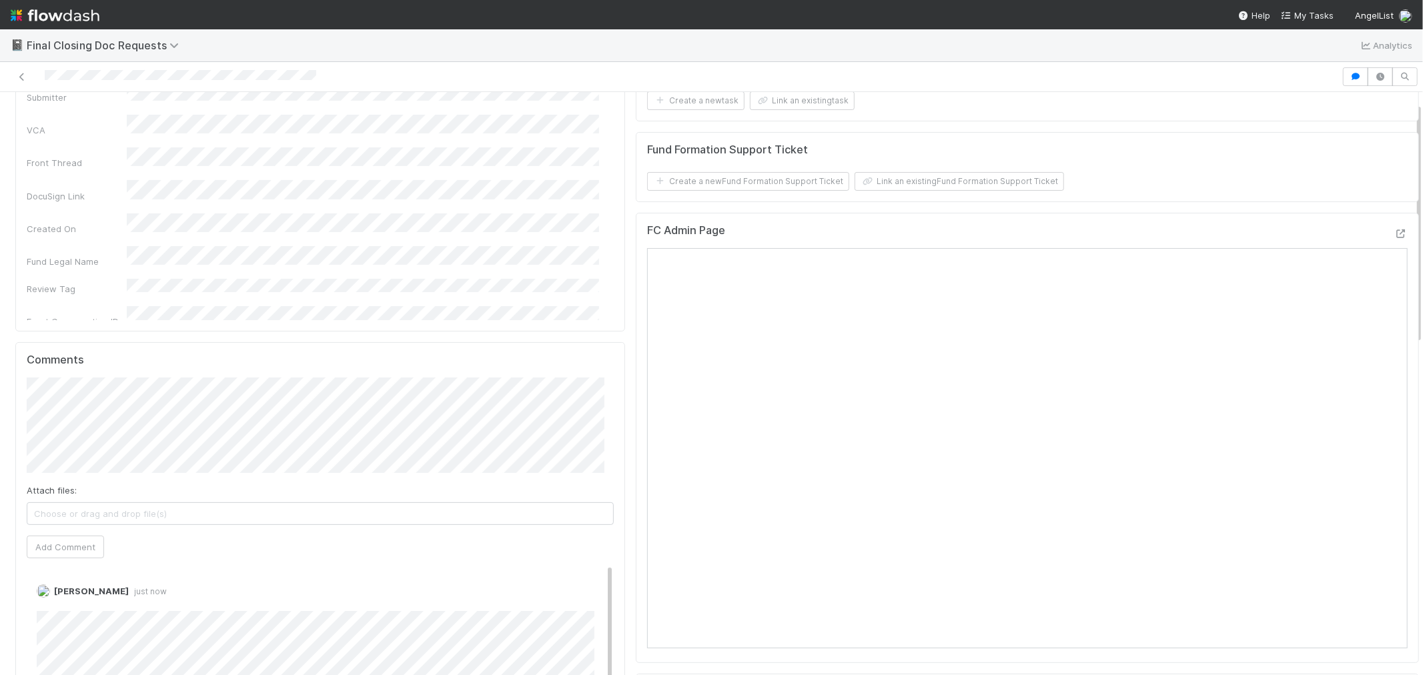
scroll to position [0, 0]
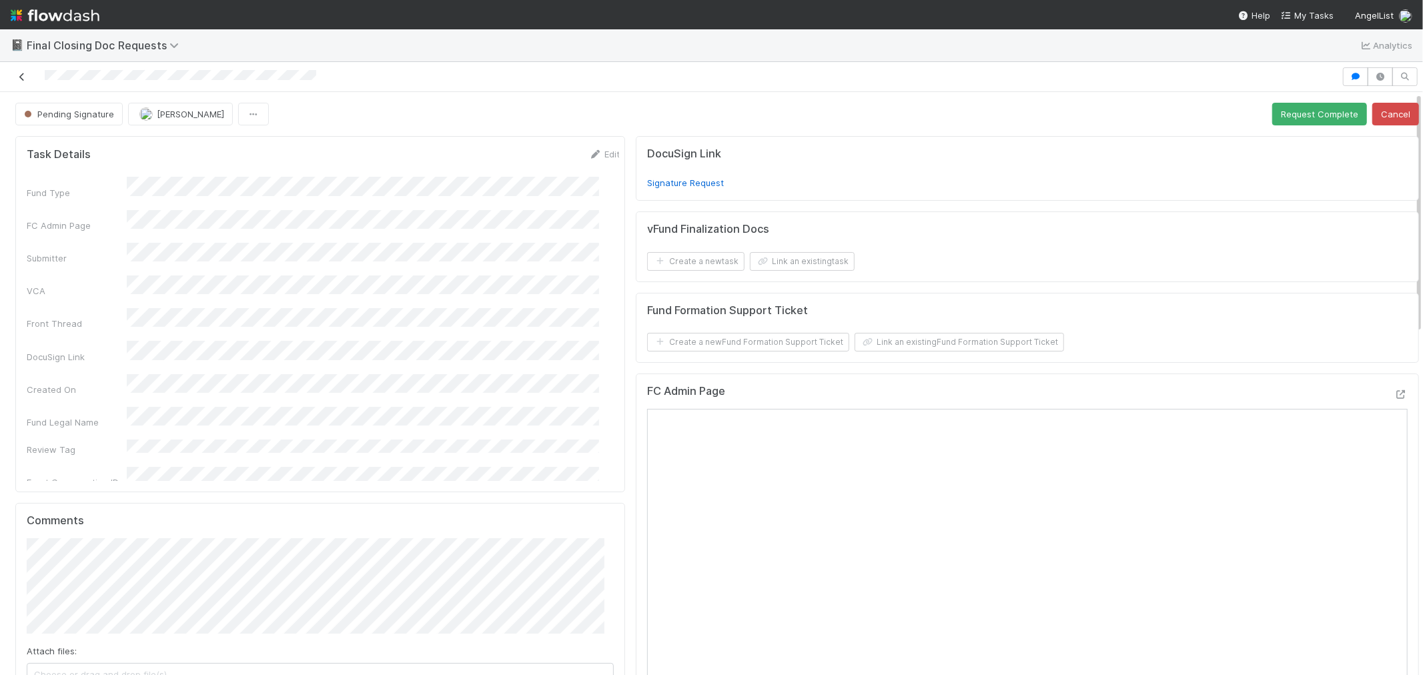
click at [21, 75] on icon at bounding box center [21, 77] width 13 height 9
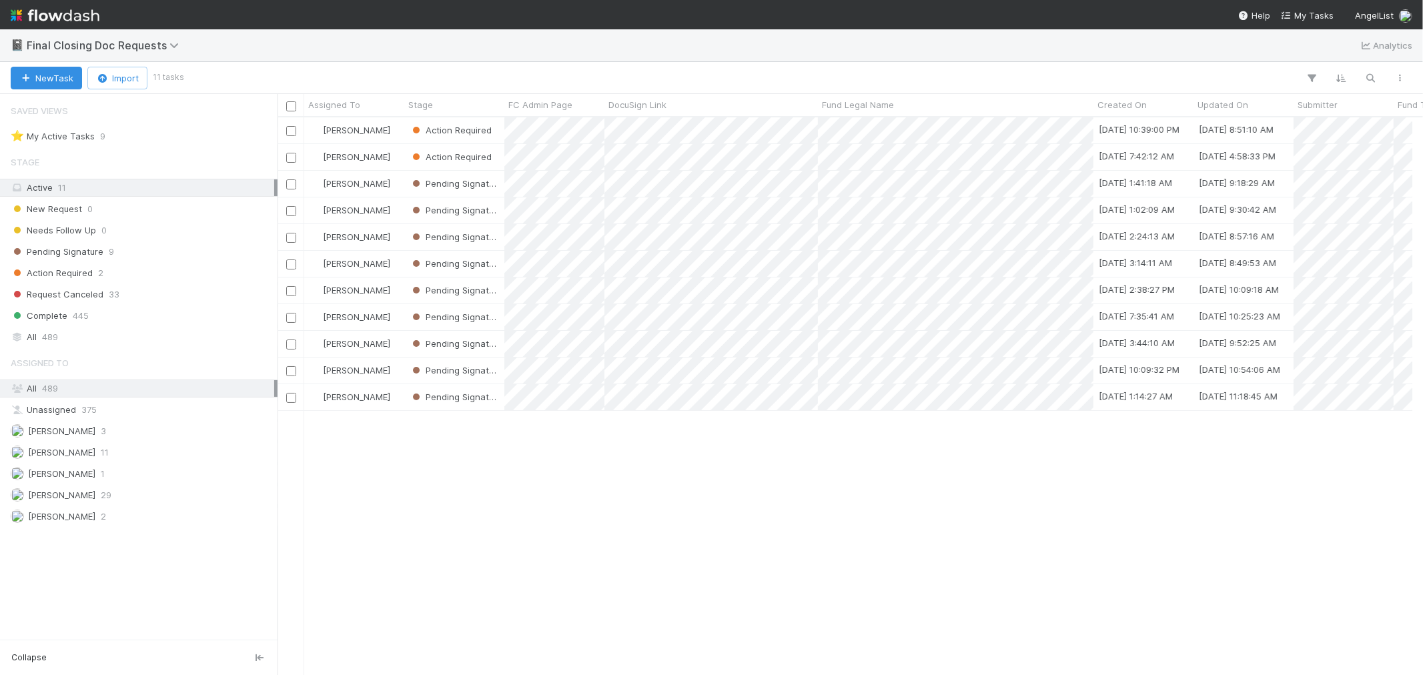
scroll to position [11, 11]
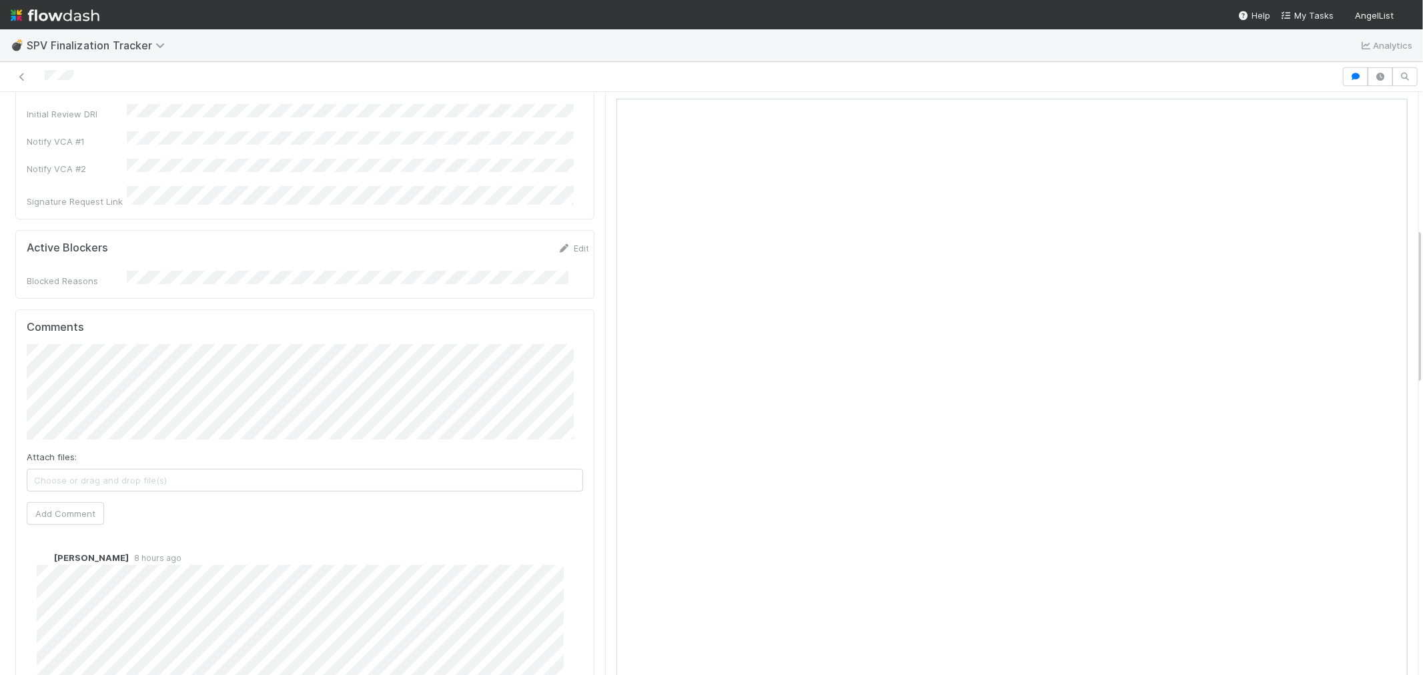
scroll to position [518, 0]
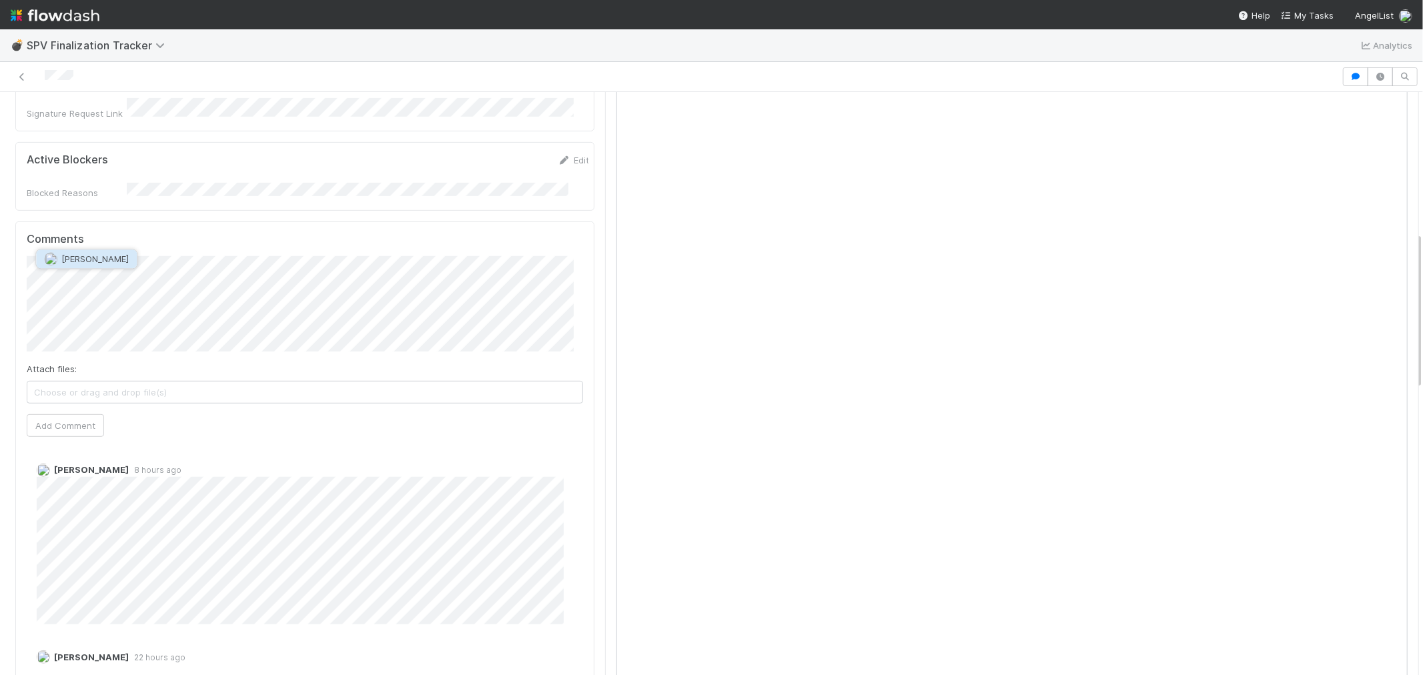
click at [101, 261] on span "[PERSON_NAME]" at bounding box center [94, 259] width 67 height 11
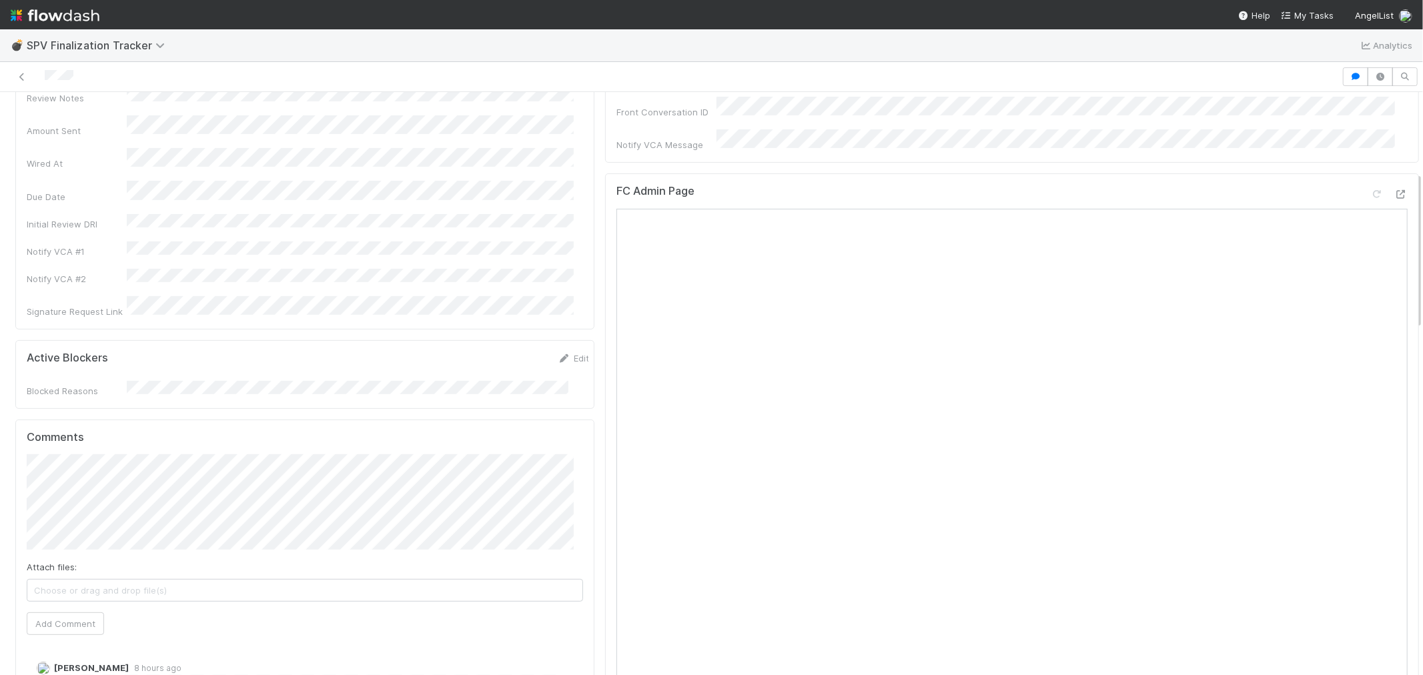
scroll to position [296, 0]
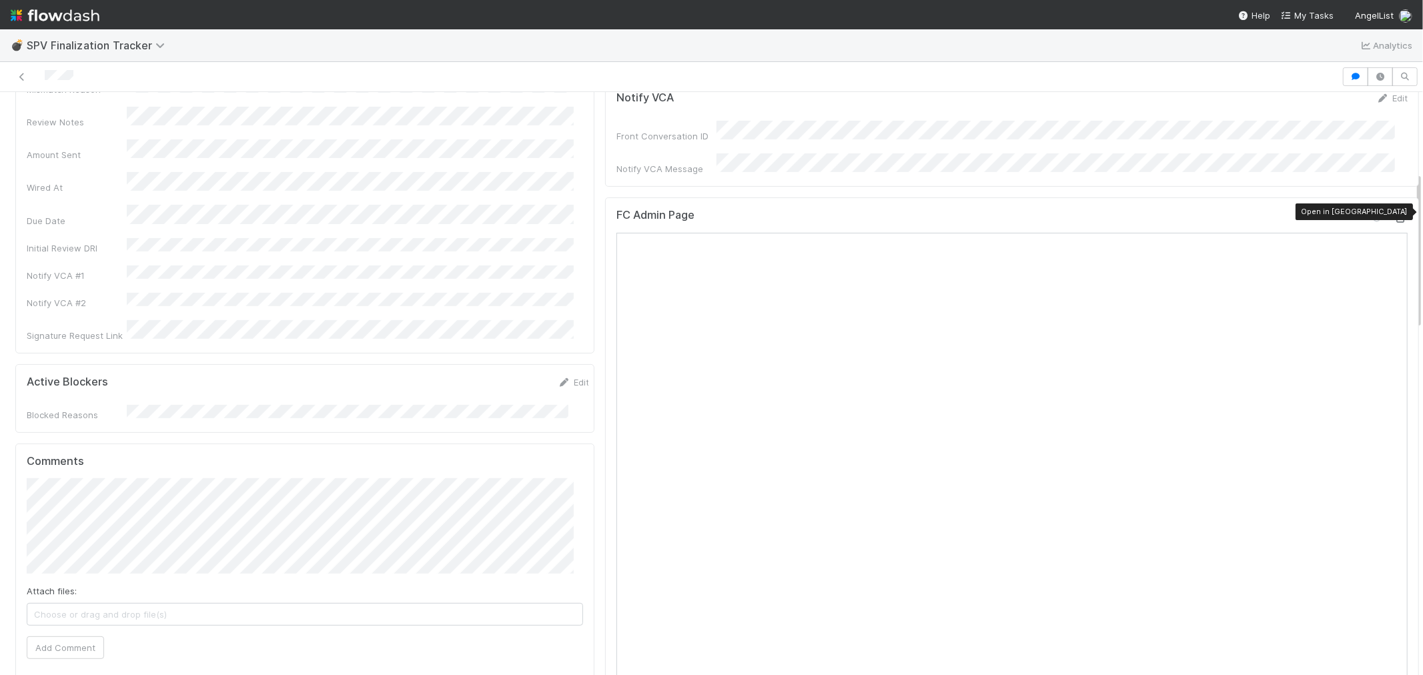
click at [1395, 214] on icon at bounding box center [1401, 218] width 13 height 9
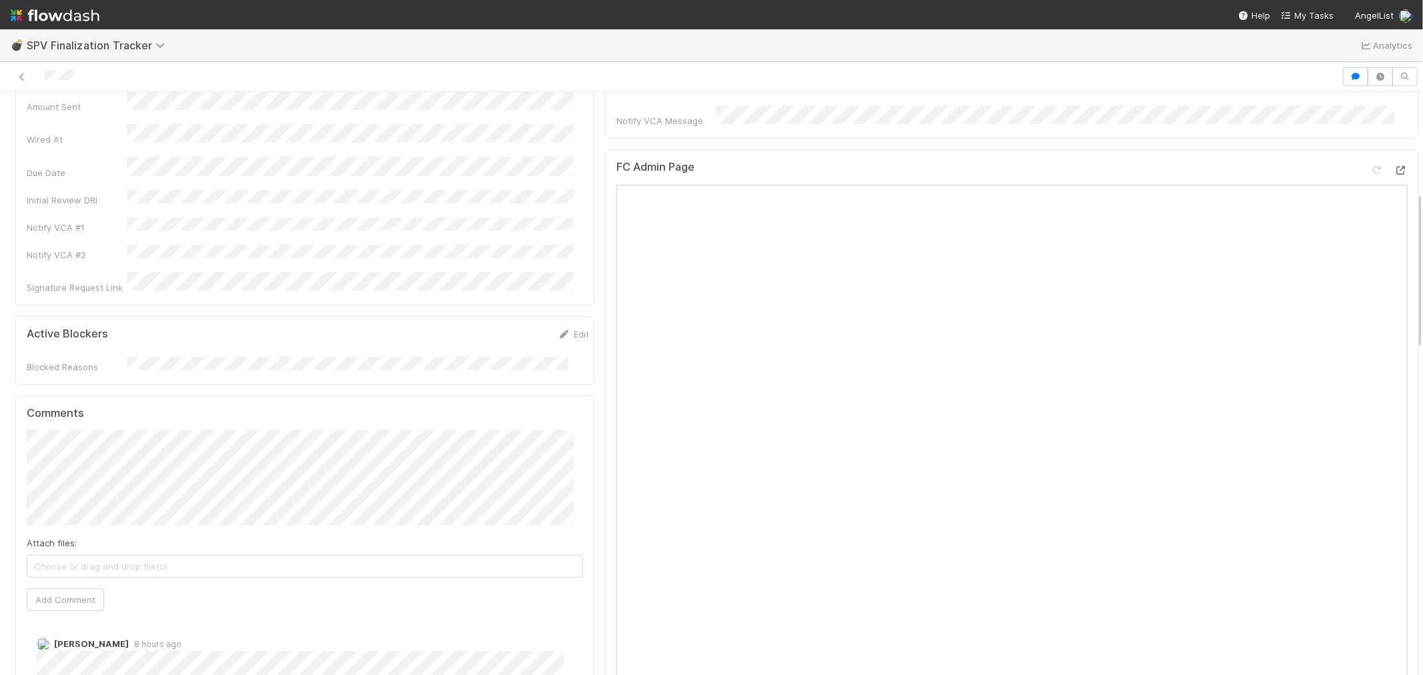
scroll to position [370, 0]
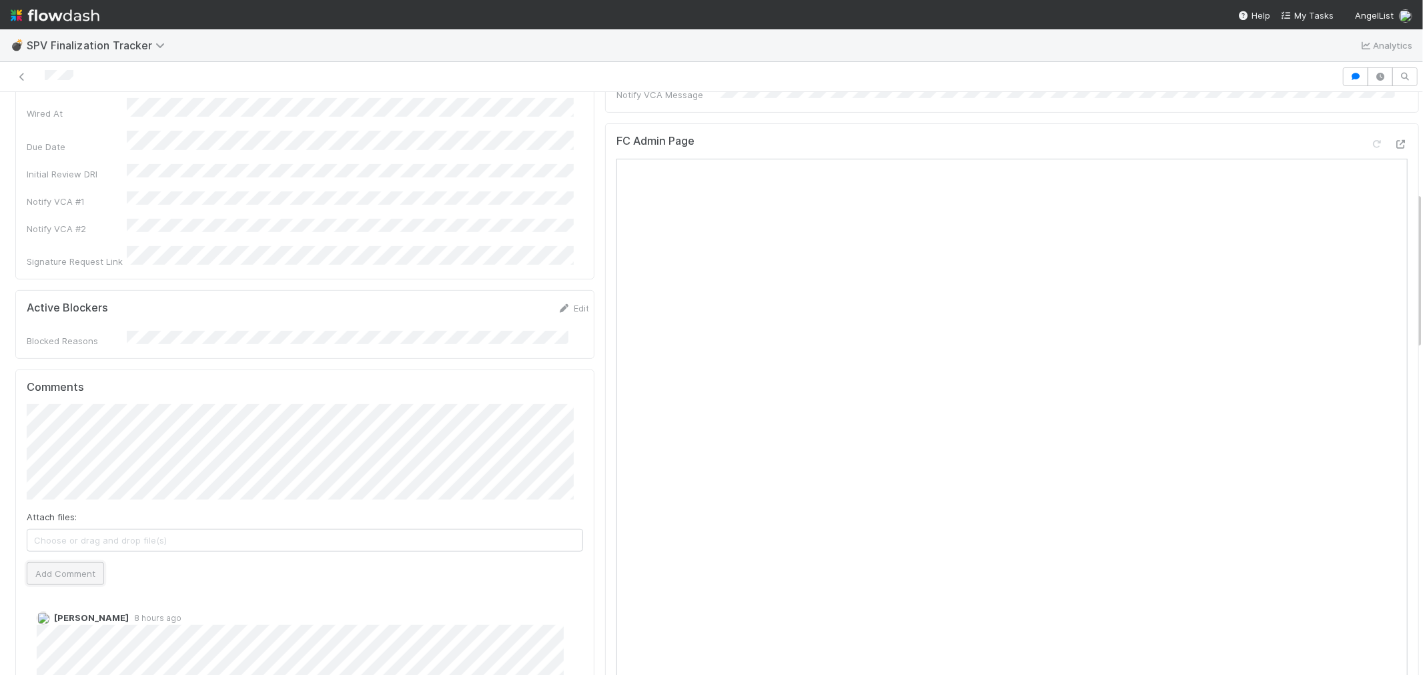
click at [79, 563] on button "Add Comment" at bounding box center [65, 574] width 77 height 23
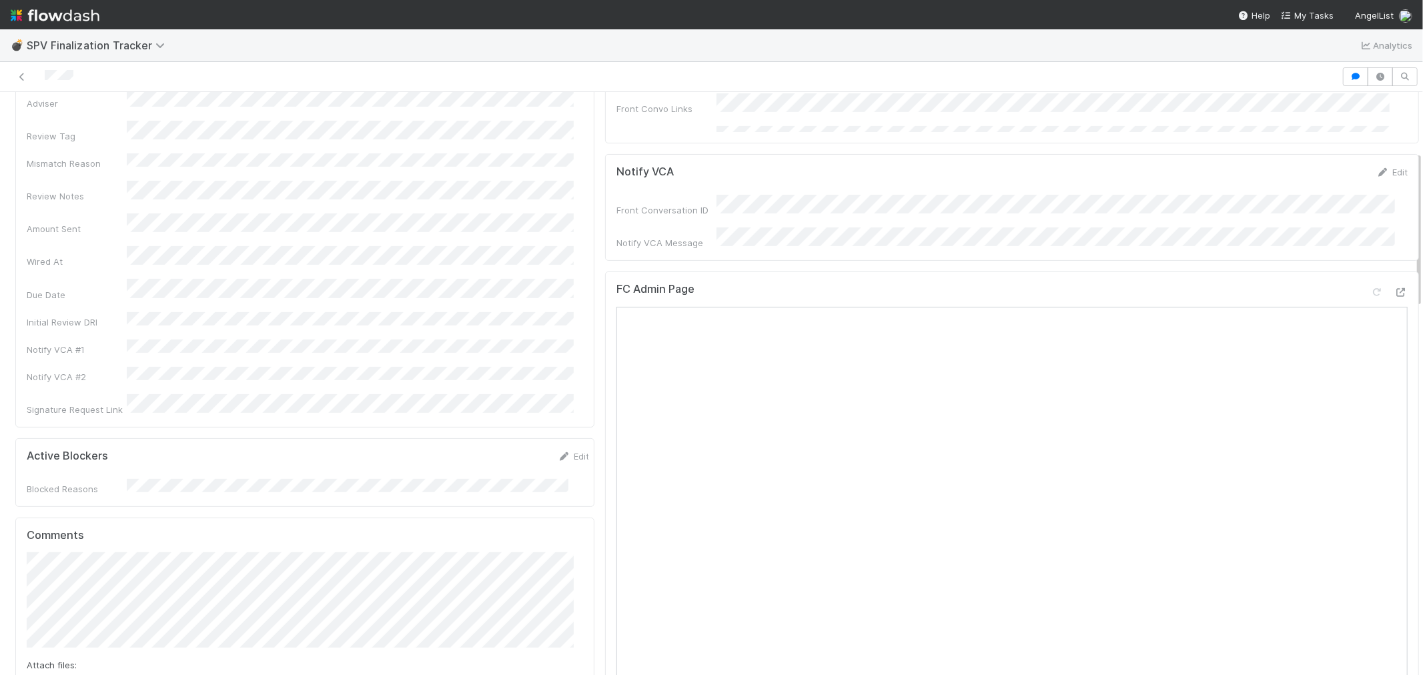
scroll to position [0, 0]
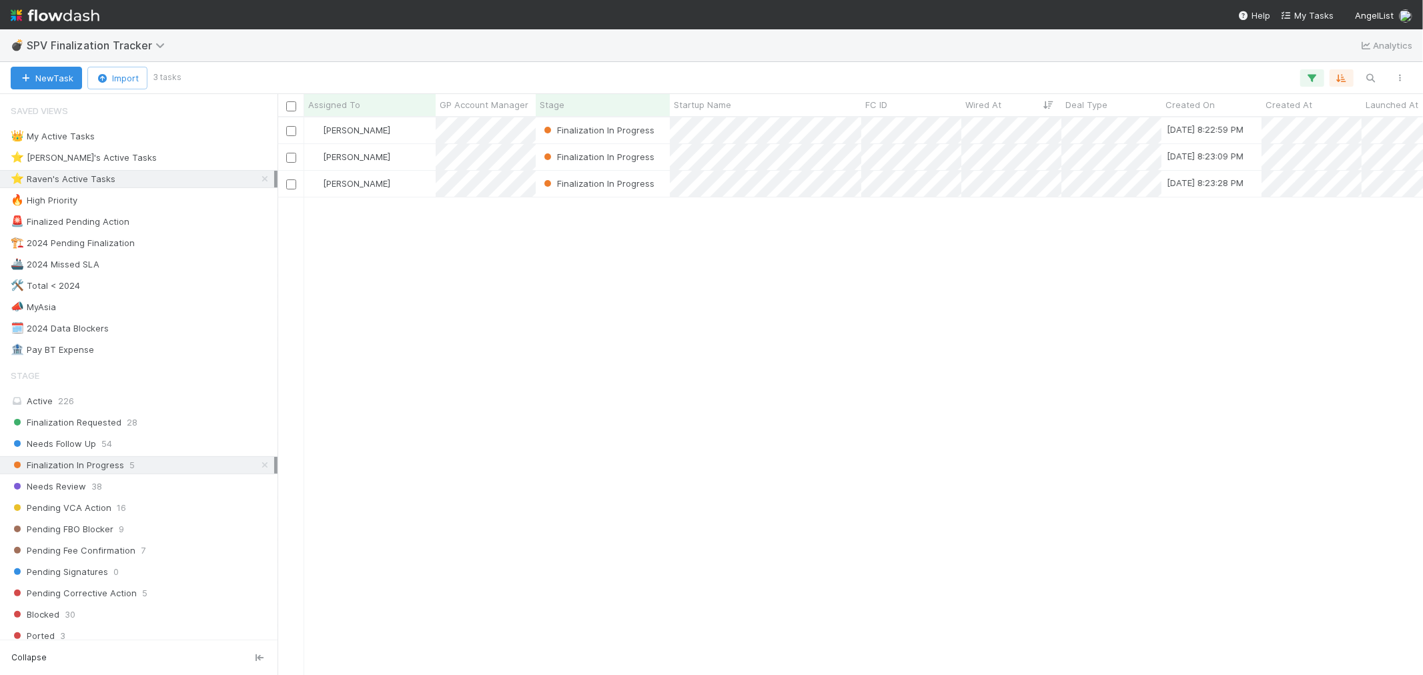
scroll to position [546, 1134]
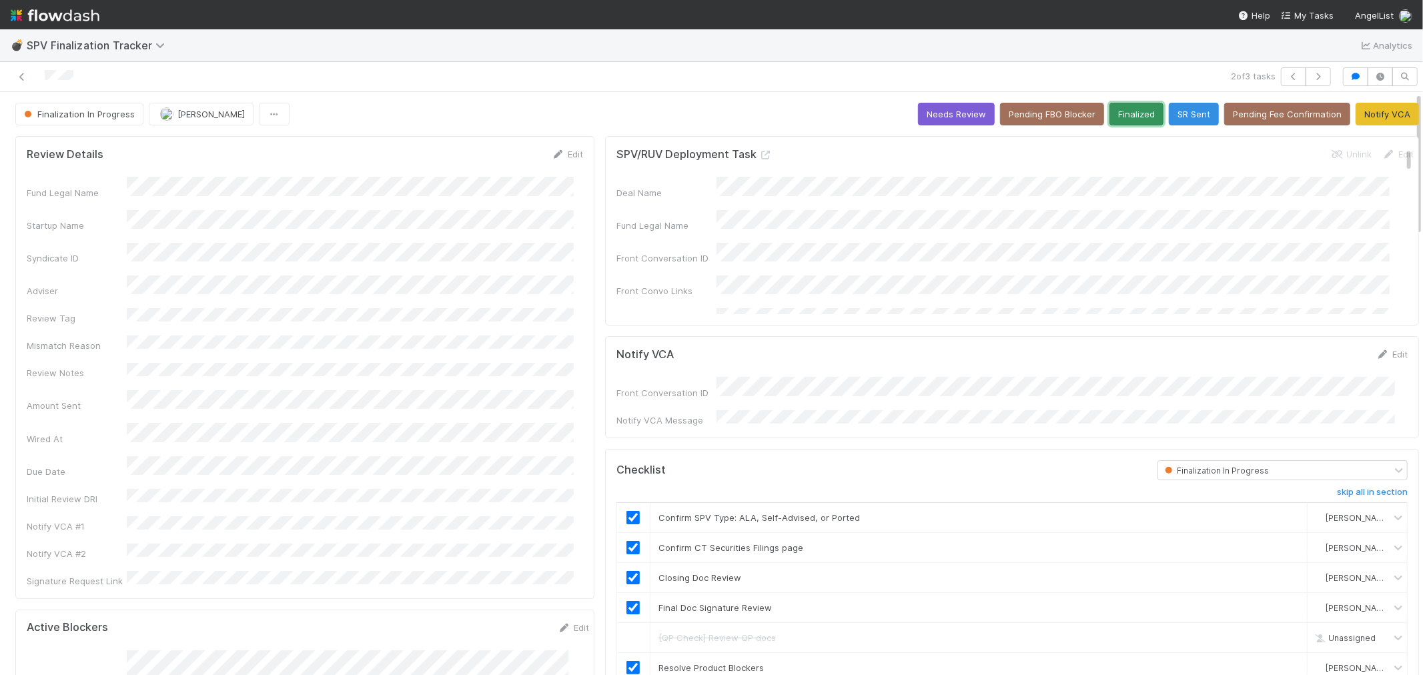
click at [1111, 118] on button "Finalized" at bounding box center [1137, 114] width 54 height 23
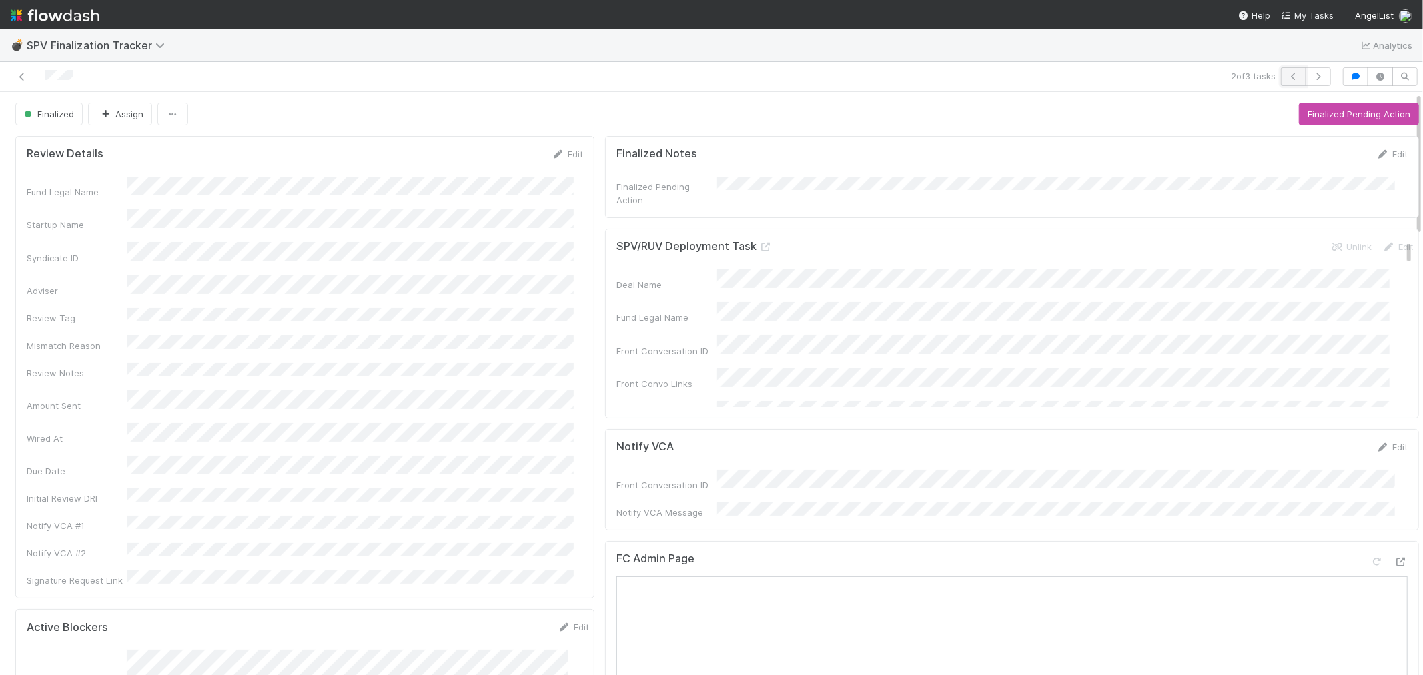
click at [1287, 77] on icon "button" at bounding box center [1293, 77] width 13 height 8
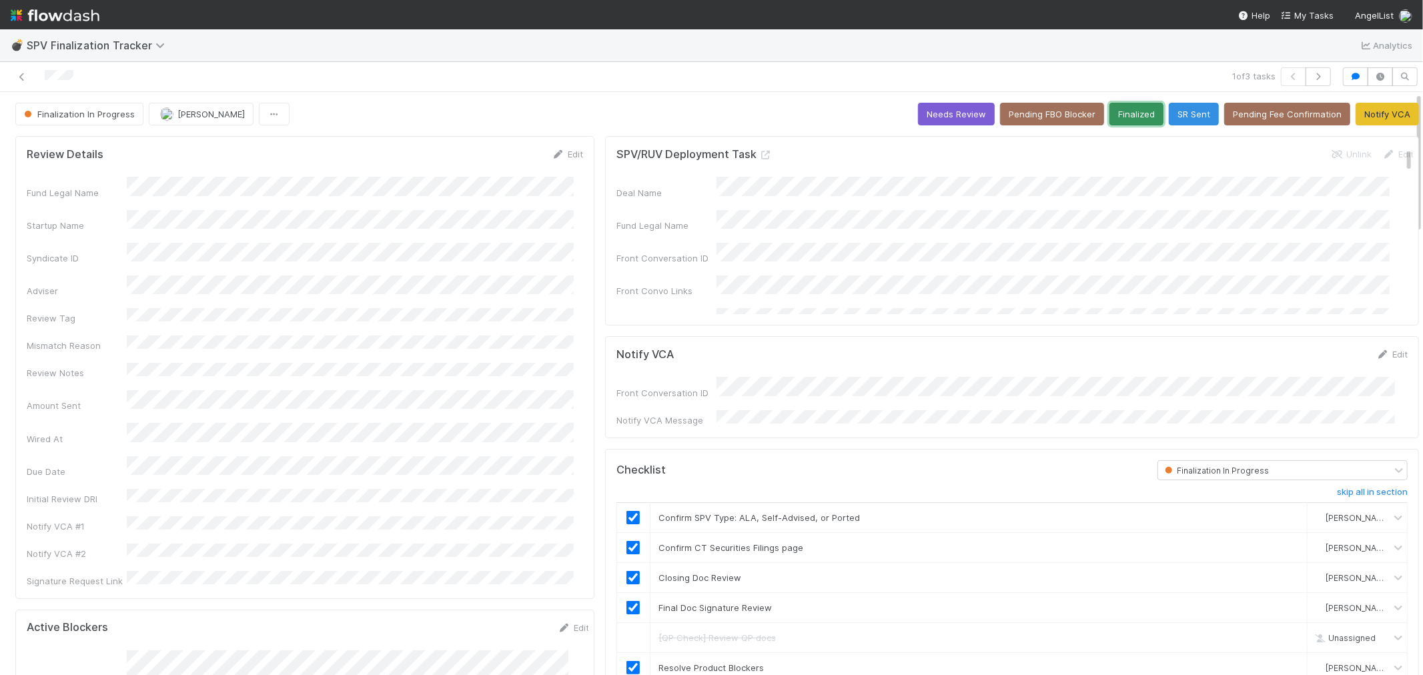
click at [1110, 119] on button "Finalized" at bounding box center [1137, 114] width 54 height 23
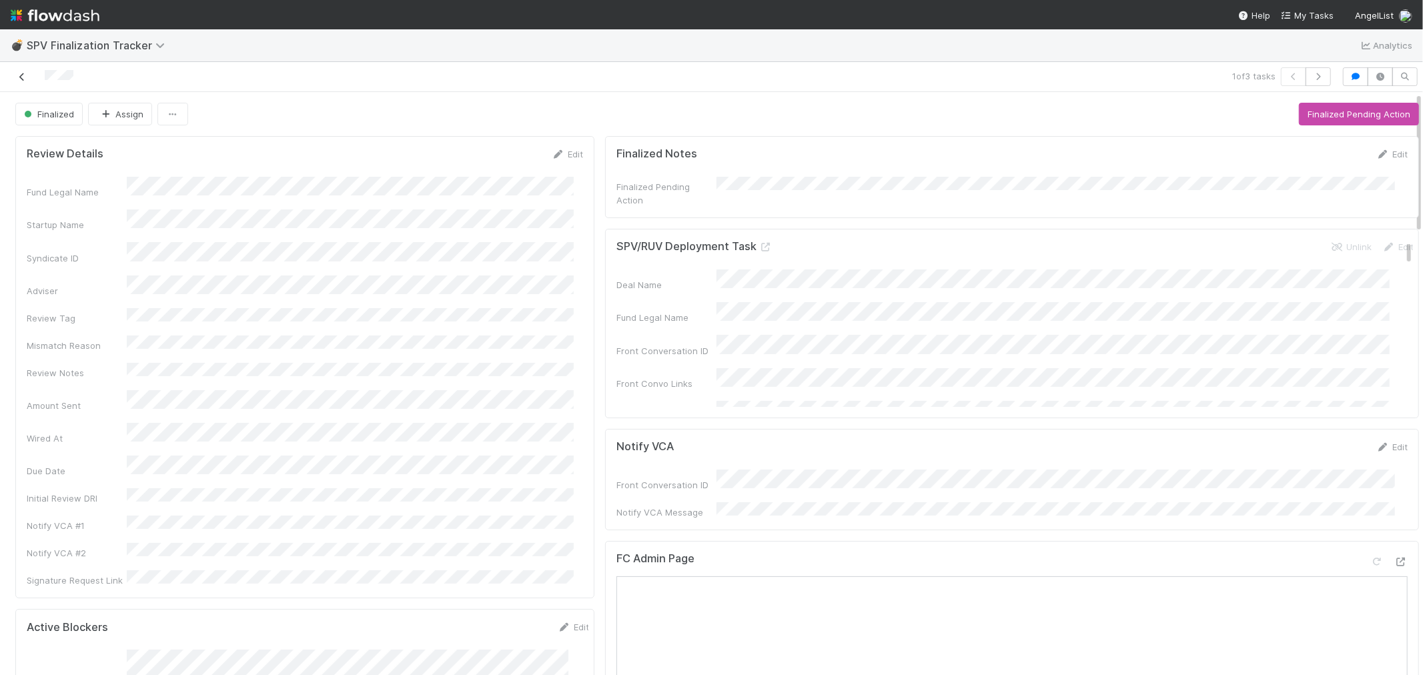
click at [18, 74] on icon at bounding box center [21, 77] width 13 height 9
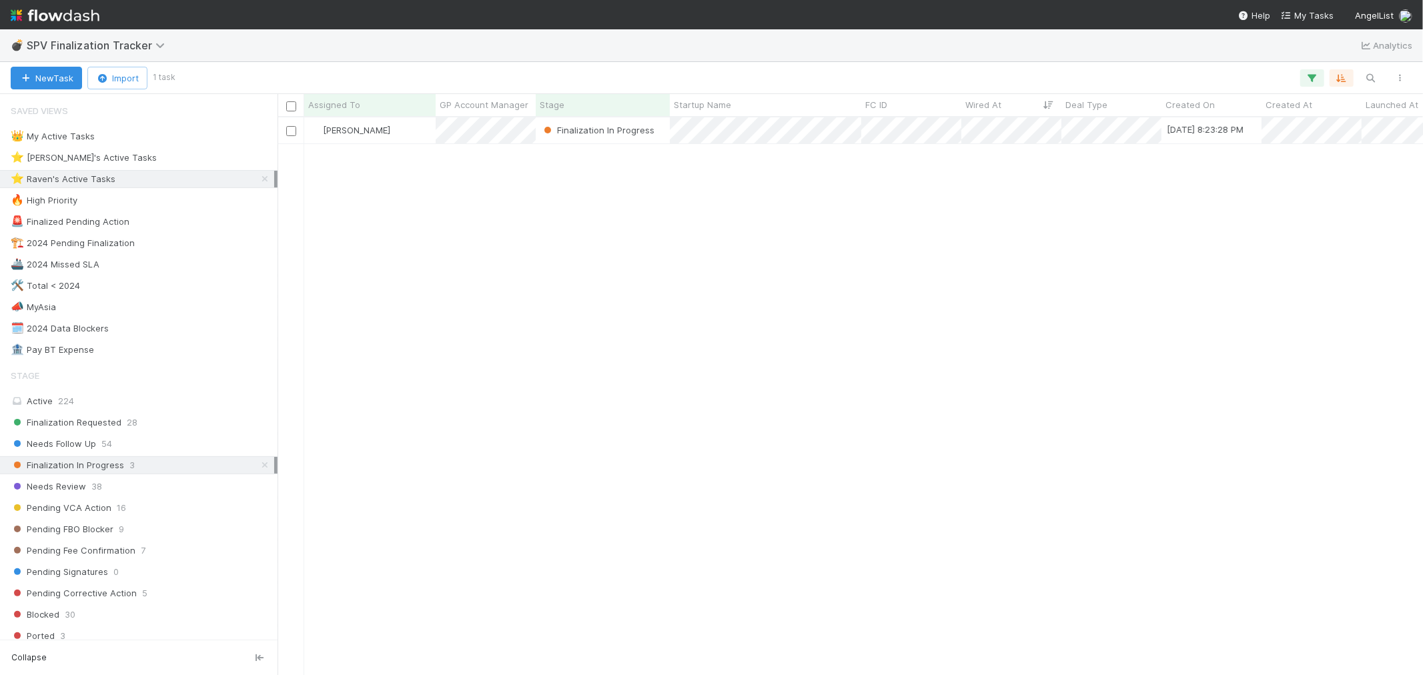
scroll to position [546, 1134]
click at [129, 428] on span "28" at bounding box center [132, 422] width 11 height 17
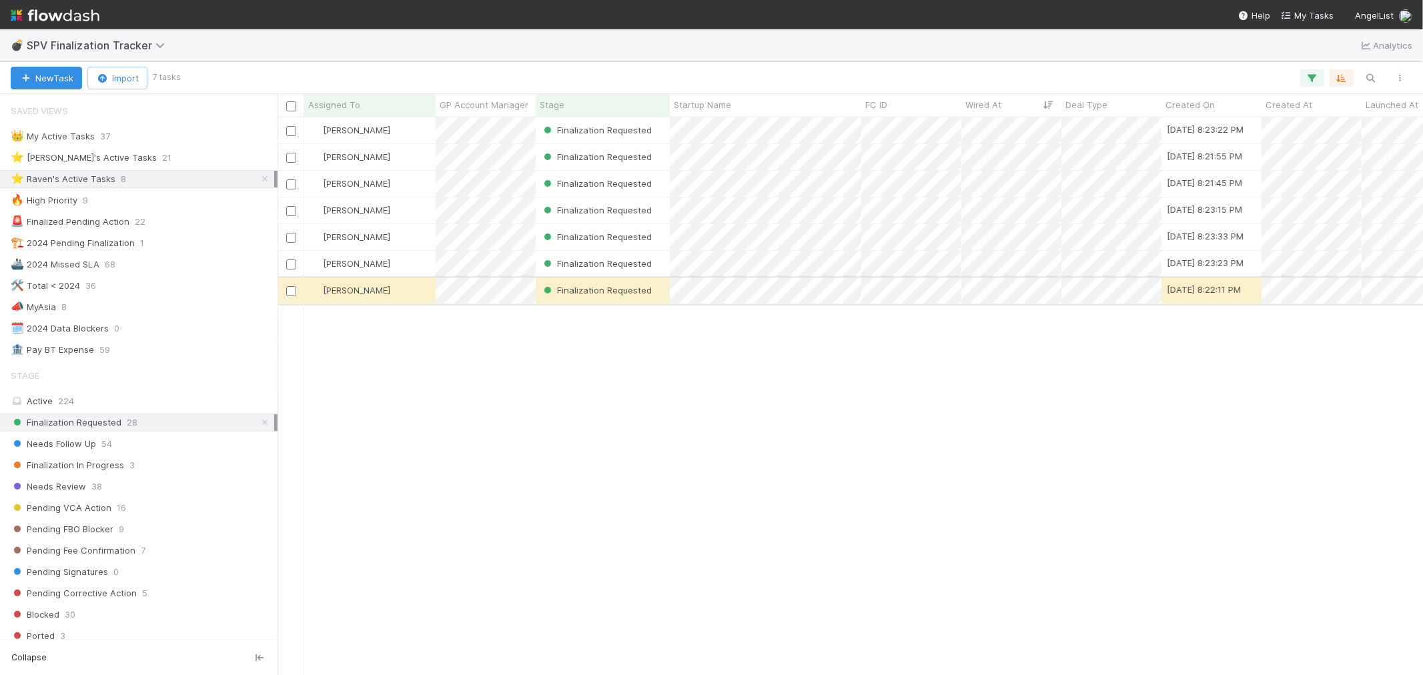
click at [397, 288] on div "[PERSON_NAME]" at bounding box center [369, 291] width 131 height 26
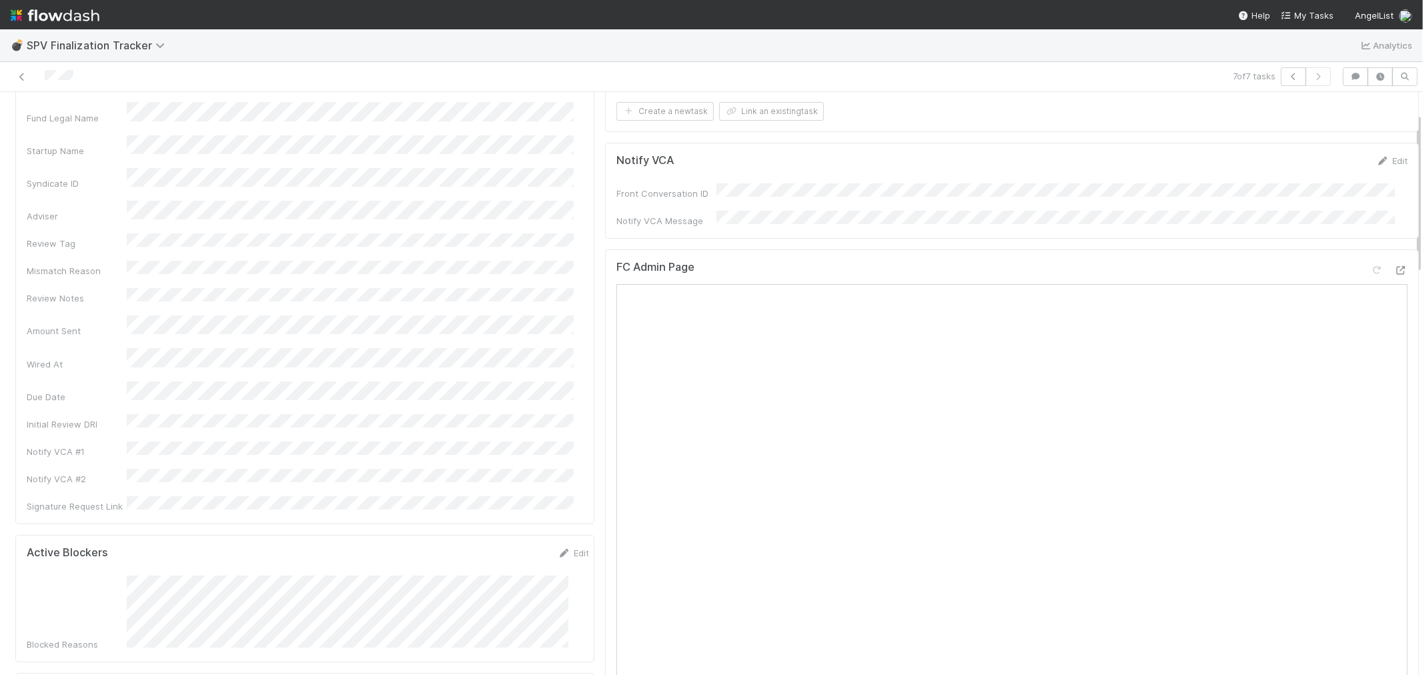
scroll to position [74, 0]
click at [1395, 267] on icon at bounding box center [1401, 271] width 13 height 9
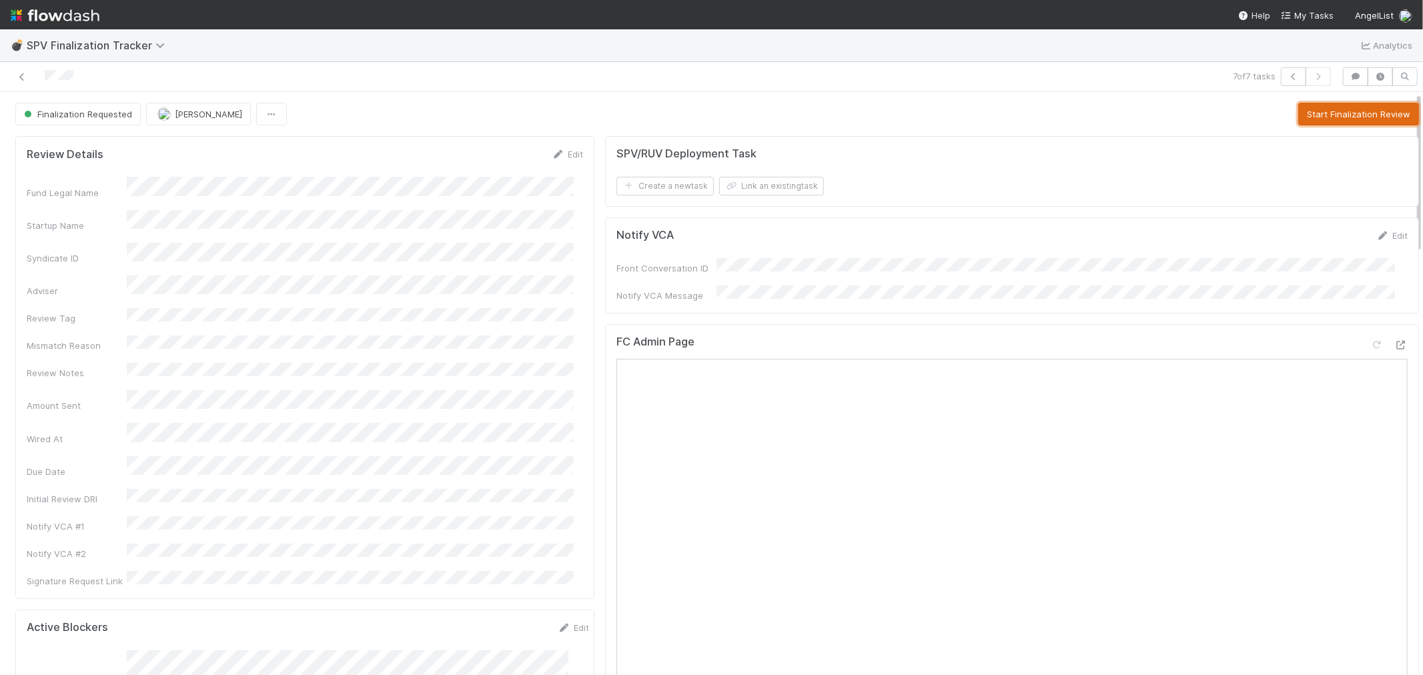
click at [1311, 124] on button "Start Finalization Review" at bounding box center [1359, 114] width 121 height 23
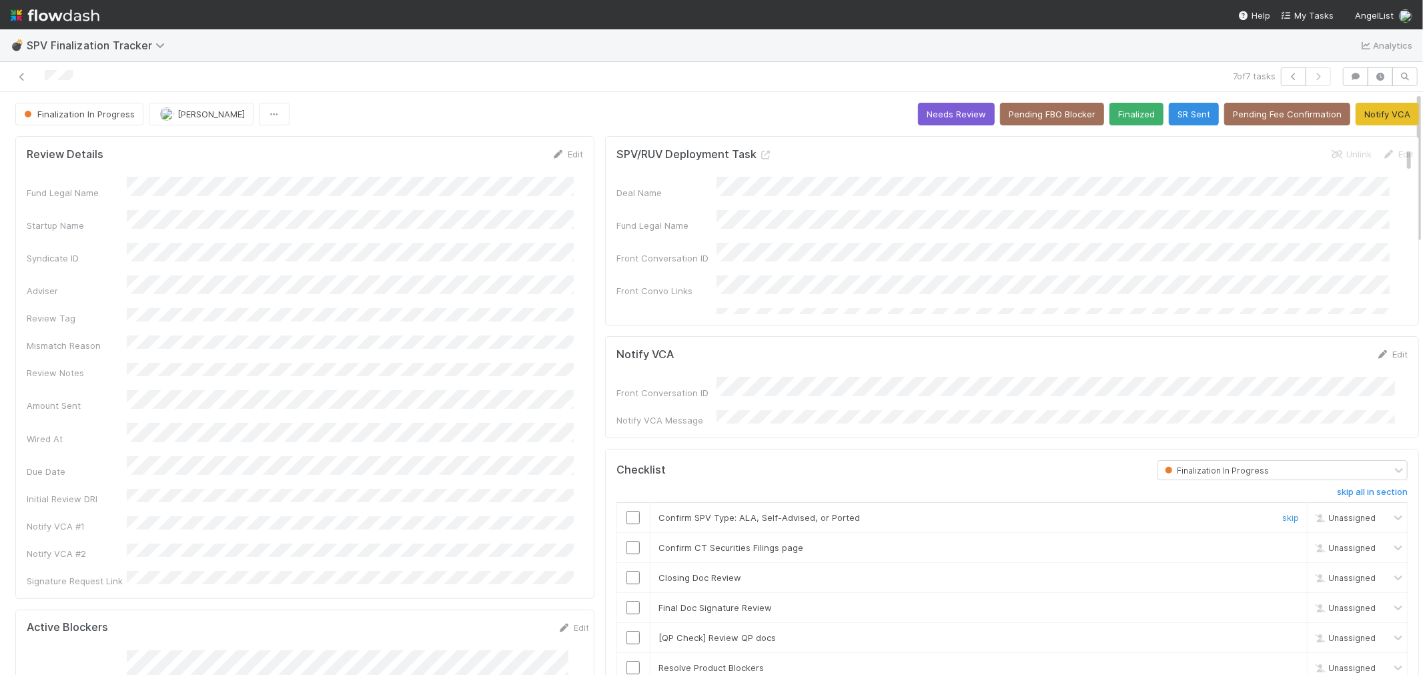
click at [627, 511] on input "checkbox" at bounding box center [633, 517] width 13 height 13
click at [627, 543] on input "checkbox" at bounding box center [633, 547] width 13 height 13
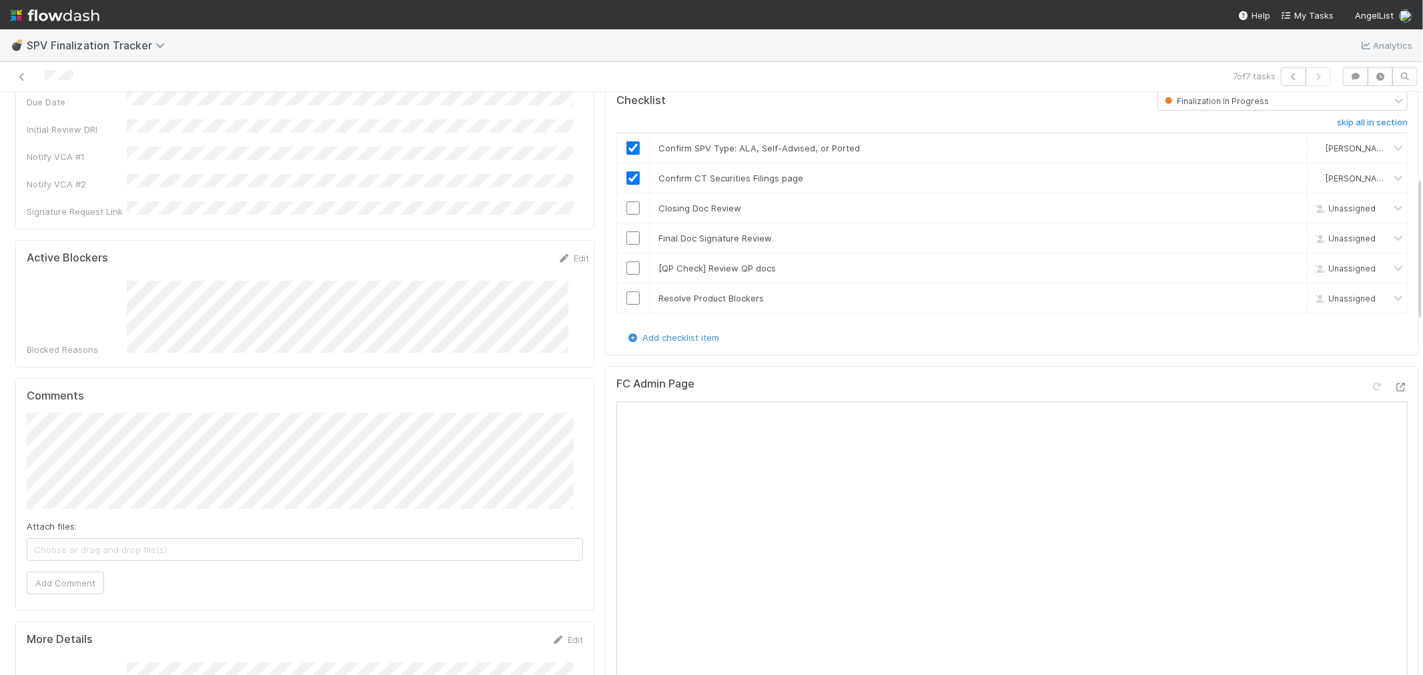
scroll to position [370, 0]
click at [627, 202] on input "checkbox" at bounding box center [633, 207] width 13 height 13
click at [627, 231] on input "checkbox" at bounding box center [633, 237] width 13 height 13
click at [1283, 262] on link "skip" at bounding box center [1291, 267] width 17 height 11
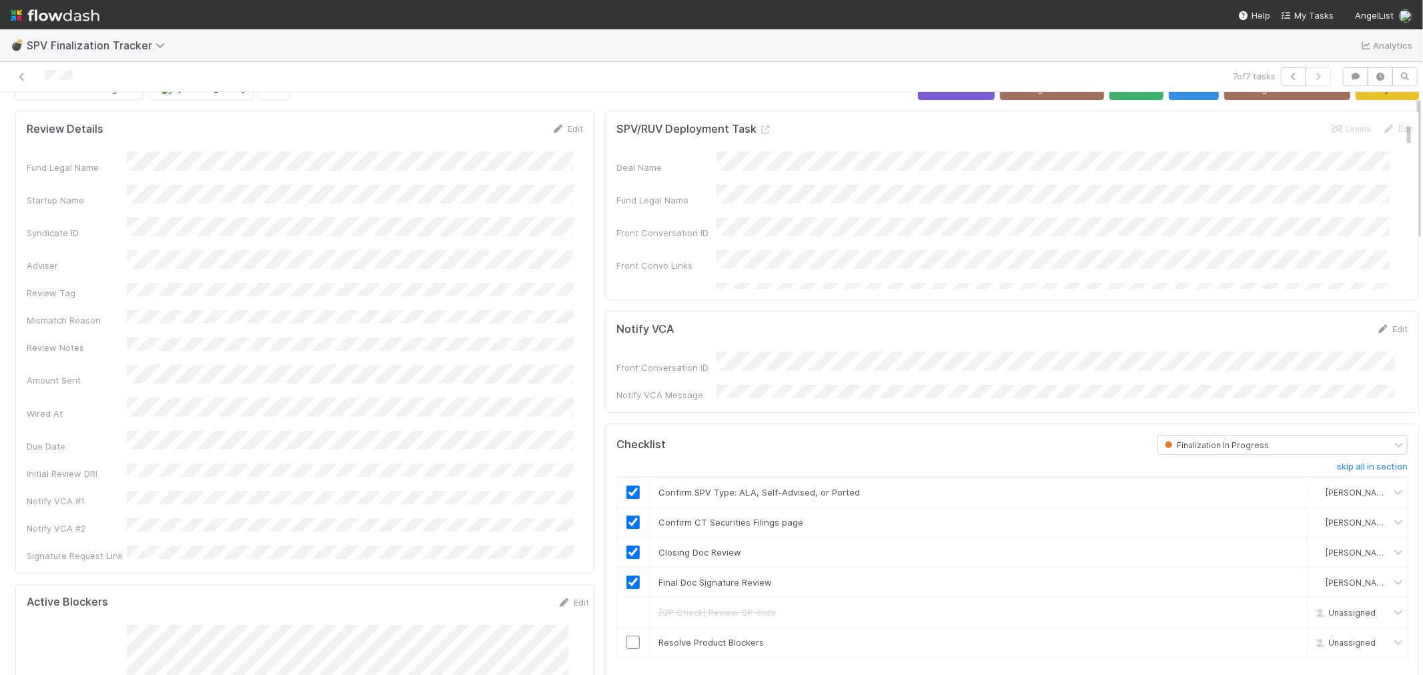
scroll to position [0, 0]
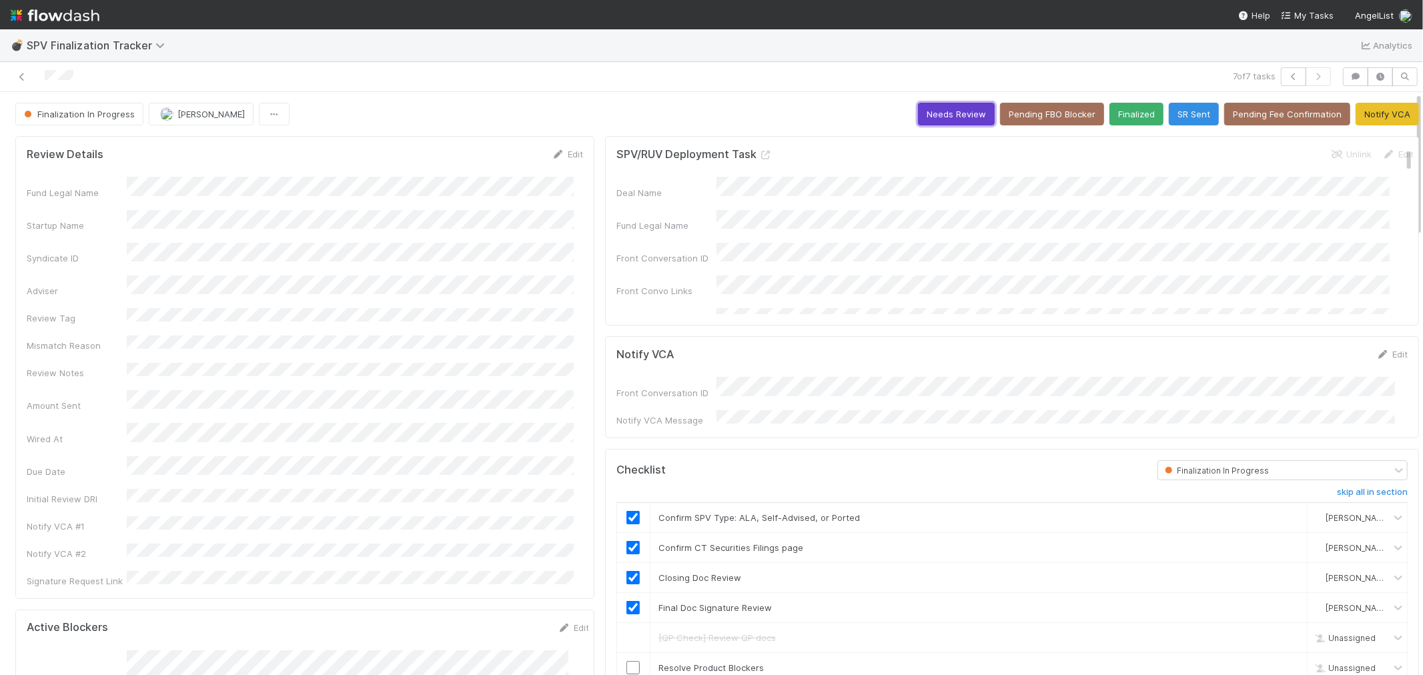
click at [924, 121] on button "Needs Review" at bounding box center [956, 114] width 77 height 23
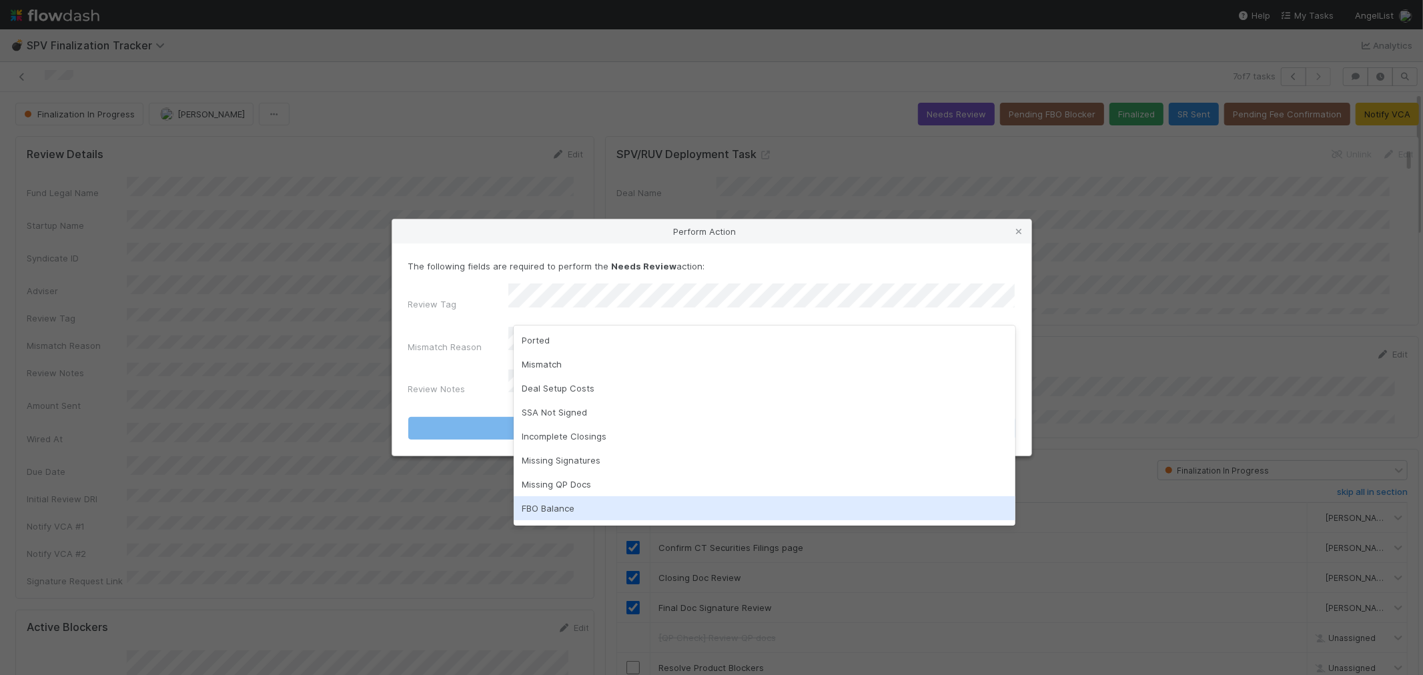
click at [568, 504] on div "FBO Balance" at bounding box center [765, 508] width 502 height 24
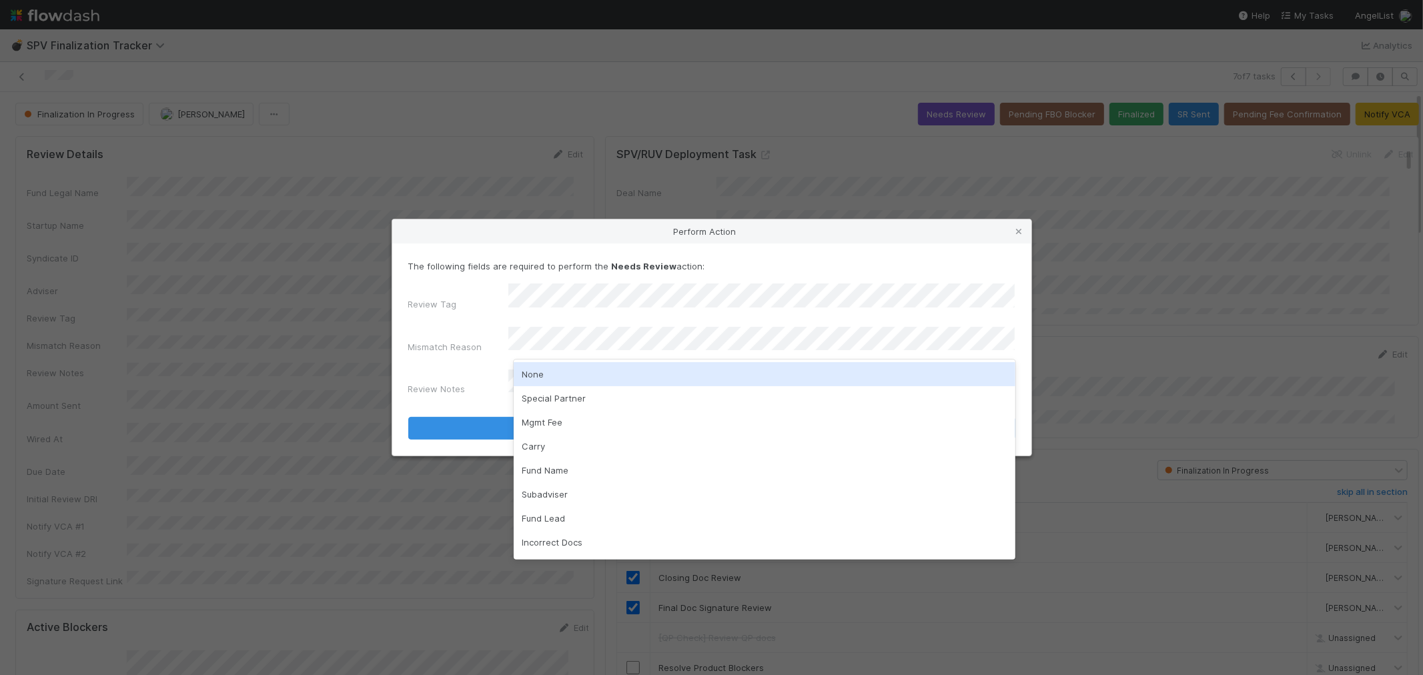
drag, startPoint x: 567, startPoint y: 364, endPoint x: 568, endPoint y: 390, distance: 25.4
click at [568, 365] on div "None" at bounding box center [765, 374] width 502 height 24
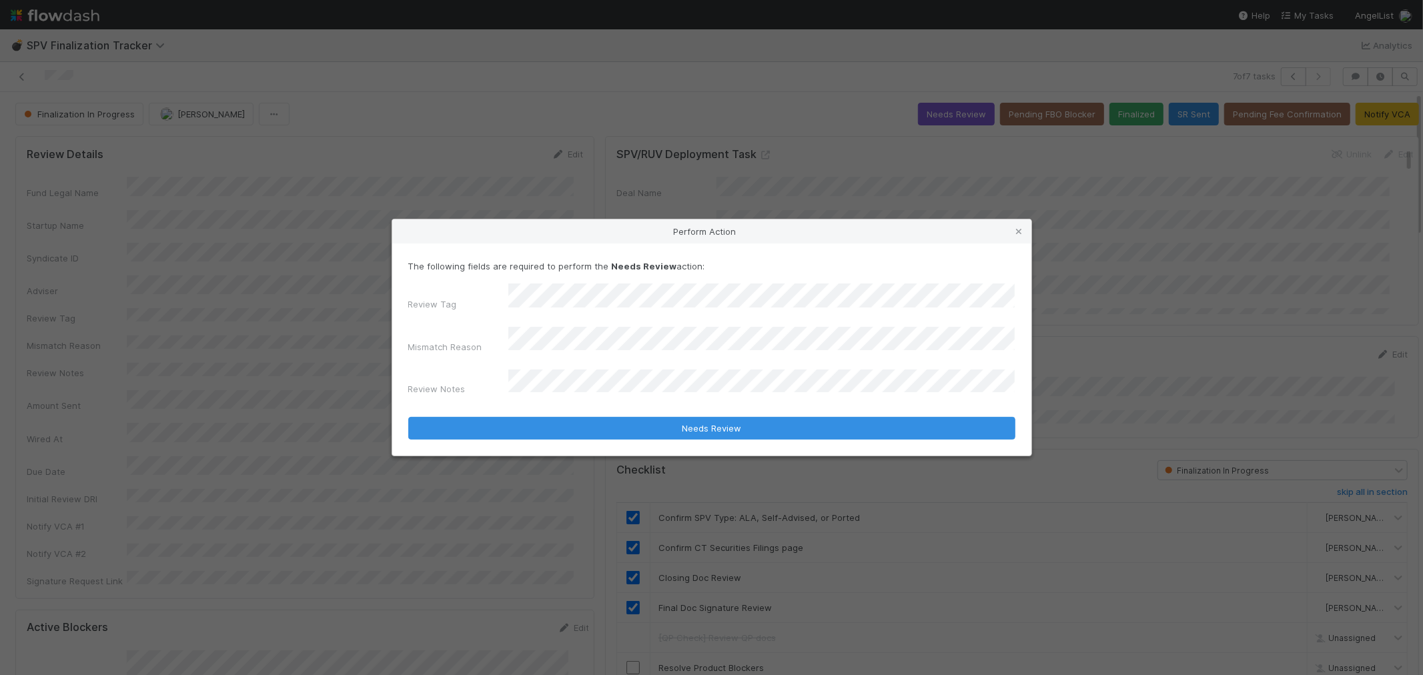
click at [1058, 377] on div "Perform Action The following fields are required to perform the Needs Review ac…" at bounding box center [711, 337] width 1423 height 675
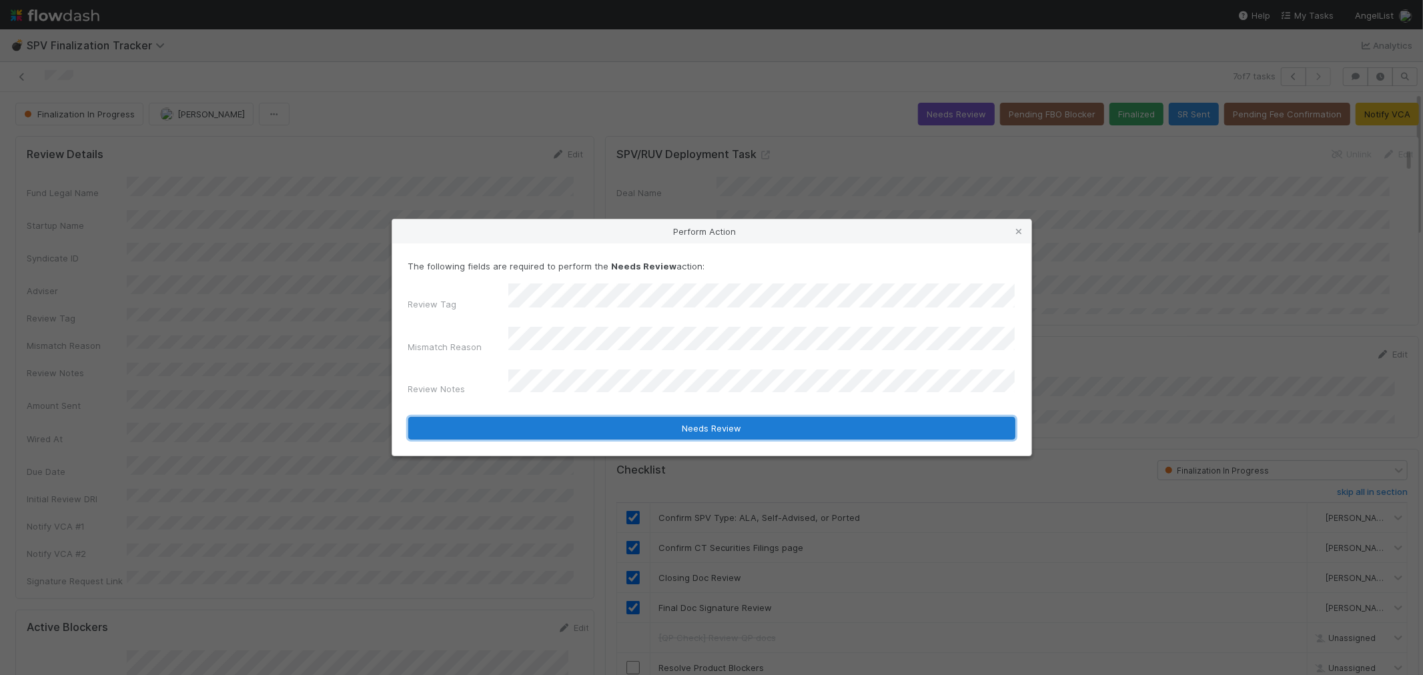
click at [771, 417] on button "Needs Review" at bounding box center [711, 428] width 607 height 23
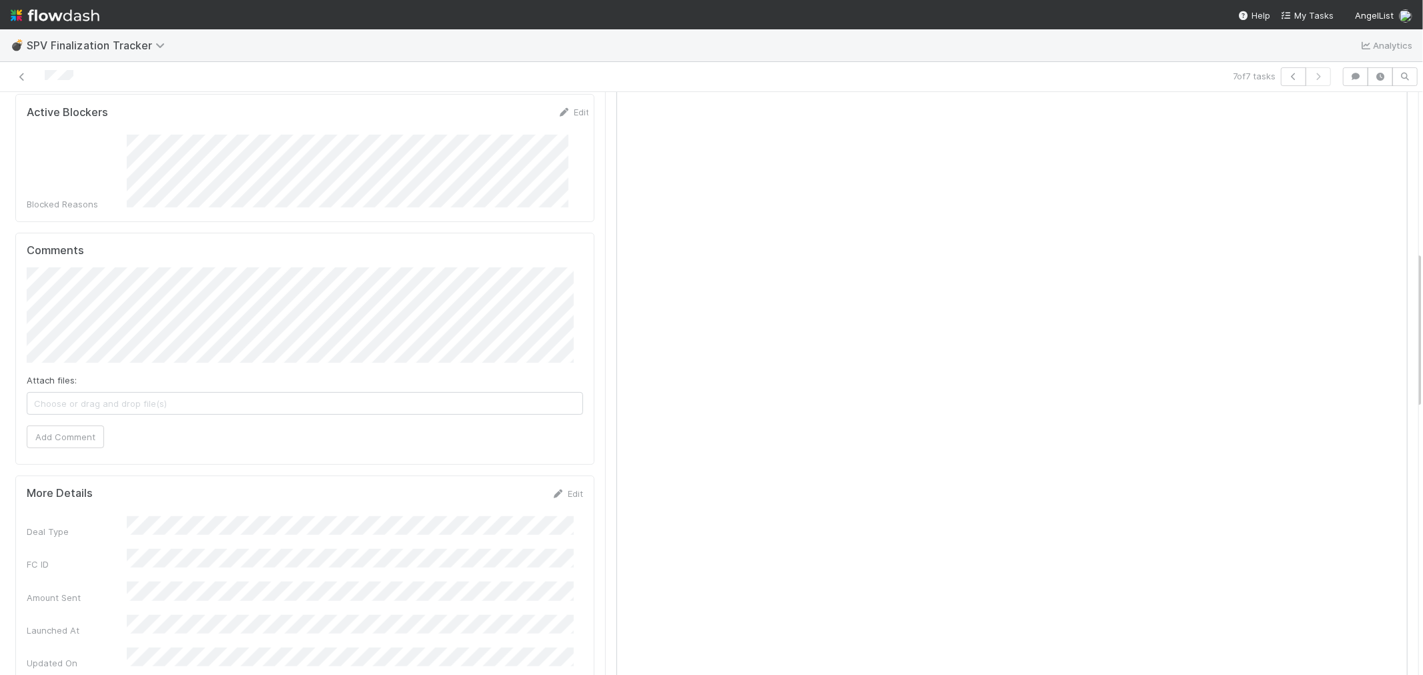
scroll to position [593, 0]
click at [131, 372] on span "Choose or drag and drop file(s)" at bounding box center [304, 382] width 555 height 21
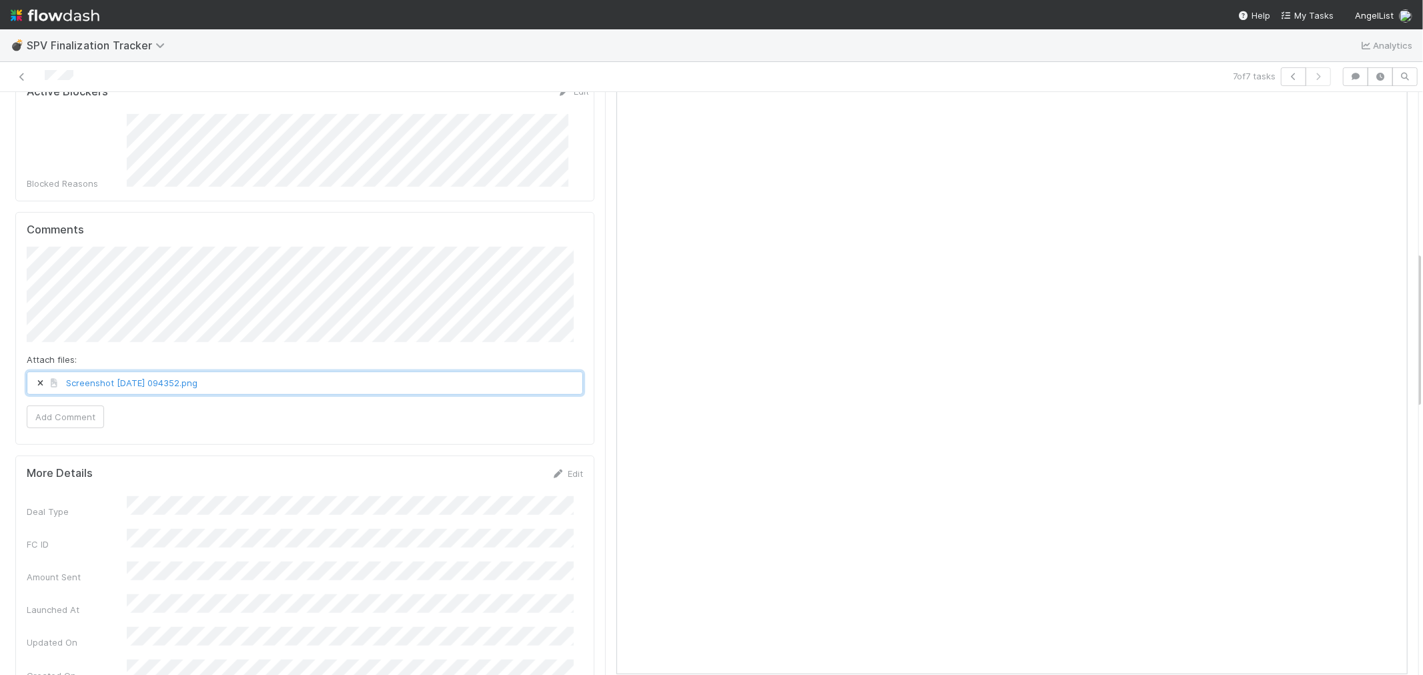
click at [270, 372] on span "Screenshot 2025-08-15 094352.png" at bounding box center [304, 382] width 555 height 21
click at [87, 427] on button "Add Comment" at bounding box center [65, 438] width 77 height 23
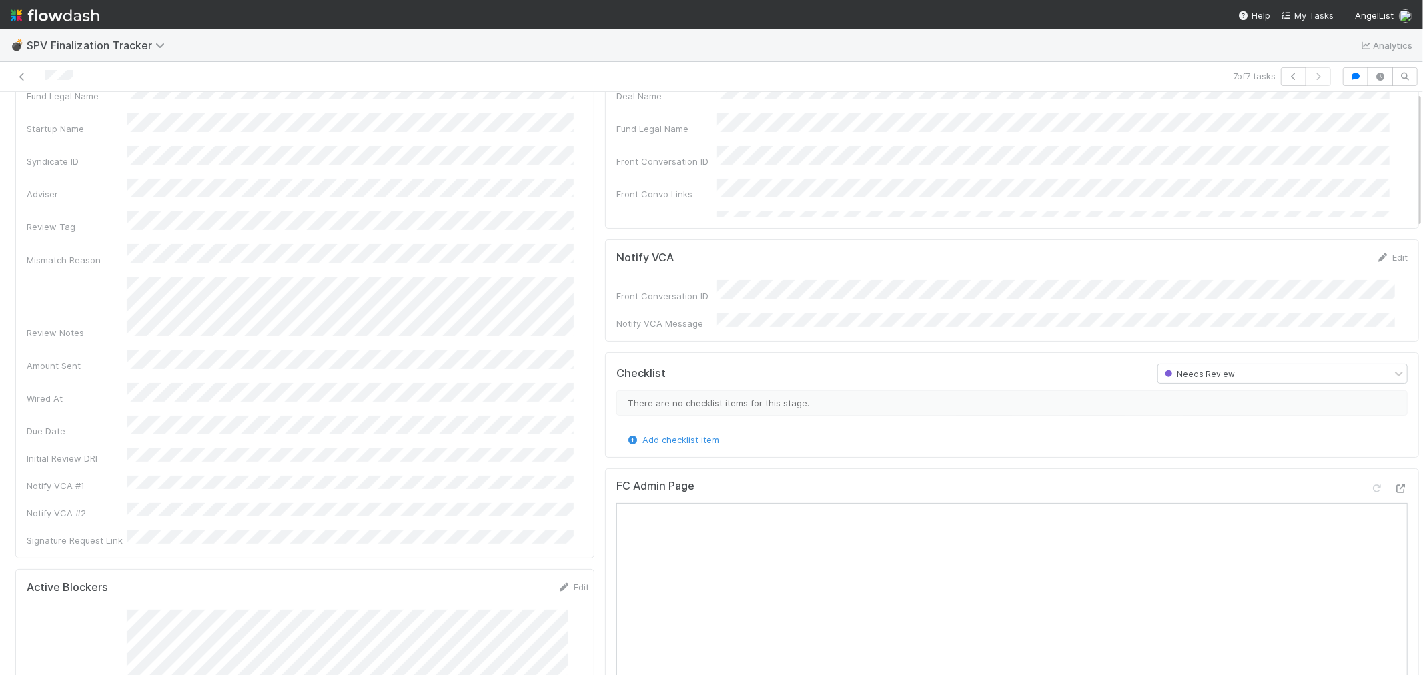
scroll to position [0, 0]
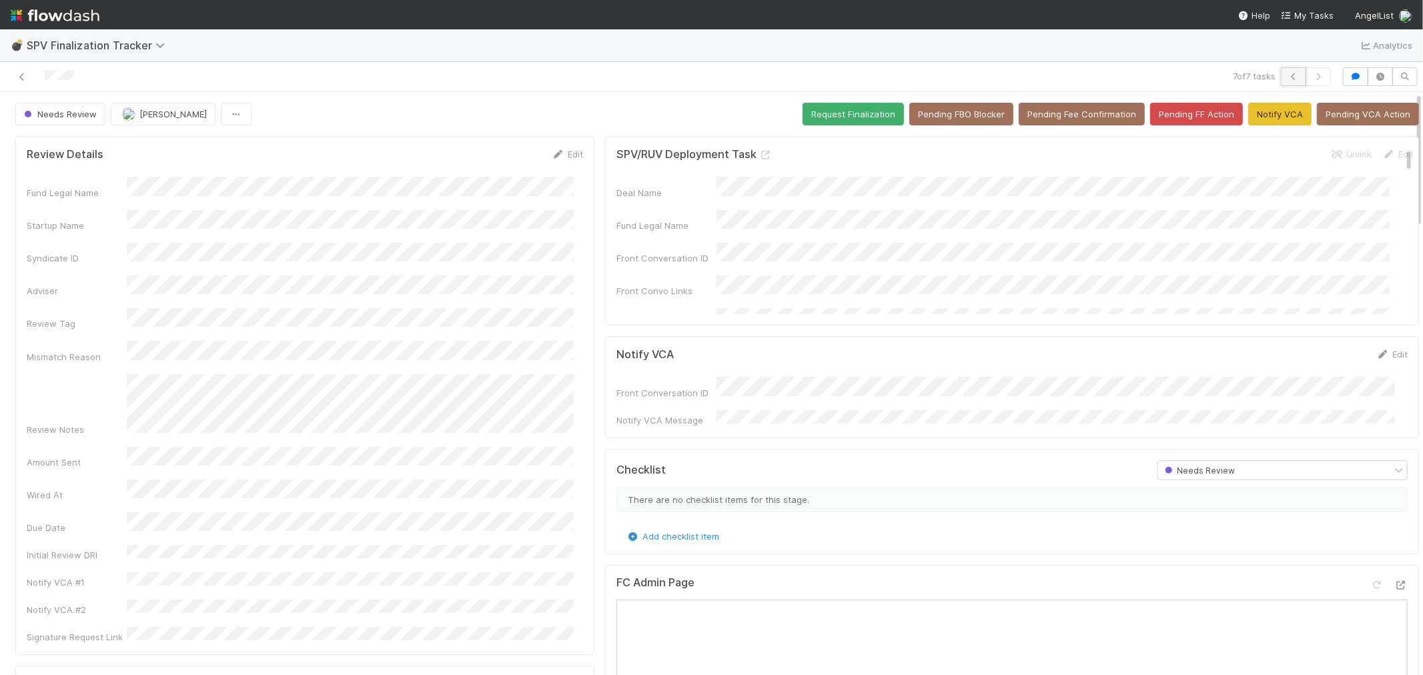
click at [1281, 74] on button "button" at bounding box center [1293, 76] width 25 height 19
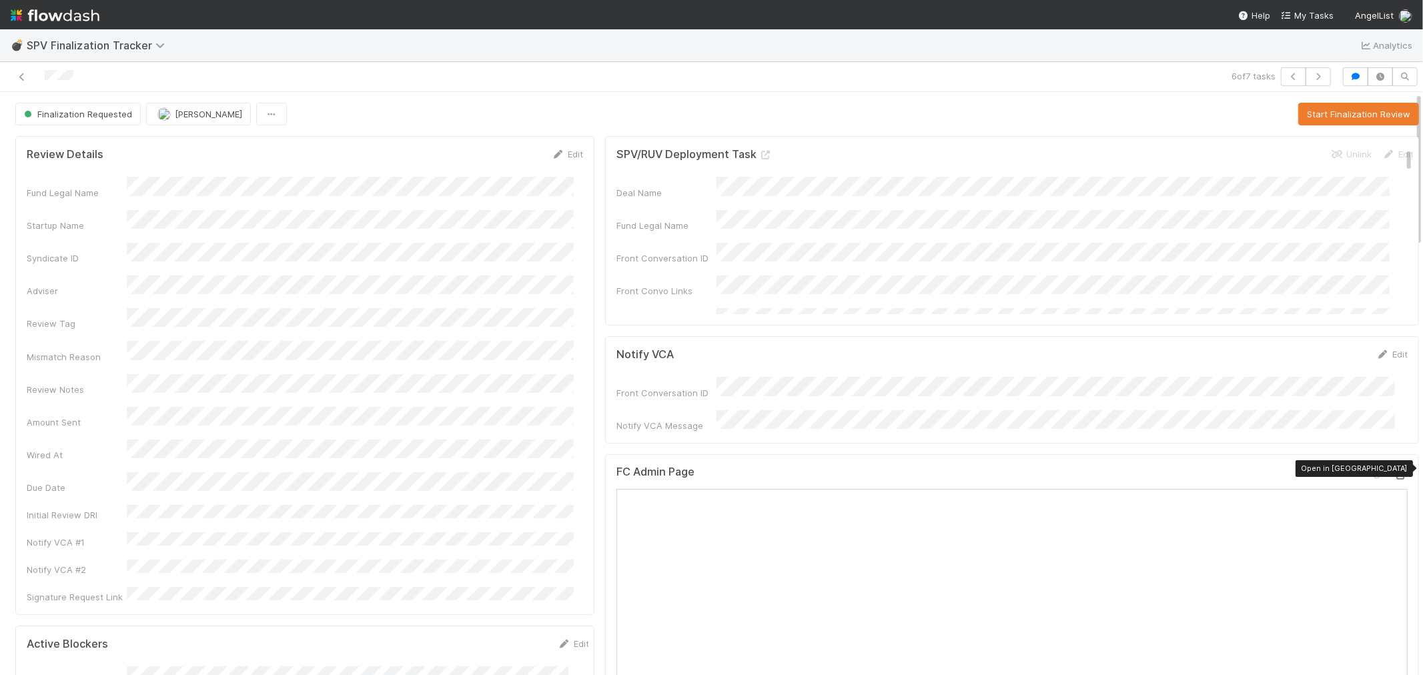
click at [1395, 468] on div at bounding box center [1401, 474] width 13 height 13
click at [1373, 115] on button "Start Finalization Review" at bounding box center [1359, 114] width 121 height 23
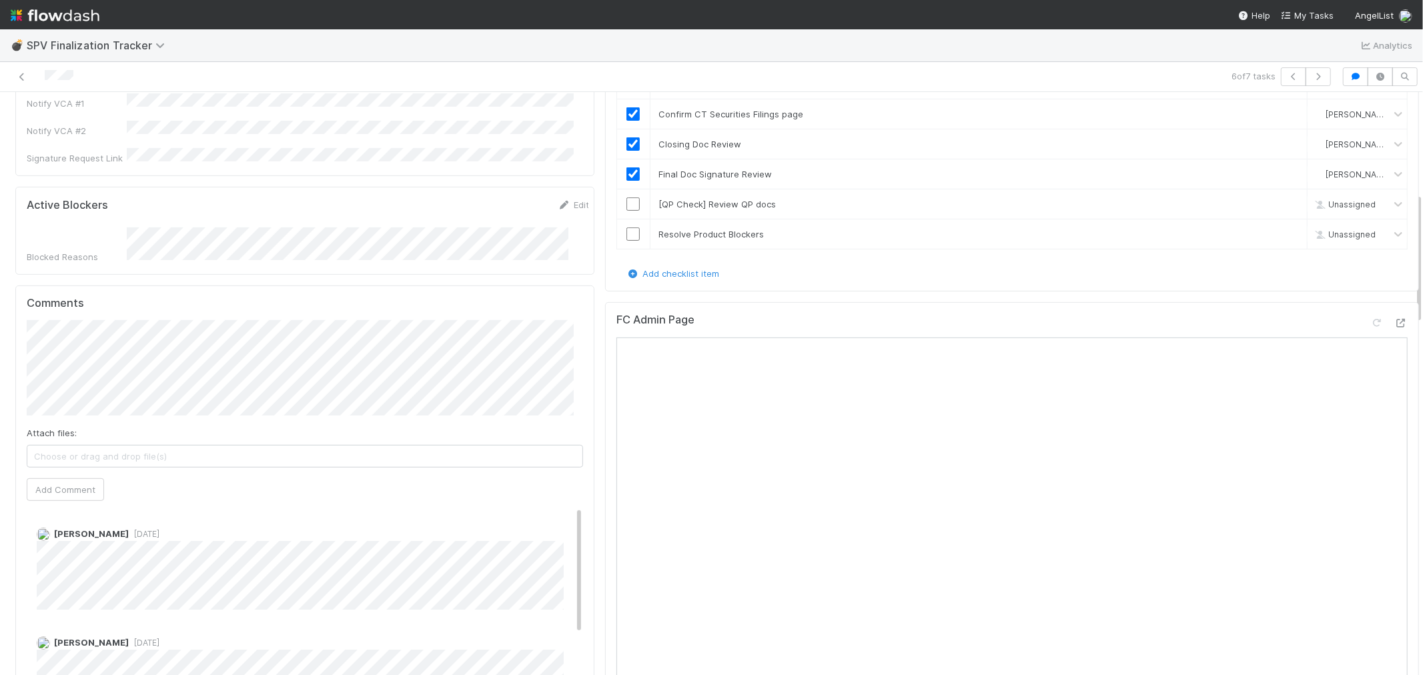
scroll to position [444, 0]
click at [57, 473] on button "Add Comment" at bounding box center [65, 484] width 77 height 23
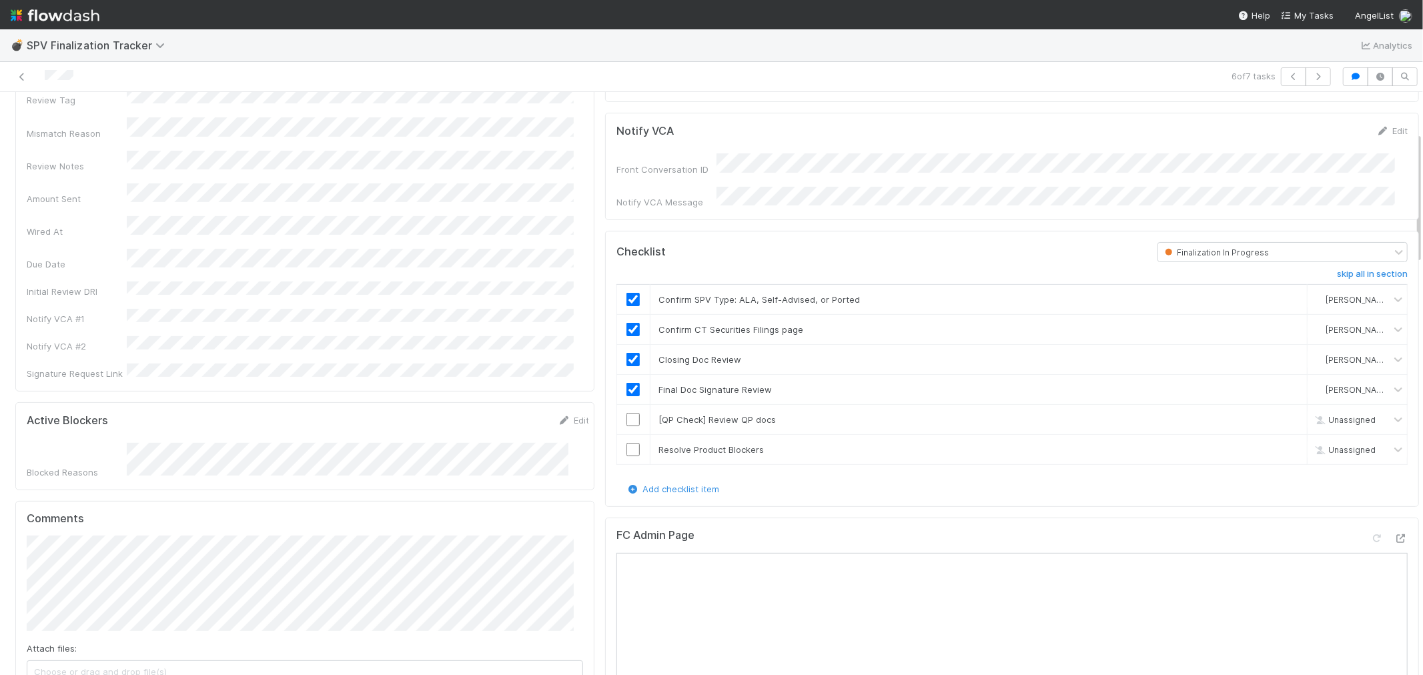
scroll to position [0, 0]
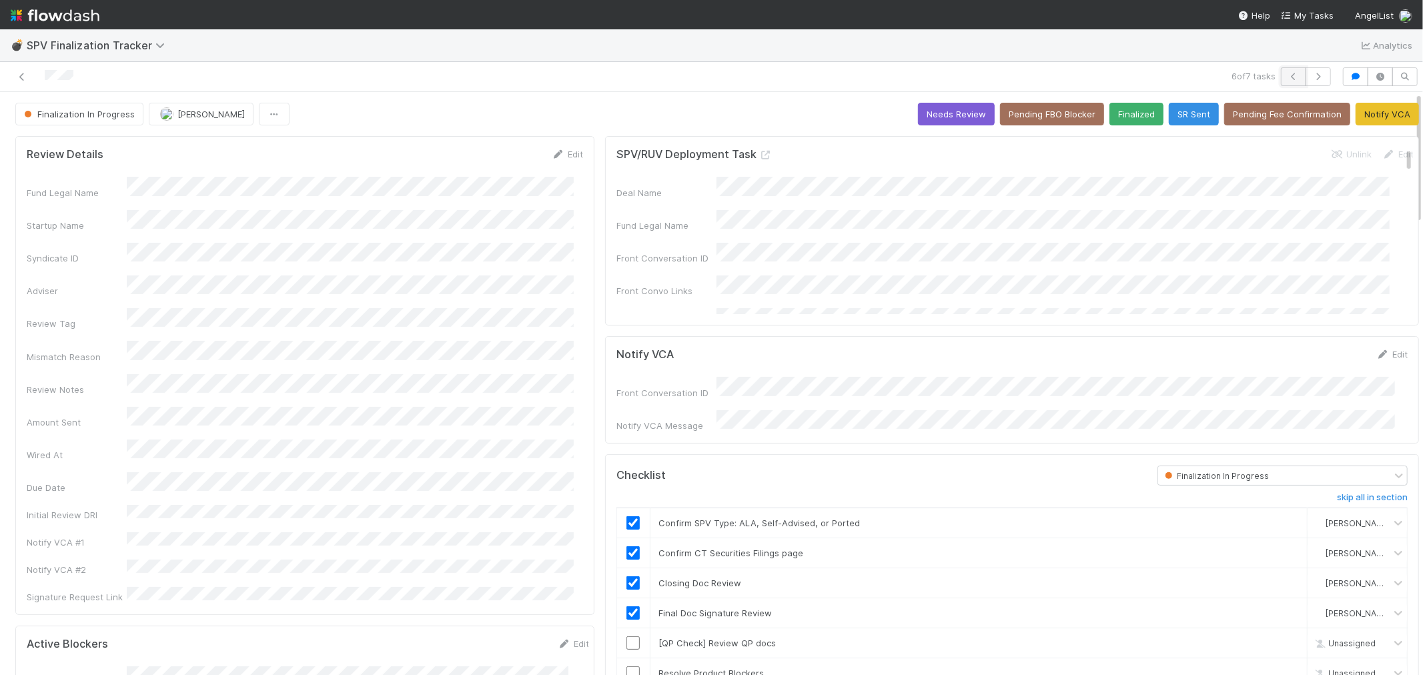
click at [1281, 74] on button "button" at bounding box center [1293, 76] width 25 height 19
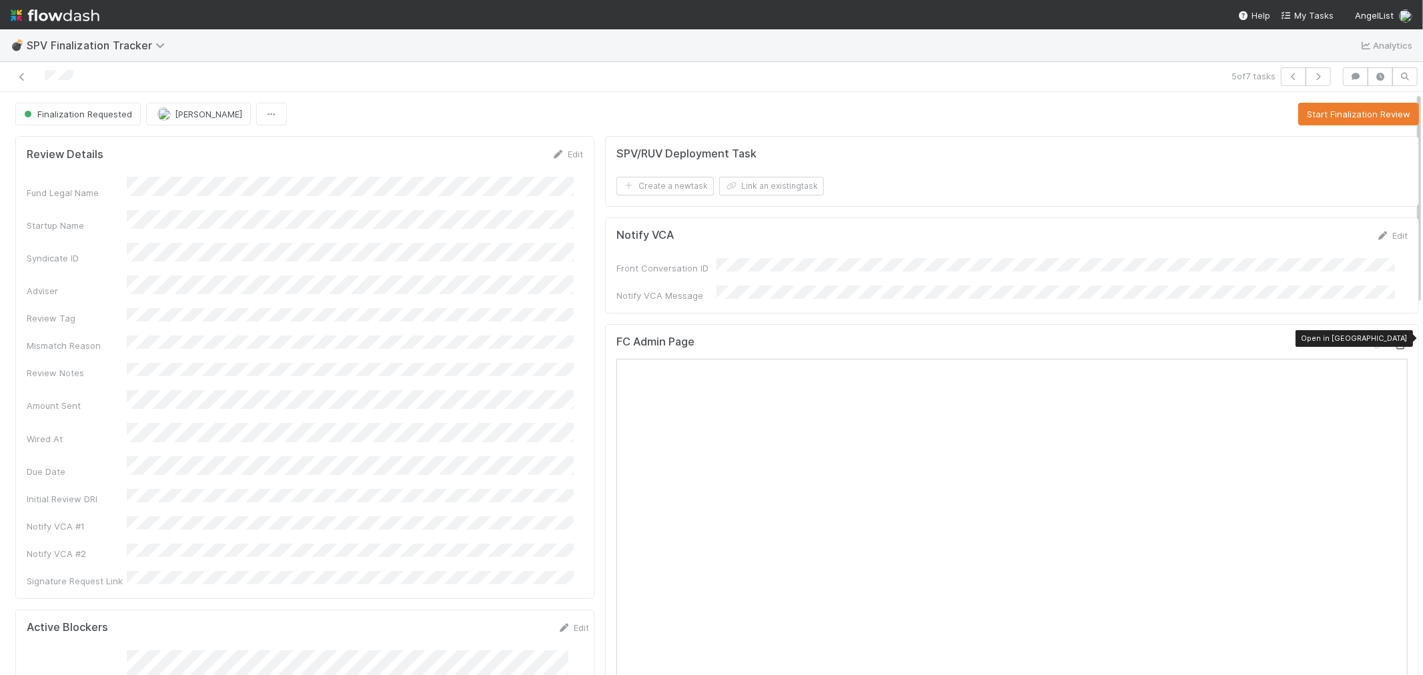
click at [1395, 341] on icon at bounding box center [1401, 345] width 13 height 9
click at [1306, 117] on button "Start Finalization Review" at bounding box center [1359, 114] width 121 height 23
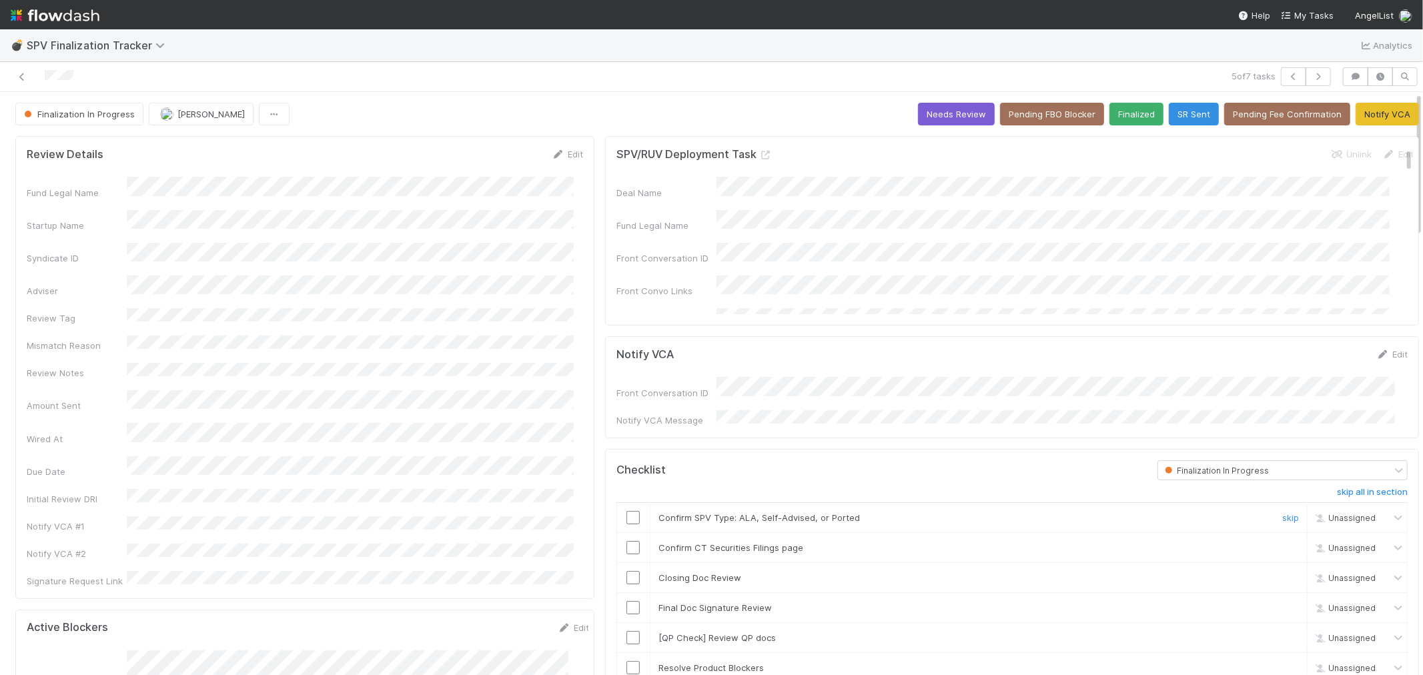
click at [617, 512] on div at bounding box center [633, 517] width 33 height 13
click at [627, 514] on input "checkbox" at bounding box center [633, 517] width 13 height 13
click at [627, 544] on input "checkbox" at bounding box center [633, 547] width 13 height 13
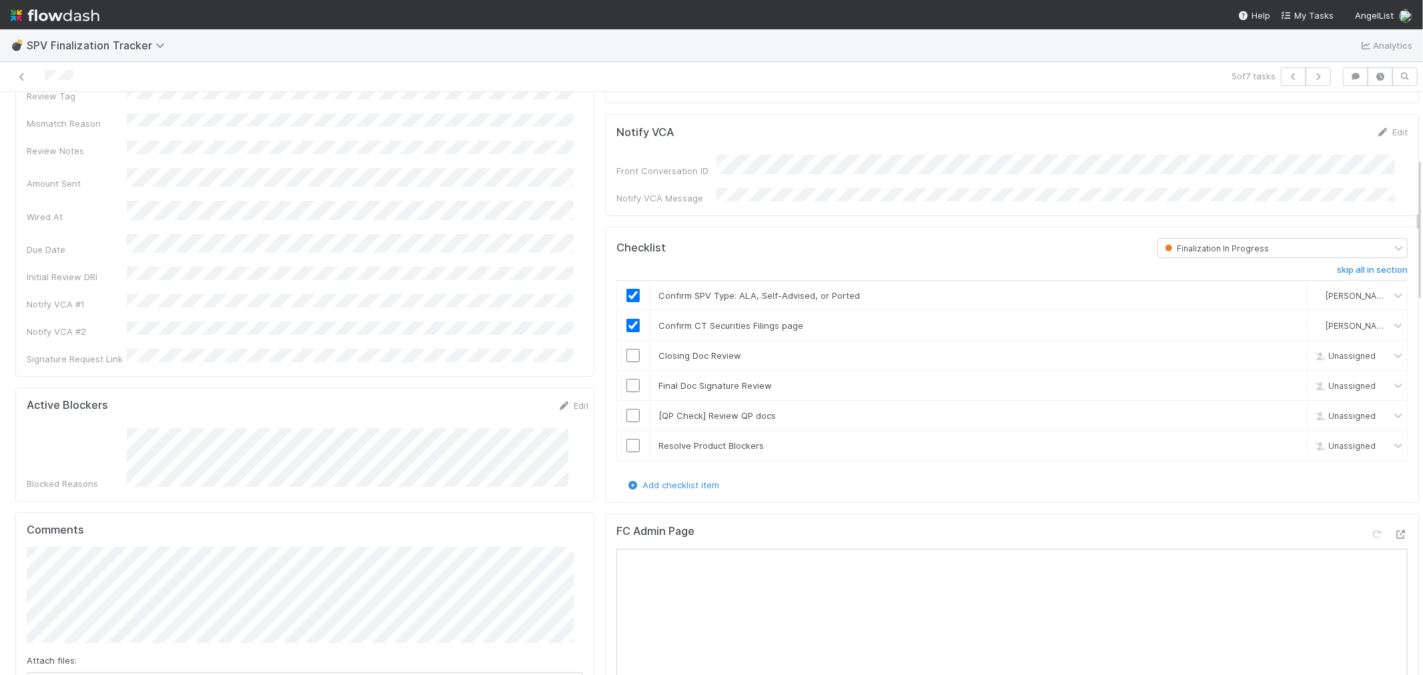
scroll to position [370, 0]
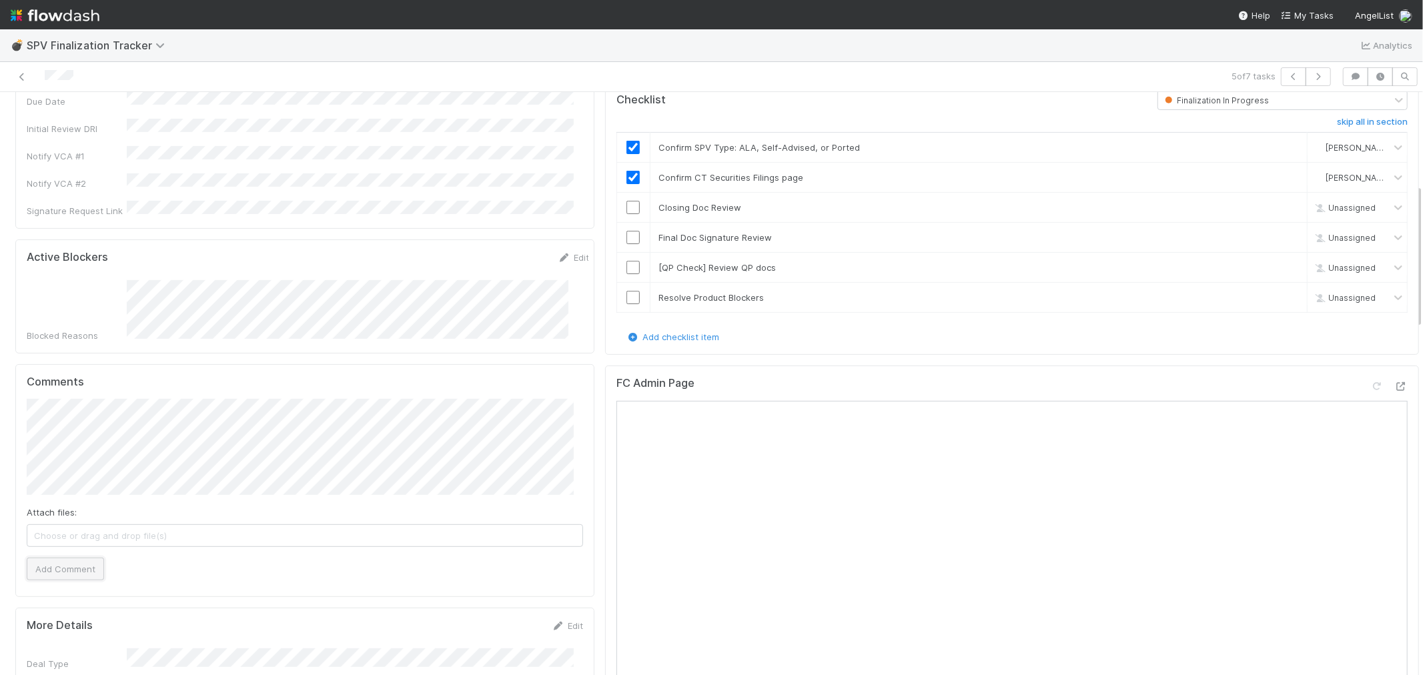
click at [65, 558] on button "Add Comment" at bounding box center [65, 569] width 77 height 23
click at [627, 204] on input "checkbox" at bounding box center [633, 207] width 13 height 13
click at [627, 234] on input "checkbox" at bounding box center [633, 237] width 13 height 13
click at [1283, 264] on link "skip" at bounding box center [1291, 267] width 17 height 11
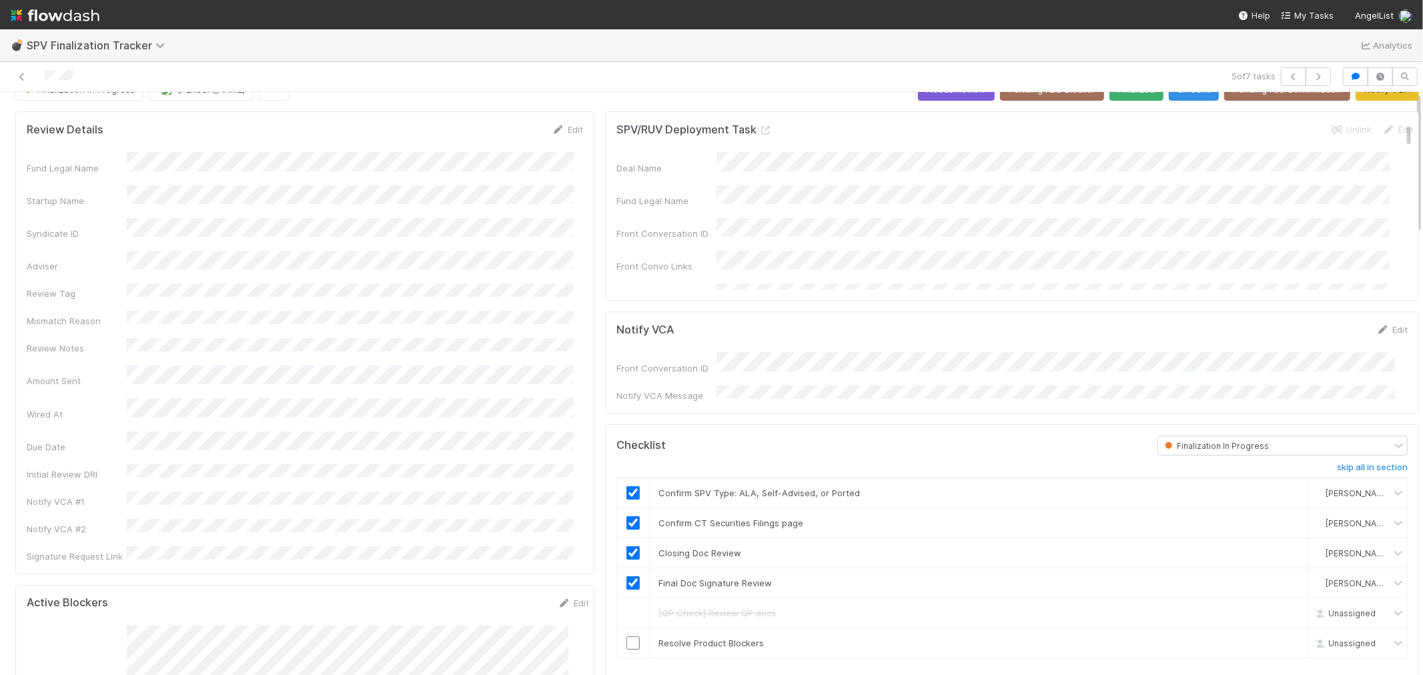
scroll to position [0, 0]
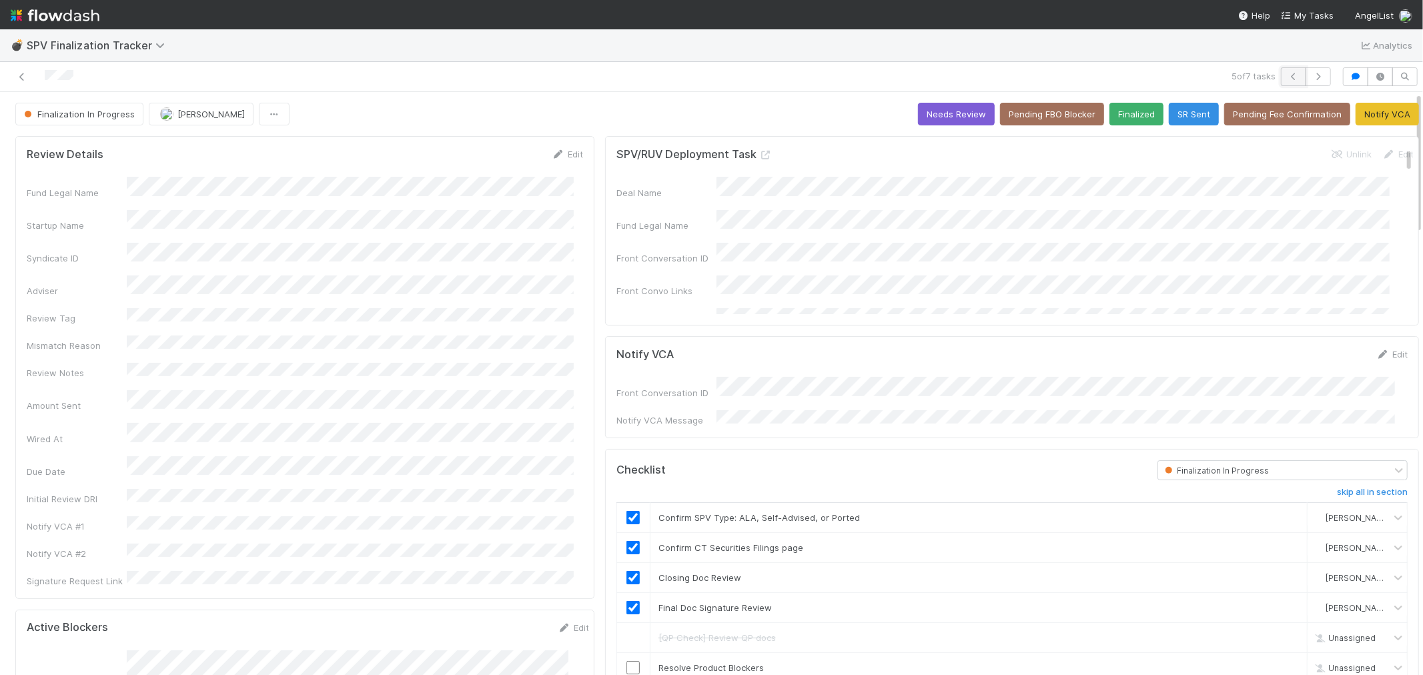
click at [1287, 76] on icon "button" at bounding box center [1293, 77] width 13 height 8
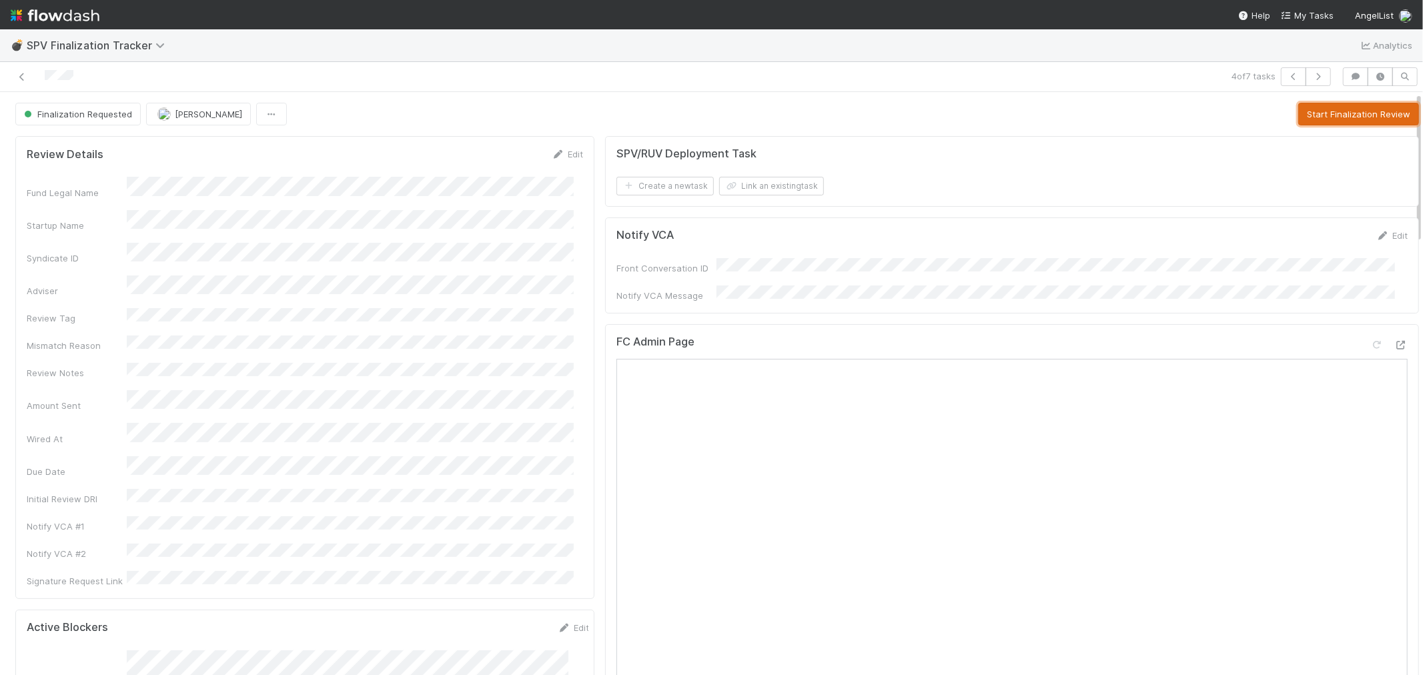
click at [1313, 114] on button "Start Finalization Review" at bounding box center [1359, 114] width 121 height 23
click at [1395, 341] on icon at bounding box center [1401, 345] width 13 height 9
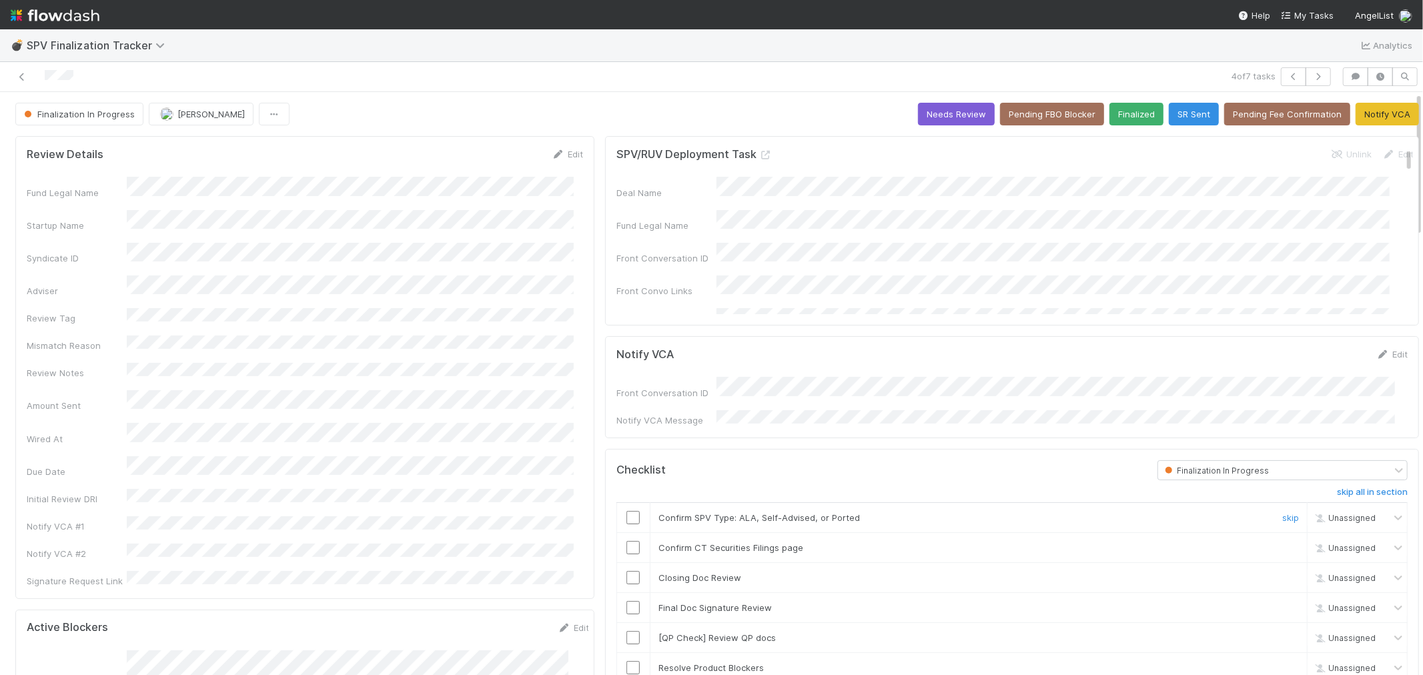
click at [627, 512] on input "checkbox" at bounding box center [633, 517] width 13 height 13
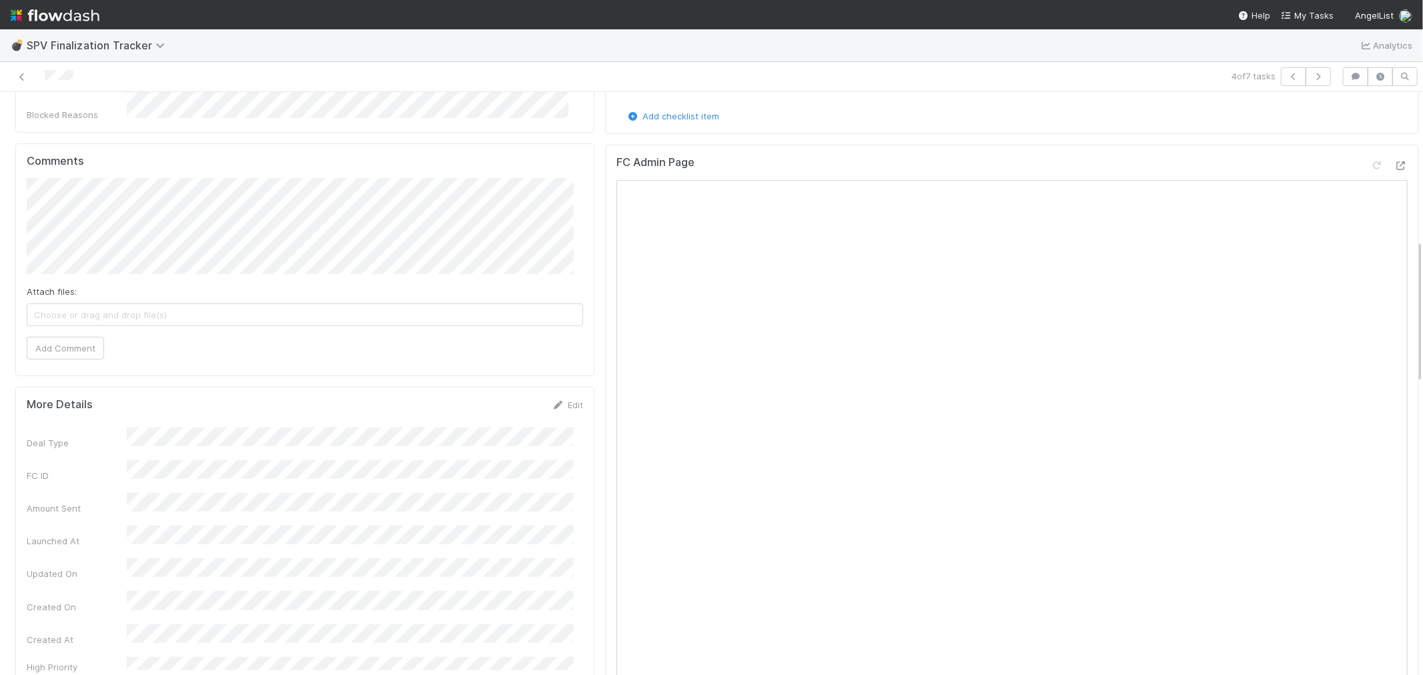
scroll to position [593, 0]
click at [70, 336] on button "Add Comment" at bounding box center [65, 347] width 77 height 23
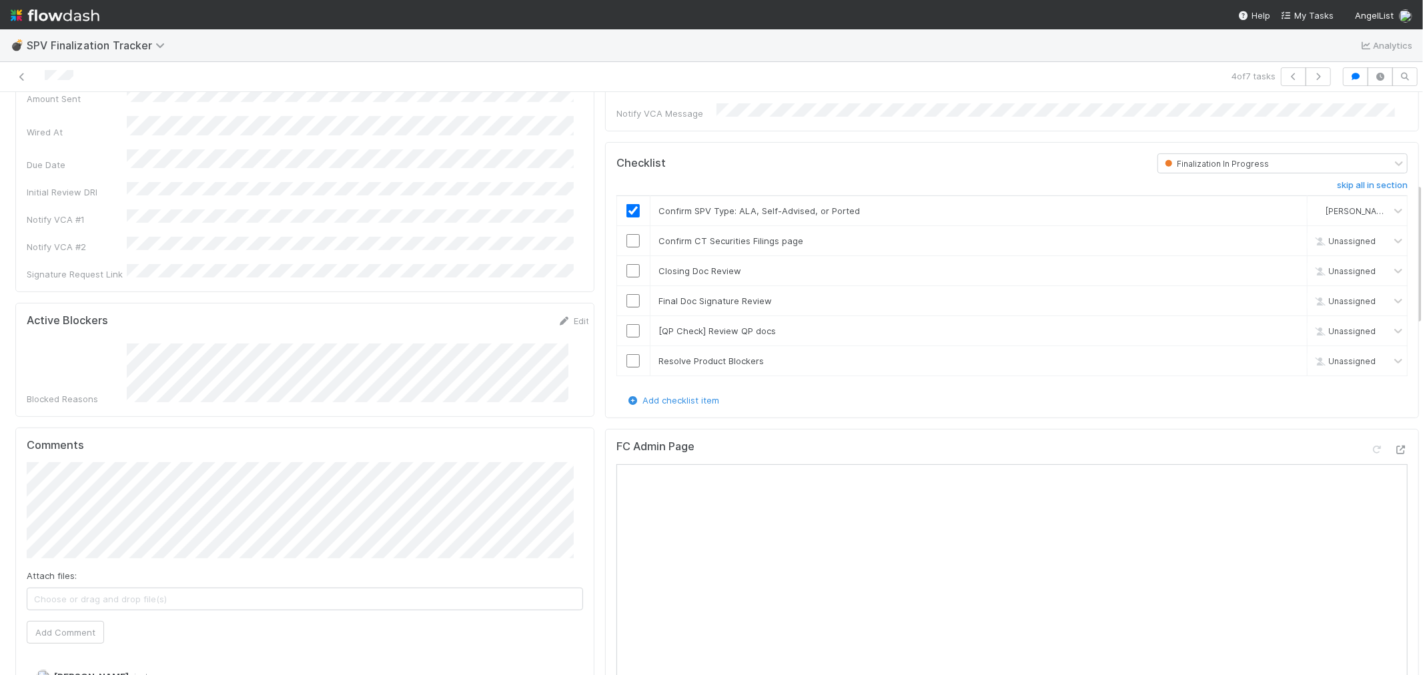
scroll to position [296, 0]
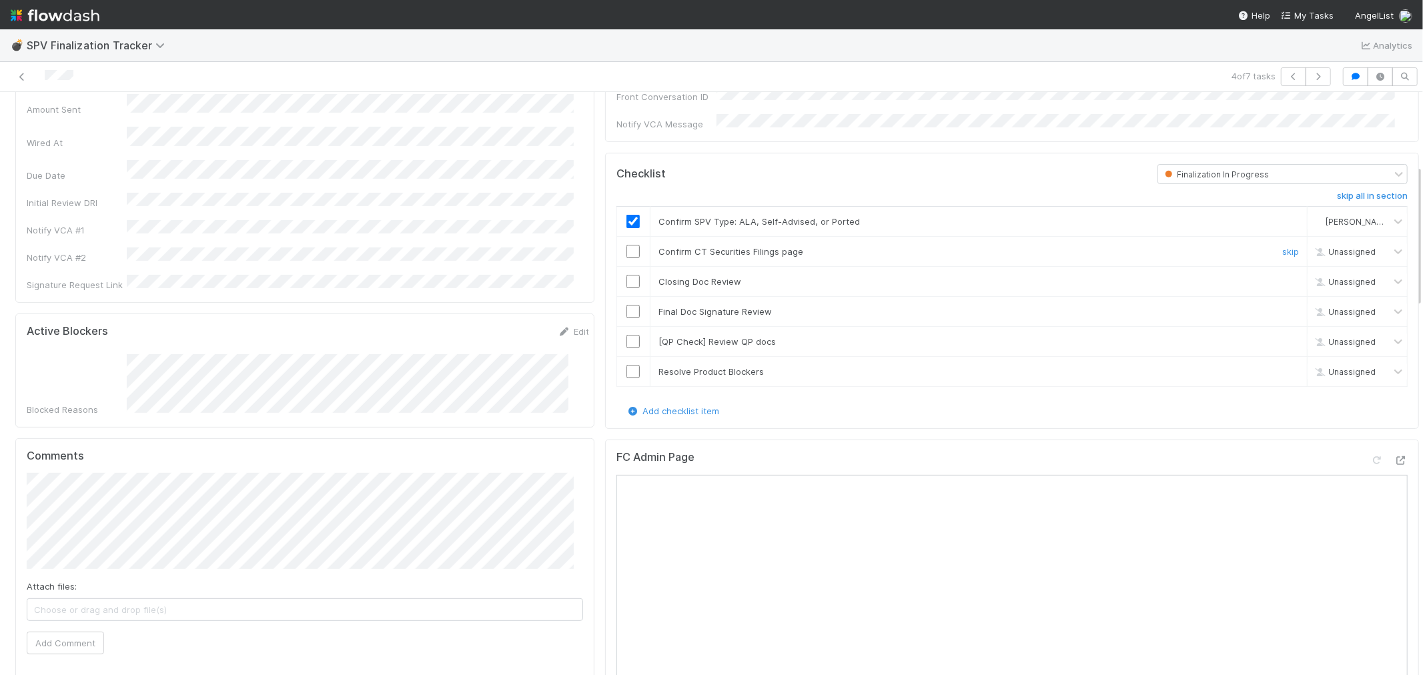
click at [627, 247] on input "checkbox" at bounding box center [633, 251] width 13 height 13
click at [627, 275] on input "checkbox" at bounding box center [633, 281] width 13 height 13
click at [627, 305] on input "checkbox" at bounding box center [633, 311] width 13 height 13
click at [1283, 336] on link "skip" at bounding box center [1291, 341] width 17 height 11
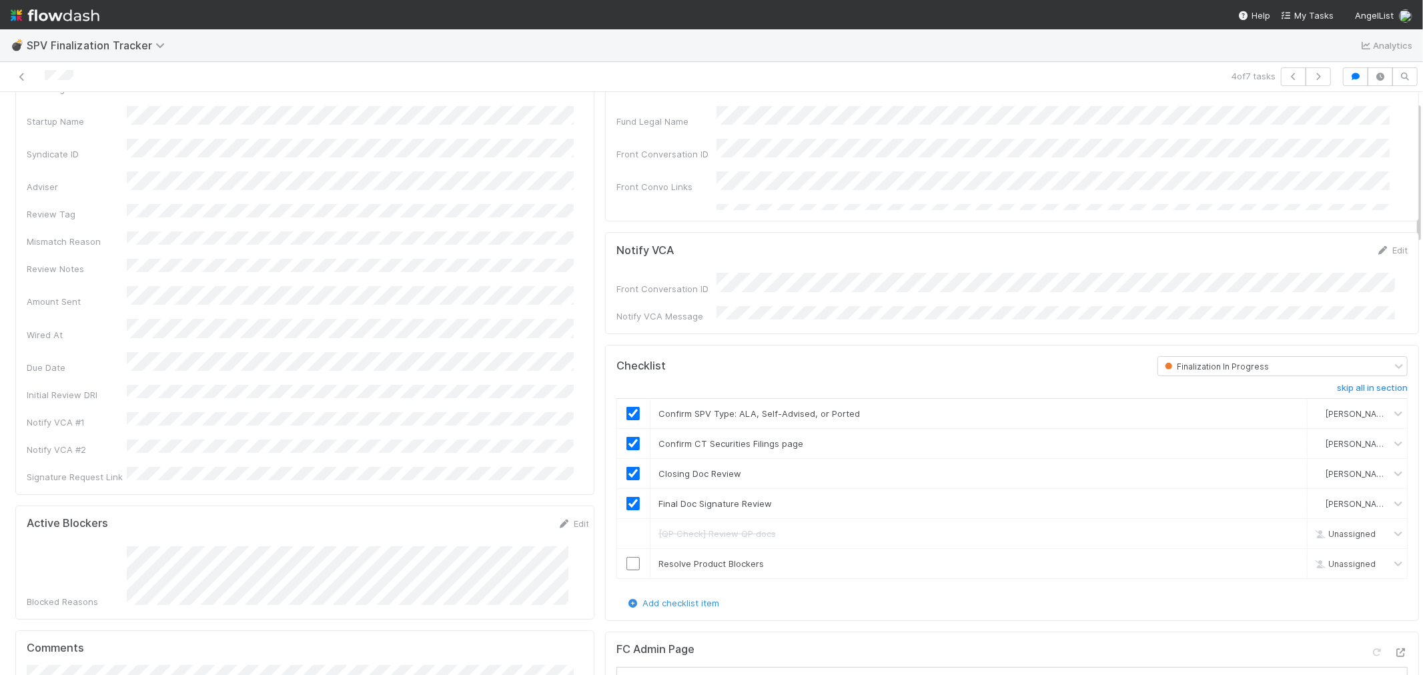
scroll to position [0, 0]
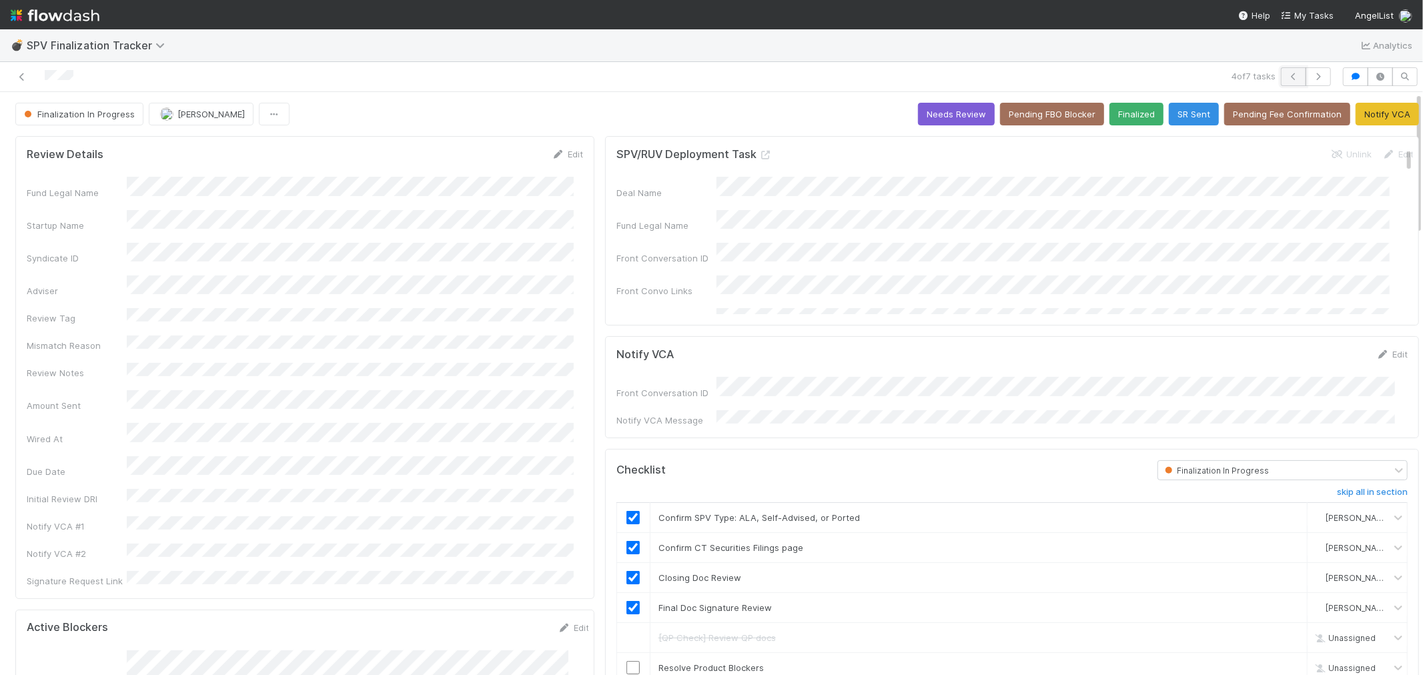
click at [1287, 77] on icon "button" at bounding box center [1293, 77] width 13 height 8
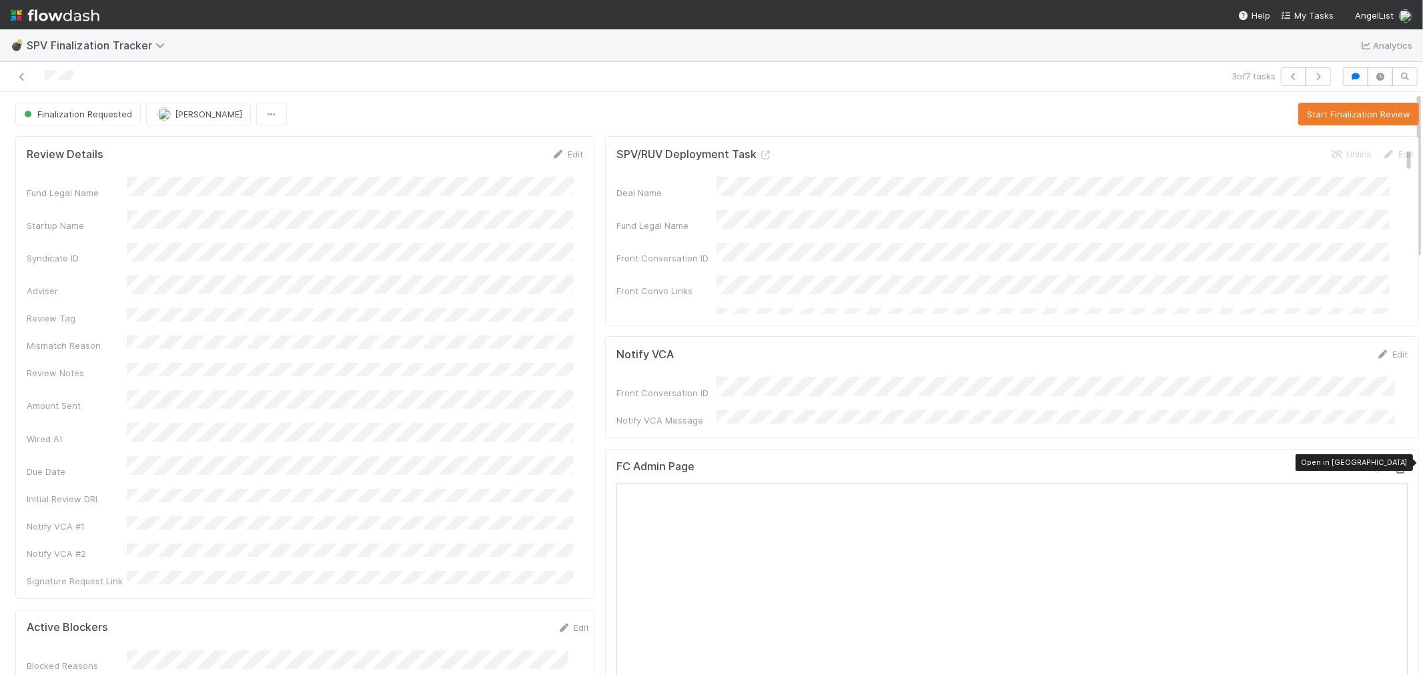
click at [1395, 465] on icon at bounding box center [1401, 469] width 13 height 9
click at [1318, 120] on button "Start Finalization Review" at bounding box center [1359, 114] width 121 height 23
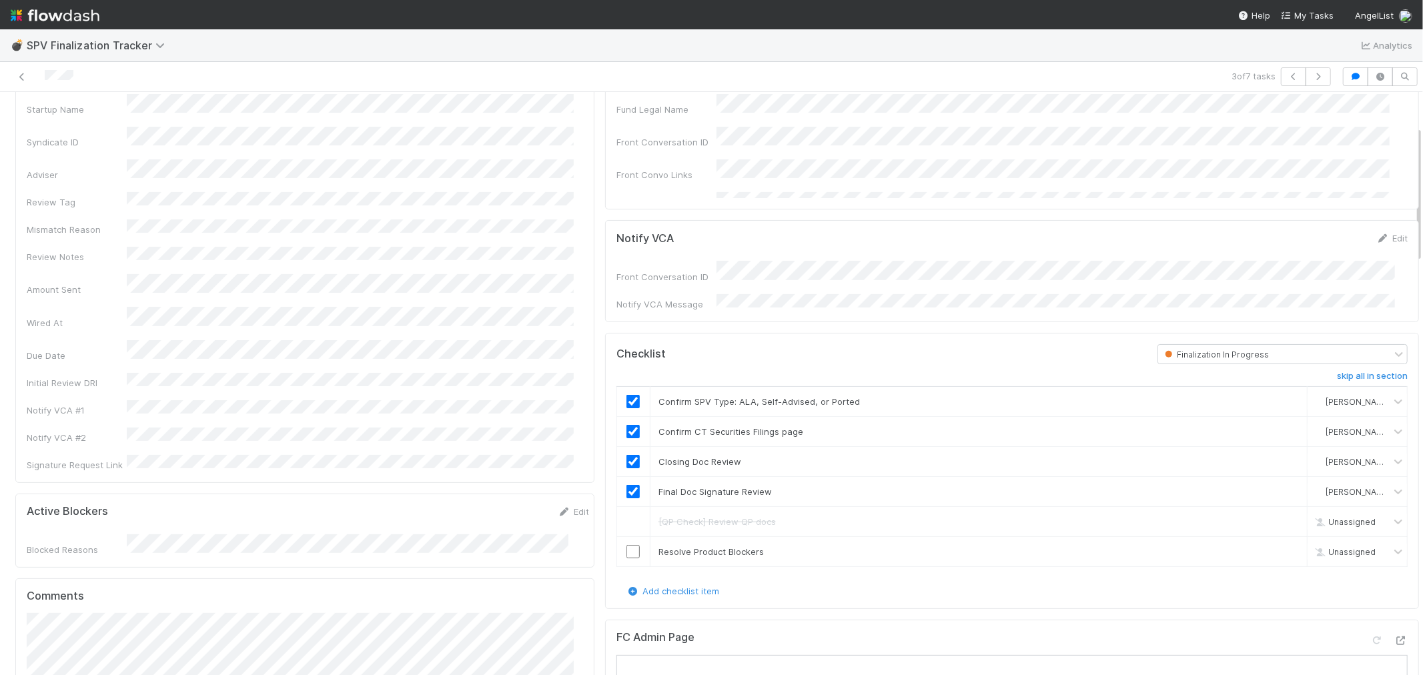
scroll to position [222, 0]
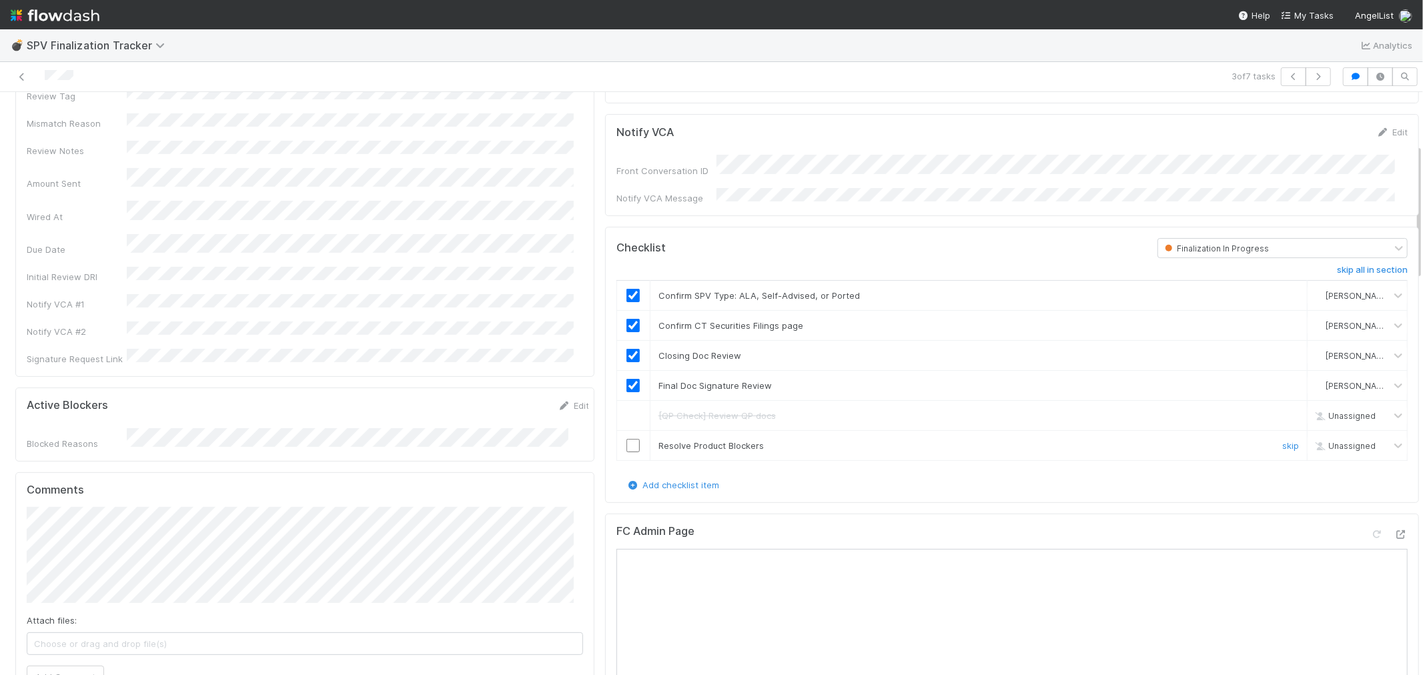
click at [627, 441] on input "checkbox" at bounding box center [633, 445] width 13 height 13
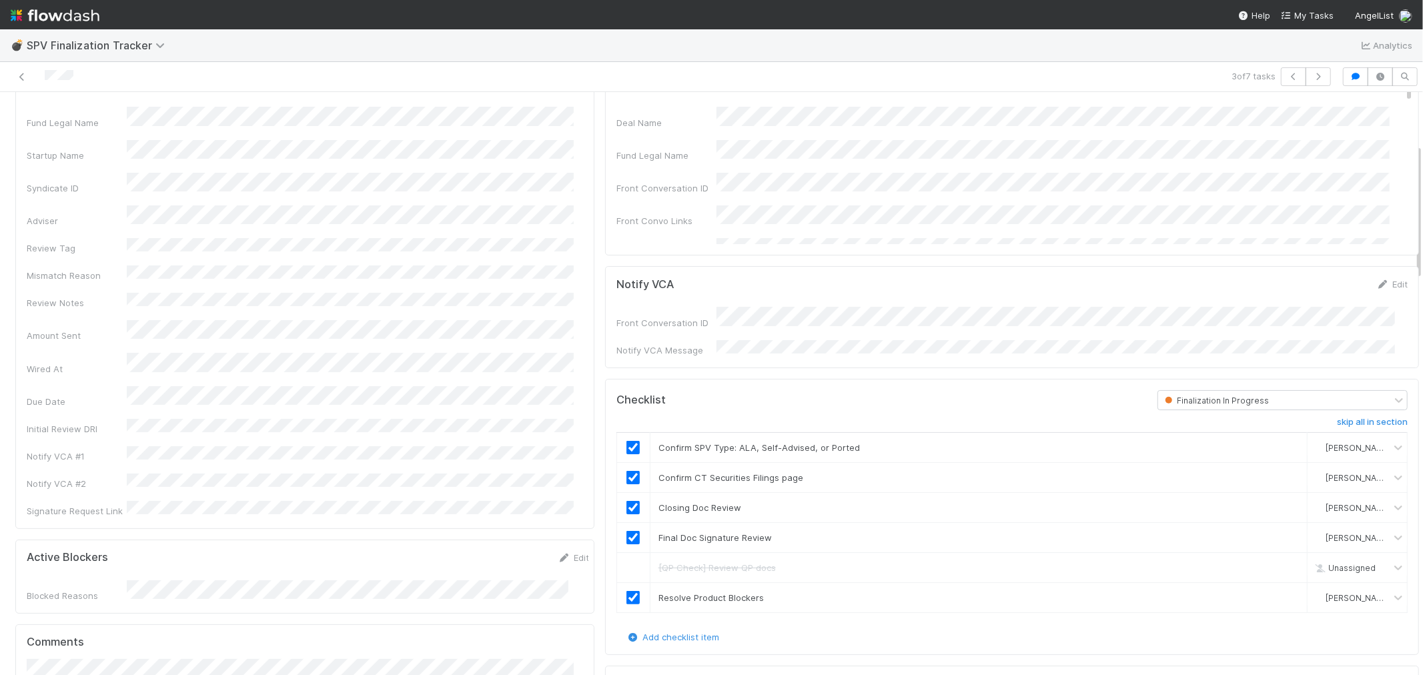
scroll to position [0, 0]
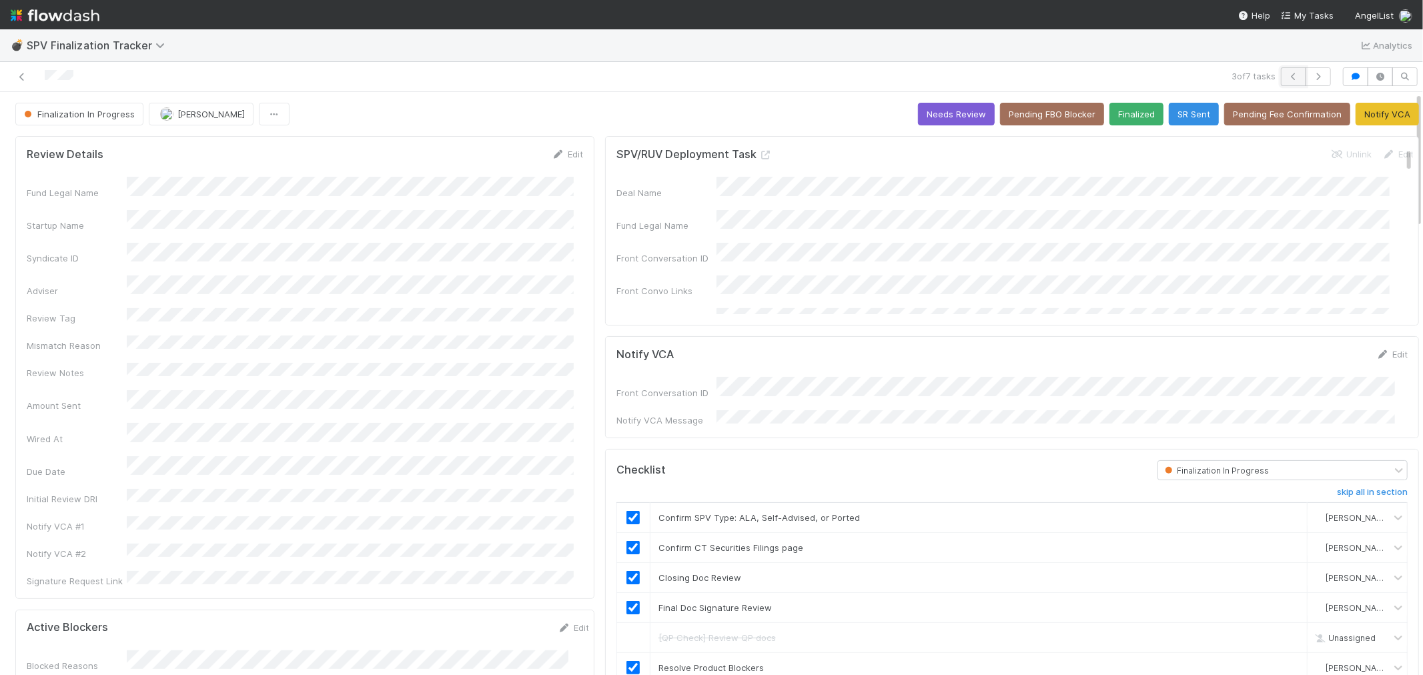
click at [1287, 77] on icon "button" at bounding box center [1293, 77] width 13 height 8
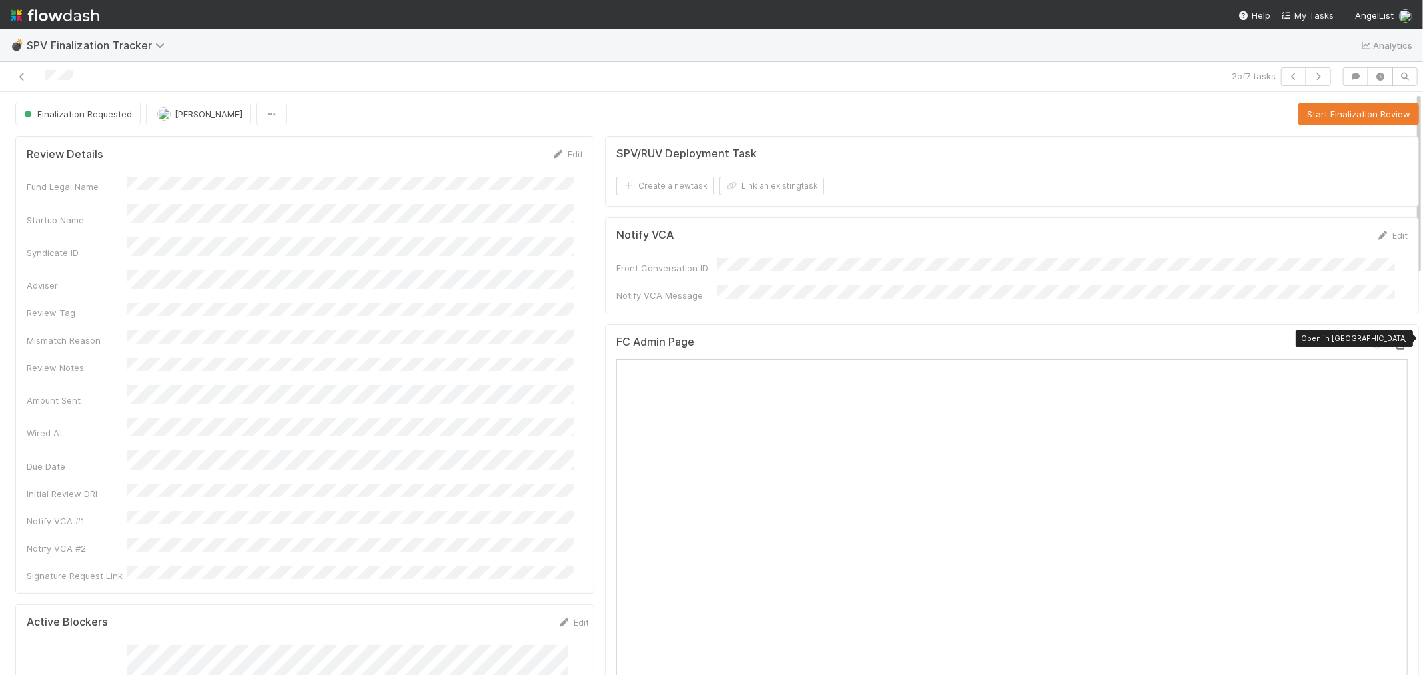
click at [1395, 341] on icon at bounding box center [1401, 345] width 13 height 9
click at [1326, 120] on button "Start Finalization Review" at bounding box center [1359, 114] width 121 height 23
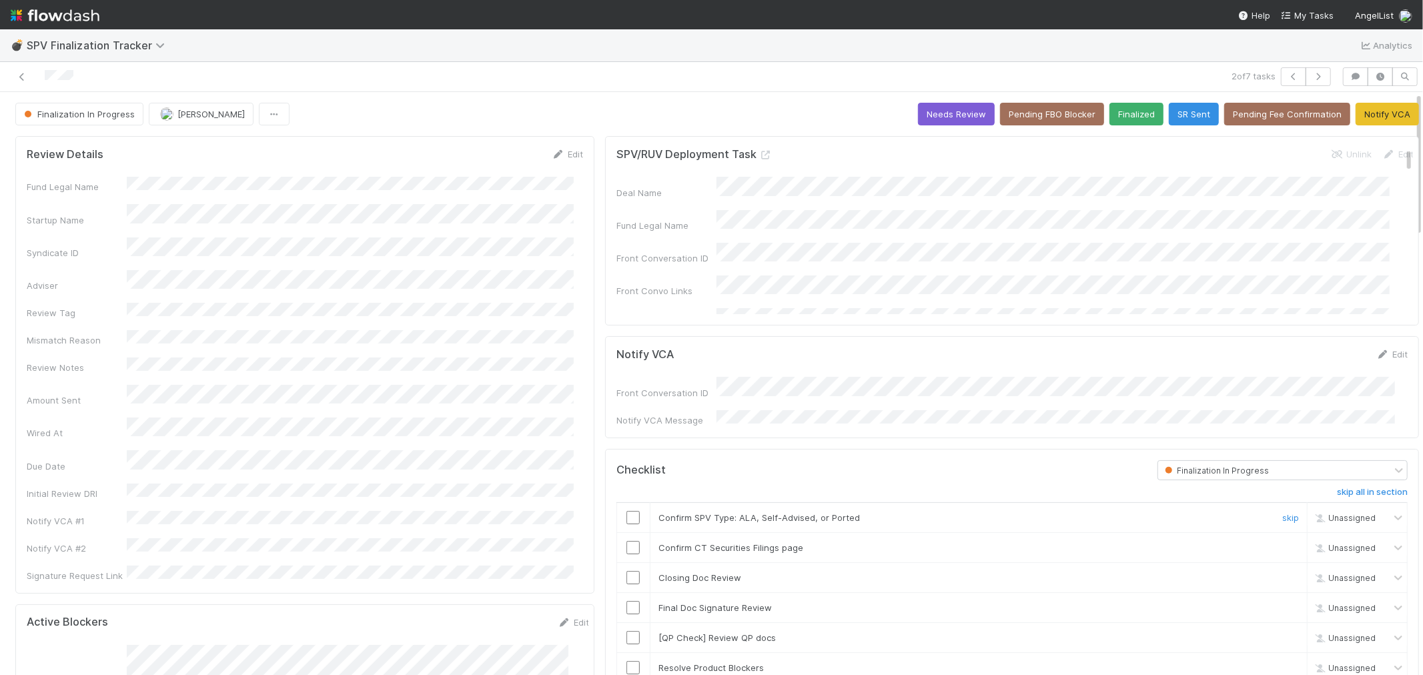
click at [627, 514] on input "checkbox" at bounding box center [633, 517] width 13 height 13
click at [635, 546] on div at bounding box center [633, 547] width 33 height 13
click at [627, 544] on input "checkbox" at bounding box center [633, 547] width 13 height 13
click at [552, 158] on icon at bounding box center [558, 154] width 13 height 9
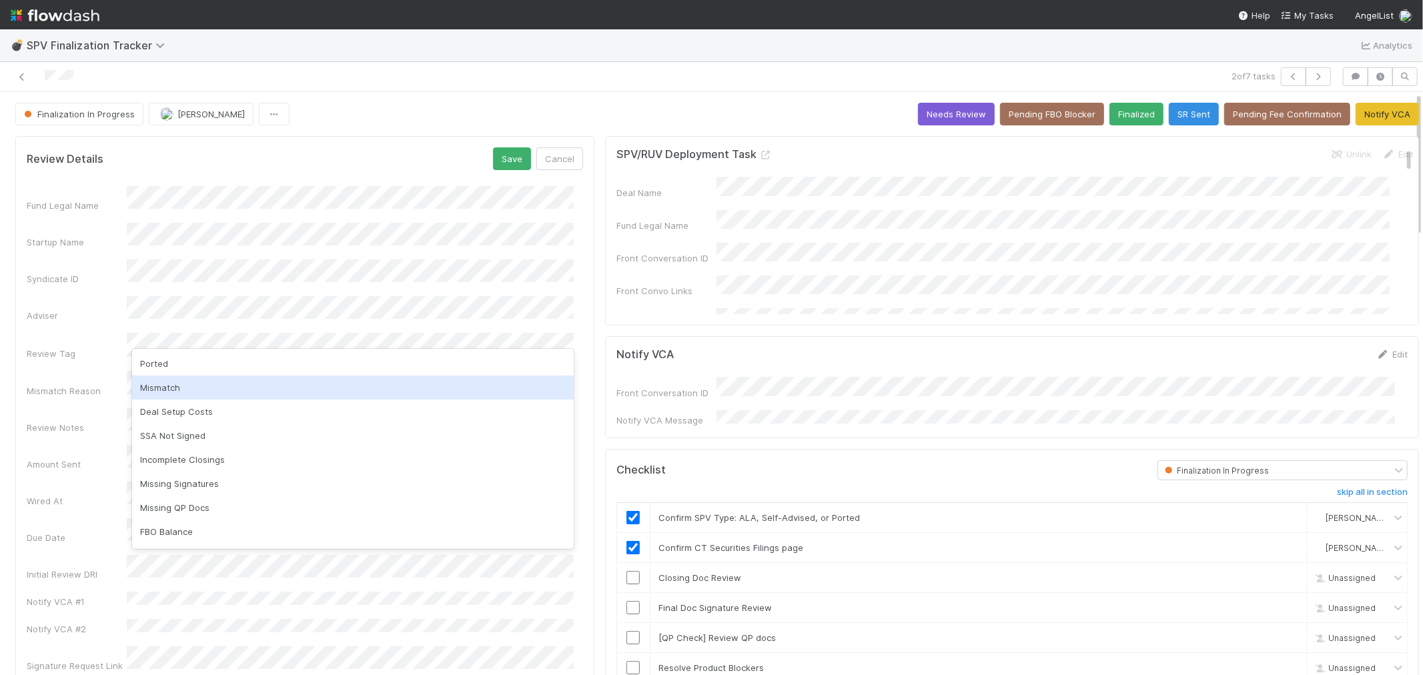
click at [215, 380] on div "Mismatch" at bounding box center [353, 388] width 442 height 24
click at [216, 378] on div "Fund Legal Name Startup Name Syndicate ID Adviser Review Tag Mismatch Reason Re…" at bounding box center [305, 429] width 557 height 486
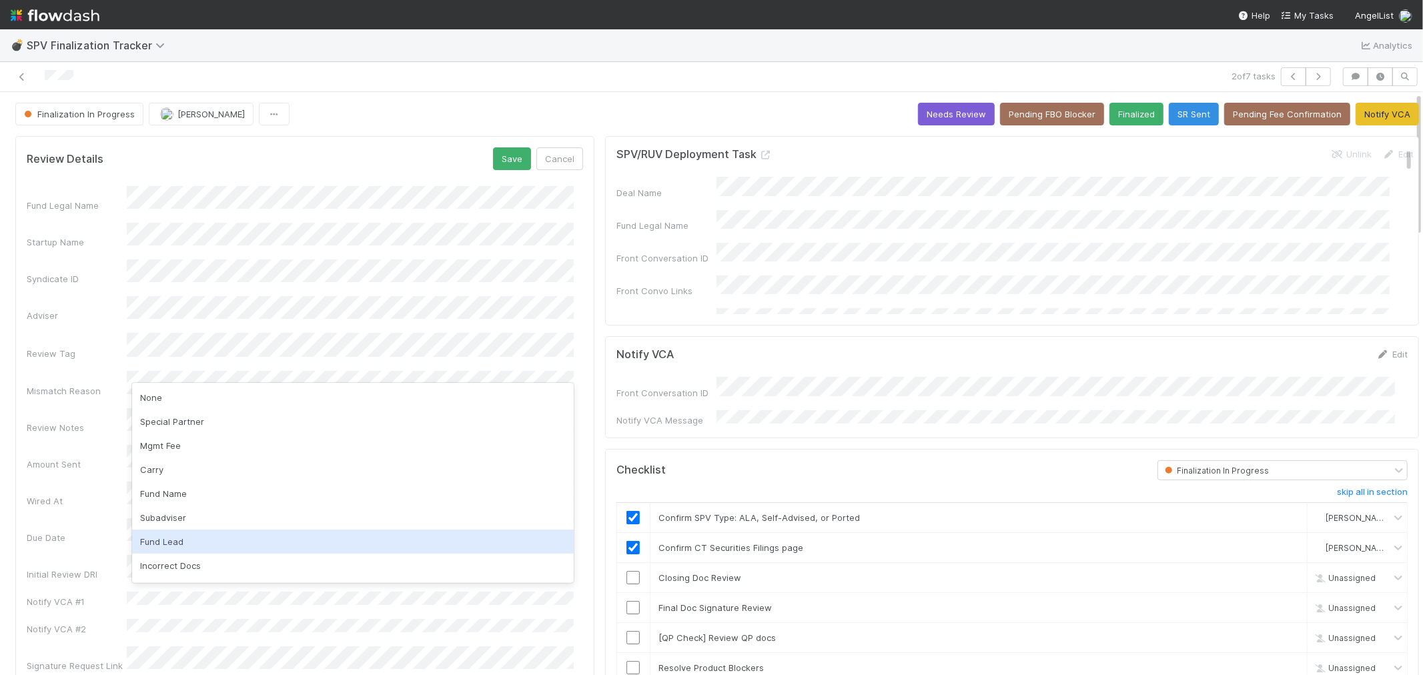
scroll to position [45, 0]
drag, startPoint x: 215, startPoint y: 536, endPoint x: 209, endPoint y: 517, distance: 20.3
click at [214, 536] on div "Portco Details" at bounding box center [353, 545] width 442 height 24
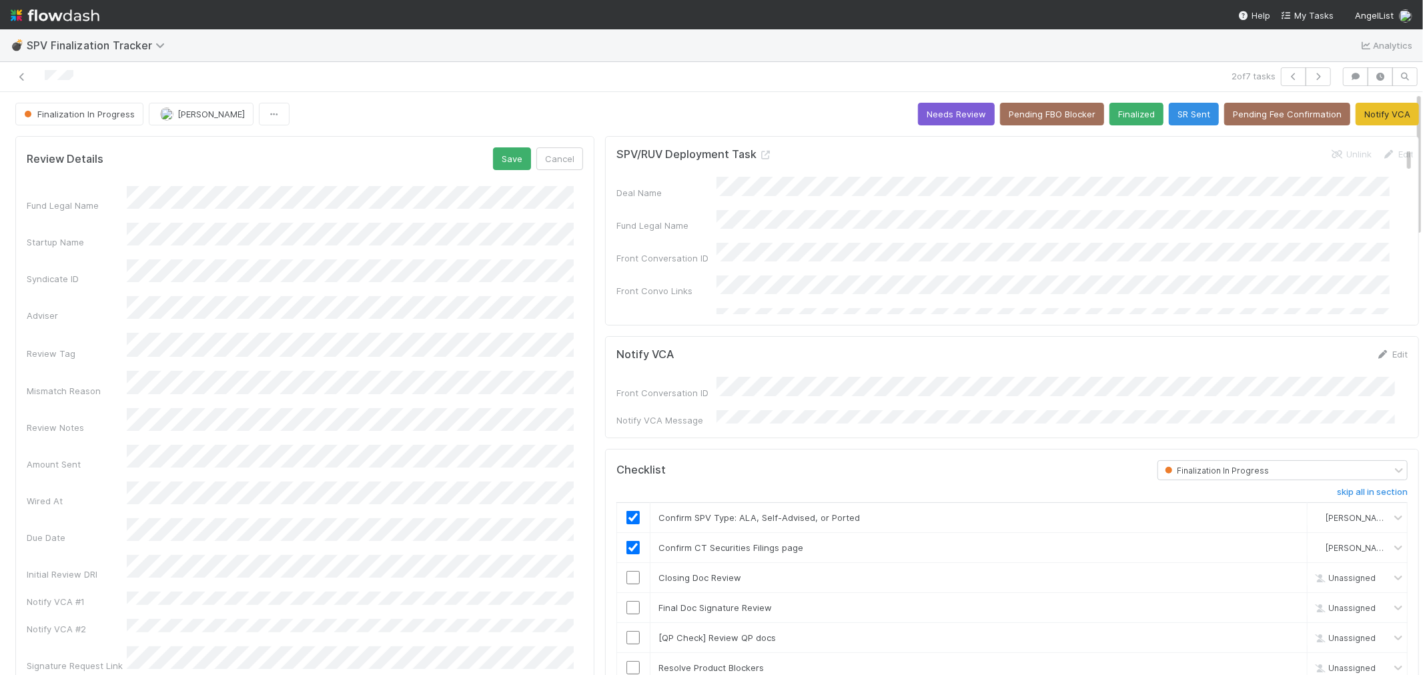
click at [498, 162] on button "Save" at bounding box center [512, 158] width 38 height 23
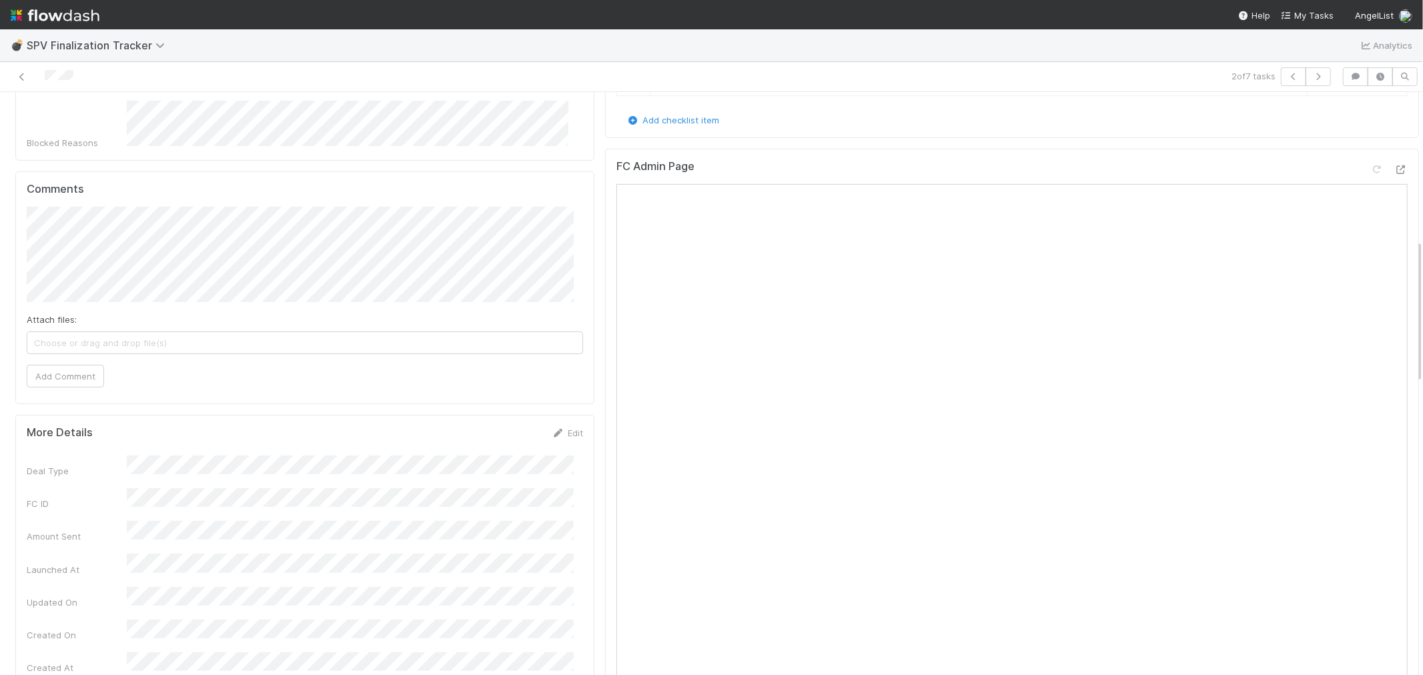
scroll to position [593, 0]
click at [157, 327] on span "Choose or drag and drop file(s)" at bounding box center [304, 337] width 555 height 21
click at [63, 360] on button "Add Comment" at bounding box center [65, 371] width 77 height 23
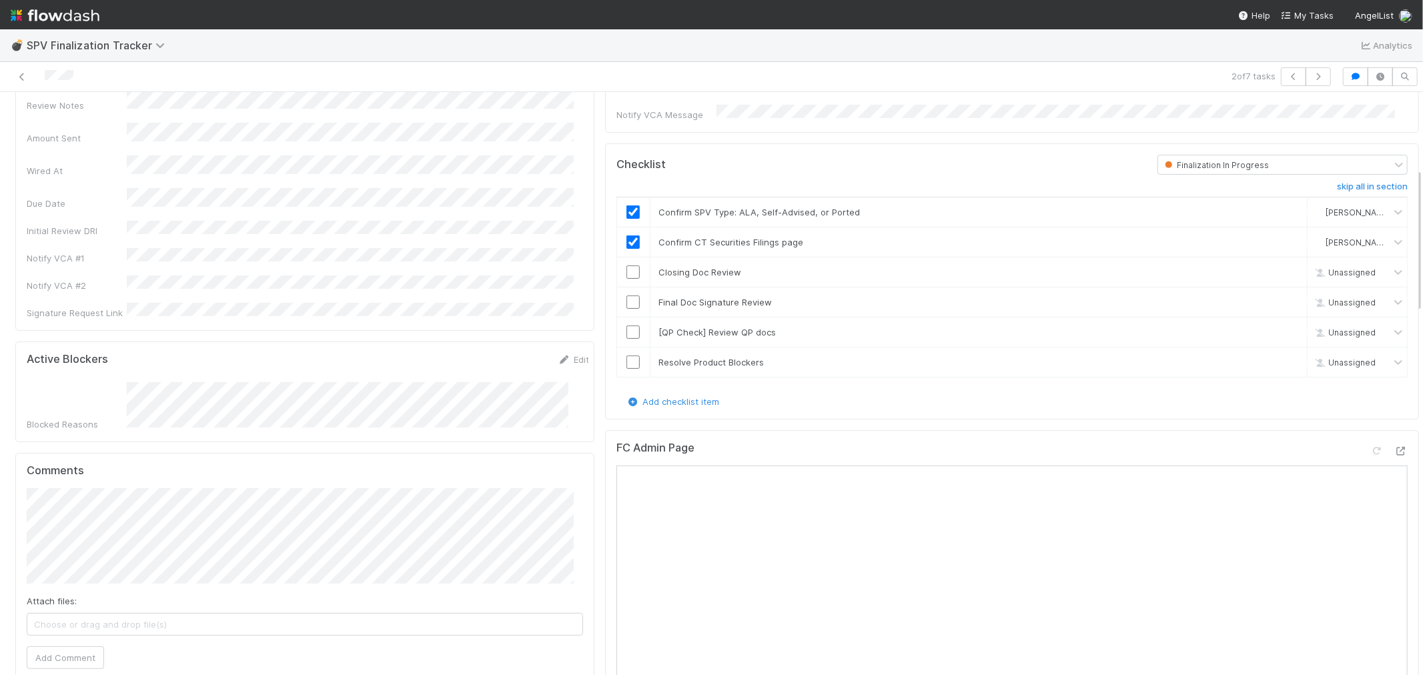
scroll to position [222, 0]
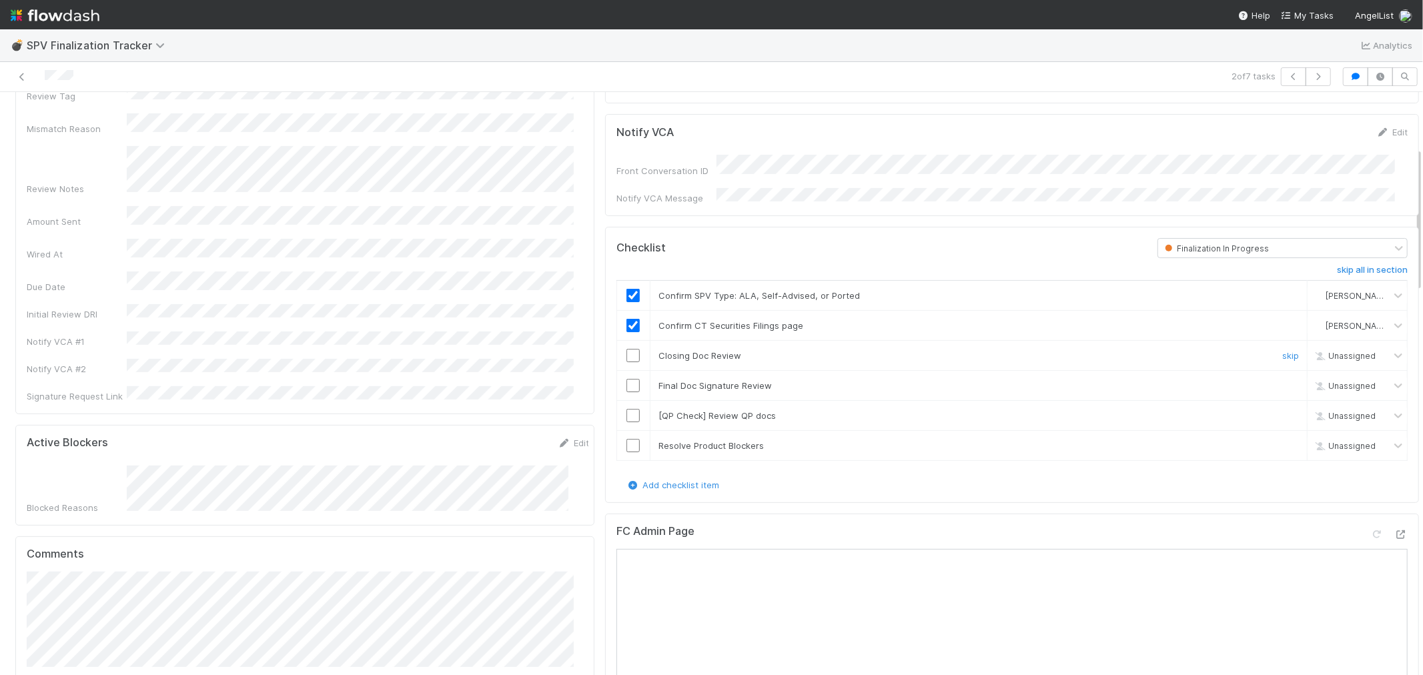
click at [629, 349] on input "checkbox" at bounding box center [633, 355] width 13 height 13
click at [617, 379] on div at bounding box center [633, 385] width 33 height 13
click at [1283, 411] on link "skip" at bounding box center [1291, 415] width 17 height 11
click at [627, 439] on input "checkbox" at bounding box center [633, 445] width 13 height 13
checkbox input "true"
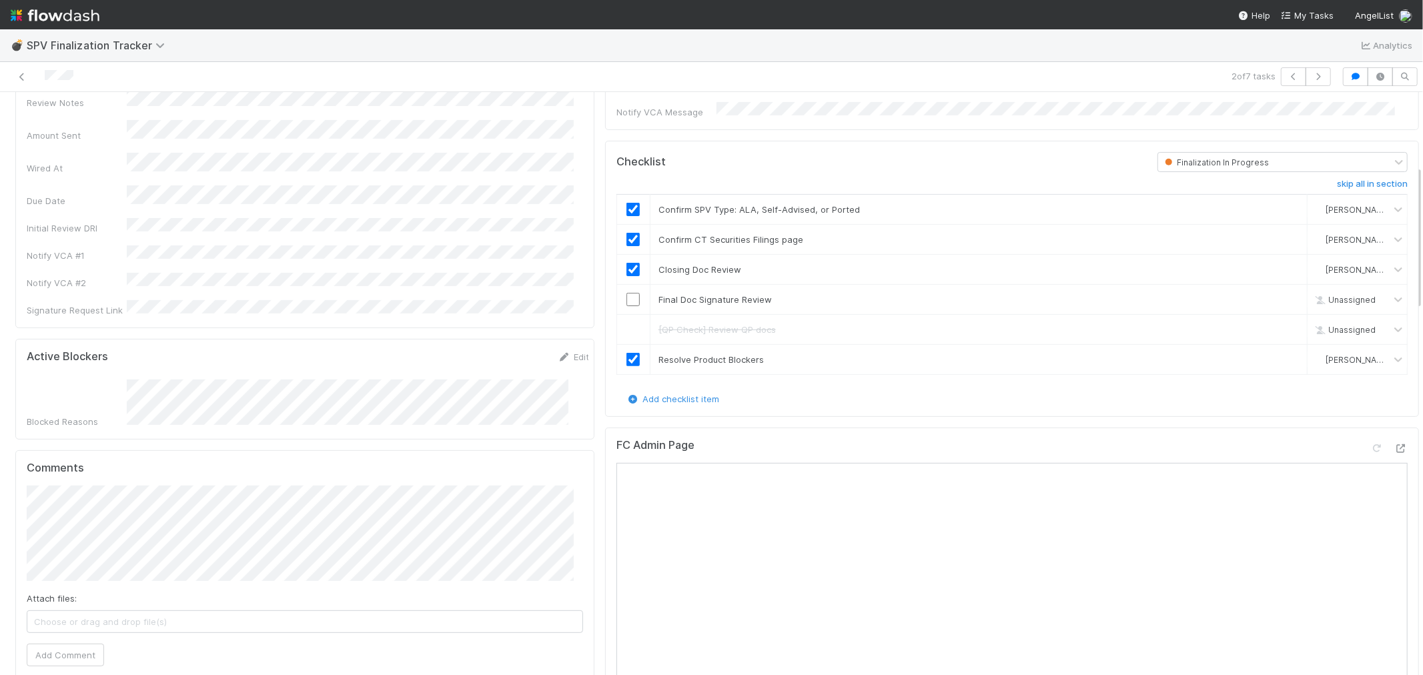
scroll to position [296, 0]
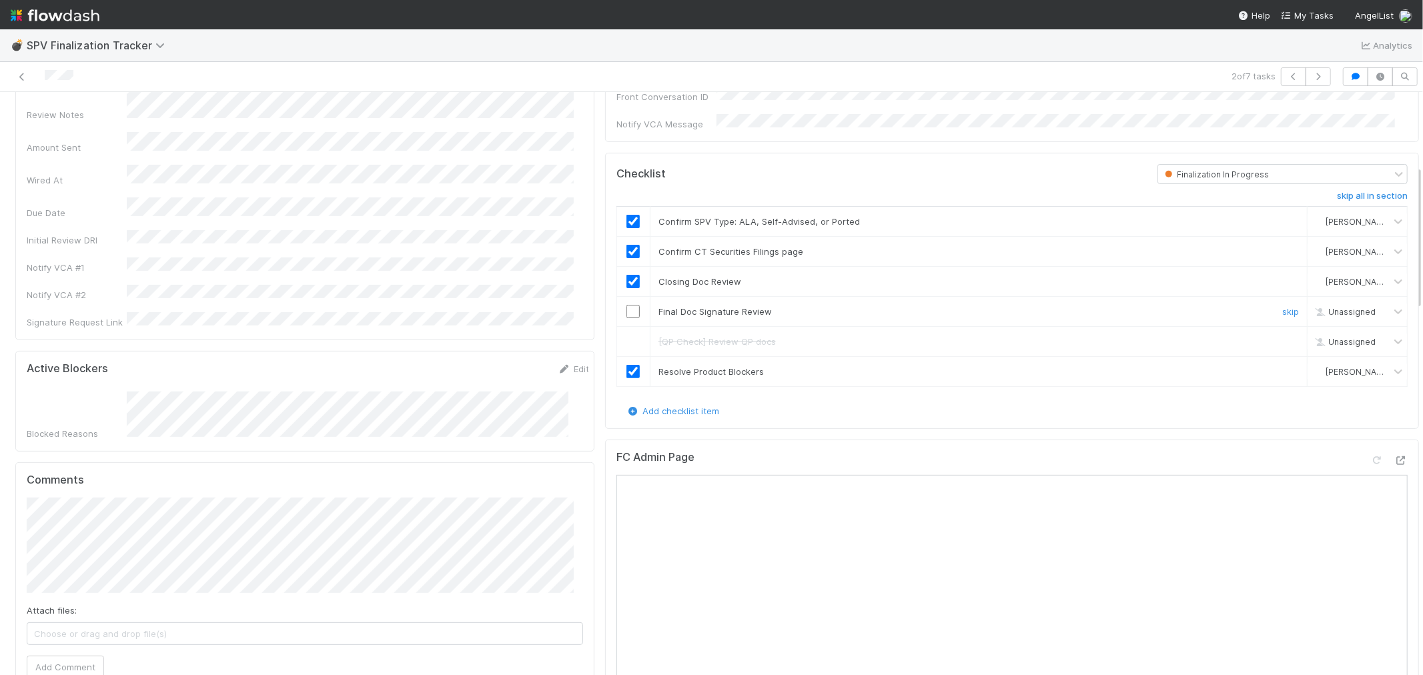
click at [627, 305] on input "checkbox" at bounding box center [633, 311] width 13 height 13
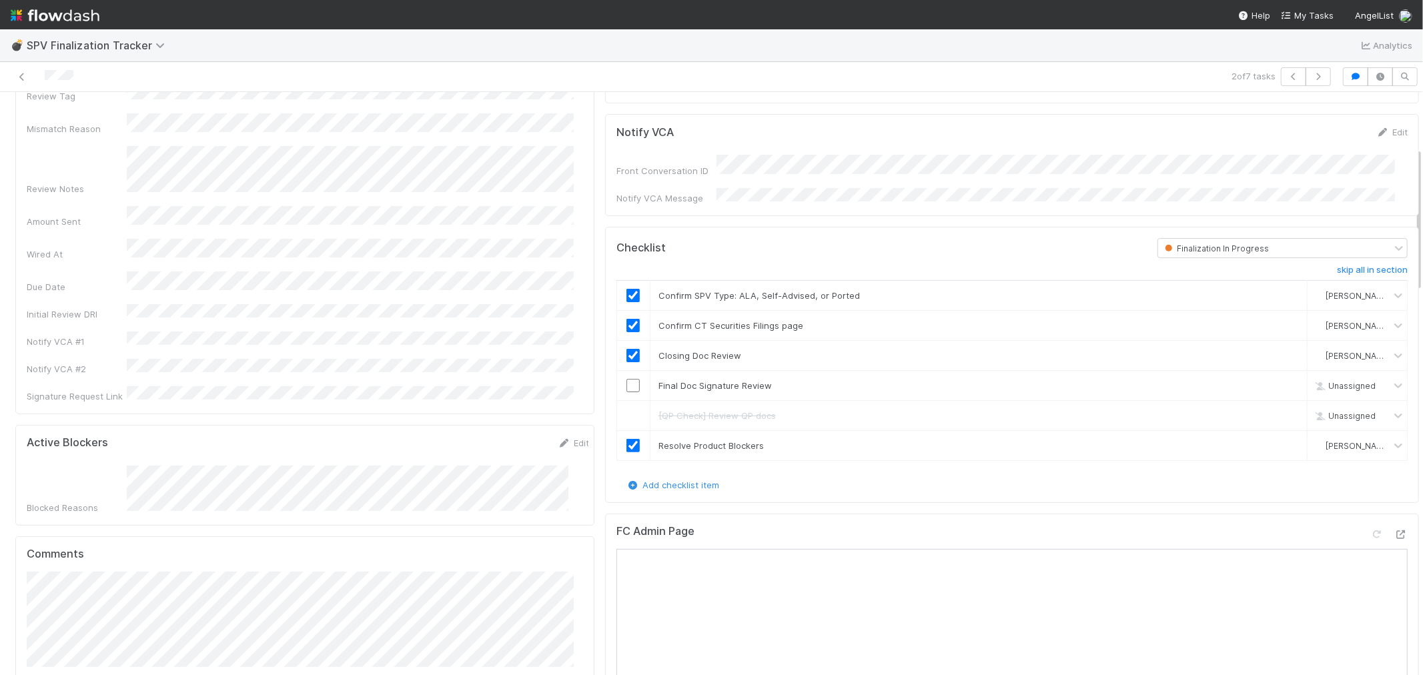
scroll to position [157, 0]
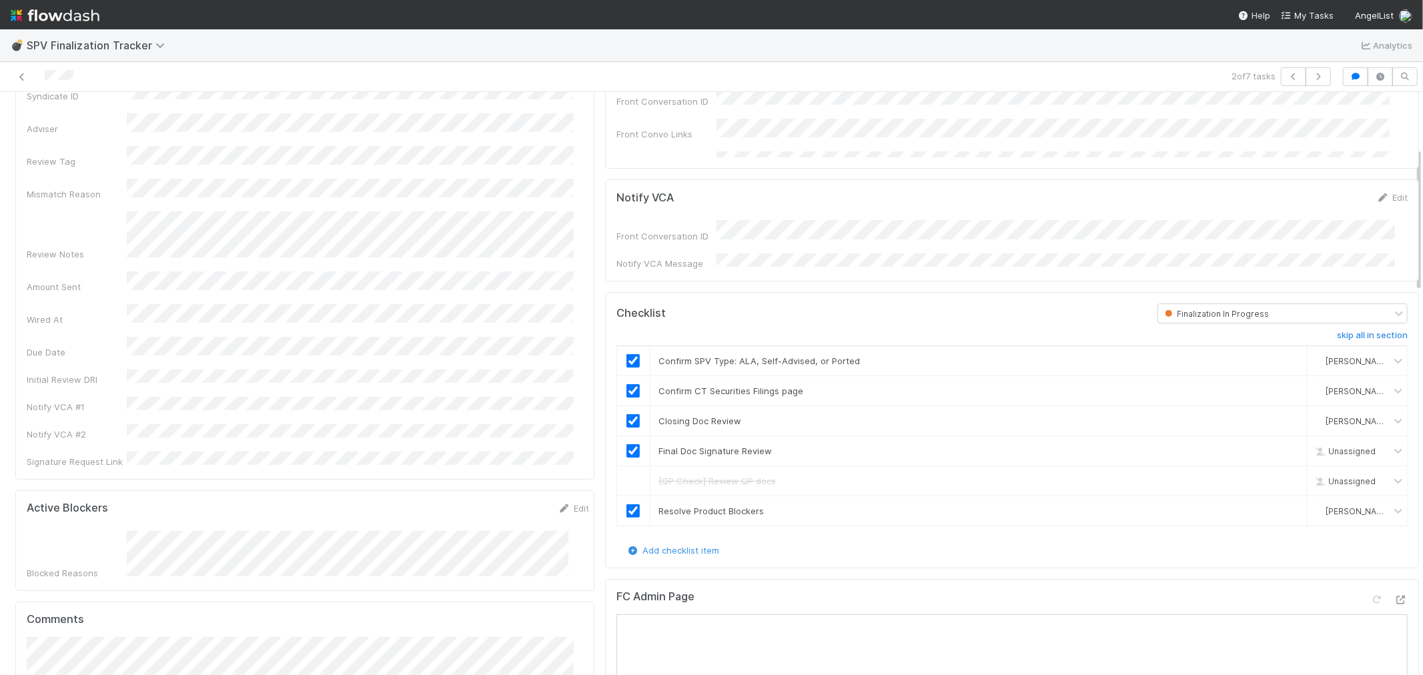
checkbox input "true"
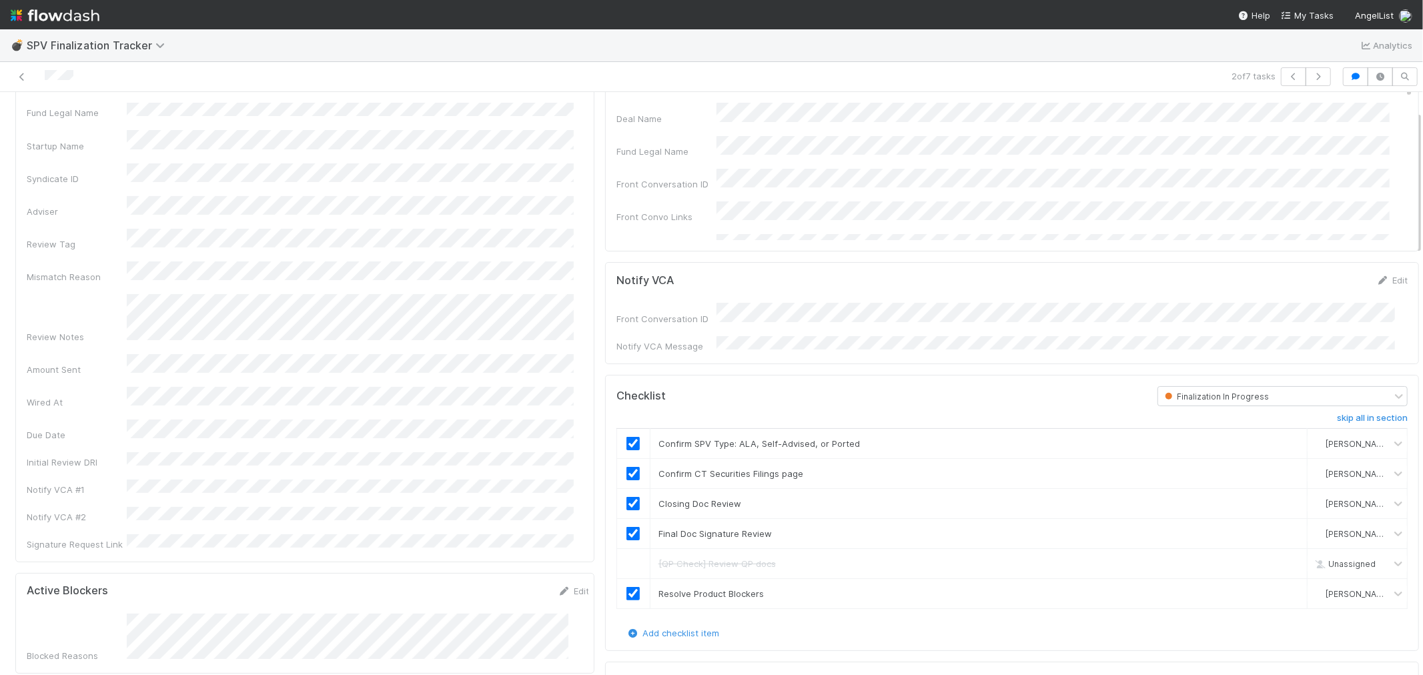
scroll to position [0, 0]
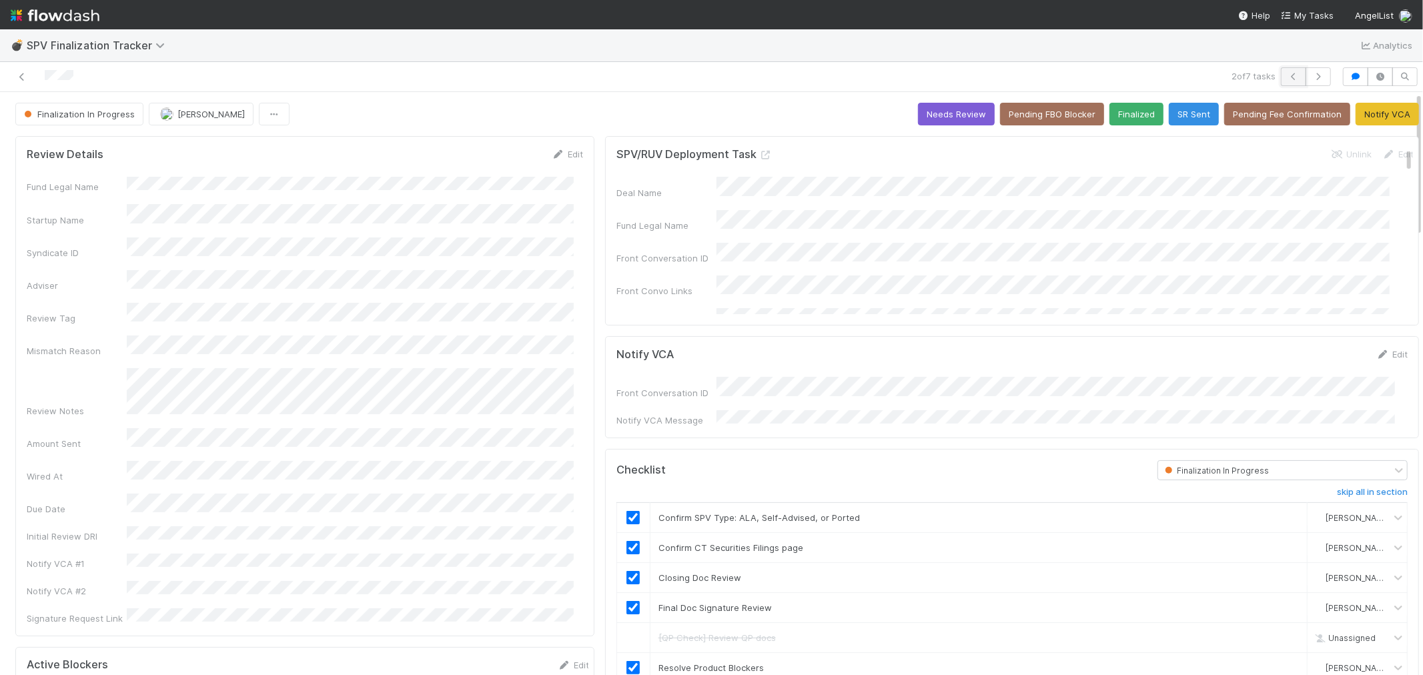
click at [1287, 75] on icon "button" at bounding box center [1293, 77] width 13 height 8
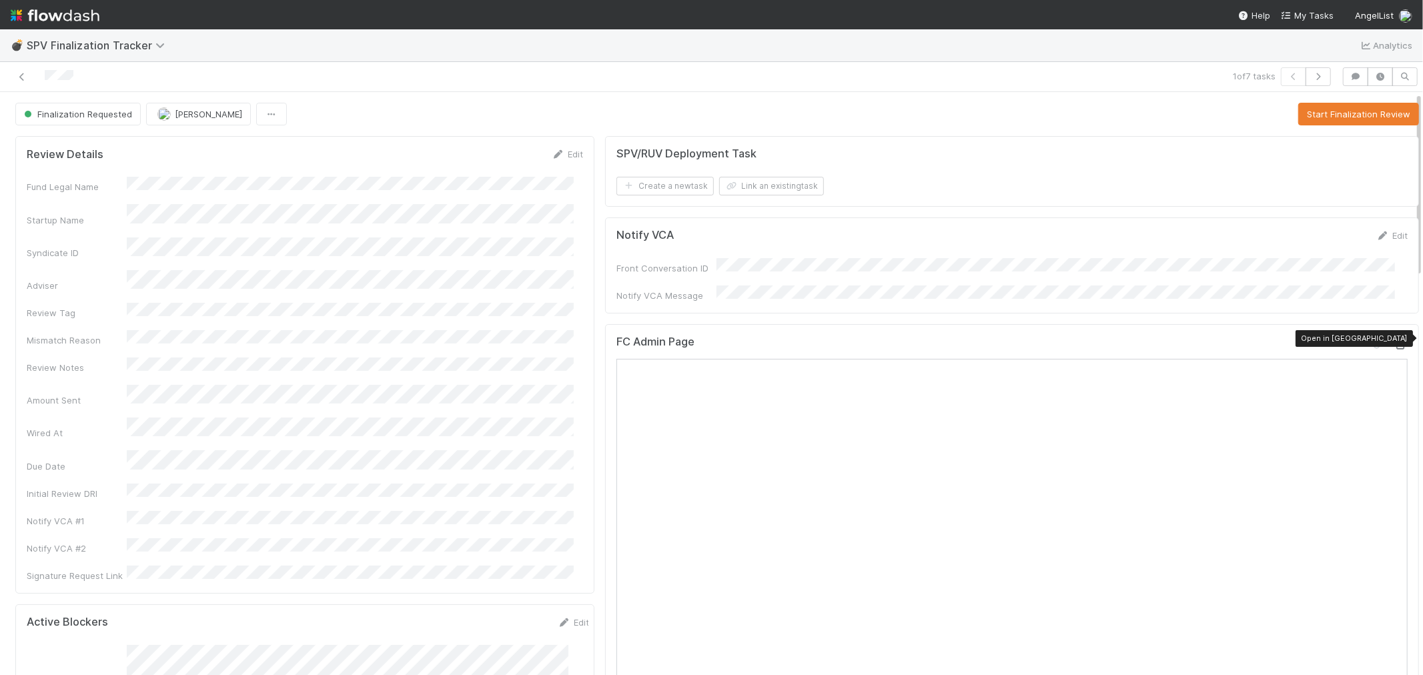
click at [1395, 343] on icon at bounding box center [1401, 345] width 13 height 9
click at [1364, 114] on button "Start Finalization Review" at bounding box center [1359, 114] width 121 height 23
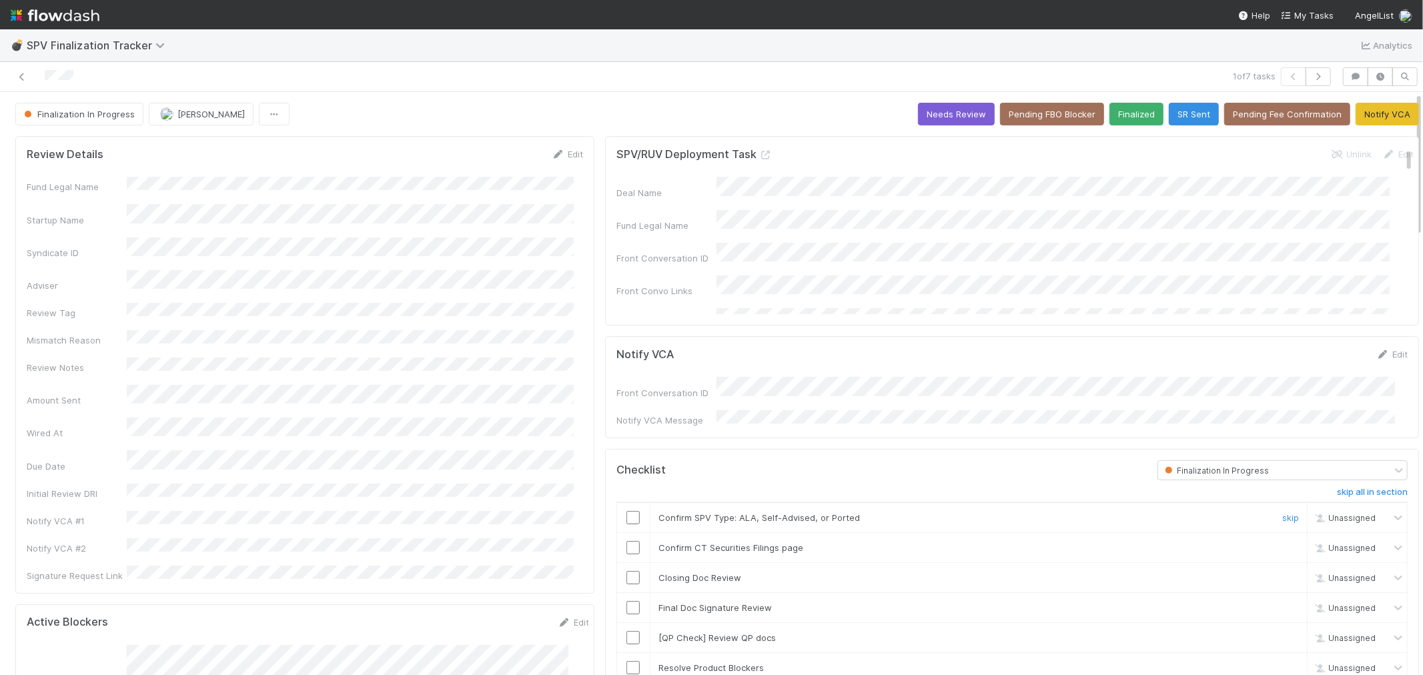
click at [627, 512] on input "checkbox" at bounding box center [633, 517] width 13 height 13
drag, startPoint x: 626, startPoint y: 539, endPoint x: 615, endPoint y: 516, distance: 26.0
click at [627, 541] on input "checkbox" at bounding box center [633, 547] width 13 height 13
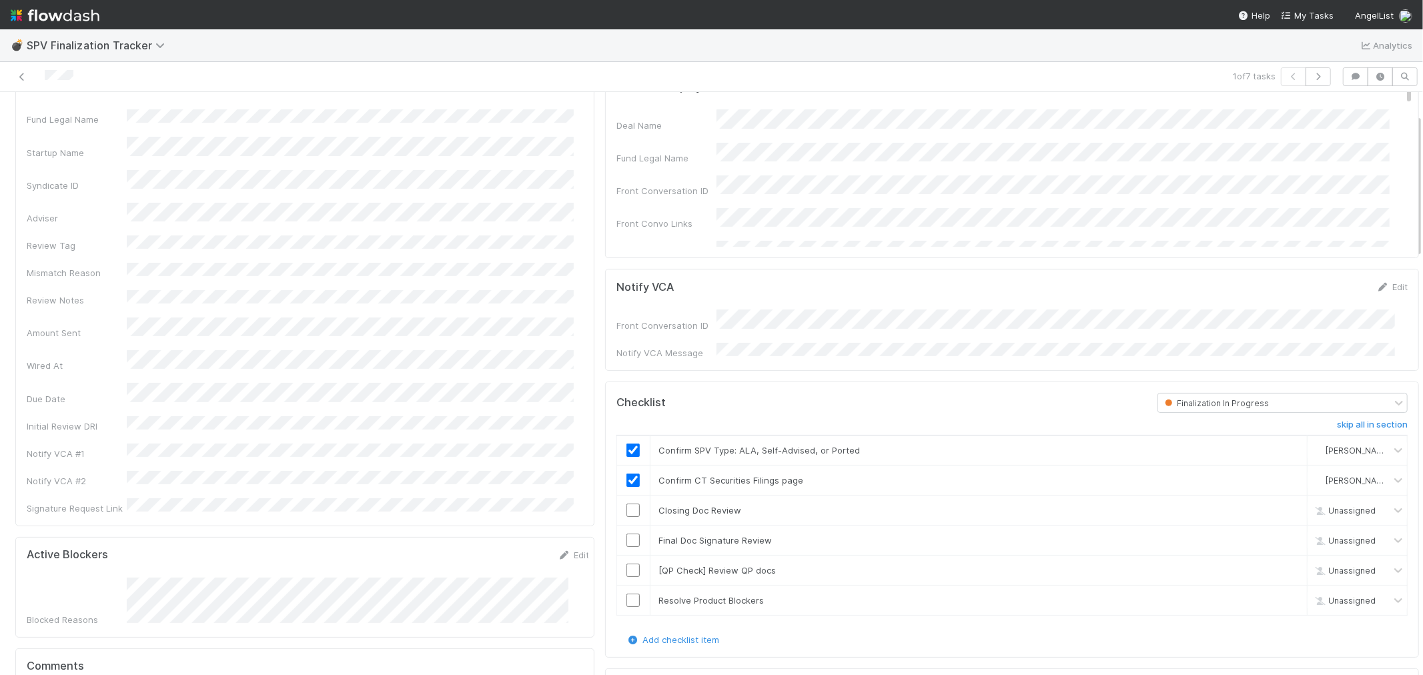
scroll to position [148, 0]
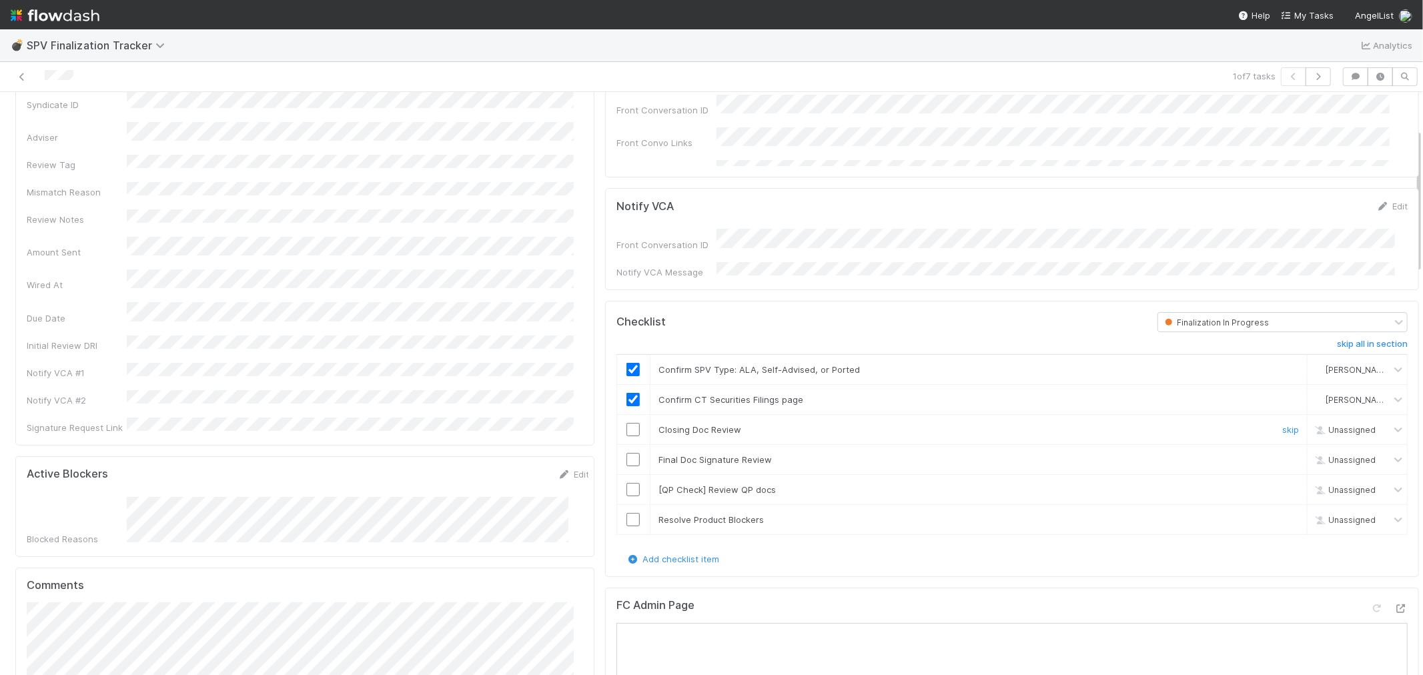
click at [627, 425] on input "checkbox" at bounding box center [633, 429] width 13 height 13
click at [627, 458] on input "checkbox" at bounding box center [633, 459] width 13 height 13
click at [1283, 485] on link "skip" at bounding box center [1291, 489] width 17 height 11
click at [627, 518] on input "checkbox" at bounding box center [633, 519] width 13 height 13
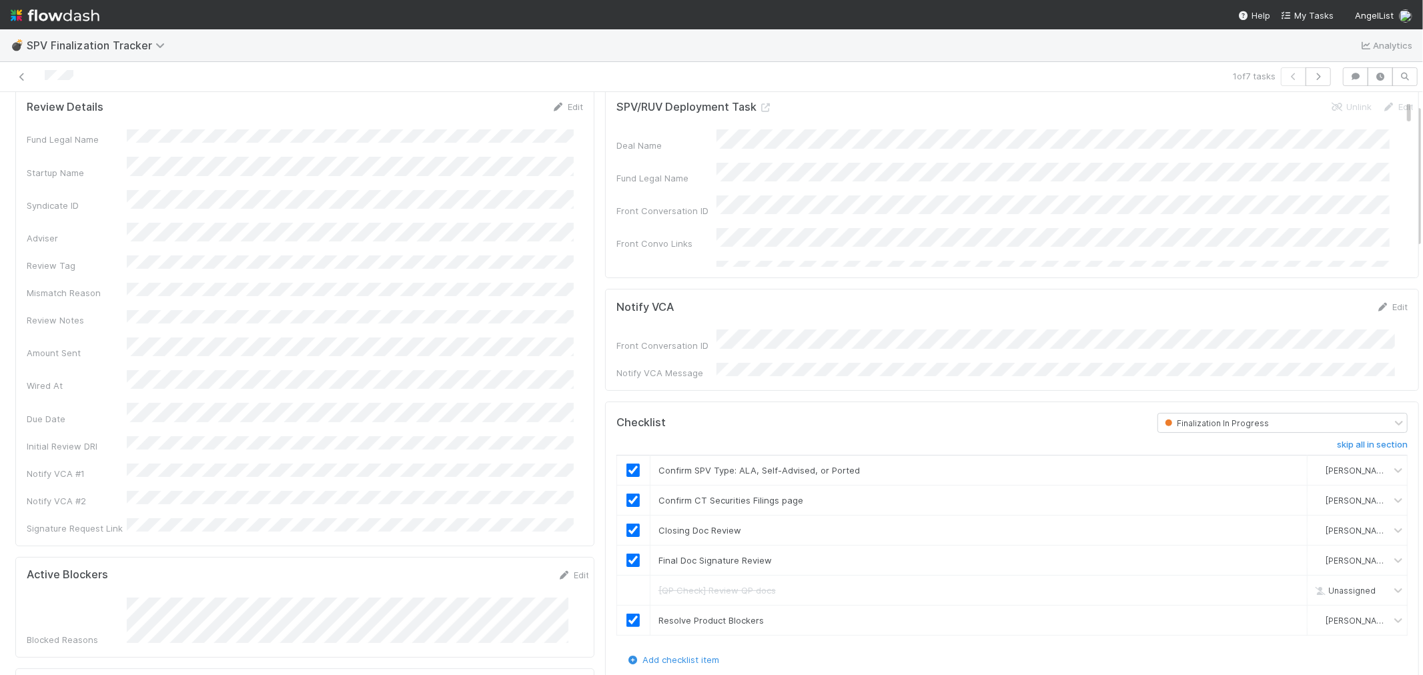
scroll to position [0, 0]
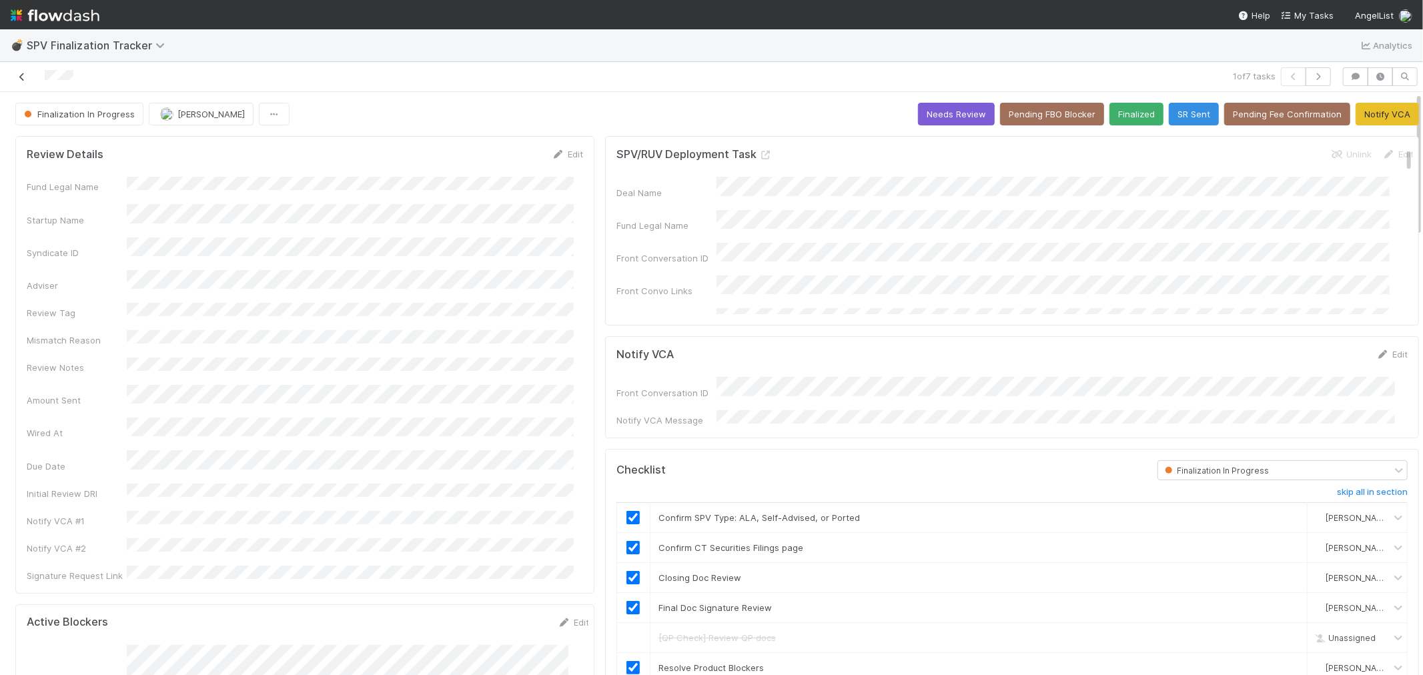
click at [21, 81] on icon at bounding box center [21, 77] width 13 height 9
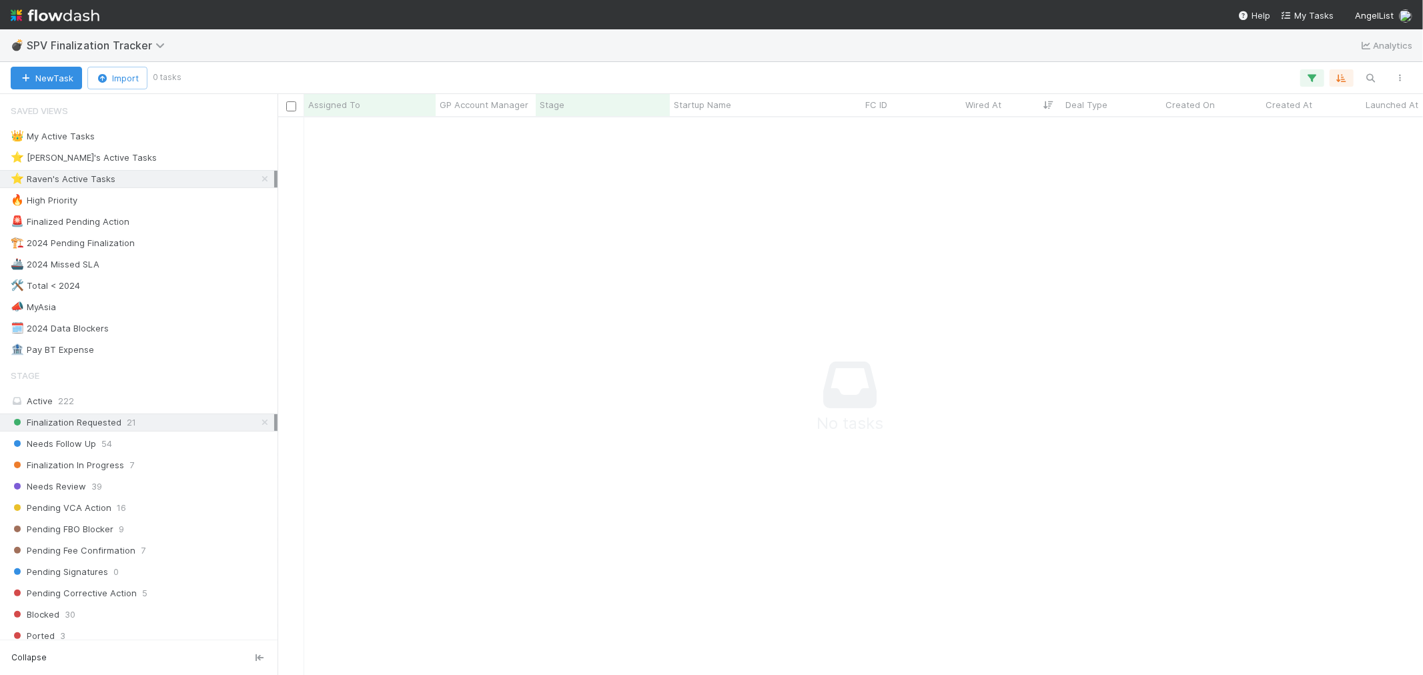
scroll to position [535, 1123]
click at [258, 423] on icon at bounding box center [264, 422] width 13 height 9
click at [95, 21] on img at bounding box center [55, 15] width 89 height 23
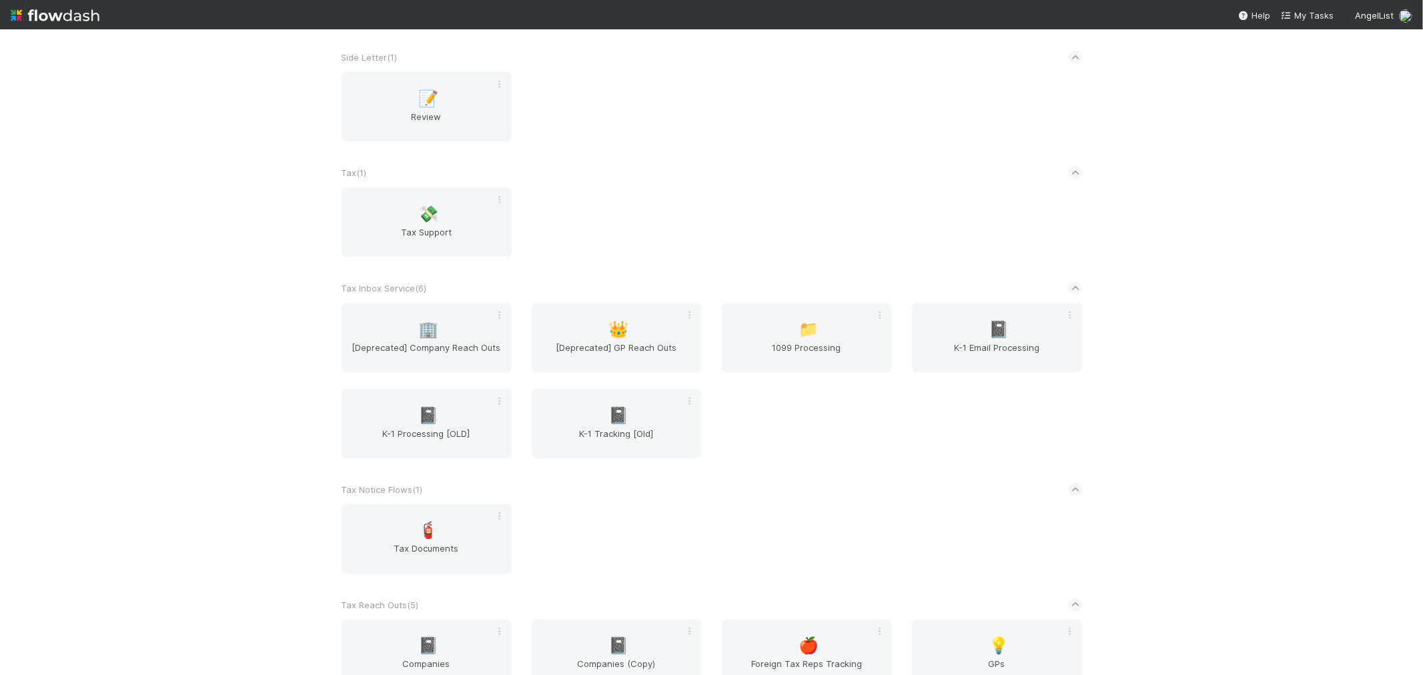
scroll to position [1705, 0]
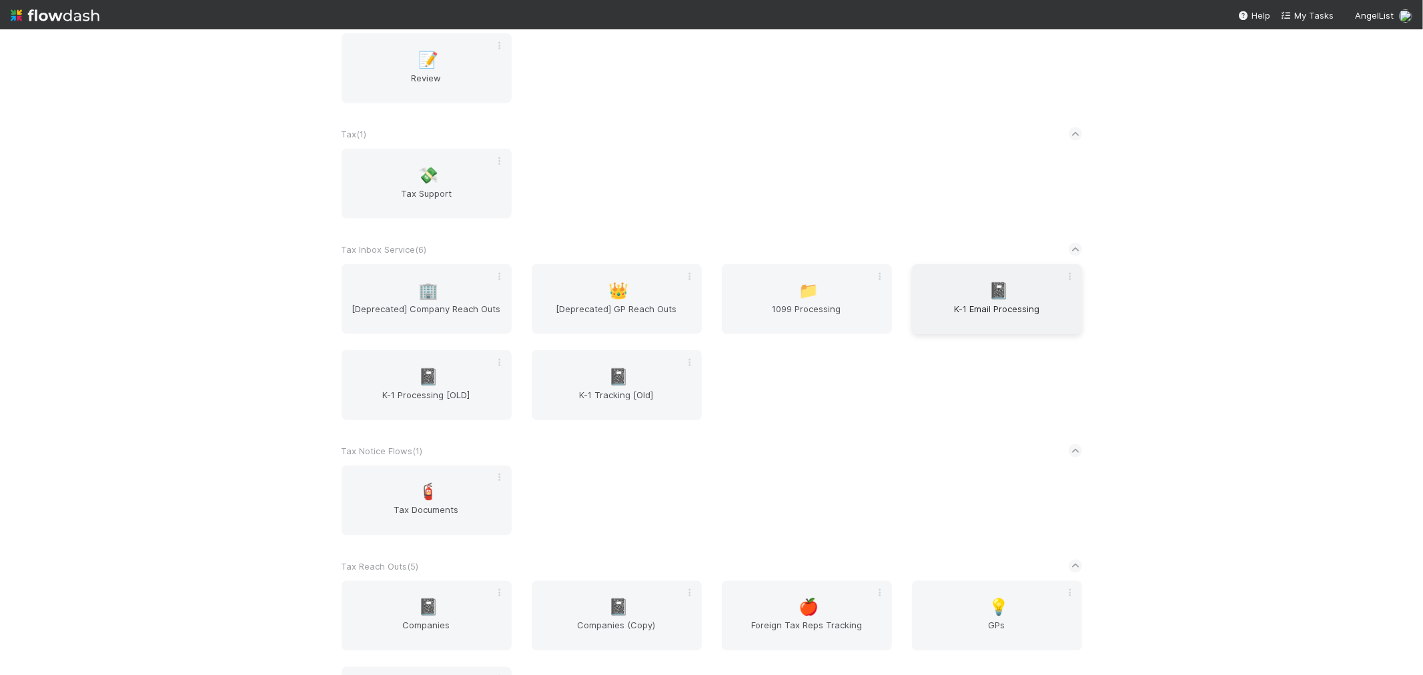
click at [995, 306] on span "K-1 Email Processing" at bounding box center [997, 315] width 159 height 27
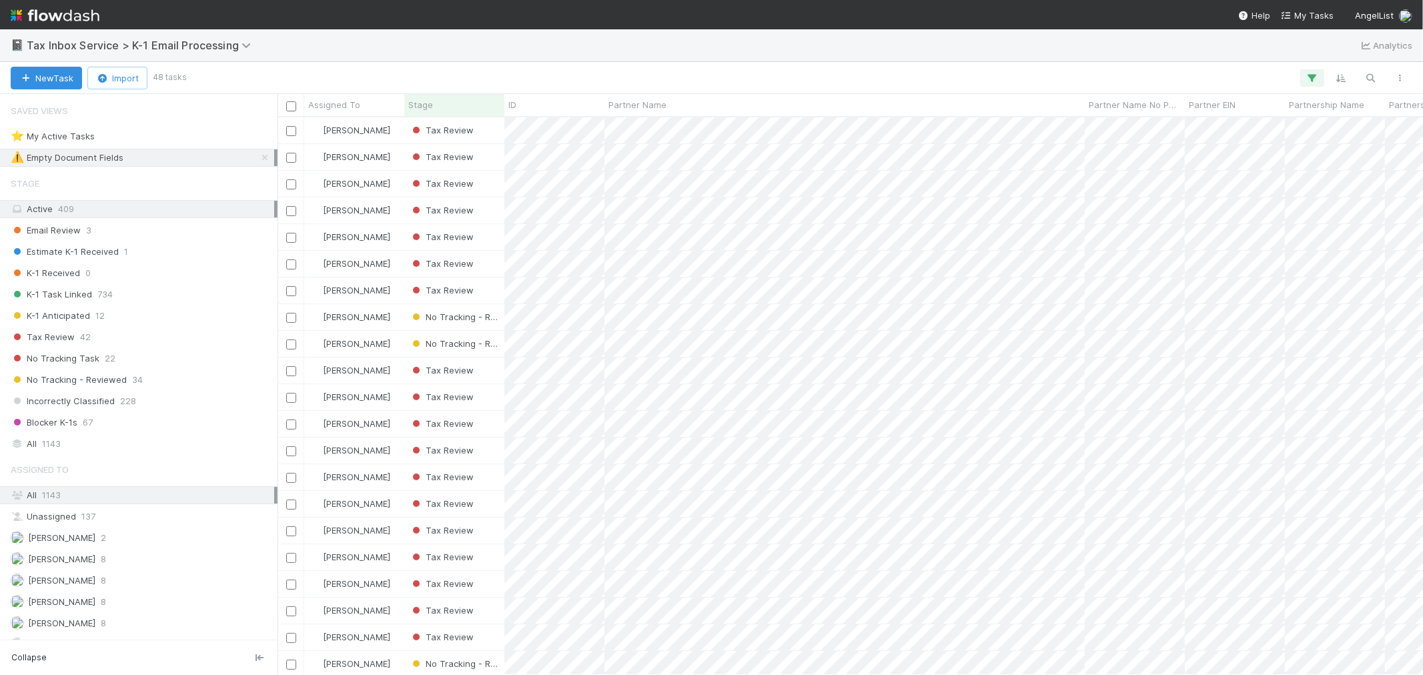
scroll to position [546, 1134]
click at [67, 12] on img at bounding box center [55, 15] width 89 height 23
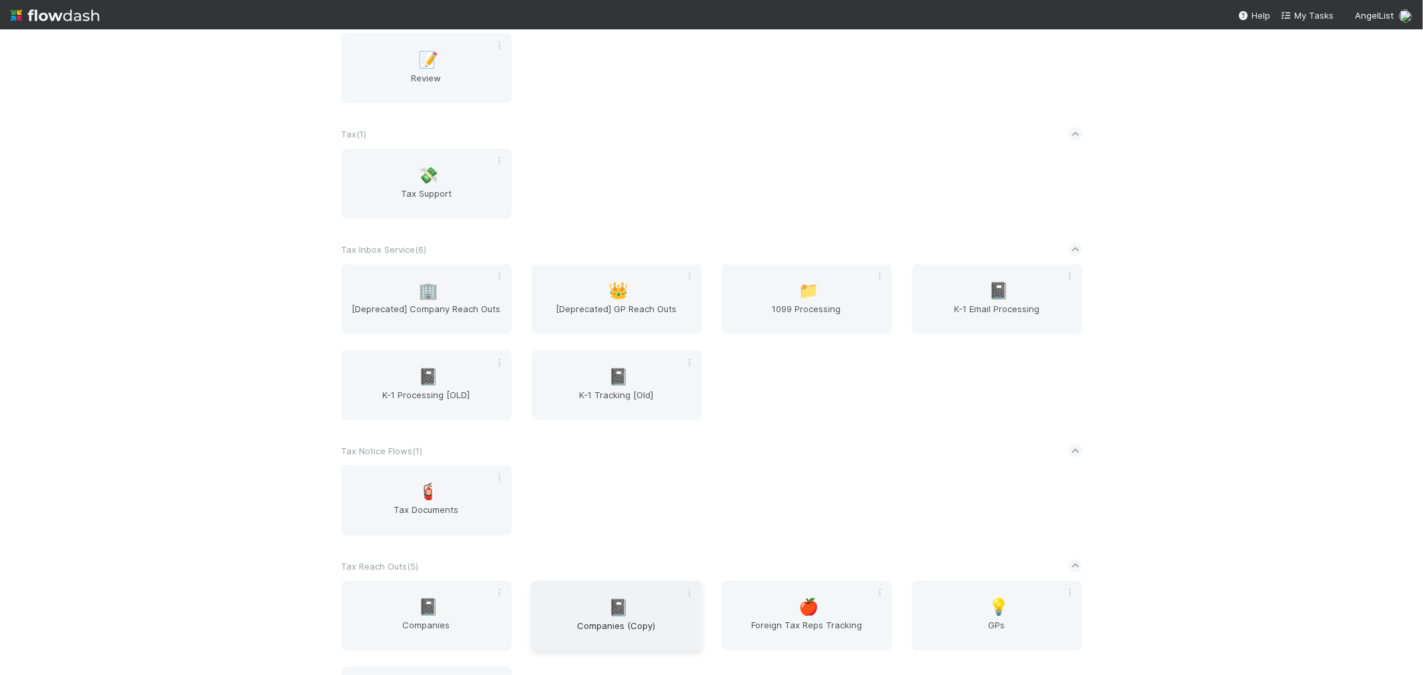
scroll to position [1803, 0]
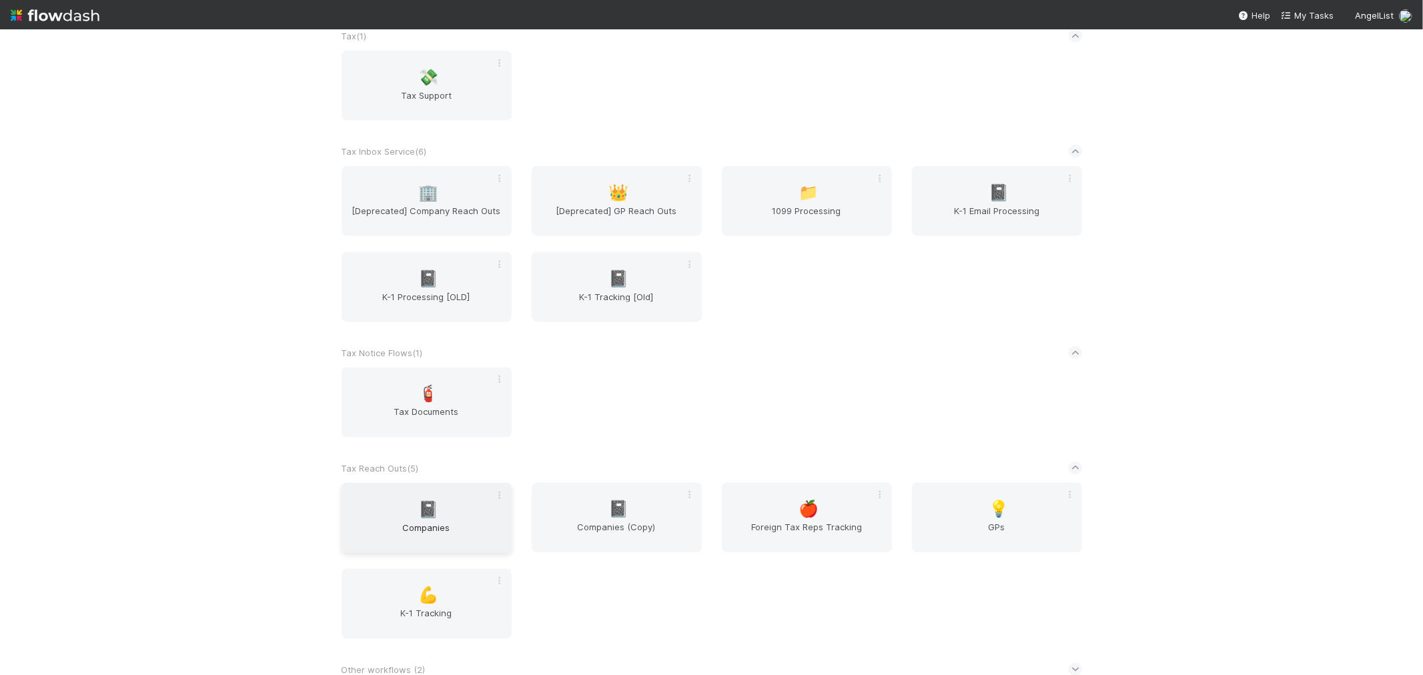
click at [446, 499] on div "📓 Companies" at bounding box center [427, 518] width 170 height 70
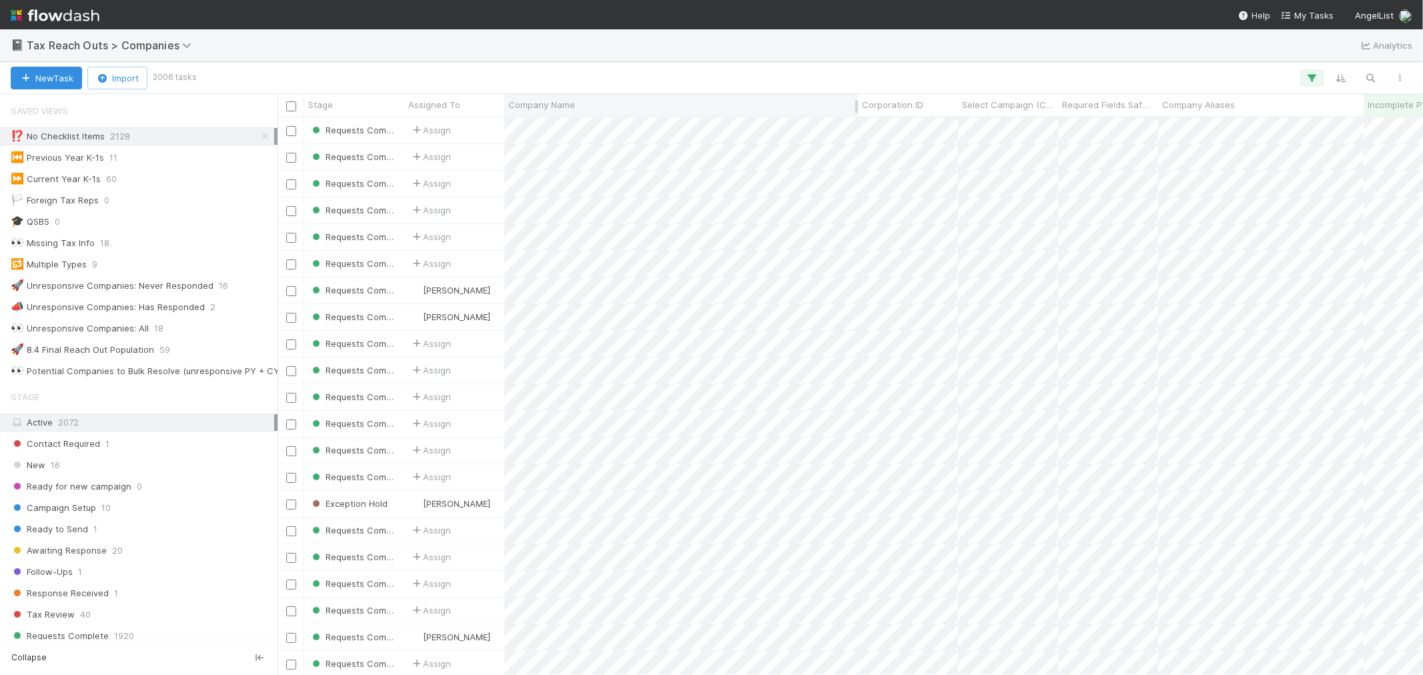
scroll to position [546, 1134]
click at [1368, 79] on icon "button" at bounding box center [1371, 78] width 13 height 12
click at [1268, 52] on input at bounding box center [1301, 56] width 133 height 16
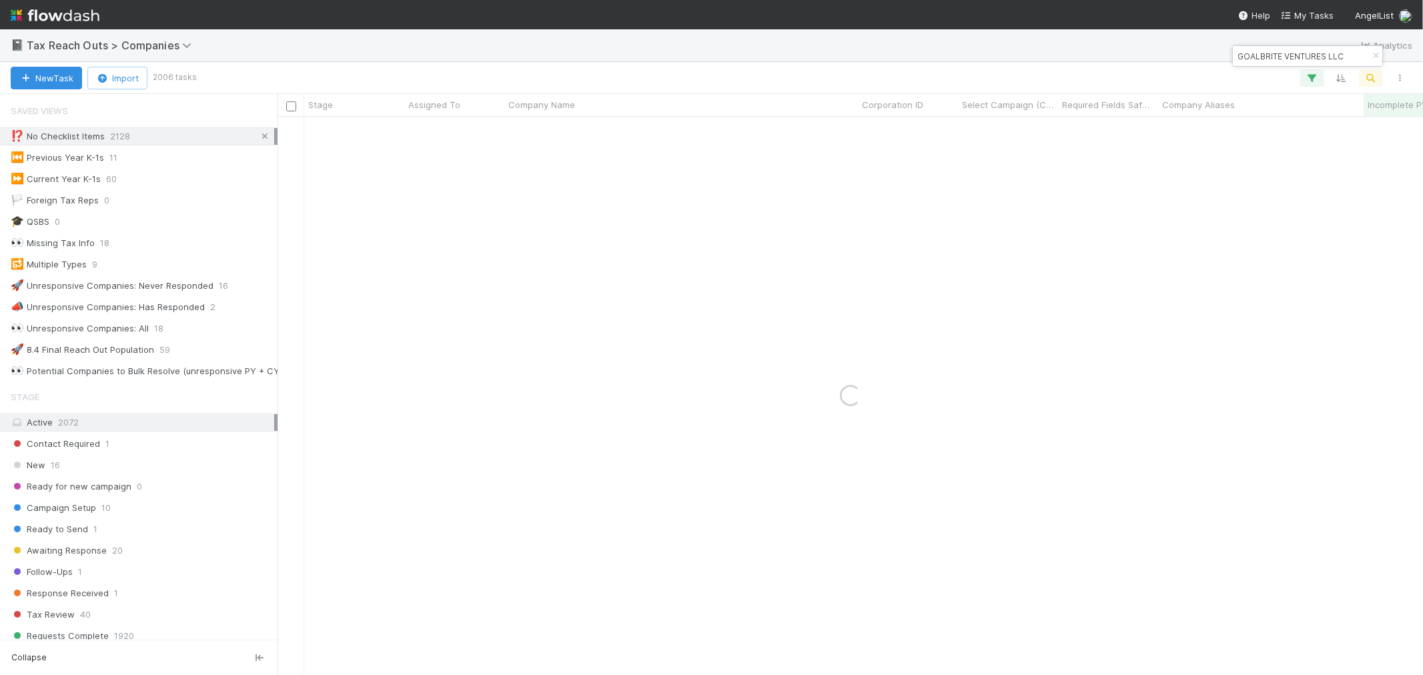
type input "GOALBRITE VENTURES LLC"
drag, startPoint x: 254, startPoint y: 136, endPoint x: 221, endPoint y: 599, distance: 463.6
click at [258, 136] on icon at bounding box center [264, 136] width 13 height 9
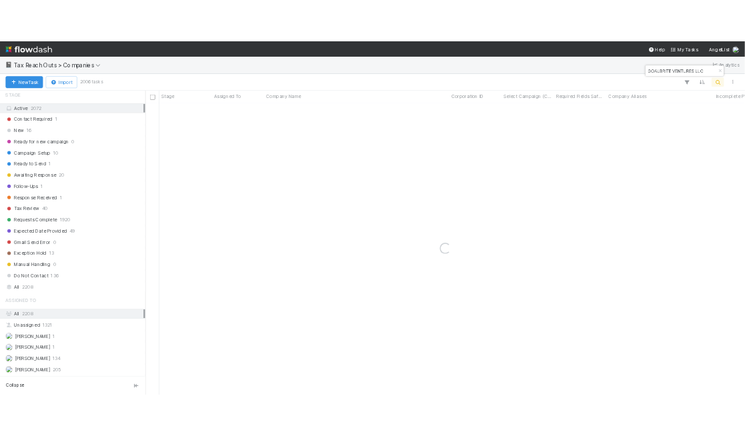
scroll to position [296, 0]
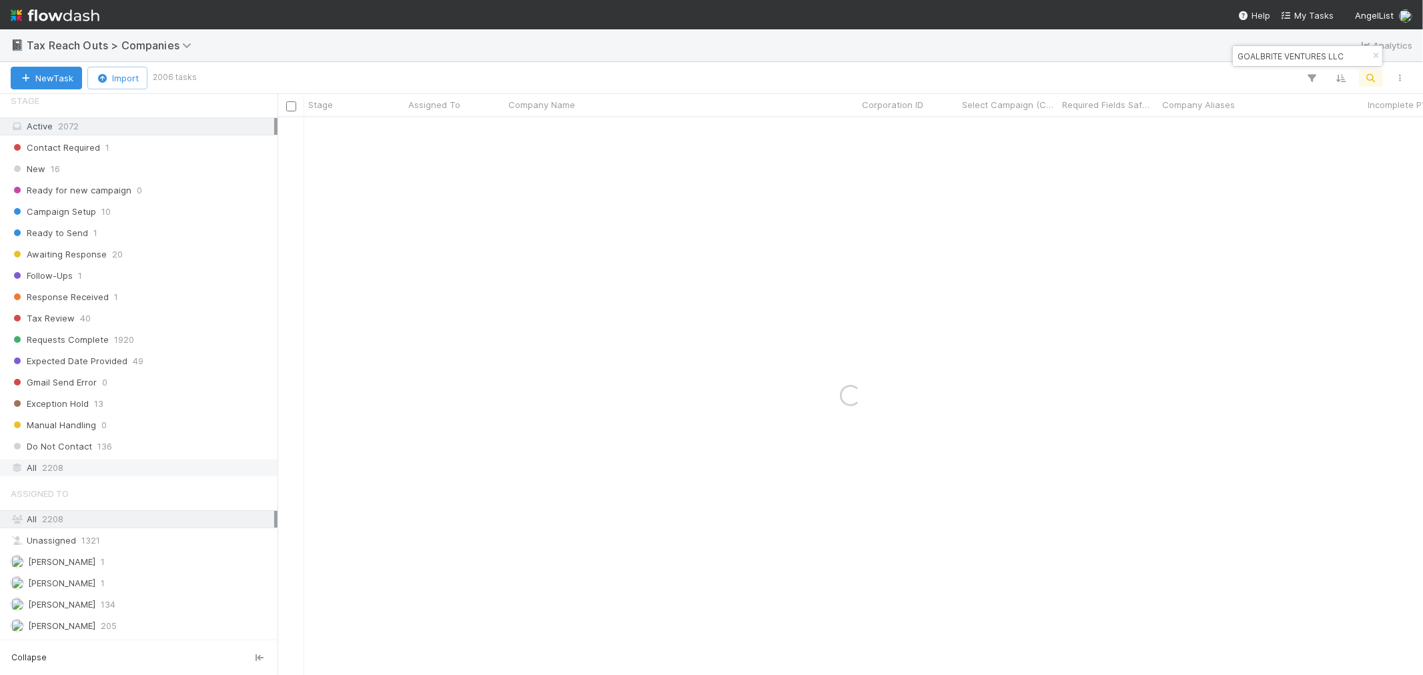
click at [105, 472] on div "All 2208" at bounding box center [143, 468] width 264 height 17
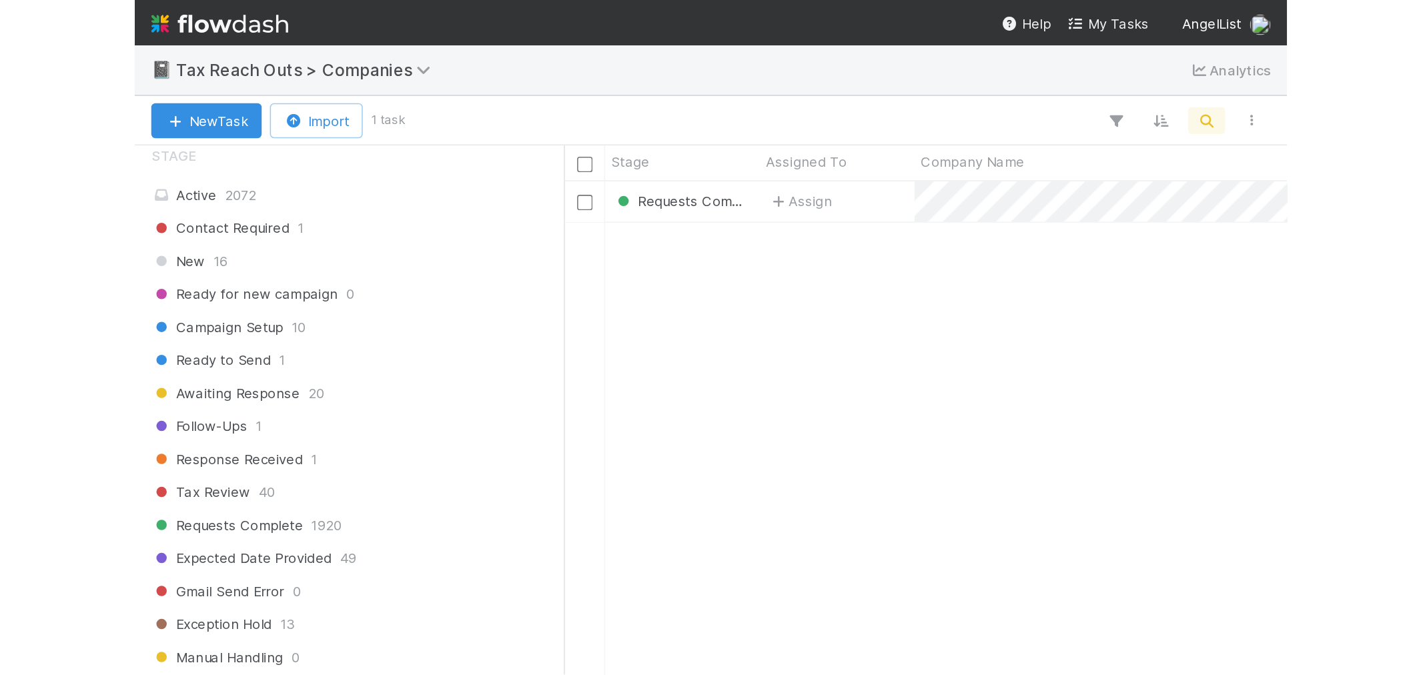
scroll to position [546, 1134]
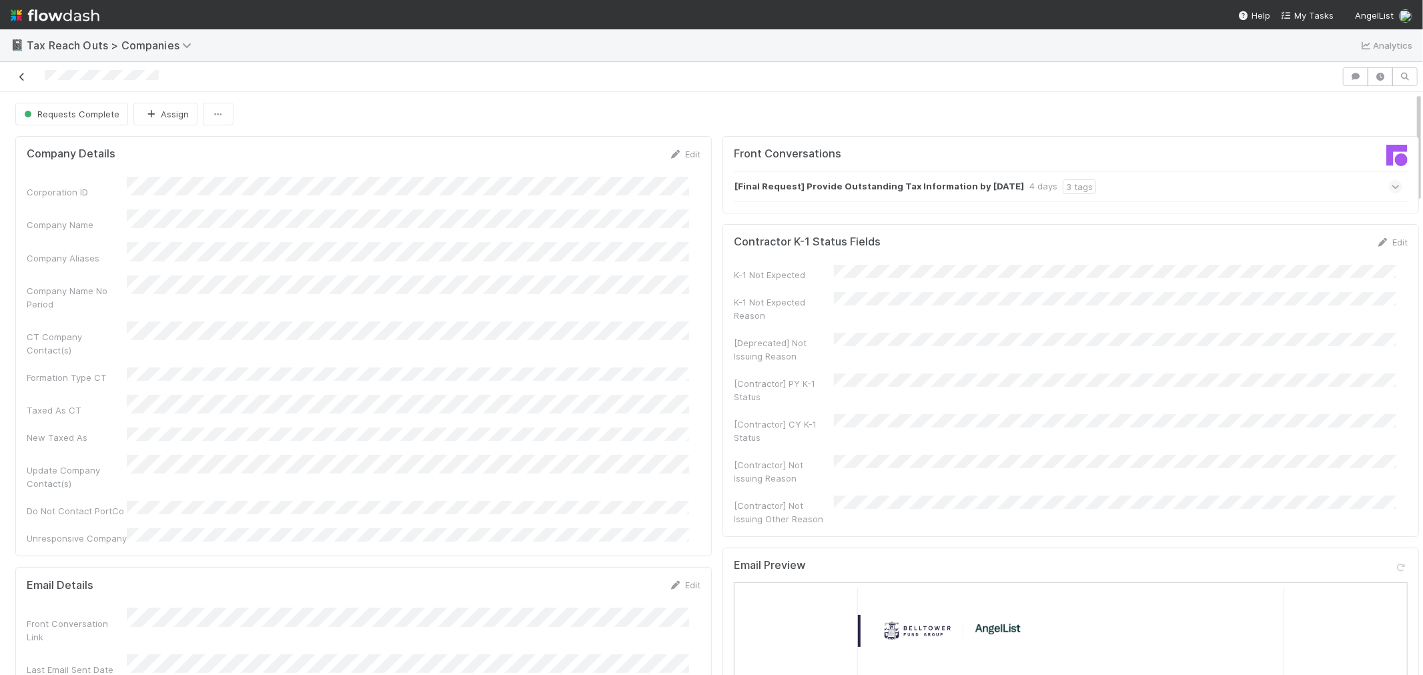
click at [19, 76] on icon at bounding box center [21, 77] width 13 height 9
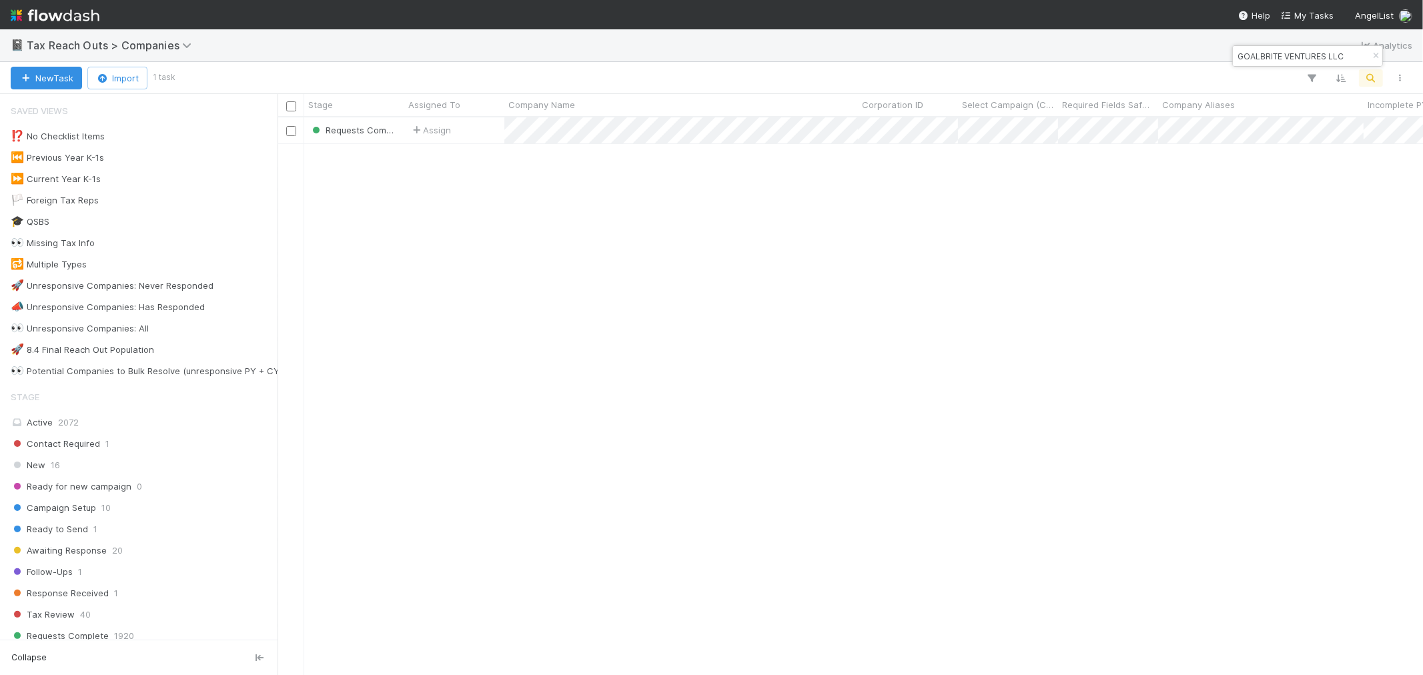
scroll to position [546, 1134]
click at [1373, 54] on icon "button" at bounding box center [1375, 56] width 13 height 8
click at [1375, 77] on icon "button" at bounding box center [1371, 78] width 13 height 12
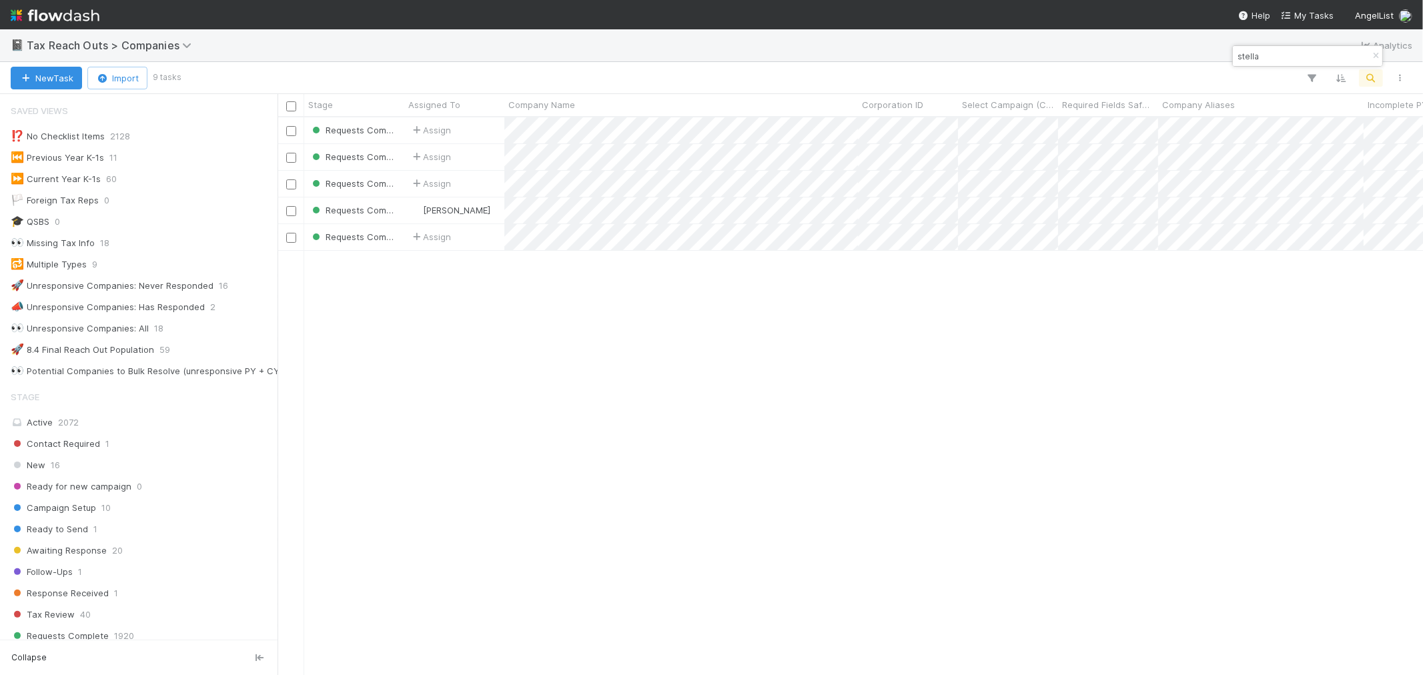
type input "stella"
click at [1378, 55] on icon "button" at bounding box center [1375, 56] width 13 height 8
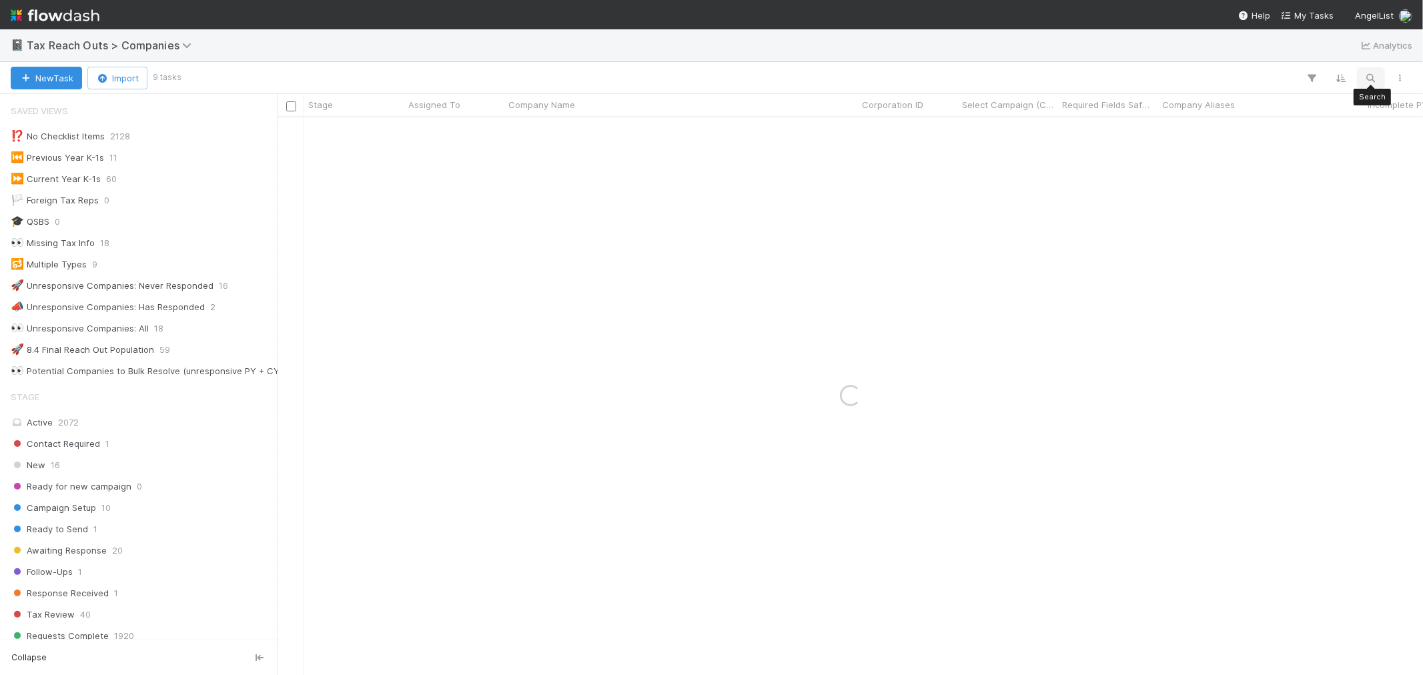
click at [1378, 78] on button "button" at bounding box center [1371, 77] width 24 height 17
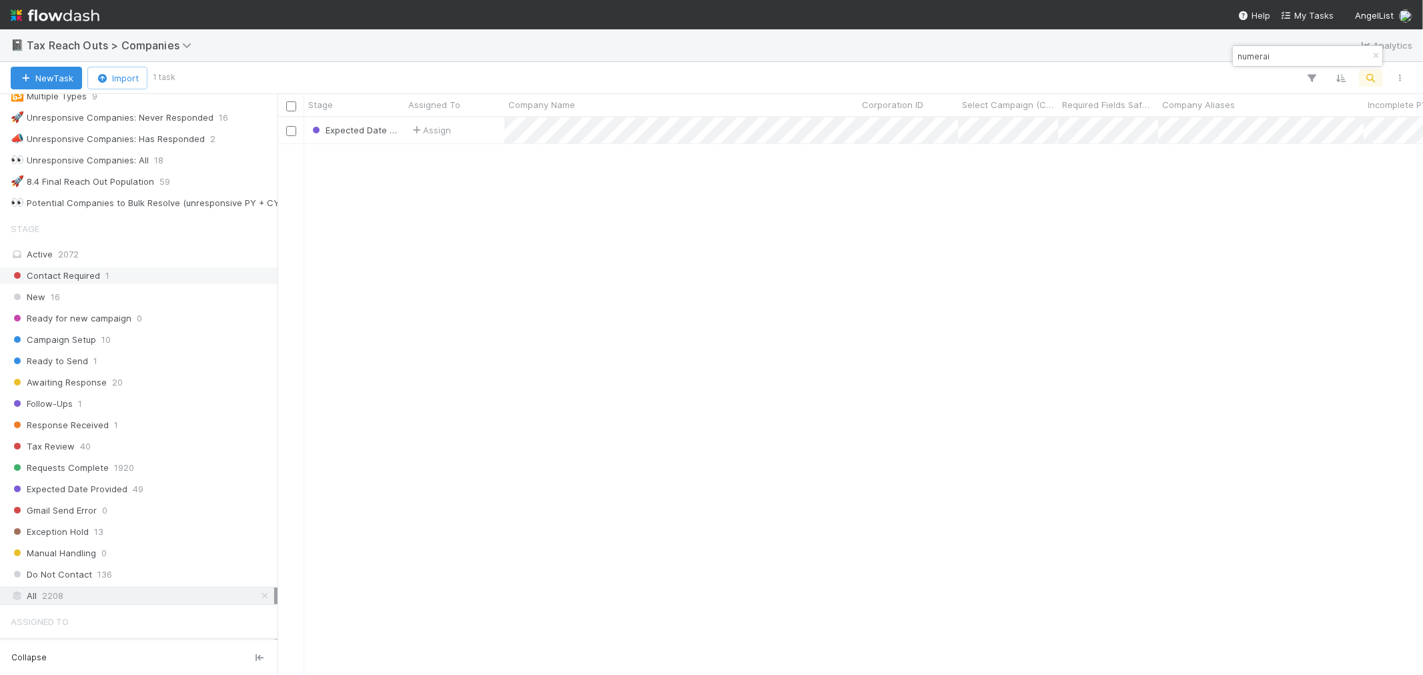
scroll to position [222, 0]
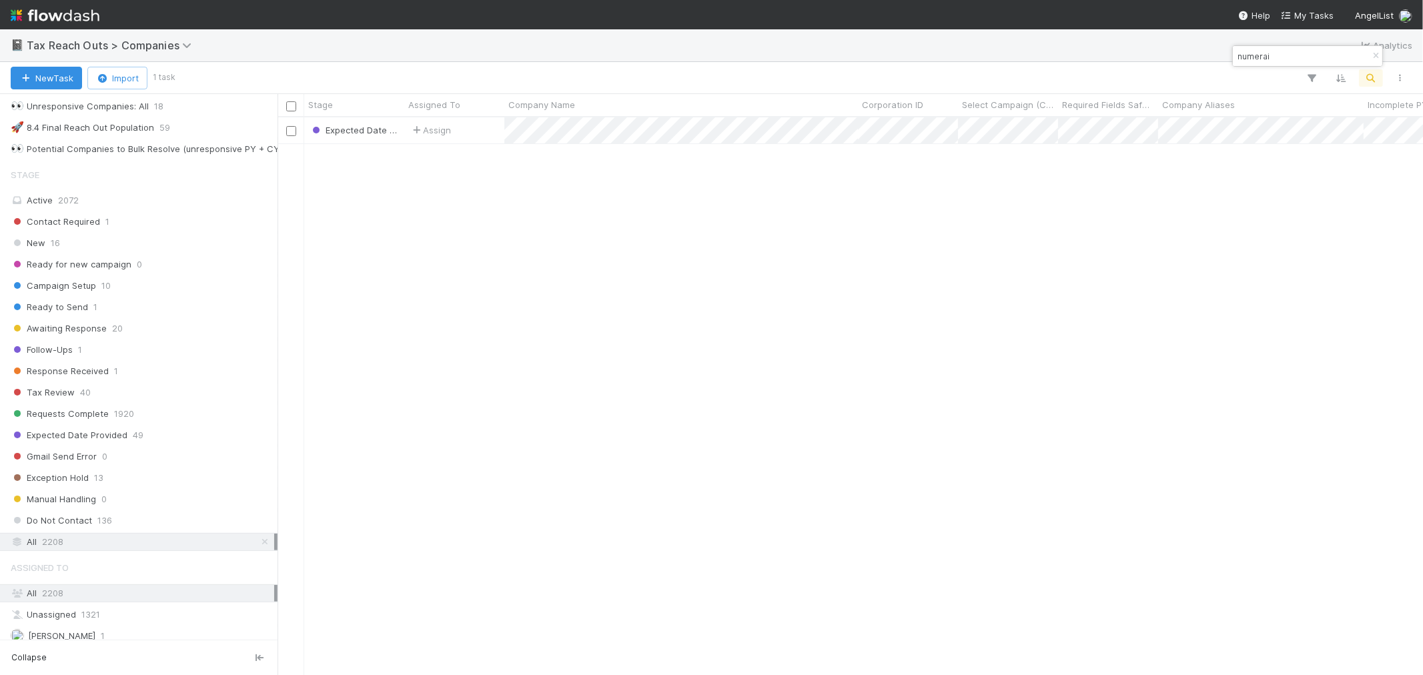
type input "numerai"
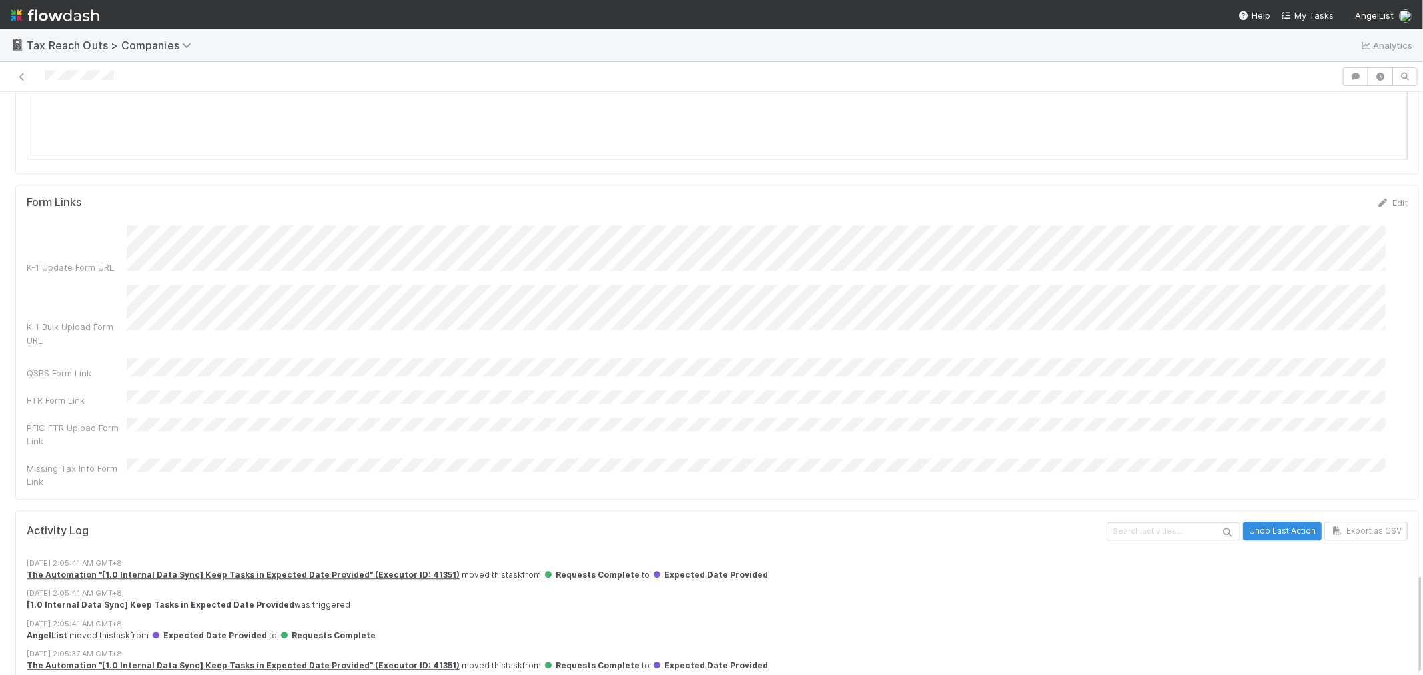
scroll to position [5875, 0]
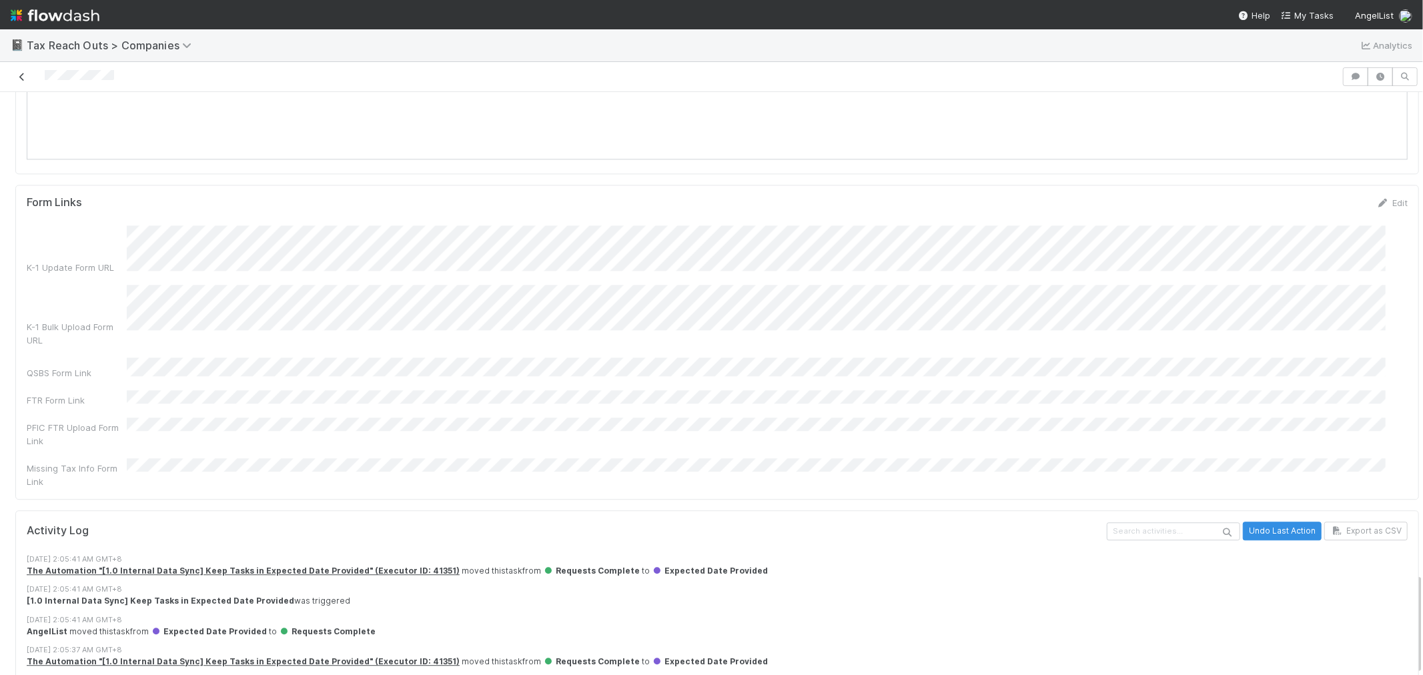
click at [20, 77] on icon at bounding box center [21, 77] width 13 height 9
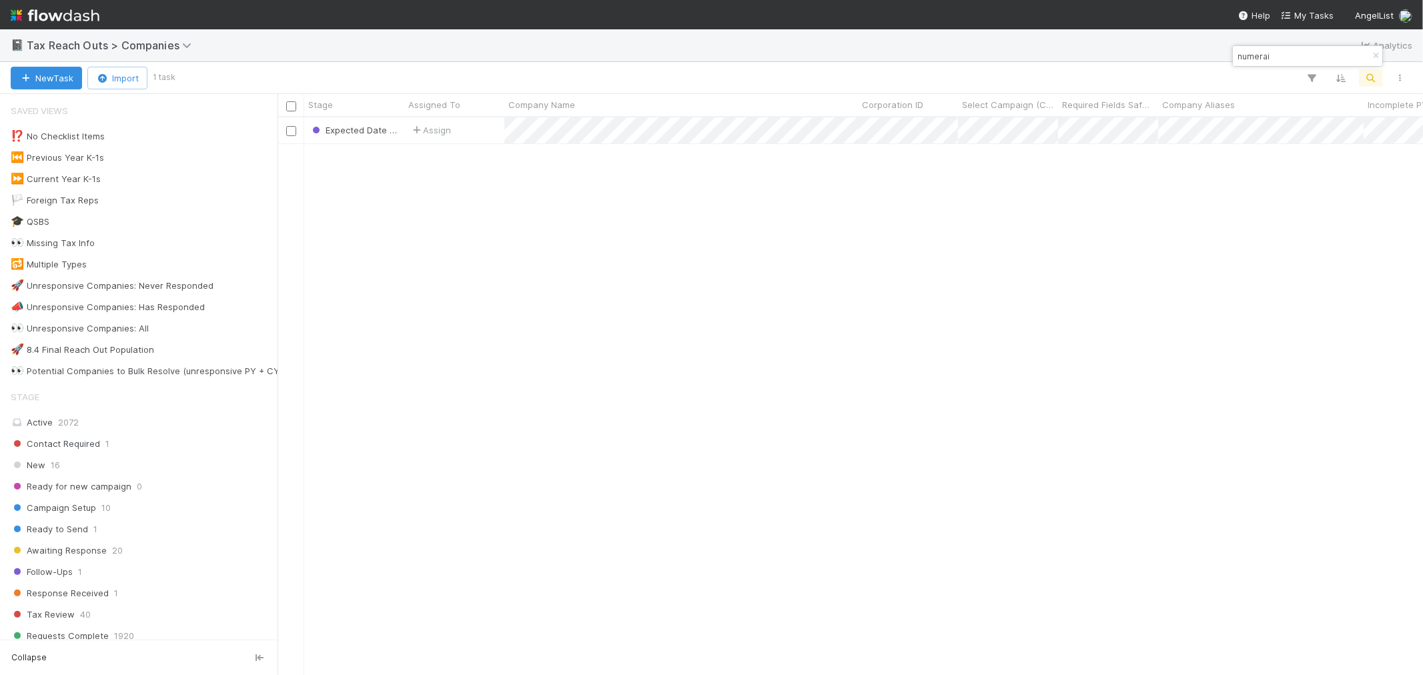
scroll to position [546, 1134]
drag, startPoint x: 1375, startPoint y: 57, endPoint x: 1363, endPoint y: 77, distance: 23.7
click at [1375, 57] on icon "button" at bounding box center [1375, 56] width 13 height 8
click at [1368, 76] on icon "button" at bounding box center [1371, 78] width 13 height 12
click at [1302, 59] on input at bounding box center [1301, 56] width 133 height 16
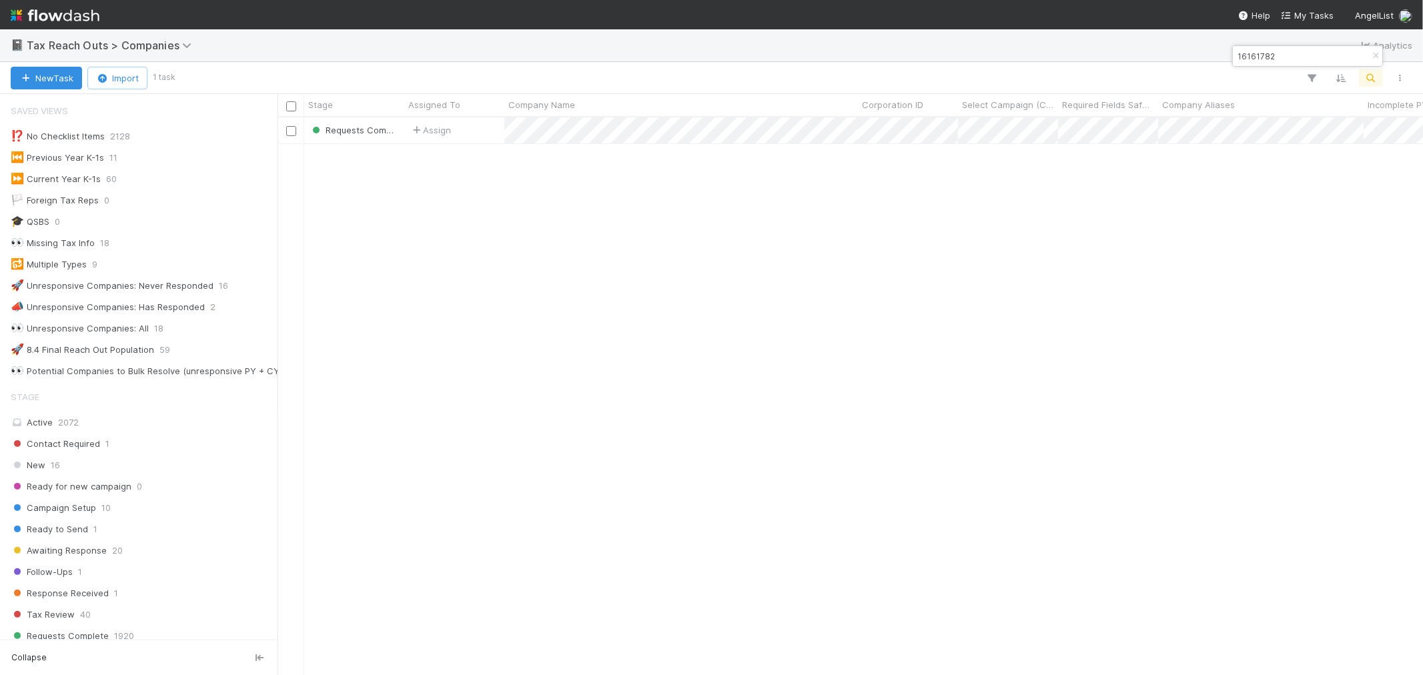
type input "16161782"
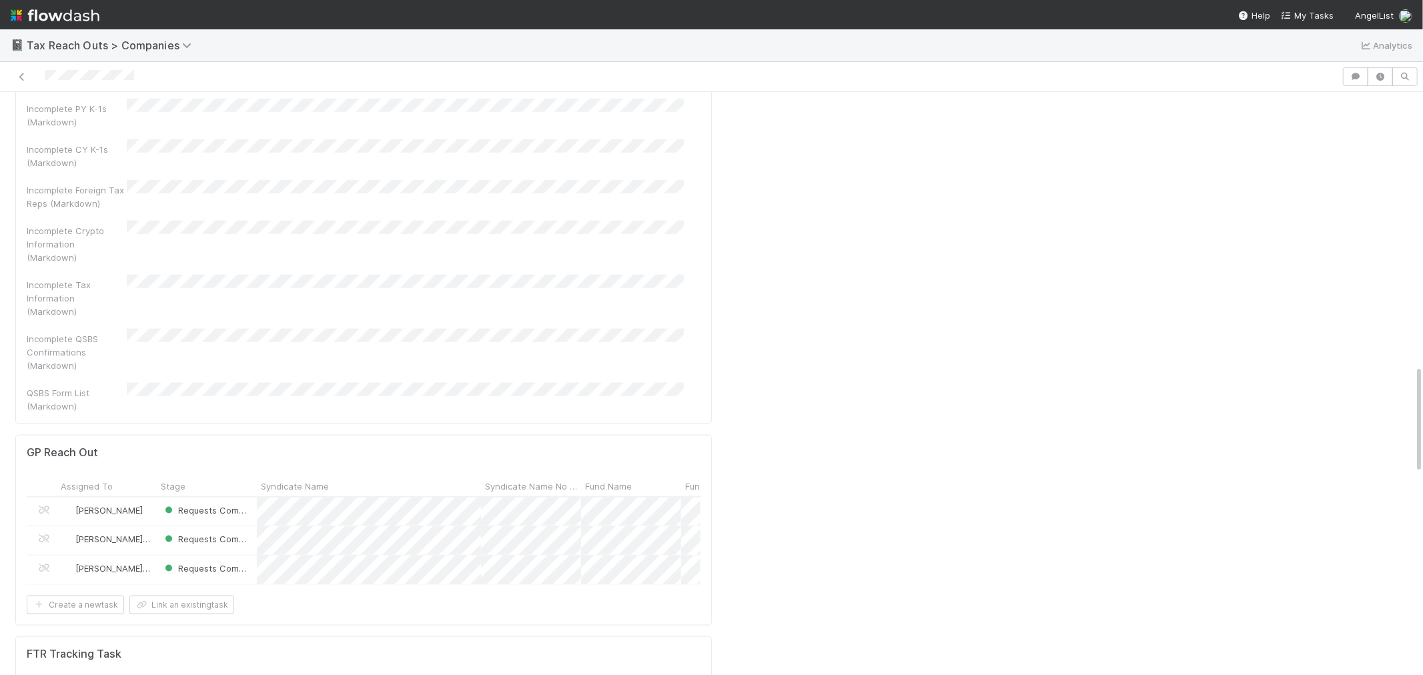
scroll to position [1483, 0]
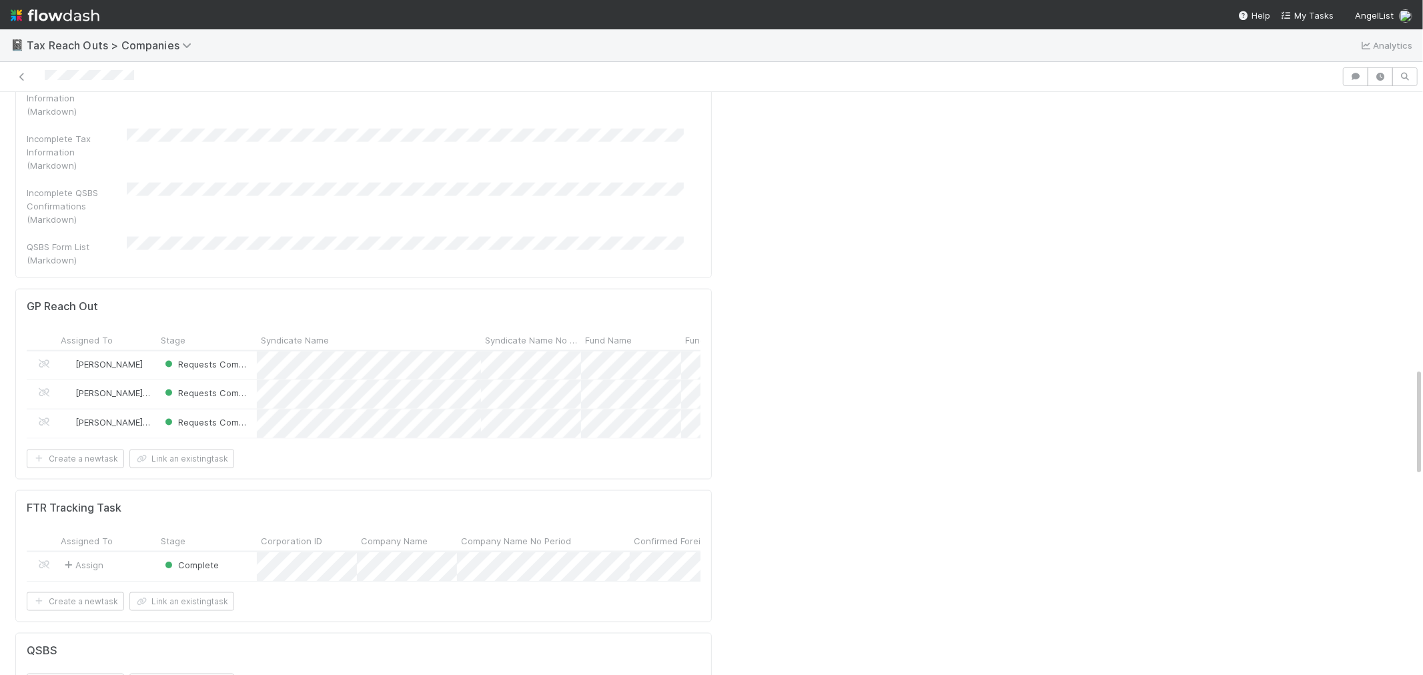
click at [145, 553] on div "Assign" at bounding box center [107, 567] width 100 height 29
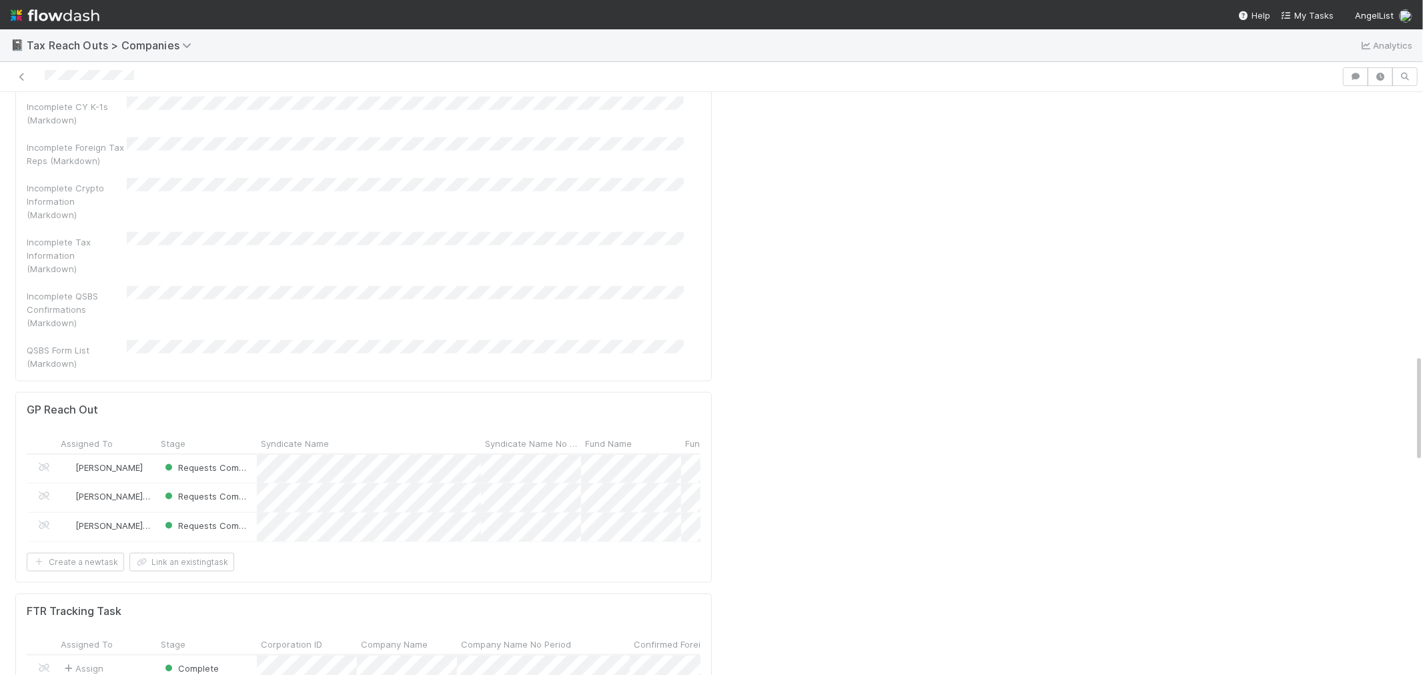
scroll to position [1409, 0]
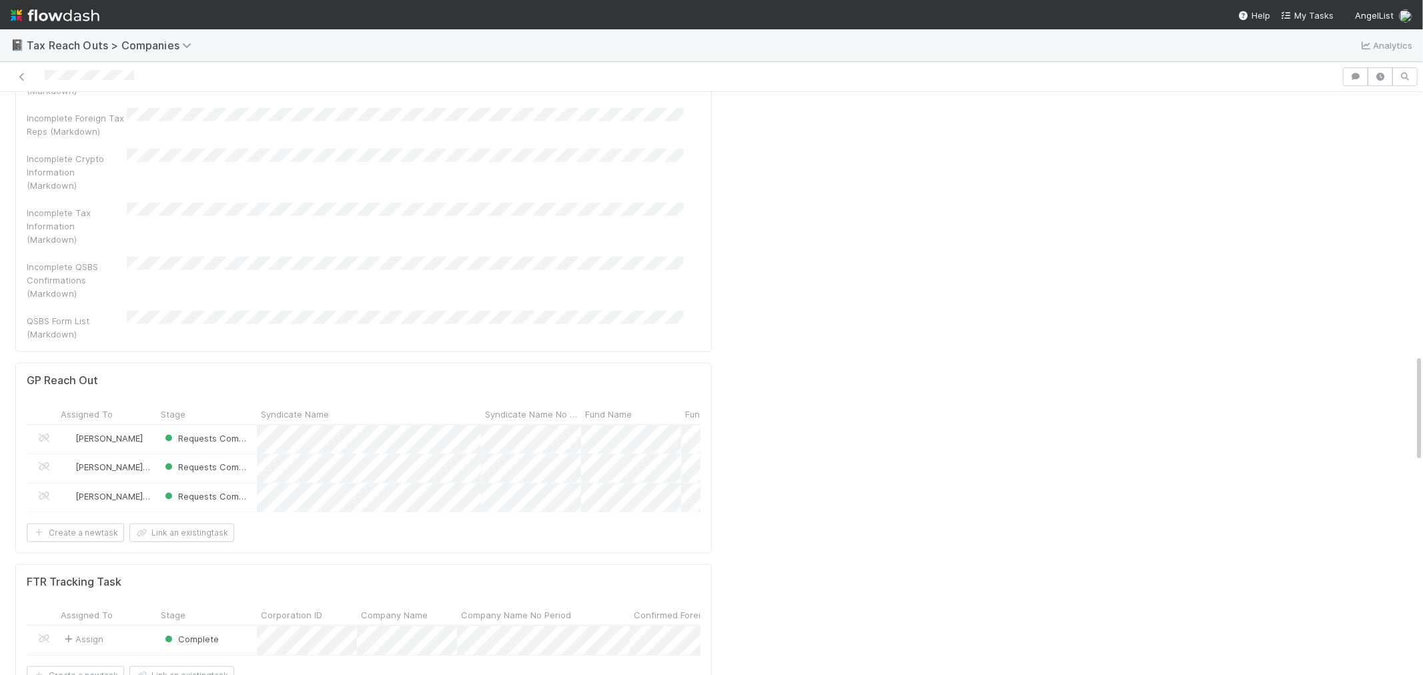
drag, startPoint x: 145, startPoint y: 494, endPoint x: 157, endPoint y: 499, distance: 12.9
click at [145, 627] on div "Assign" at bounding box center [107, 641] width 100 height 29
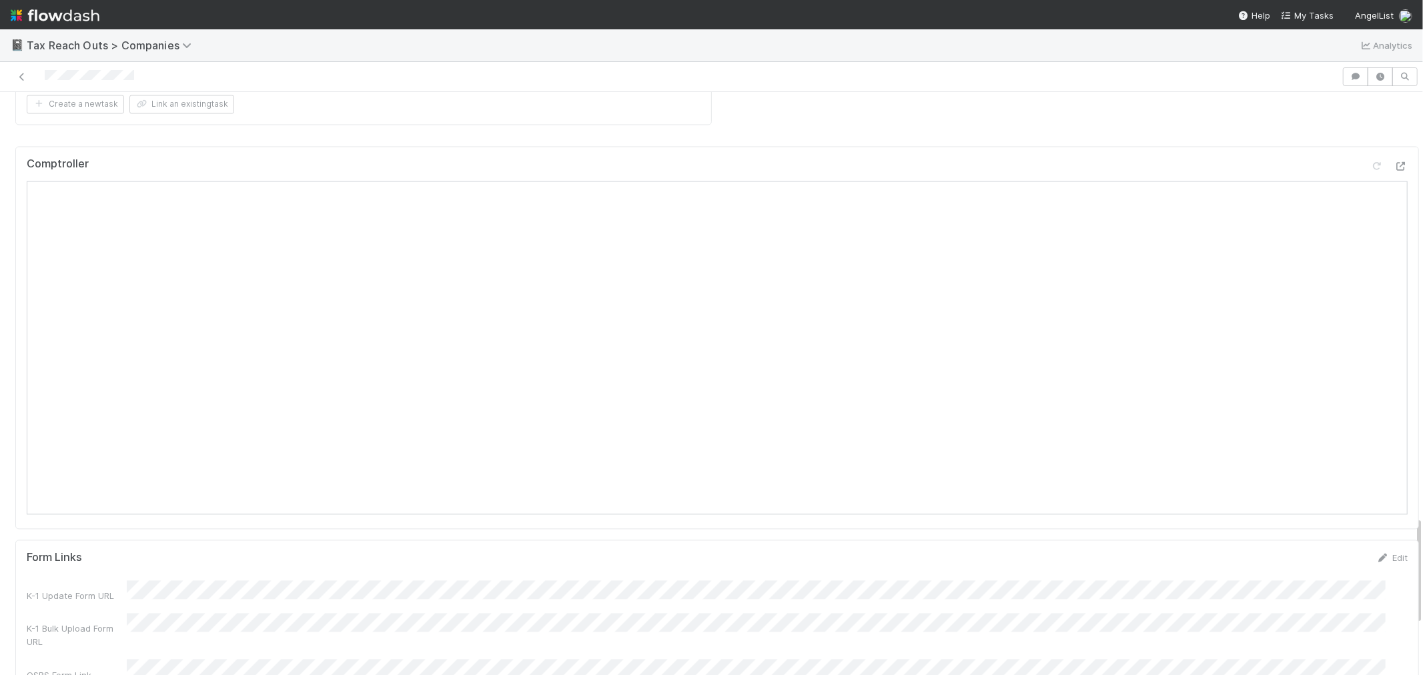
scroll to position [2372, 0]
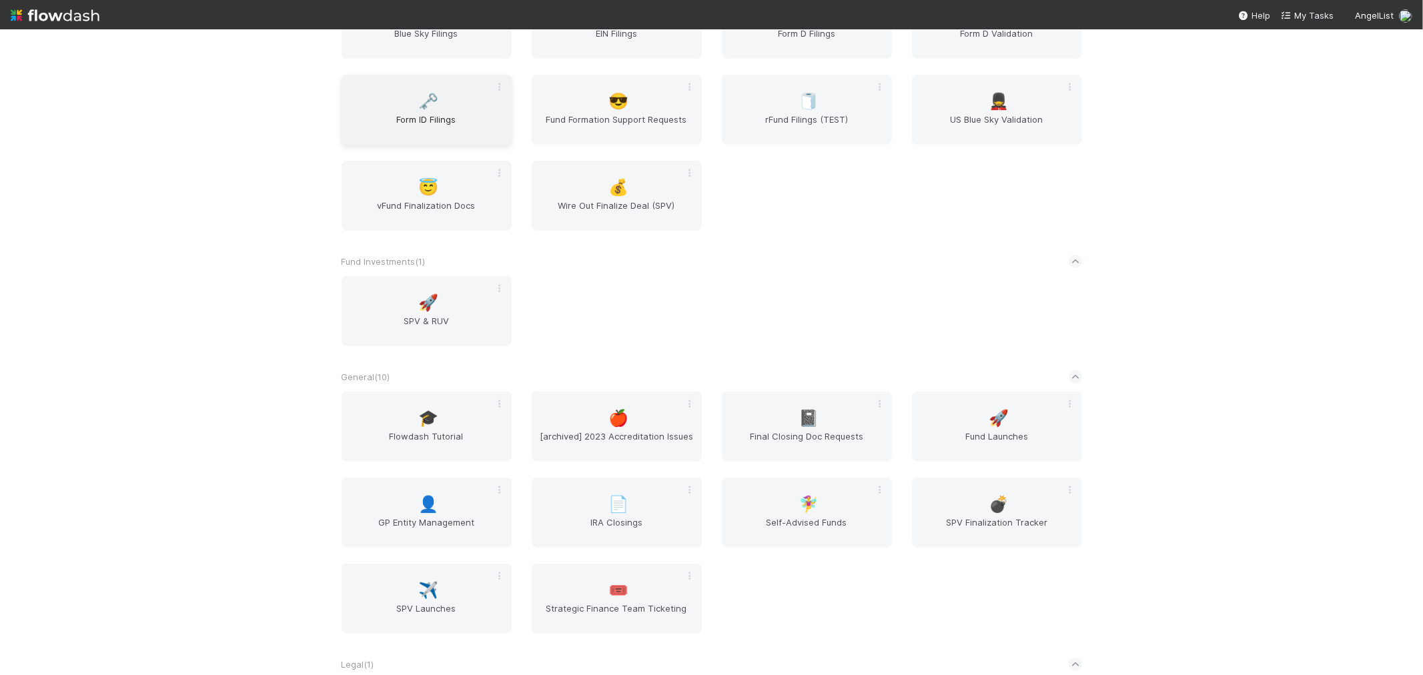
scroll to position [691, 0]
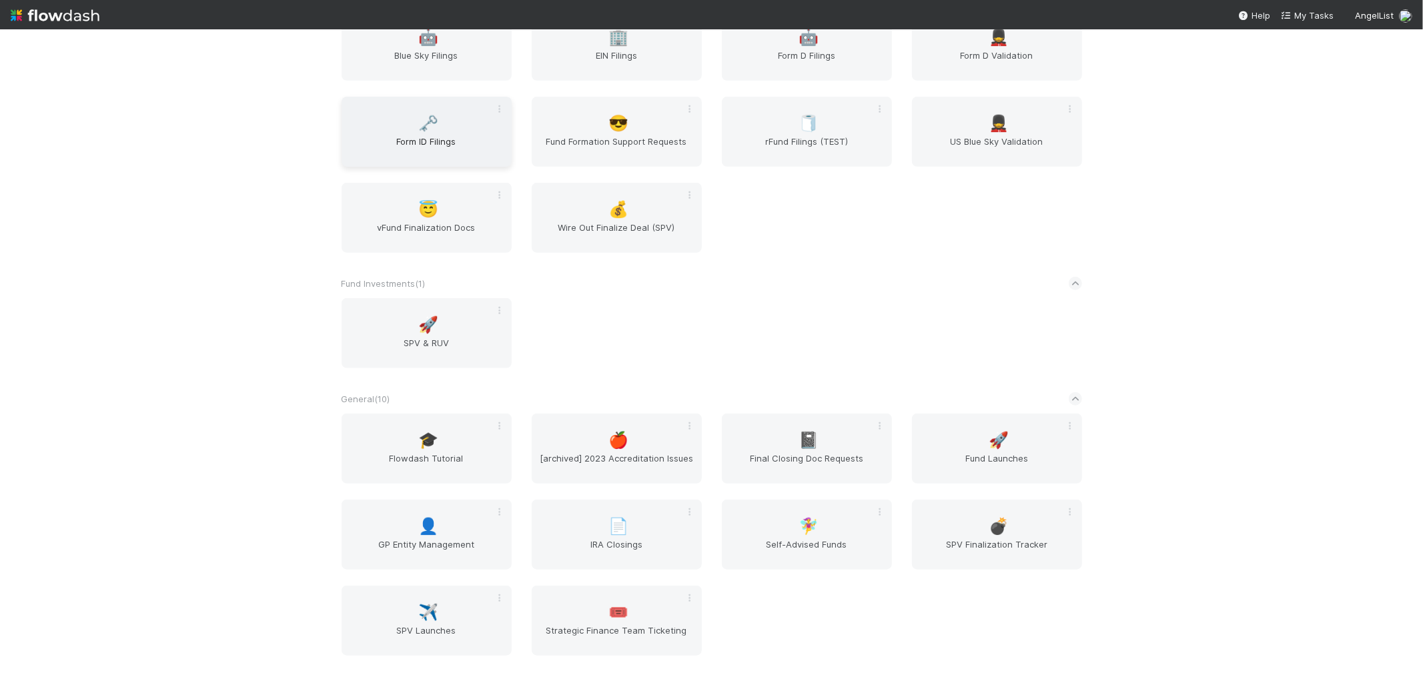
click at [432, 141] on span "Form ID Filings" at bounding box center [426, 148] width 159 height 27
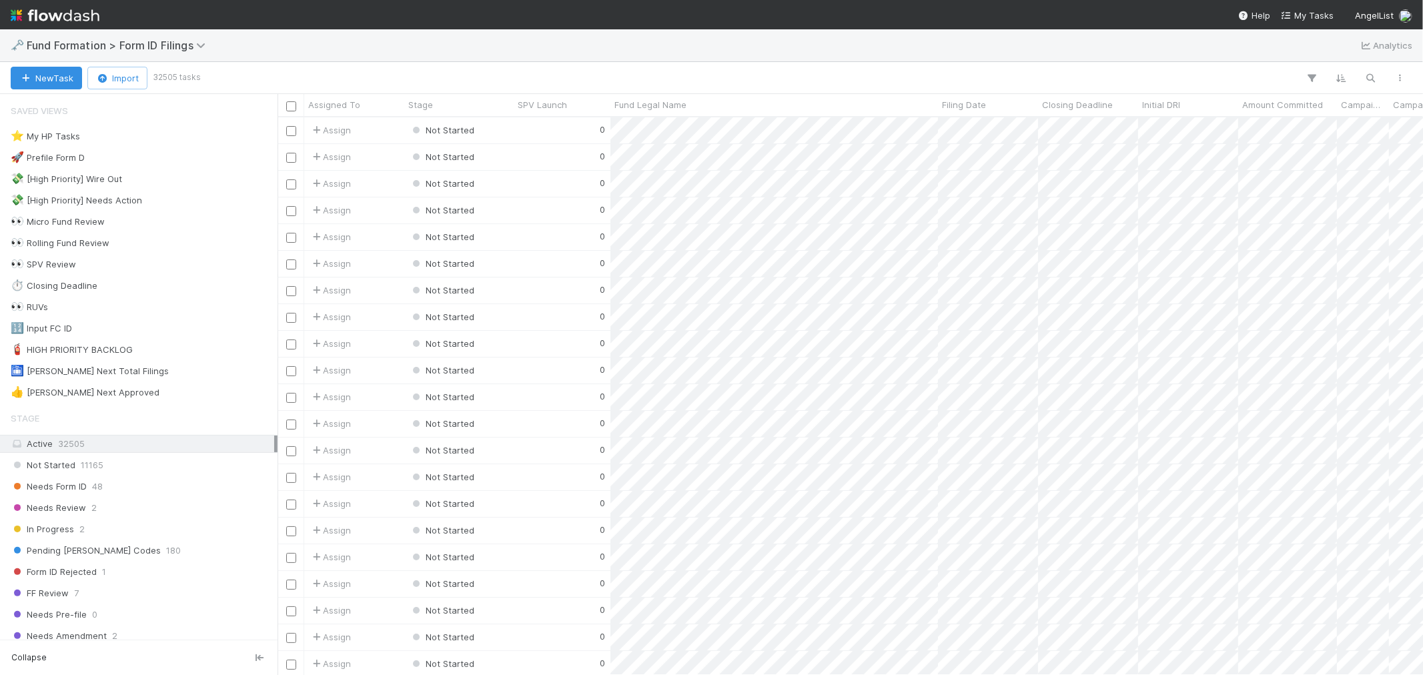
scroll to position [546, 1134]
click at [118, 495] on div "Needs Form ID 48" at bounding box center [143, 486] width 264 height 17
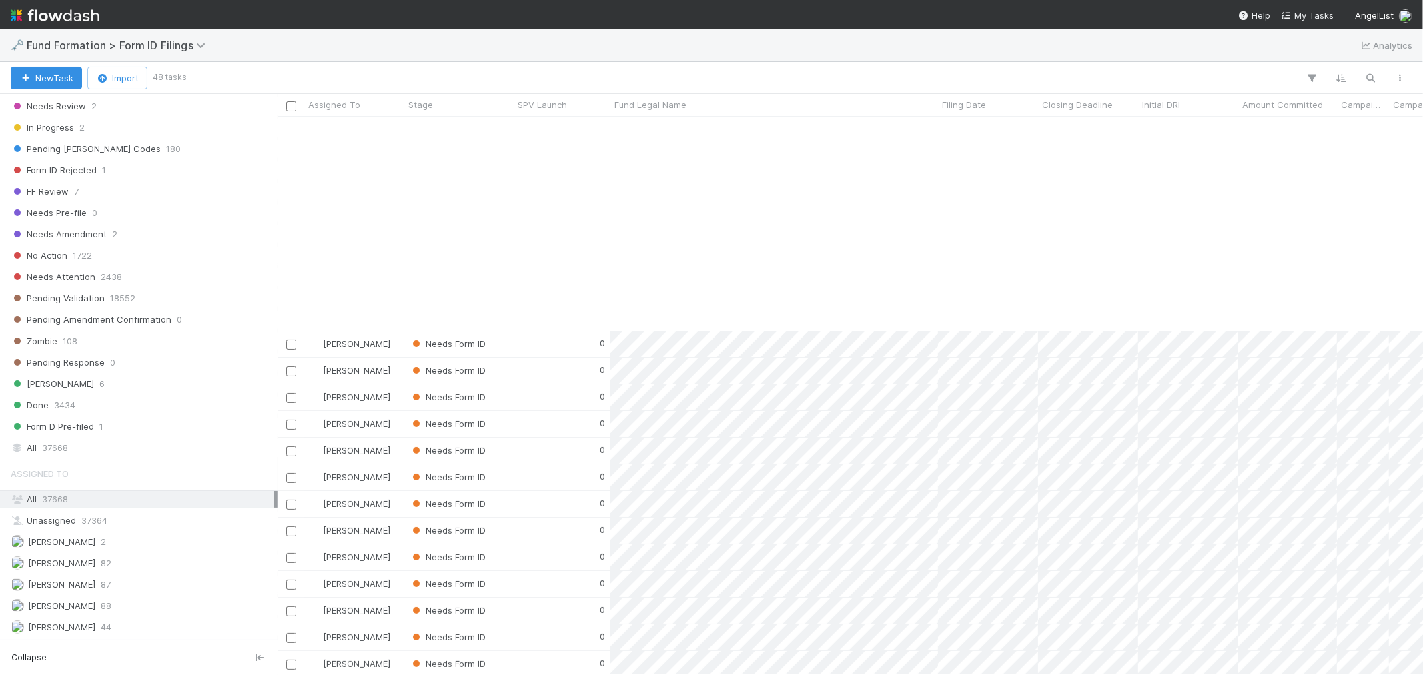
scroll to position [296, 0]
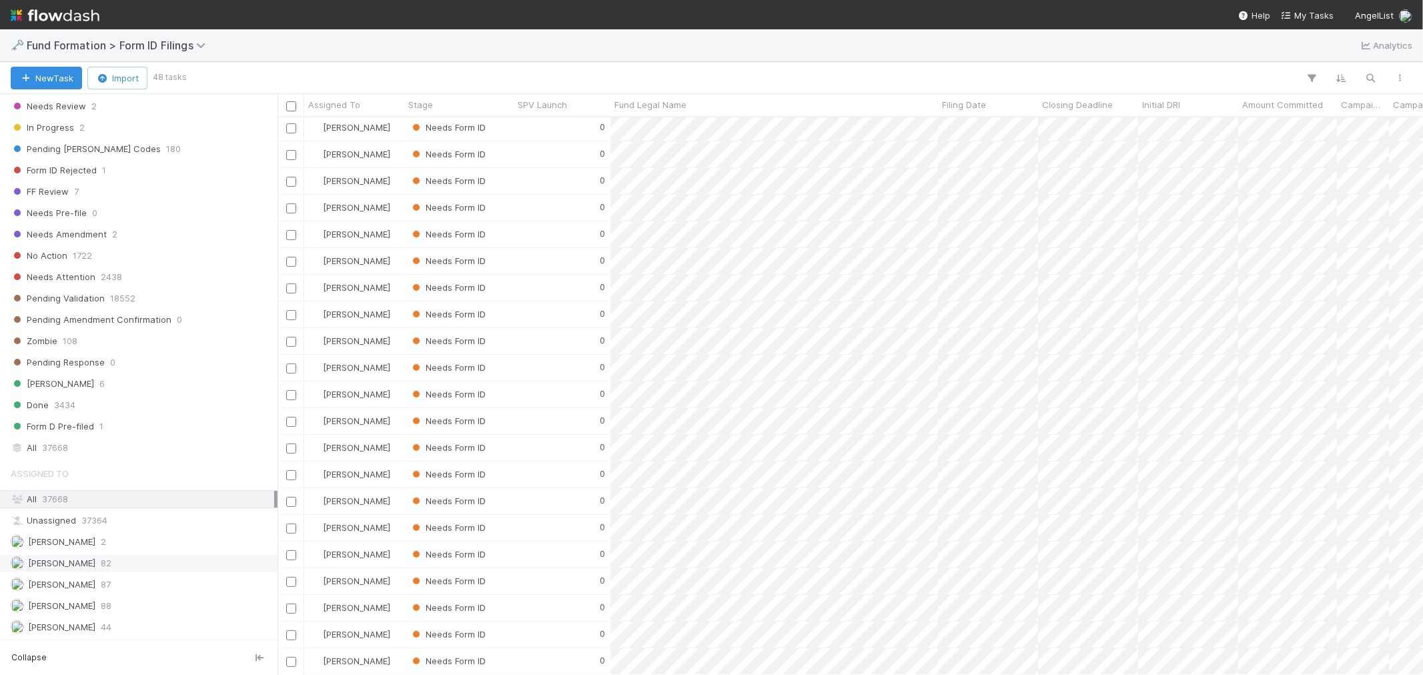
click at [65, 559] on span "[PERSON_NAME]" at bounding box center [61, 563] width 67 height 11
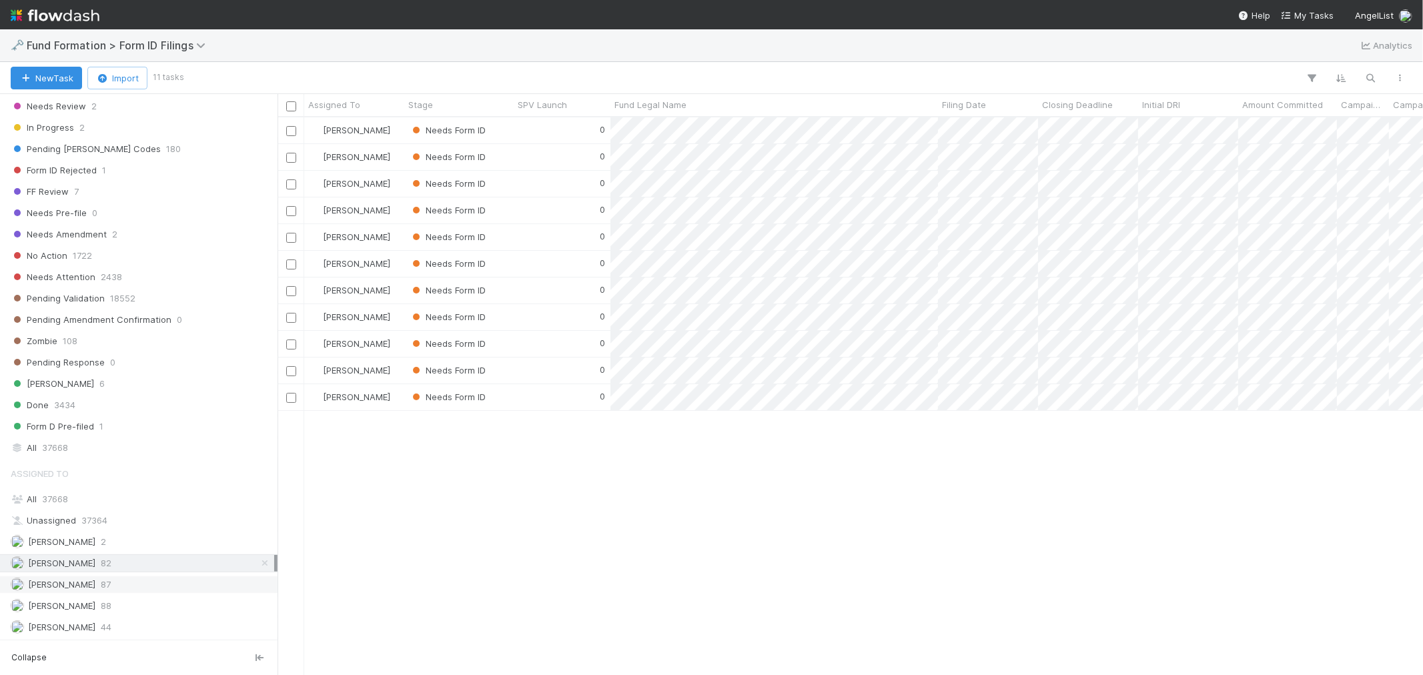
scroll to position [546, 1134]
click at [63, 589] on span "[PERSON_NAME]" at bounding box center [53, 585] width 85 height 17
click at [69, 607] on span "[PERSON_NAME]" at bounding box center [61, 606] width 67 height 11
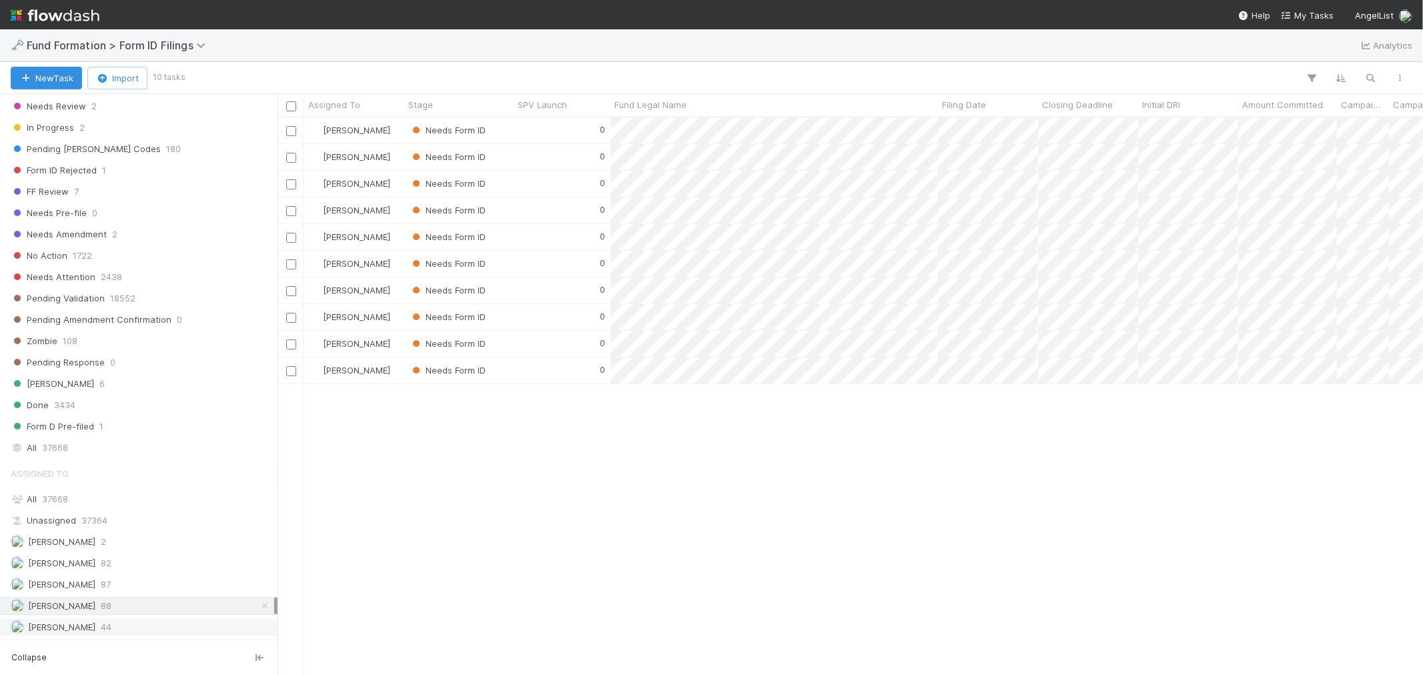
click at [90, 625] on span "[PERSON_NAME]" at bounding box center [61, 627] width 67 height 11
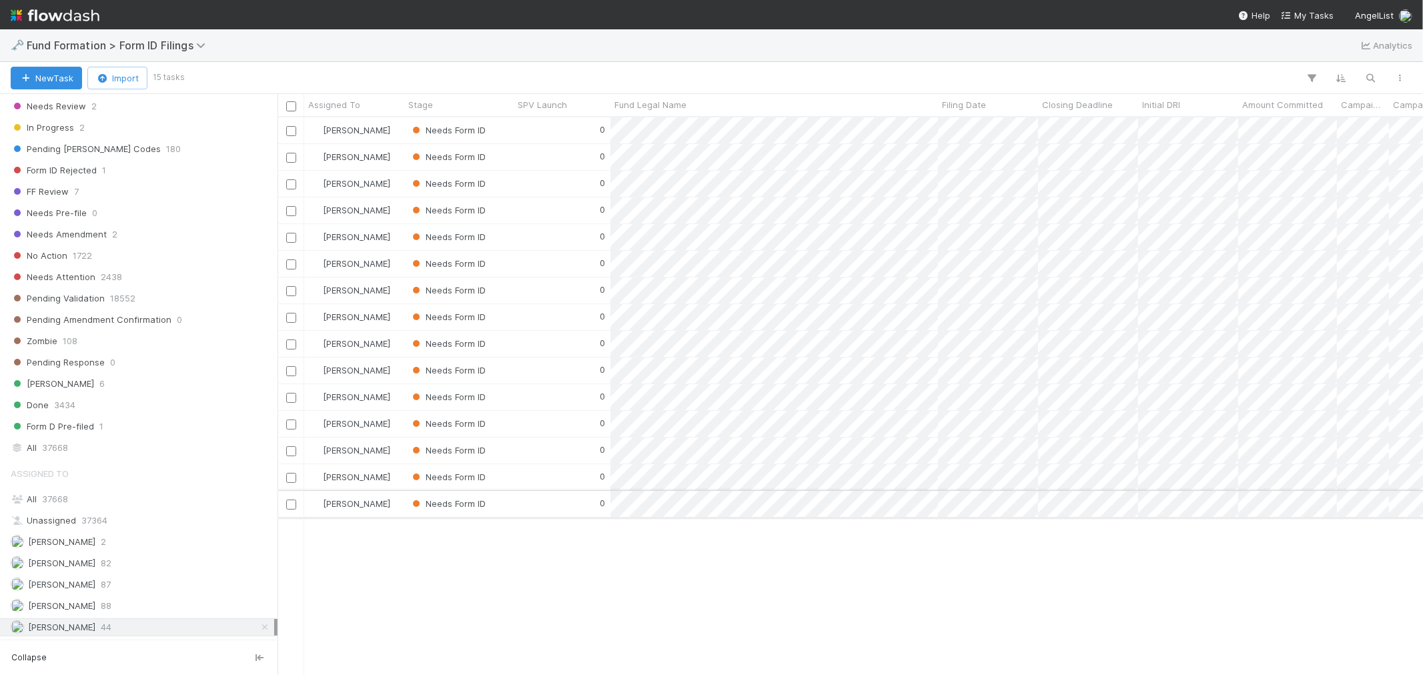
scroll to position [546, 1134]
click at [69, 17] on img at bounding box center [55, 15] width 89 height 23
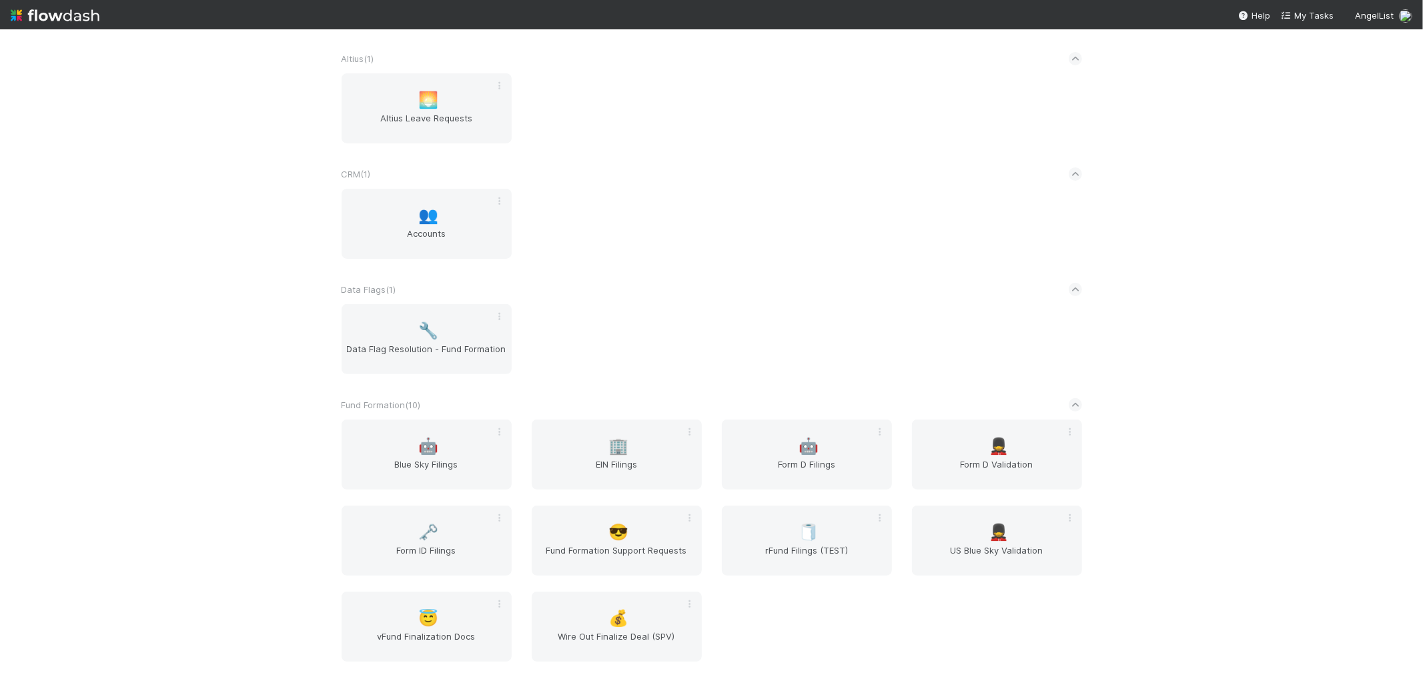
scroll to position [296, 0]
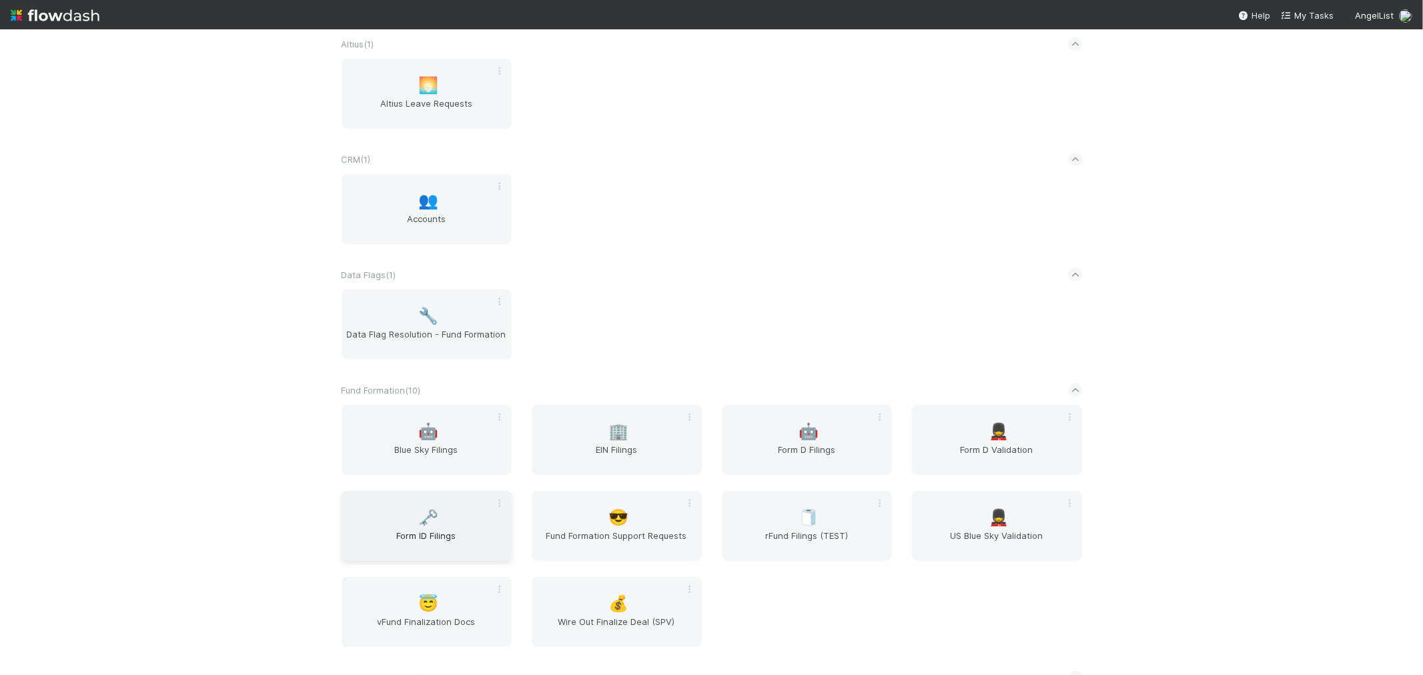
click at [406, 510] on div "🗝️ Form ID Filings" at bounding box center [427, 526] width 170 height 70
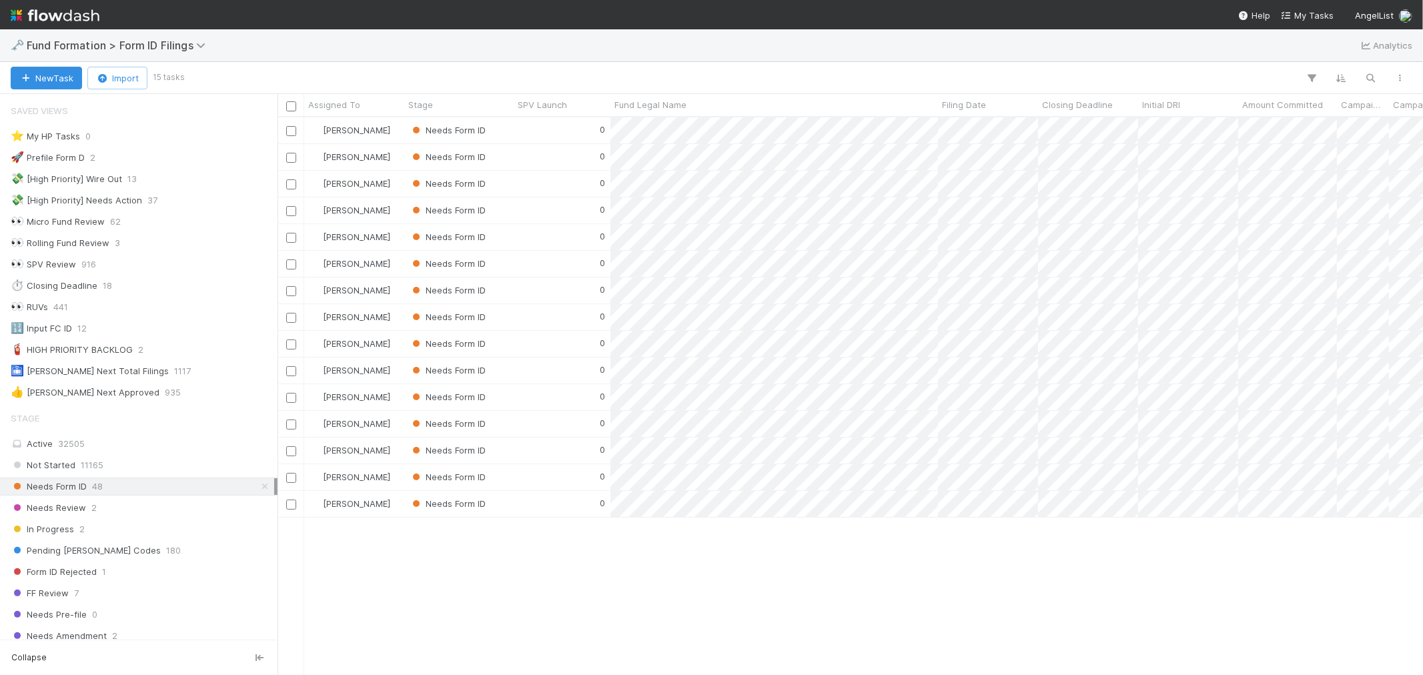
scroll to position [11, 11]
click at [1367, 78] on icon "button" at bounding box center [1371, 78] width 13 height 12
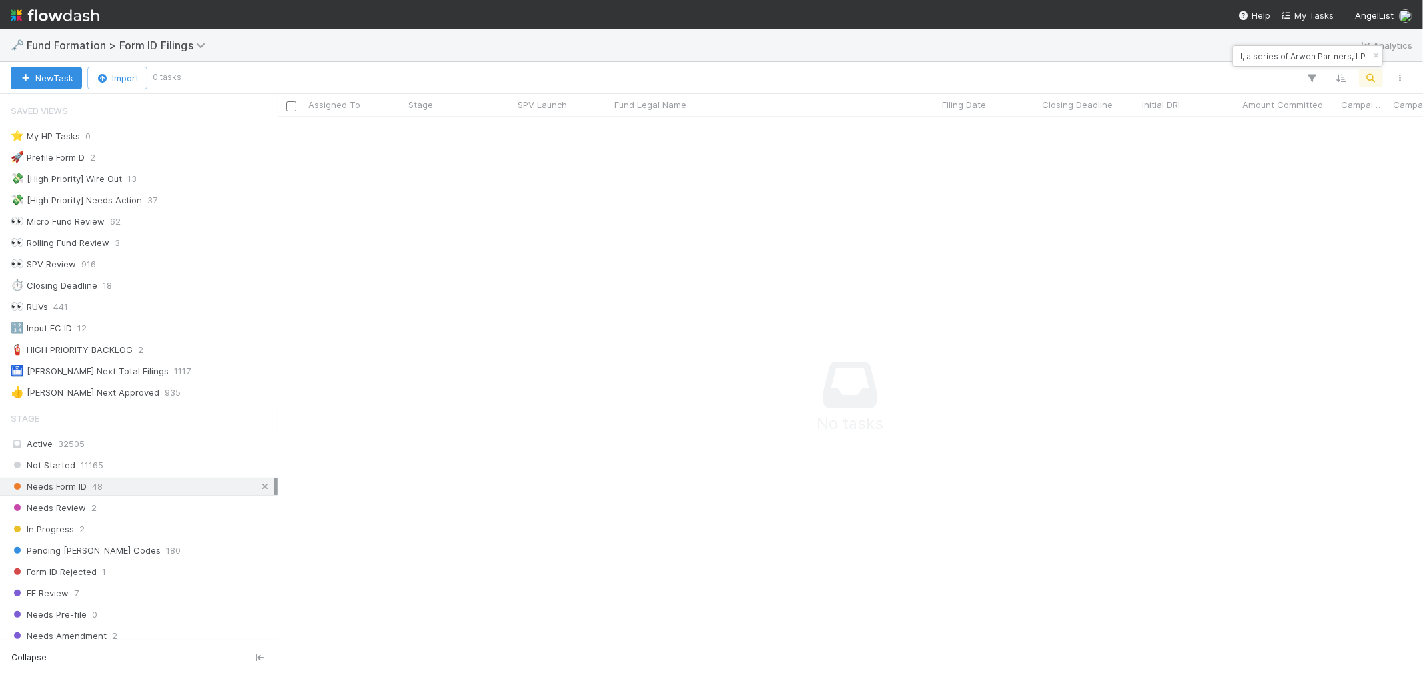
click at [258, 487] on icon at bounding box center [264, 486] width 13 height 9
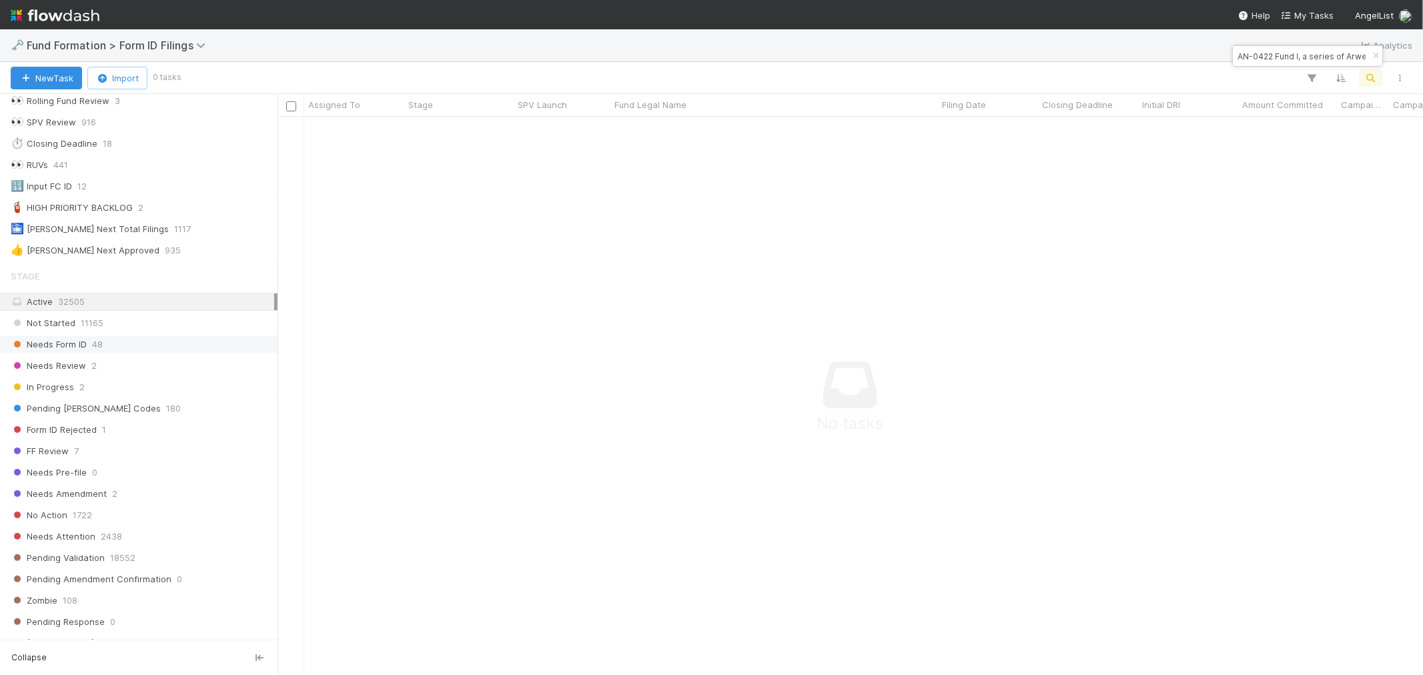
scroll to position [296, 0]
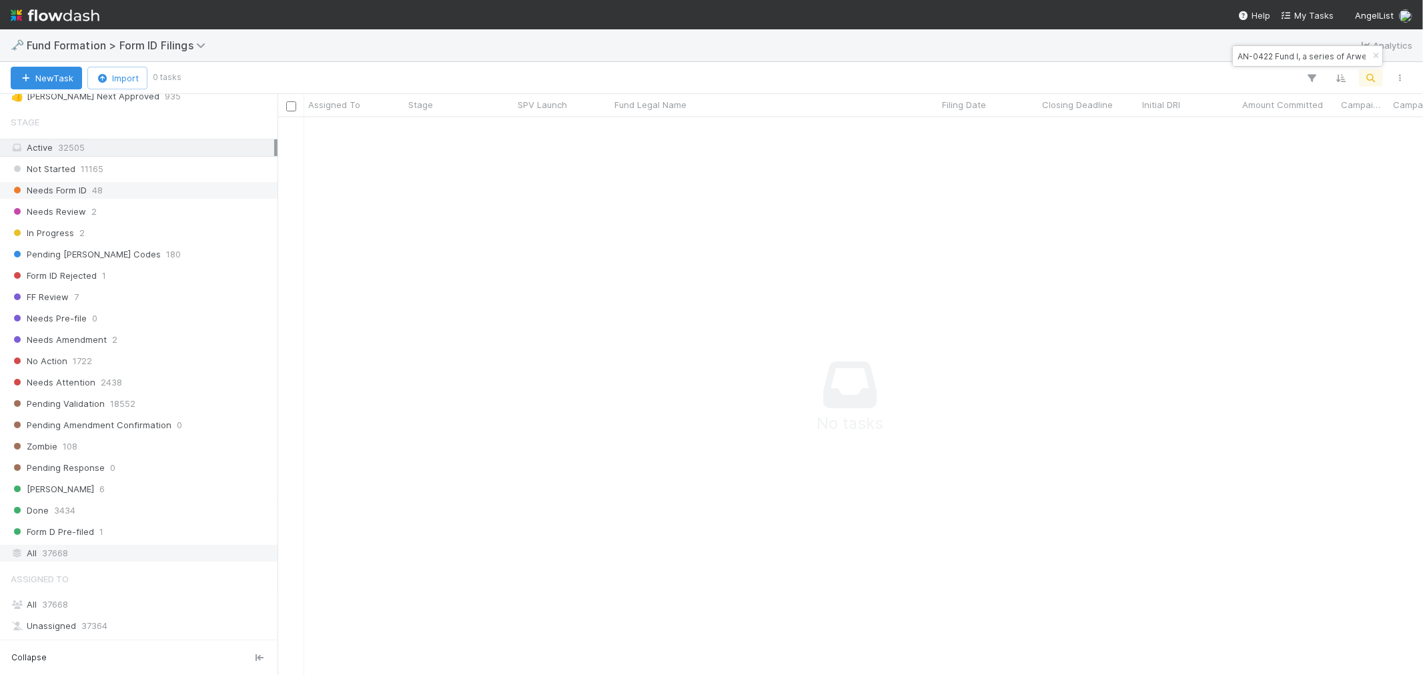
click at [77, 550] on div "All 37668" at bounding box center [143, 553] width 264 height 17
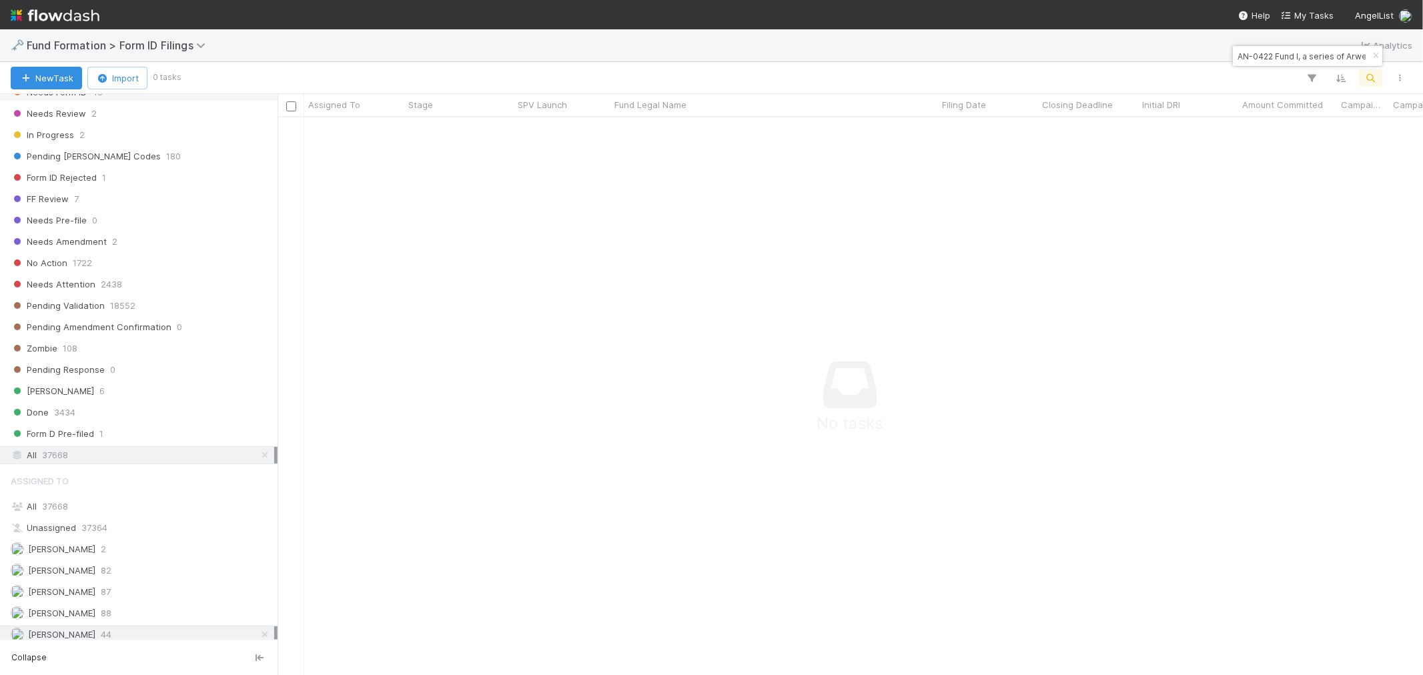
scroll to position [408, 0]
click at [105, 495] on div "All 37668" at bounding box center [143, 499] width 264 height 17
click at [1238, 55] on input "AN-0422 Fund I, a series of Arwen Partners, LP" at bounding box center [1301, 56] width 133 height 16
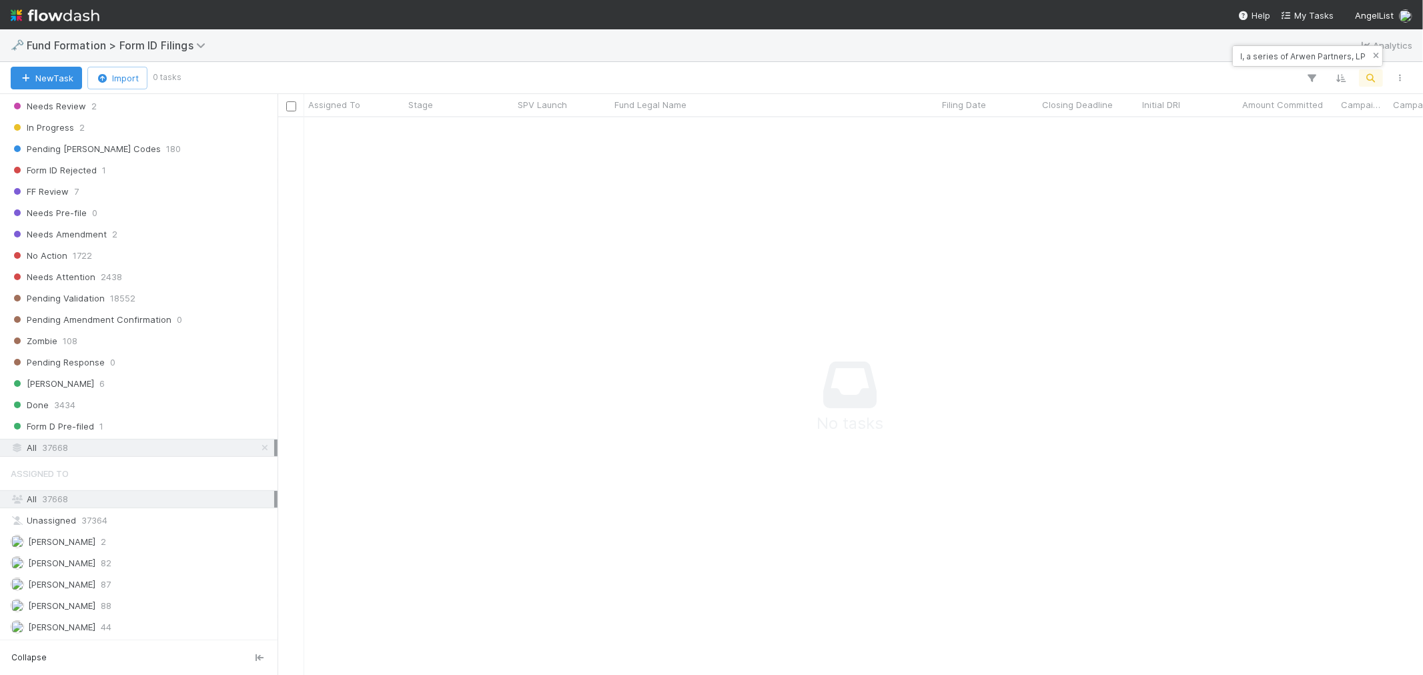
drag, startPoint x: 1310, startPoint y: 53, endPoint x: 1377, endPoint y: 52, distance: 67.4
click at [1377, 52] on div "AN-0422 Fund I, a series of Arwen Partners, LP" at bounding box center [1307, 56] width 149 height 20
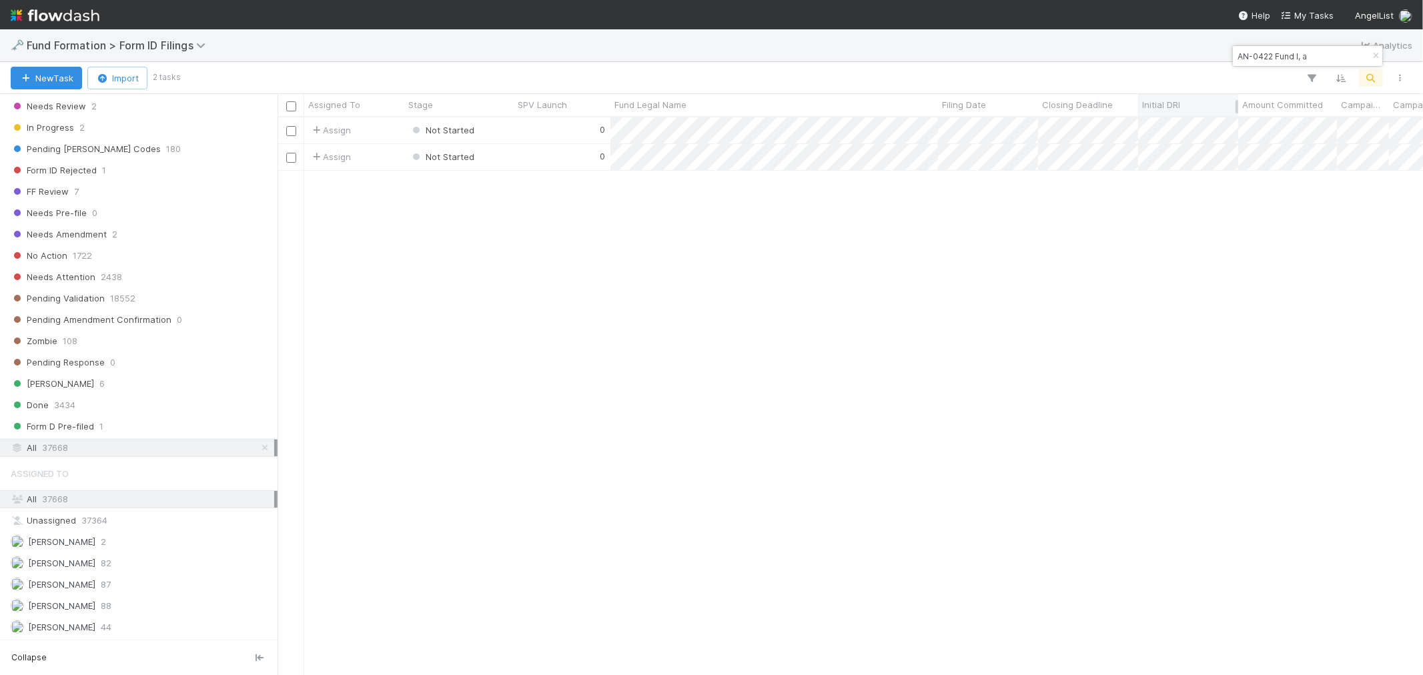
scroll to position [546, 1134]
type input "AN-0422 Fund I, a"
click at [370, 125] on div "Assign" at bounding box center [354, 130] width 100 height 26
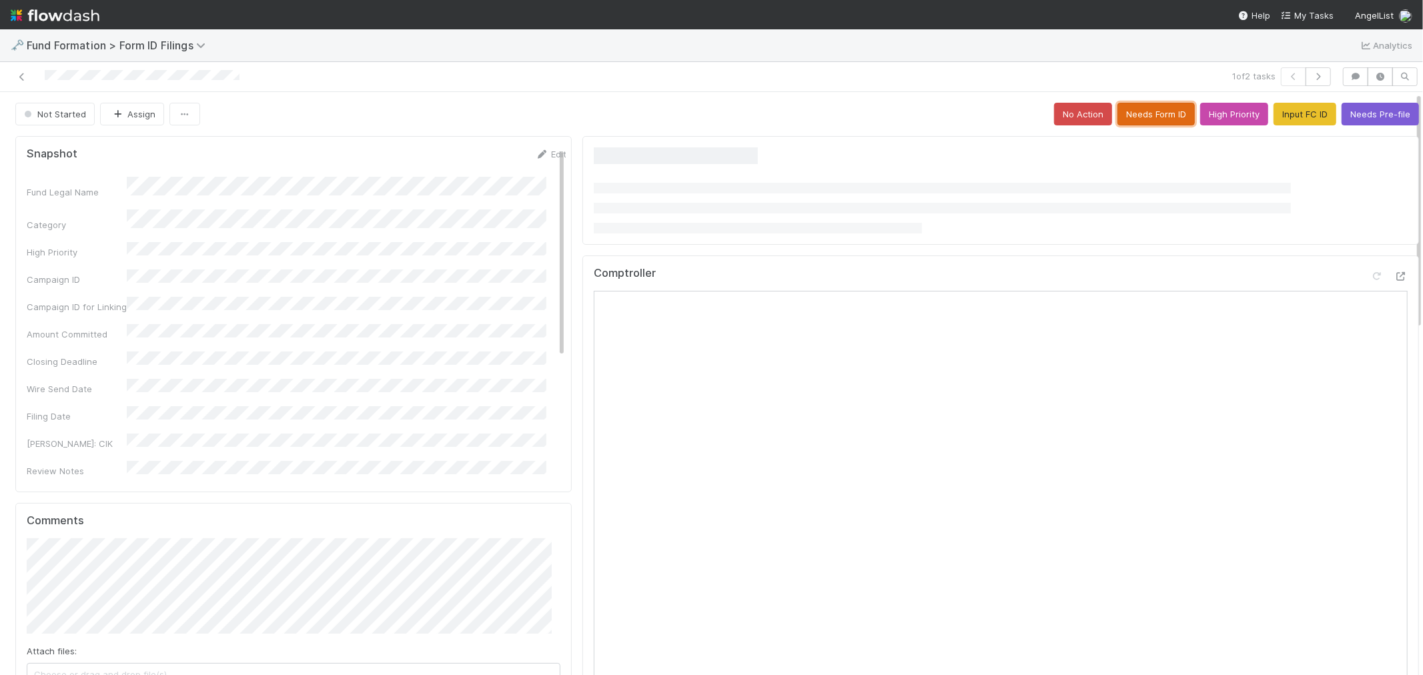
click at [1140, 117] on button "Needs Form ID" at bounding box center [1156, 114] width 77 height 23
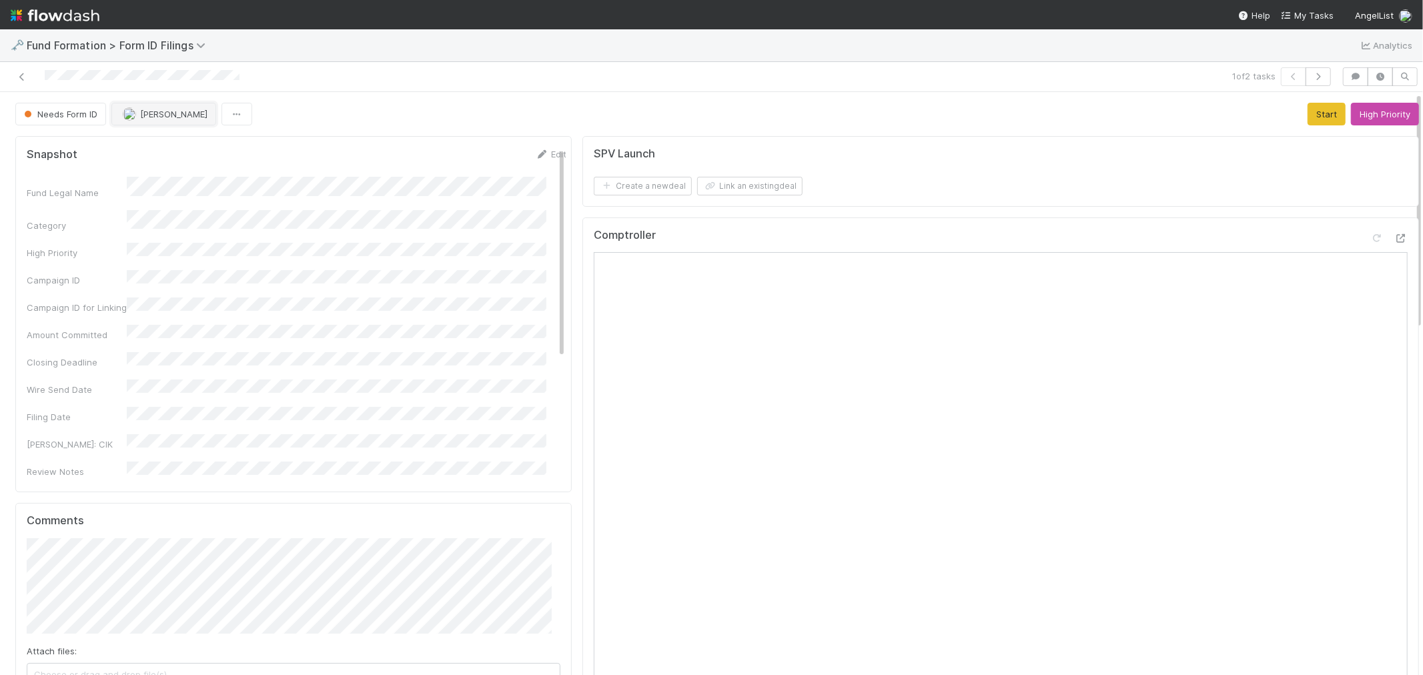
click at [164, 114] on span "[PERSON_NAME]" at bounding box center [173, 114] width 67 height 11
click at [167, 148] on span "Raven Jacinto you" at bounding box center [176, 148] width 87 height 11
click at [1380, 115] on button "High Priority" at bounding box center [1385, 114] width 68 height 23
click at [24, 77] on icon at bounding box center [21, 77] width 13 height 9
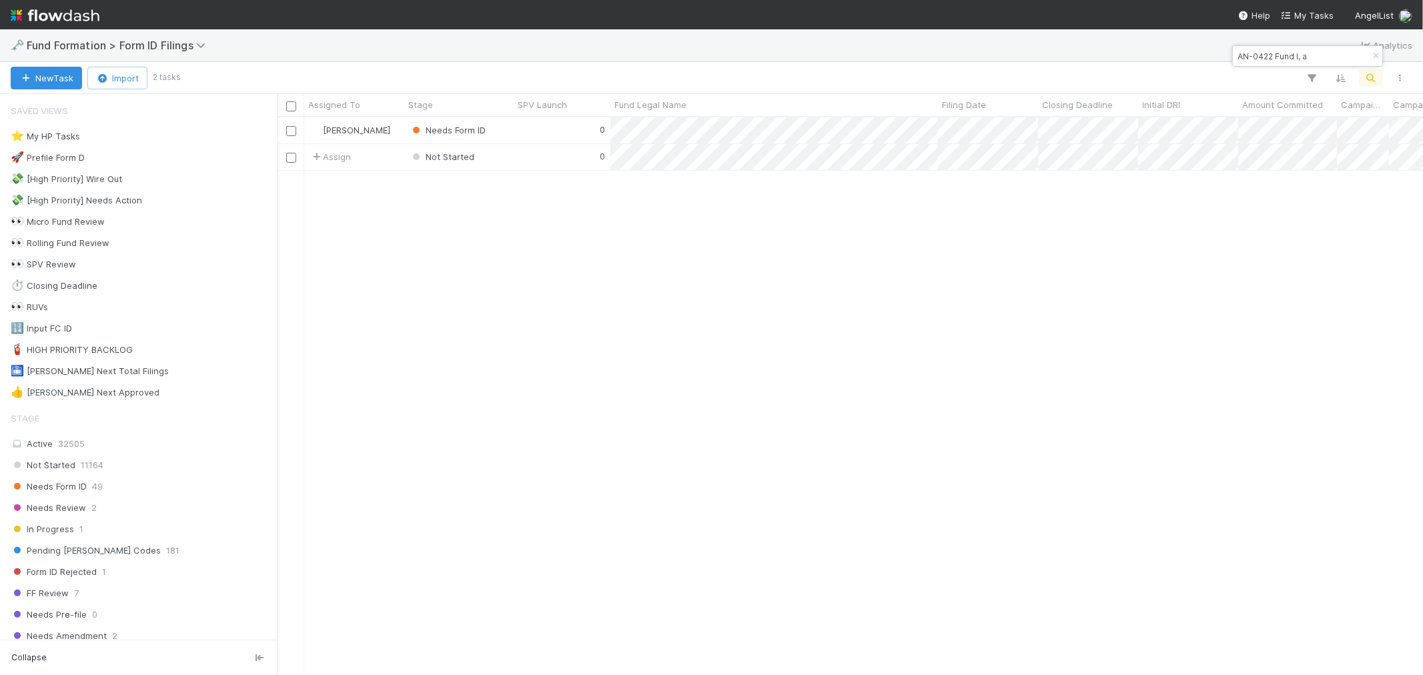
scroll to position [546, 1134]
click at [1371, 61] on button "button" at bounding box center [1376, 56] width 15 height 16
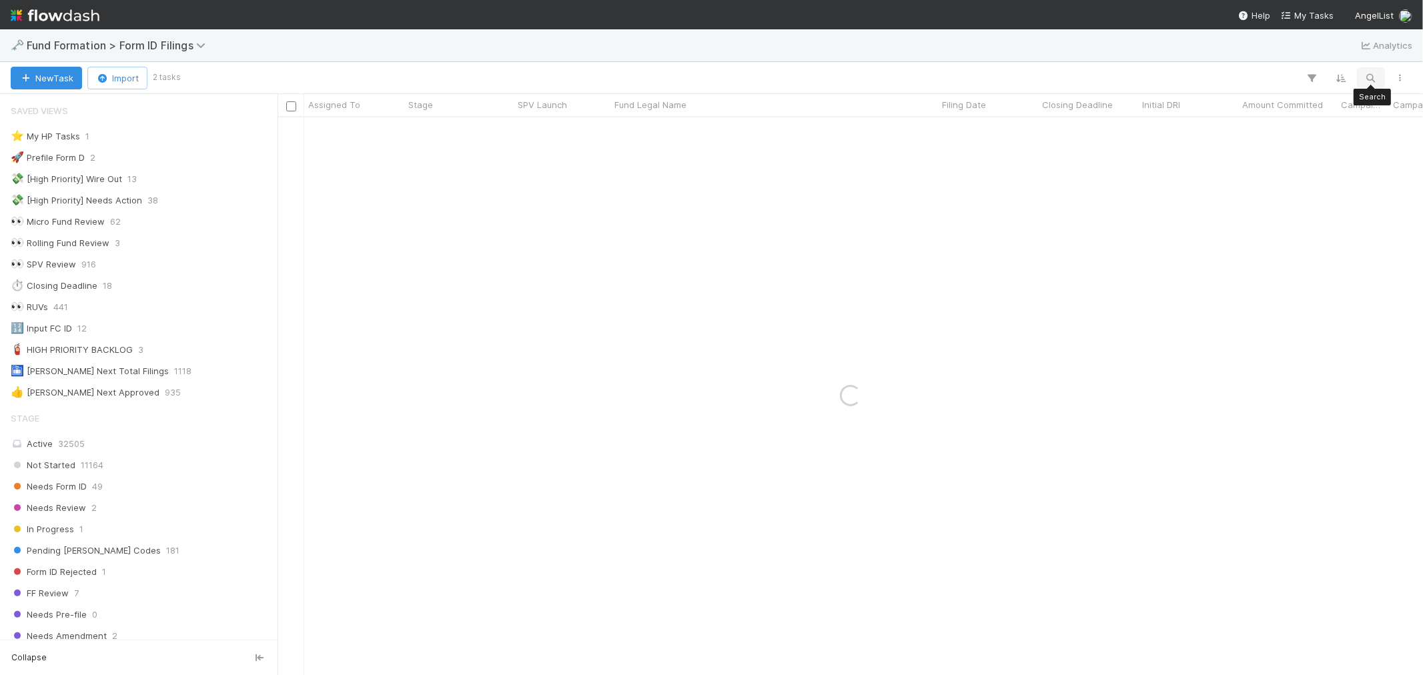
click at [1367, 83] on button "button" at bounding box center [1371, 77] width 24 height 17
type input "SK-0130 Fund I, a series of Roll Up Vehicles, LP"
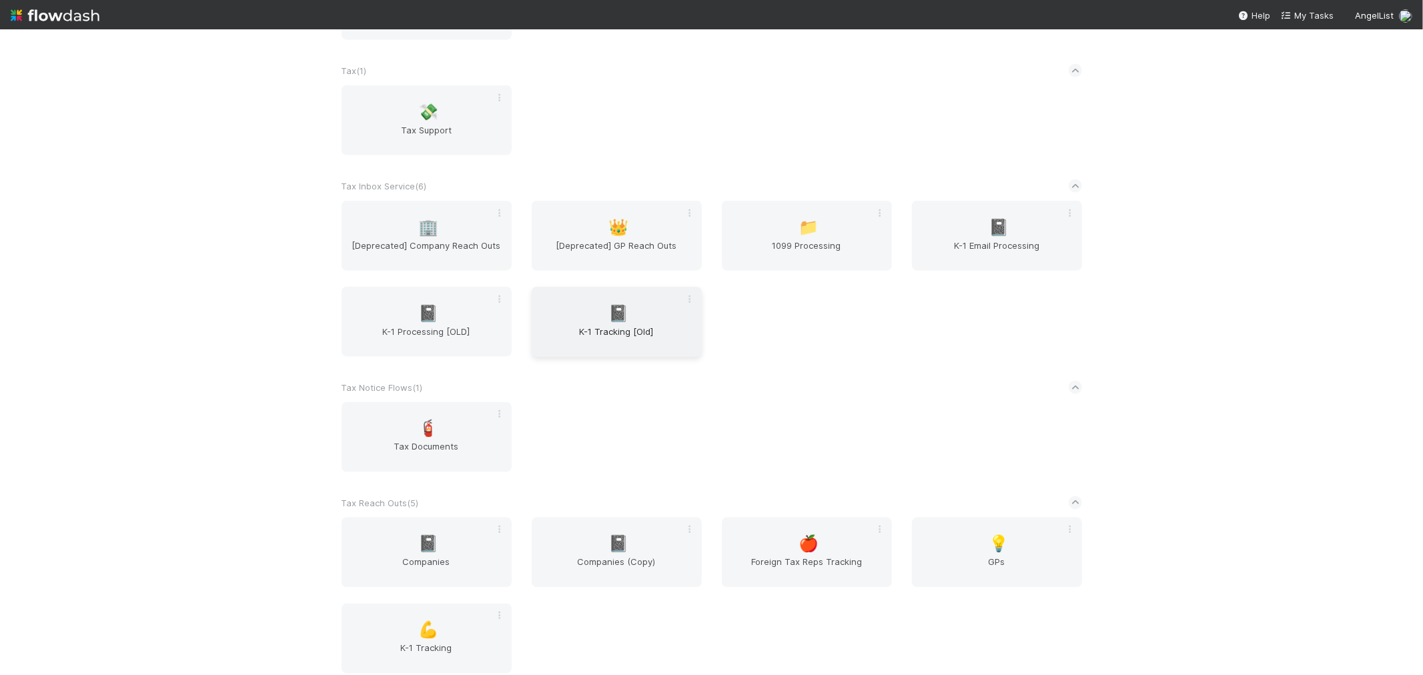
scroll to position [1803, 0]
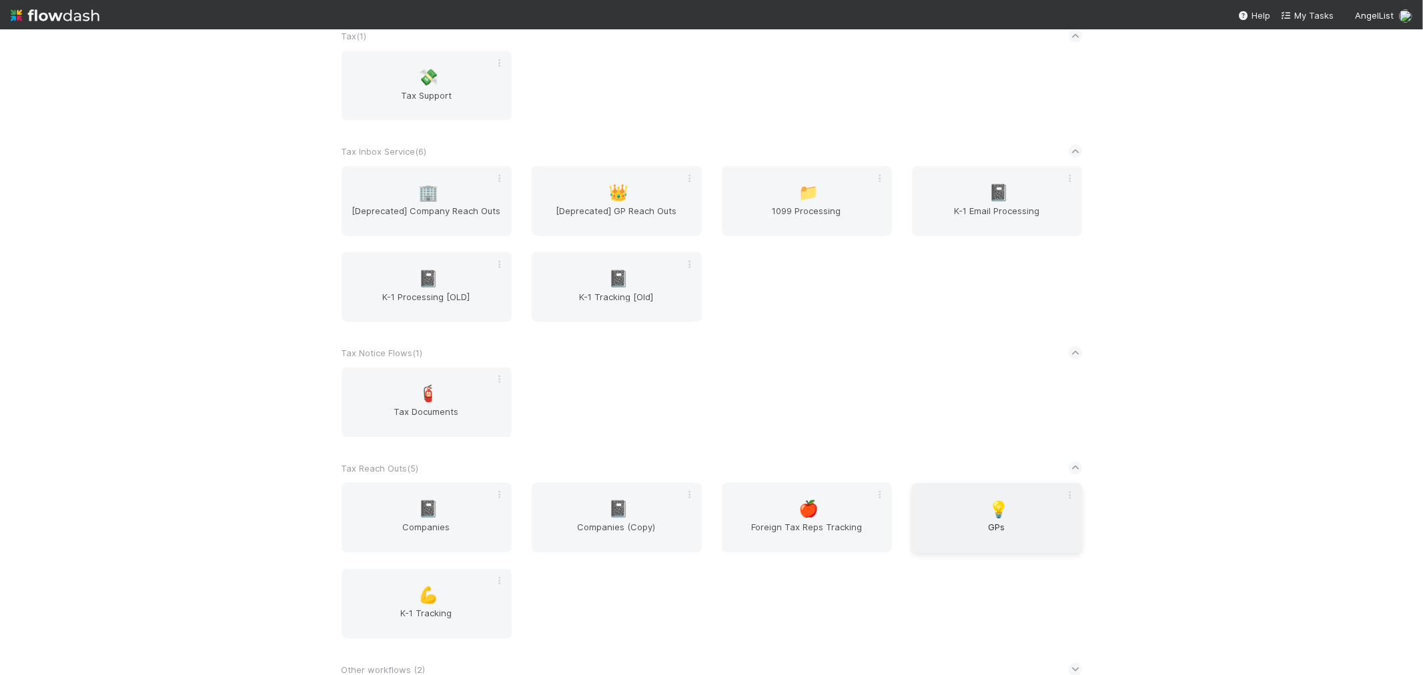
click at [981, 521] on span "GPs" at bounding box center [997, 534] width 159 height 27
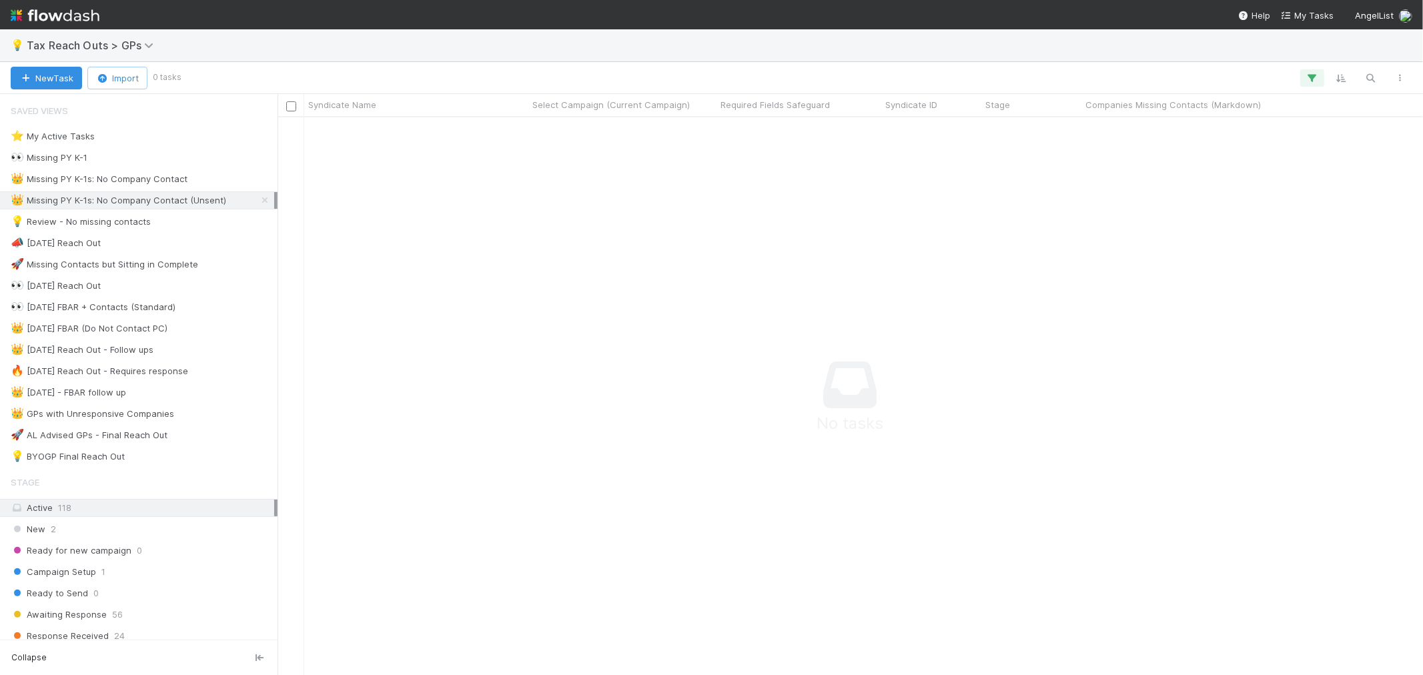
scroll to position [535, 1123]
click at [258, 204] on icon at bounding box center [264, 200] width 13 height 9
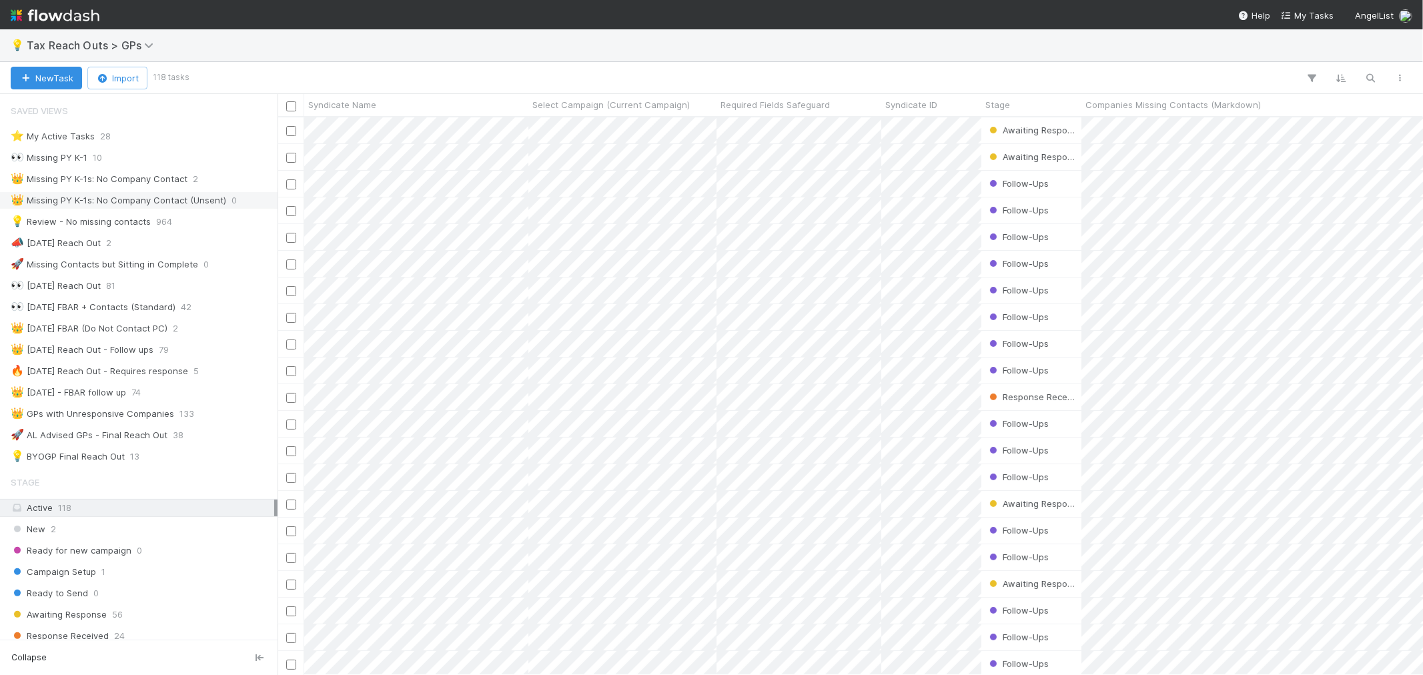
scroll to position [546, 1134]
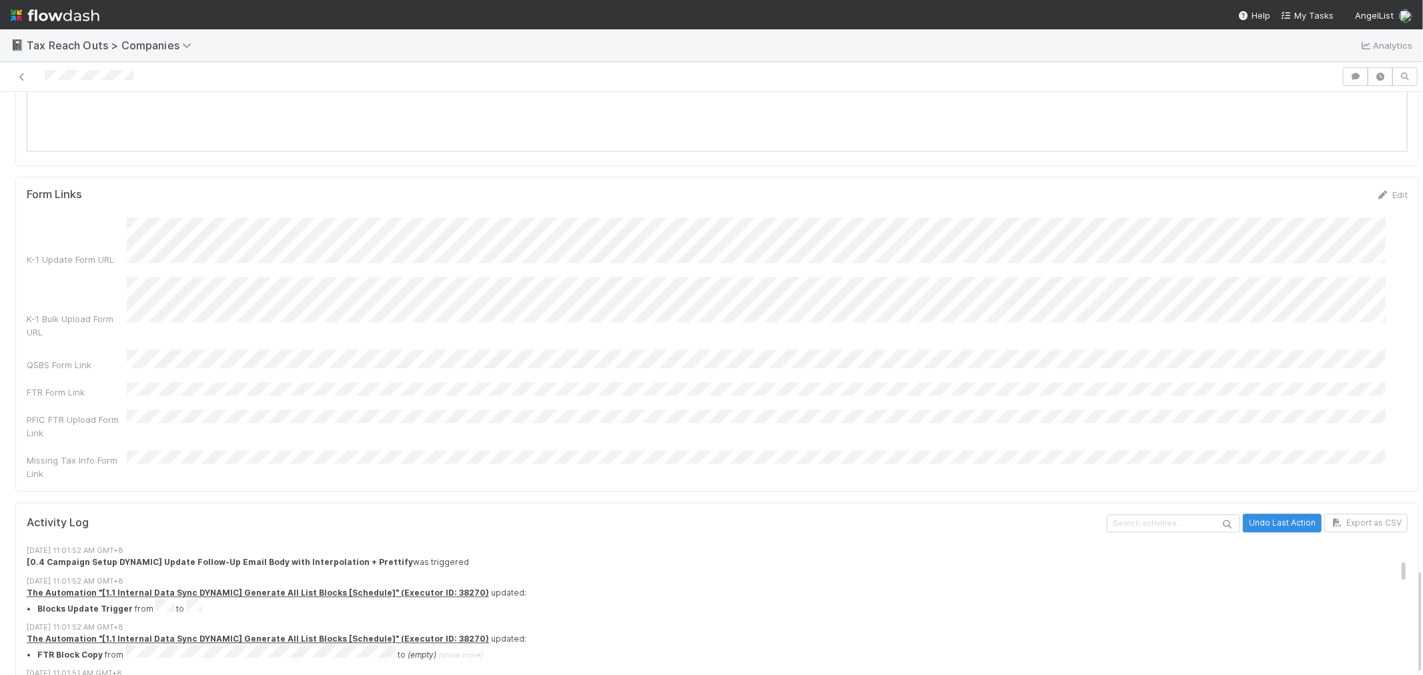
scroll to position [593, 0]
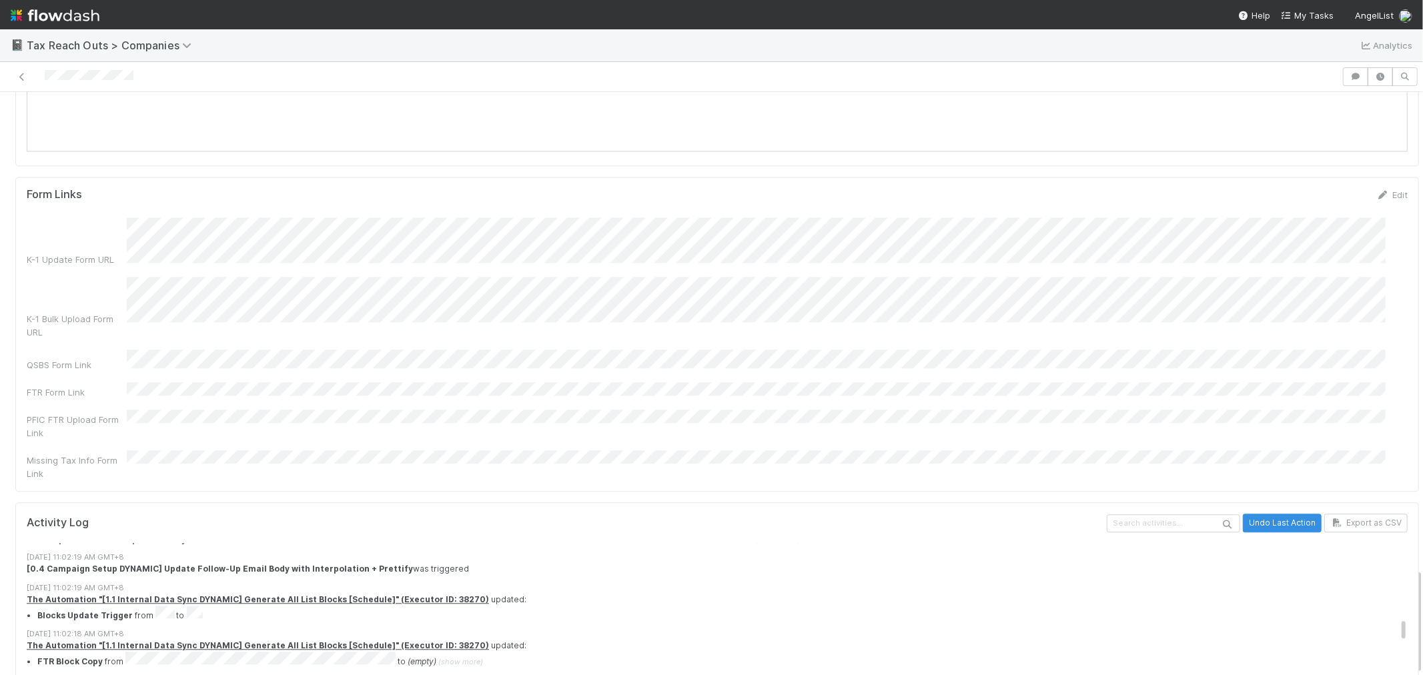
scroll to position [2669, 0]
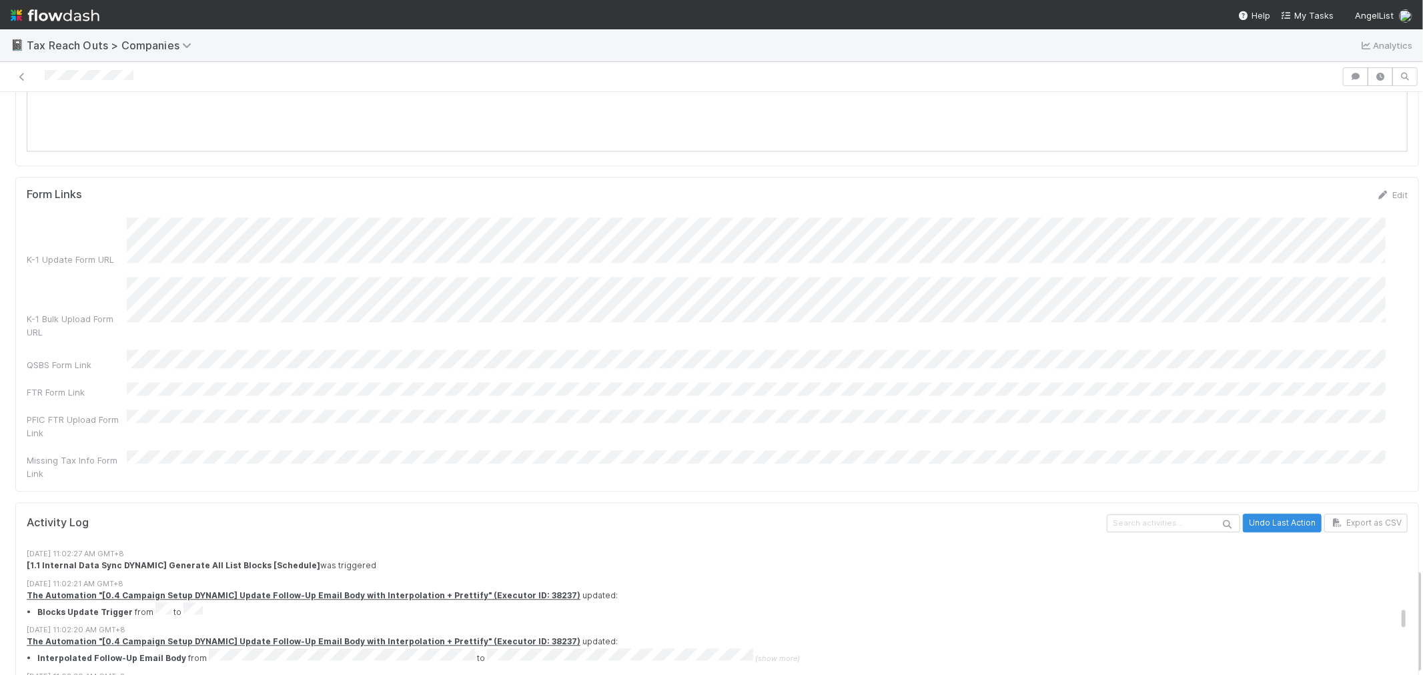
scroll to position [2076, 0]
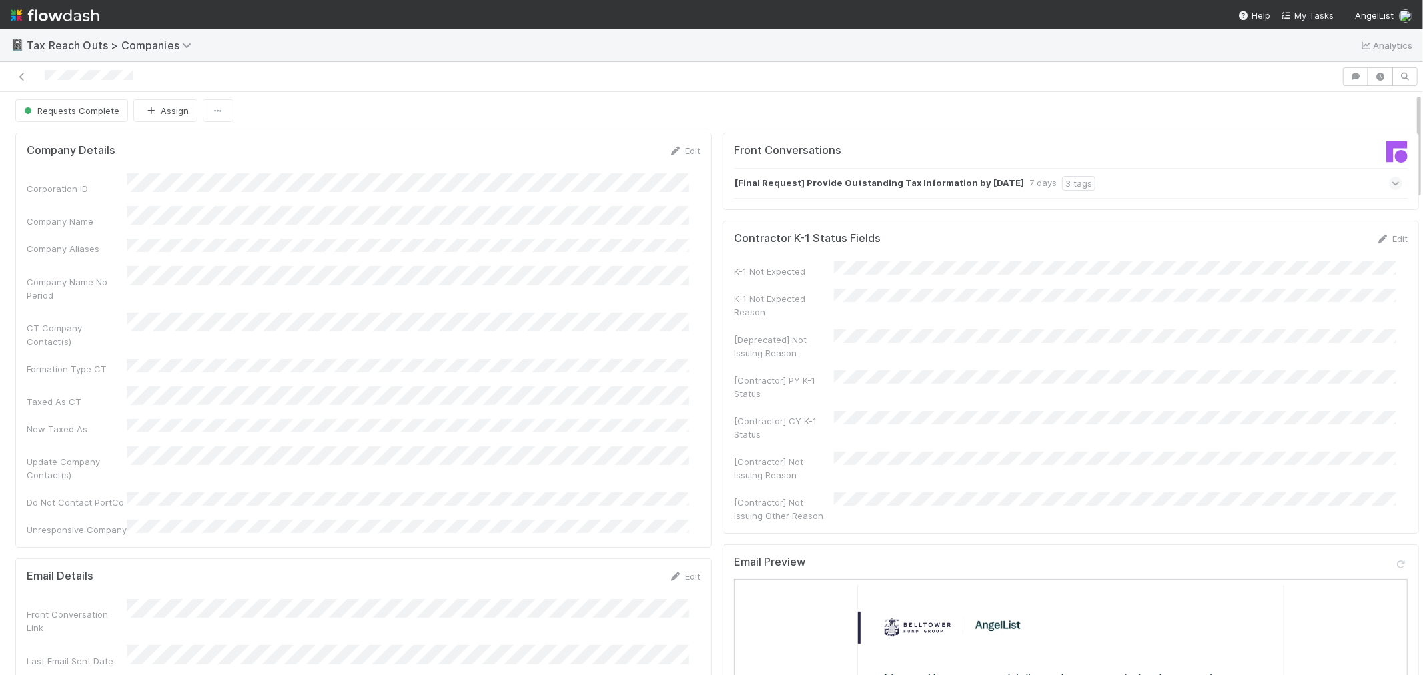
scroll to position [0, 0]
click at [22, 73] on icon at bounding box center [21, 77] width 13 height 9
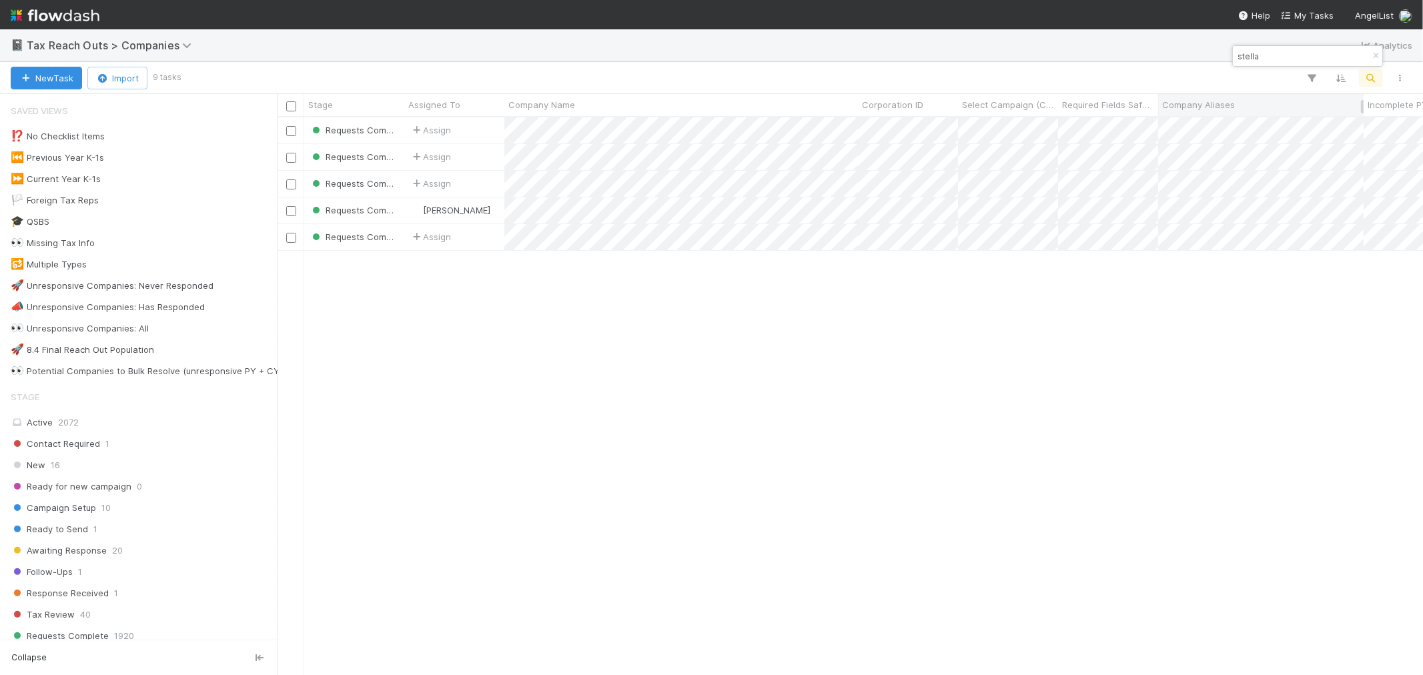
scroll to position [546, 1134]
click at [1376, 49] on button "button" at bounding box center [1376, 56] width 15 height 16
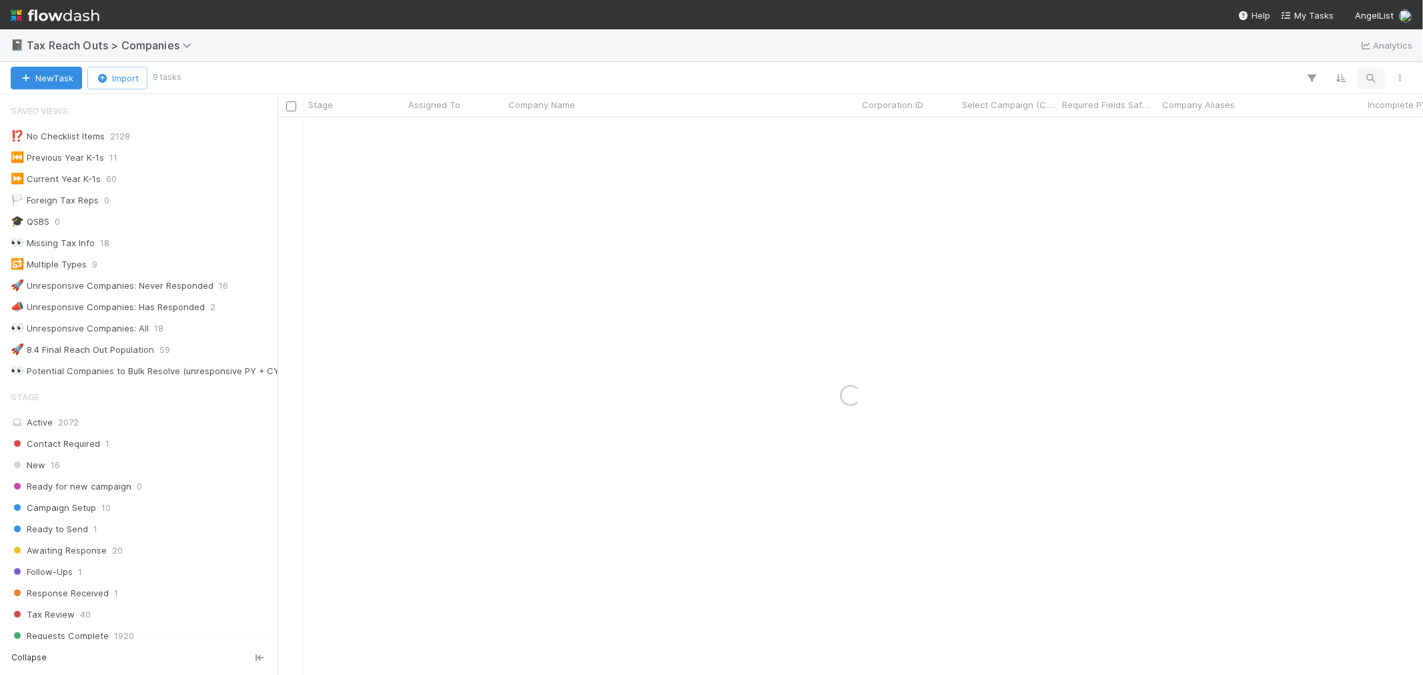
click at [1371, 75] on icon "button" at bounding box center [1371, 78] width 13 height 12
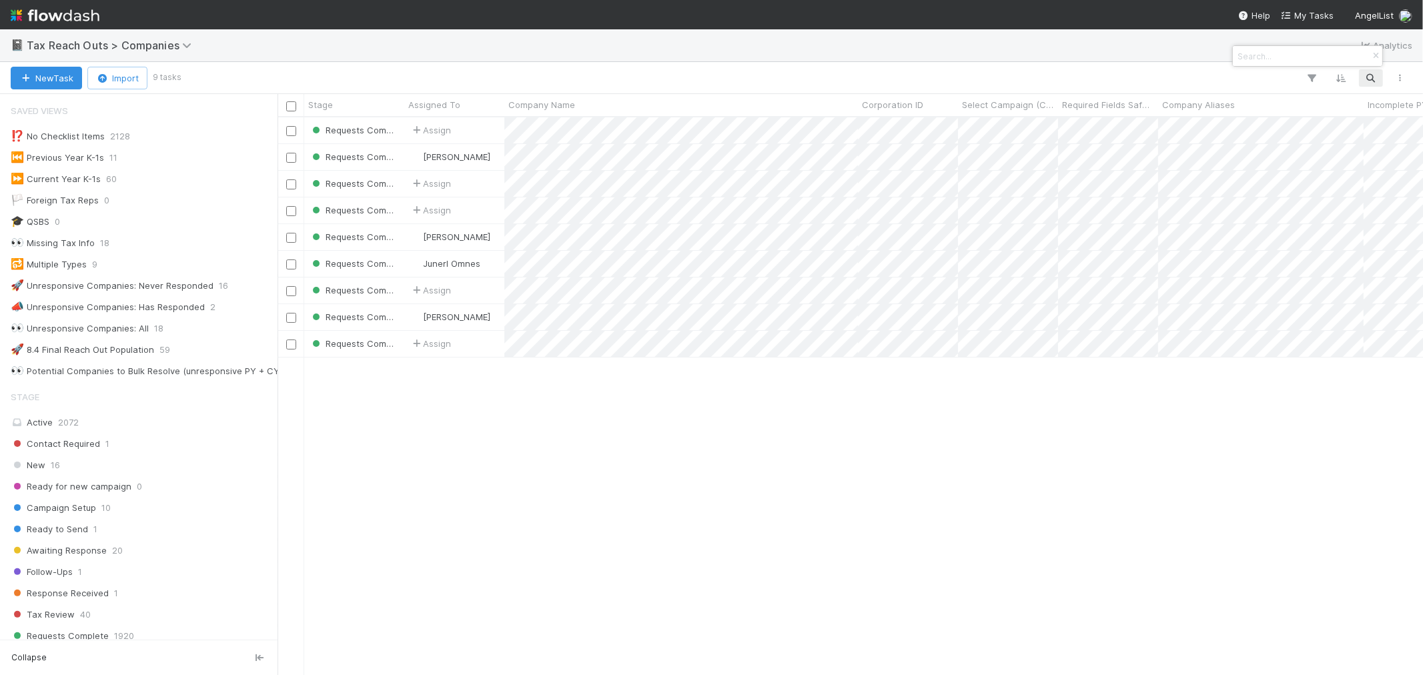
click at [1271, 57] on input at bounding box center [1301, 56] width 133 height 16
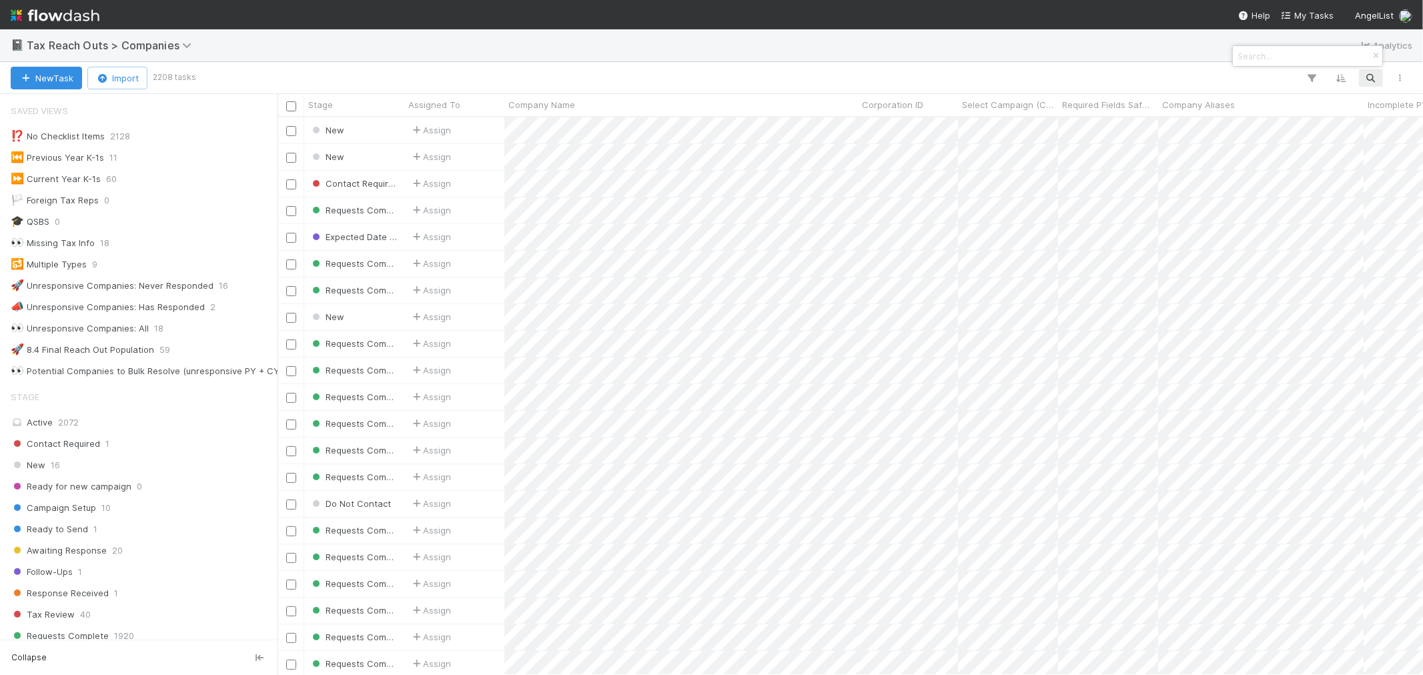
click at [1271, 57] on input at bounding box center [1301, 56] width 133 height 16
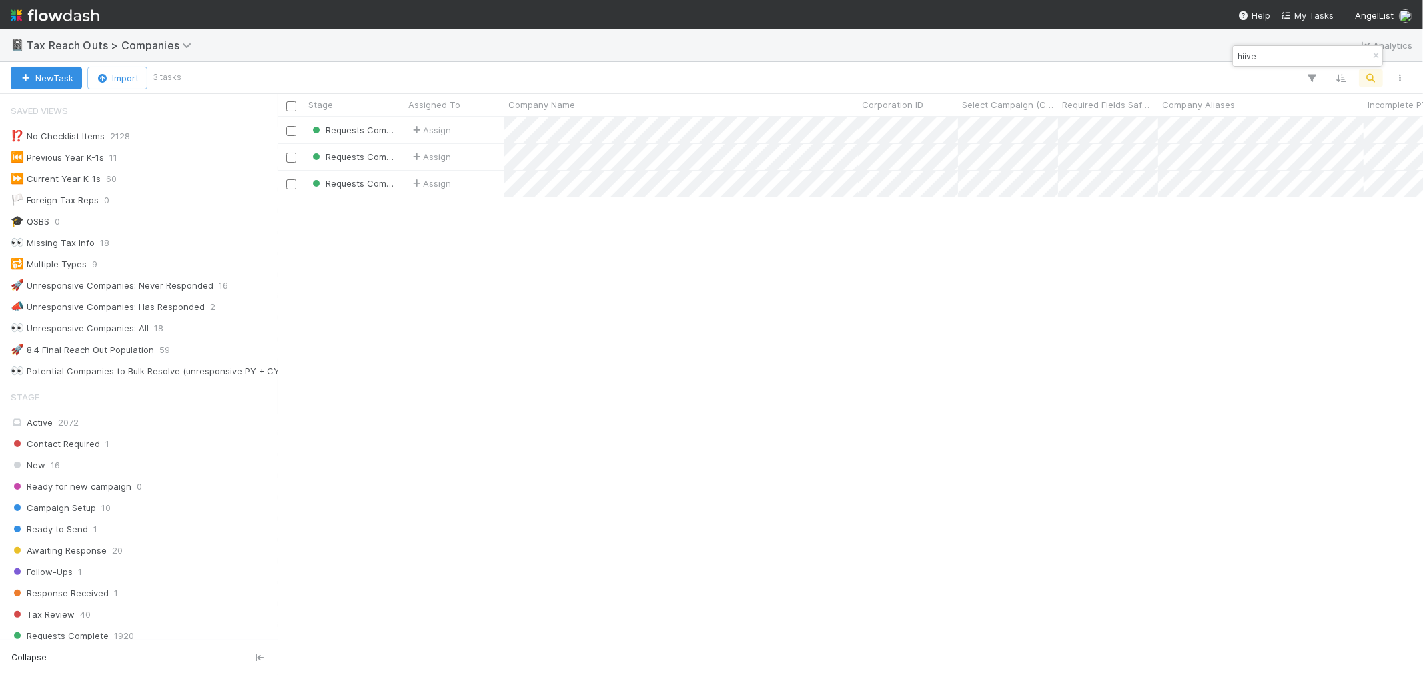
type input "hiive"
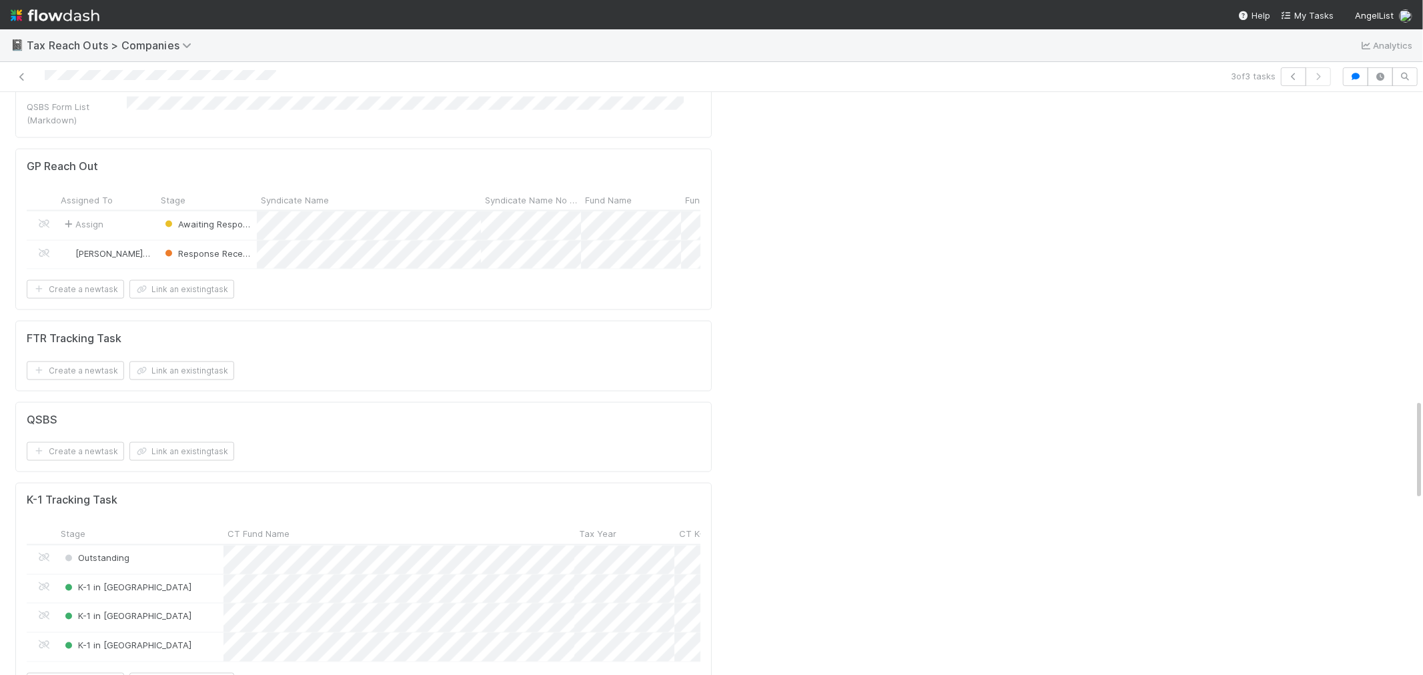
scroll to position [1779, 0]
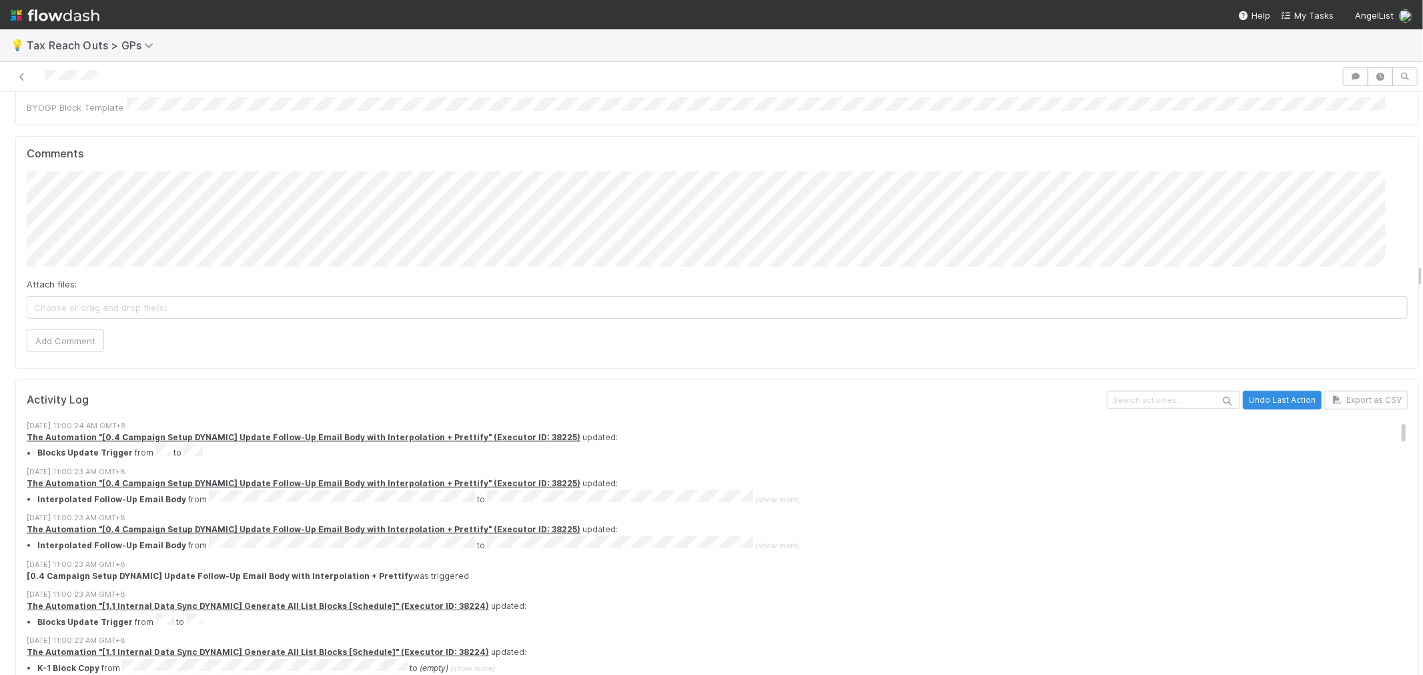
scroll to position [74, 0]
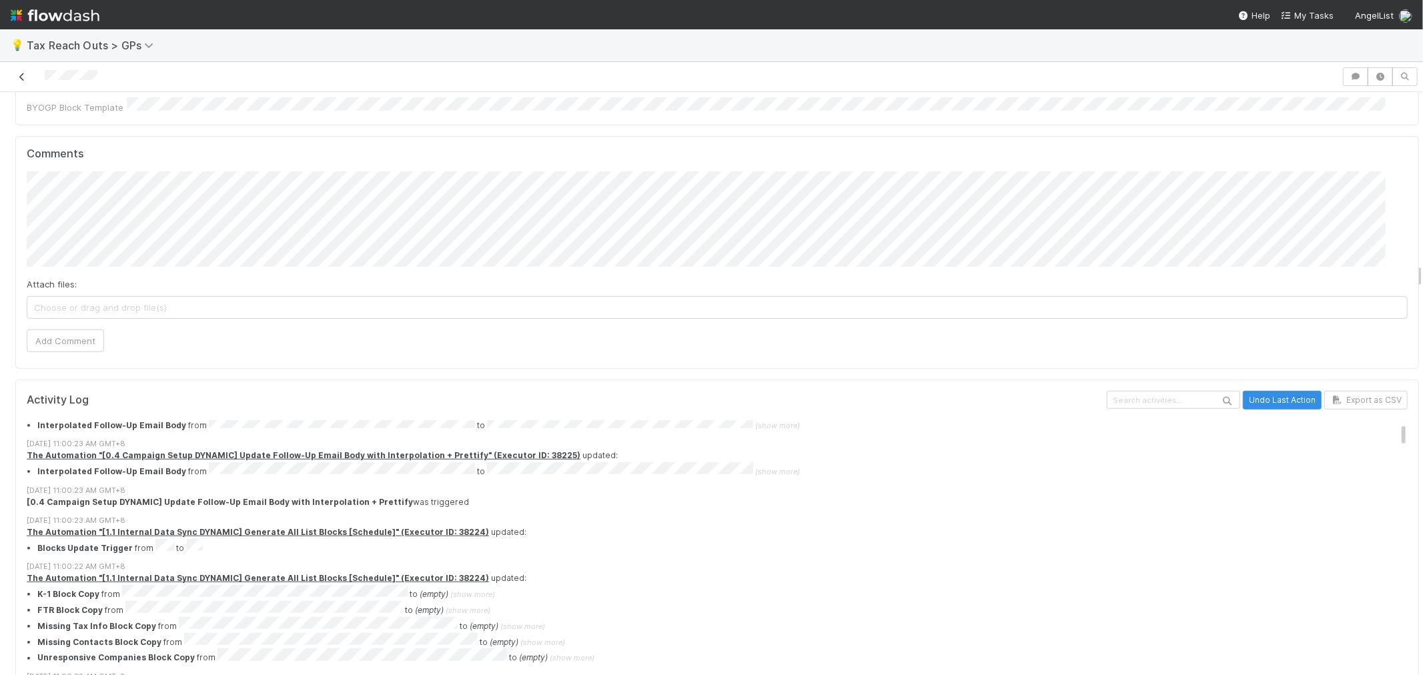
click at [17, 71] on link at bounding box center [21, 76] width 13 height 13
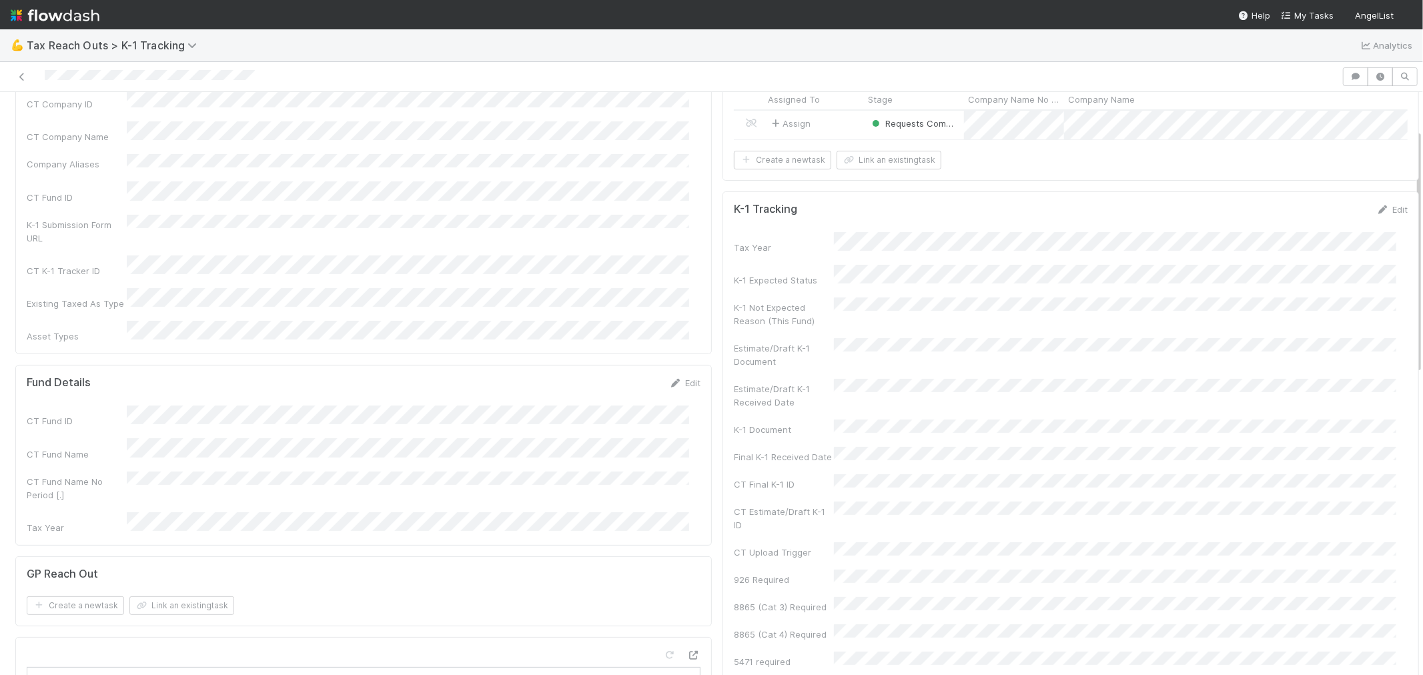
scroll to position [148, 0]
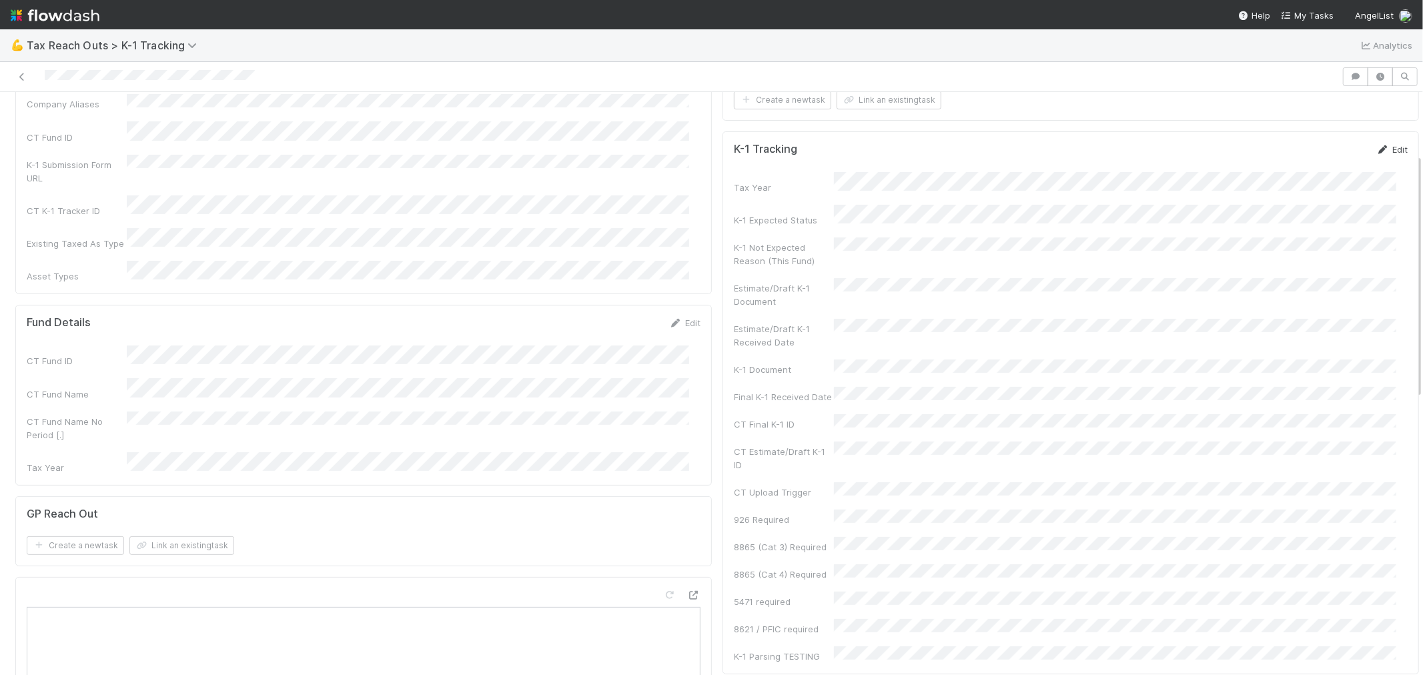
click at [1281, 155] on link "Edit" at bounding box center [1392, 149] width 31 height 11
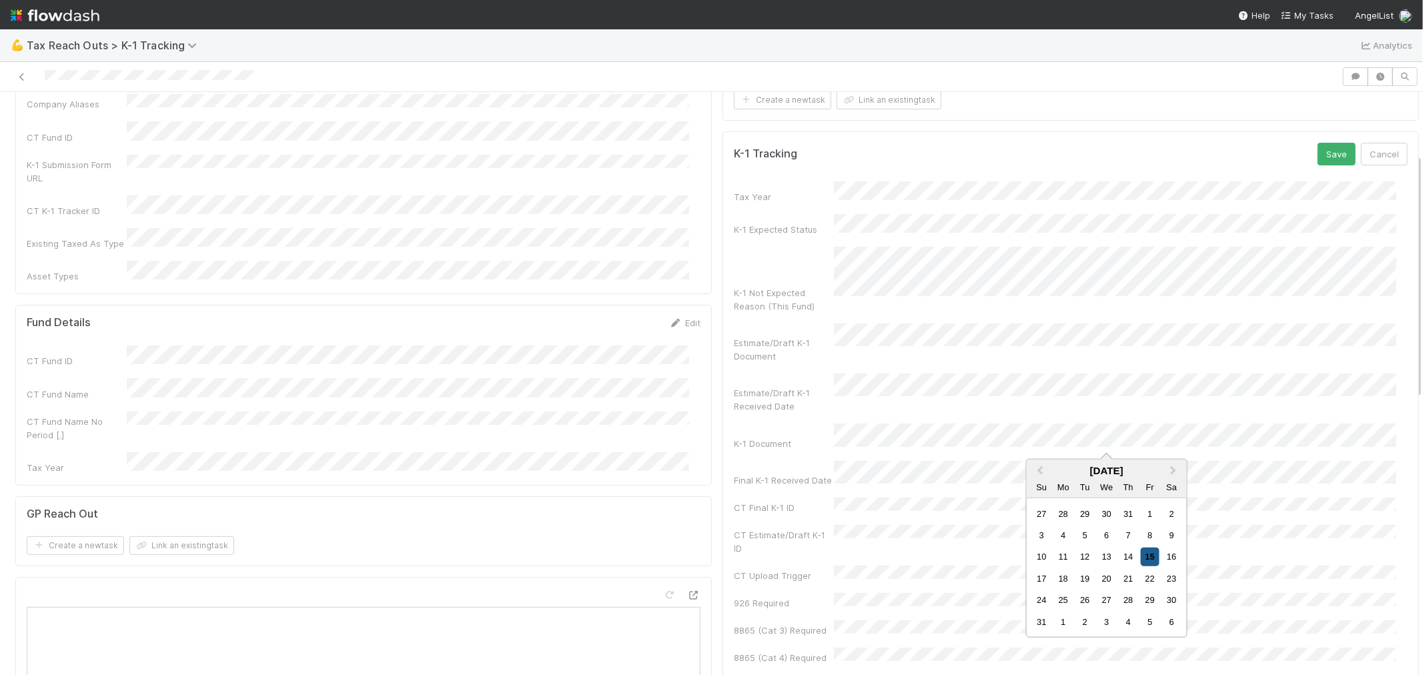
click at [1154, 556] on div "15" at bounding box center [1150, 557] width 18 height 18
click at [1281, 161] on button "Save" at bounding box center [1337, 154] width 38 height 23
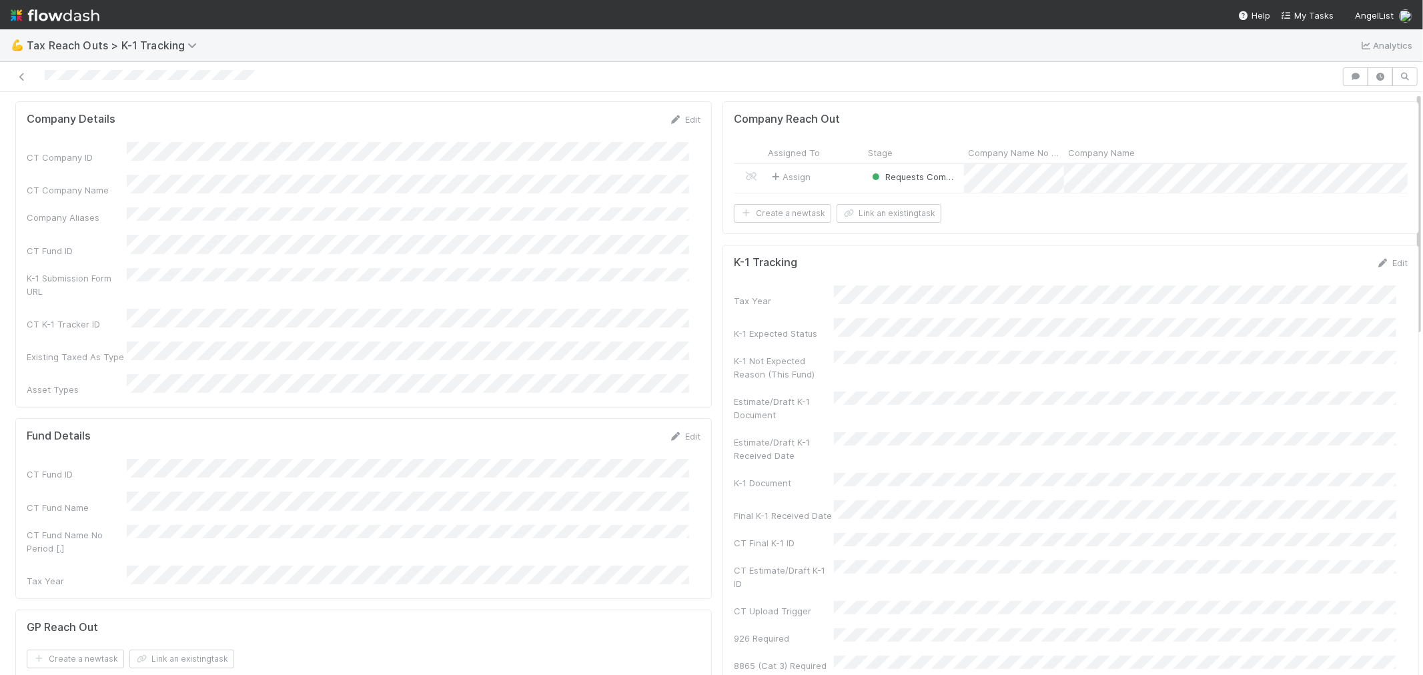
scroll to position [0, 0]
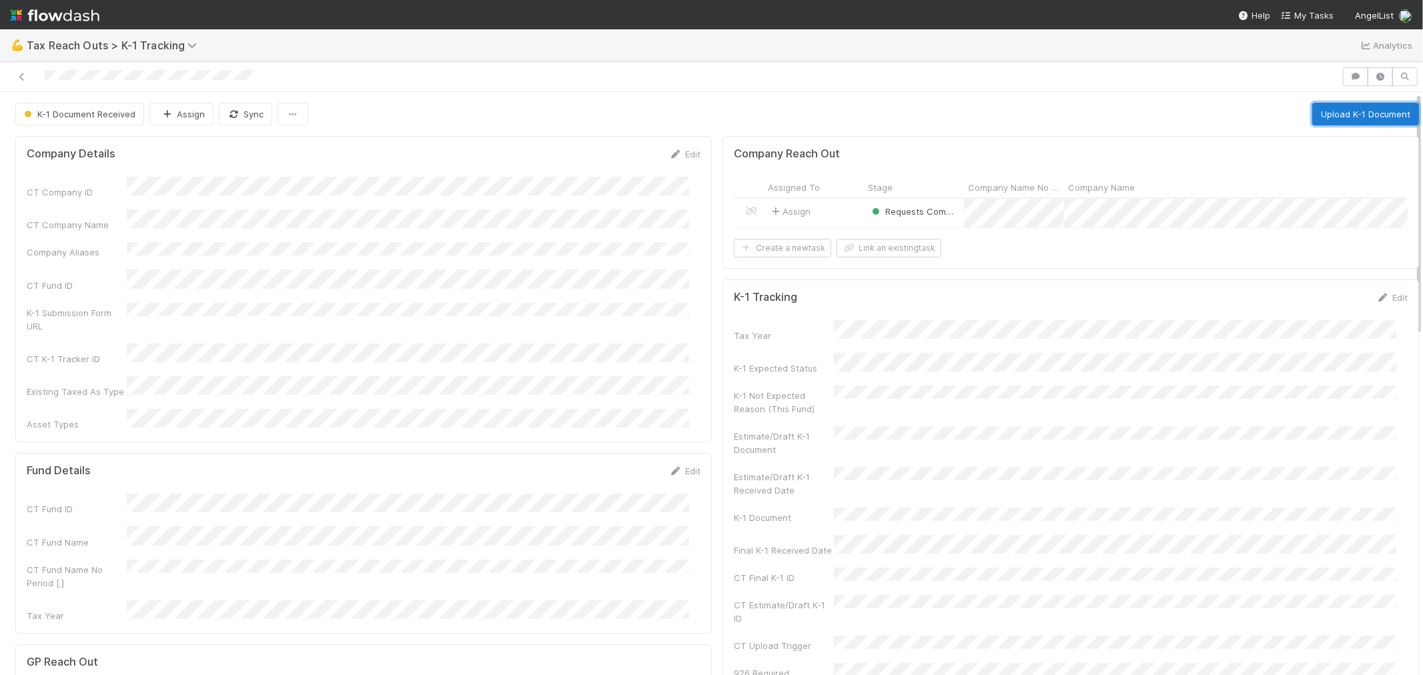
click at [1281, 113] on button "Upload K-1 Document" at bounding box center [1366, 114] width 107 height 23
click at [19, 78] on icon at bounding box center [21, 77] width 13 height 9
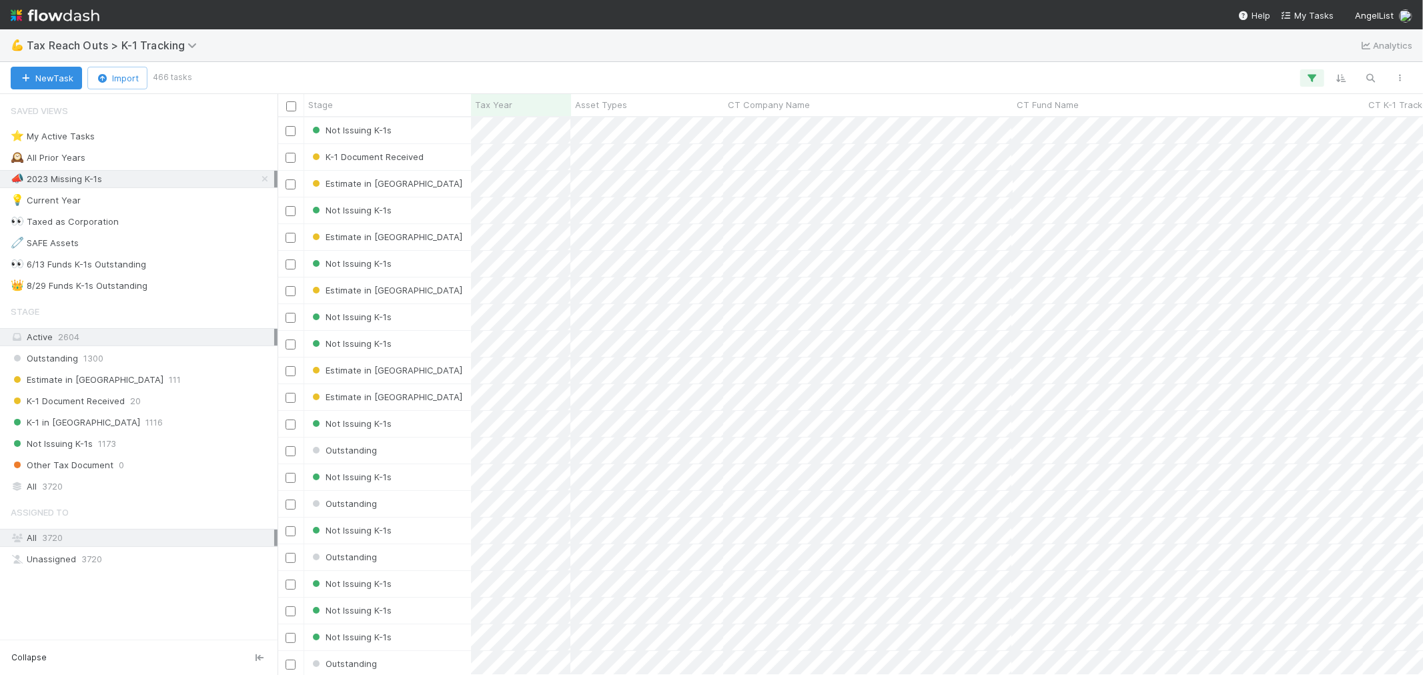
scroll to position [546, 1134]
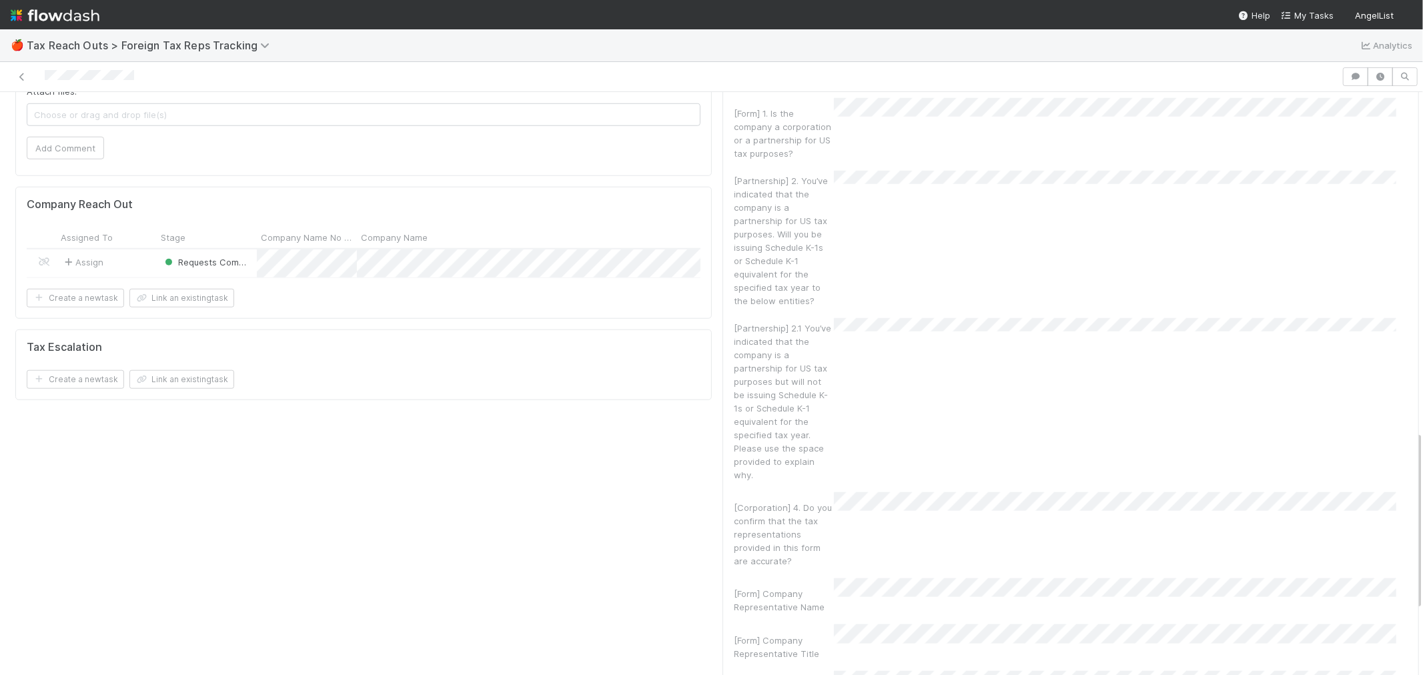
scroll to position [1260, 0]
